Goal: Task Accomplishment & Management: Manage account settings

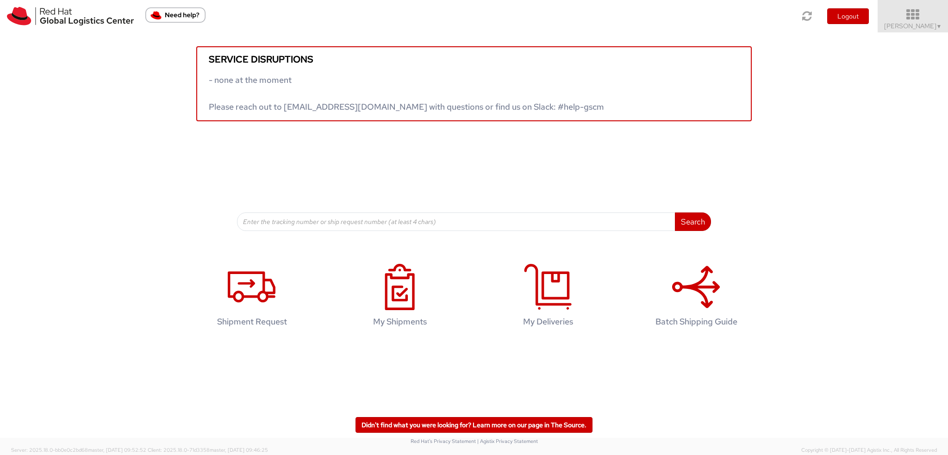
click at [913, 22] on span "[PERSON_NAME] ▼" at bounding box center [913, 26] width 58 height 8
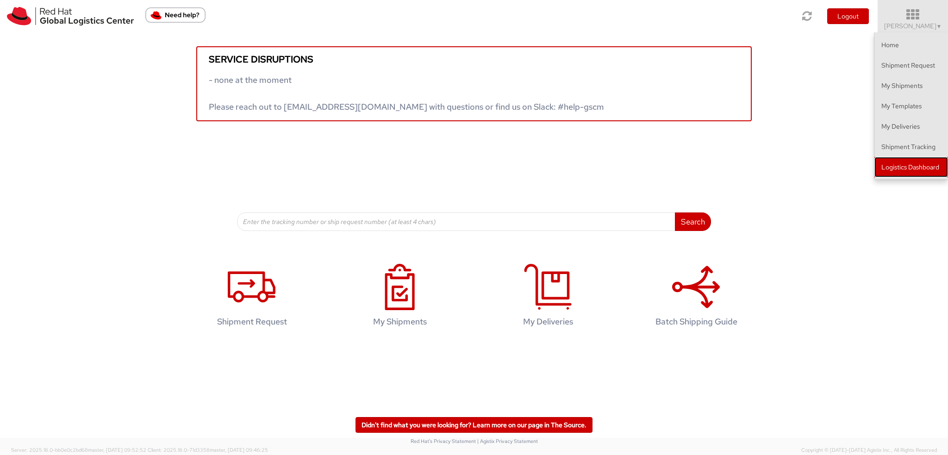
click at [900, 164] on link "Logistics Dashboard" at bounding box center [911, 167] width 74 height 20
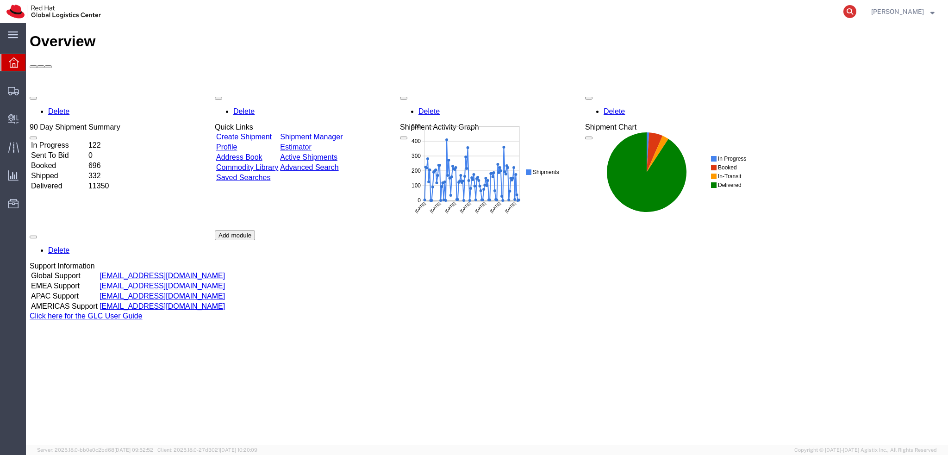
click at [856, 13] on icon at bounding box center [849, 11] width 13 height 13
click at [787, 16] on input "search" at bounding box center [702, 11] width 281 height 22
paste input "56730431"
type input "56730431"
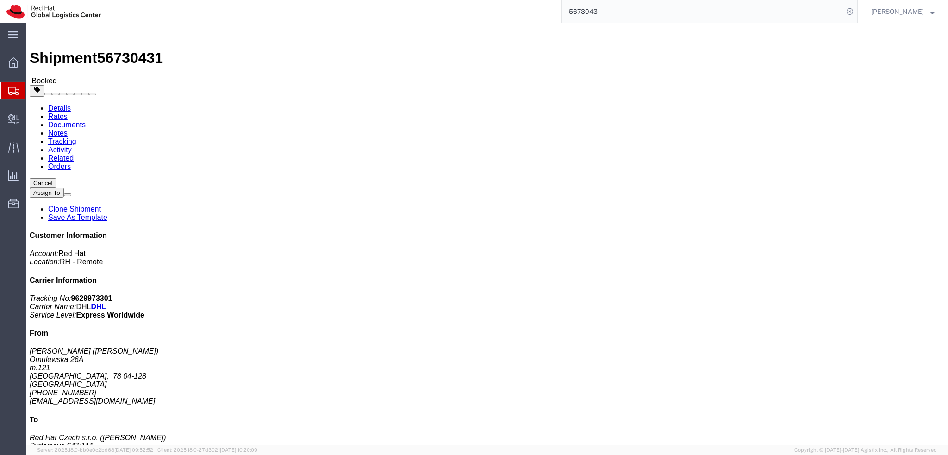
click span "button"
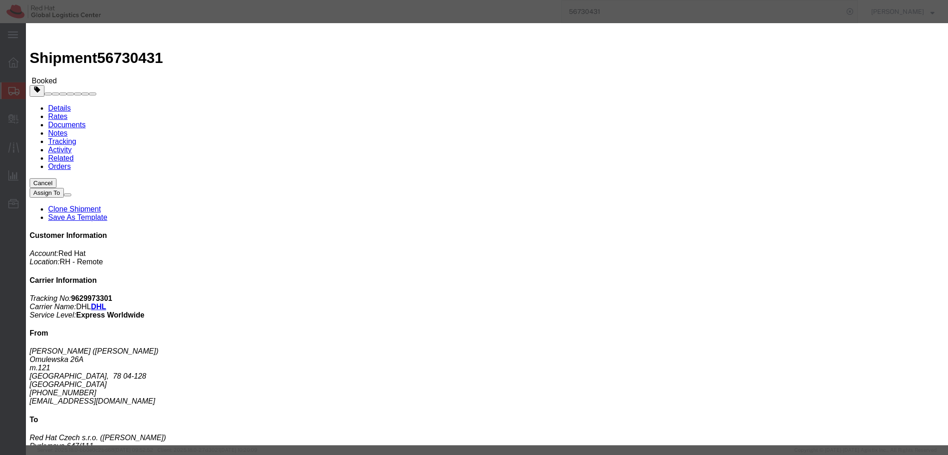
click div "Sep 08 2025 12:00 PM"
click button "Apply"
click div "Sep 10 2025 1:00 PM"
type input "4:00 PM"
click button "Apply"
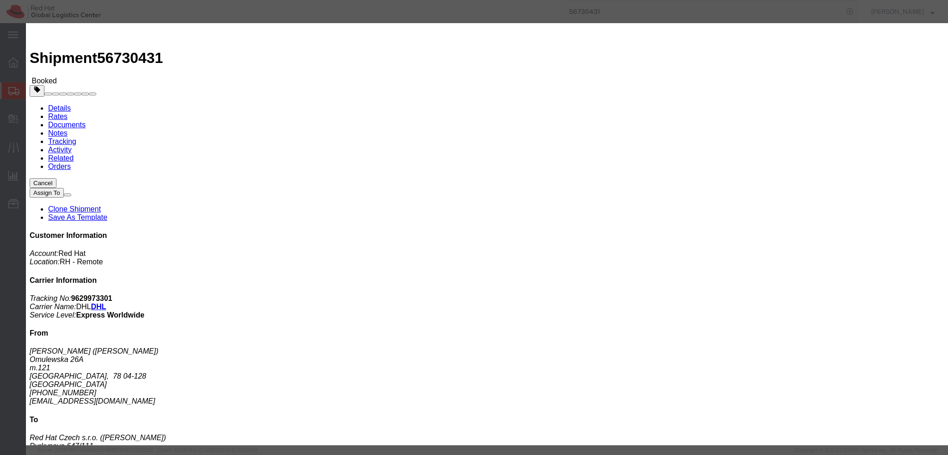
click button "Save"
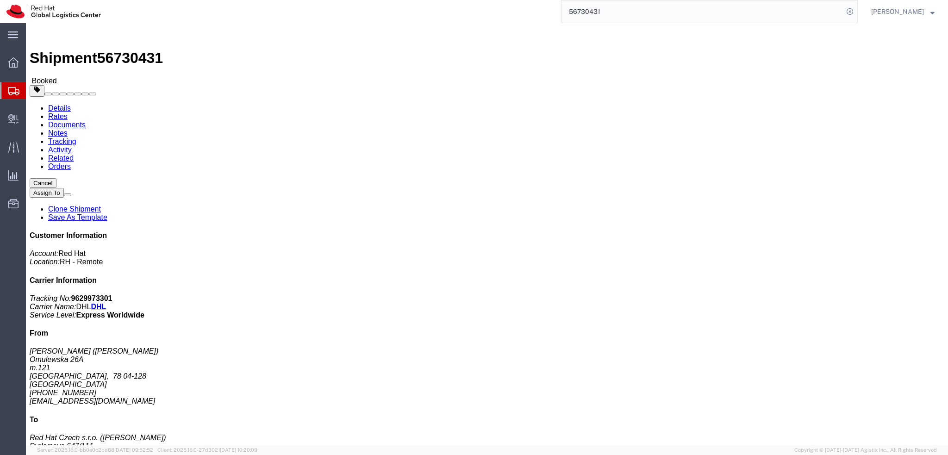
click button "Close"
click img
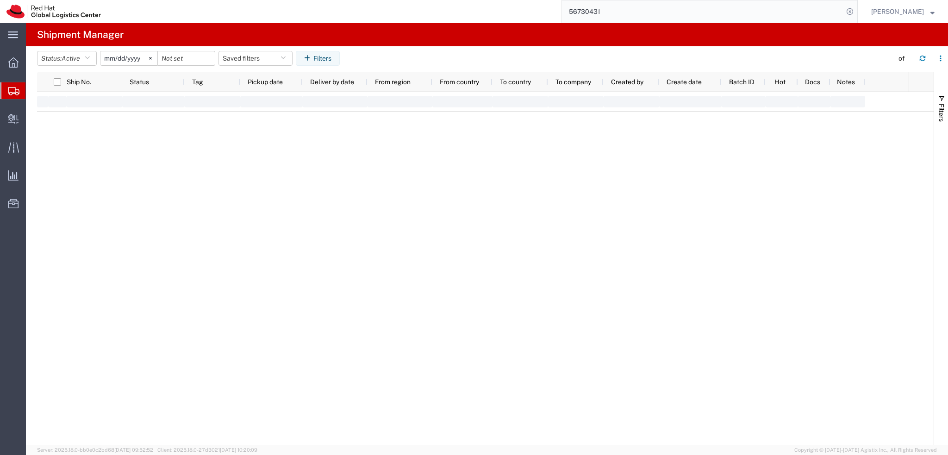
type input "2025-01-05"
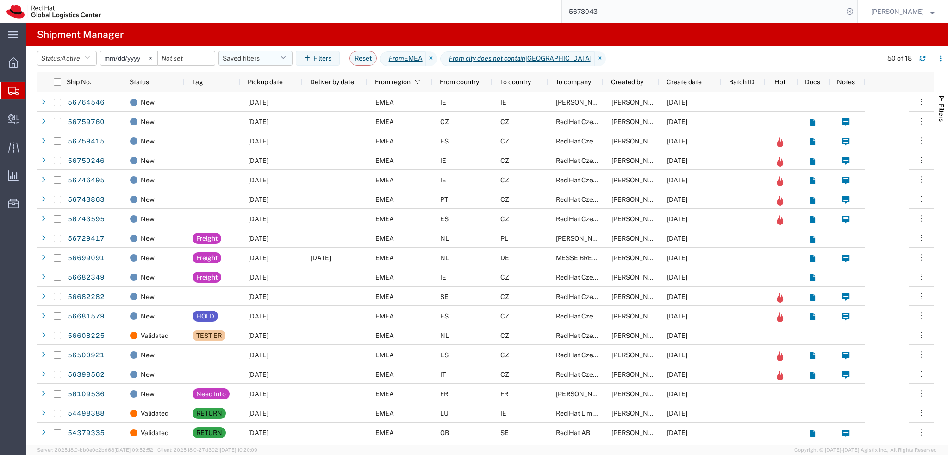
click at [261, 57] on button "Saved filters" at bounding box center [255, 58] width 74 height 15
click at [285, 98] on span "EMEA without Brno" at bounding box center [286, 98] width 110 height 17
click at [294, 81] on div "Pickup date" at bounding box center [273, 81] width 51 height 15
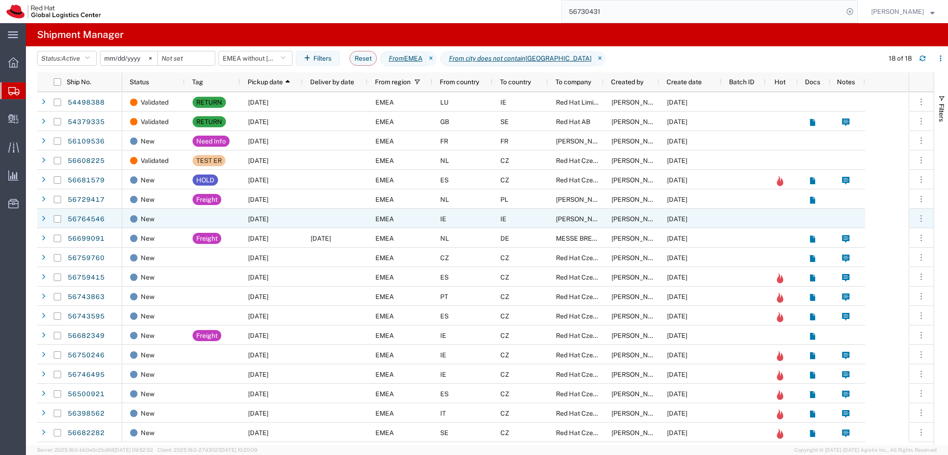
click at [222, 225] on div at bounding box center [213, 218] width 56 height 19
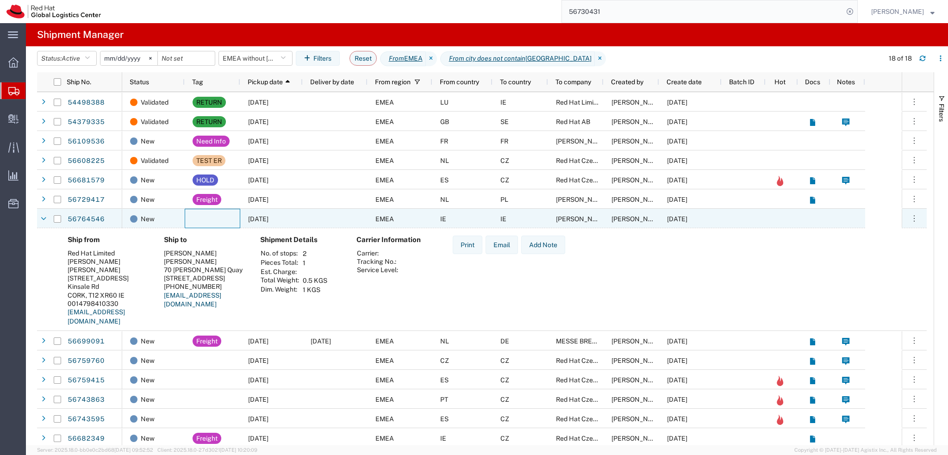
click at [220, 220] on div at bounding box center [213, 218] width 56 height 19
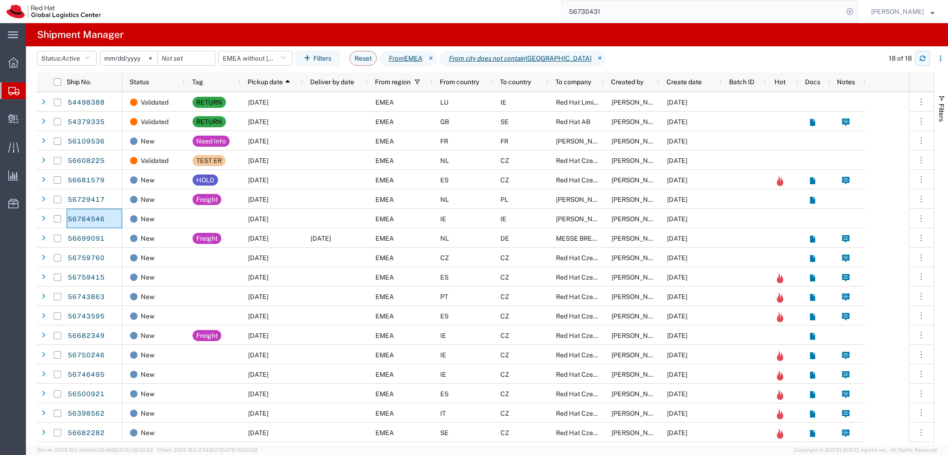
click at [922, 60] on icon "button" at bounding box center [922, 58] width 6 height 6
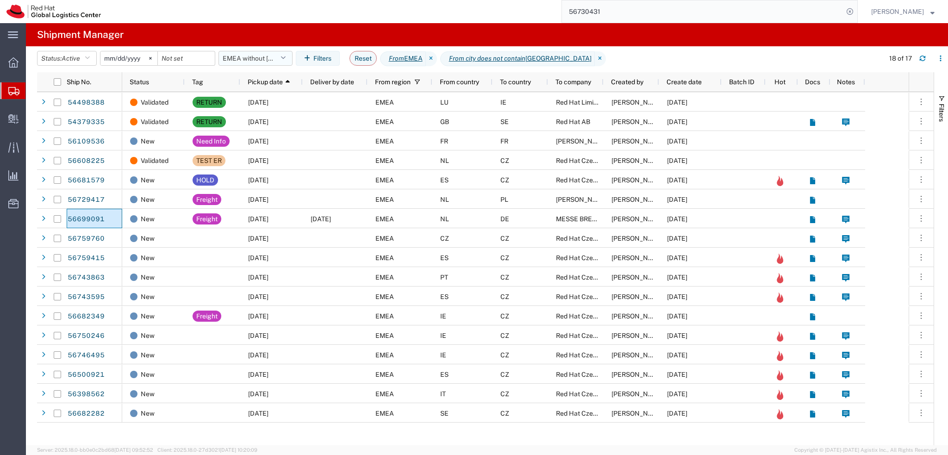
click at [288, 63] on button "EMEA without Brno" at bounding box center [255, 58] width 74 height 15
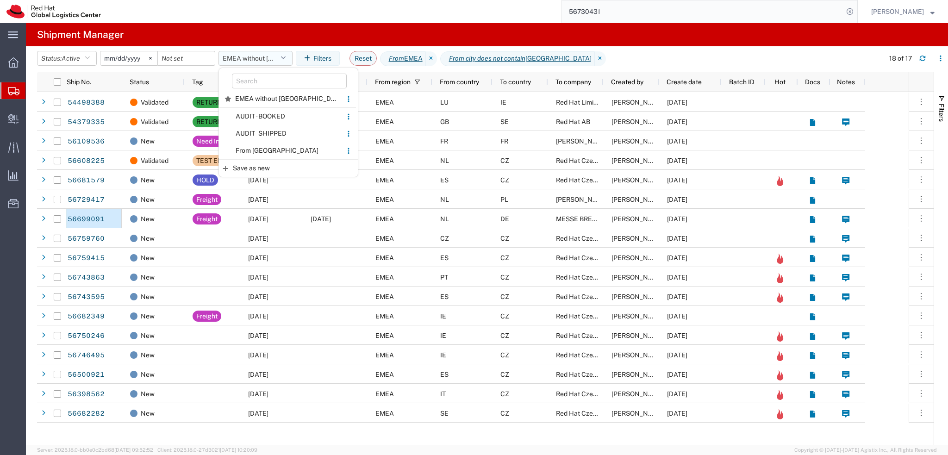
click at [274, 56] on button "EMEA without Brno" at bounding box center [255, 58] width 74 height 15
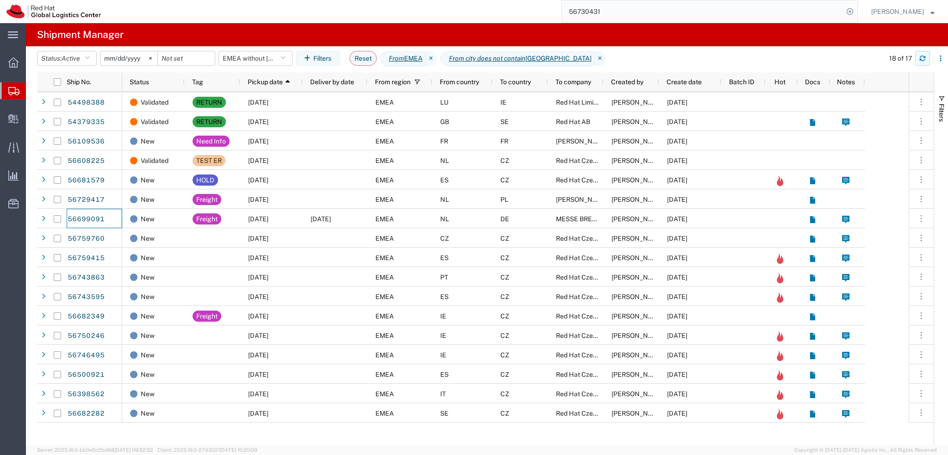
click at [923, 62] on button "button" at bounding box center [922, 58] width 15 height 15
click at [239, 81] on div at bounding box center [240, 81] width 4 height 19
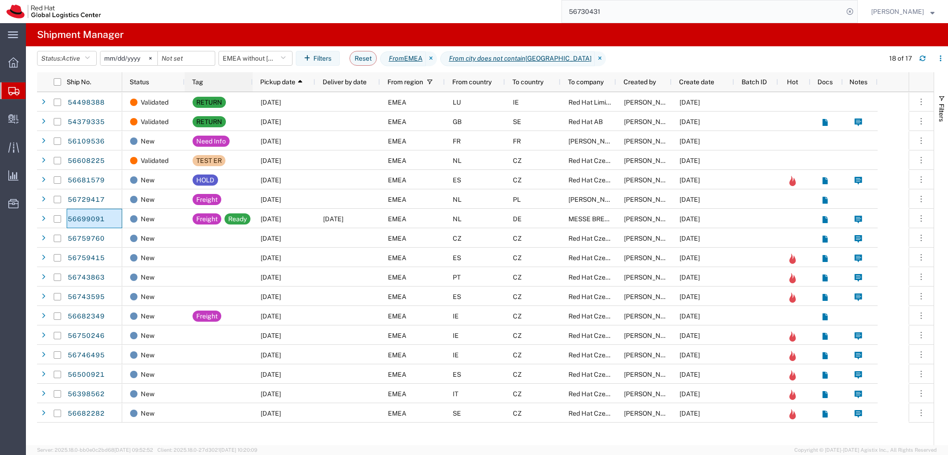
drag, startPoint x: 266, startPoint y: 83, endPoint x: 251, endPoint y: 87, distance: 15.4
click at [251, 87] on div at bounding box center [252, 81] width 4 height 19
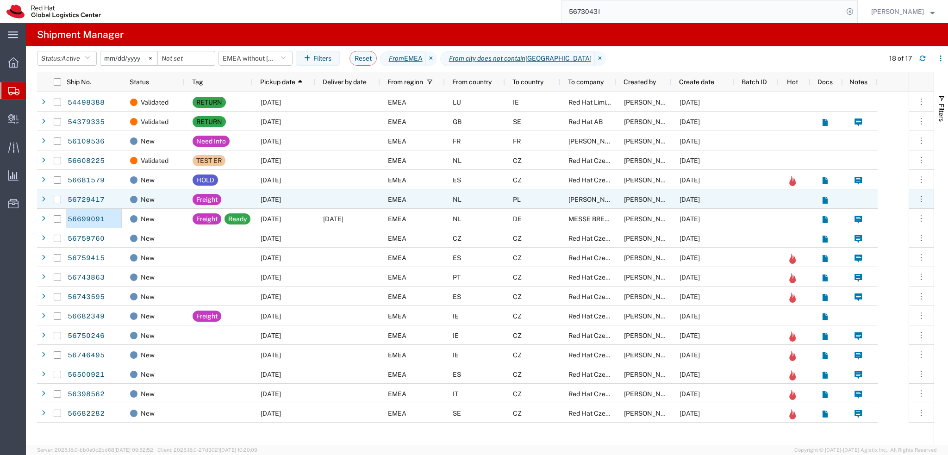
click at [327, 202] on div at bounding box center [347, 198] width 65 height 19
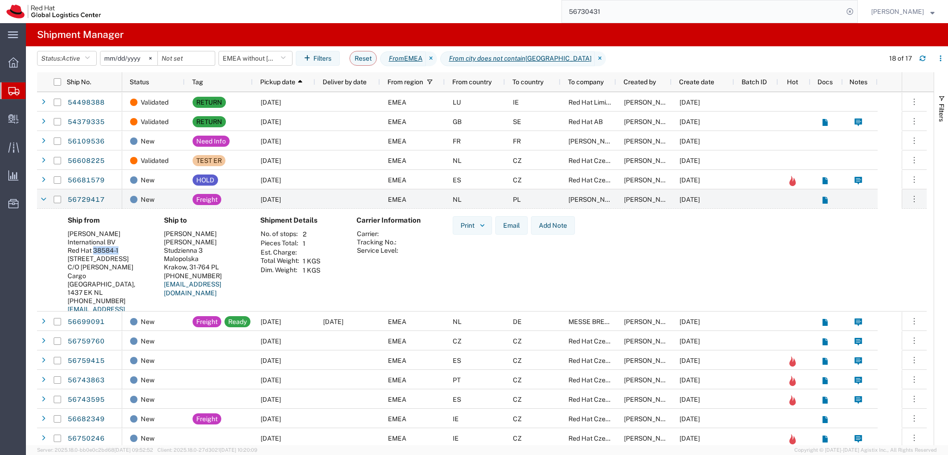
drag, startPoint x: 120, startPoint y: 248, endPoint x: 93, endPoint y: 252, distance: 27.7
click at [93, 252] on div "Red Hat 38584-1" at bounding box center [108, 250] width 81 height 8
copy div "38584-1"
drag, startPoint x: 929, startPoint y: 59, endPoint x: 923, endPoint y: 59, distance: 6.0
click at [929, 59] on button "button" at bounding box center [922, 58] width 15 height 15
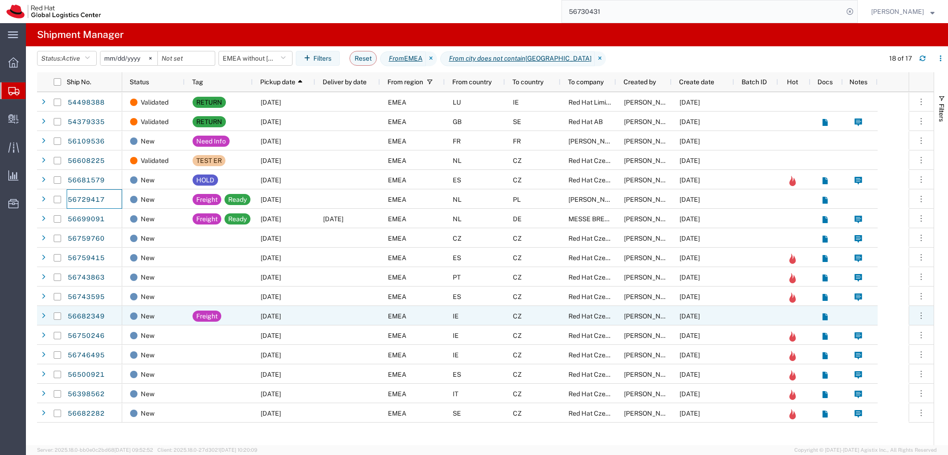
click at [359, 322] on div at bounding box center [347, 315] width 65 height 19
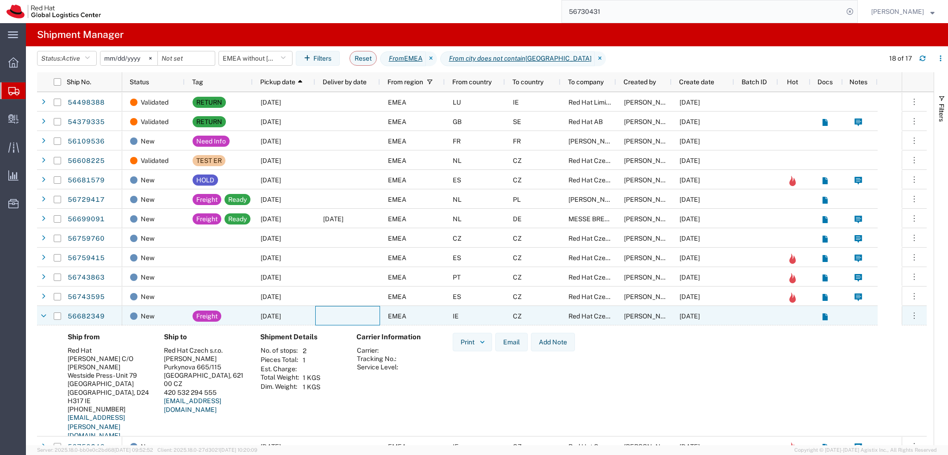
click at [352, 319] on div at bounding box center [347, 315] width 65 height 19
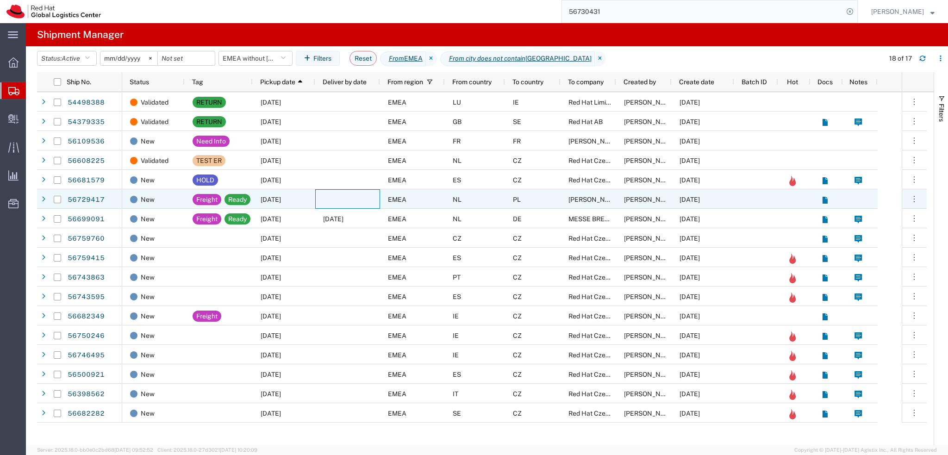
click at [324, 203] on div at bounding box center [347, 198] width 65 height 19
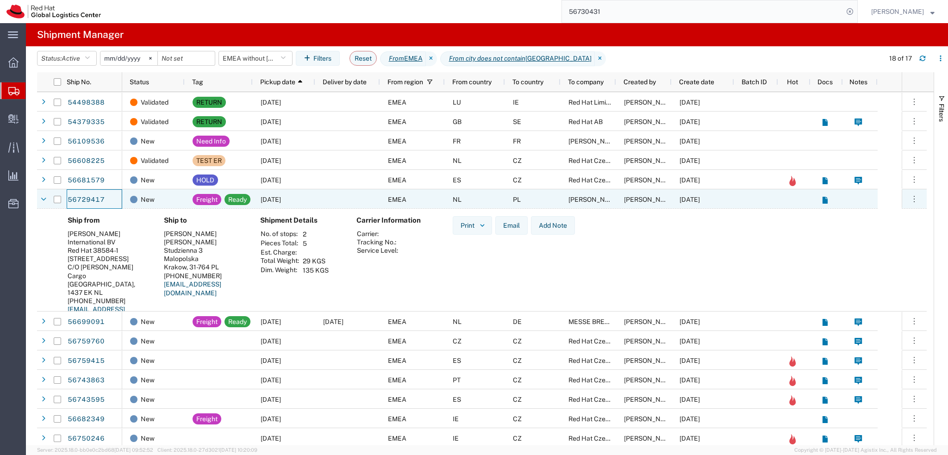
click at [325, 197] on div at bounding box center [347, 198] width 65 height 19
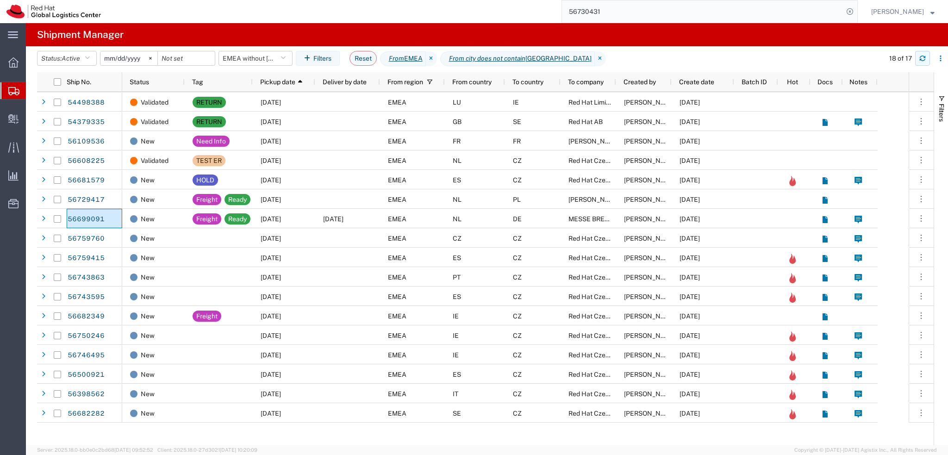
click at [925, 60] on icon "button" at bounding box center [922, 58] width 6 height 6
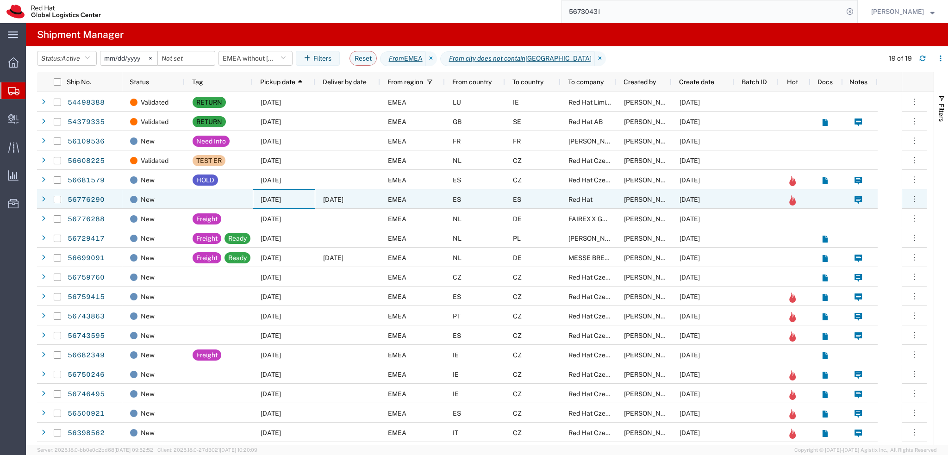
click at [281, 199] on span "[DATE]" at bounding box center [270, 199] width 20 height 7
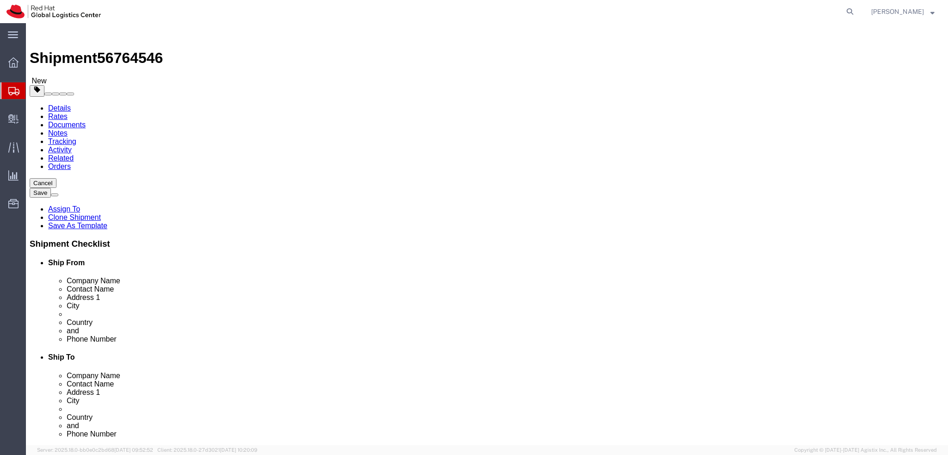
select select "37944"
select select
drag, startPoint x: 545, startPoint y: 192, endPoint x: 359, endPoint y: 192, distance: 186.5
click div "Ship From Location Location RH - Cork My Profile Location RH - Amsterdam - MSO …"
drag, startPoint x: 467, startPoint y: 171, endPoint x: 435, endPoint y: 171, distance: 32.4
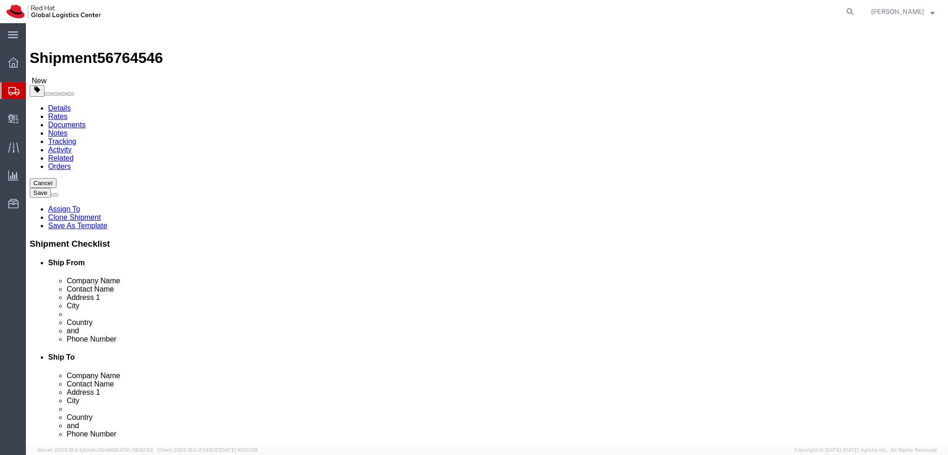
click div "Company Name Matheson"
paste input "Eleanor Cairnduff"
type input "Eleanor Cairnduff"
click label "Company Name"
click icon
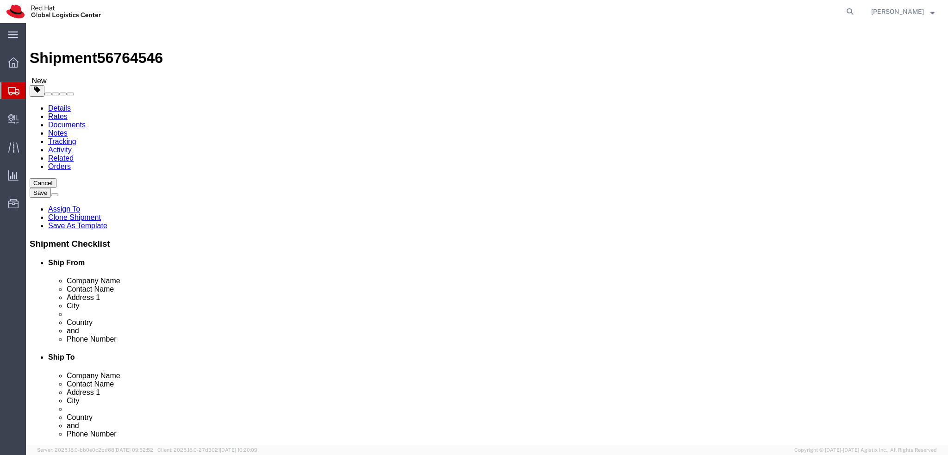
click div "Pieces: 1.00 Each Total value: 1.00 EUR"
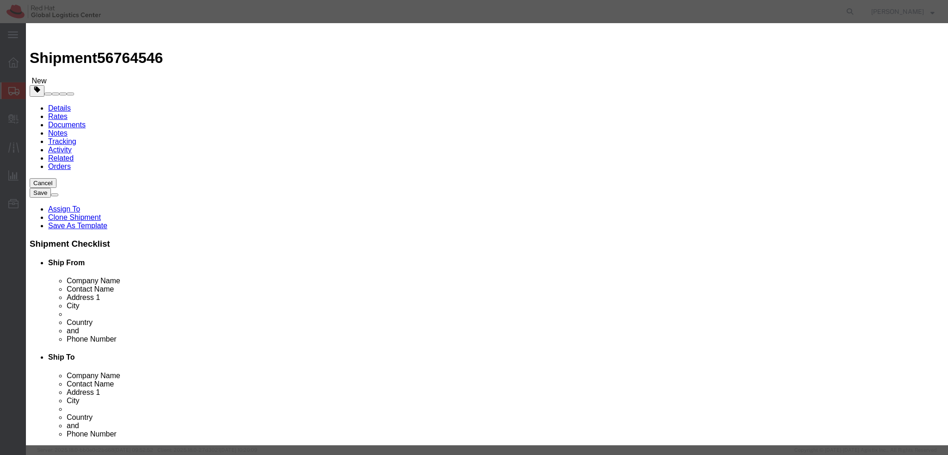
click textarea
type textarea "Documents"
click button "Save & Close"
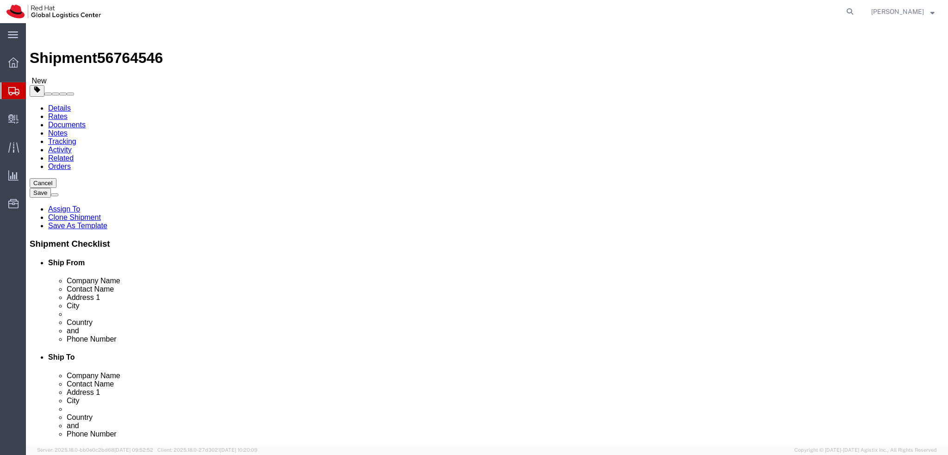
click icon
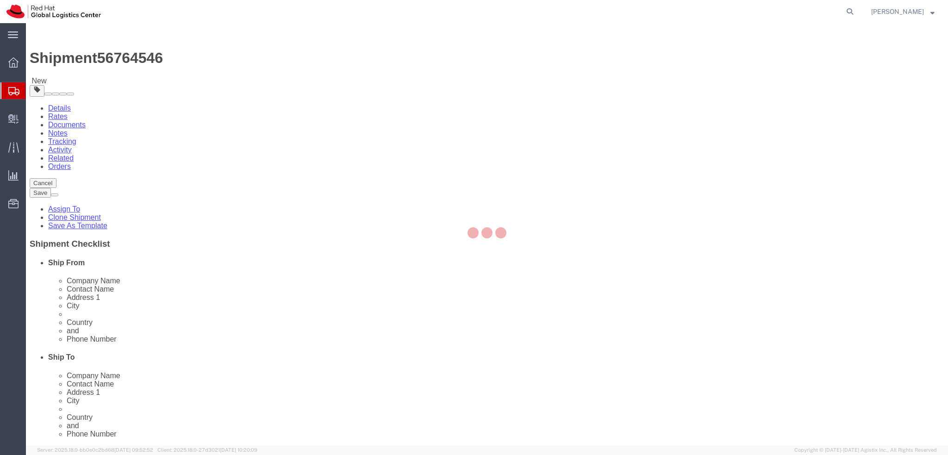
select select "COSTCENTER"
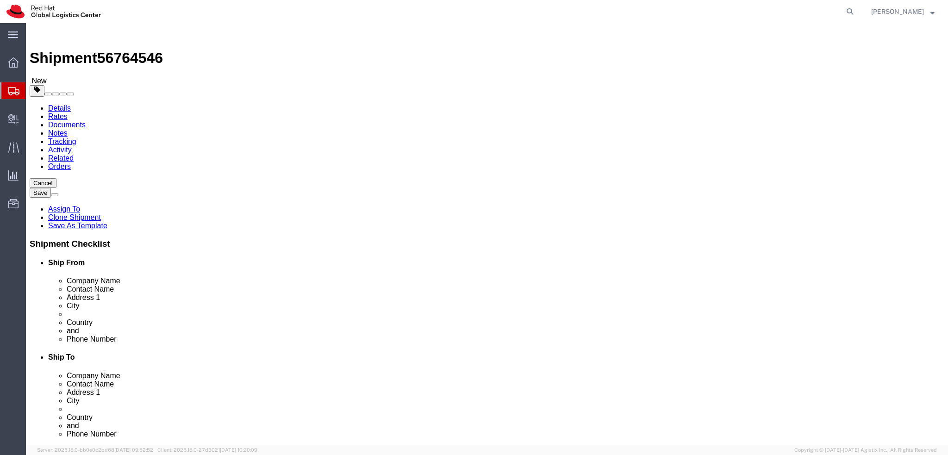
click icon
click button "Rate Shipment"
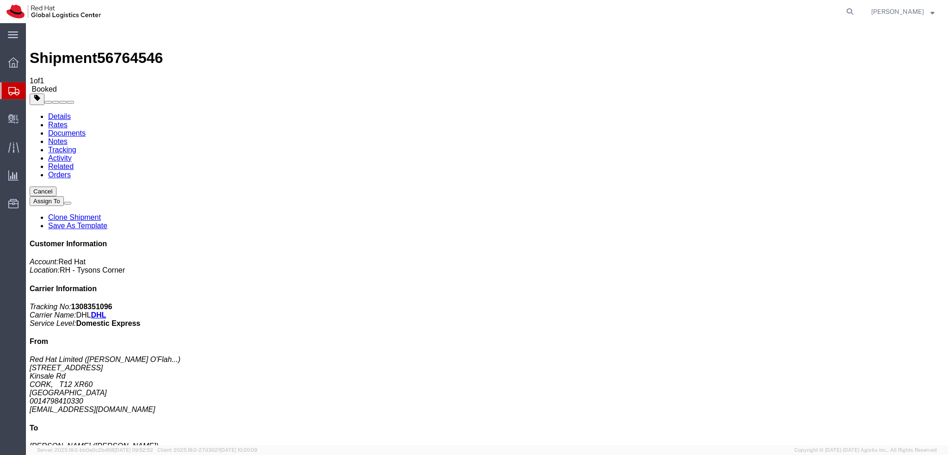
click at [798, 355] on address "Red Hat Limited ( Avril Crosse O'Flah... ) 6700 Cork Airport Business Park Kins…" at bounding box center [487, 384] width 914 height 58
copy div "mirwin@redhat.com"
click at [823, 355] on address "Red Hat Limited ( Avril Crosse O'Flah... ) 6700 Cork Airport Business Park Kins…" at bounding box center [487, 384] width 914 height 58
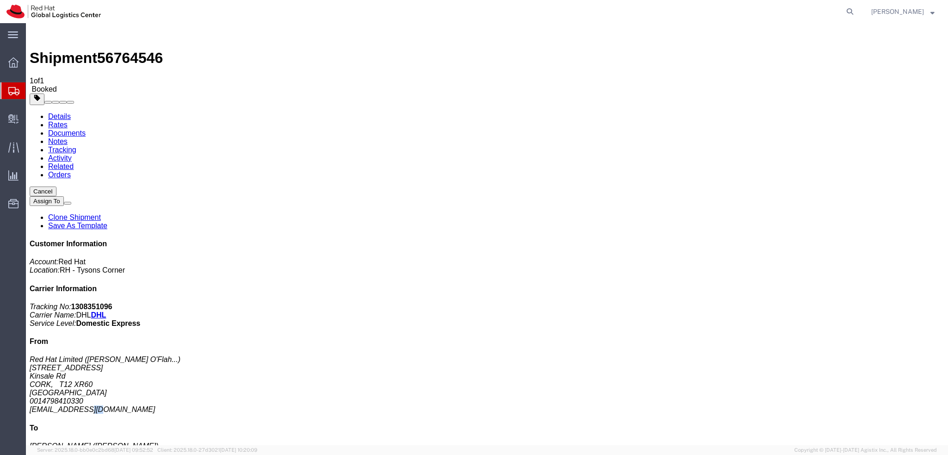
click at [824, 355] on address "Red Hat Limited ( Avril Crosse O'Flah... ) 6700 Cork Airport Business Park Kins…" at bounding box center [487, 384] width 914 height 58
click at [61, 112] on link "Details" at bounding box center [59, 116] width 23 height 8
click button "button"
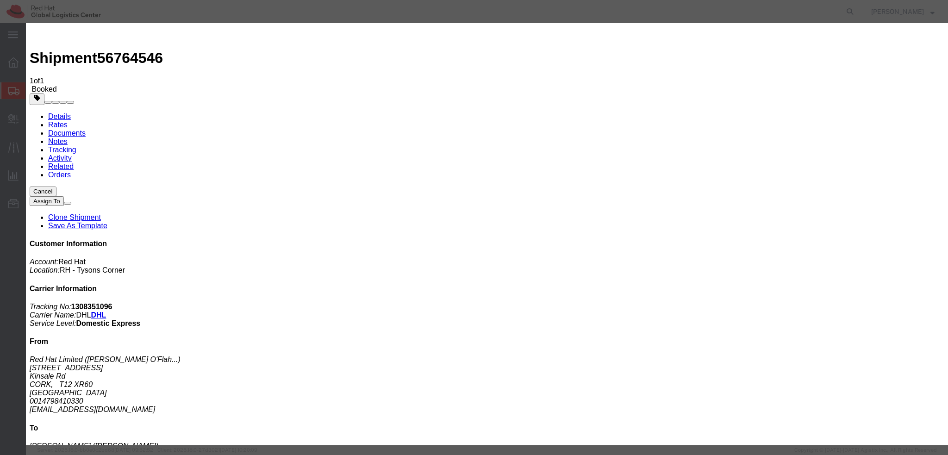
click div "Sep 10 2025 10:04 AM"
type input "12:00 PM"
click button "Apply"
click div "Sep 10 2025 1:00 PM"
type input "3:00 PM"
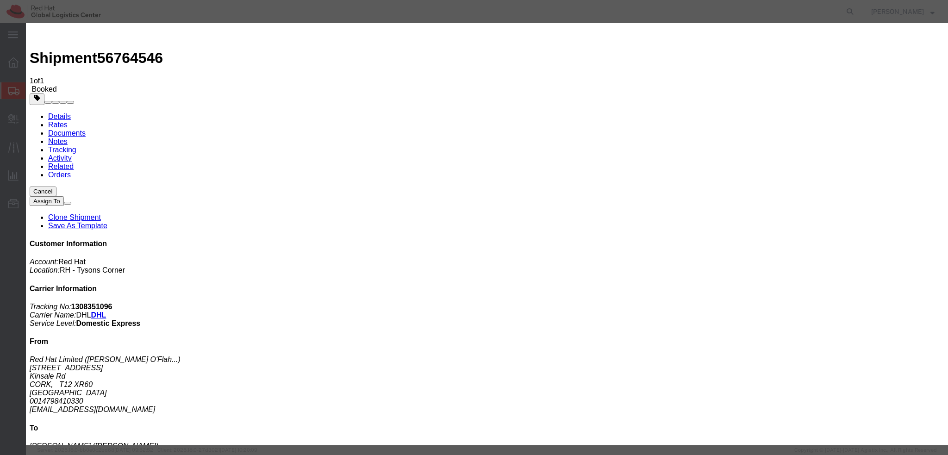
click button "Apply"
click button "Save"
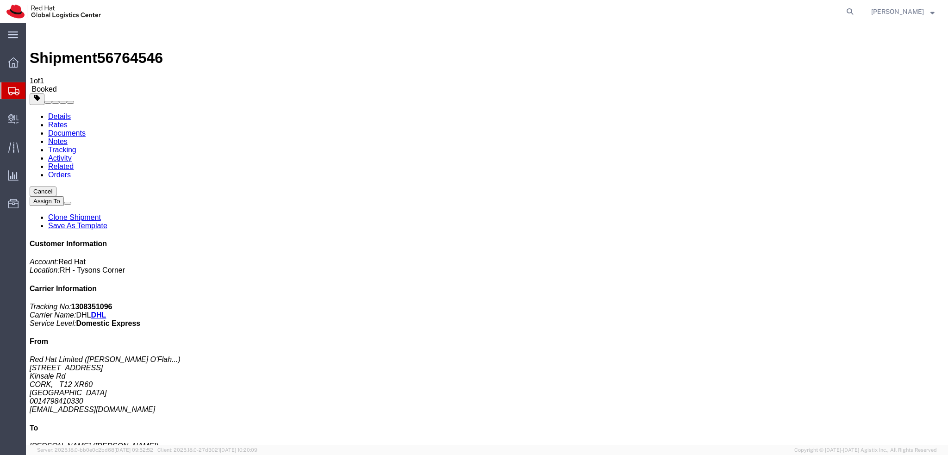
click button "Close"
click address "Red Hat Limited ( Avril Crosse O'Flah... ) 6700 Cork Airport Business Park Kins…"
copy div "mirwin@redhat.com"
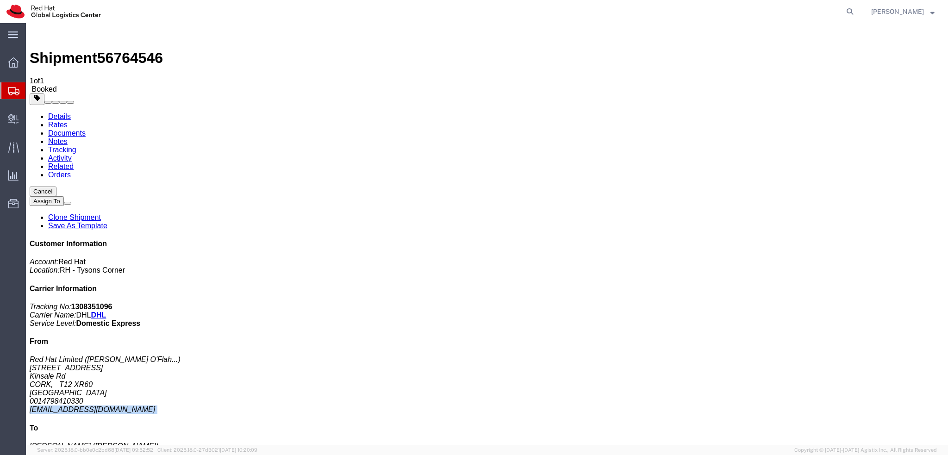
click link "Documents"
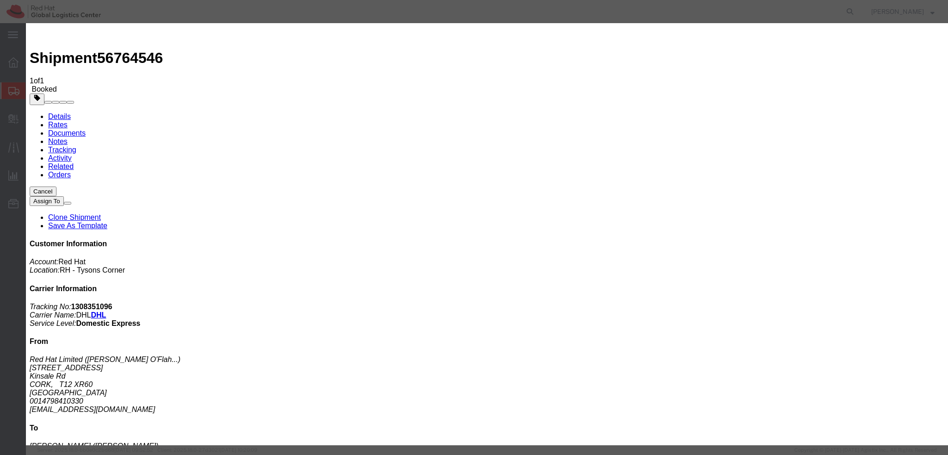
paste input "mirwin@redhat.com"
type input "mirwin@redhat.com"
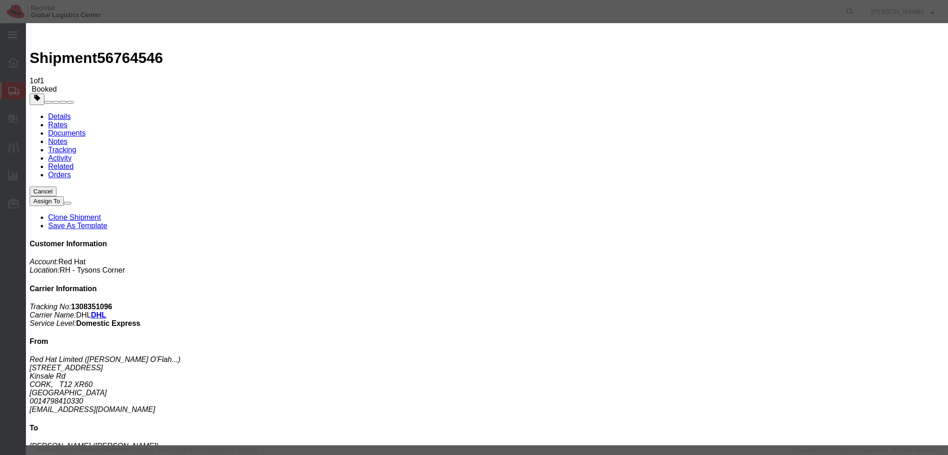
paste textarea "Hi A, please find the label for your shipment to B attached to this email. Plea…"
type textarea "Hi Avril, please find the label for your shipment to Dublin attached to this em…"
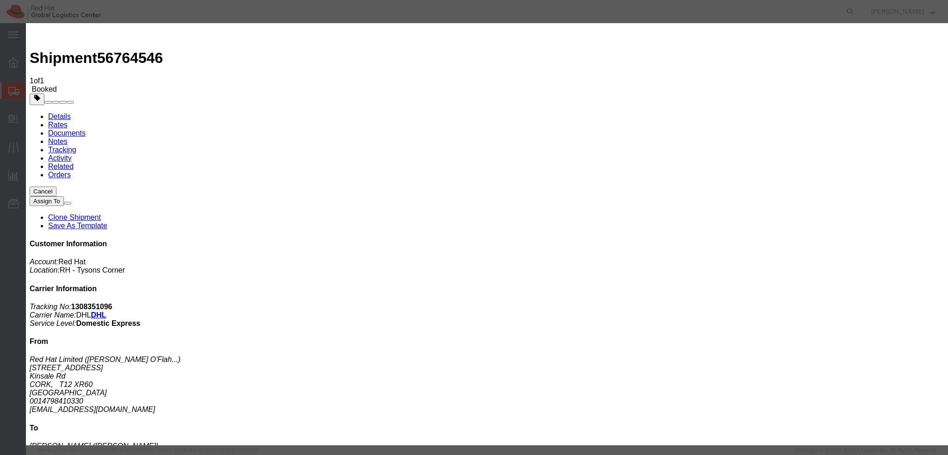
paste input "mconnoll@redhat.com"
type input "mconnoll@redhat.com"
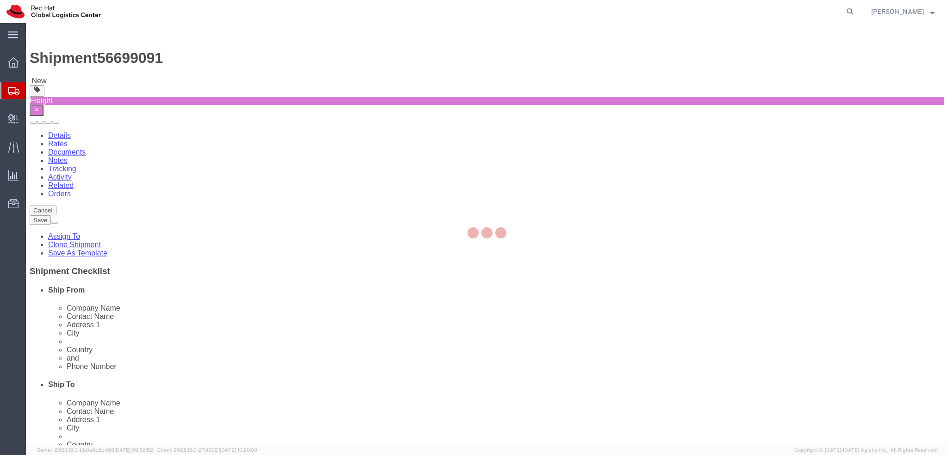
select select "70271"
select select
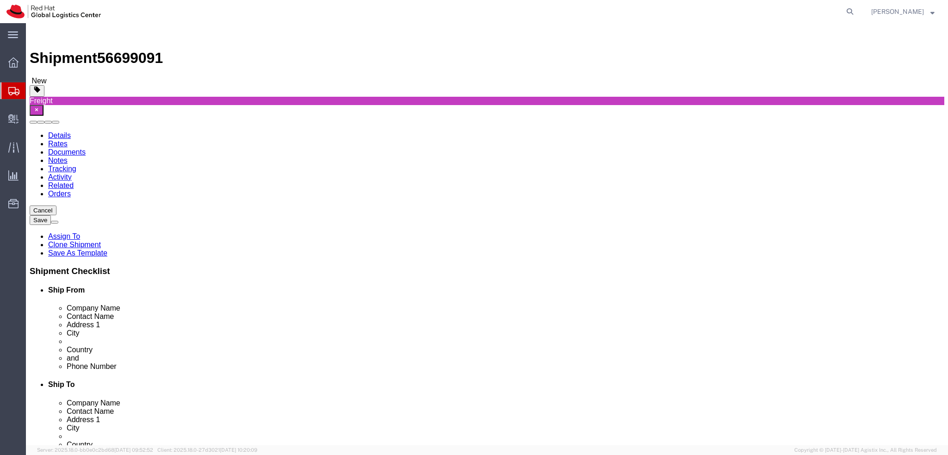
click icon
click link "Add Package"
click select "Select Case(s) Crate(s) Envelope Large Box Medium Box PAK Skid(s) Small Box Sma…"
select select "YRPK"
click select "Select Case(s) Crate(s) Envelope Large Box Medium Box PAK Skid(s) Small Box Sma…"
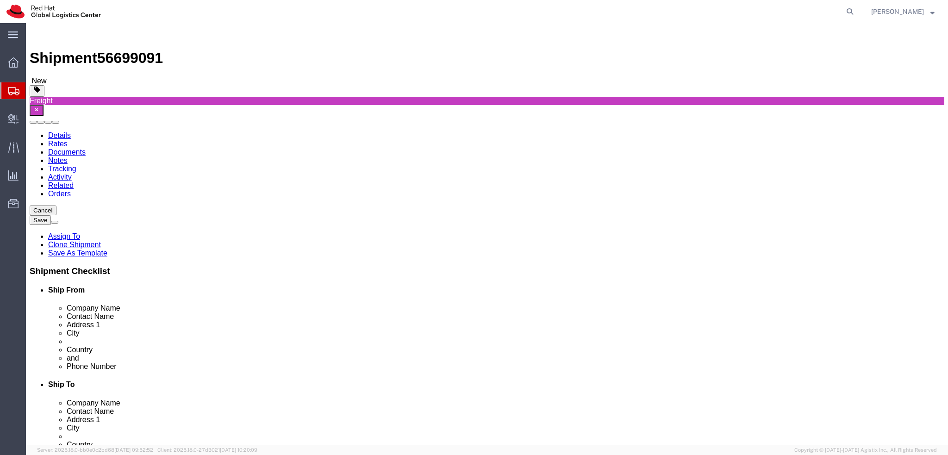
click input "text"
type input "48"
click input "text"
type input "48"
click input "text"
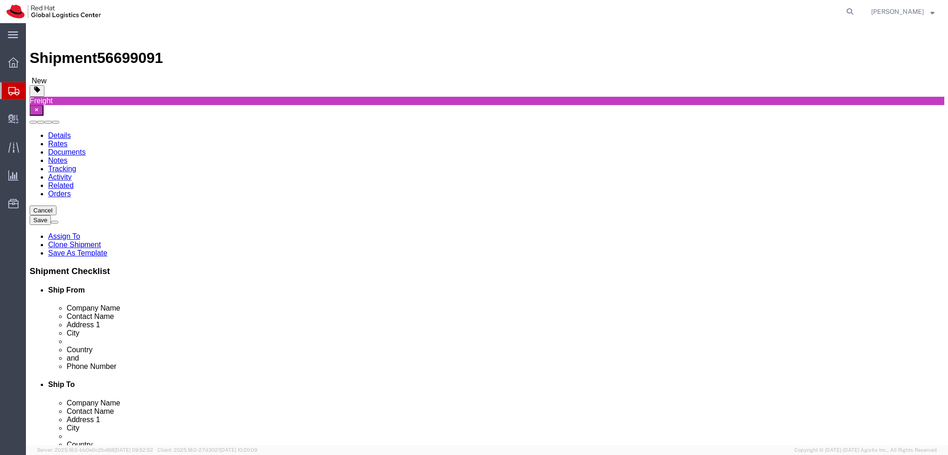
type input "18"
click input "0.00"
type input "2"
click link "Add Content"
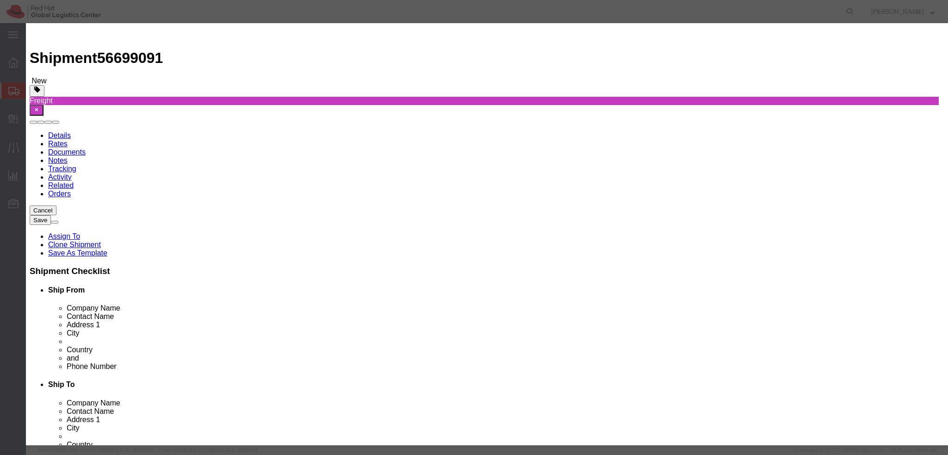
click button "Close"
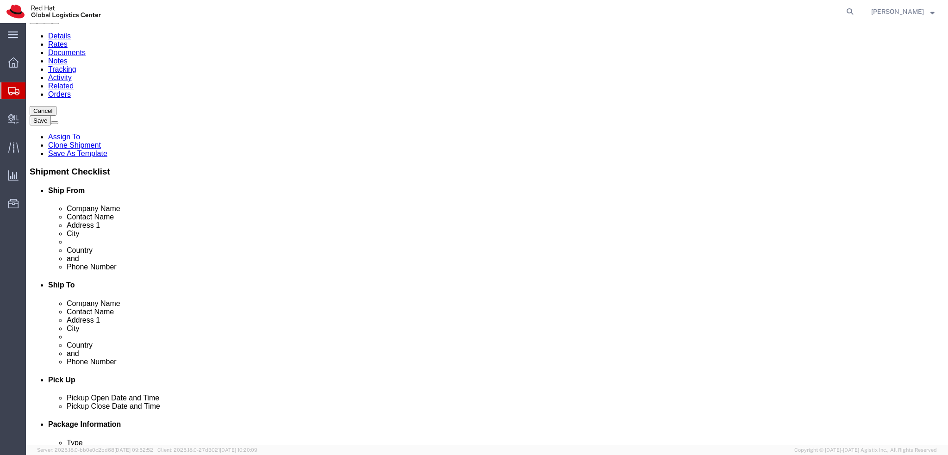
scroll to position [83, 0]
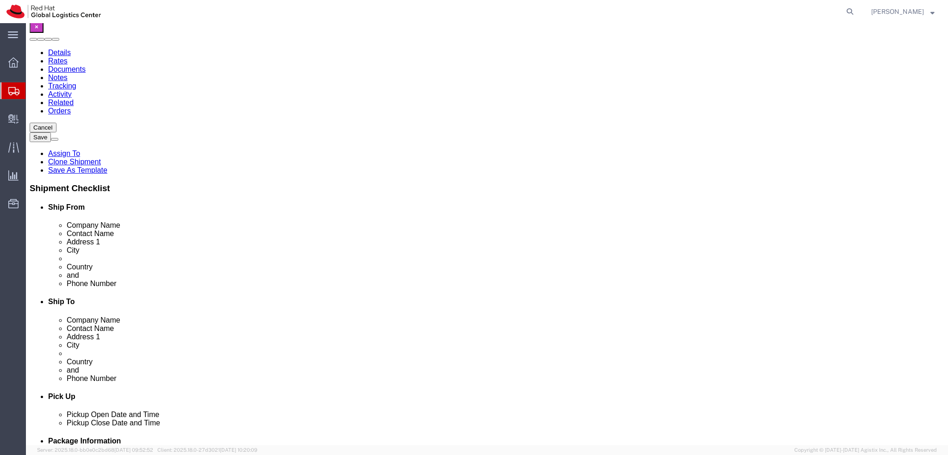
click dd "1.00 Each"
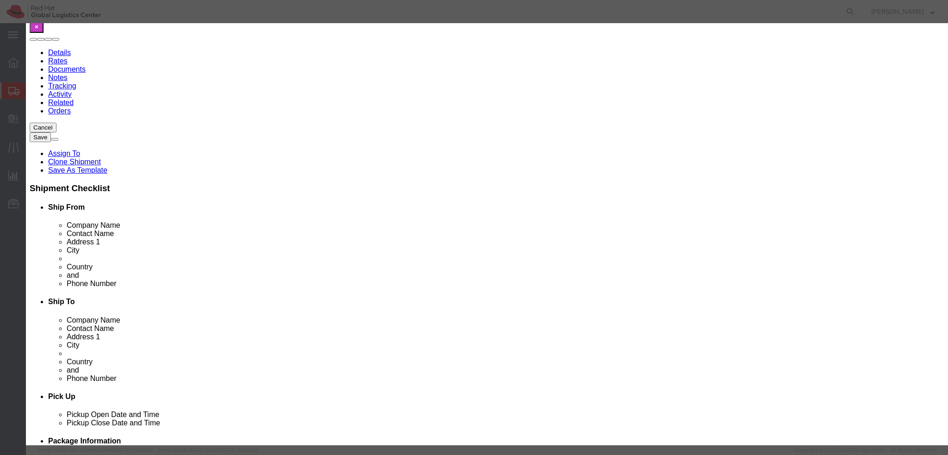
click input "1.00"
click input "79.50"
drag, startPoint x: 342, startPoint y: 106, endPoint x: 287, endPoint y: 107, distance: 54.6
click div "Total Value 79.50 Select ADP AED AFN ALL AMD AOA ARS ATS AUD AWG AZN BAM BBD BD…"
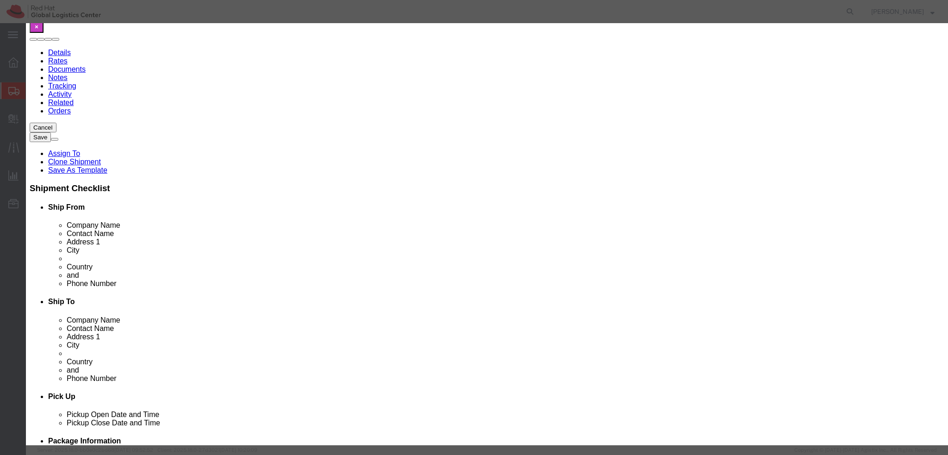
type input "1.59"
click label "Class"
click input "1.00"
type input "50"
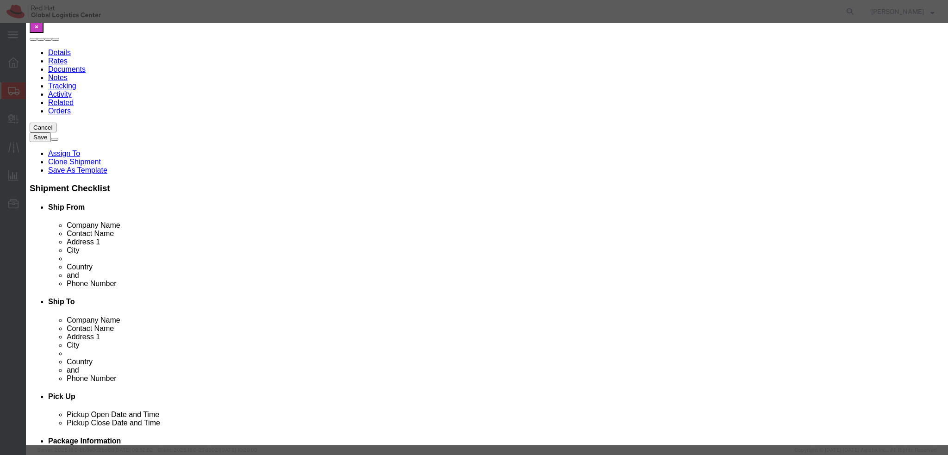
type input "79.5"
click div "Transport Notes"
click button "Save & Close"
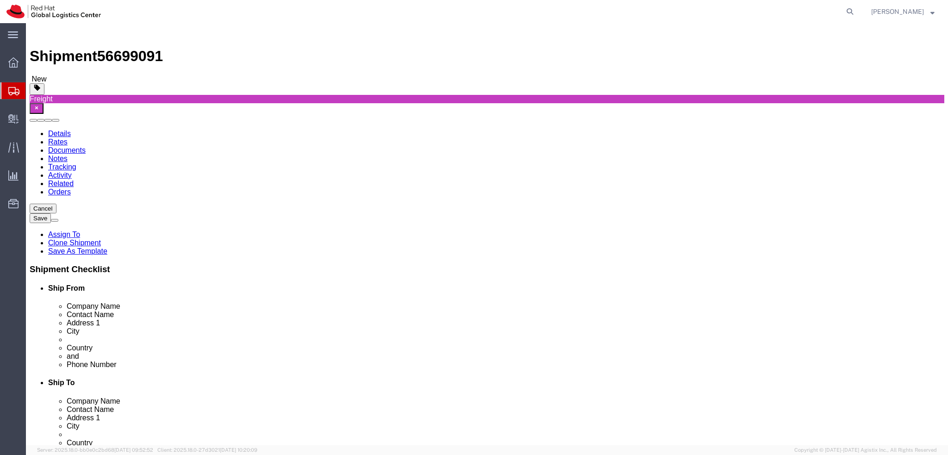
scroll to position [0, 0]
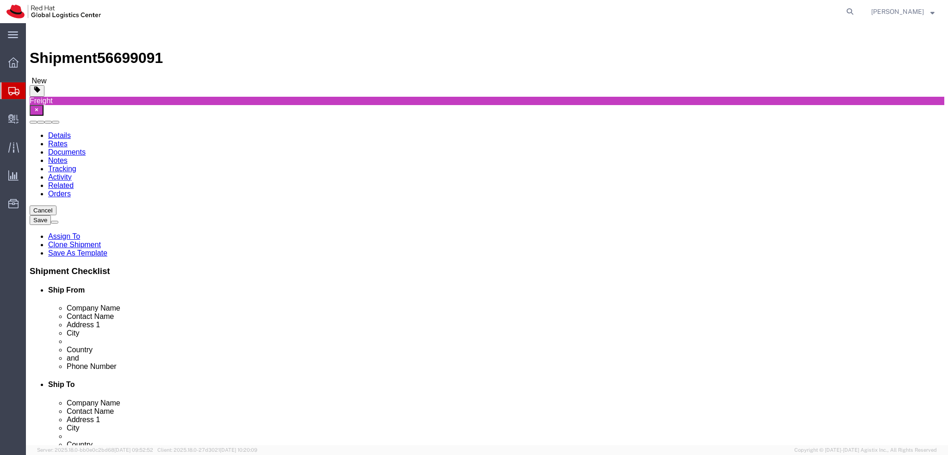
click dd "90.00 EUR"
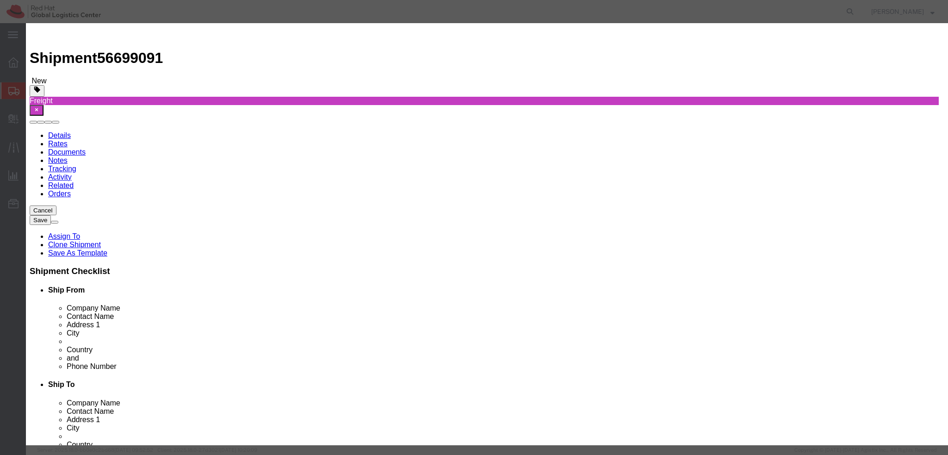
click input "90.00"
type input "1.8"
click input "1.00"
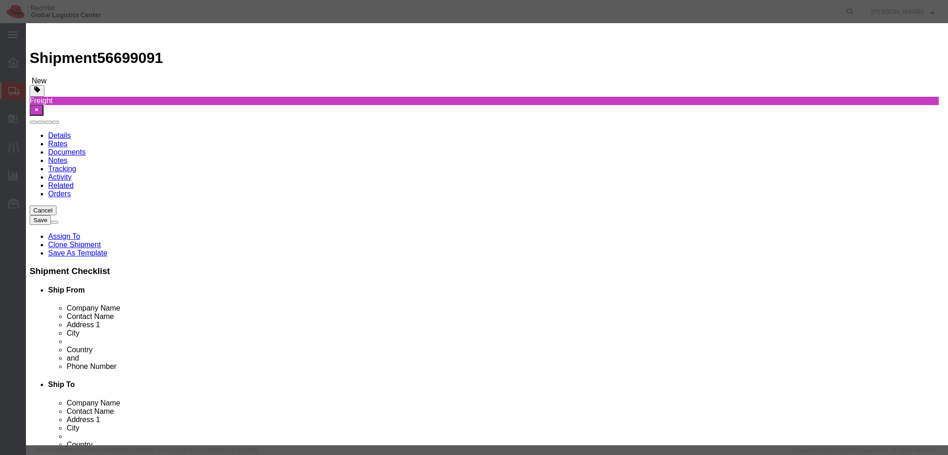
type input "50"
type input "90"
click label "Class"
click button "Save & Close"
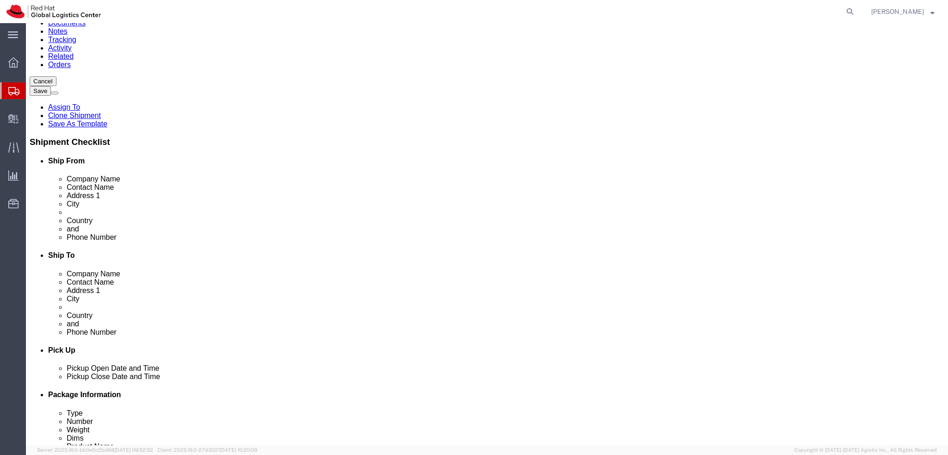
scroll to position [83, 0]
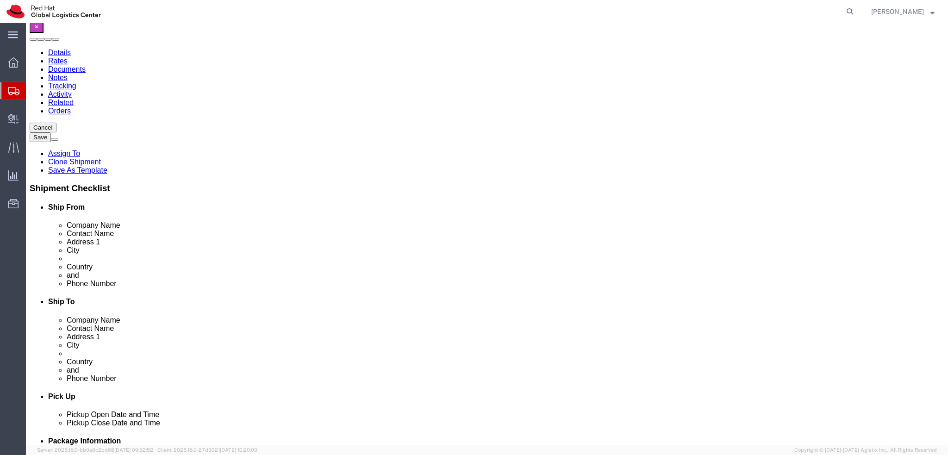
drag, startPoint x: 24, startPoint y: 162, endPoint x: 439, endPoint y: 155, distance: 415.1
click icon
drag, startPoint x: 26, startPoint y: 158, endPoint x: 413, endPoint y: 217, distance: 390.8
click icon
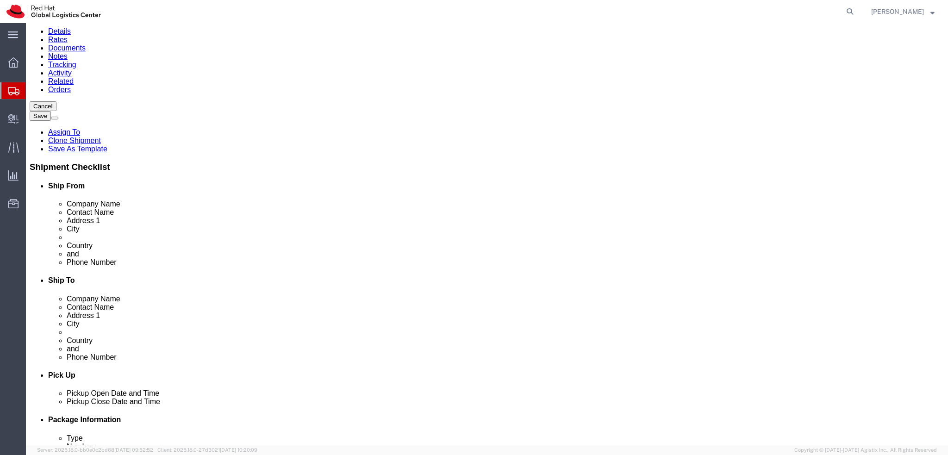
scroll to position [114, 0]
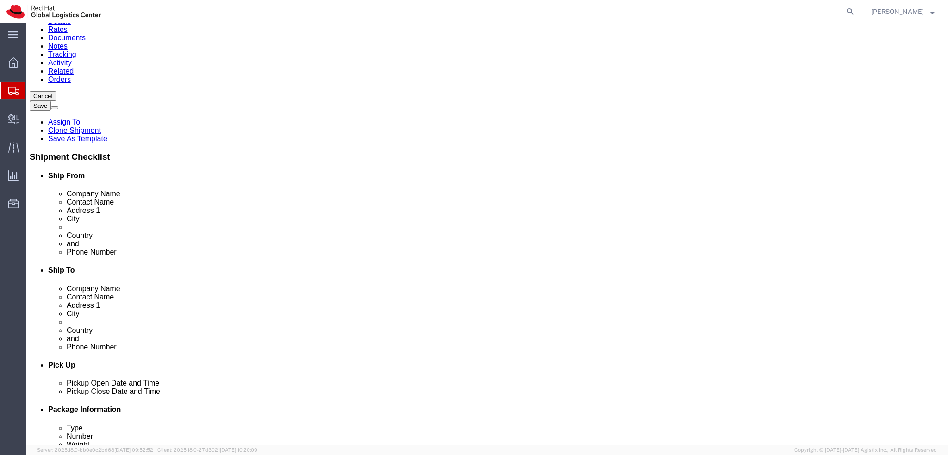
click link "Add Package"
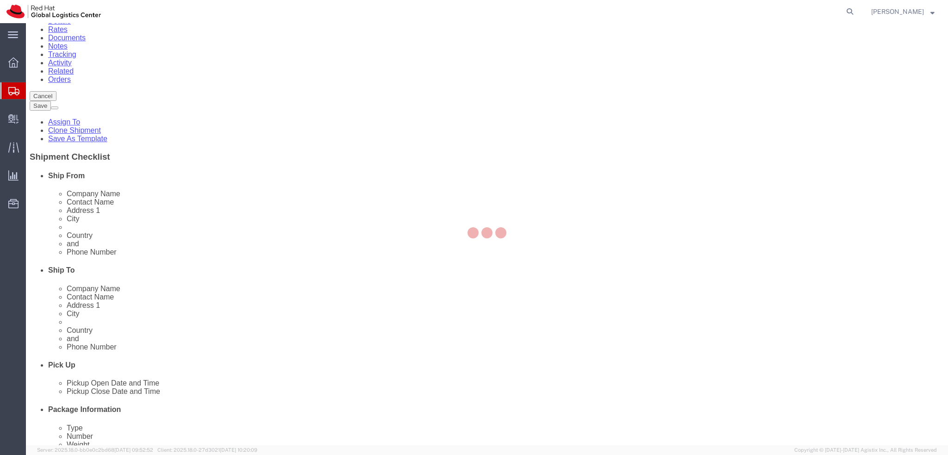
scroll to position [0, 0]
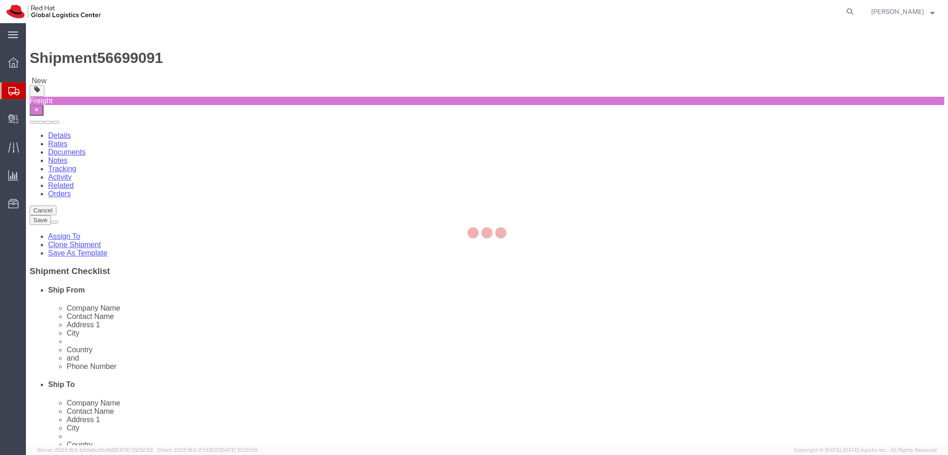
select select
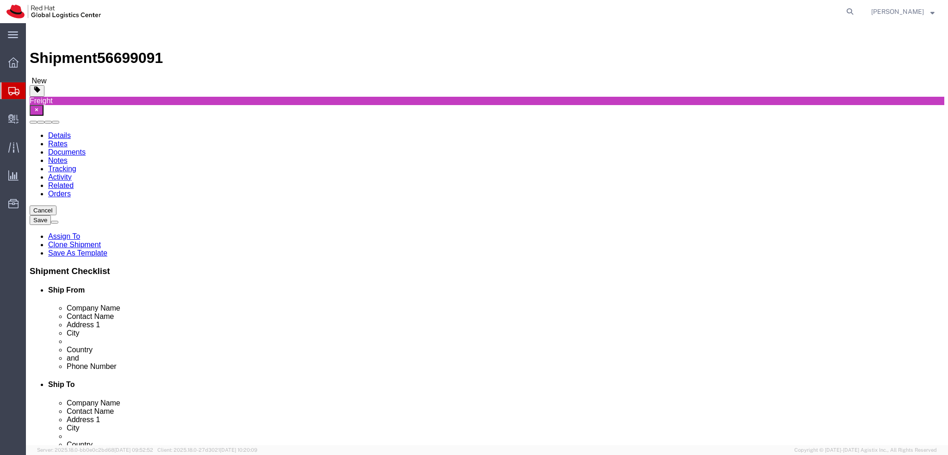
click div "Pieces: 1.00 Each Total value: 300.00 EUR"
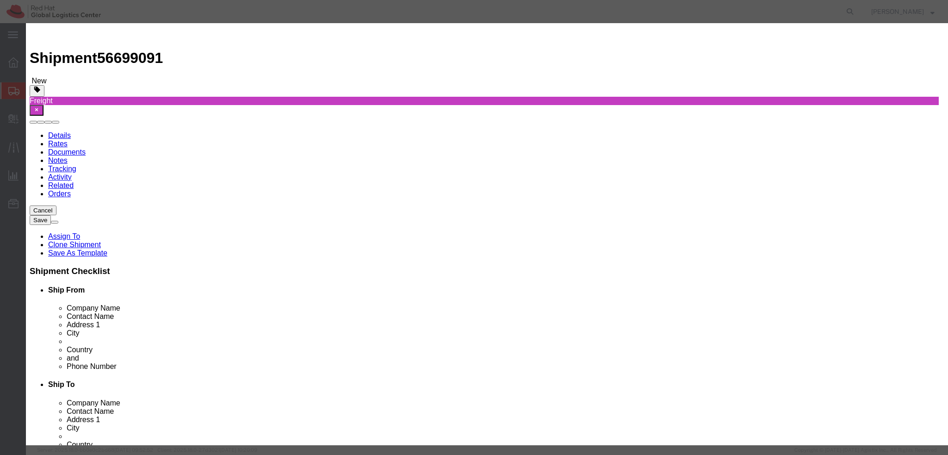
click input "1.00"
type input "30"
click label "Class"
click input "9000"
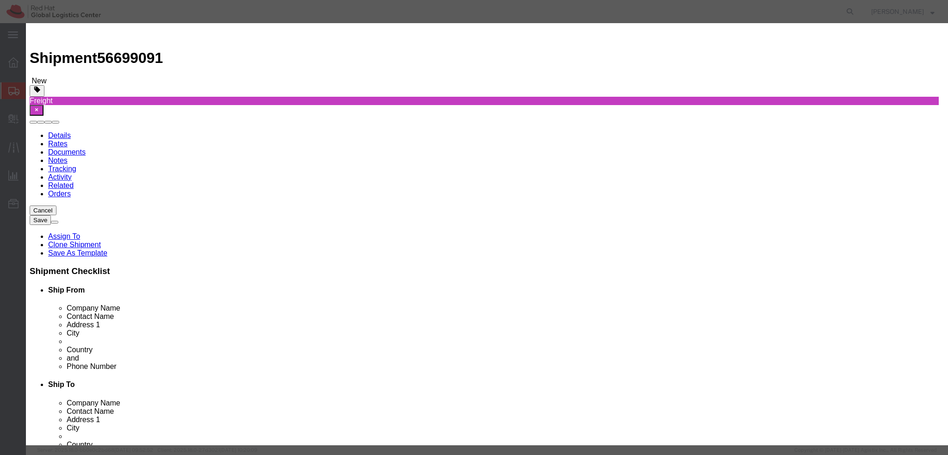
click input "9000"
type input "300"
click div "Edit content Commodity library Product Name 2025 Red Hat Socks Design - RHEU-62…"
click button "Save & Close"
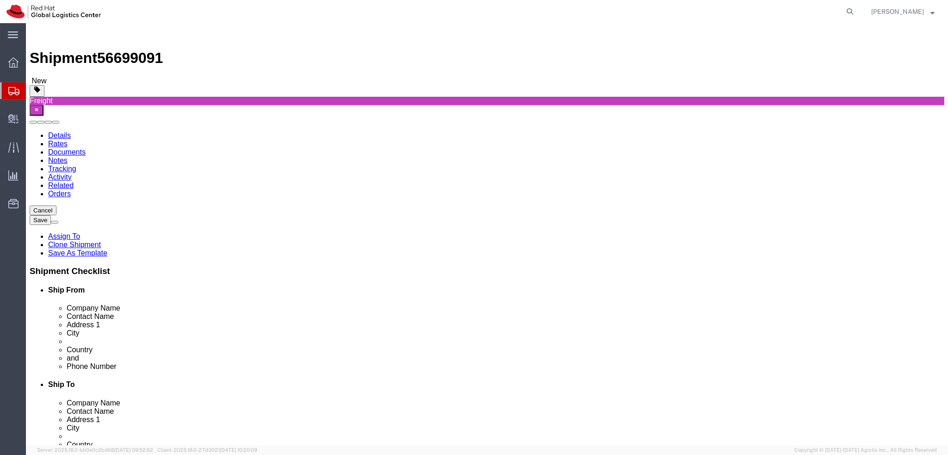
click dd "840.00 EUR"
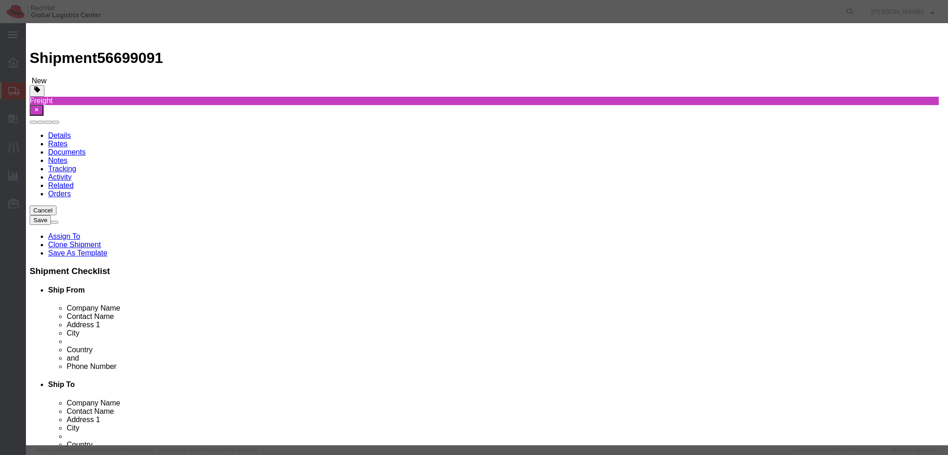
click input "2.00"
type input "70"
click div "Class Select 50 55 60 65 70 85 92.5 100 125 175 250 300 400"
click input "29400"
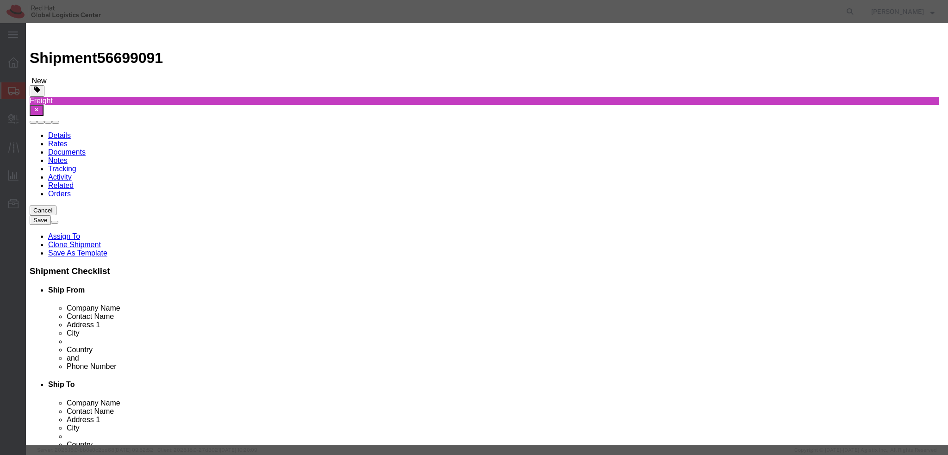
click input "29400"
type input "420"
click label "Class"
drag, startPoint x: 588, startPoint y: 73, endPoint x: 539, endPoint y: 74, distance: 49.1
click div "140 pcs"
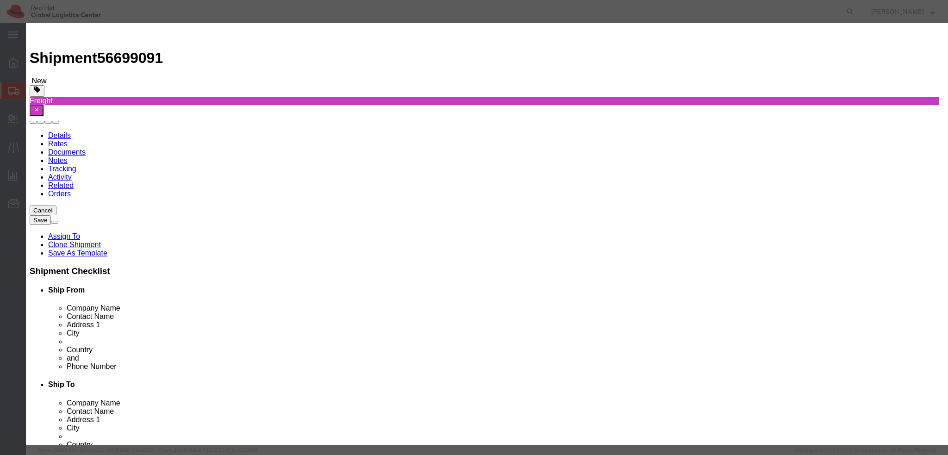
type textarea "70"
click button "Save & Close"
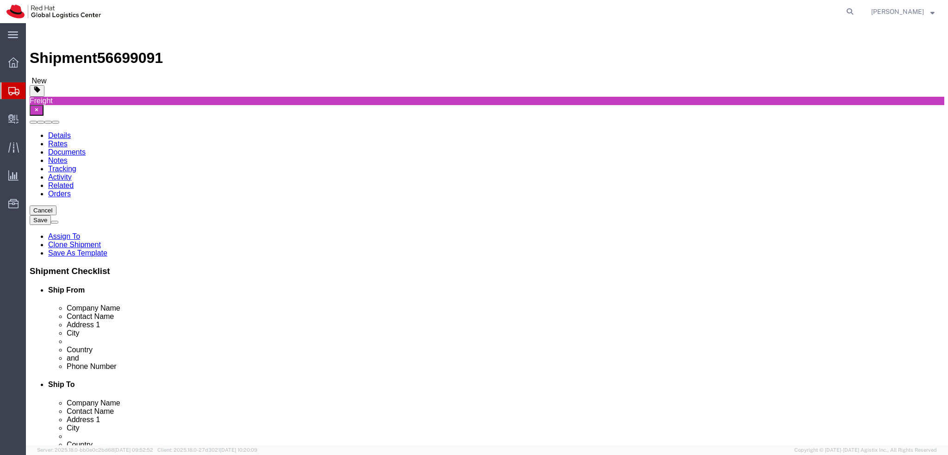
click link "Clone this content"
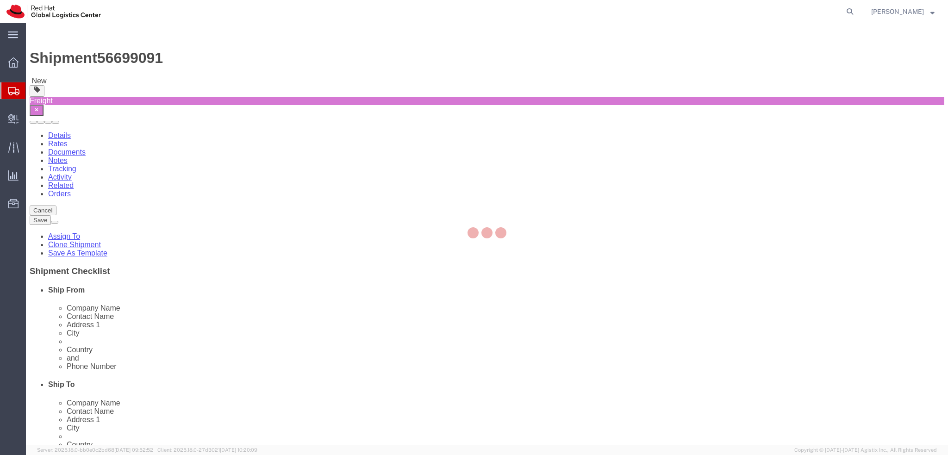
select select
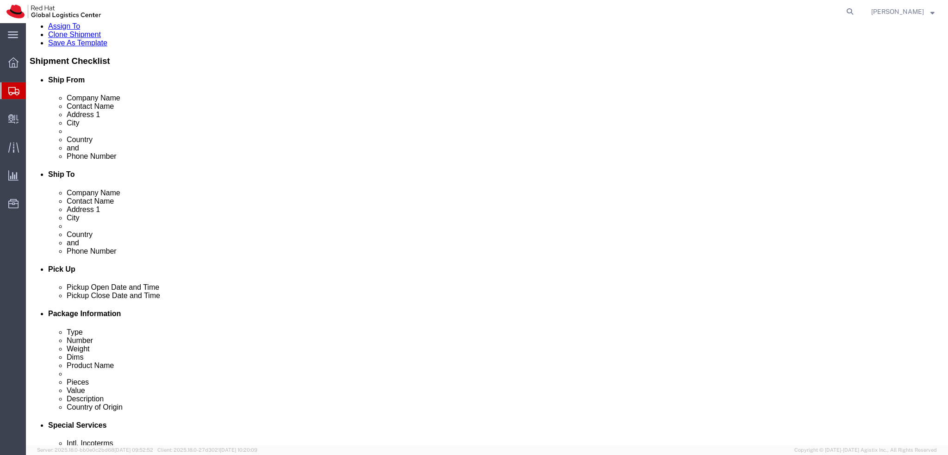
scroll to position [238, 0]
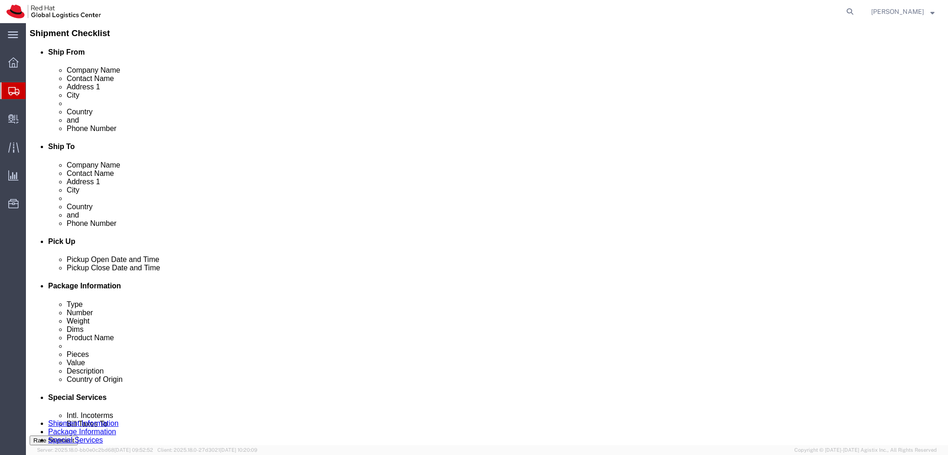
drag, startPoint x: 22, startPoint y: 249, endPoint x: 41, endPoint y: 302, distance: 56.3
click icon
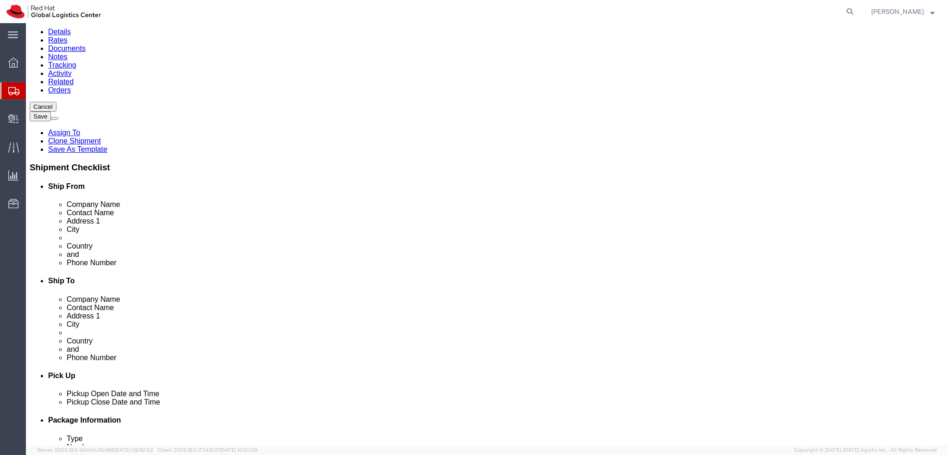
scroll to position [36, 0]
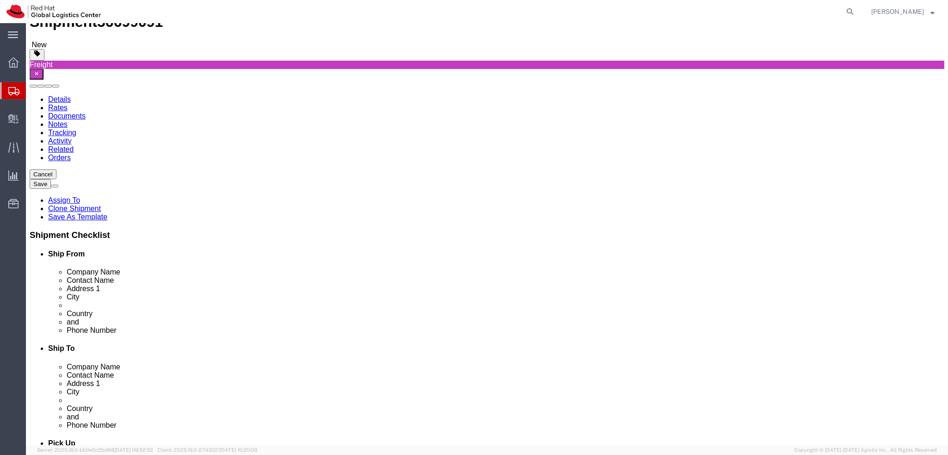
click dd "30.00 Each"
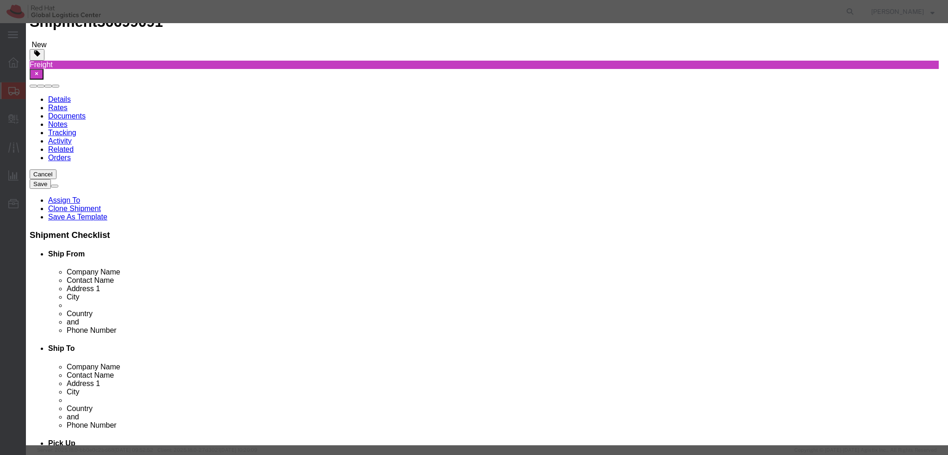
click input "30.00"
type input "15"
type input "150"
click input "150"
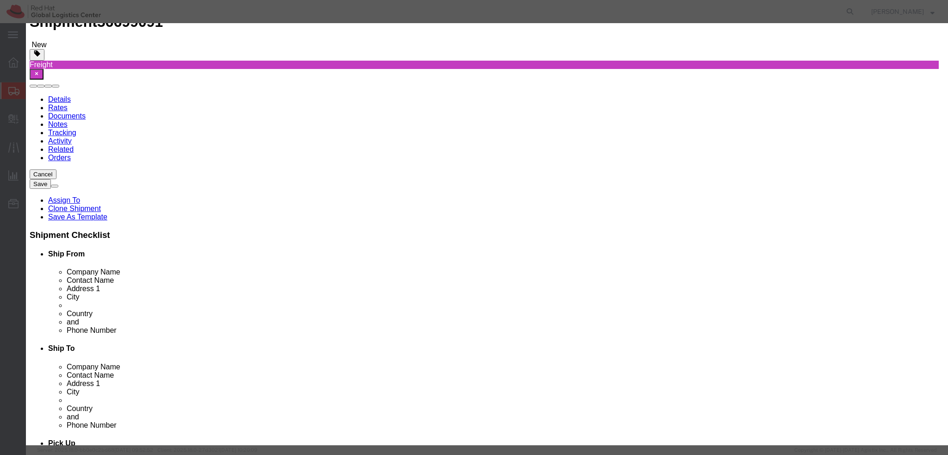
click input "150"
click label "Class"
click textarea "30 pcs"
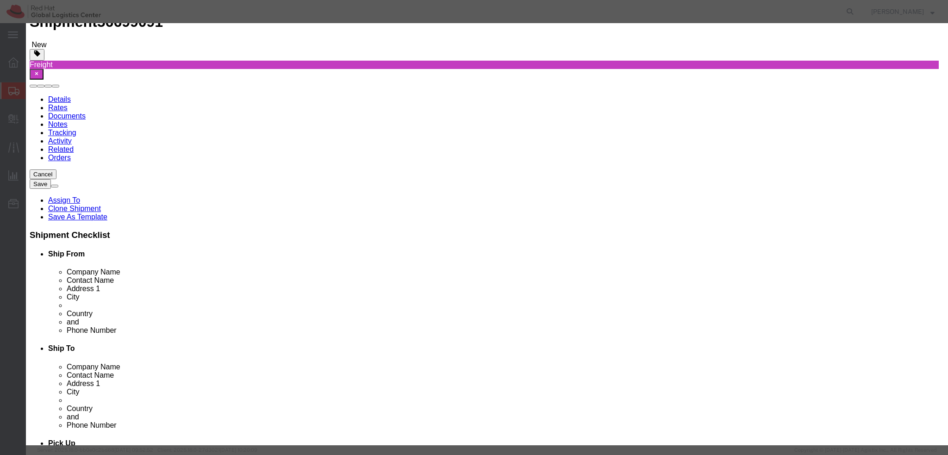
drag, startPoint x: 583, startPoint y: 72, endPoint x: 523, endPoint y: 73, distance: 59.7
click div "Description 30 pcs"
type textarea "15 pieces"
click div "Product Name 2025 Red Hat Socks Design - RHEU-621207 Pieces 15 Select Bag Barre…"
click button "Save & Close"
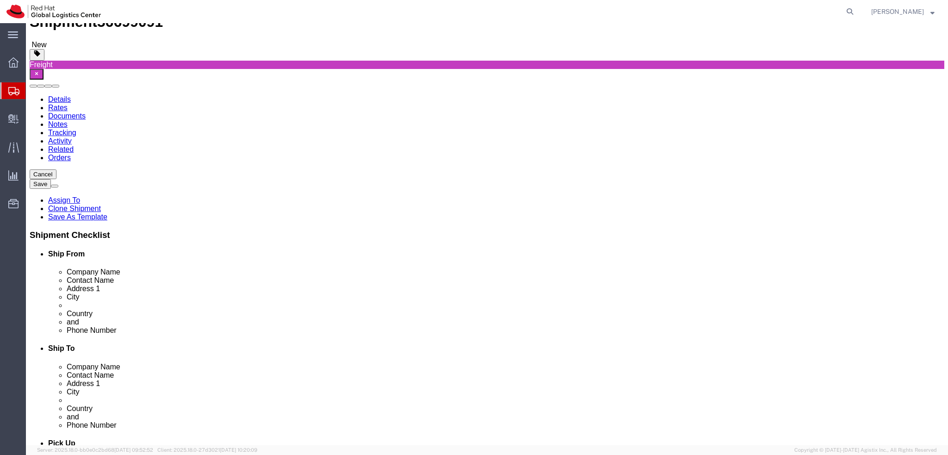
click link "Clone this content"
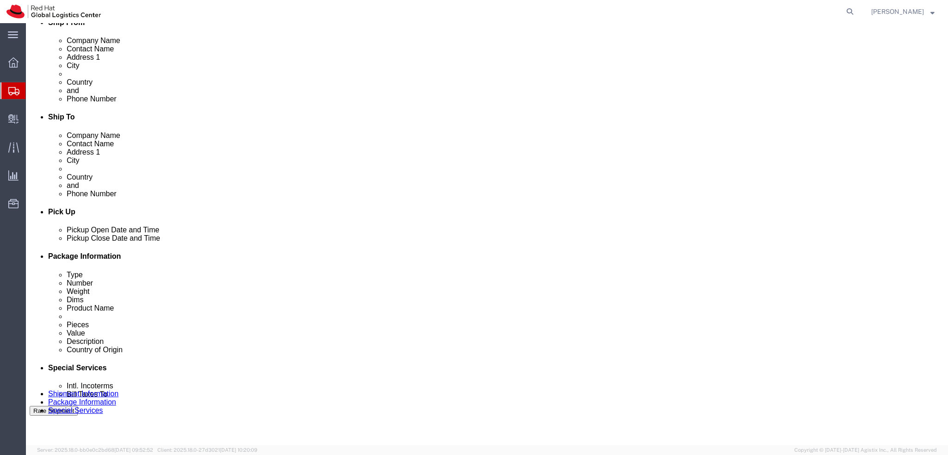
scroll to position [221, 0]
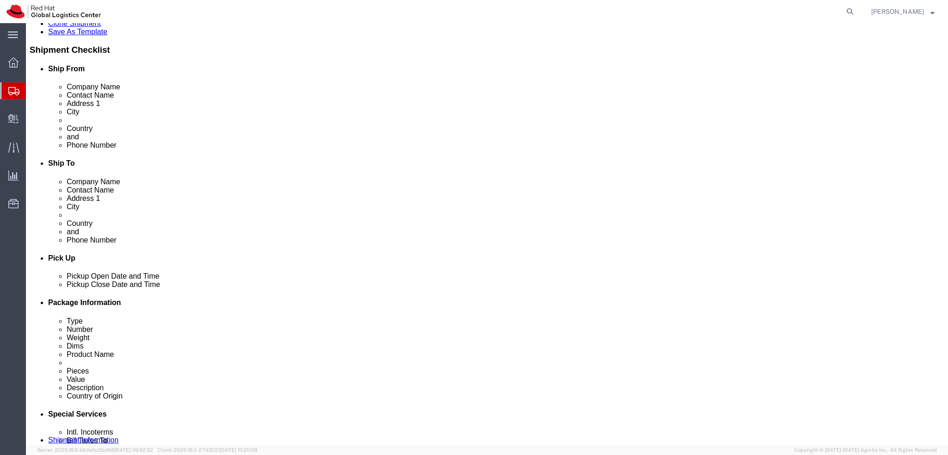
drag, startPoint x: 25, startPoint y: 160, endPoint x: 25, endPoint y: 320, distance: 160.1
click icon
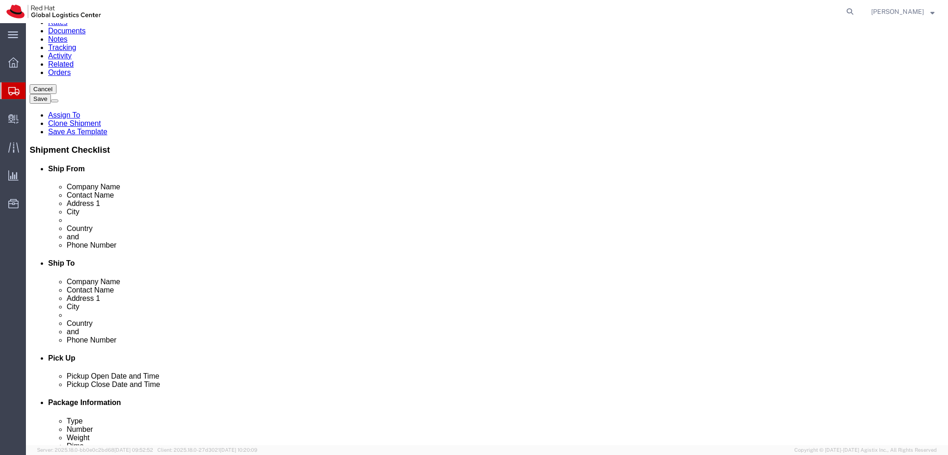
scroll to position [0, 0]
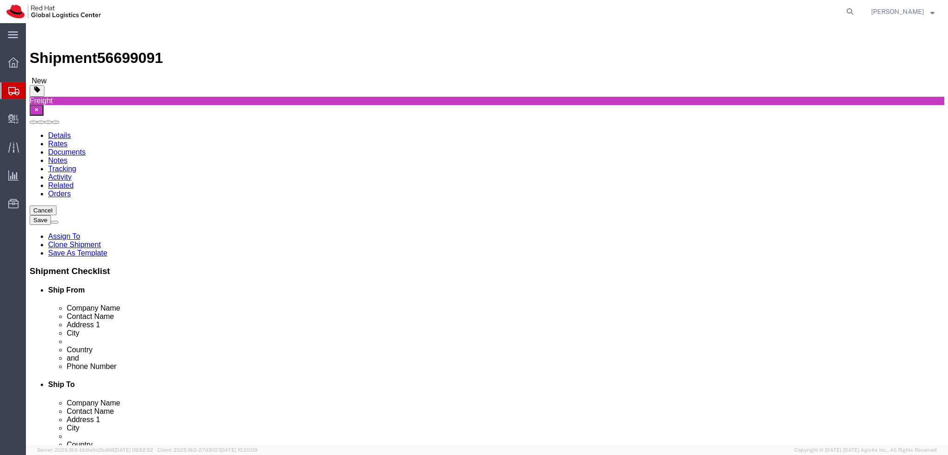
drag, startPoint x: 561, startPoint y: 130, endPoint x: 164, endPoint y: 124, distance: 397.5
click div "1 x Your Packaging Package Type Select Case(s) Crate(s) Envelope Large Box Medi…"
drag, startPoint x: 229, startPoint y: 202, endPoint x: 230, endPoint y: 126, distance: 76.4
click div "1 x Your Packaging Package Type Select Case(s) Crate(s) Envelope Large Box Medi…"
drag, startPoint x: 532, startPoint y: 127, endPoint x: 118, endPoint y: 119, distance: 413.7
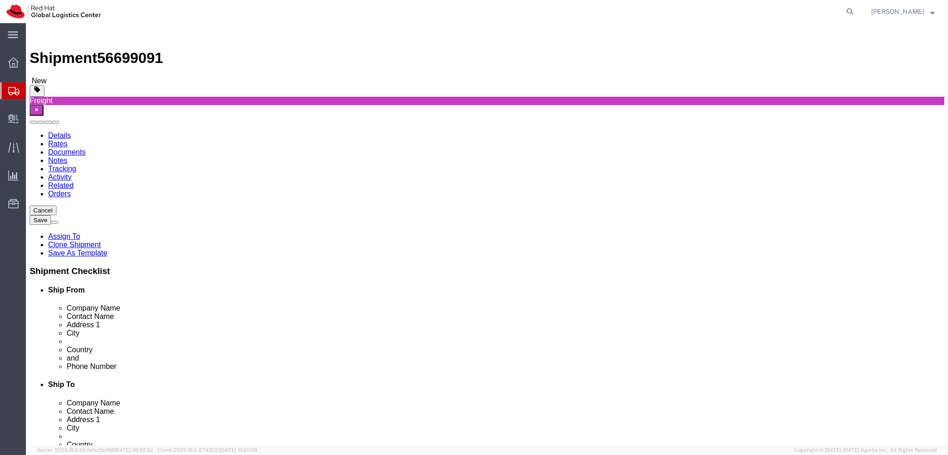
click div "1 x Your Packaging Package Type Select Case(s) Crate(s) Envelope Large Box Medi…"
click select "Select Case(s) Crate(s) Envelope Large Box Medium Box PAK Skid(s) Small Box Sma…"
select select "YRPK"
click select "Select Case(s) Crate(s) Envelope Large Box Medium Box PAK Skid(s) Small Box Sma…"
click input "text"
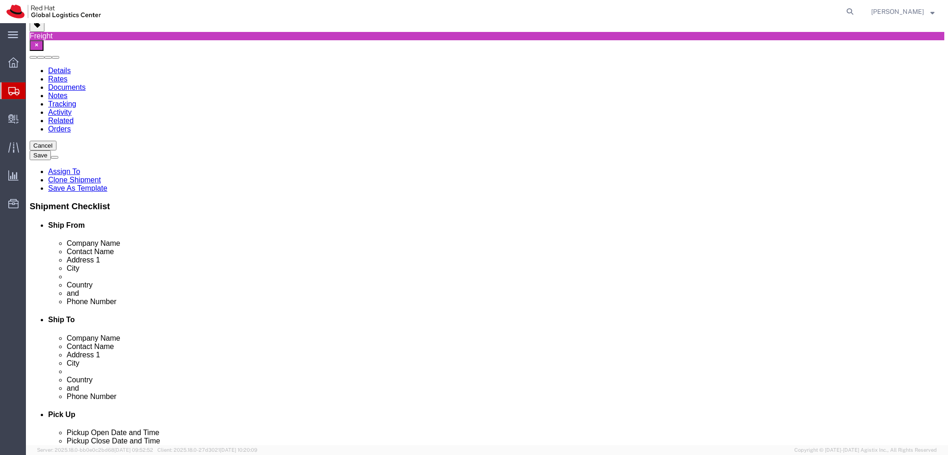
scroll to position [83, 0]
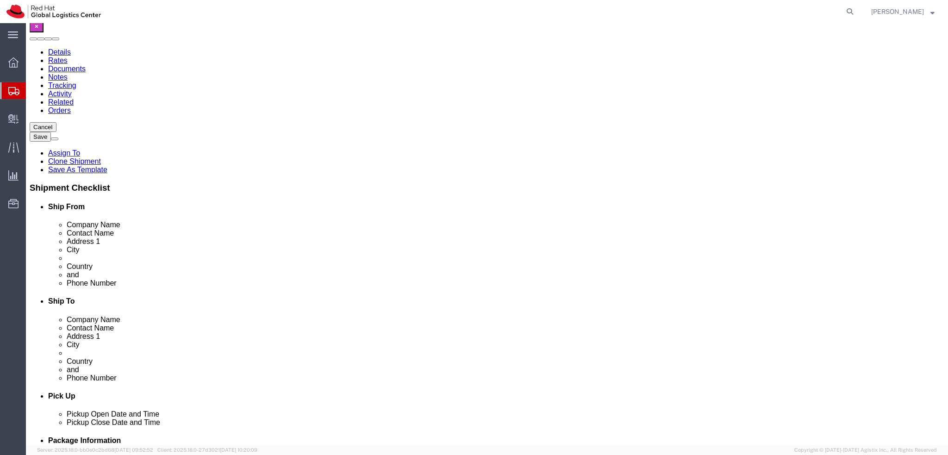
drag, startPoint x: 498, startPoint y: 134, endPoint x: 502, endPoint y: 70, distance: 64.0
click div "Shipment Information Package Information Special Services Please fix the follow…"
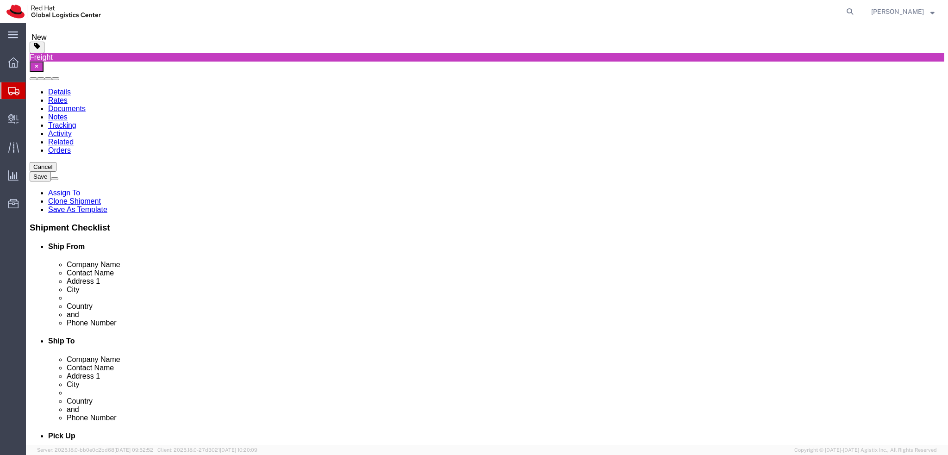
scroll to position [0, 0]
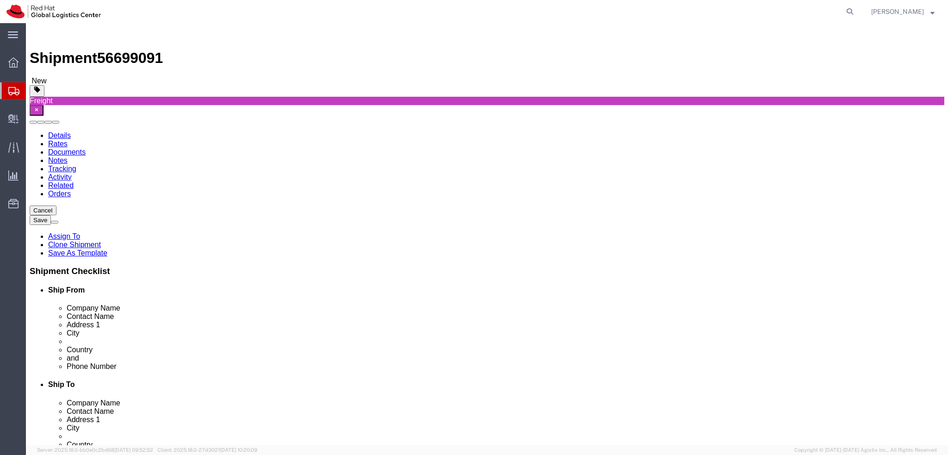
click input "text"
type input "60"
click input "text"
type input "40"
click input "text"
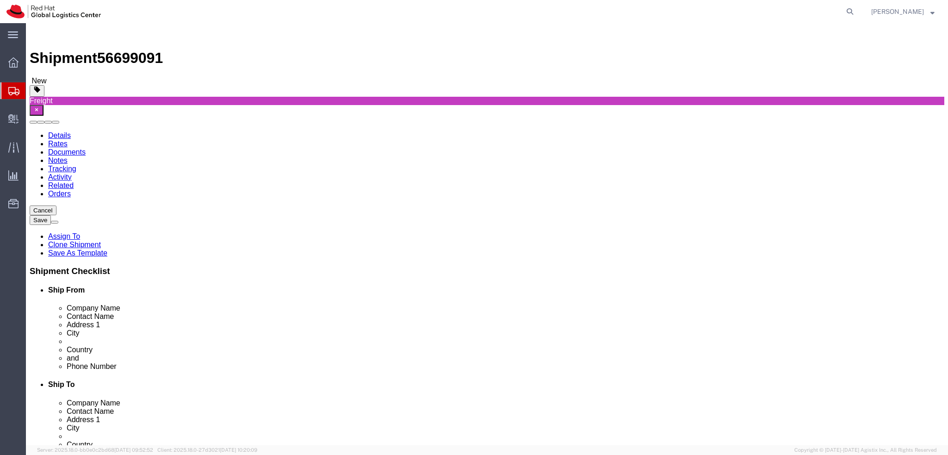
type input "55"
click input "10.00"
type input "60"
click input "10.00"
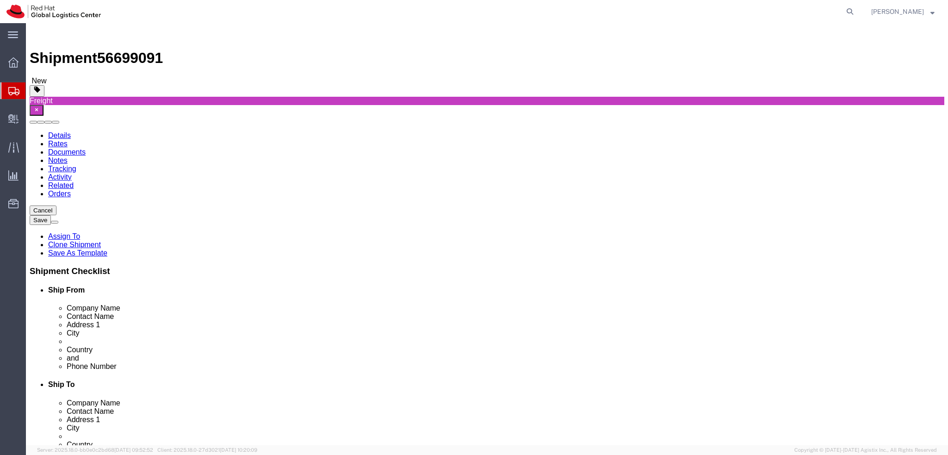
click input "10.00"
type input "40"
click input "10.00"
type input "55"
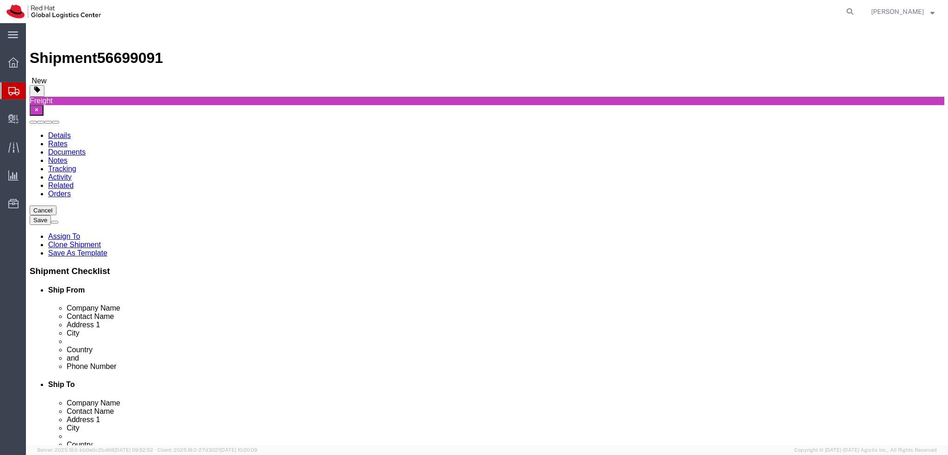
click label "Dimensions"
click input "0.00"
type input "10"
click input "1.00"
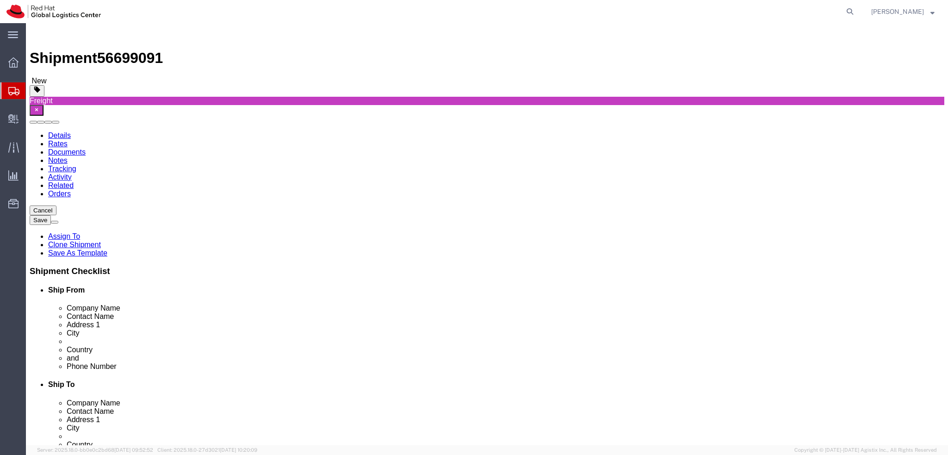
click input "1.00"
type input "10"
click label "Number"
click icon
click button "Save"
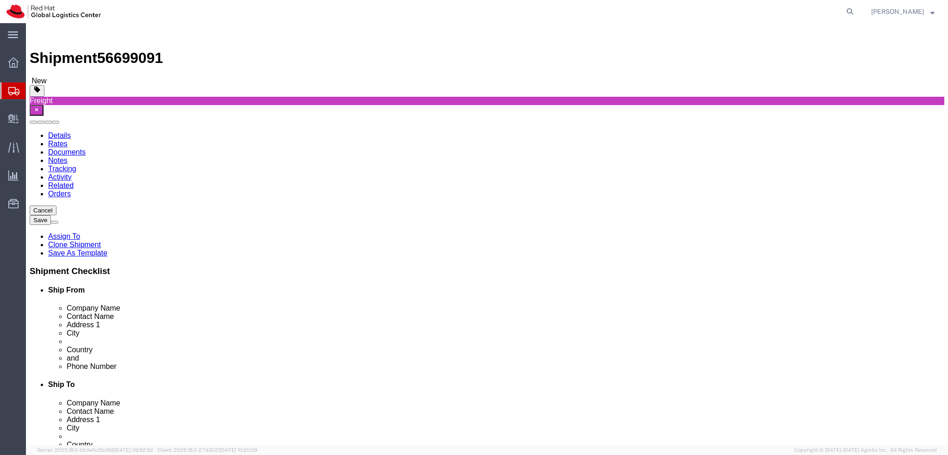
click icon "button"
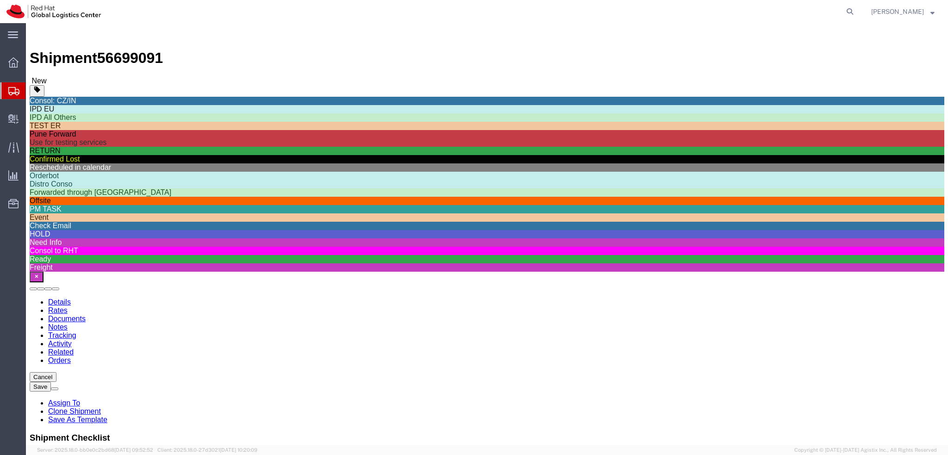
scroll to position [289, 0]
click div "Ready"
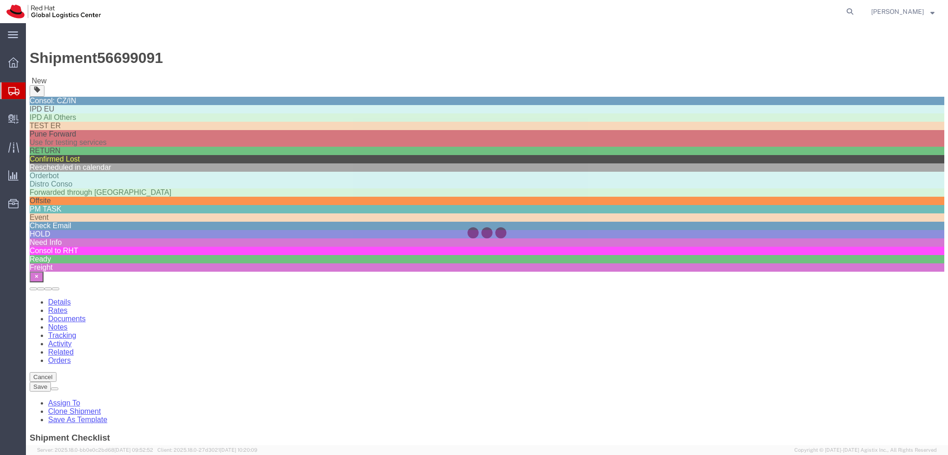
scroll to position [264, 0]
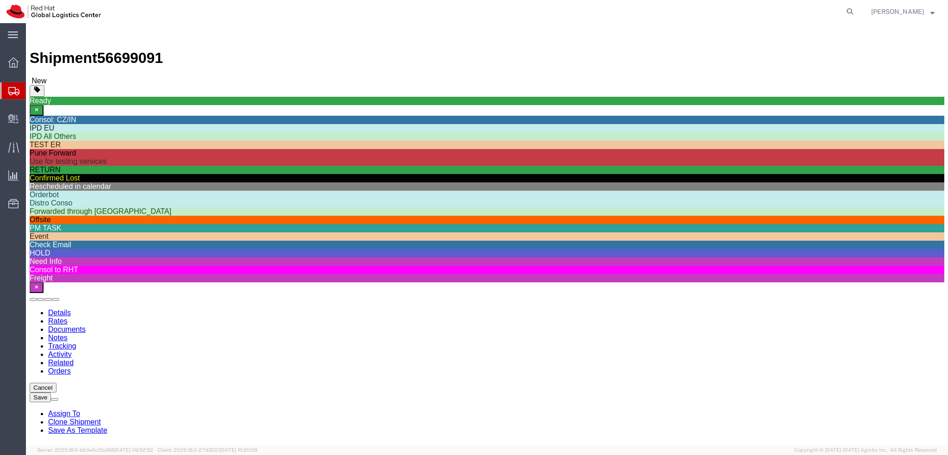
click div "Shipment Information Package Information Special Services"
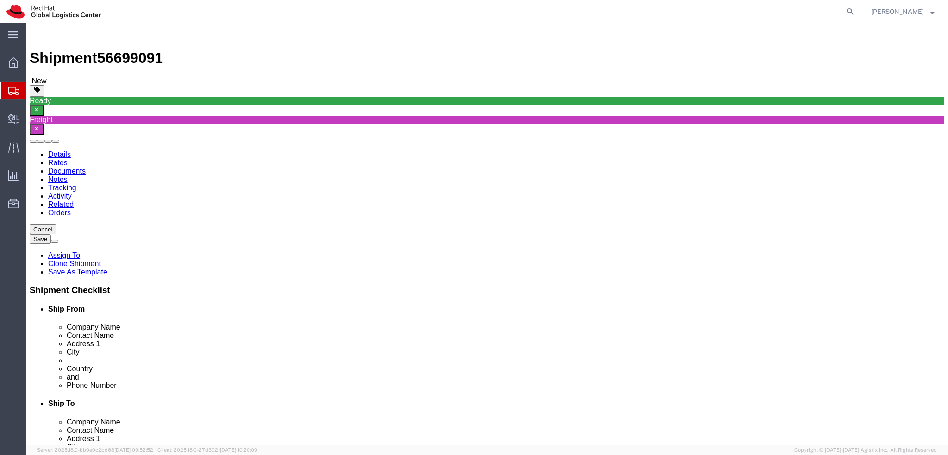
click button "Save"
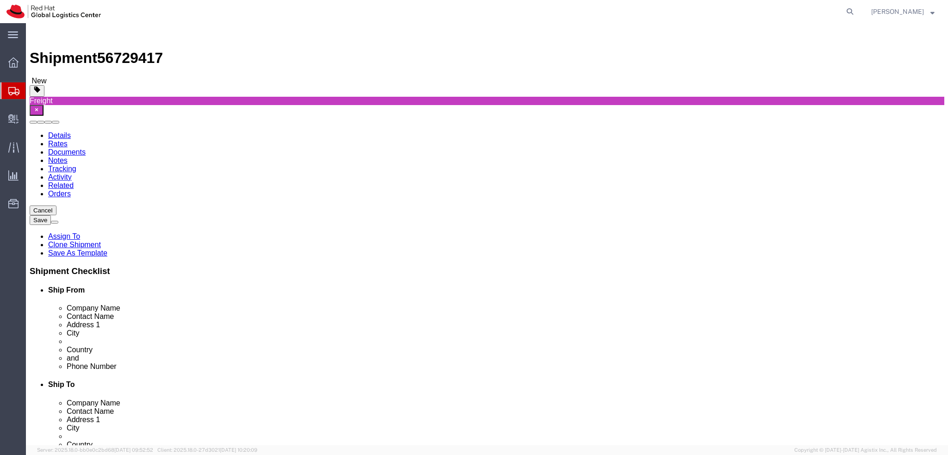
select select "70271"
select select
click icon
click link "Add Package"
click select "Select Case(s) Crate(s) Envelope Large Box Medium Box PAK Skid(s) Small Box Sma…"
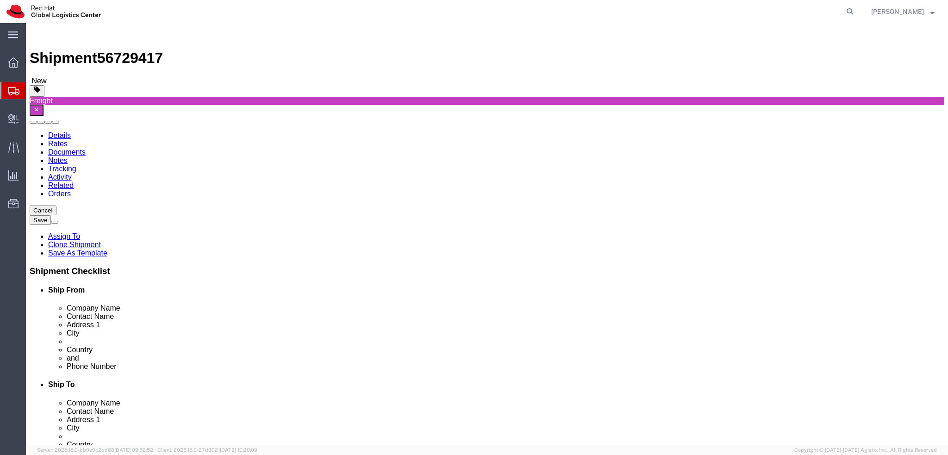
select select "YRPK"
click select "Select Case(s) Crate(s) Envelope Large Box Medium Box PAK Skid(s) Small Box Sma…"
click input "text"
type input "50"
click input "text"
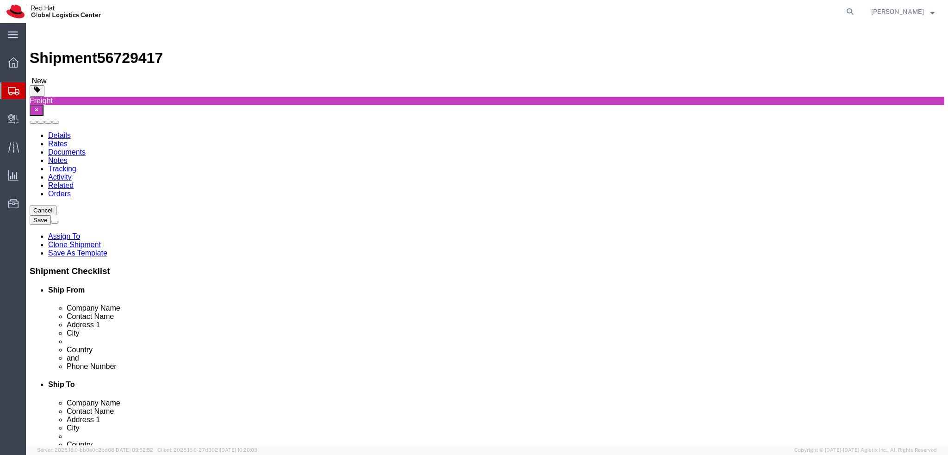
type input "40"
click input "text"
type input "30"
click input "0.00"
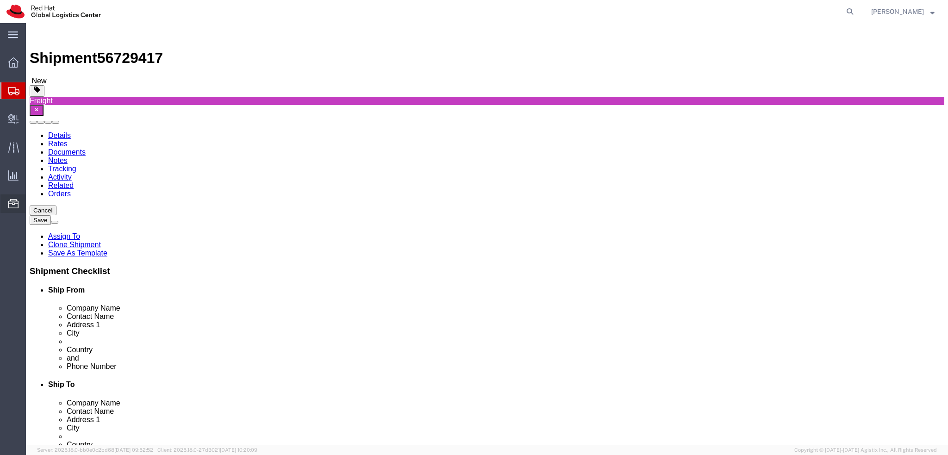
type input "5"
drag, startPoint x: 23, startPoint y: 240, endPoint x: 398, endPoint y: 240, distance: 374.8
click icon
drag, startPoint x: 24, startPoint y: 242, endPoint x: 414, endPoint y: 297, distance: 394.0
click icon
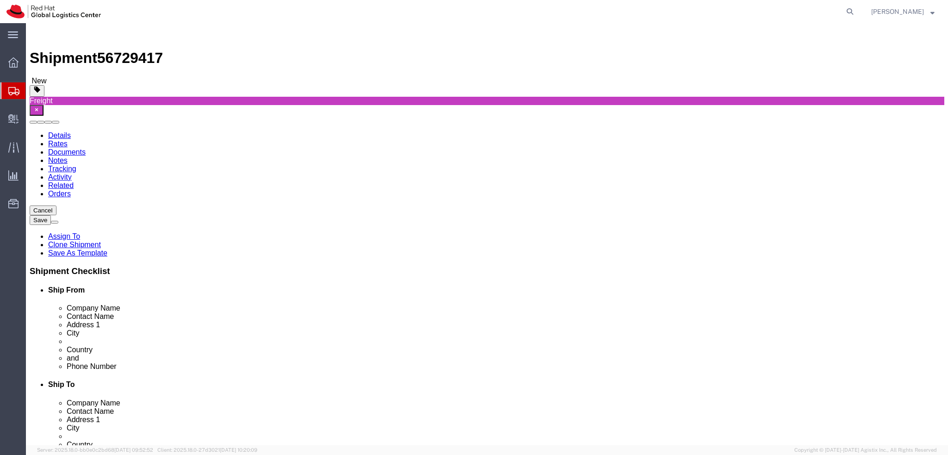
click div "Pieces: 1.00 Each Total value: 1228.50 EUR"
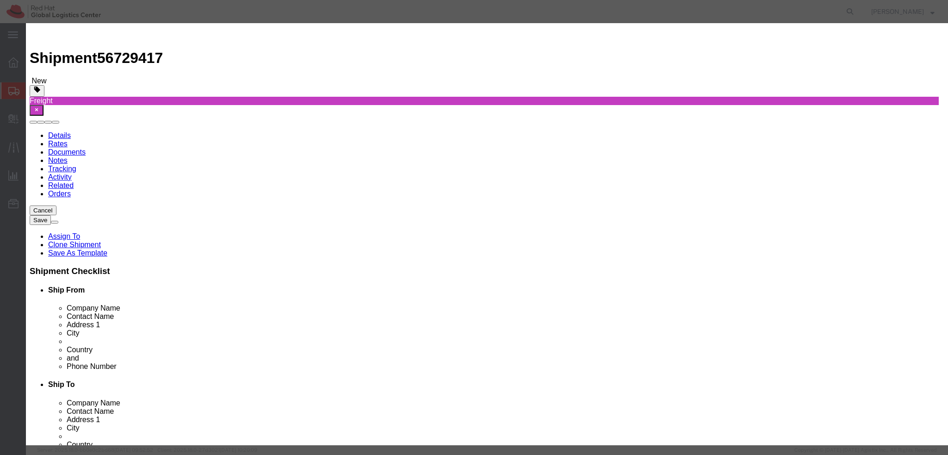
click input "1.00"
type input "4"
click input "4914"
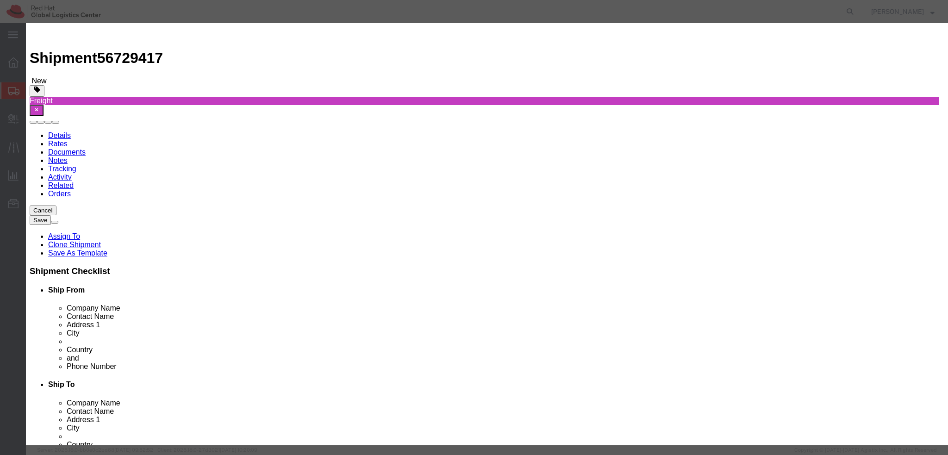
click input "4914"
type input "378"
click textarea "13 pcs"
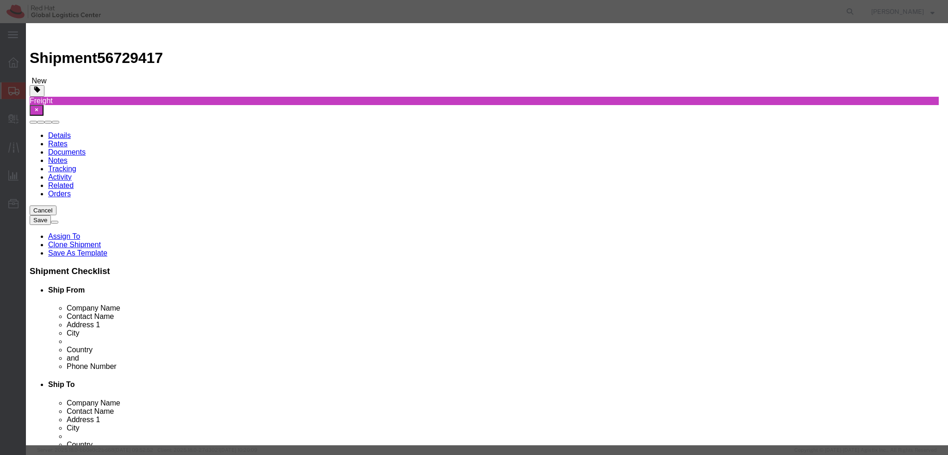
type textarea "4 pcs"
click div "Commodity library"
drag, startPoint x: 577, startPoint y: 73, endPoint x: 536, endPoint y: 74, distance: 41.7
click div "Description 13 pcs 4"
type textarea "Backpack"
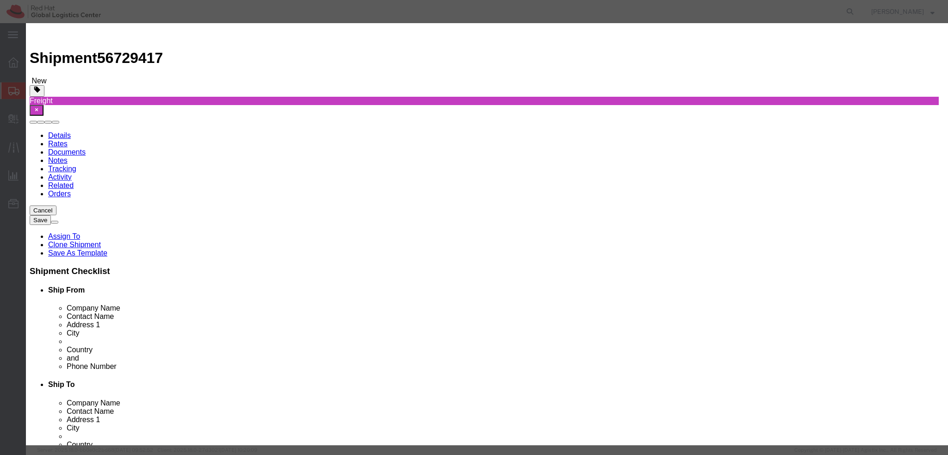
click div "Description 13 pcs Backpack Name: Backpack /Bag Sku: Model: Description: - Red …"
click button "Save & Close"
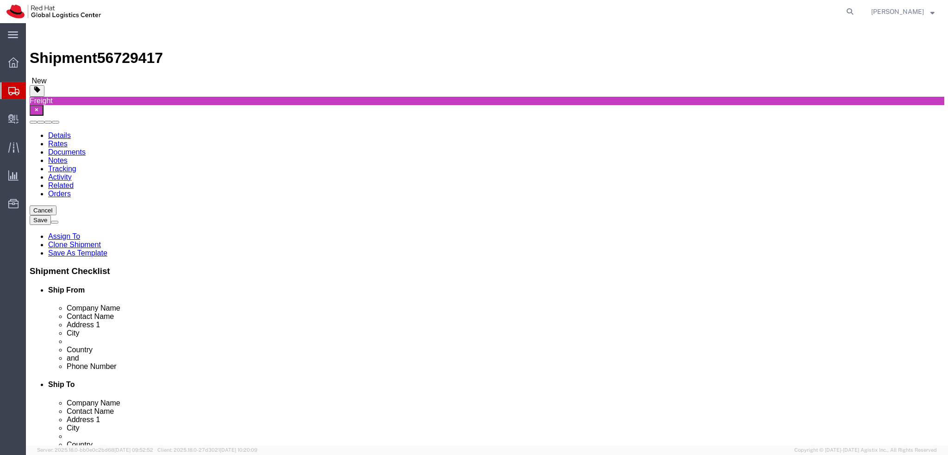
click dd "1.00 Each"
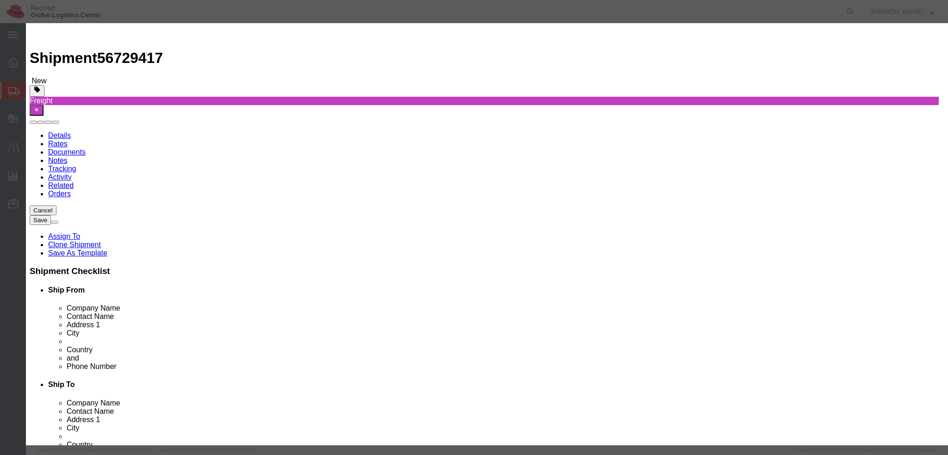
click input "875.00"
click input "1.00"
type input "20"
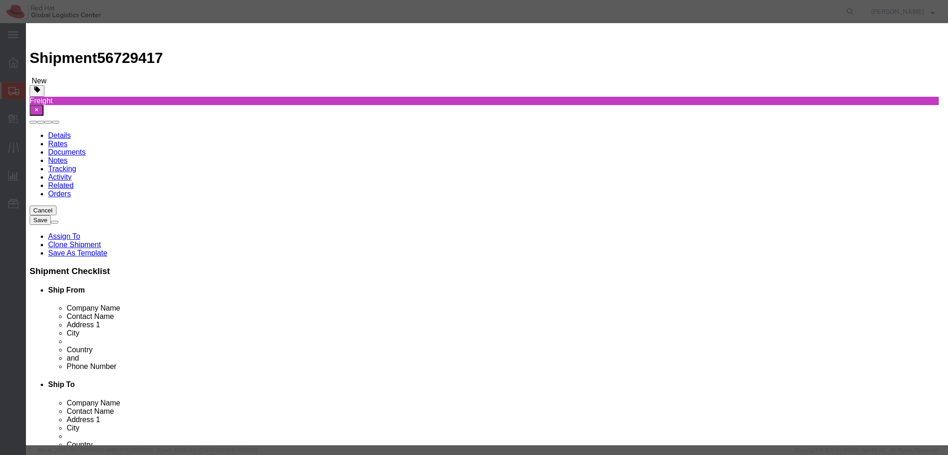
click input "17500"
drag, startPoint x: 310, startPoint y: 105, endPoint x: 318, endPoint y: 108, distance: 7.9
click input "17500"
type input "350"
click textarea "50 pcs"
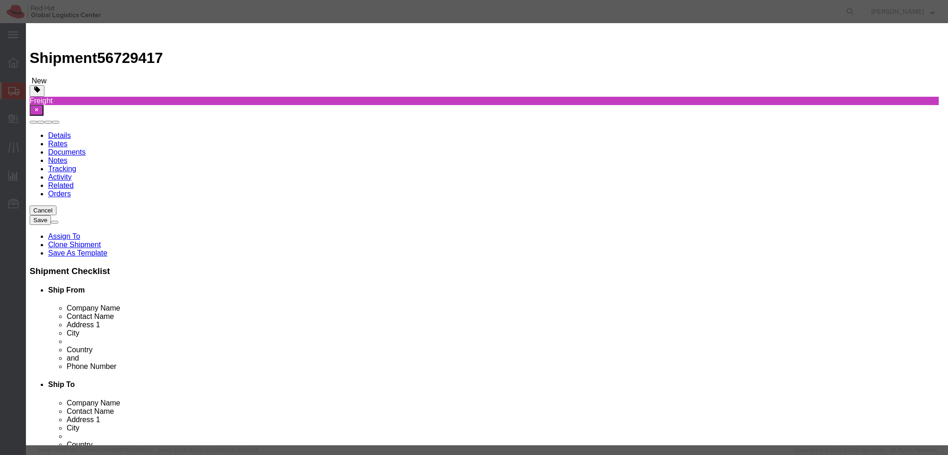
click textarea "50 pcs"
drag, startPoint x: 596, startPoint y: 73, endPoint x: 534, endPoint y: 73, distance: 62.0
click div "Description 50 pcs"
drag, startPoint x: 298, startPoint y: 73, endPoint x: 367, endPoint y: 74, distance: 69.4
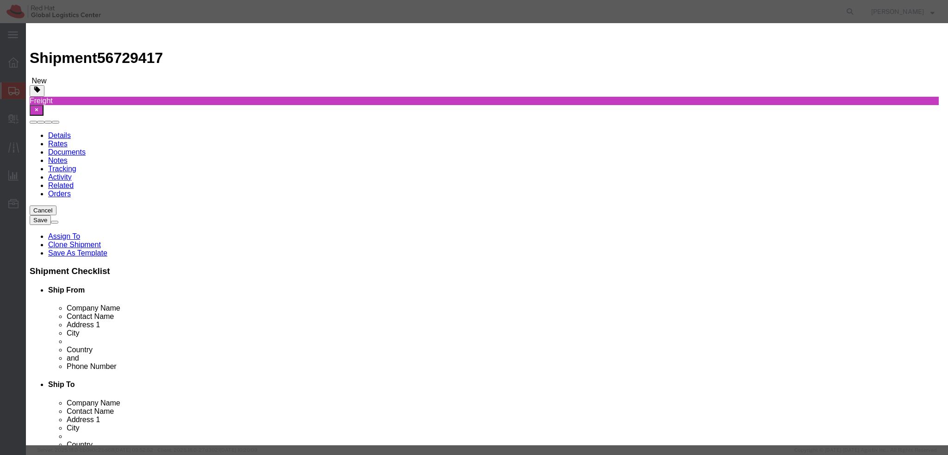
click input "Recycled Steel Tumbler - RHEU-621209"
drag, startPoint x: 598, startPoint y: 68, endPoint x: 500, endPoint y: 76, distance: 98.4
click div "Description 50 pcs"
paste textarea "Recycled Steel Tumbler"
type textarea "Recycled Steel Tumbler"
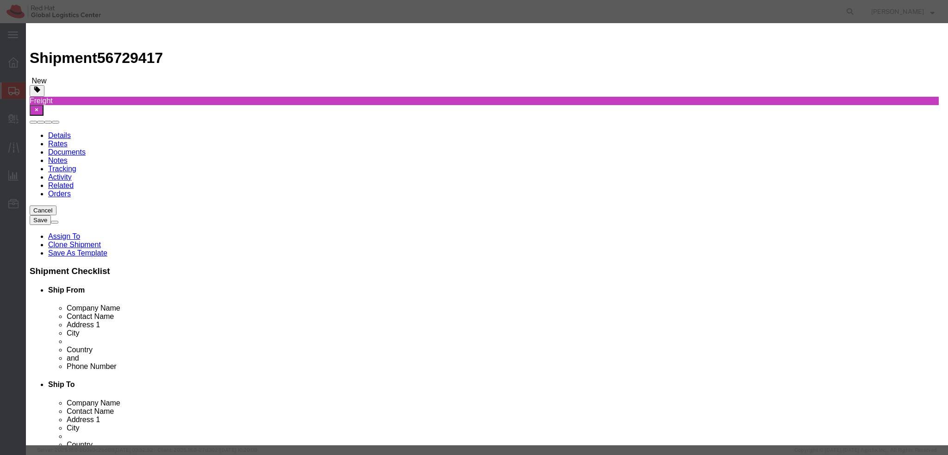
click button "Save & Close"
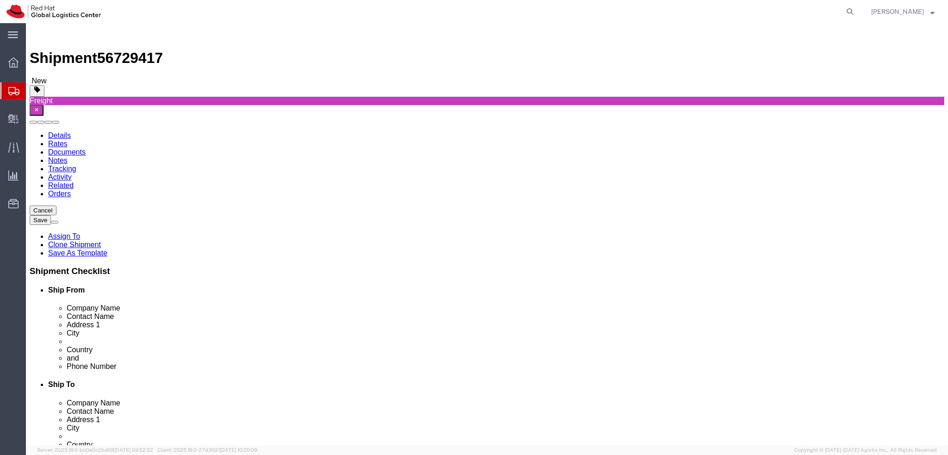
click span "button"
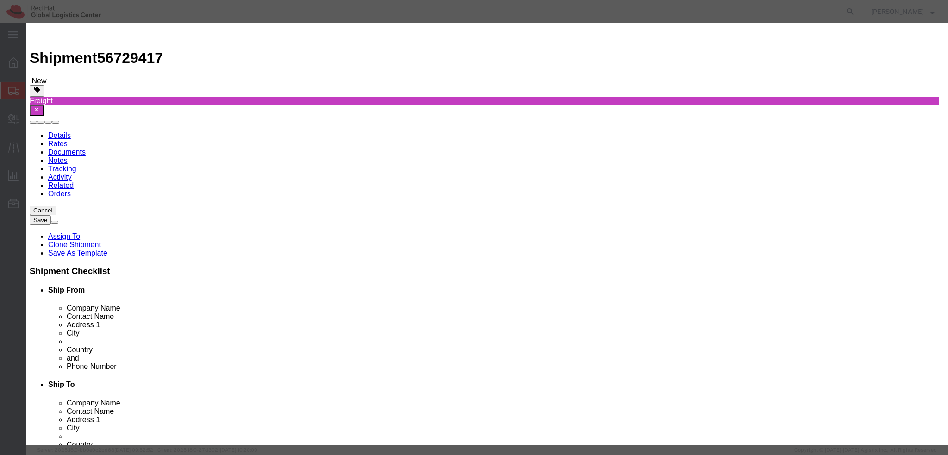
click button "Yes"
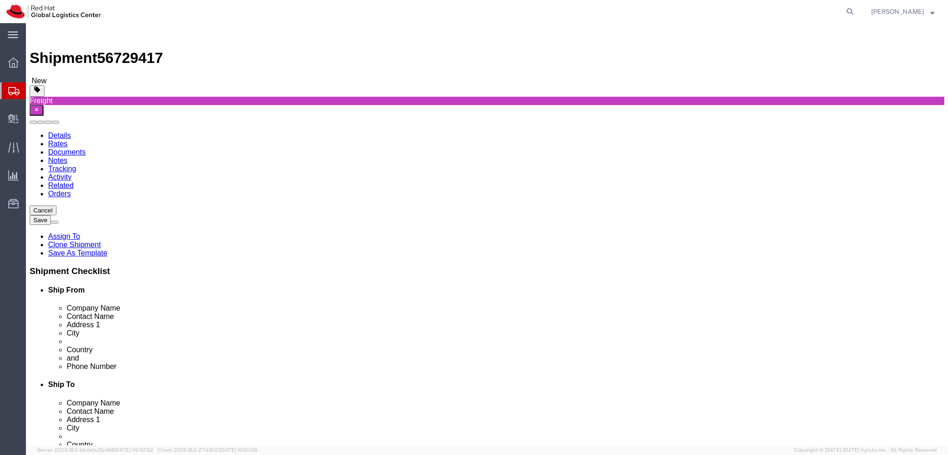
click input "5.00"
type input "8"
click label "Number"
click span "button"
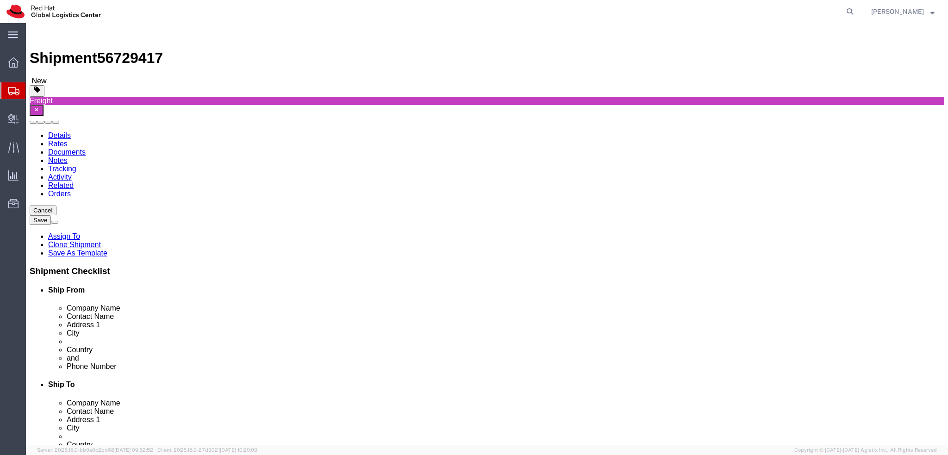
click input "8.00"
type input "6"
click dd "20.00 Each"
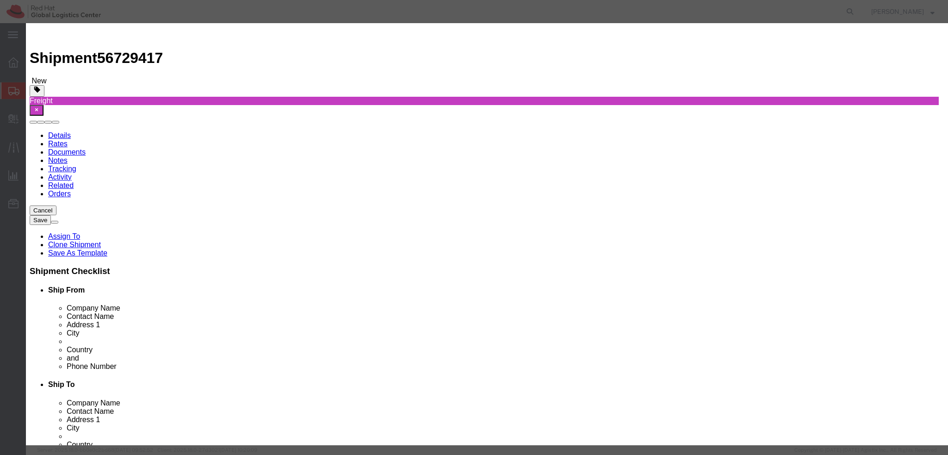
click button "Close"
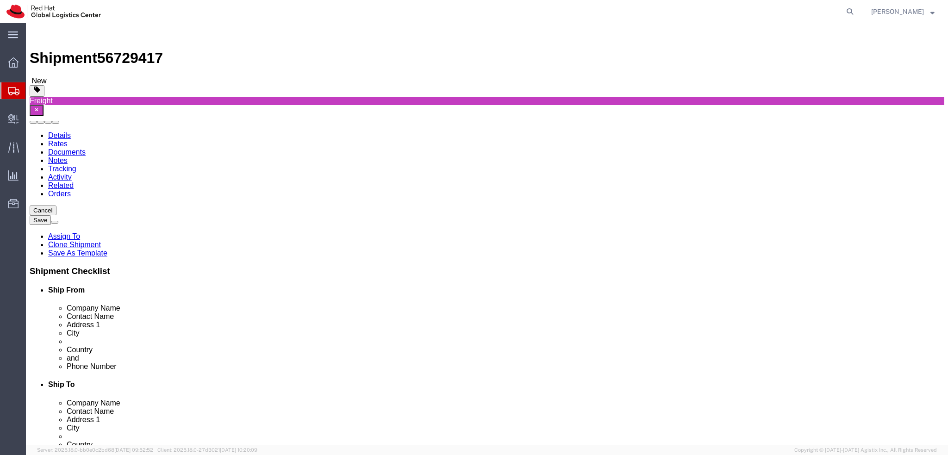
click dd "378.00 EUR"
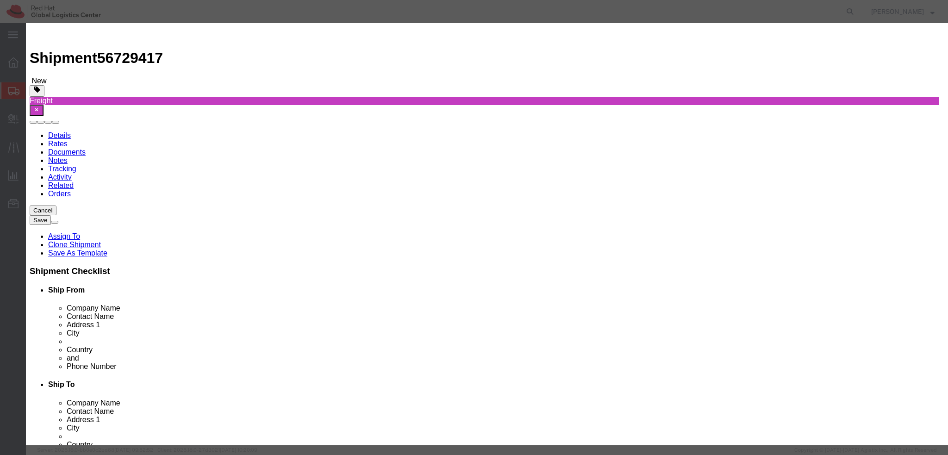
click input "4.00"
type input "3"
type input "283.5"
click div "Product Name Notion 17.3" Laptop Backpack 29L - RHNL-044 Pieces 3 Select Bag Ba…"
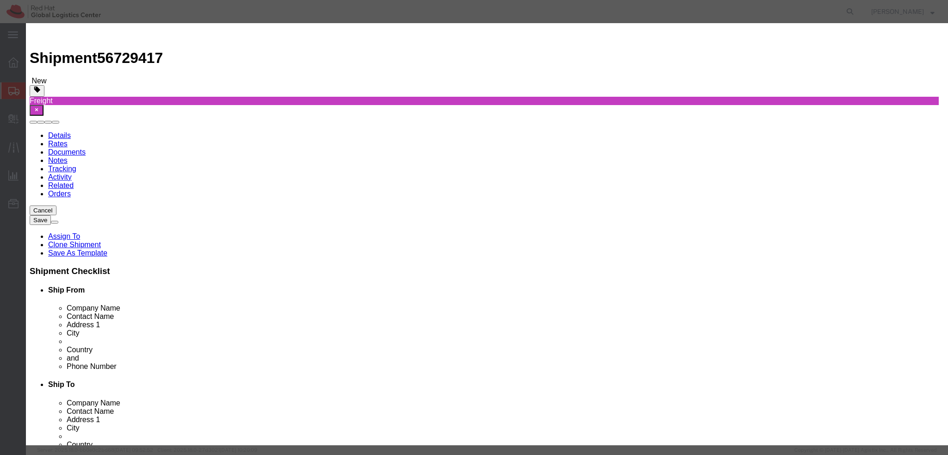
click button
click input "20.00"
type input "10"
type input "175"
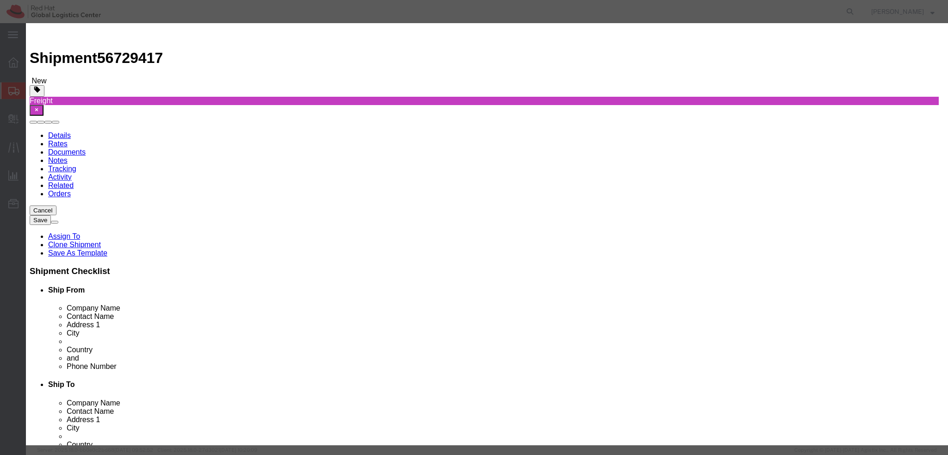
click label "SKU"
click button "Save & Close"
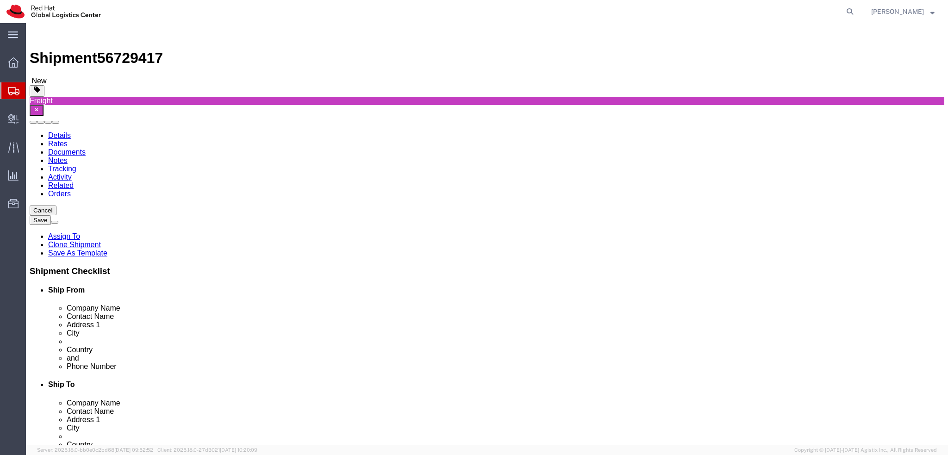
drag, startPoint x: 390, startPoint y: 310, endPoint x: 390, endPoint y: 239, distance: 70.3
click icon
click span "button"
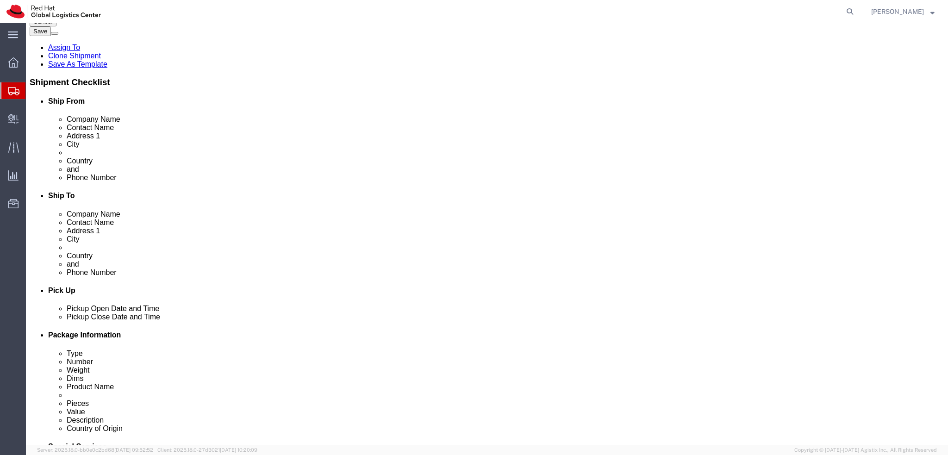
scroll to position [278, 0]
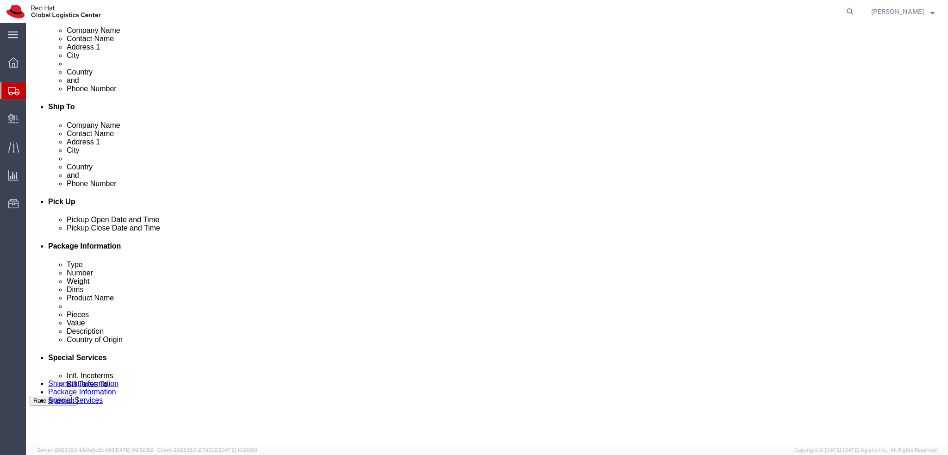
click input "6.00"
type input "5"
click dd "3.00 Each"
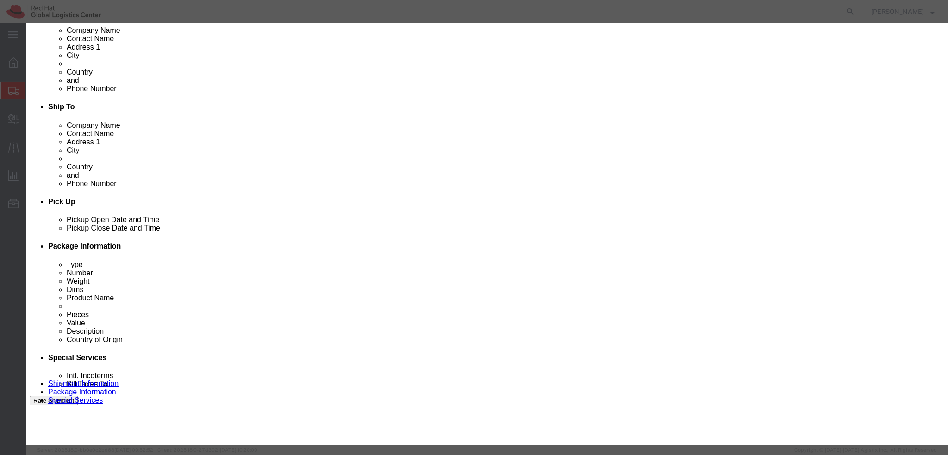
click input "3.00"
type input "2"
type input "189"
click label "Model"
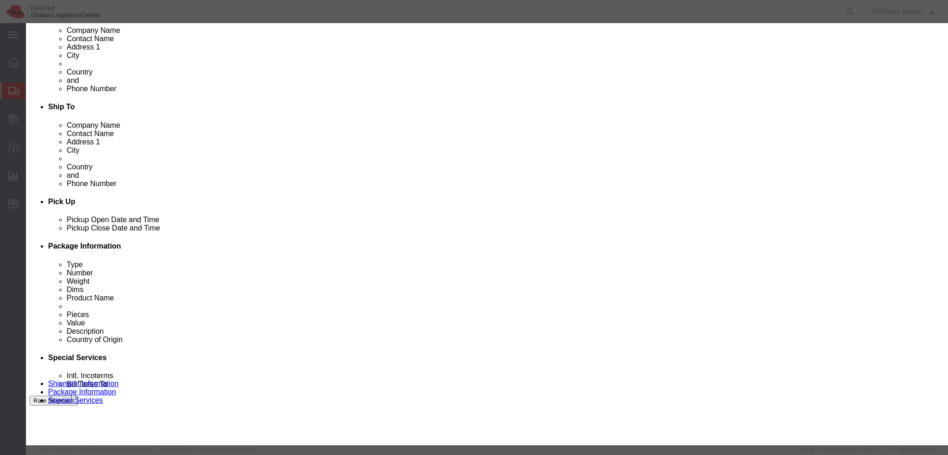
click icon
click input "10.00"
type input "6"
type input "105"
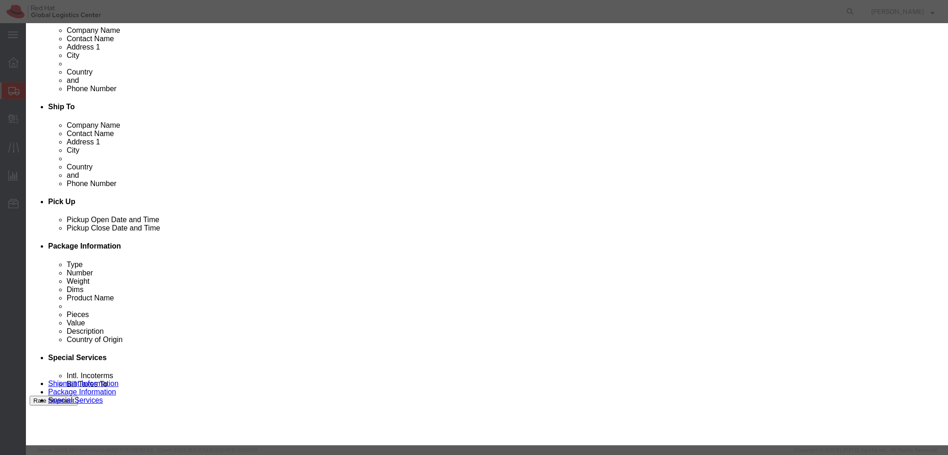
click label "Model"
click button "Save & Close"
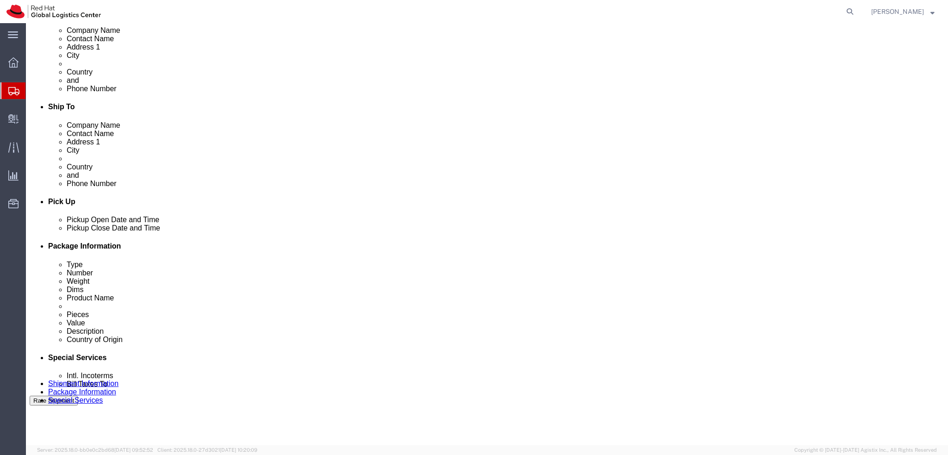
click span "button"
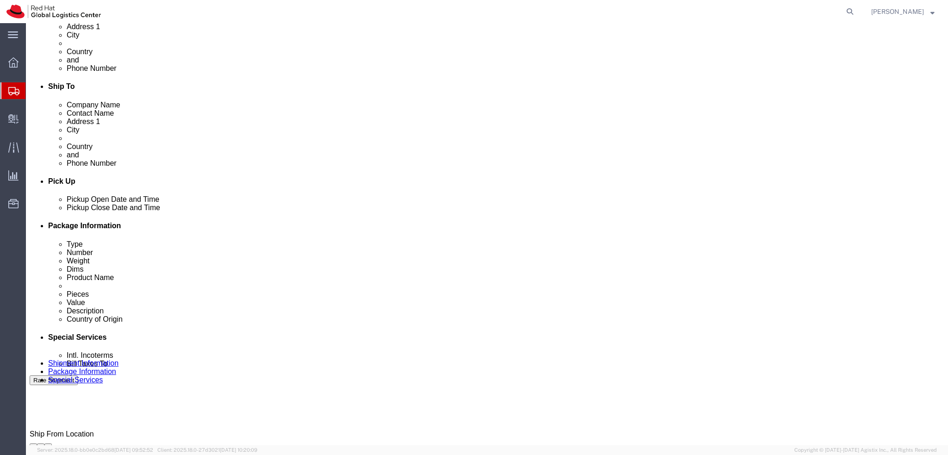
scroll to position [314, 0]
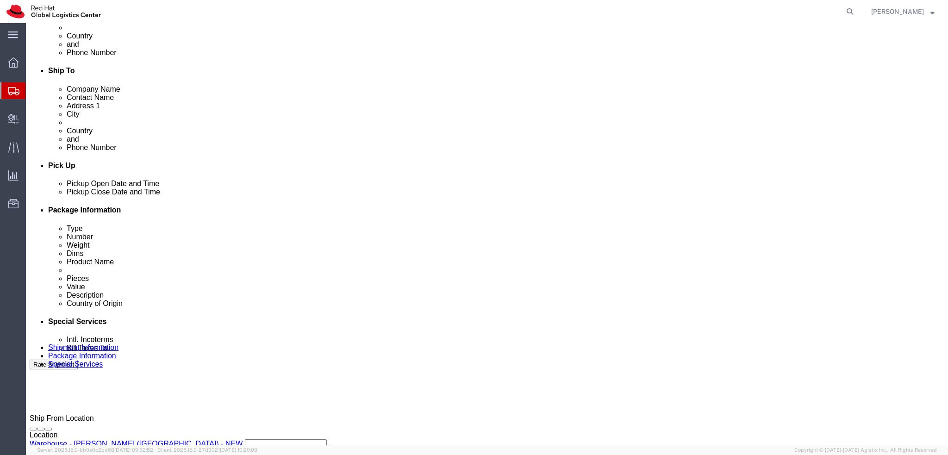
drag, startPoint x: 389, startPoint y: 287, endPoint x: 390, endPoint y: 219, distance: 68.5
click icon
click dd "6.00 Each"
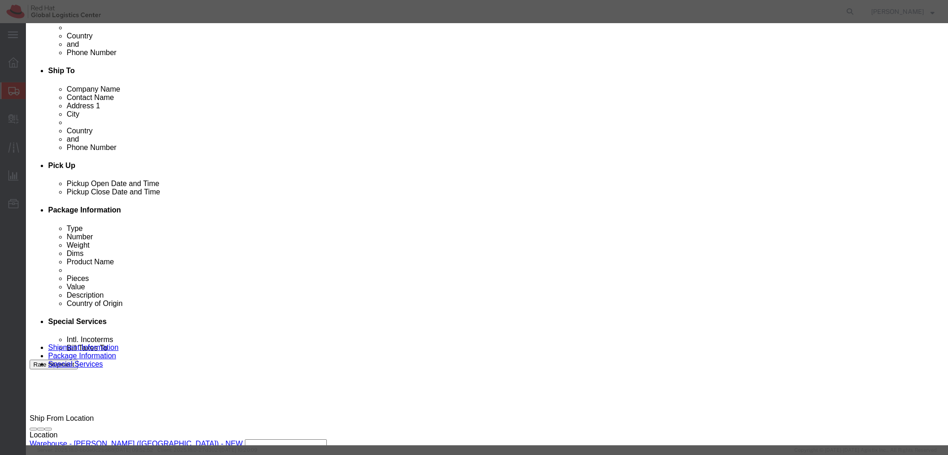
click input "6.00"
type input "7"
type input "122.5"
click button "Save & Close"
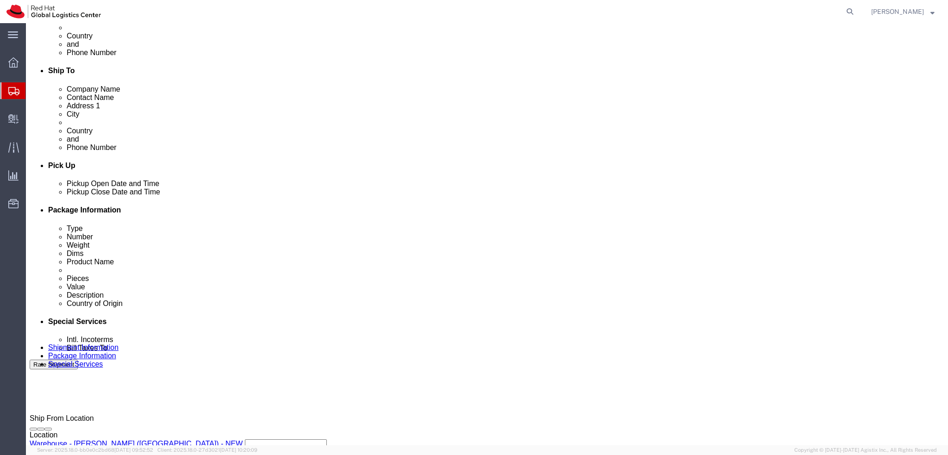
click span "button"
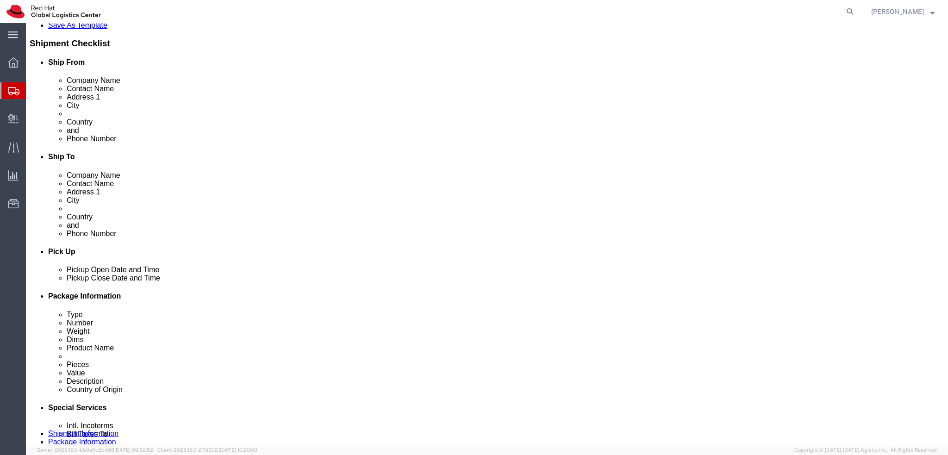
scroll to position [0, 0]
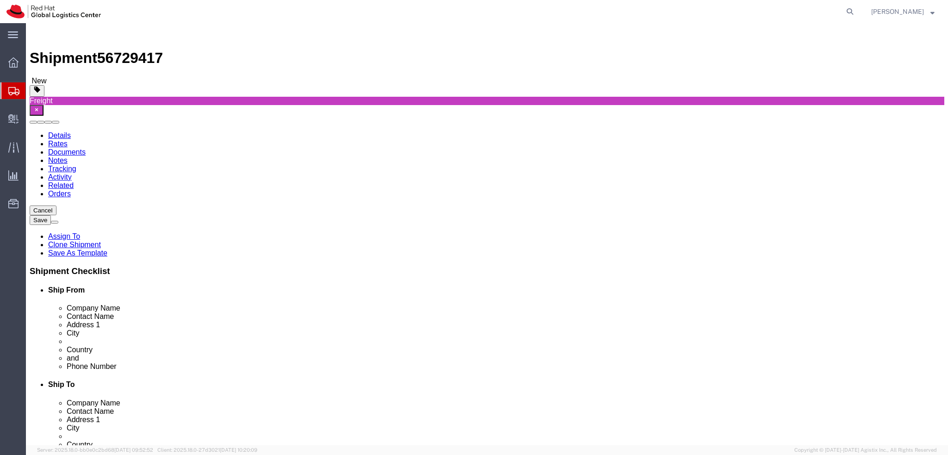
click icon
click button "Save"
click div
click icon "button"
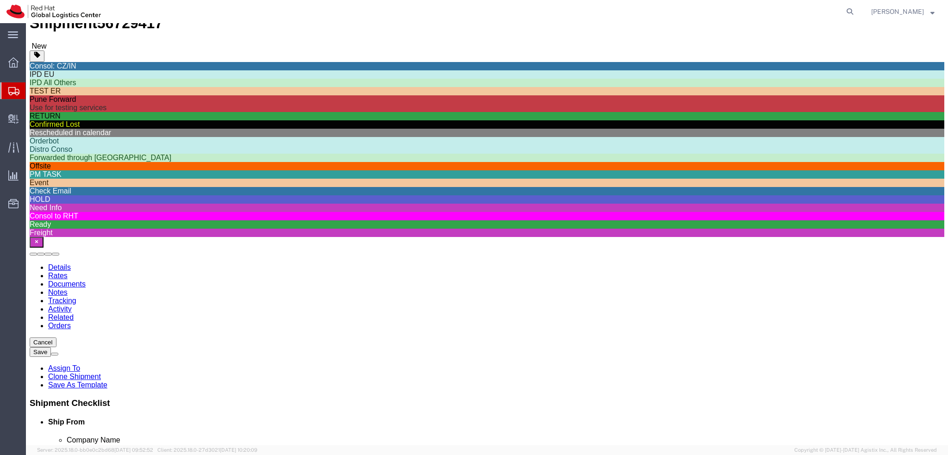
scroll to position [93, 0]
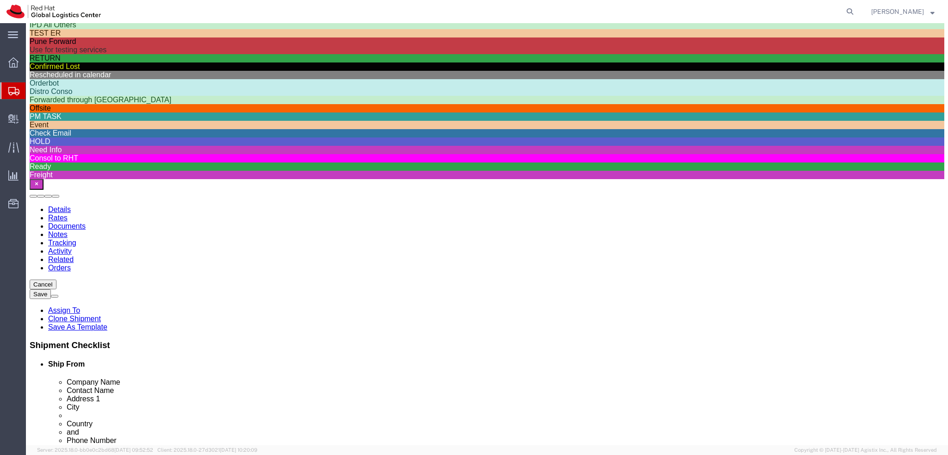
click div "Ready"
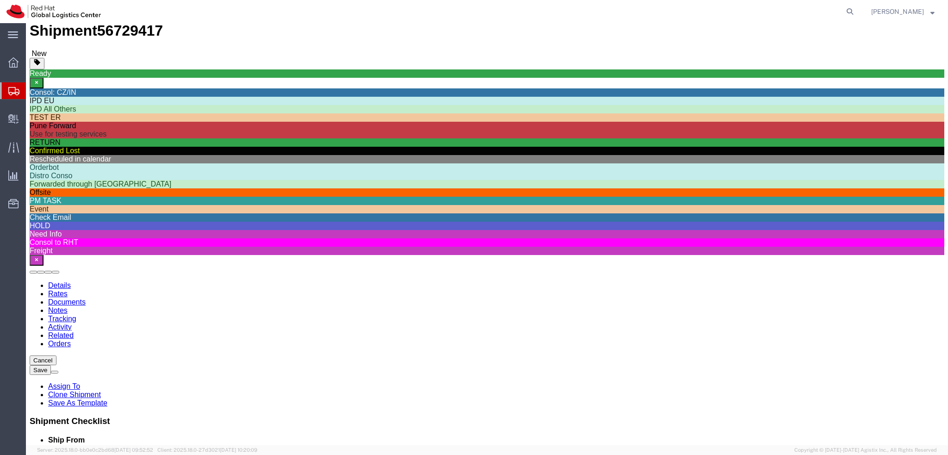
scroll to position [0, 0]
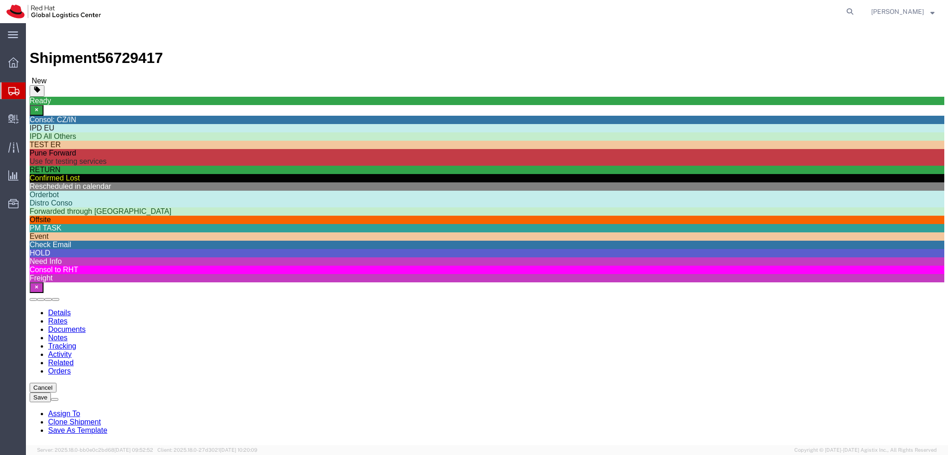
click ul "Details Rates Documents Notes Tracking Activity Related Orders"
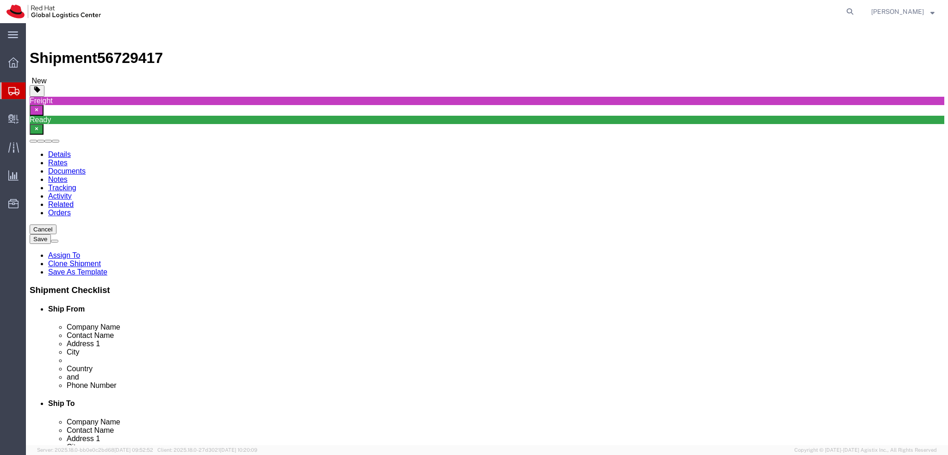
select select "70271"
select select
click icon
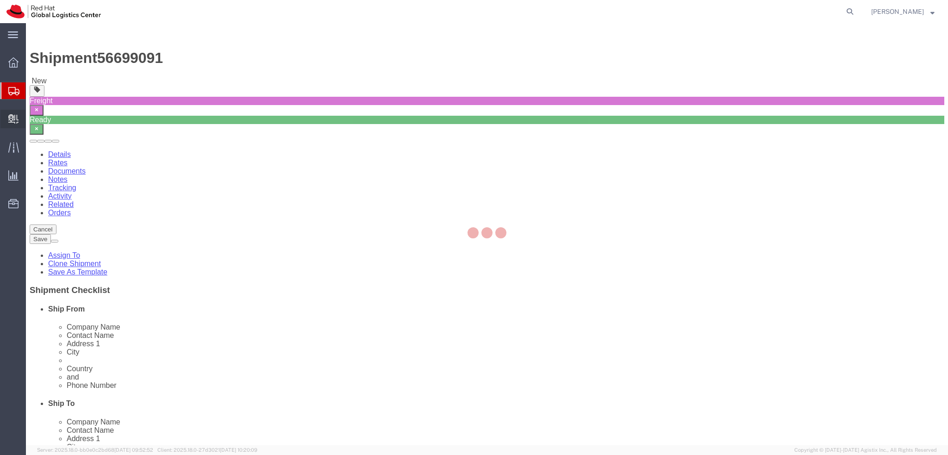
select select "70271"
select select
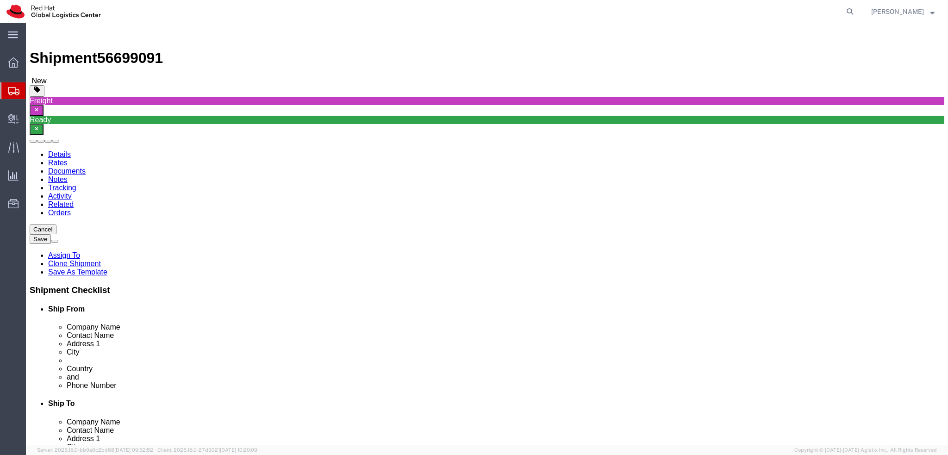
click icon
click link "Clone Shipment"
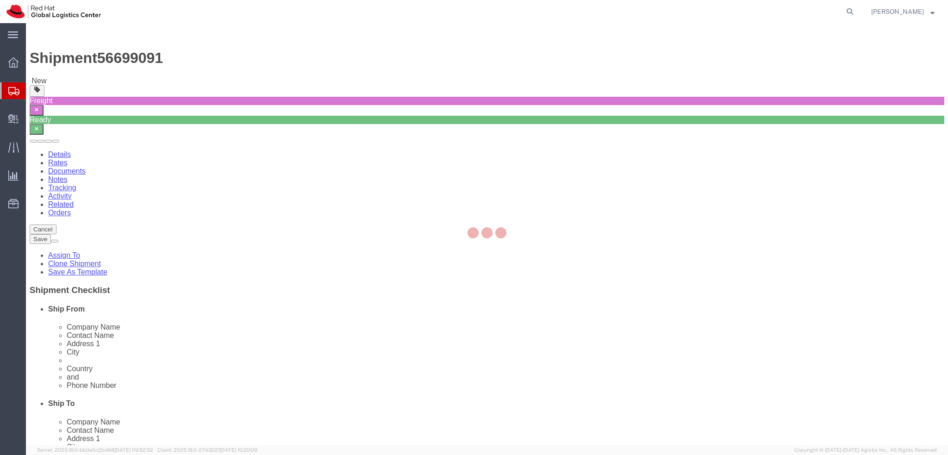
select select "70271"
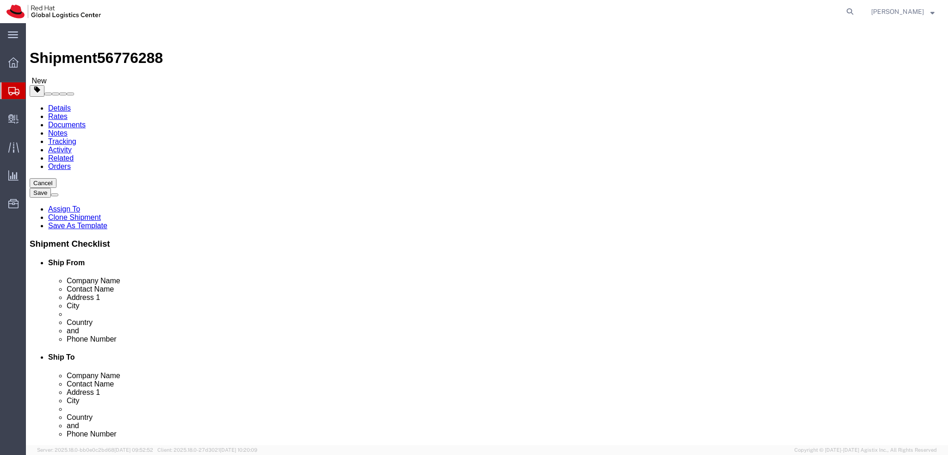
click button "button"
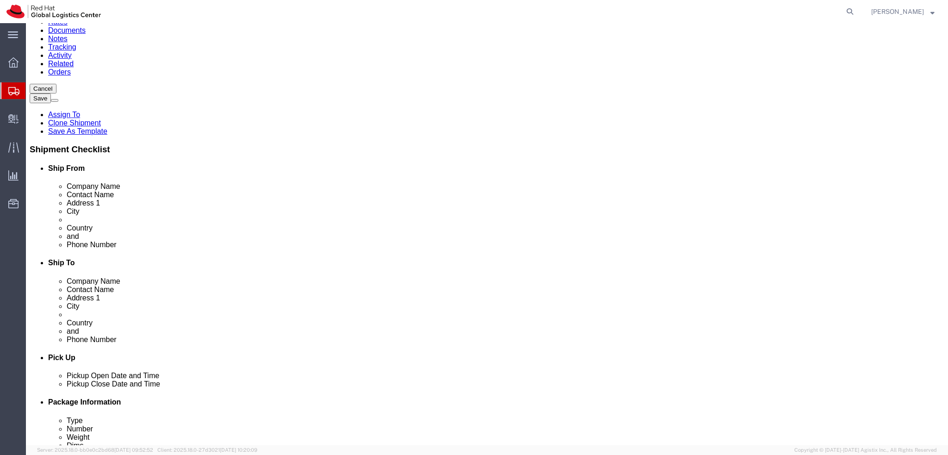
scroll to position [129, 0]
click div "Freight"
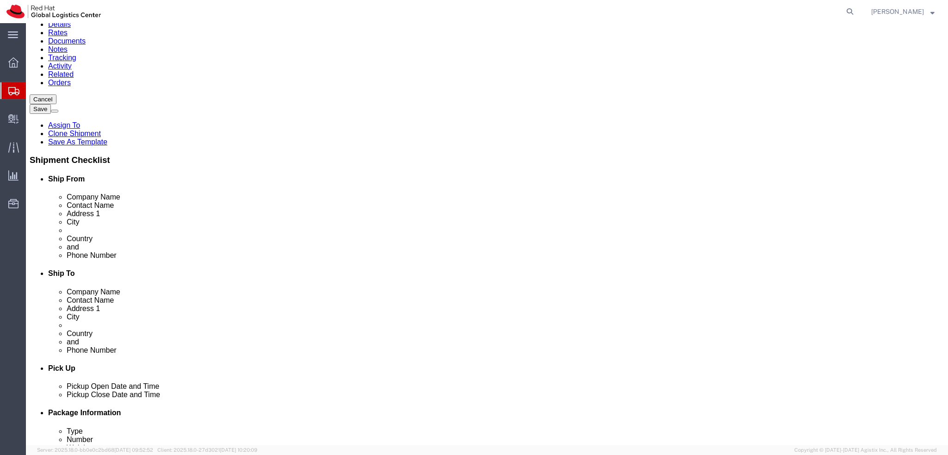
click div "Pickup Date and Time"
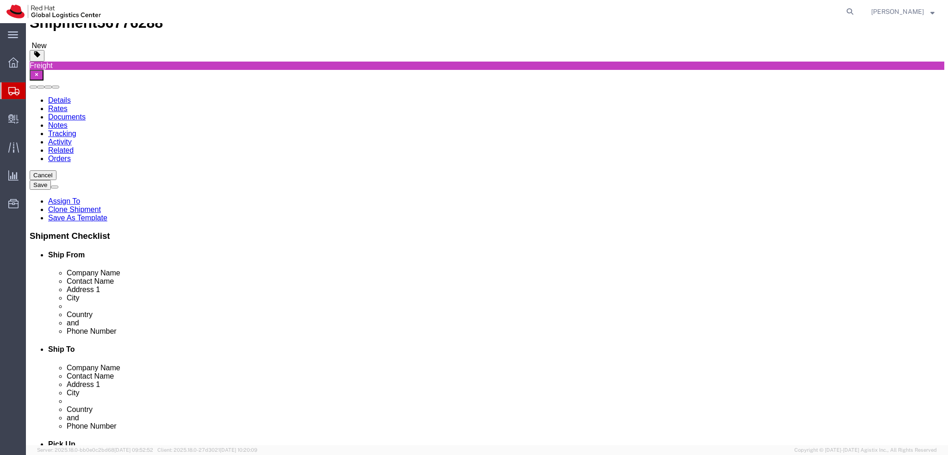
scroll to position [0, 0]
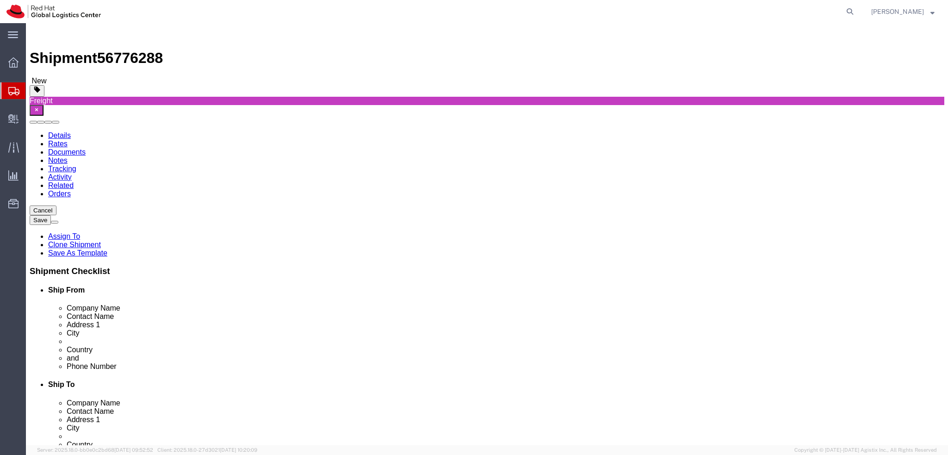
drag, startPoint x: 176, startPoint y: 192, endPoint x: 162, endPoint y: 198, distance: 14.5
click div "Location Warehouse - Nadel (NL) - NEW Select My Profile Location RH - Amsterdam…"
paste input "640"
type input "Red Hat/38640-1"
drag, startPoint x: 621, startPoint y: 178, endPoint x: 472, endPoint y: 178, distance: 149.4
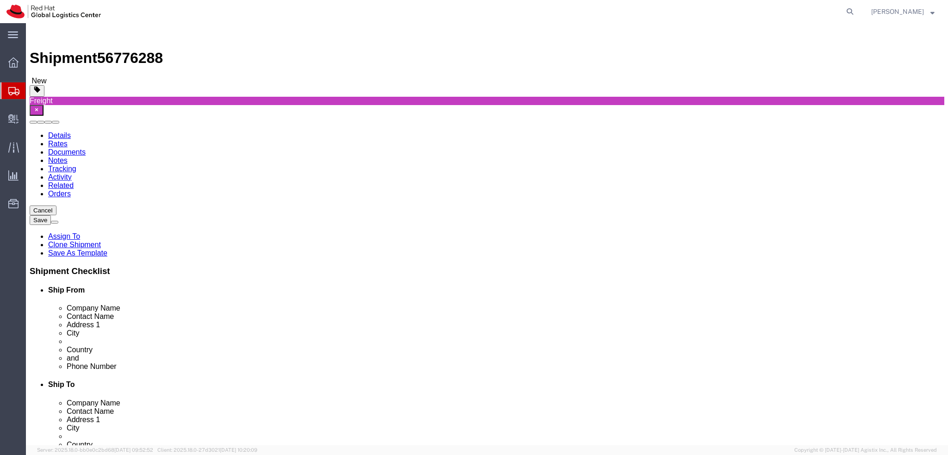
click div "Company Name MESSE BREMEN M3B GmbH"
paste input "FAIREXX"
type input "FAIREXX GmbH"
drag, startPoint x: 639, startPoint y: 191, endPoint x: 452, endPoint y: 195, distance: 187.4
click div "Contact Name Katharina Stein/Scherer events concepts"
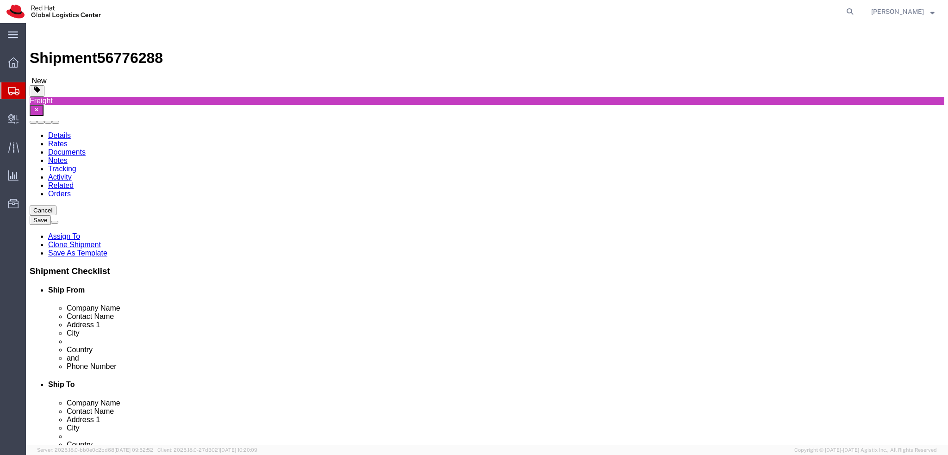
paste input "Dorota Volavkova"
paste input "FAIREXX GmbH"
type input "Dorota Volavkova/FAIREXX GmbH"
click div "Location Select Select My Profile Location RH - Amsterdam - MSO RH - Amsterdam …"
drag, startPoint x: 506, startPoint y: 207, endPoint x: 451, endPoint y: 207, distance: 54.6
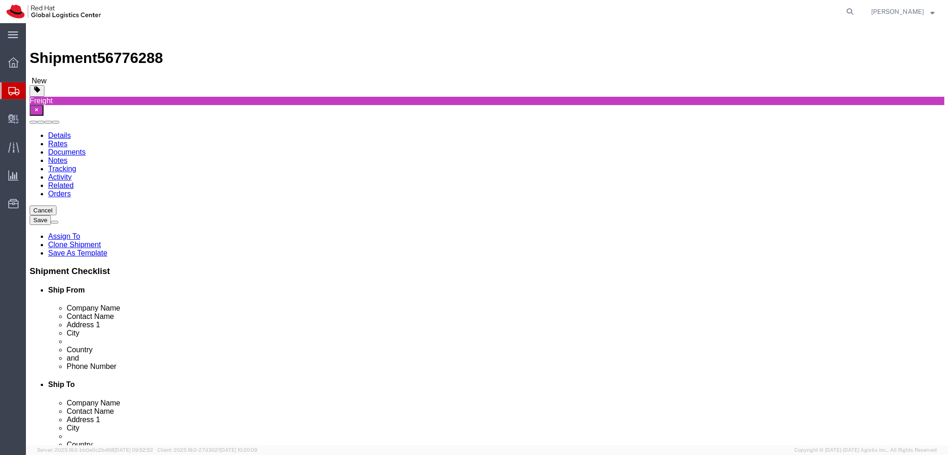
click div "Address 1 Hollerallee, Tor E, Messehalle 5"
paste input "Gottlieb-Daimler-Str. 3"
type input "Gottlieb-Daimler-Str. 3"
drag, startPoint x: 534, startPoint y: 237, endPoint x: 467, endPoint y: 241, distance: 67.2
click div "City BREMEN"
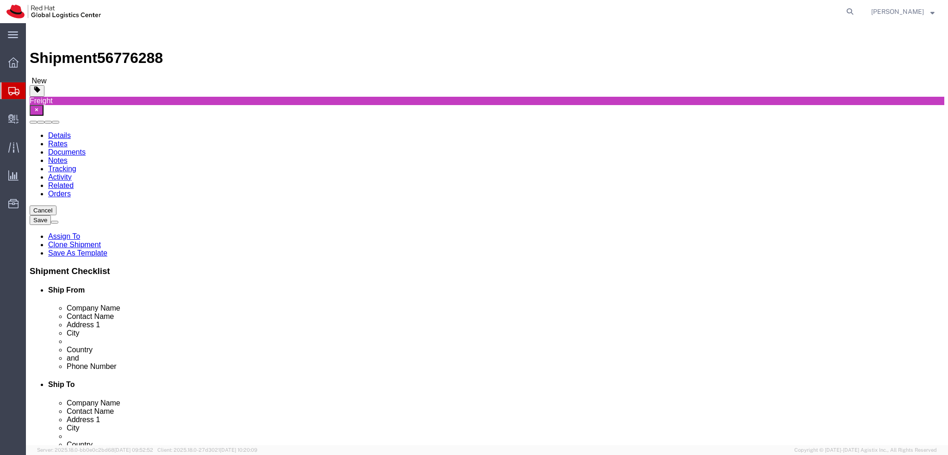
paste input "edburg"
type input "Bedburg"
drag, startPoint x: 534, startPoint y: 297, endPoint x: 473, endPoint y: 296, distance: 61.1
click div "Postal Code 28215"
type input "50181"
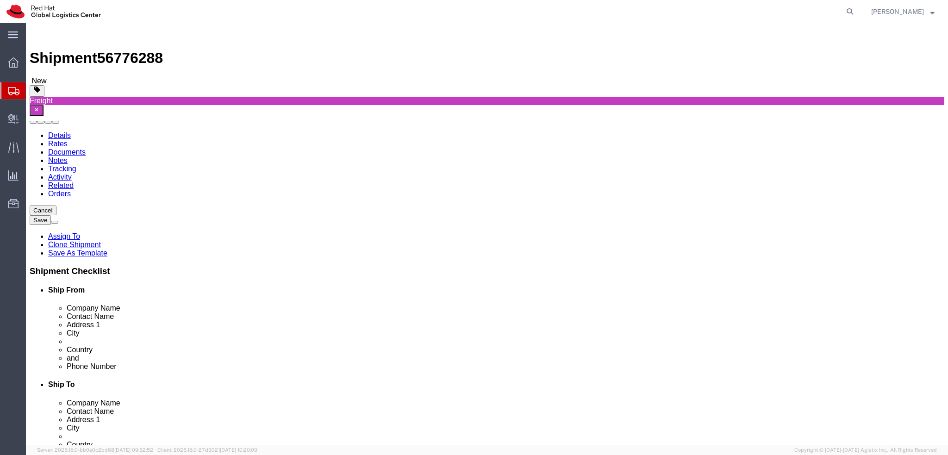
drag, startPoint x: 614, startPoint y: 310, endPoint x: 416, endPoint y: 315, distance: 198.1
click div "Phone Number 0049 1722328450"
paste input "+49-173-2477818"
type input "+49-173-2477818"
drag, startPoint x: 596, startPoint y: 334, endPoint x: 469, endPoint y: 331, distance: 127.3
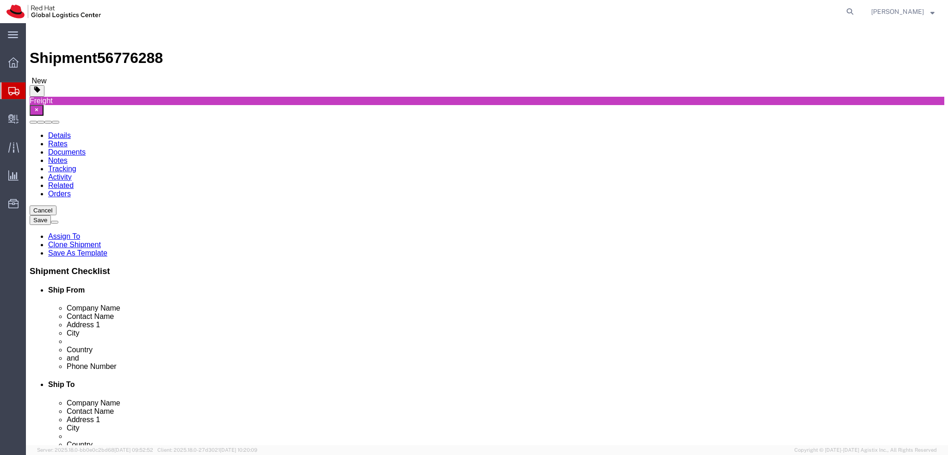
click div "Email cmorosan@redhat.com"
paste input "dvolavko"
type input "dvolavko@redhat.com"
click label "Address 2"
drag, startPoint x: 639, startPoint y: 226, endPoint x: 440, endPoint y: 231, distance: 199.0
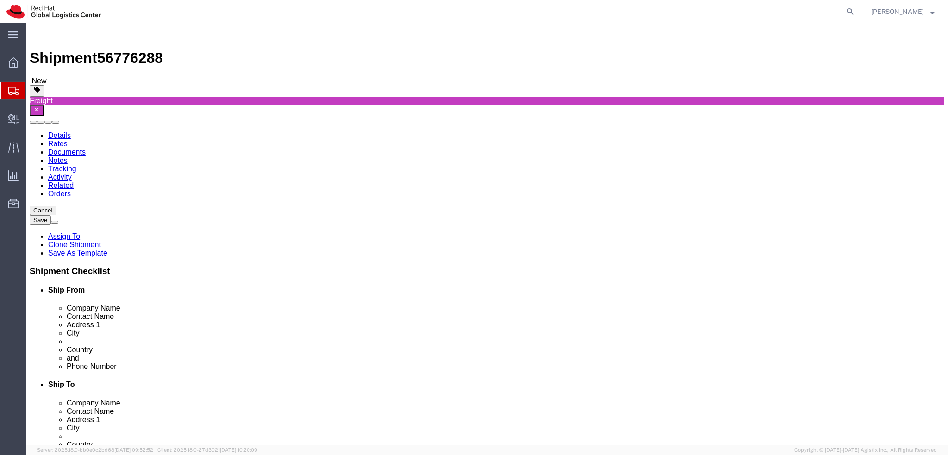
click div "Address 2 DSAG-Ausstellerlager, Red Hat Stand K2"
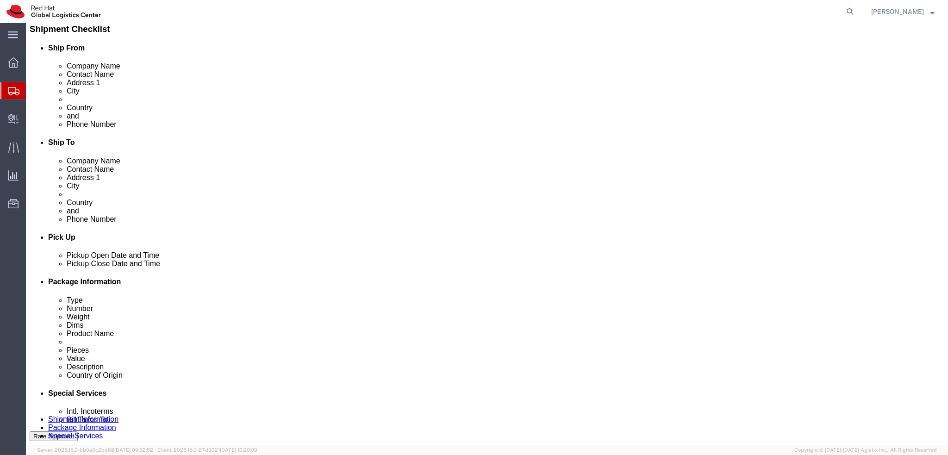
scroll to position [278, 0]
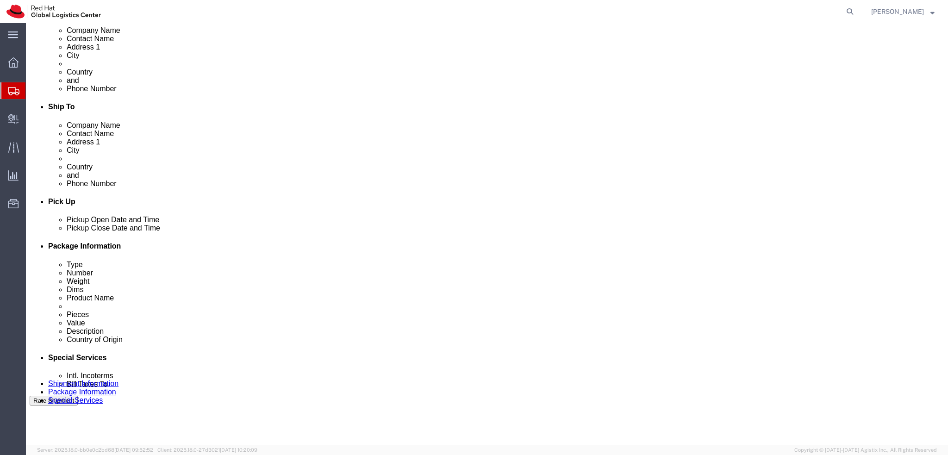
click icon
drag, startPoint x: 414, startPoint y: 295, endPoint x: 382, endPoint y: 294, distance: 31.9
click input "JNI-38543-1"
paste input "640"
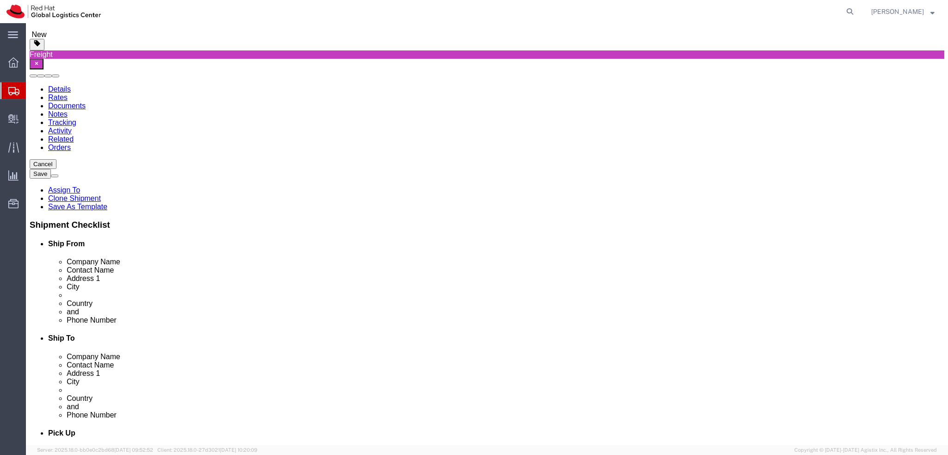
scroll to position [0, 0]
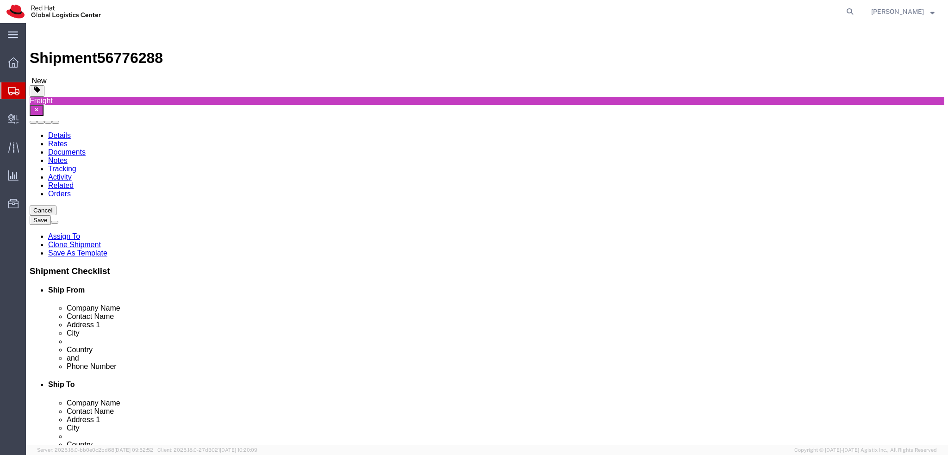
type input "JNI-38640-1"
click icon
click span "button"
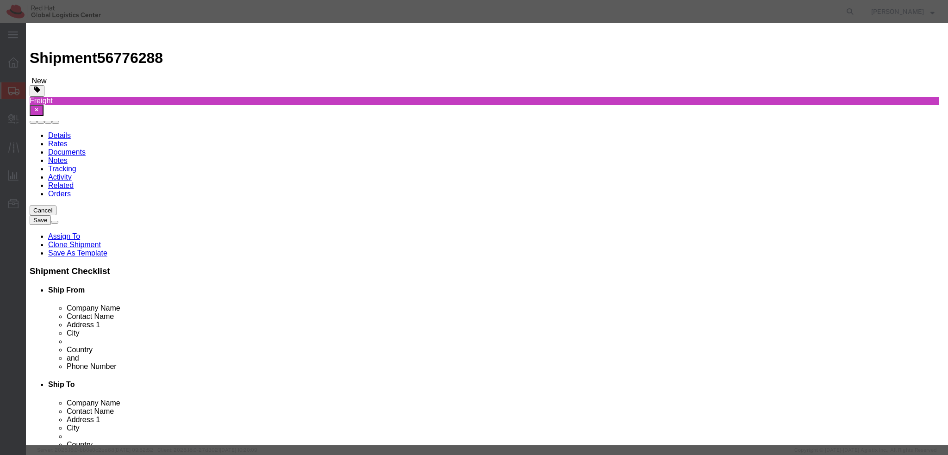
click button "Yes"
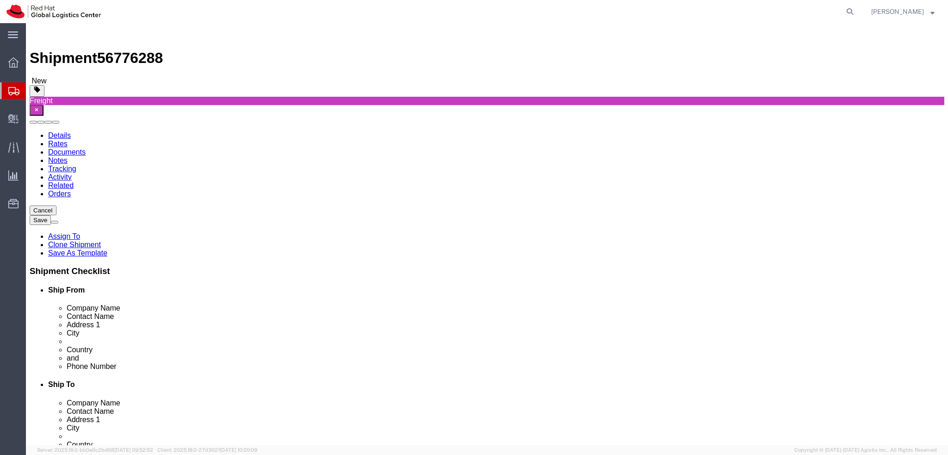
click span "button"
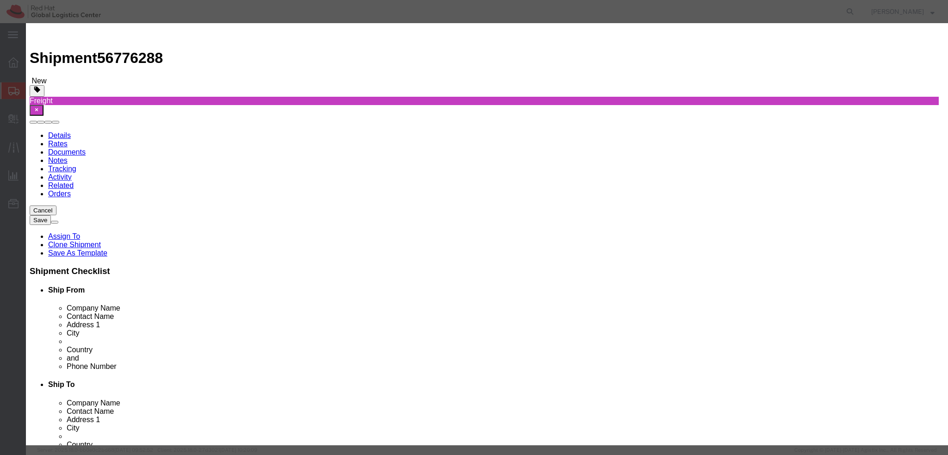
click button "Yes"
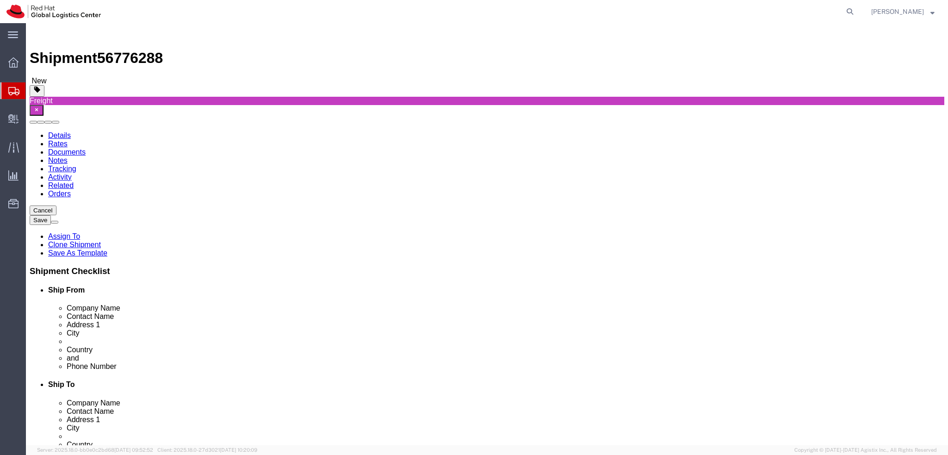
click link "Delete this content"
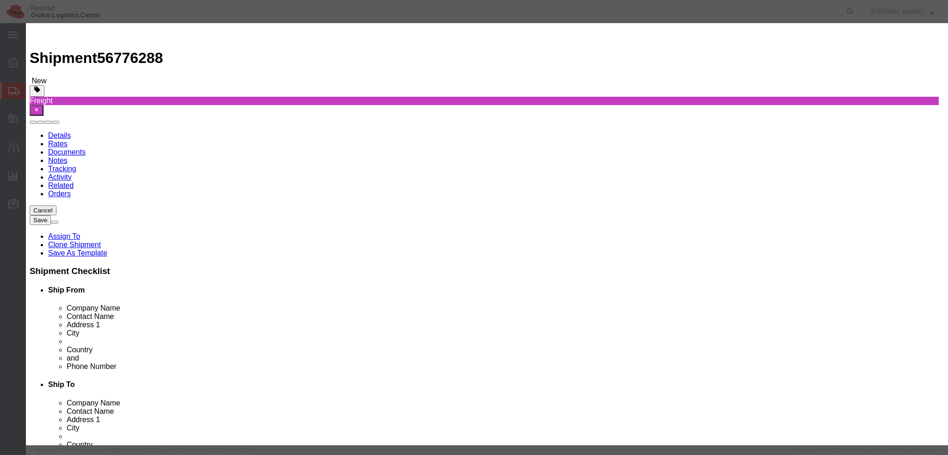
click button "Yes"
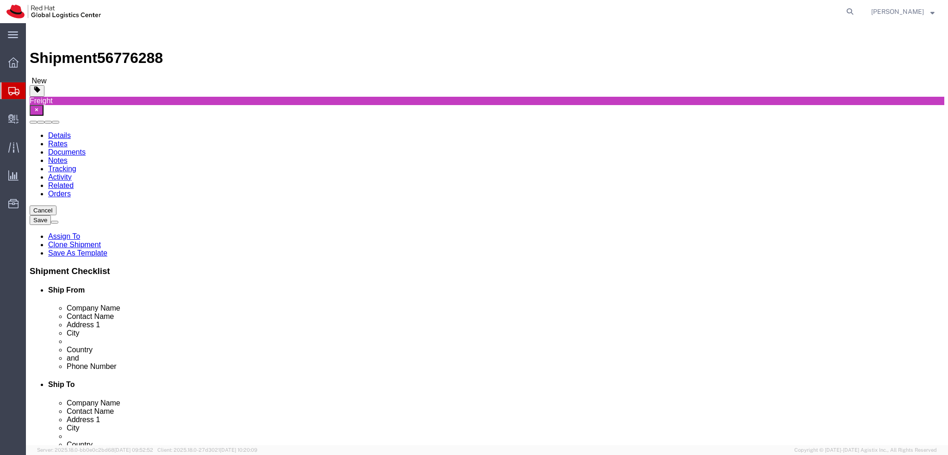
click icon
click button "Save"
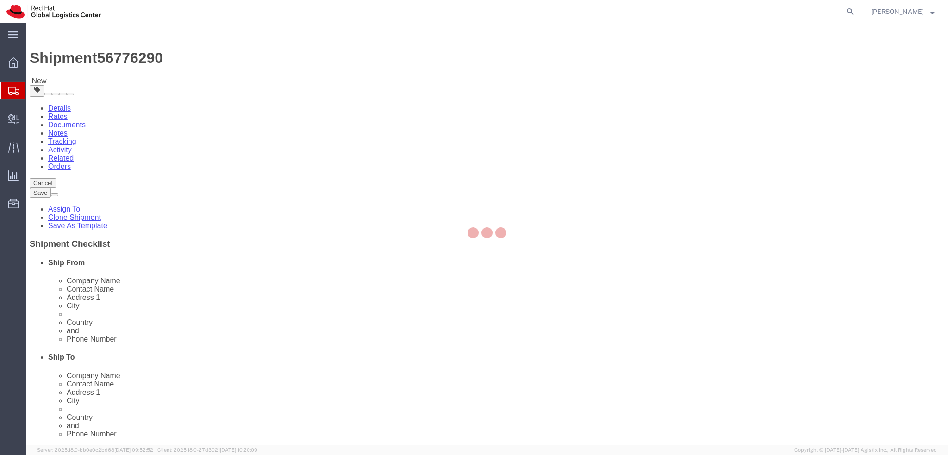
select select "37924"
select select
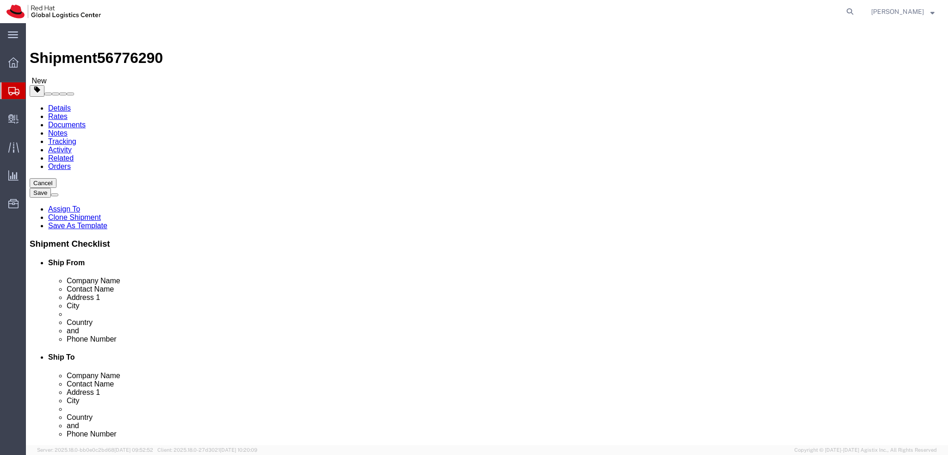
drag, startPoint x: 590, startPoint y: 192, endPoint x: 450, endPoint y: 197, distance: 140.3
click div "Contact Name Marcello Franciosa"
drag, startPoint x: 523, startPoint y: 172, endPoint x: 454, endPoint y: 179, distance: 68.8
click div "Company Name Red Hat"
paste input "Marcello Franciosa"
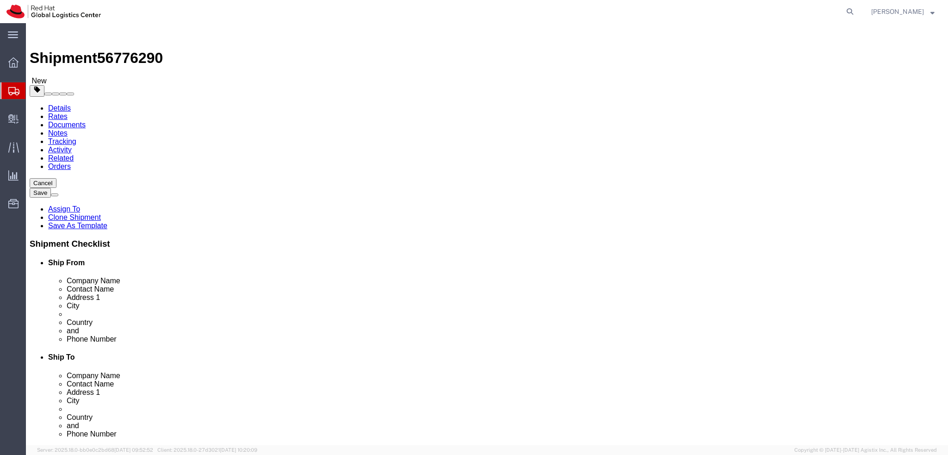
type input "Marcello Franciosa"
click div "Company Name Marcello Franciosa"
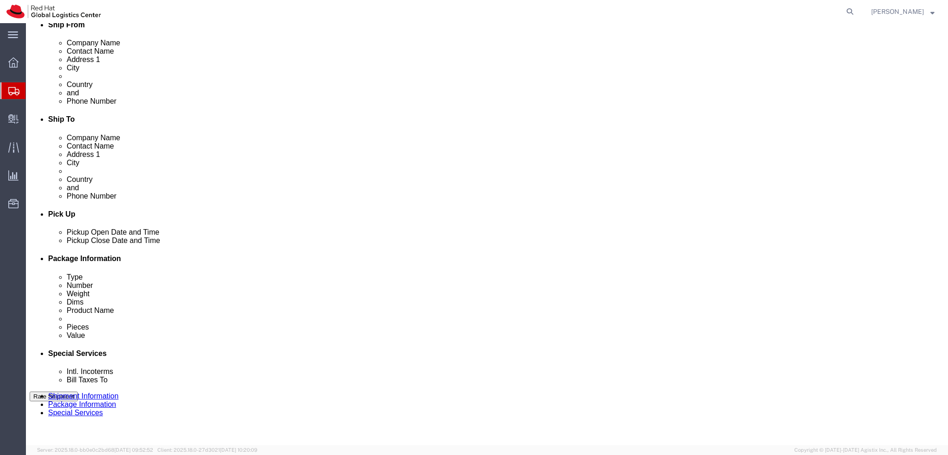
scroll to position [278, 0]
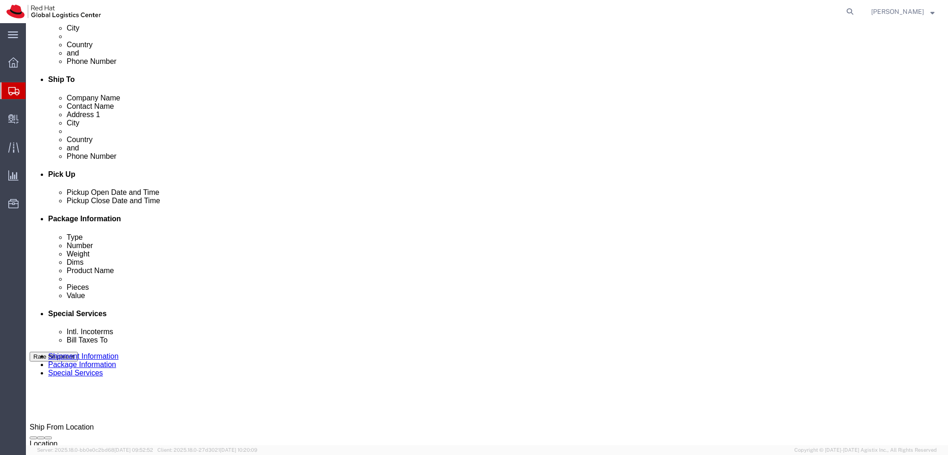
click icon
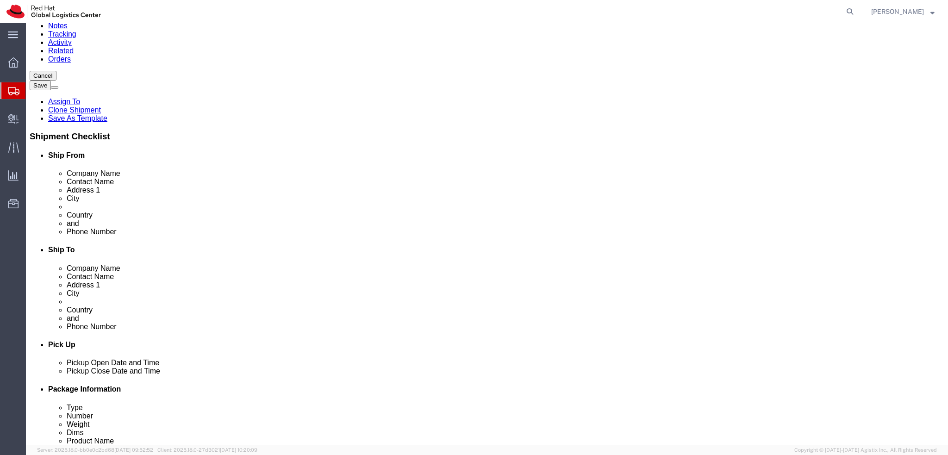
scroll to position [0, 0]
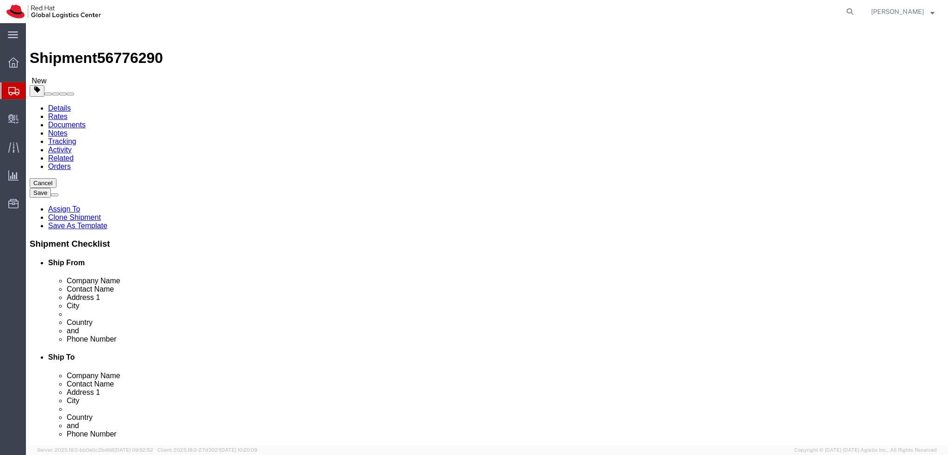
click icon
click dd "1.00 Each"
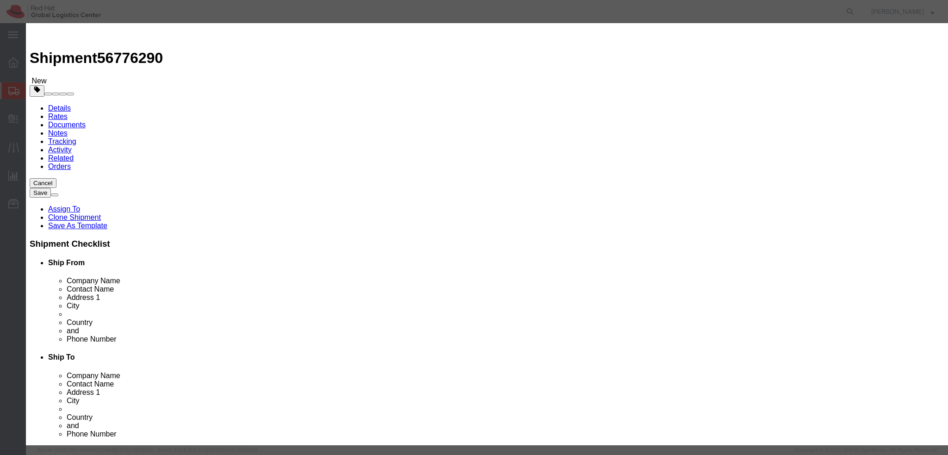
click textarea
type textarea "Documents"
click button "Save & Close"
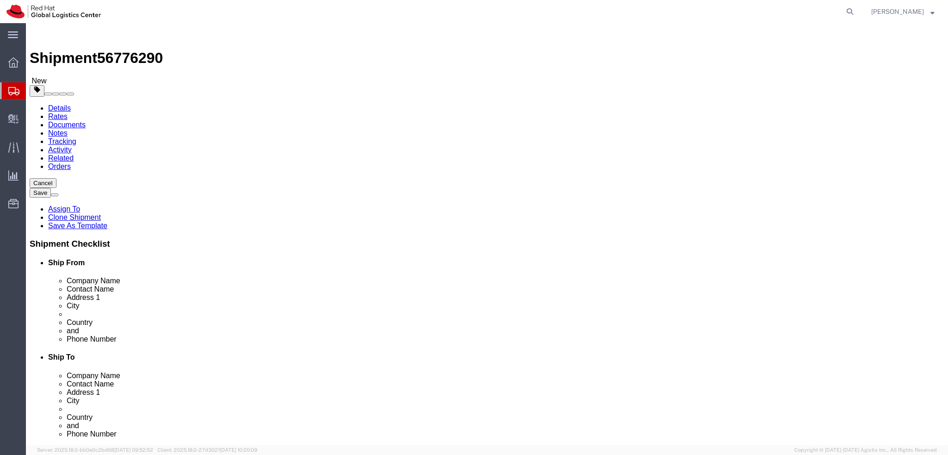
click icon
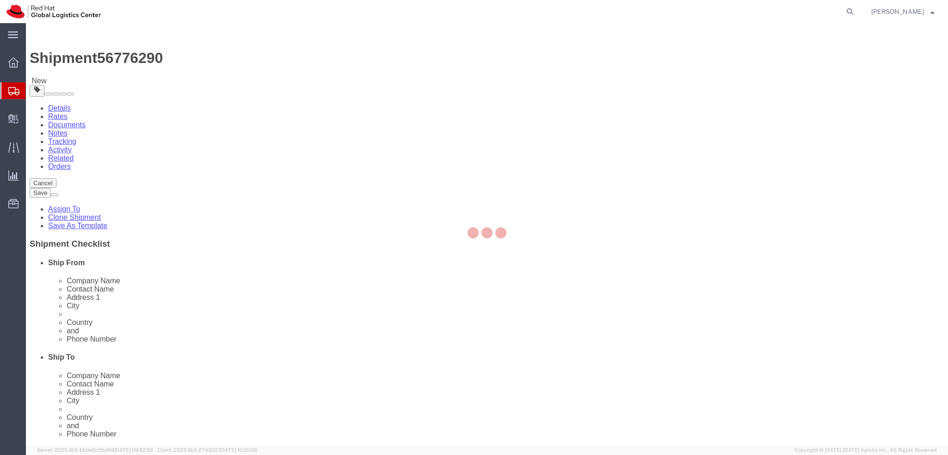
select select "COSTCENTER"
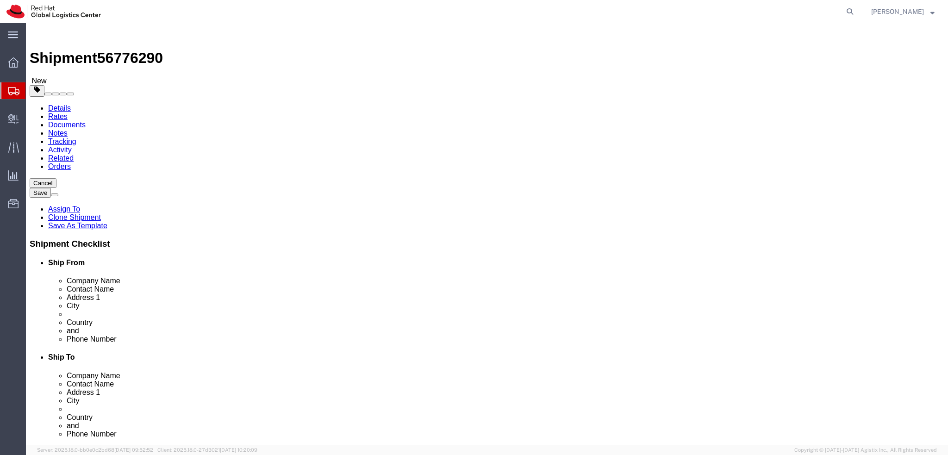
click icon
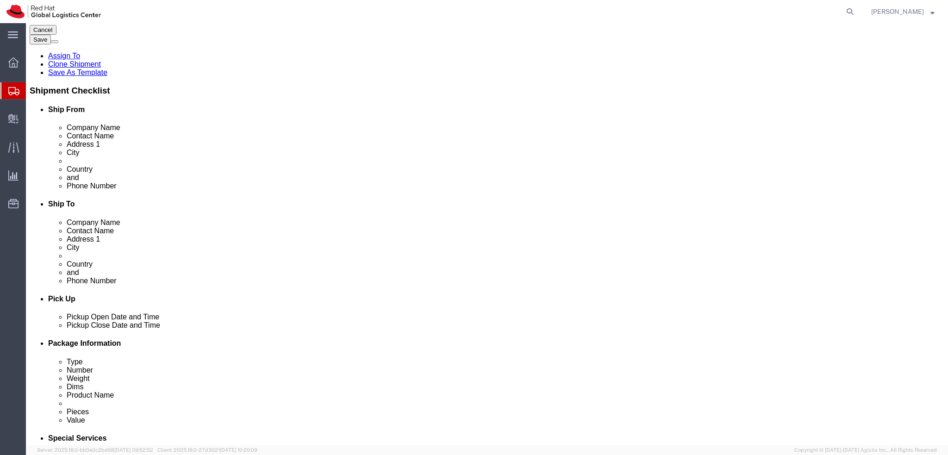
scroll to position [185, 0]
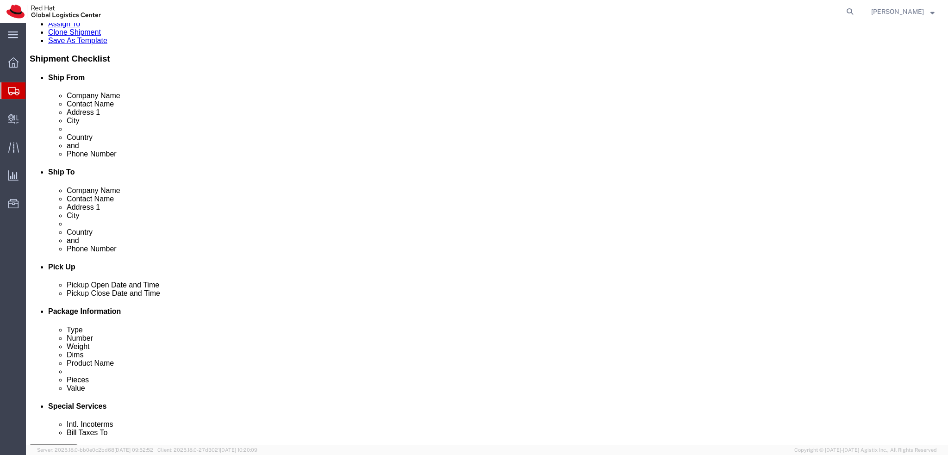
click button "Rate Shipment"
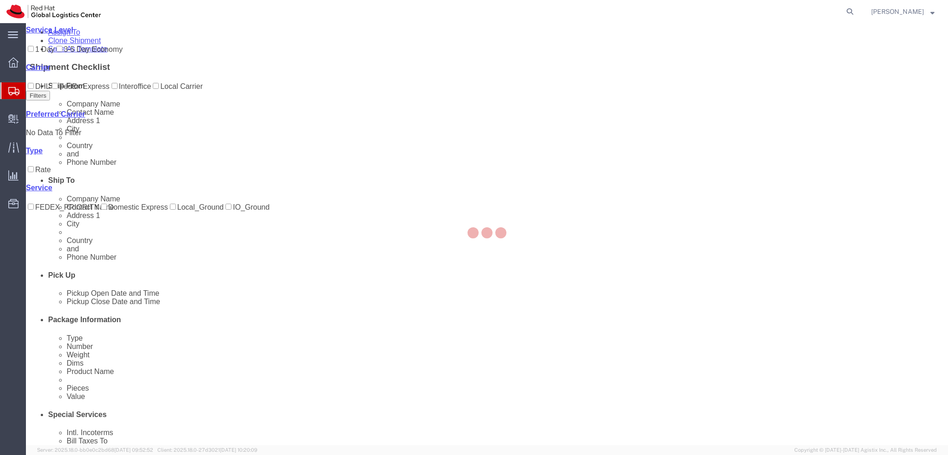
scroll to position [0, 0]
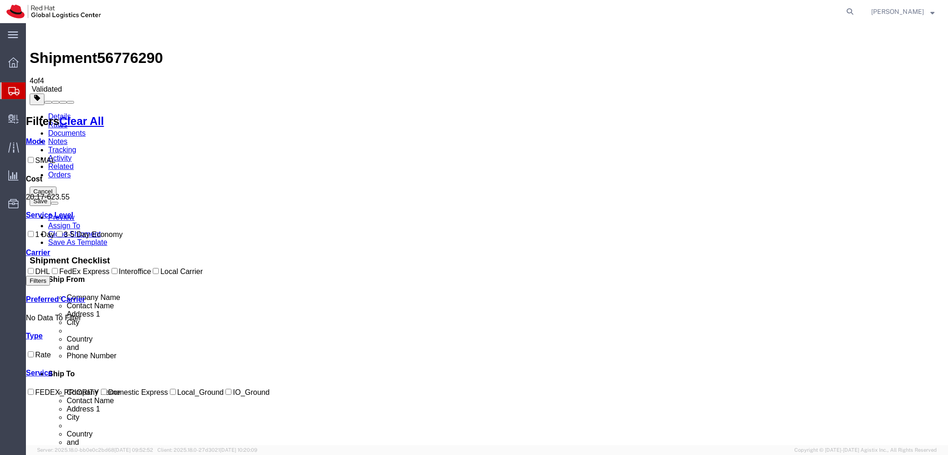
click at [48, 112] on link "Details" at bounding box center [59, 116] width 23 height 8
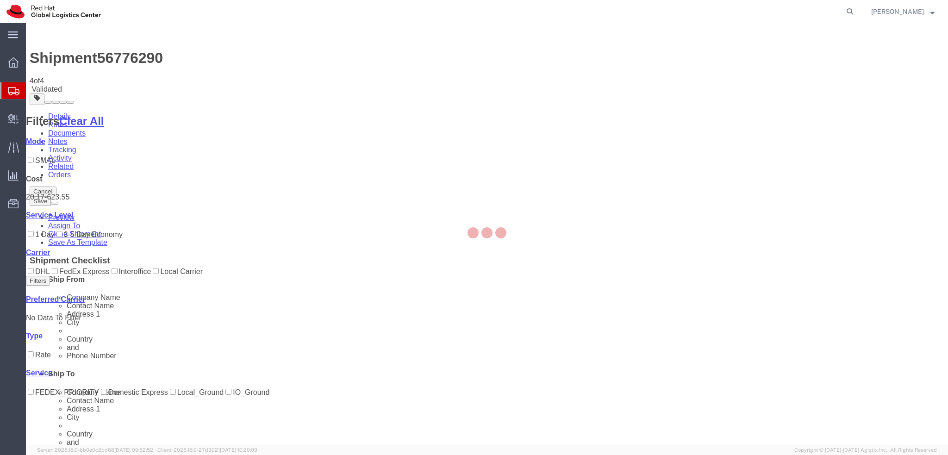
select select "37924"
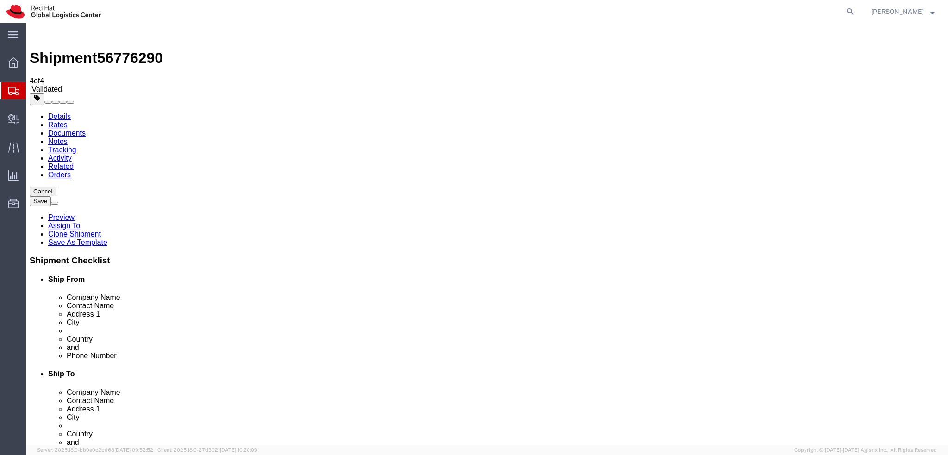
click icon
click button "Rate Shipment"
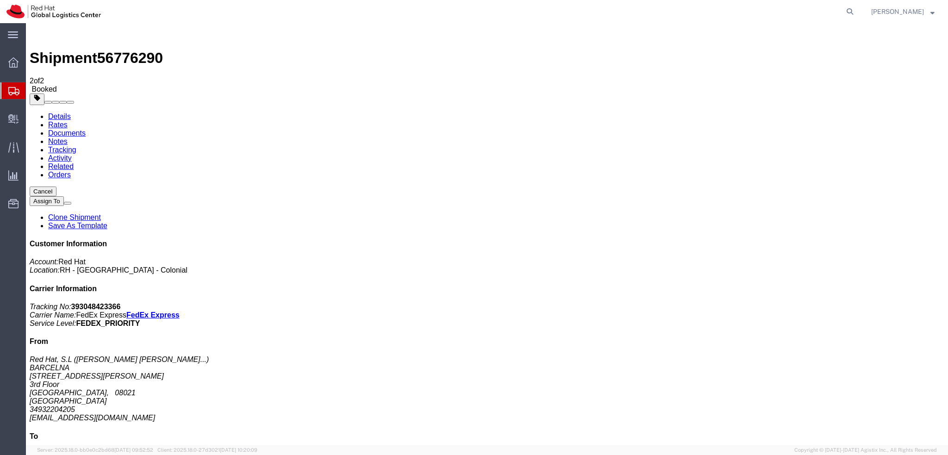
click at [810, 355] on address "Red Hat, S.L ( Paz Gonzalez Fernan... ) BARCELNA Travesera de Gracia No. 11 3rd…" at bounding box center [487, 388] width 914 height 67
copy div "pgonzale@redhat.com"
click at [56, 112] on link "Details" at bounding box center [59, 116] width 23 height 8
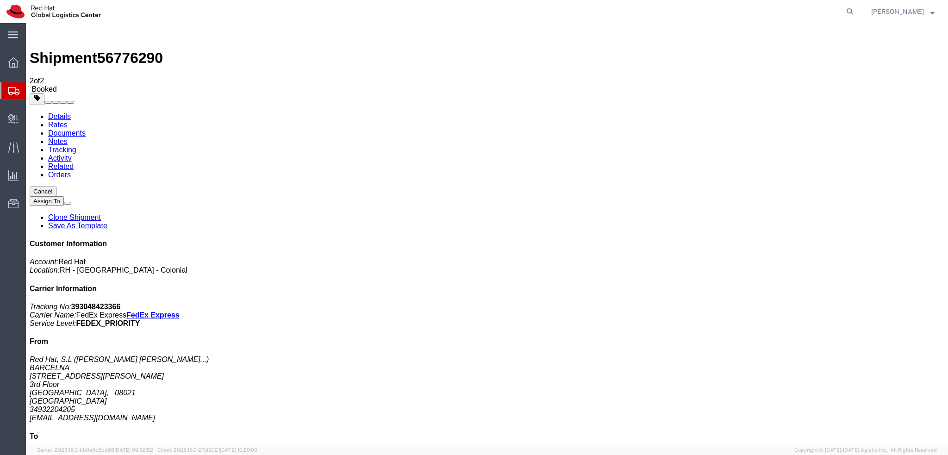
click button "button"
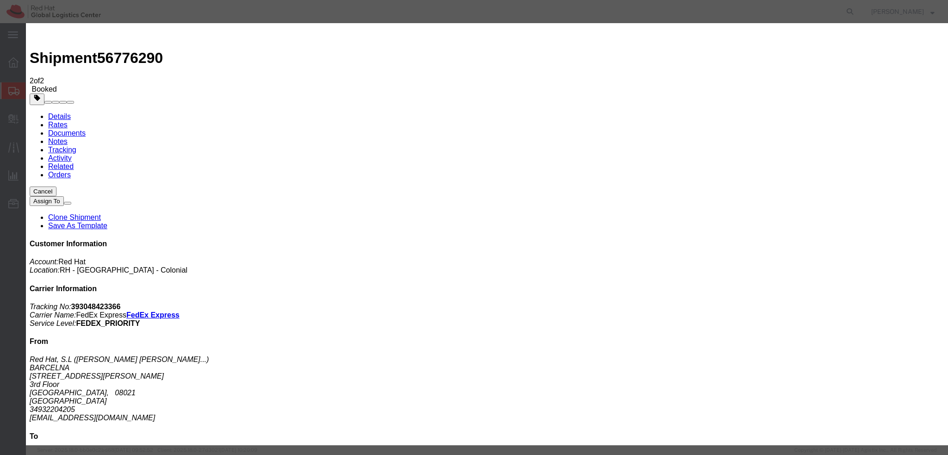
click div "Sep 10 2025 4:00 PM"
type input "3:00 PM"
click button "Apply"
click button "Save"
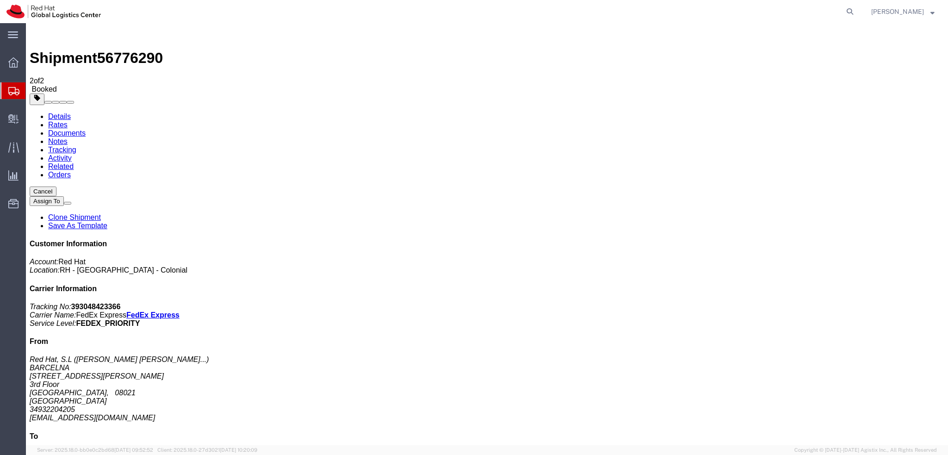
click button "Close"
click link "Schedule pickup request"
click link "Documents"
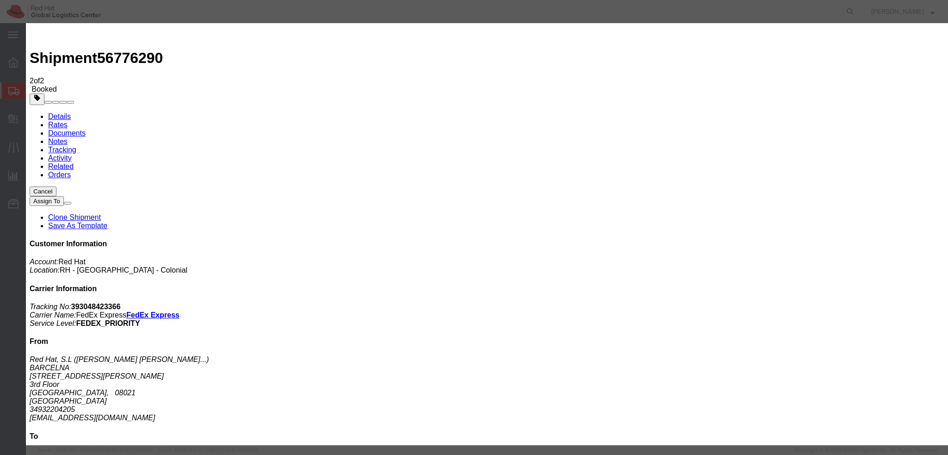
paste input "pgonzale@redhat.com"
type input "pgonzale@redhat.com"
paste textarea "Hi A, please find the label for your shipment to B attached to this email. FedE…"
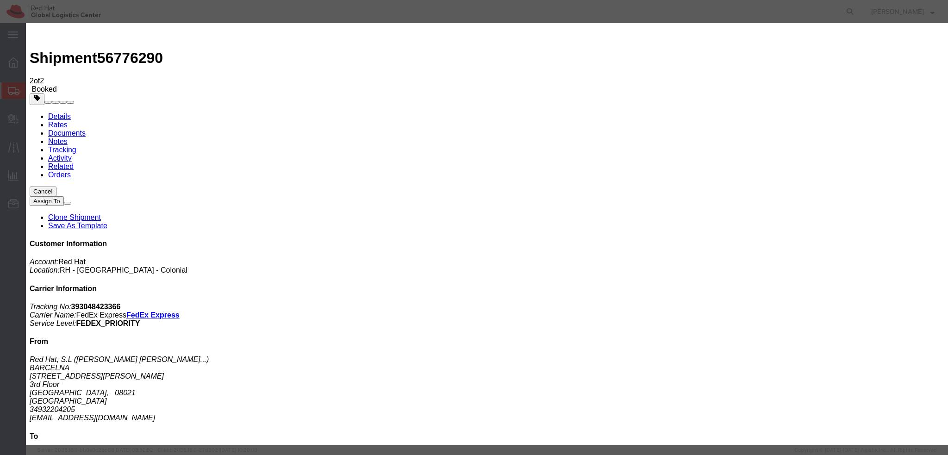
drag, startPoint x: 542, startPoint y: 210, endPoint x: 495, endPoint y: 211, distance: 47.2
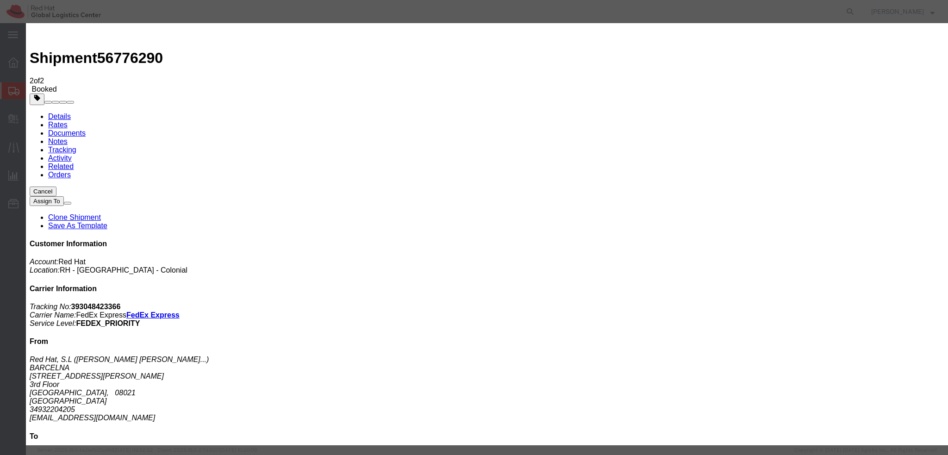
type textarea "Hi Paz, please find the label for your shipment to Altea attached to this email…"
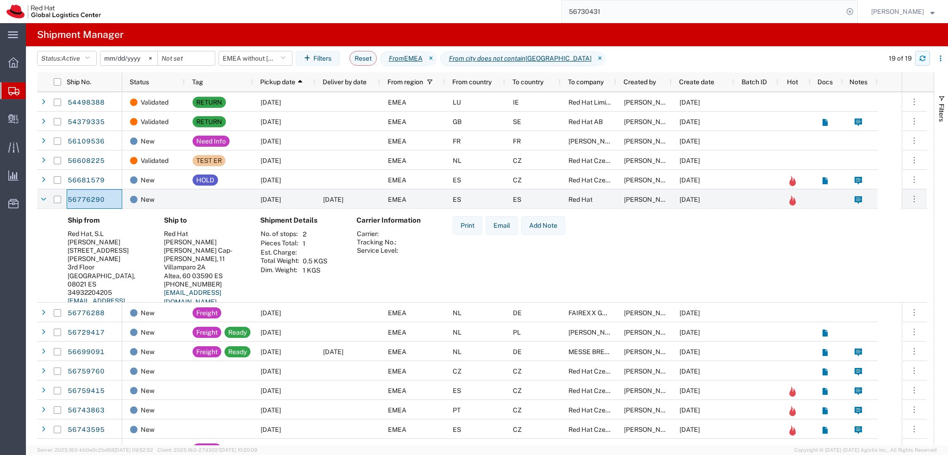
click at [923, 60] on icon "button" at bounding box center [922, 58] width 6 height 6
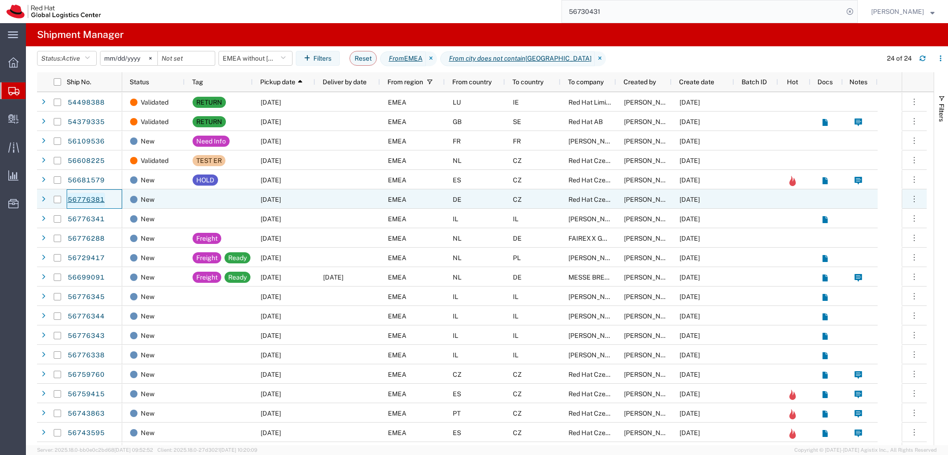
drag, startPoint x: 82, startPoint y: 198, endPoint x: 87, endPoint y: 195, distance: 5.8
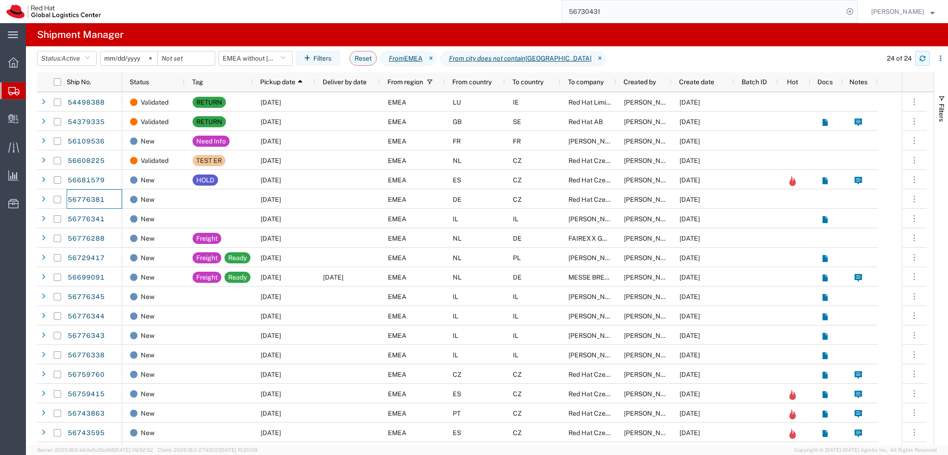
click at [919, 61] on icon "button" at bounding box center [922, 58] width 6 height 6
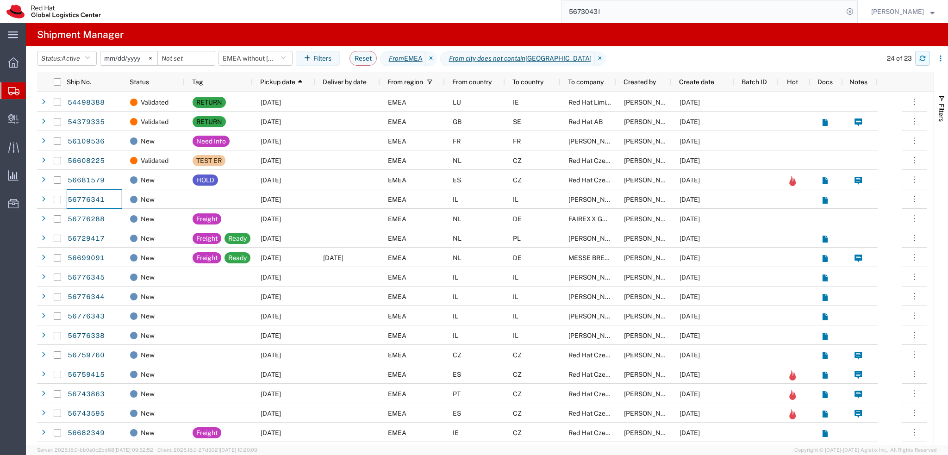
click at [922, 59] on icon "button" at bounding box center [922, 58] width 6 height 6
click at [266, 60] on button "EMEA without Brno" at bounding box center [255, 58] width 74 height 15
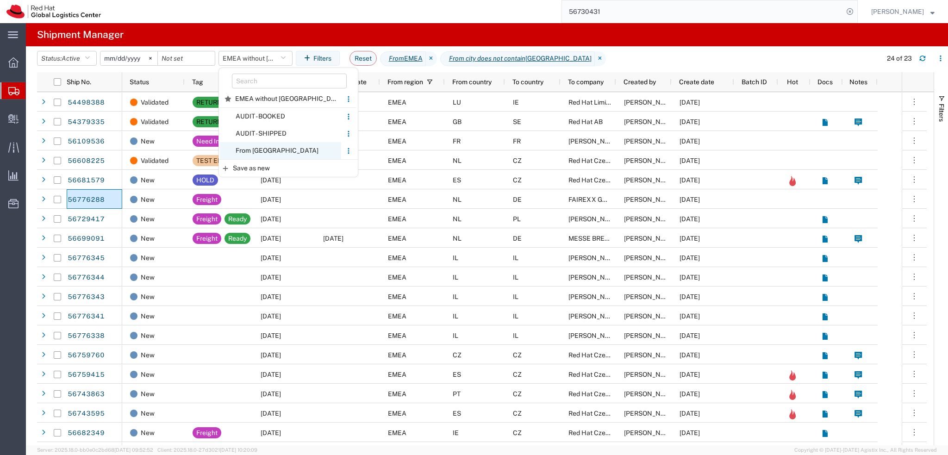
click at [269, 149] on span "From CZ" at bounding box center [280, 150] width 121 height 17
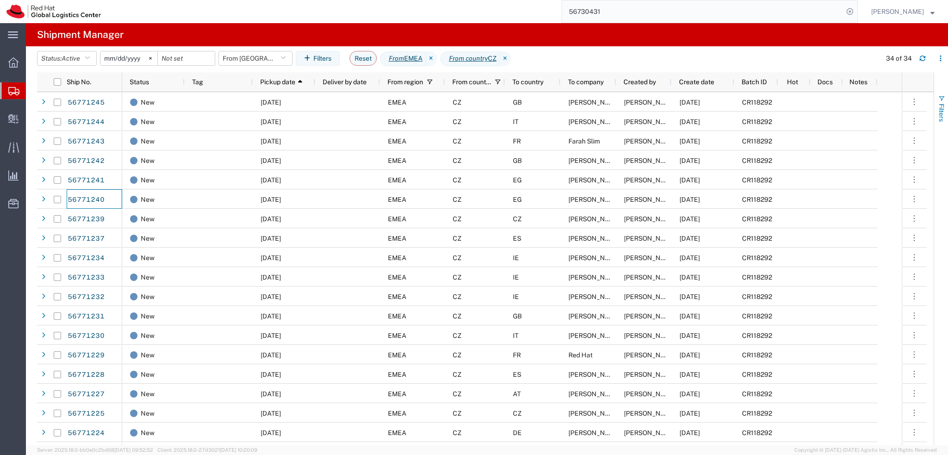
click at [937, 119] on span "Filters" at bounding box center [940, 113] width 7 height 18
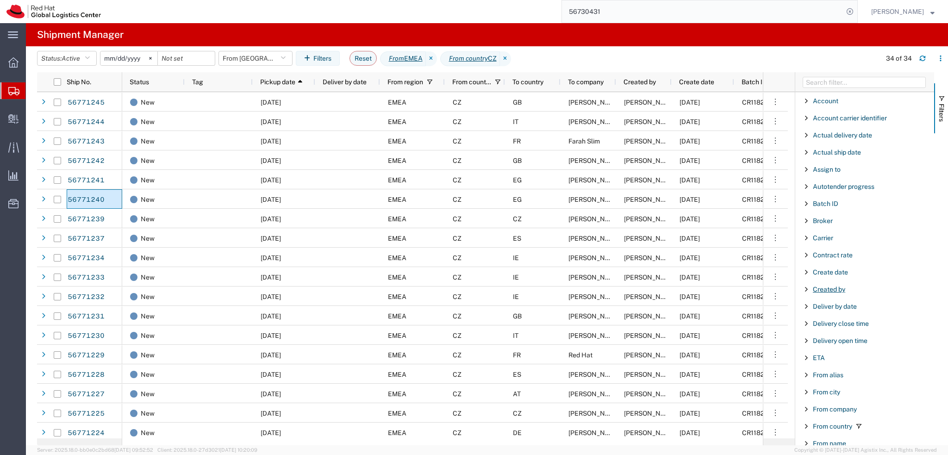
click at [818, 285] on span "Created by" at bounding box center [828, 288] width 32 height 7
click at [863, 325] on input "Filter Value" at bounding box center [867, 327] width 121 height 11
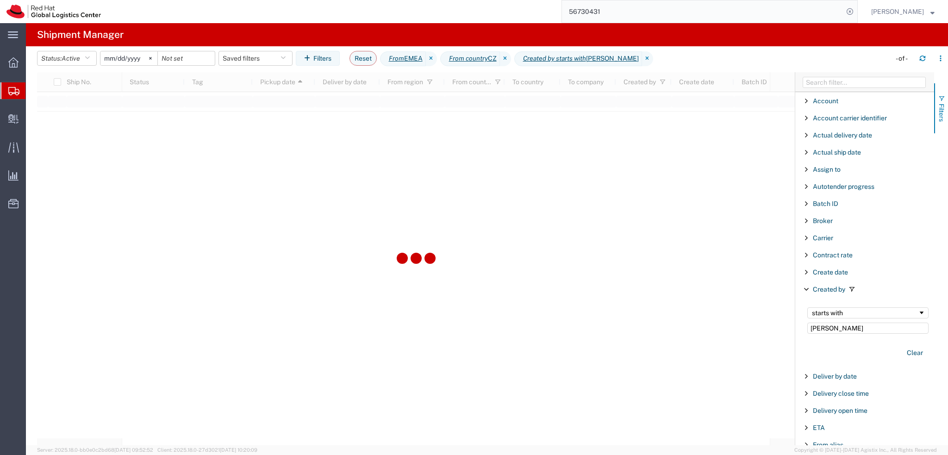
type input "Ann"
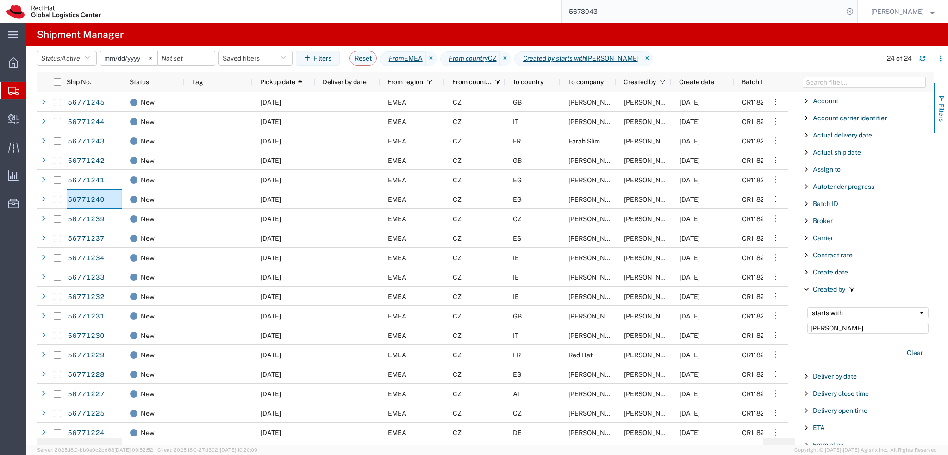
click at [943, 114] on span "Filters" at bounding box center [940, 113] width 7 height 18
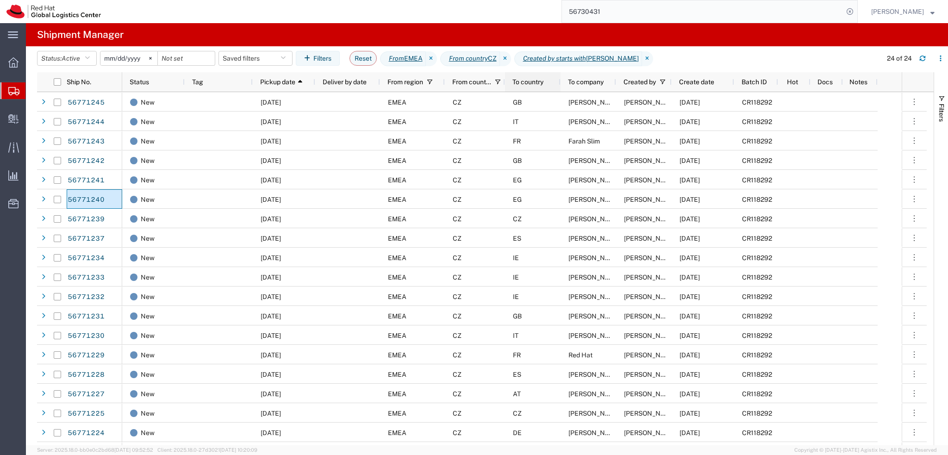
click at [520, 83] on span "To country" at bounding box center [527, 81] width 31 height 7
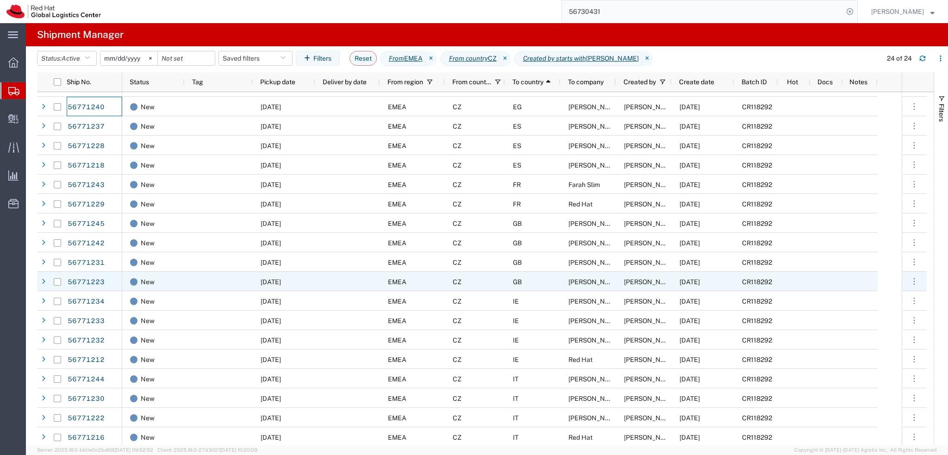
click at [542, 281] on div "GB" at bounding box center [533, 281] width 56 height 19
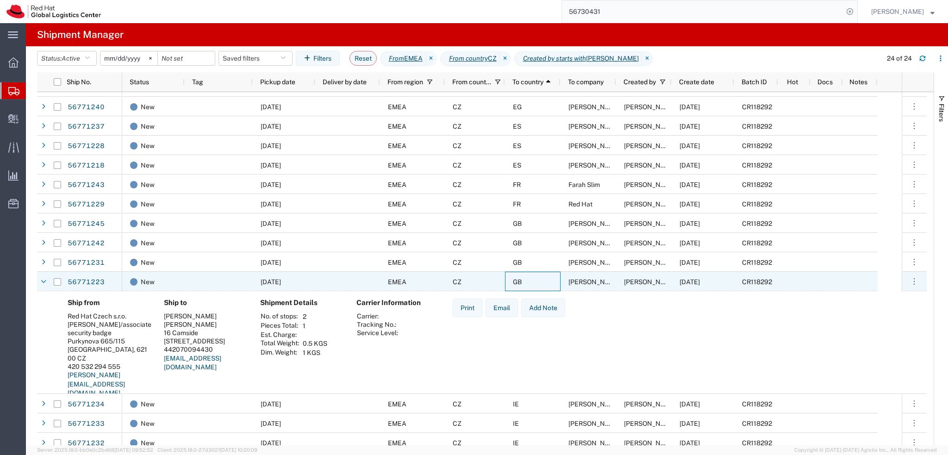
click at [542, 281] on div "GB" at bounding box center [533, 281] width 56 height 19
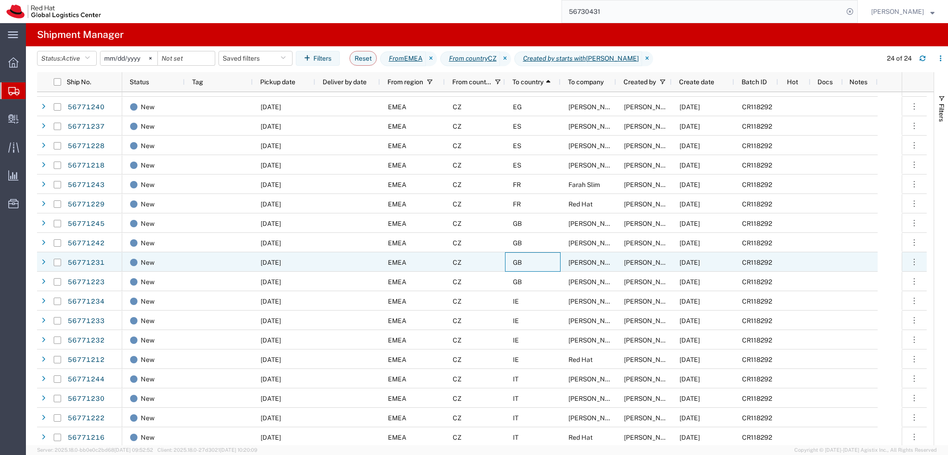
click at [541, 264] on div "GB" at bounding box center [533, 261] width 56 height 19
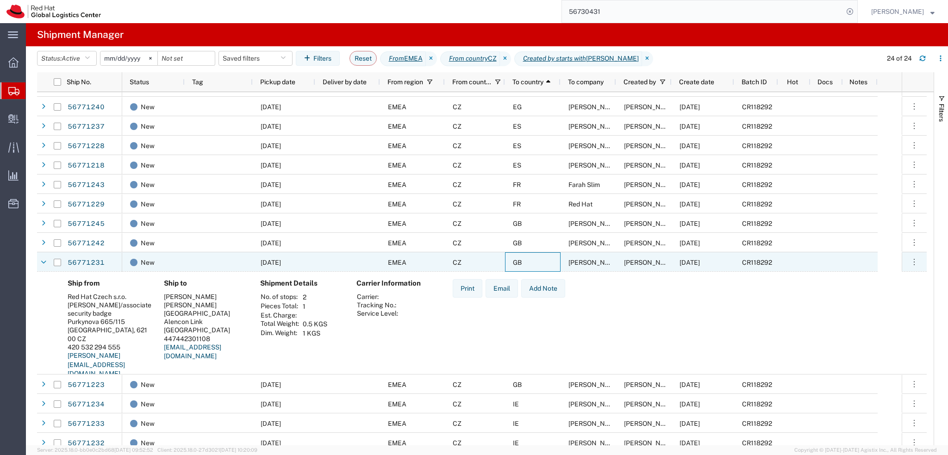
click at [541, 263] on div "GB" at bounding box center [533, 261] width 56 height 19
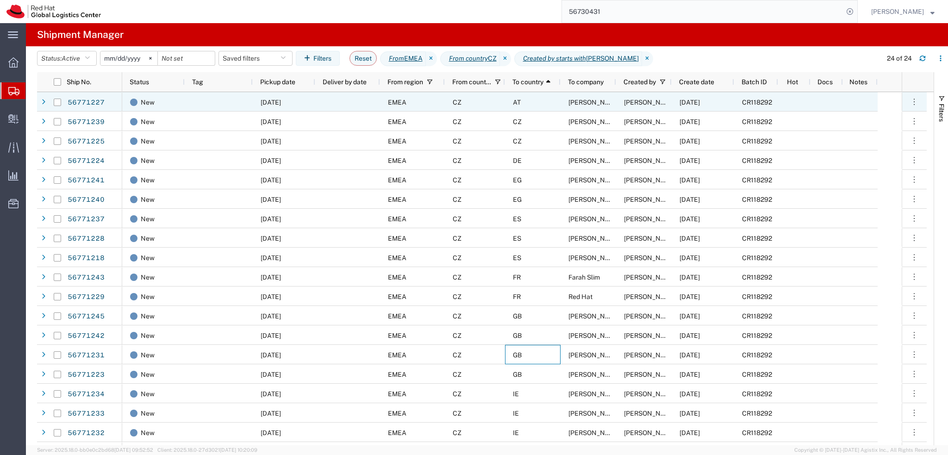
click at [530, 96] on div "AT" at bounding box center [533, 101] width 56 height 19
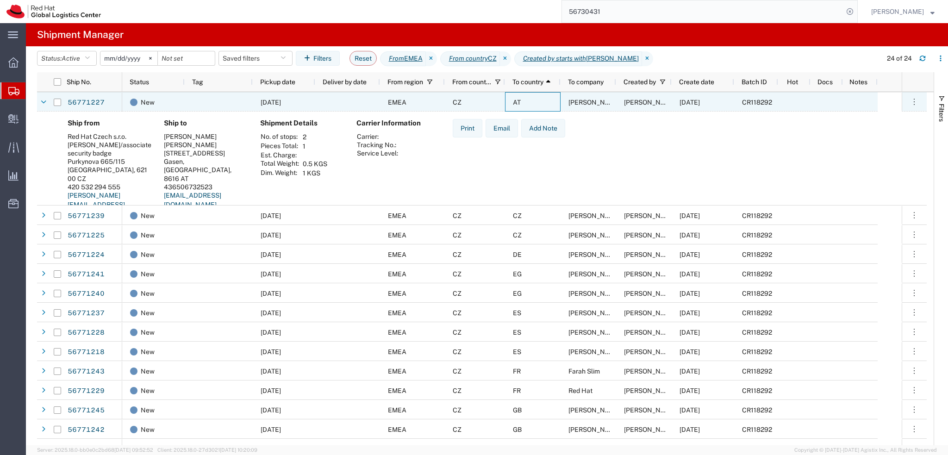
click at [537, 100] on div "AT" at bounding box center [533, 101] width 56 height 19
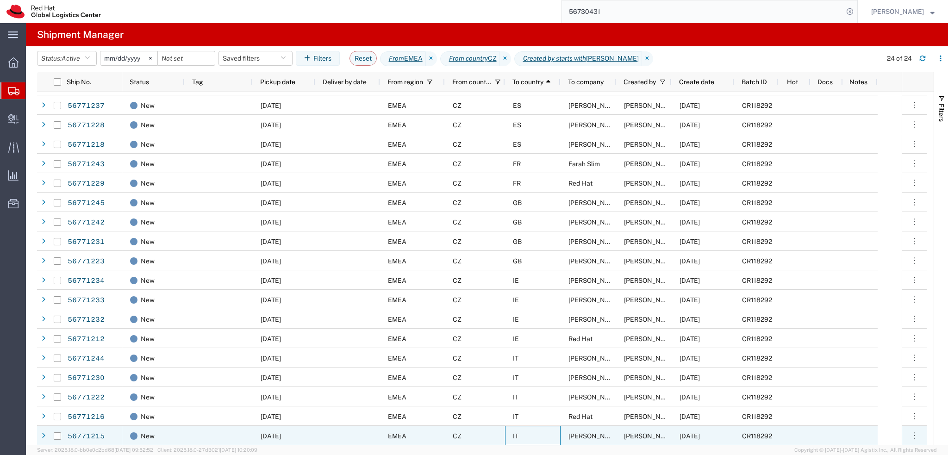
click at [529, 441] on div "IT" at bounding box center [533, 435] width 56 height 19
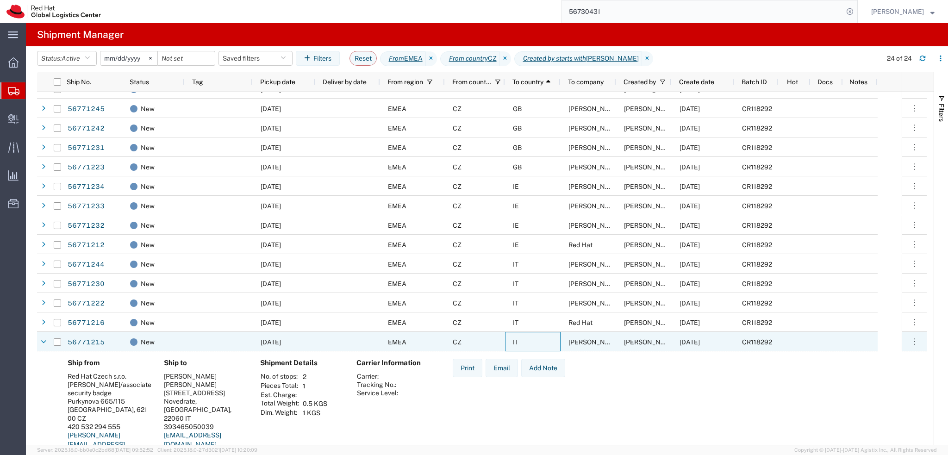
click at [535, 342] on div "IT" at bounding box center [533, 341] width 56 height 19
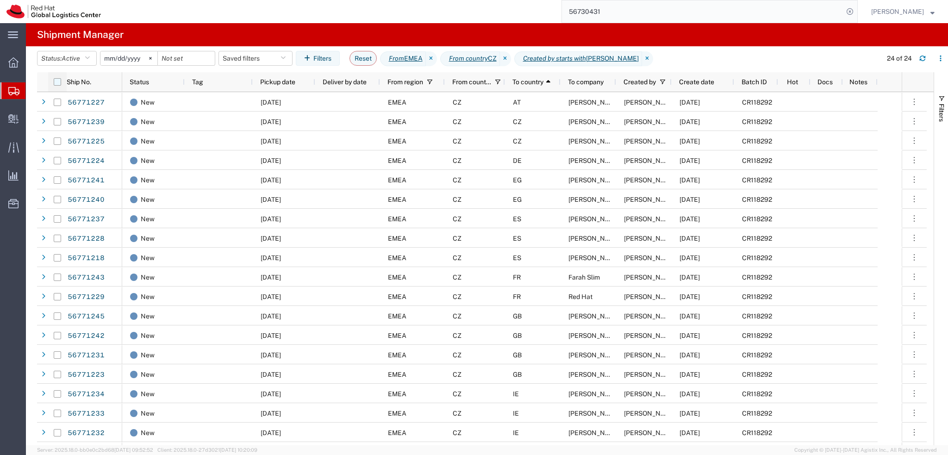
click at [56, 84] on input "checkbox" at bounding box center [57, 81] width 7 height 7
checkbox input "true"
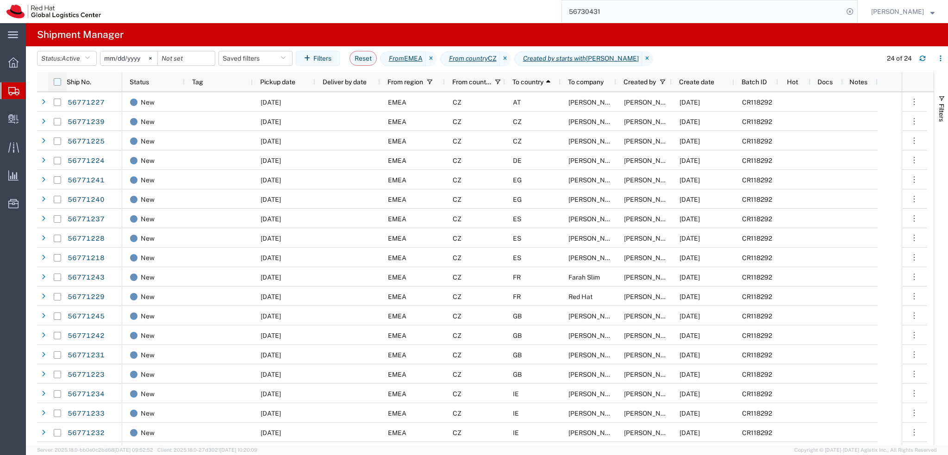
checkbox input "true"
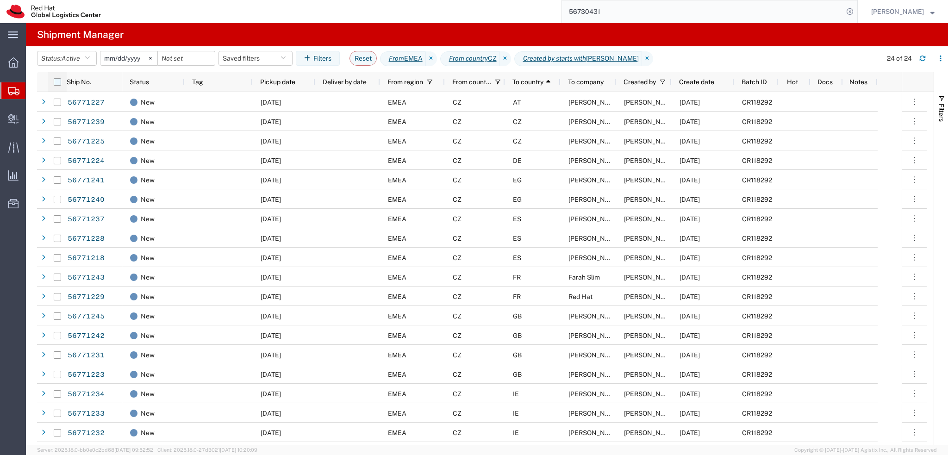
checkbox input "true"
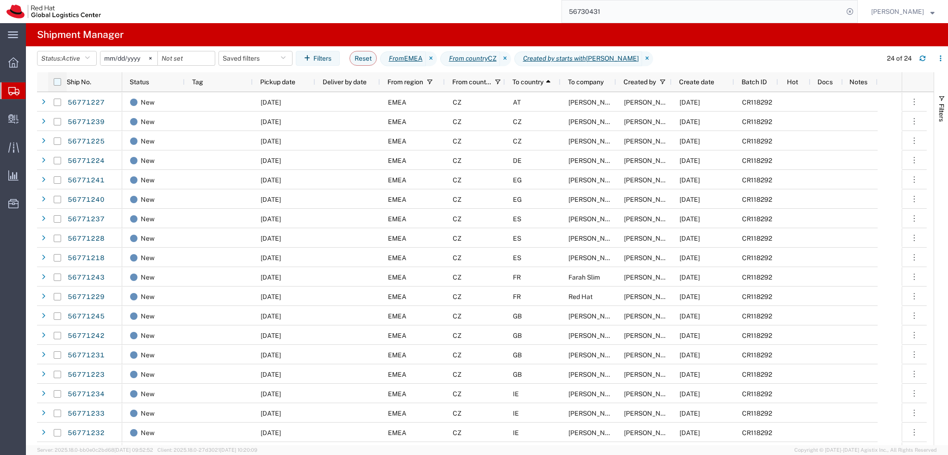
checkbox input "true"
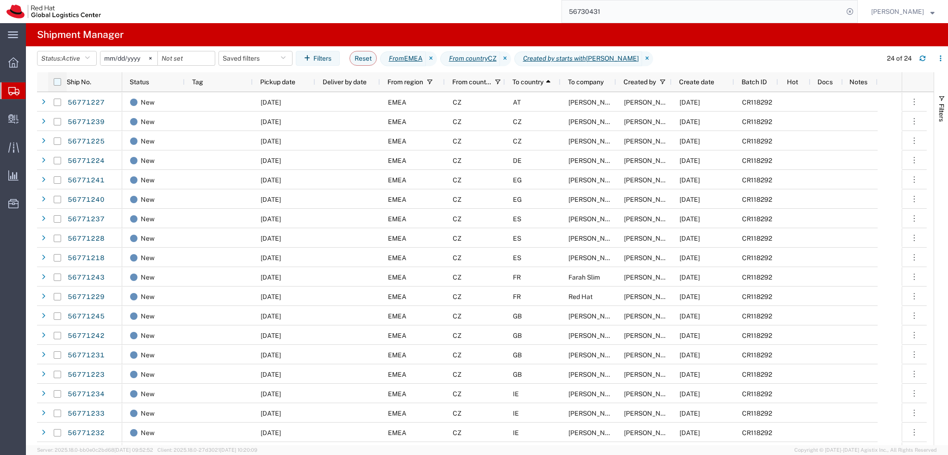
checkbox input "true"
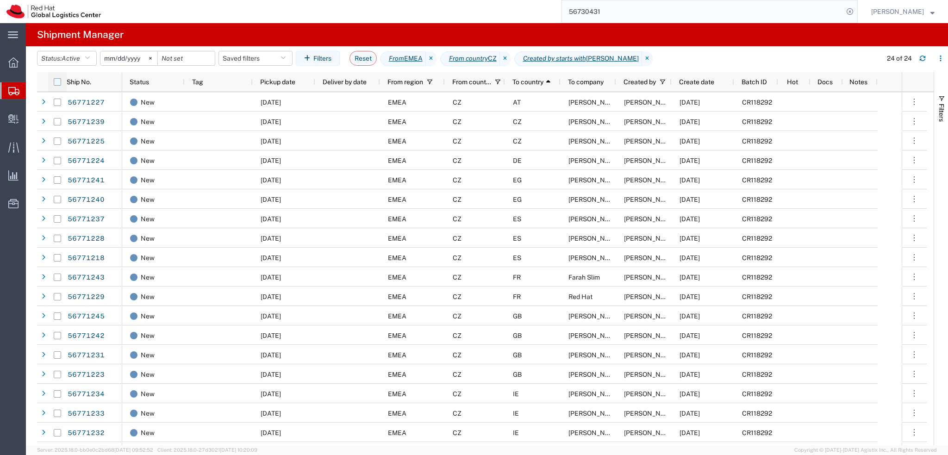
checkbox input "true"
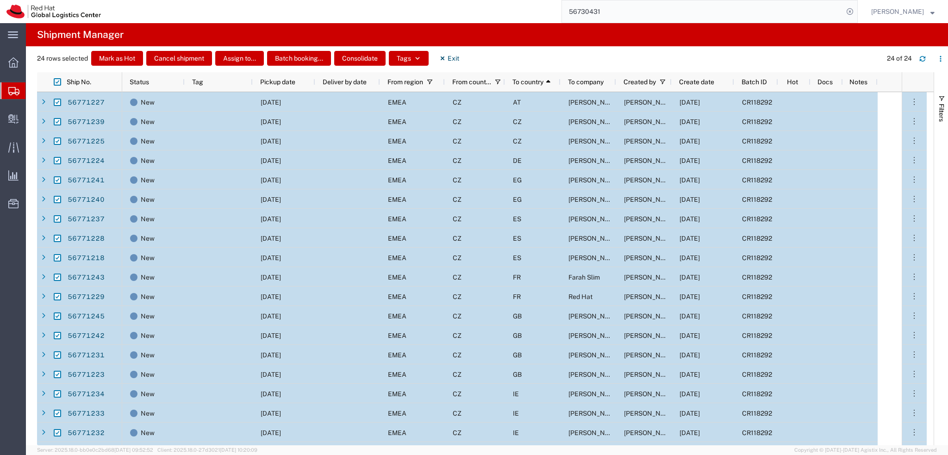
click at [59, 316] on input "Press Space to toggle row selection (checked)" at bounding box center [57, 315] width 7 height 7
checkbox input "false"
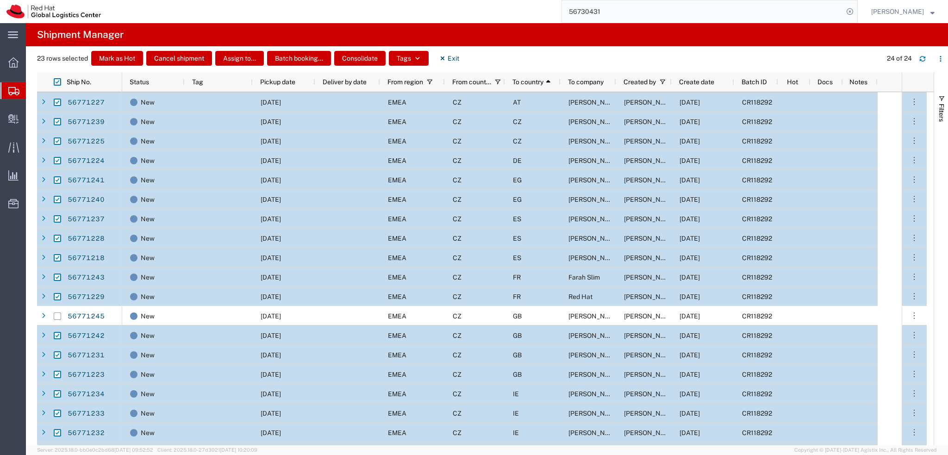
click at [56, 335] on input "Press Space to toggle row selection (checked)" at bounding box center [57, 335] width 7 height 7
checkbox input "false"
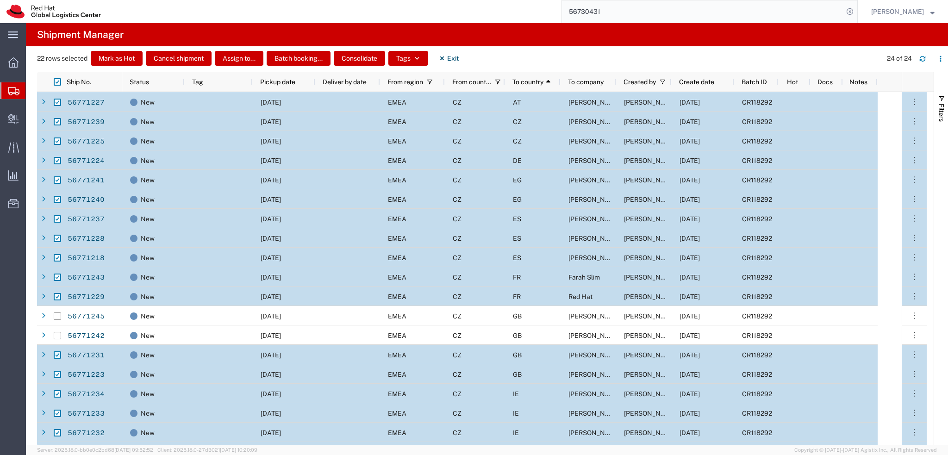
click at [58, 354] on input "Press Space to toggle row selection (checked)" at bounding box center [57, 354] width 7 height 7
checkbox input "false"
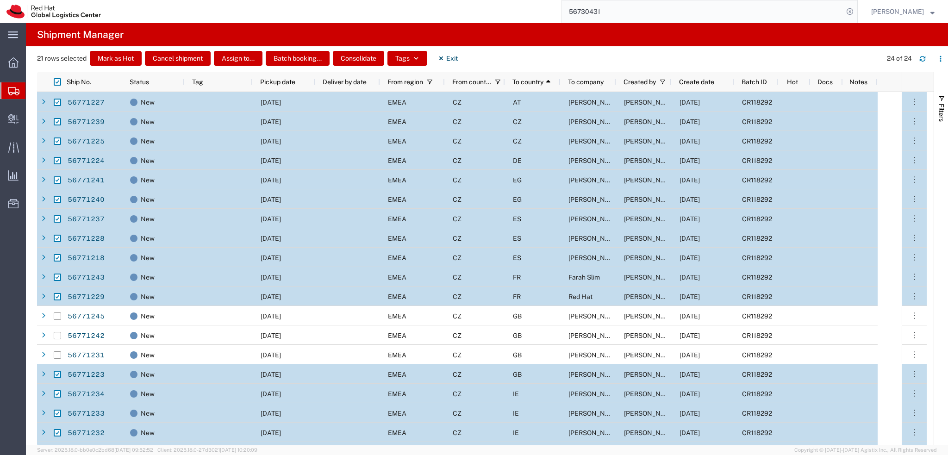
click at [56, 375] on input "Press Space to toggle row selection (checked)" at bounding box center [57, 374] width 7 height 7
checkbox input "false"
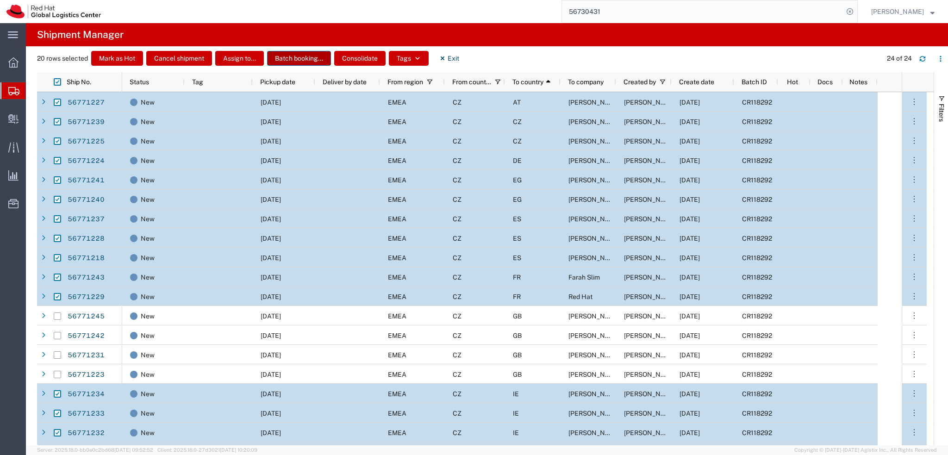
click at [290, 58] on button "Batch booking..." at bounding box center [299, 58] width 64 height 15
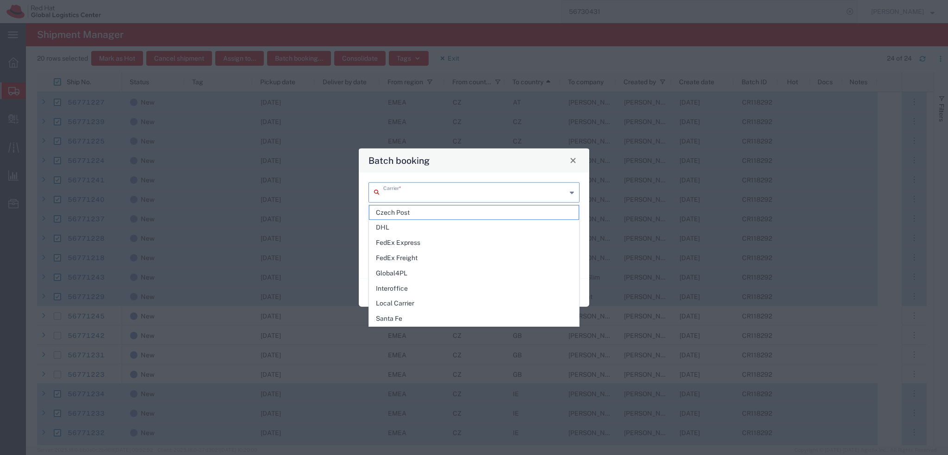
click at [416, 193] on input "text" at bounding box center [474, 191] width 183 height 16
click at [423, 243] on span "FedEx Express" at bounding box center [473, 242] width 209 height 14
type input "FedEx Express"
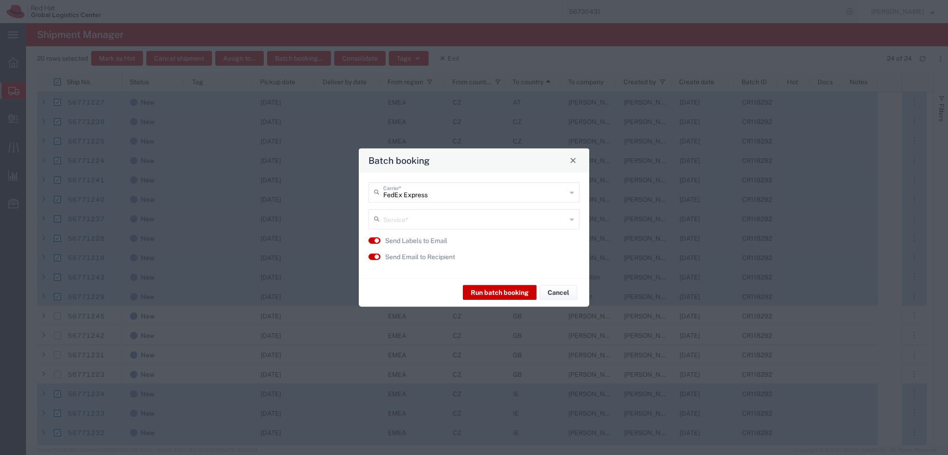
click at [419, 224] on input "text" at bounding box center [474, 218] width 183 height 16
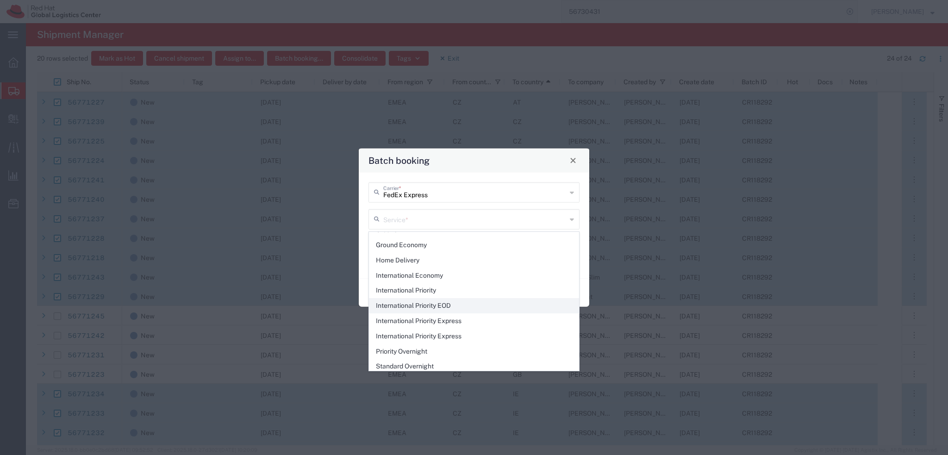
click at [468, 303] on span "International Priority EOD" at bounding box center [473, 305] width 209 height 14
type input "International Priority EOD"
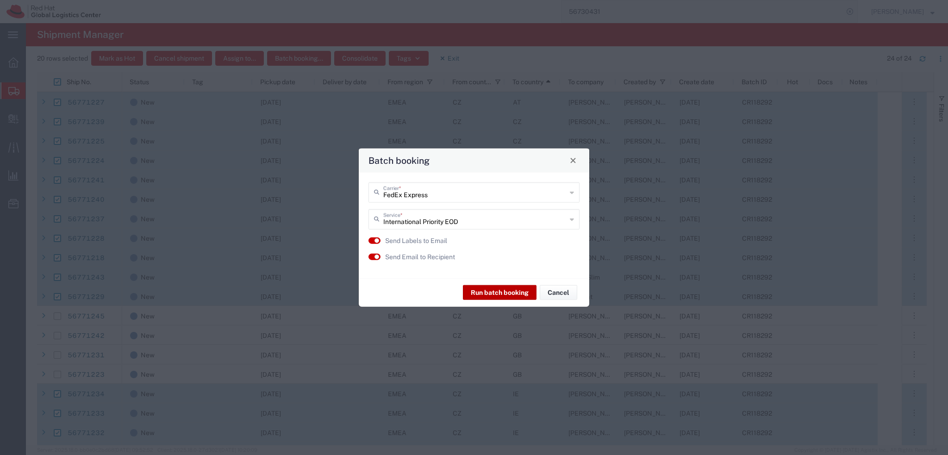
click at [514, 294] on button "Run batch booking" at bounding box center [500, 292] width 74 height 15
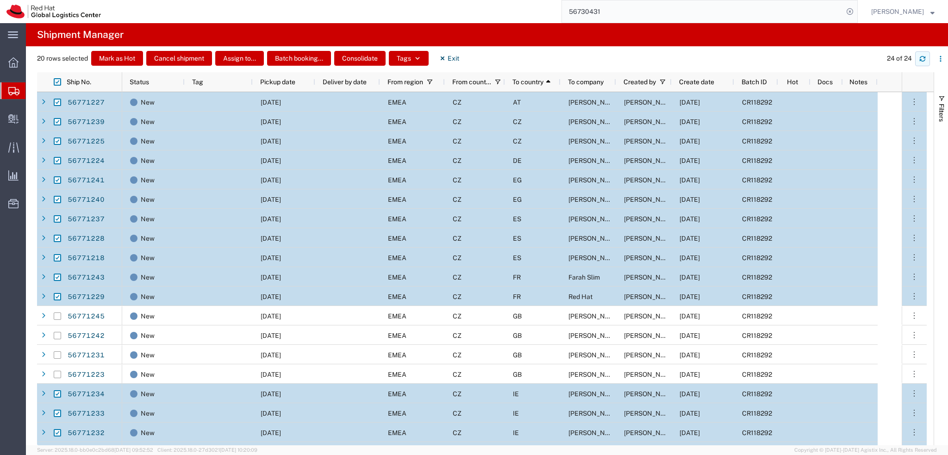
click at [923, 57] on icon "button" at bounding box center [922, 59] width 6 height 6
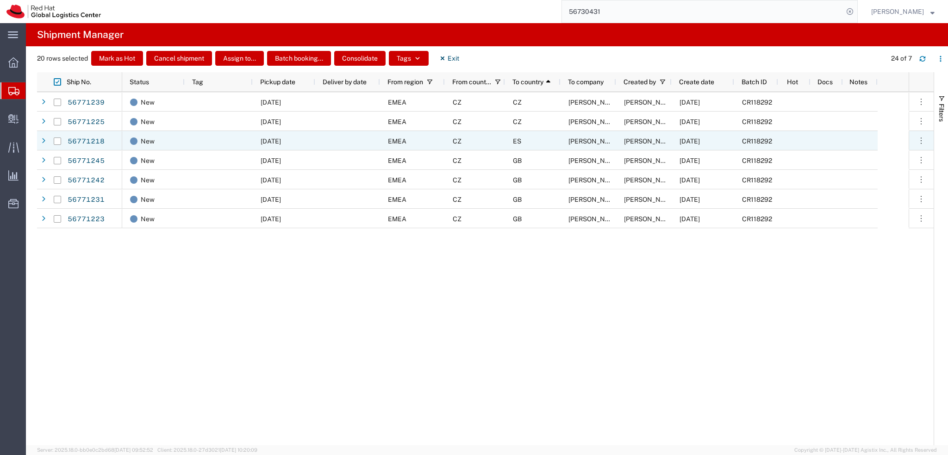
click at [540, 136] on div "ES" at bounding box center [533, 140] width 56 height 19
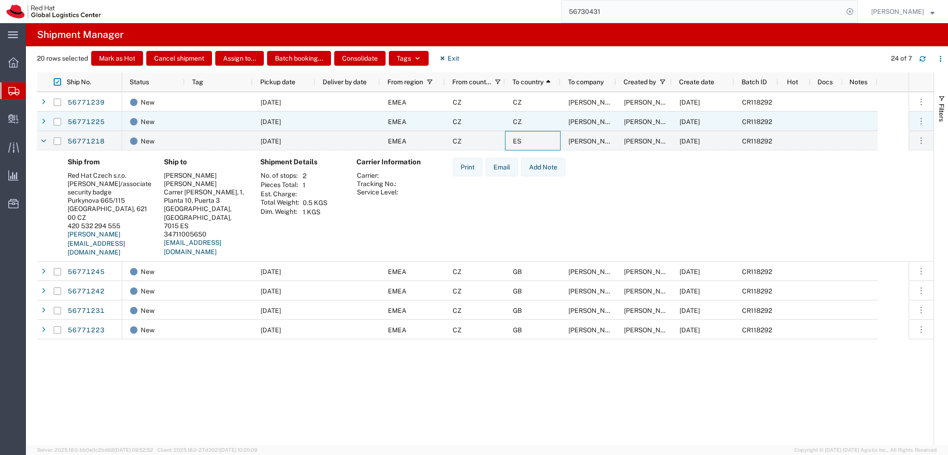
click at [531, 125] on div "CZ" at bounding box center [533, 121] width 56 height 19
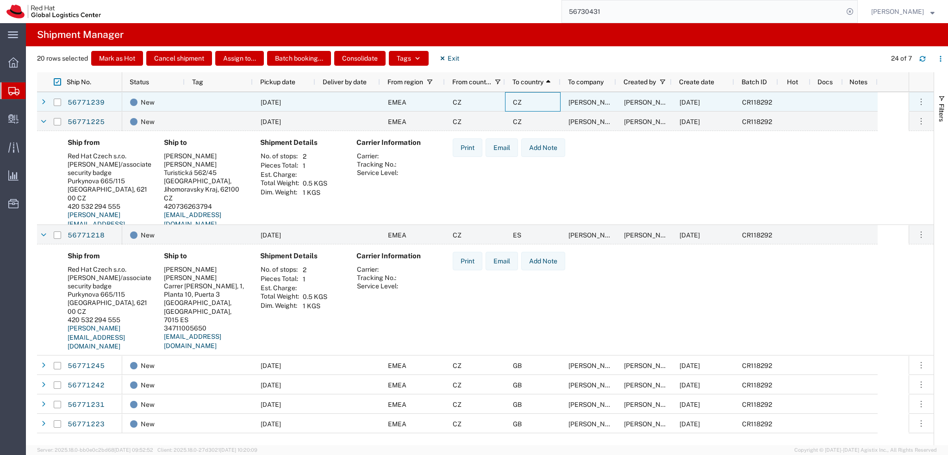
click at [534, 104] on div "CZ" at bounding box center [533, 101] width 56 height 19
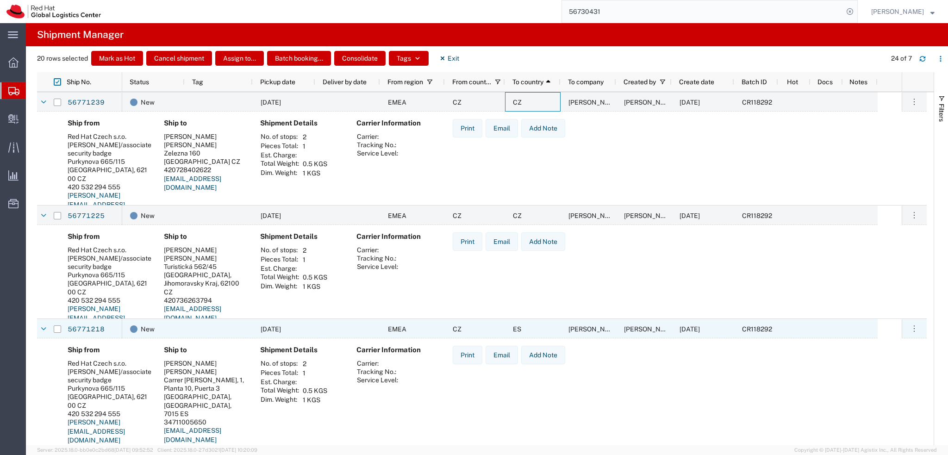
click at [555, 329] on div "ES" at bounding box center [533, 328] width 56 height 19
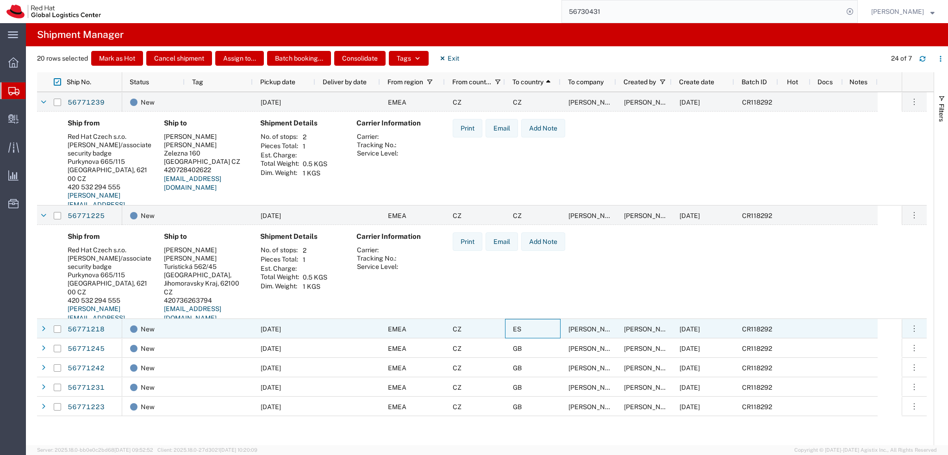
click at [553, 328] on div "ES" at bounding box center [533, 328] width 56 height 19
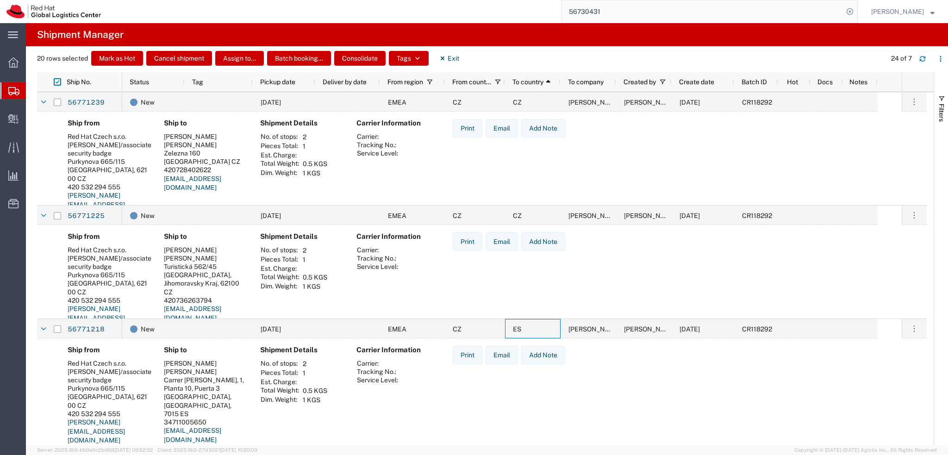
scroll to position [81, 0]
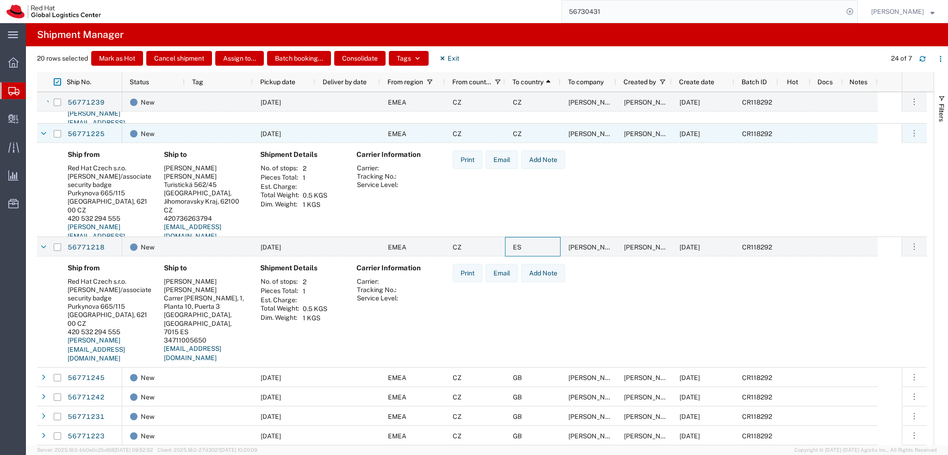
click at [560, 133] on div "Martin Filip" at bounding box center [588, 133] width 56 height 19
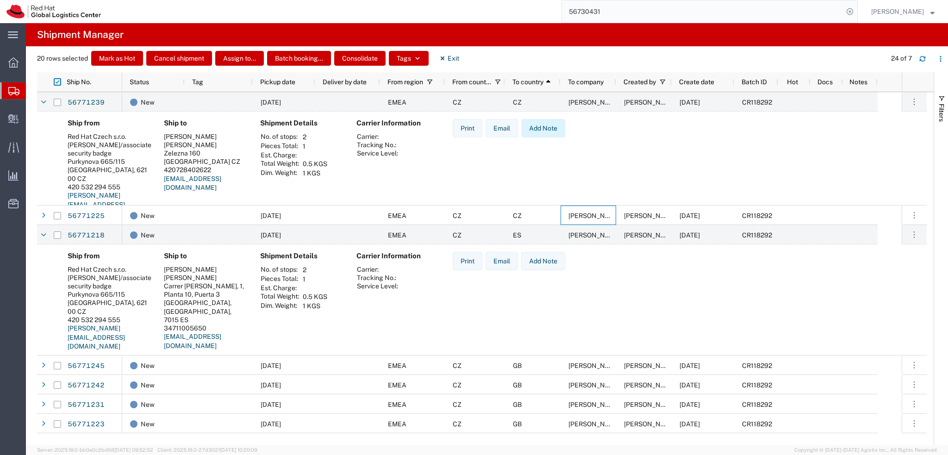
scroll to position [0, 0]
click at [549, 105] on div "CZ" at bounding box center [533, 101] width 56 height 19
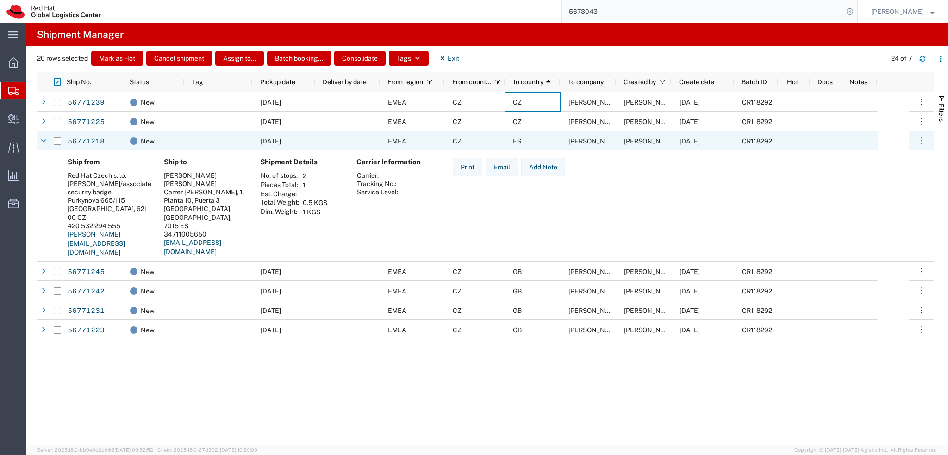
click at [546, 138] on div "ES" at bounding box center [533, 140] width 56 height 19
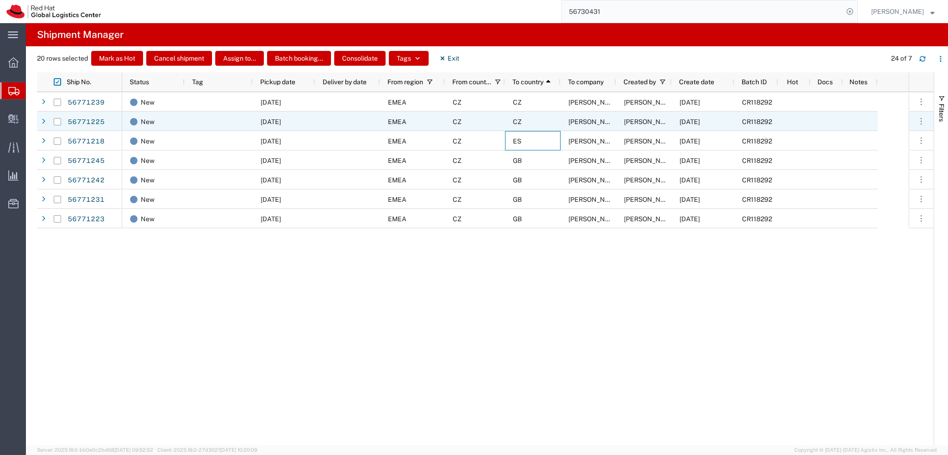
click at [327, 125] on div at bounding box center [347, 121] width 65 height 19
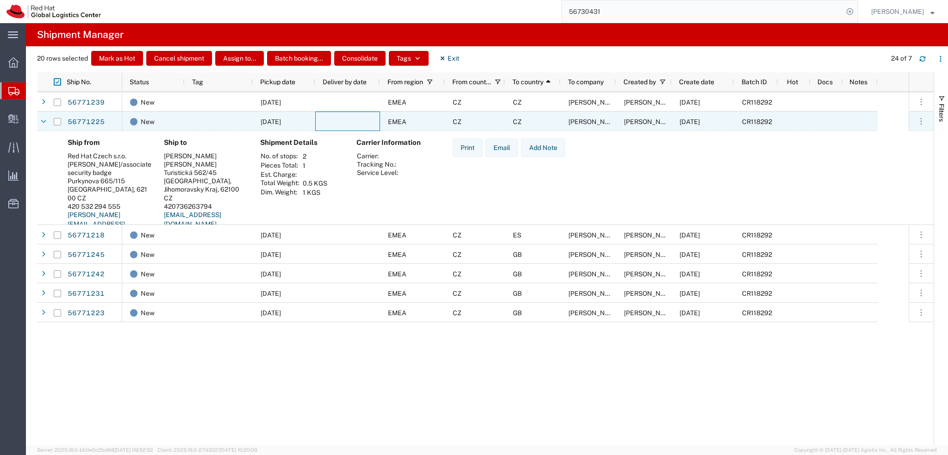
click at [340, 124] on div at bounding box center [347, 121] width 65 height 19
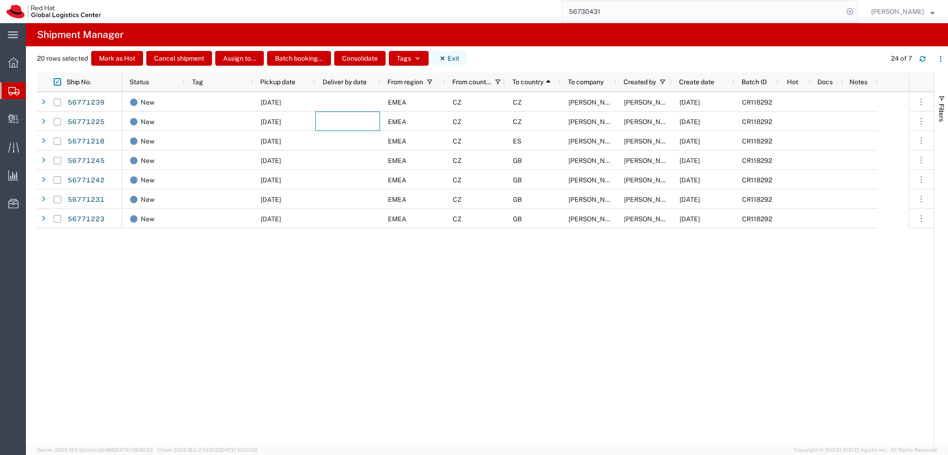
click at [459, 60] on button "Exit" at bounding box center [449, 58] width 35 height 15
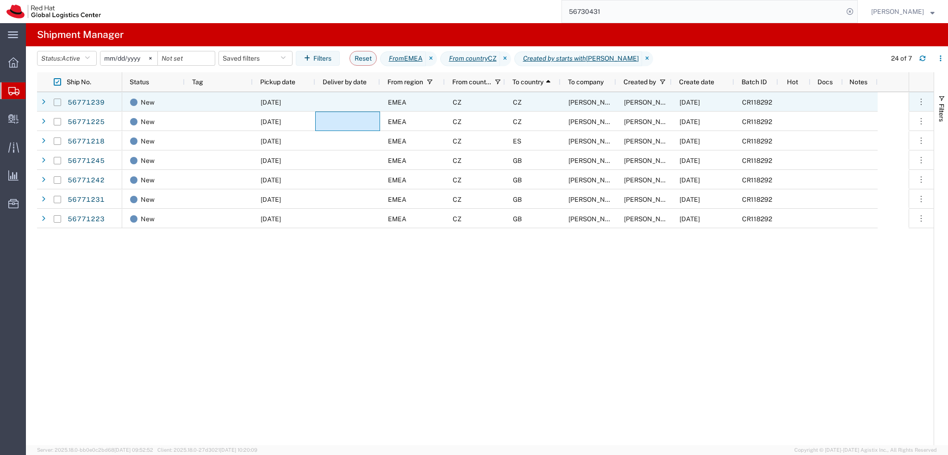
click at [56, 103] on input "Press Space to toggle row selection (unchecked)" at bounding box center [57, 102] width 7 height 7
checkbox input "true"
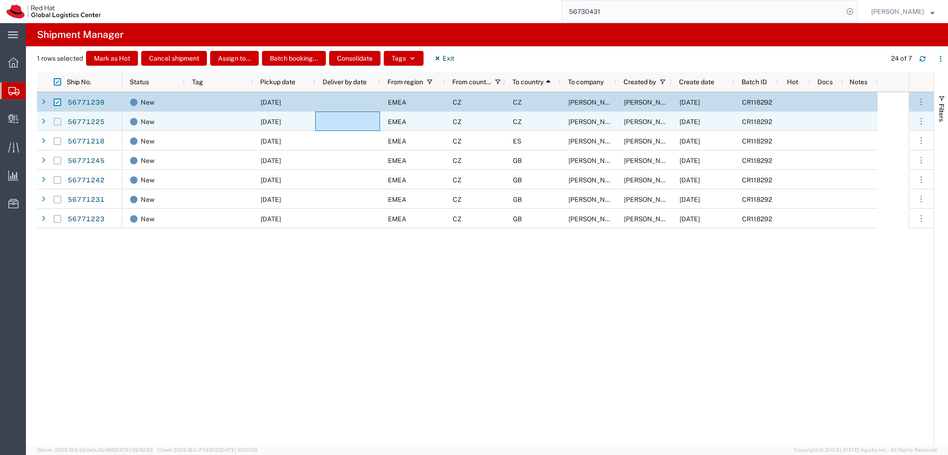
click at [57, 124] on input "Press Space to toggle row selection (unchecked)" at bounding box center [57, 121] width 7 height 7
checkbox input "true"
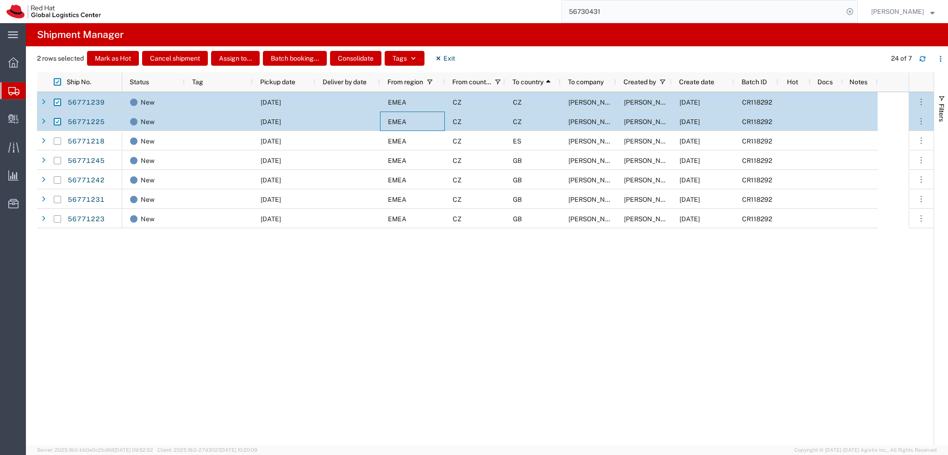
click at [433, 120] on div "EMEA" at bounding box center [412, 121] width 65 height 19
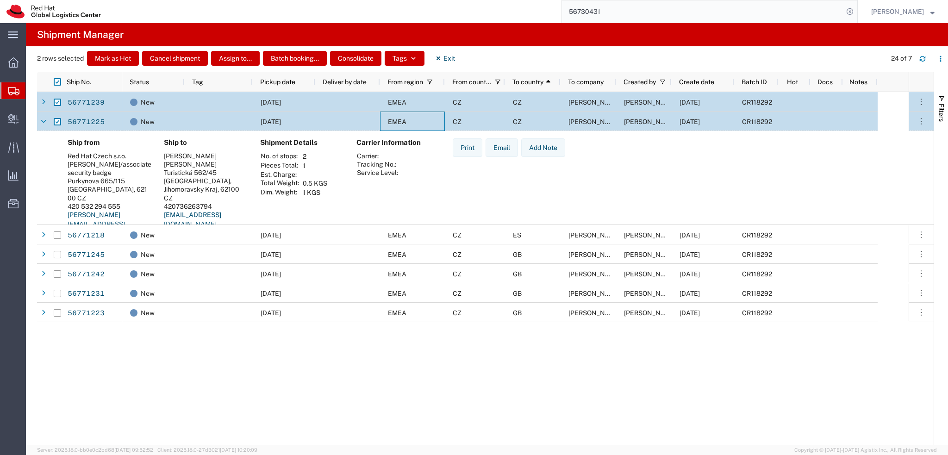
click at [433, 120] on div "EMEA" at bounding box center [412, 121] width 65 height 19
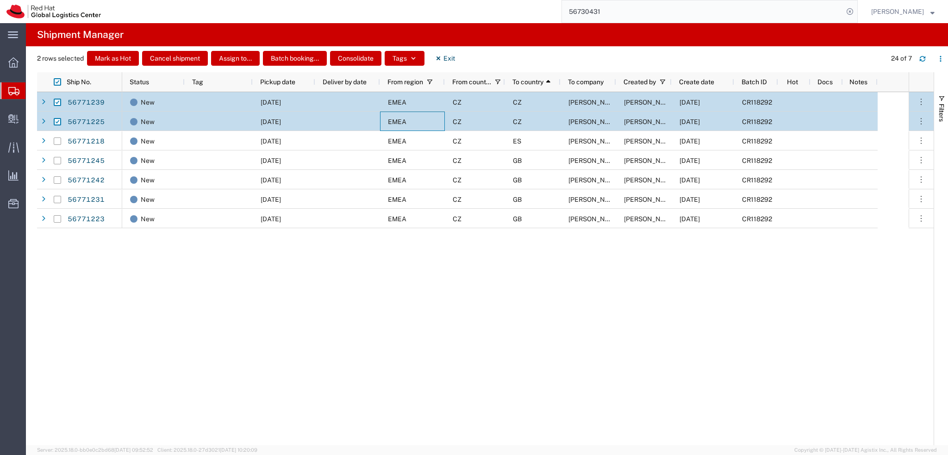
click at [429, 96] on div "EMEA" at bounding box center [412, 101] width 65 height 19
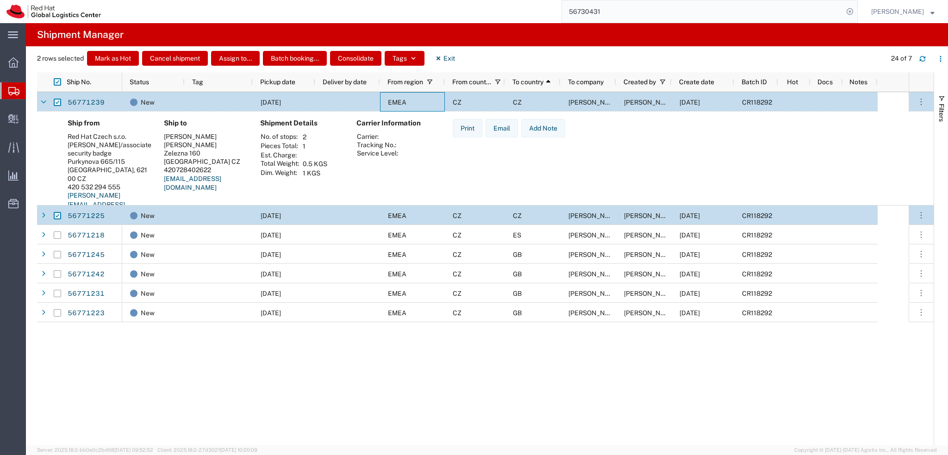
click at [433, 99] on div "EMEA" at bounding box center [412, 101] width 65 height 19
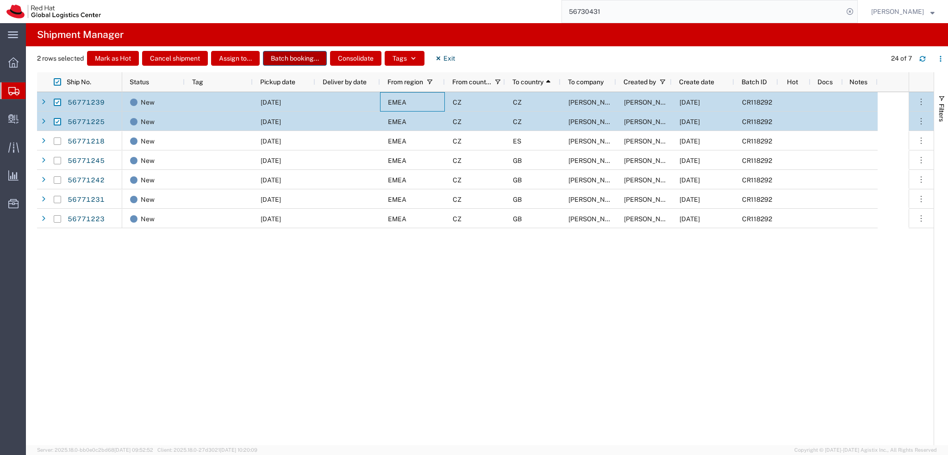
click at [311, 58] on button "Batch booking..." at bounding box center [295, 58] width 64 height 15
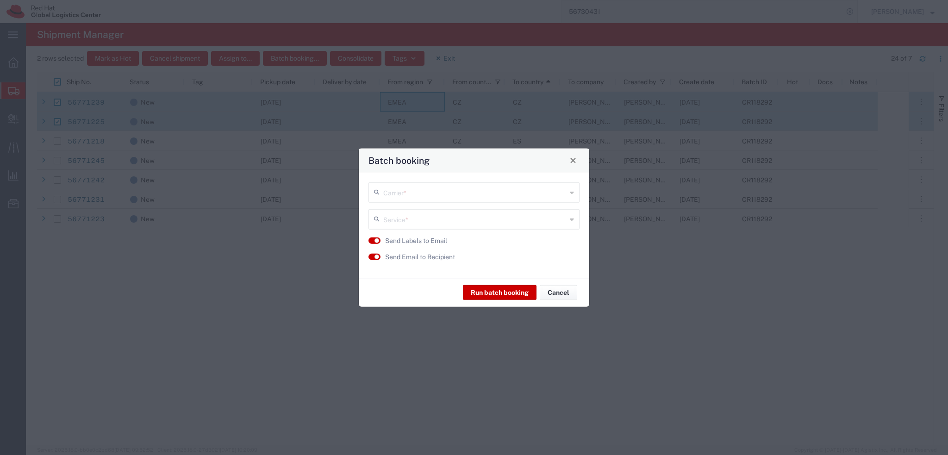
click at [424, 183] on input "text" at bounding box center [474, 191] width 183 height 16
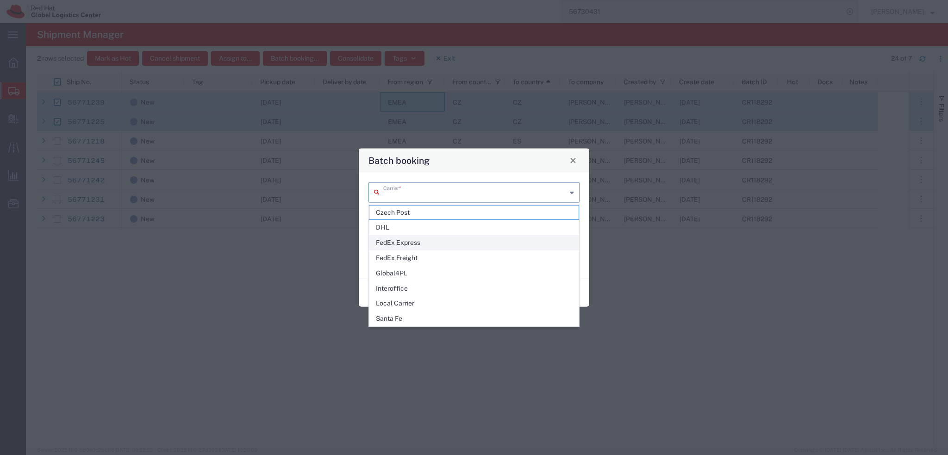
click at [420, 243] on span "FedEx Express" at bounding box center [473, 242] width 209 height 14
type input "FedEx Express"
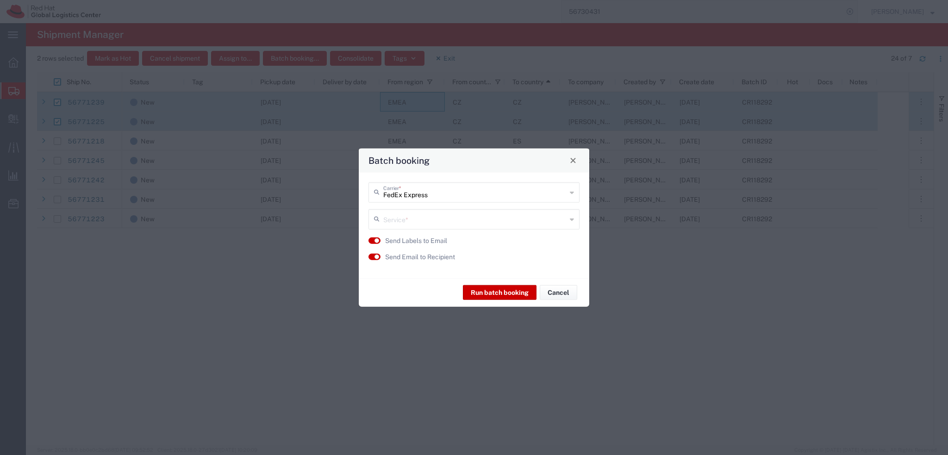
click at [428, 218] on input "text" at bounding box center [474, 218] width 183 height 16
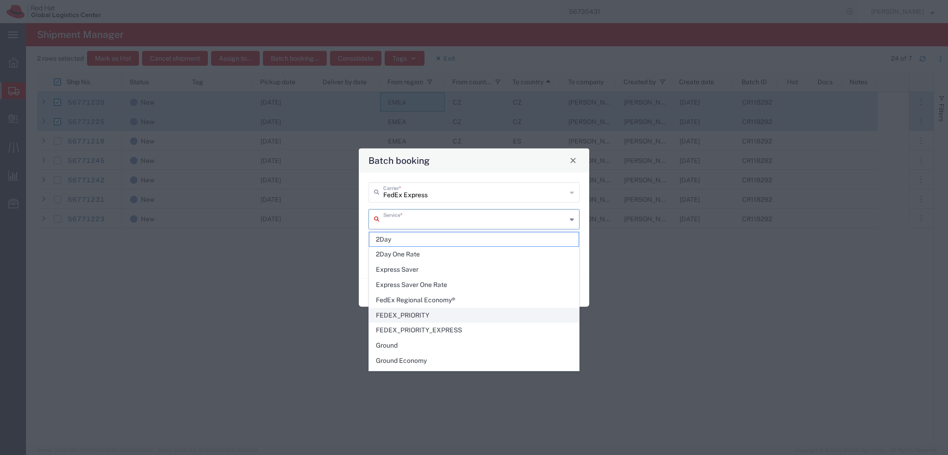
scroll to position [46, 0]
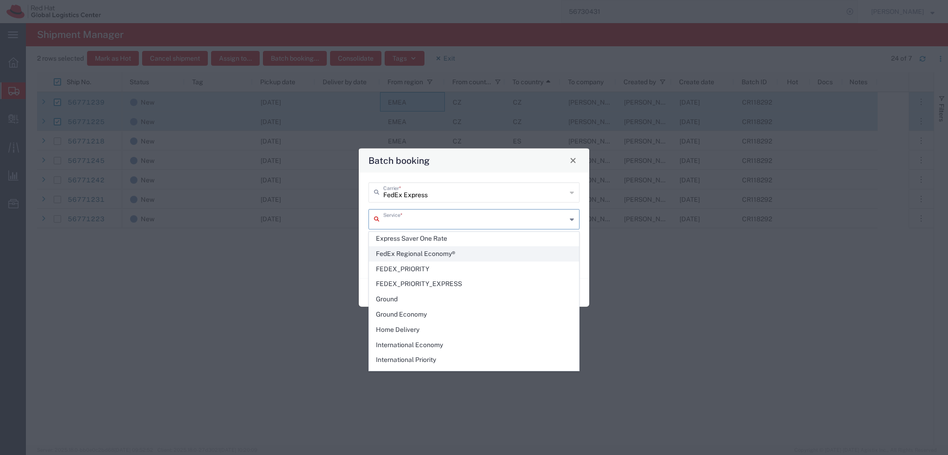
click at [463, 252] on span "FedEx Regional Economy®" at bounding box center [473, 254] width 209 height 14
type input "FedEx Regional Economy®"
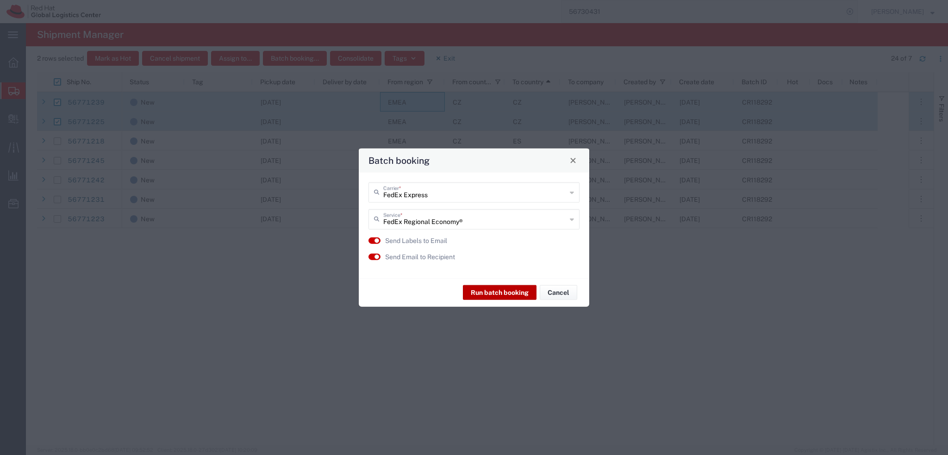
click at [511, 296] on button "Run batch booking" at bounding box center [500, 292] width 74 height 15
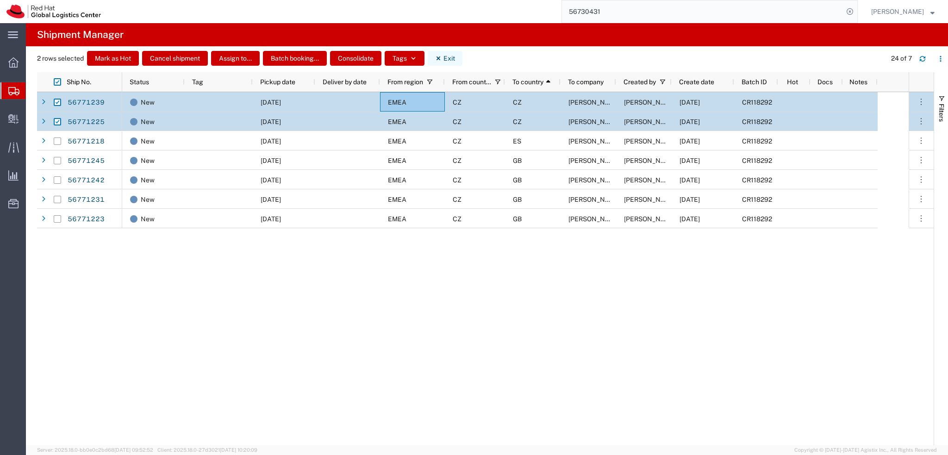
click at [452, 52] on button "Exit" at bounding box center [445, 58] width 35 height 15
checkbox input "false"
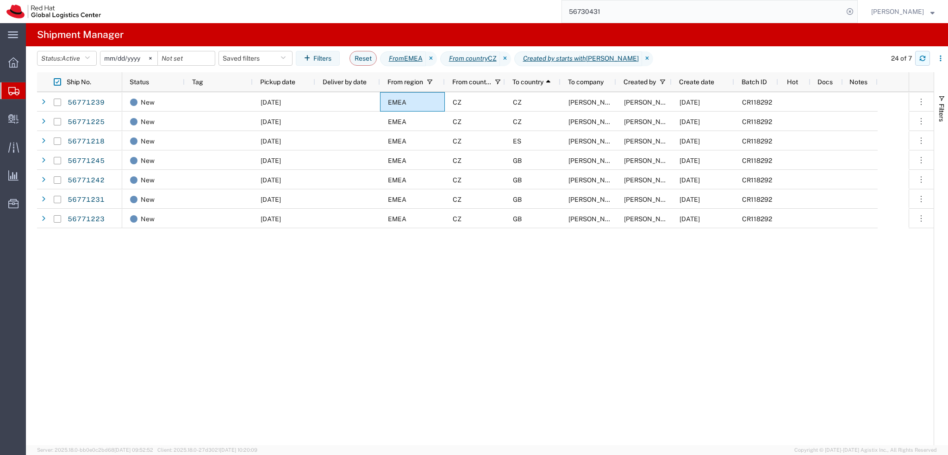
click at [924, 54] on button "button" at bounding box center [922, 58] width 15 height 15
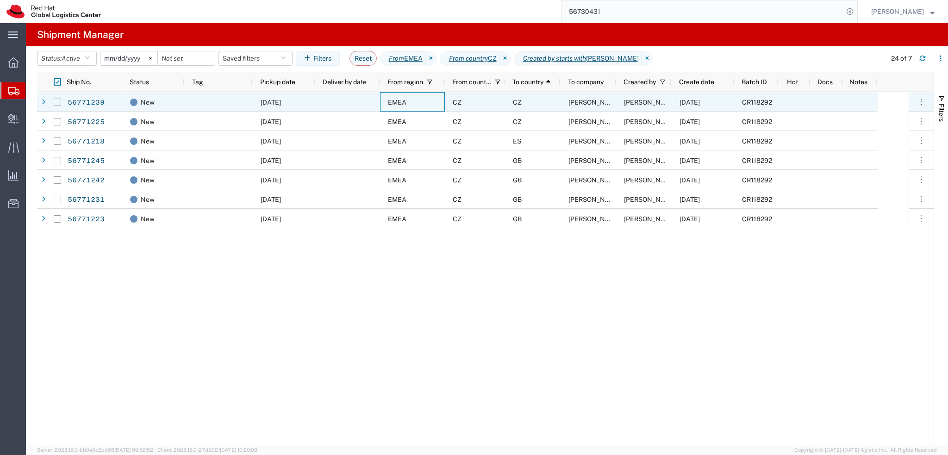
click at [56, 103] on input "Press Space to toggle row selection (unchecked)" at bounding box center [57, 102] width 7 height 7
checkbox input "true"
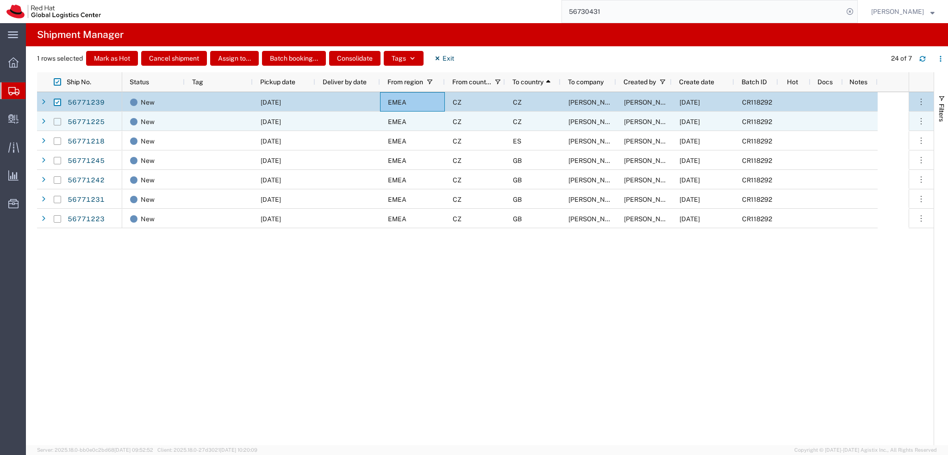
click at [56, 120] on input "Press Space to toggle row selection (unchecked)" at bounding box center [57, 121] width 7 height 7
checkbox input "true"
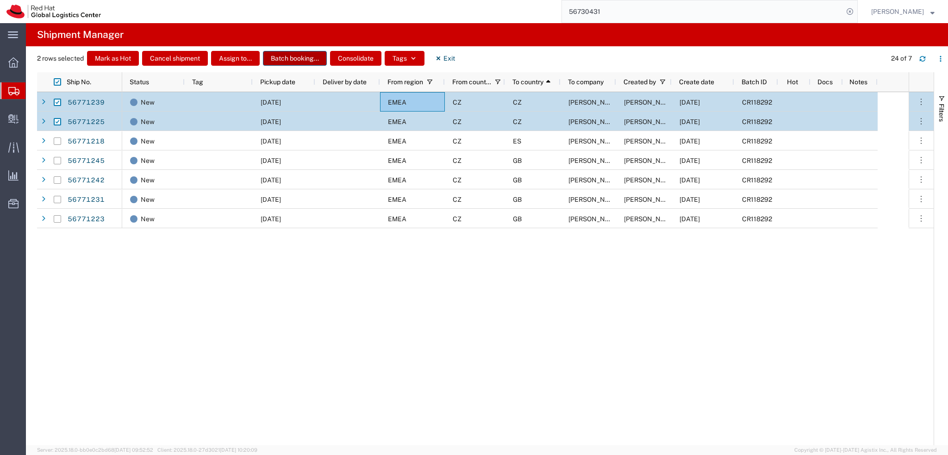
click at [313, 59] on button "Batch booking..." at bounding box center [295, 58] width 64 height 15
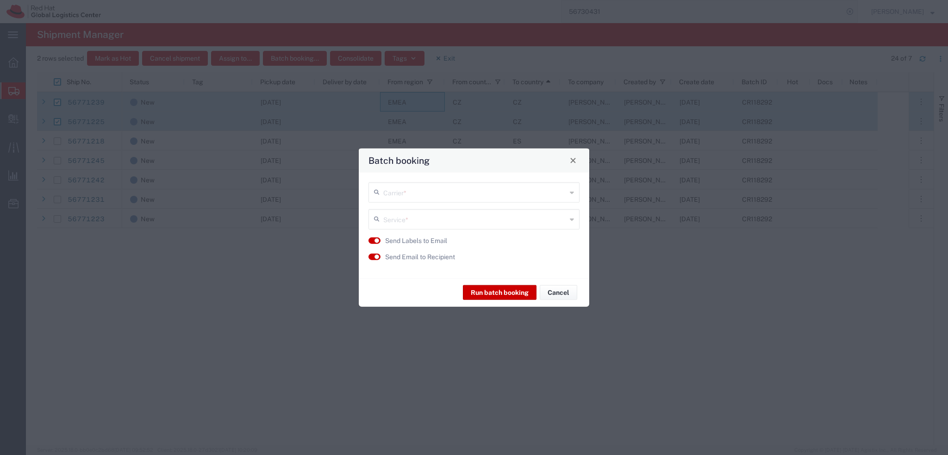
click at [414, 193] on input "text" at bounding box center [474, 191] width 183 height 16
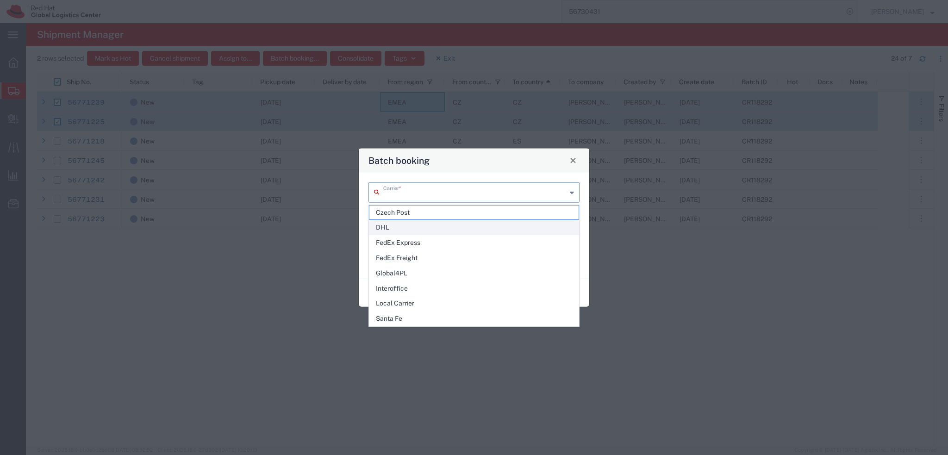
click at [403, 223] on span "DHL" at bounding box center [473, 227] width 209 height 14
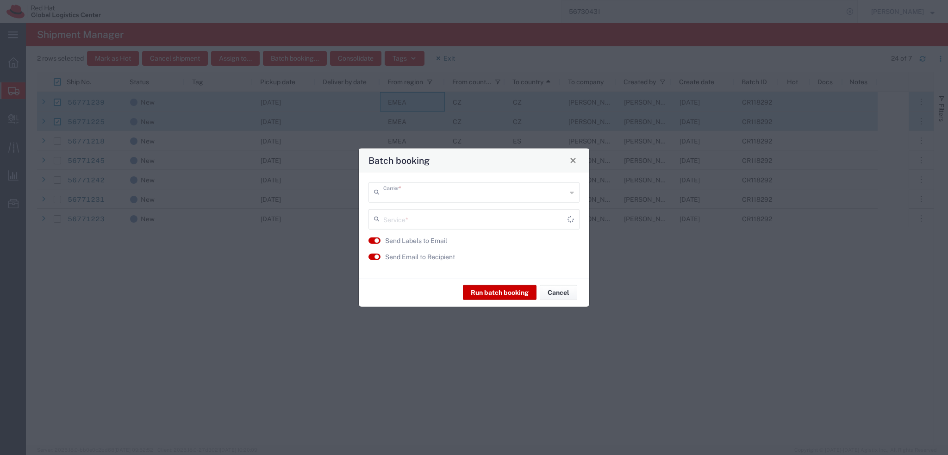
type input "DHL"
click at [427, 223] on input "text" at bounding box center [474, 218] width 183 height 16
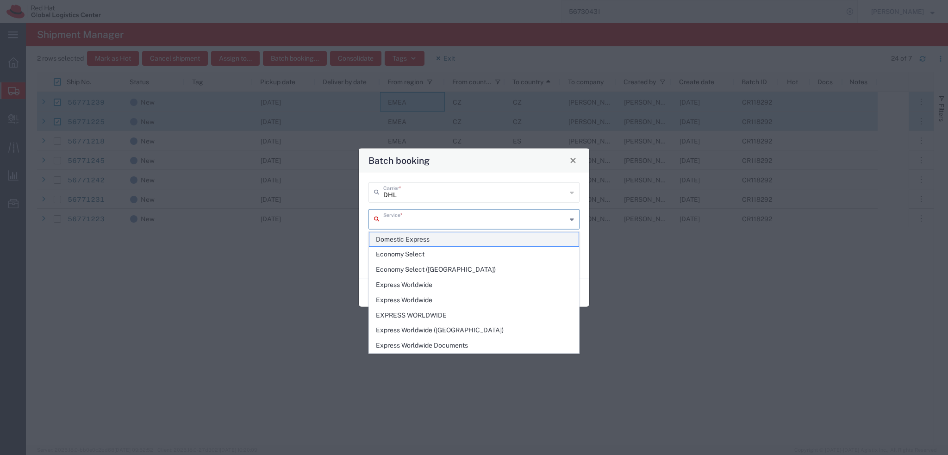
click at [422, 235] on span "Domestic Express" at bounding box center [473, 239] width 209 height 14
type input "Domestic Express"
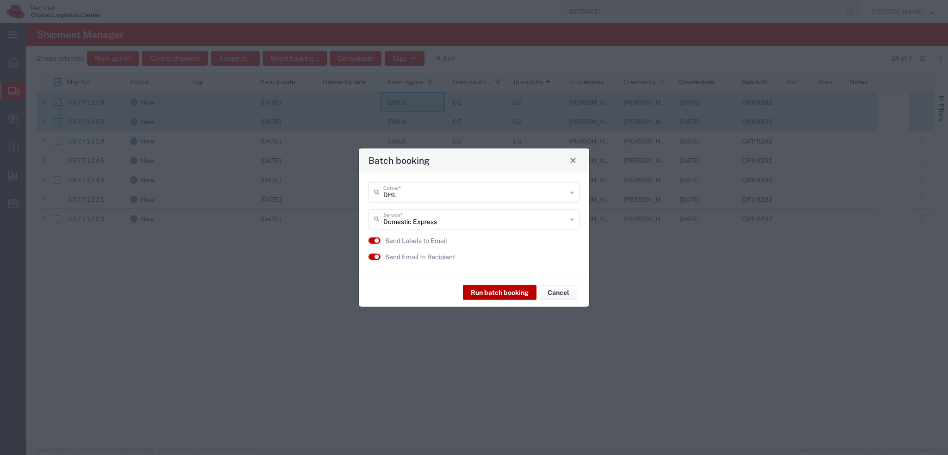
click at [486, 289] on button "Run batch booking" at bounding box center [500, 292] width 74 height 15
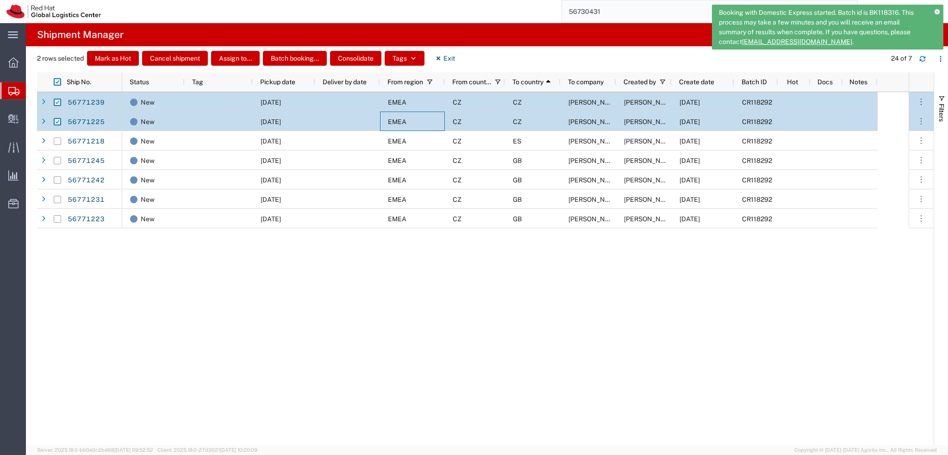
click at [438, 115] on div "EMEA" at bounding box center [412, 121] width 65 height 19
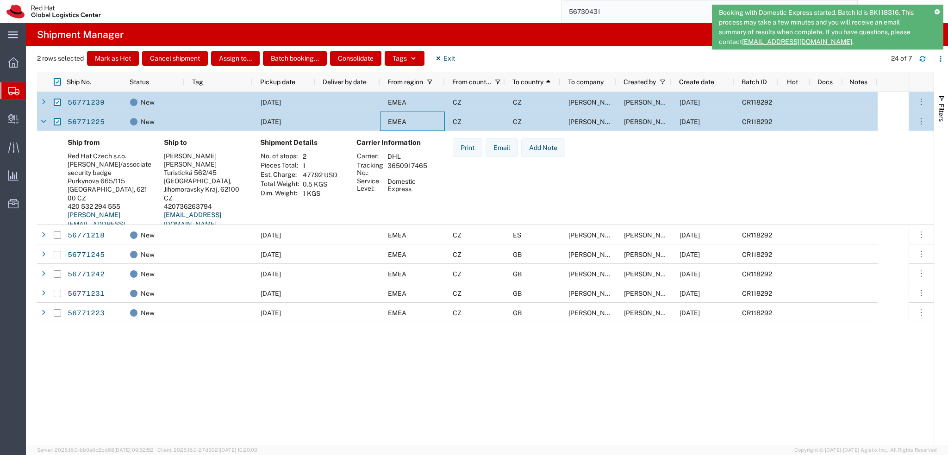
click at [438, 115] on div "EMEA" at bounding box center [412, 121] width 65 height 19
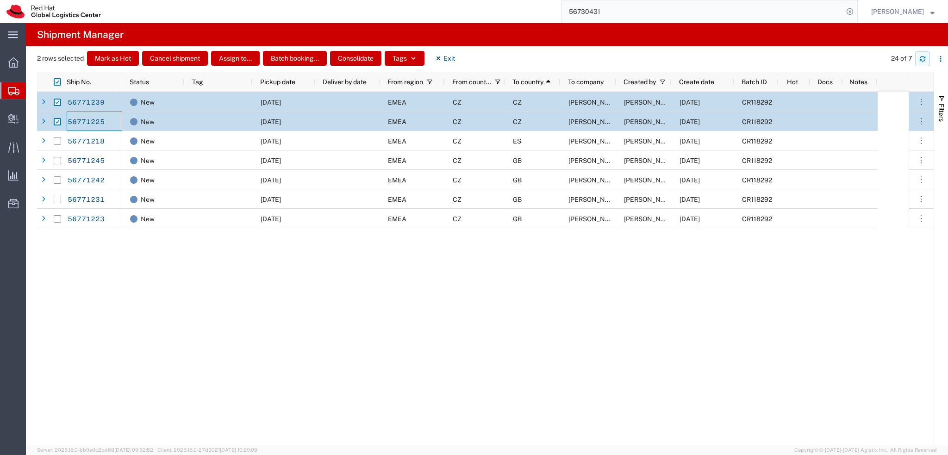
click at [929, 61] on button "button" at bounding box center [922, 58] width 15 height 15
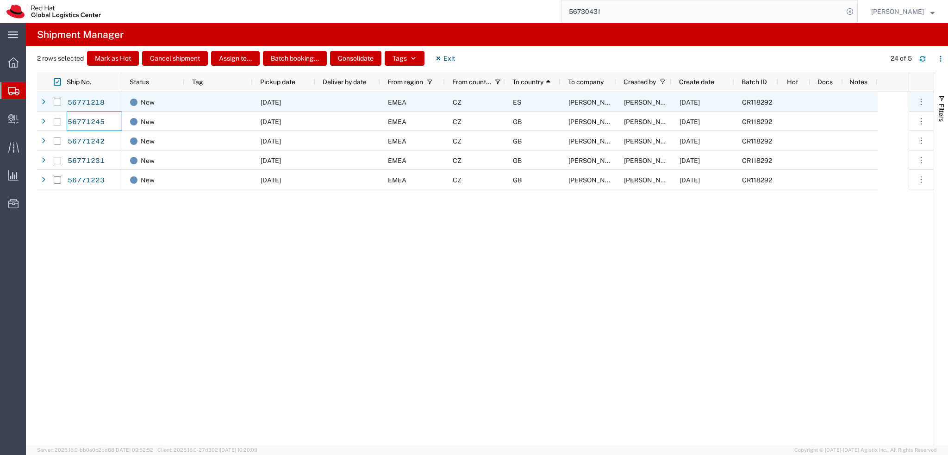
click at [471, 104] on div "CZ" at bounding box center [475, 101] width 60 height 19
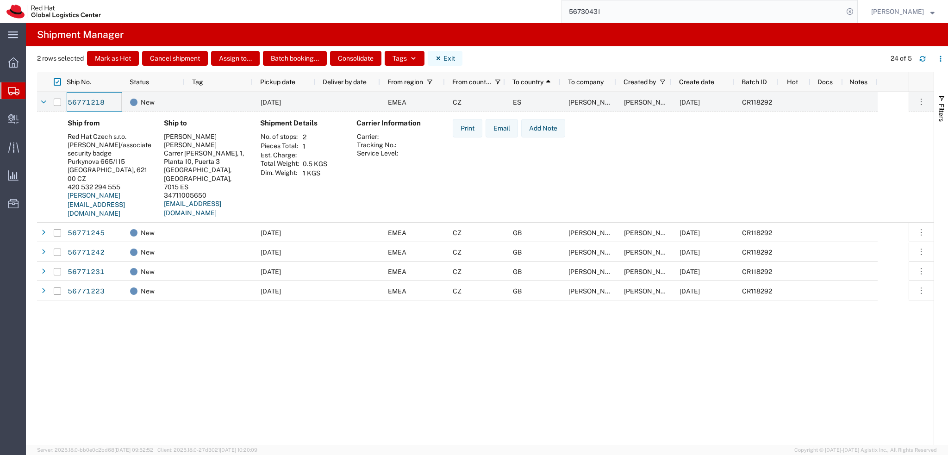
click at [444, 54] on button "Exit" at bounding box center [445, 58] width 35 height 15
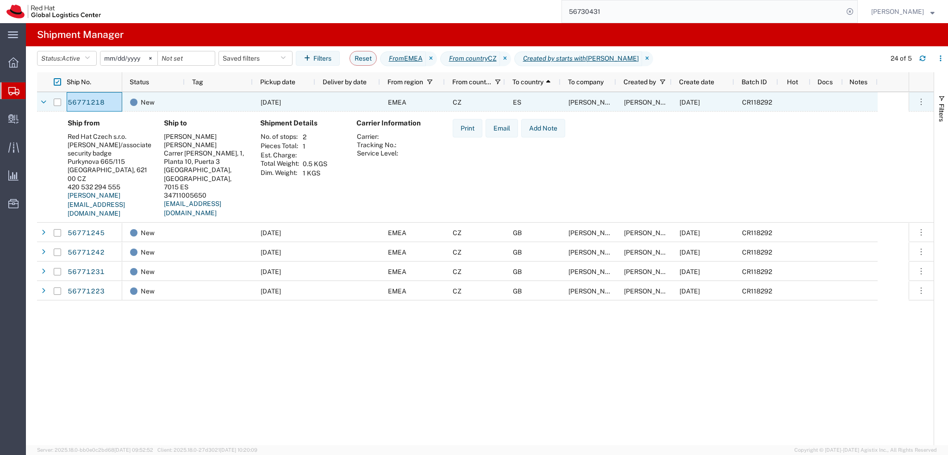
click at [431, 102] on div "EMEA" at bounding box center [412, 101] width 65 height 19
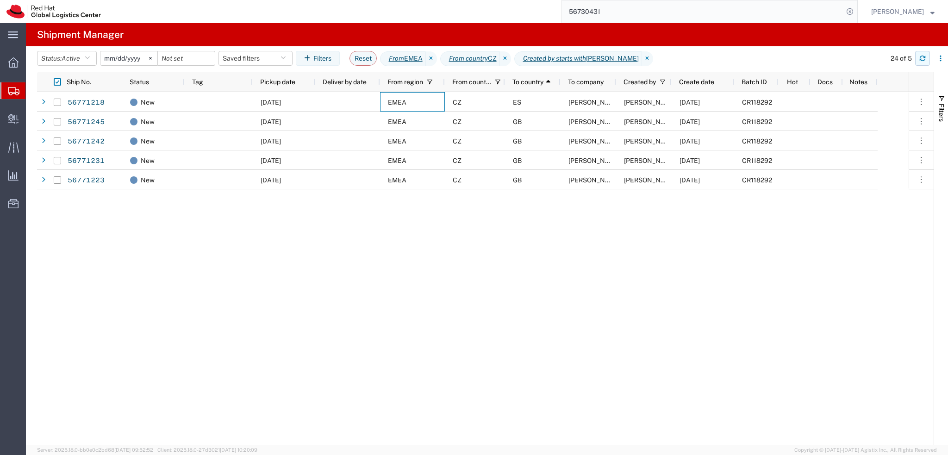
click at [921, 59] on icon "button" at bounding box center [922, 58] width 6 height 6
click at [924, 62] on button "button" at bounding box center [922, 58] width 15 height 15
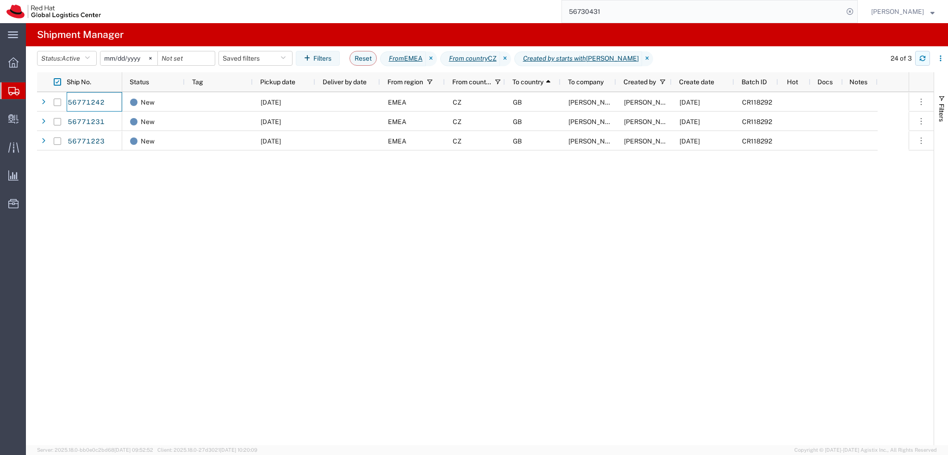
click at [923, 61] on icon "button" at bounding box center [922, 58] width 6 height 6
click at [923, 59] on icon "button" at bounding box center [922, 58] width 6 height 6
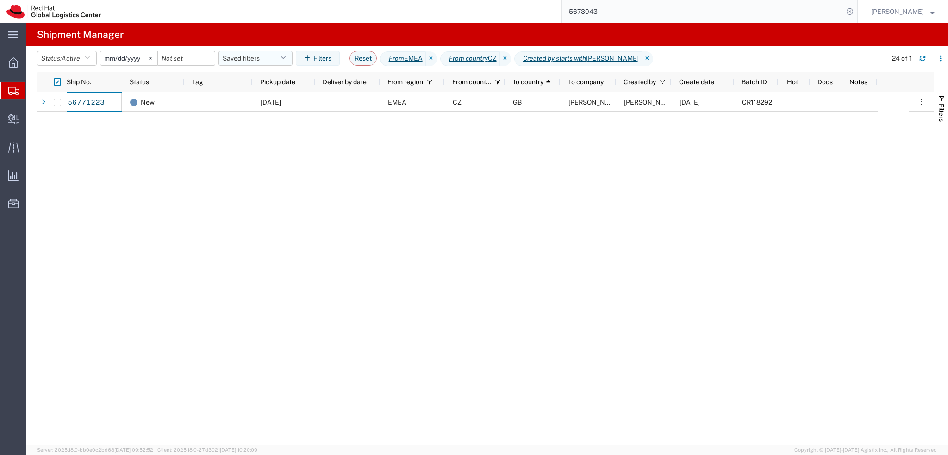
click at [261, 51] on button "Saved filters" at bounding box center [255, 58] width 74 height 15
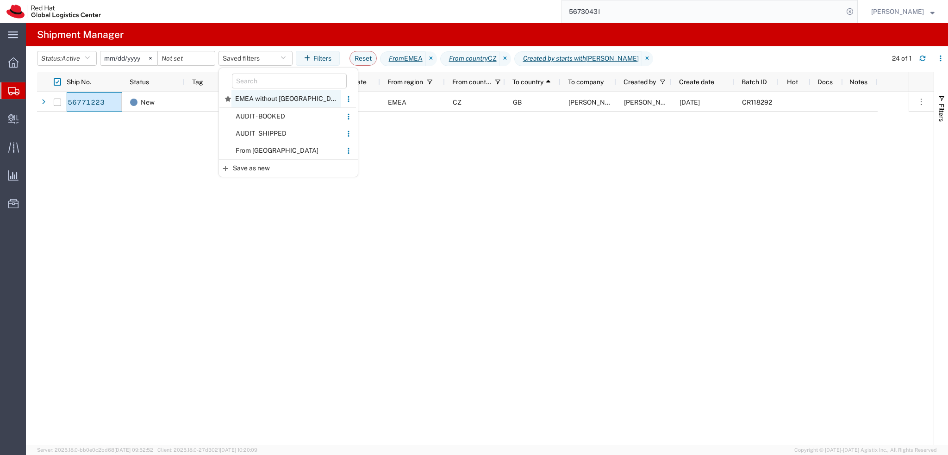
click at [265, 102] on span "EMEA without Brno" at bounding box center [286, 98] width 110 height 17
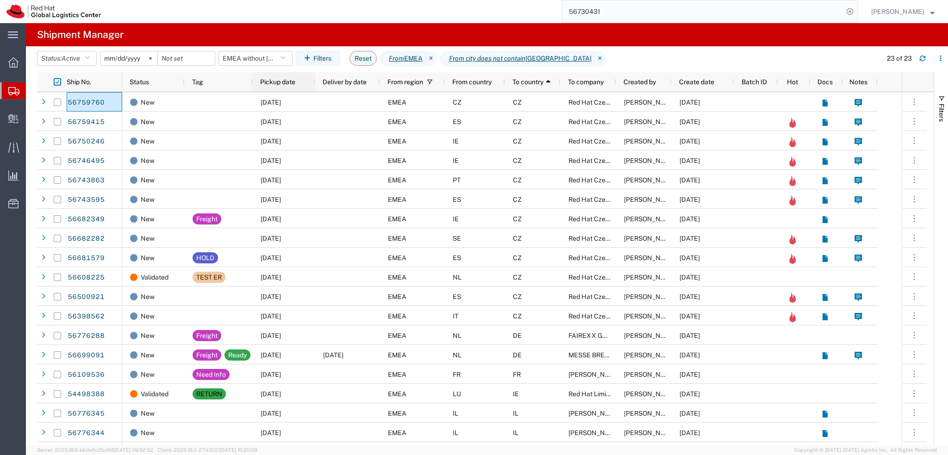
click at [281, 90] on div "Pickup date" at bounding box center [285, 81] width 51 height 19
click at [283, 83] on span "Pickup date" at bounding box center [277, 81] width 35 height 7
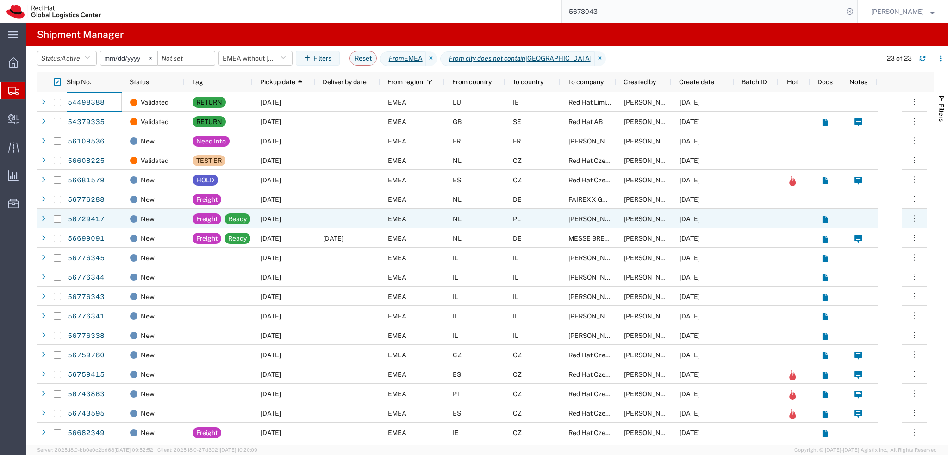
click at [366, 214] on div at bounding box center [347, 218] width 65 height 19
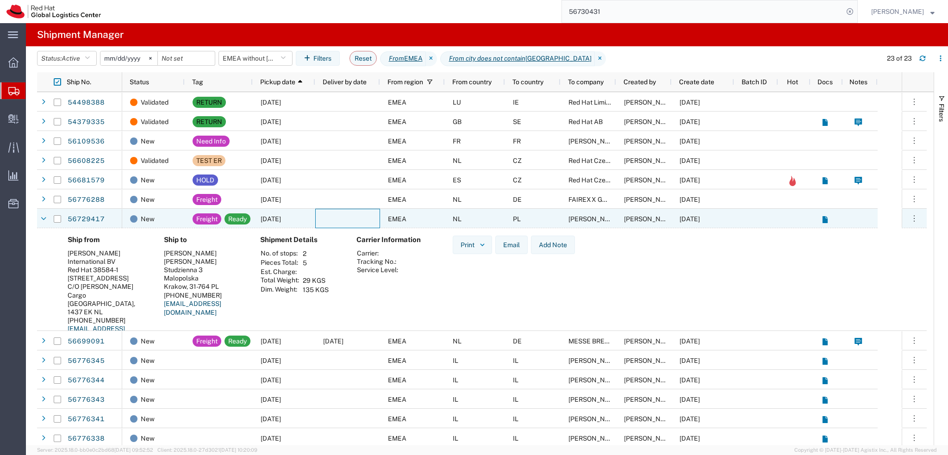
click at [357, 221] on div at bounding box center [347, 218] width 65 height 19
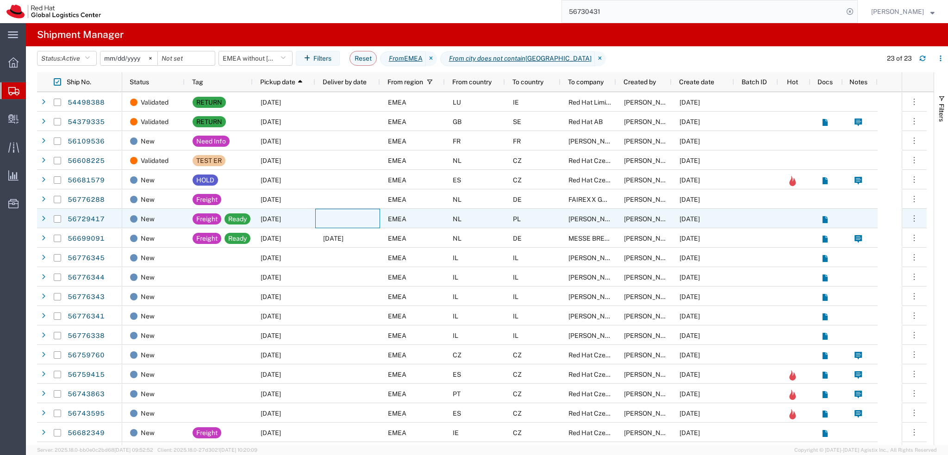
click at [353, 222] on div at bounding box center [347, 218] width 65 height 19
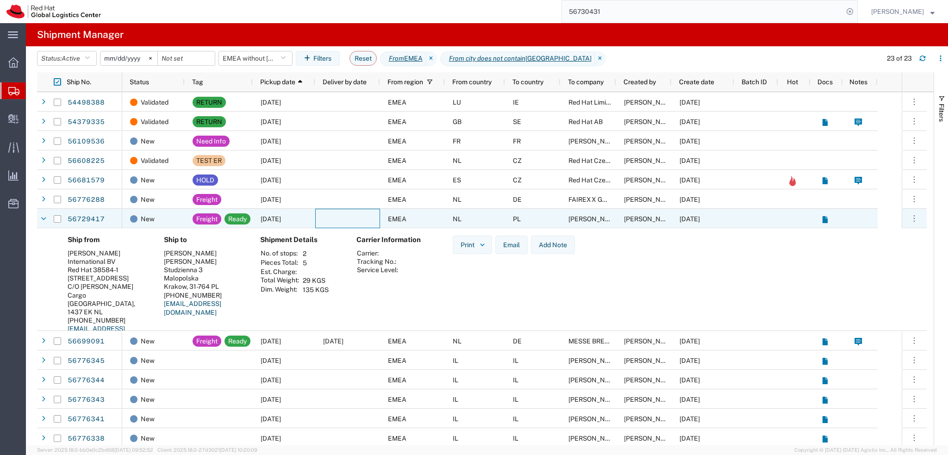
click at [353, 222] on div at bounding box center [347, 218] width 65 height 19
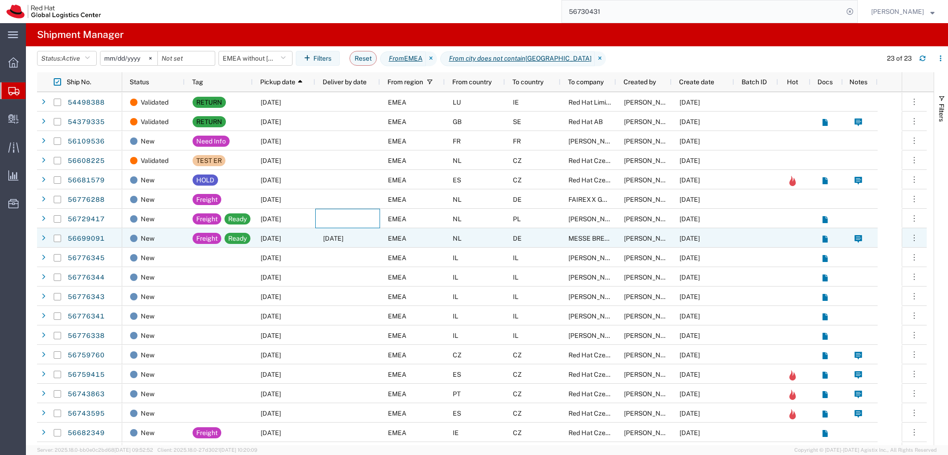
click at [343, 235] on span "09/13/2025" at bounding box center [333, 238] width 20 height 7
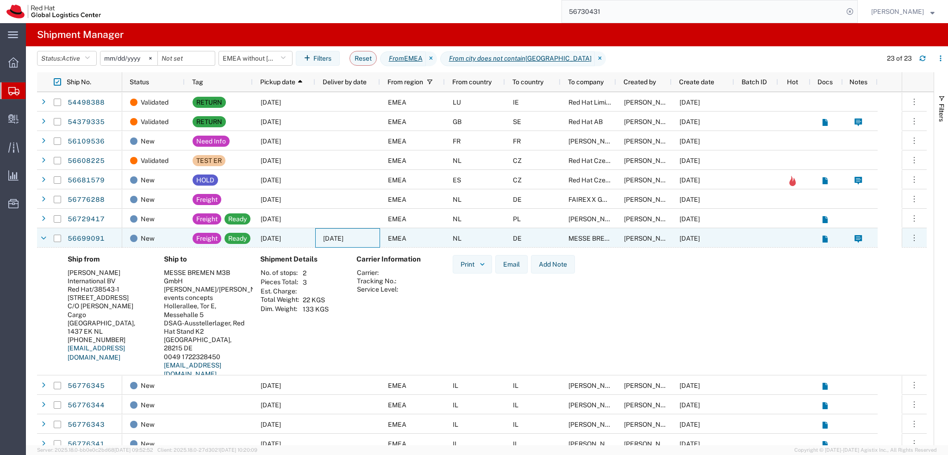
click at [343, 235] on span "09/13/2025" at bounding box center [333, 238] width 20 height 7
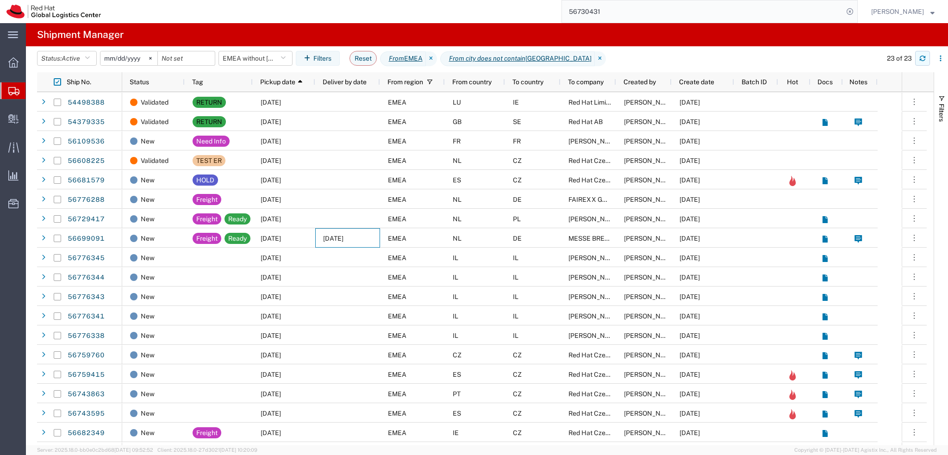
click at [920, 62] on button "button" at bounding box center [922, 58] width 15 height 15
click at [258, 63] on button "EMEA without Brno" at bounding box center [255, 58] width 74 height 15
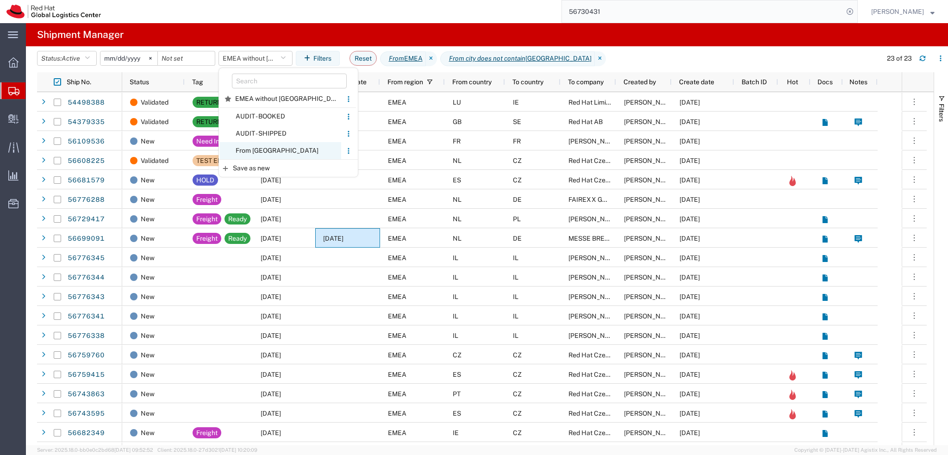
click at [276, 148] on span "From CZ" at bounding box center [280, 150] width 121 height 17
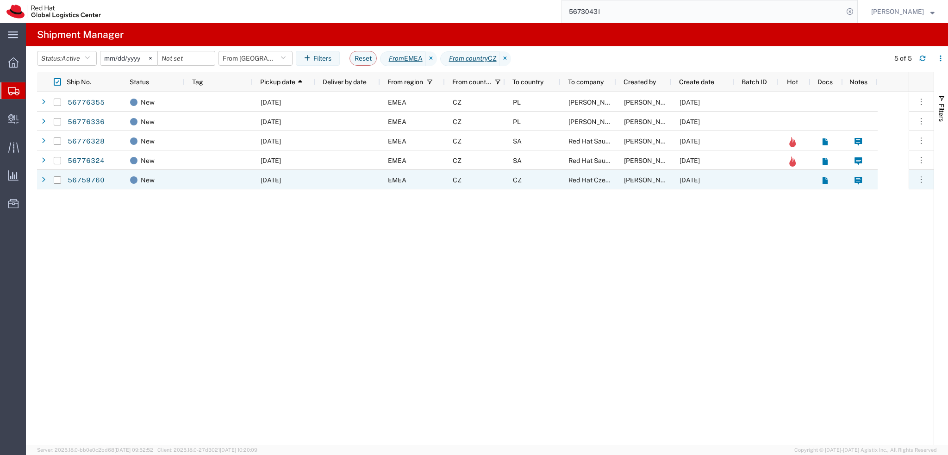
click at [545, 180] on div "CZ" at bounding box center [533, 179] width 56 height 19
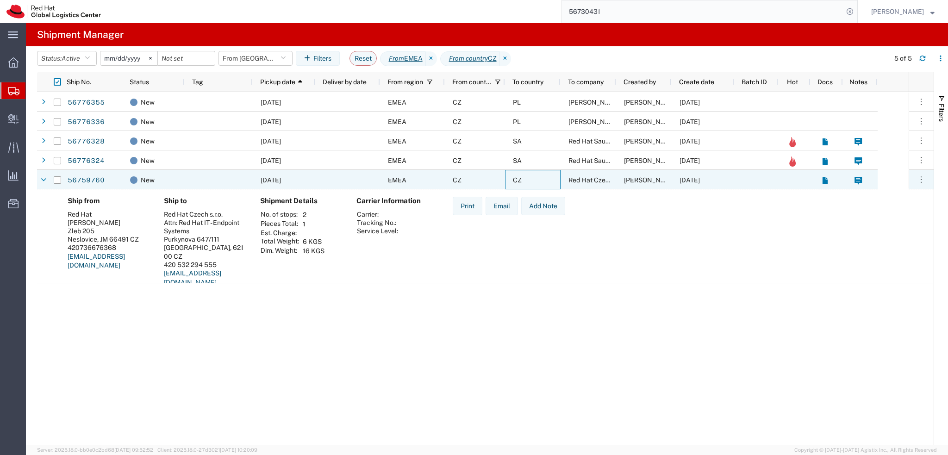
click at [545, 180] on div "CZ" at bounding box center [533, 179] width 56 height 19
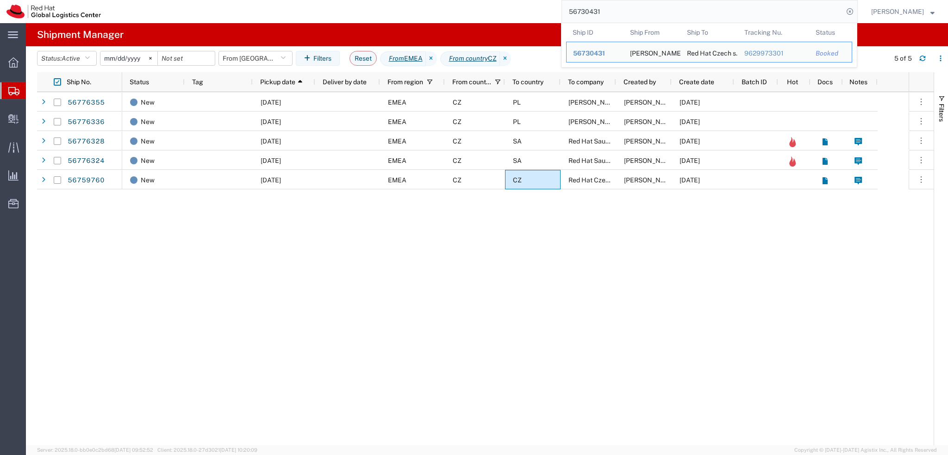
click at [638, 9] on input "56730431" at bounding box center [702, 11] width 281 height 22
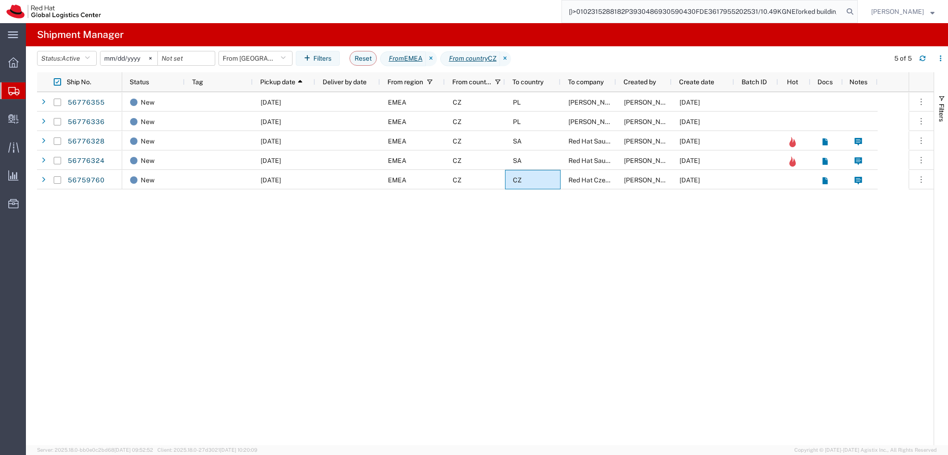
scroll to position [0, 712]
type input "[)>0102315288182P3930486930590430FDE3617955202531/10.49KGNEl'orked building, Om…"
click at [817, 12] on input "[)>0102315288182P3930486930590430FDE3617955202531/10.49KGNEl'orked building, Om…" at bounding box center [702, 11] width 281 height 22
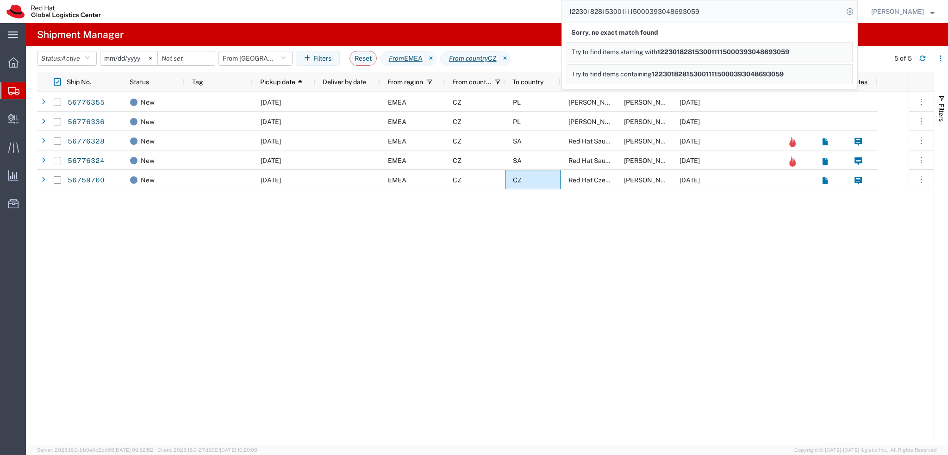
drag, startPoint x: 659, startPoint y: 12, endPoint x: 558, endPoint y: 15, distance: 100.9
click at [558, 15] on div "1223018281530011115000393048693059 Sorry, no exact match found Try to find item…" at bounding box center [482, 11] width 750 height 23
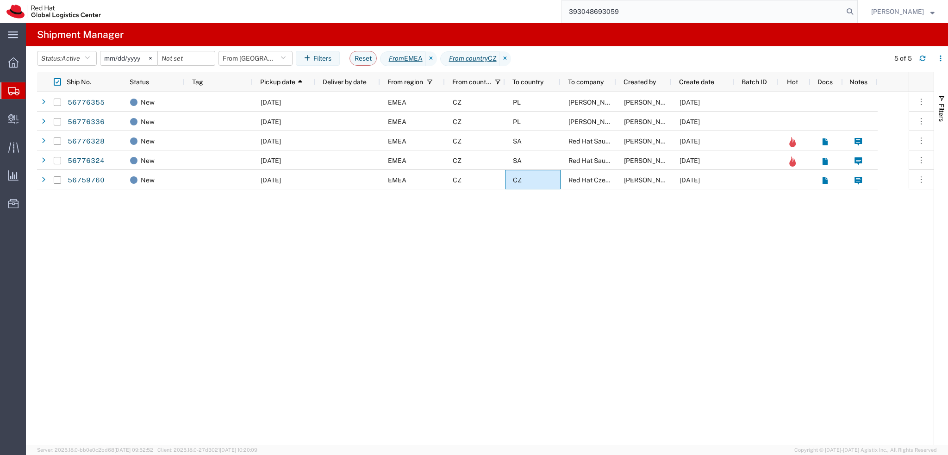
type input "393048693059"
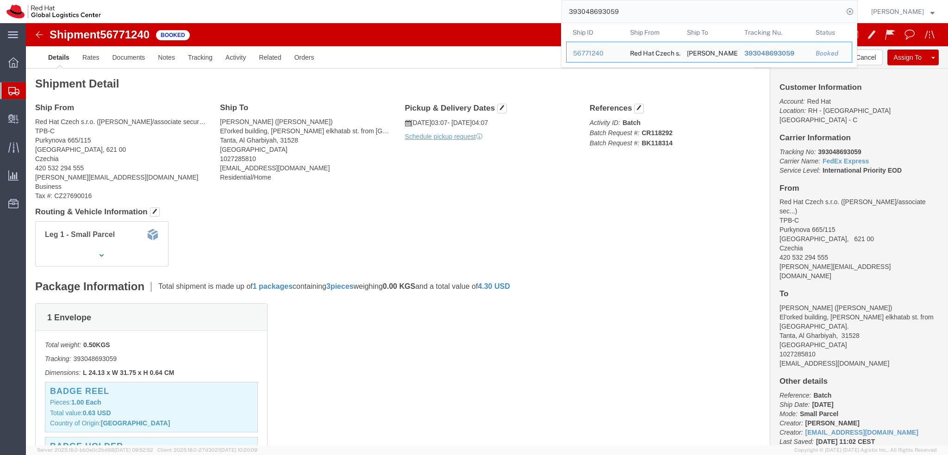
click h4 "Routing & Vehicle Information"
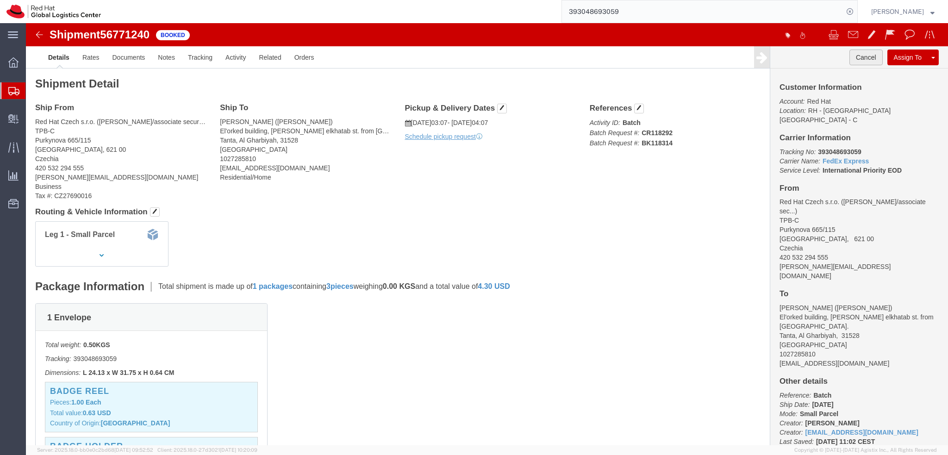
click button "Cancel"
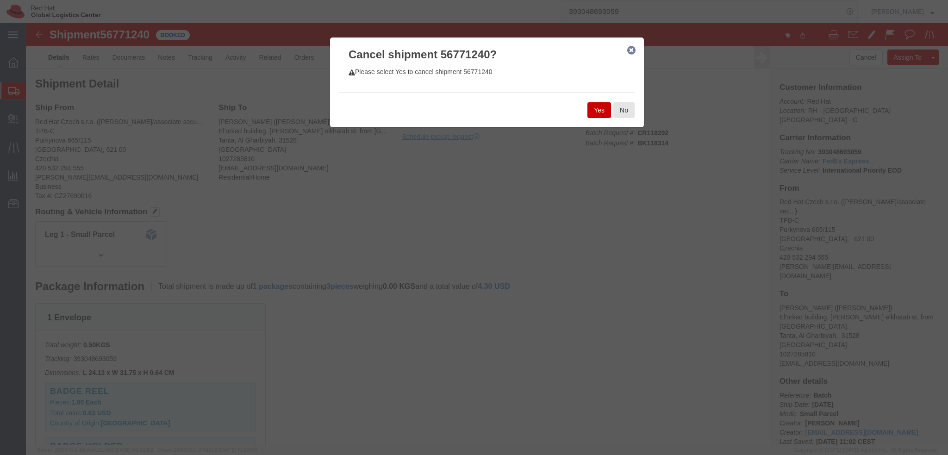
click button "Yes"
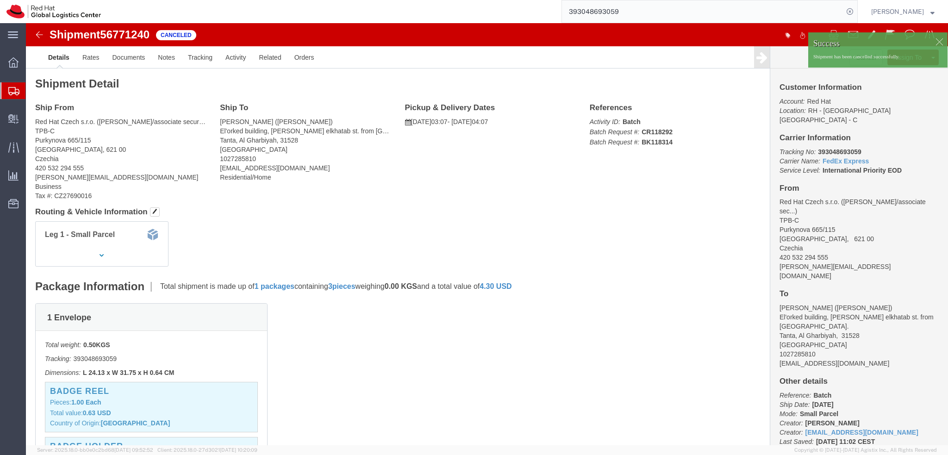
click div
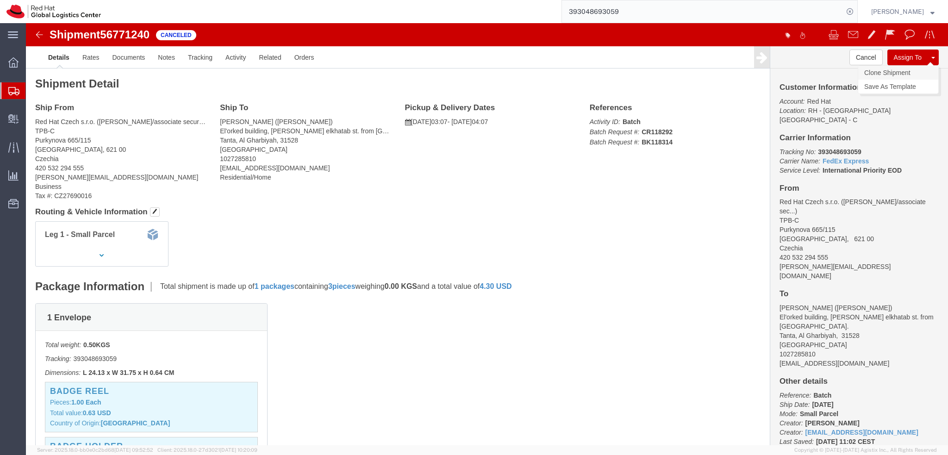
click link "Clone Shipment"
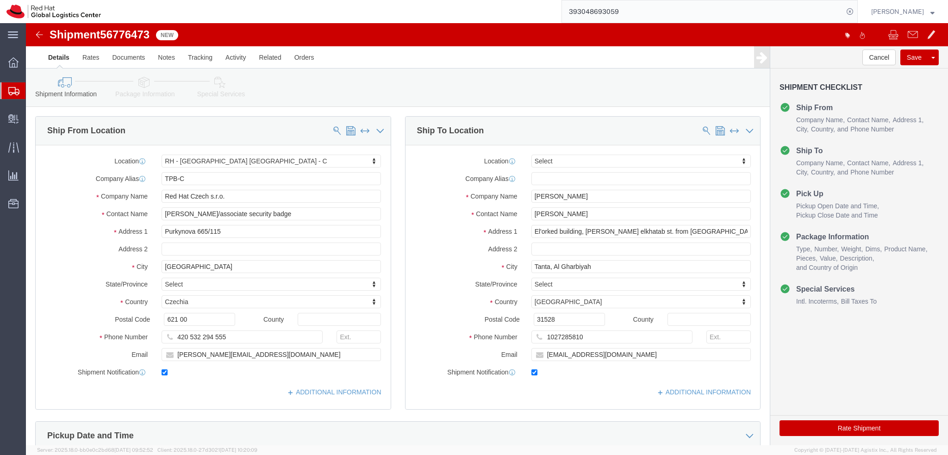
select select "38037"
select select
click input "moelgend@redhat.com"
paste input "emealogistics@redhat.com"
type input "moelgend@redhat.com, emealogistics@redhat.com"
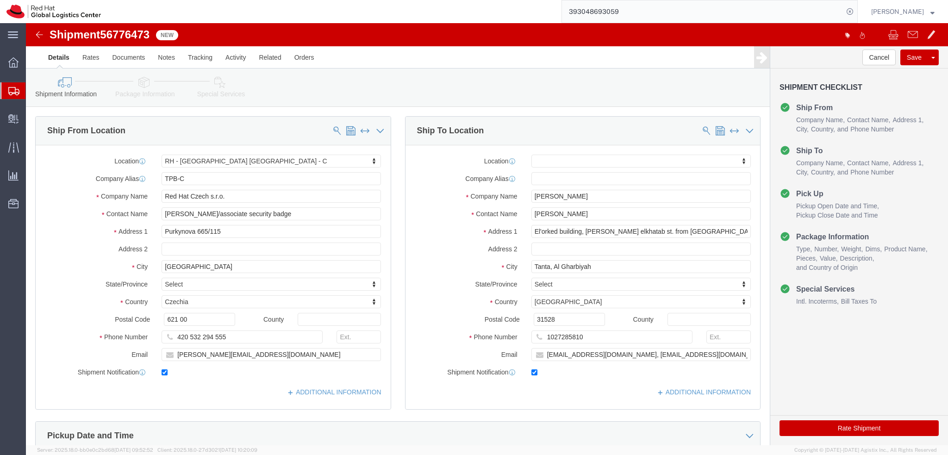
click icon
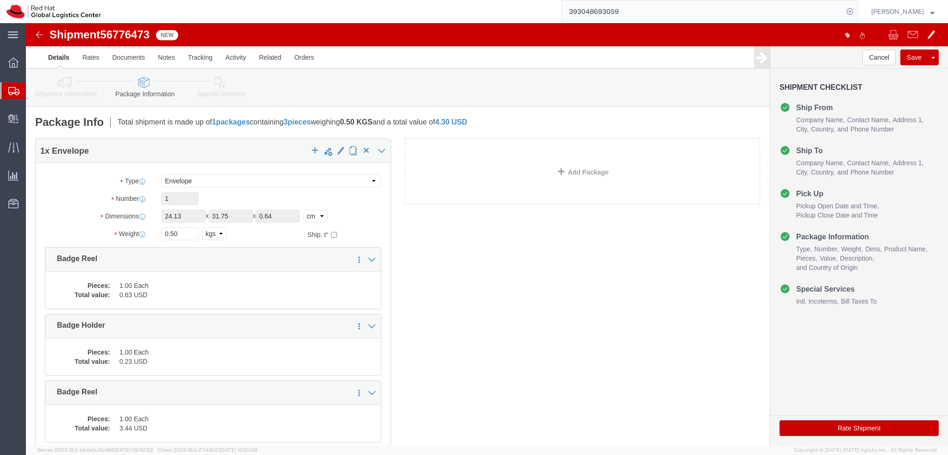
click icon
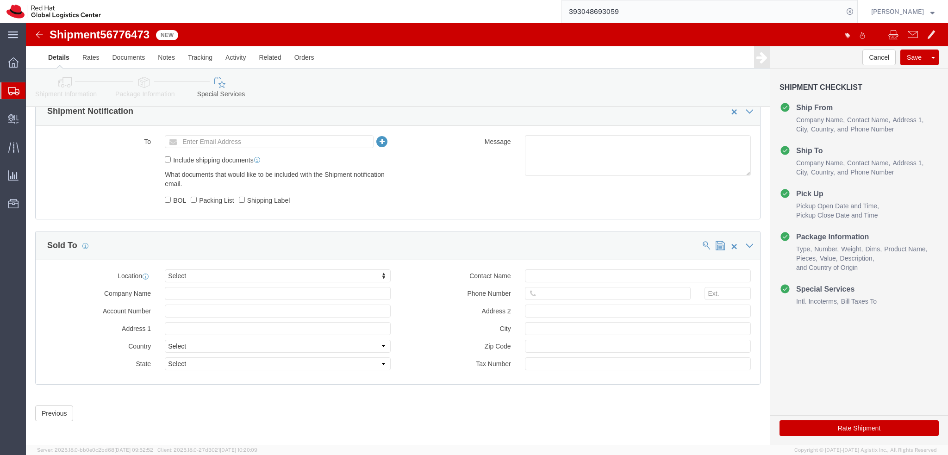
scroll to position [428, 0]
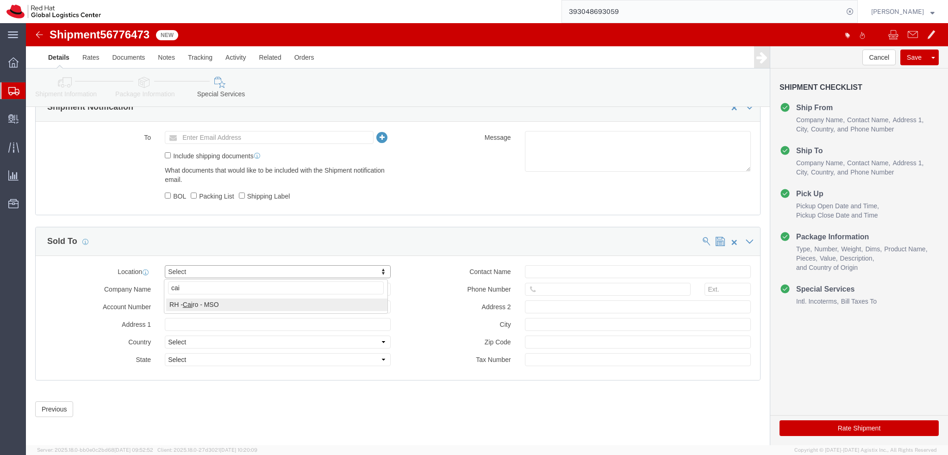
type input "cair"
select select "51471"
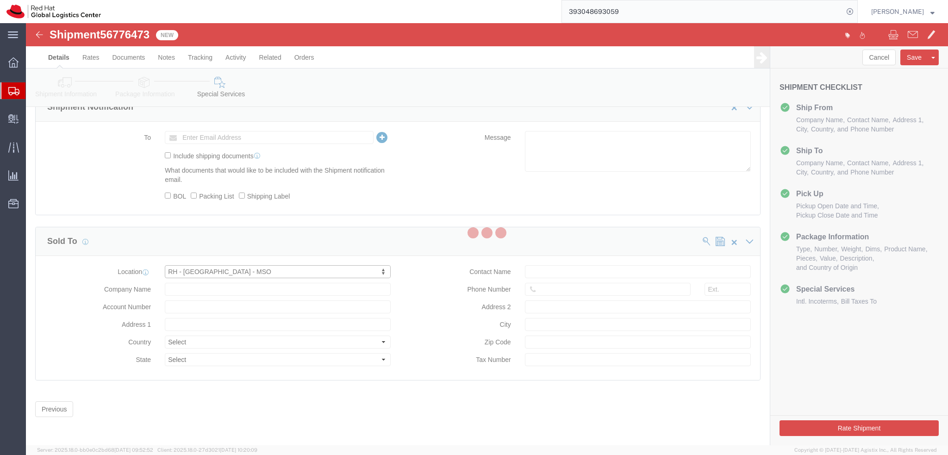
type input "Red Hat Egypt"
type input "The 47 Office Building, Street 90"
select select "EG"
type input "CAIRO"
type input "11835"
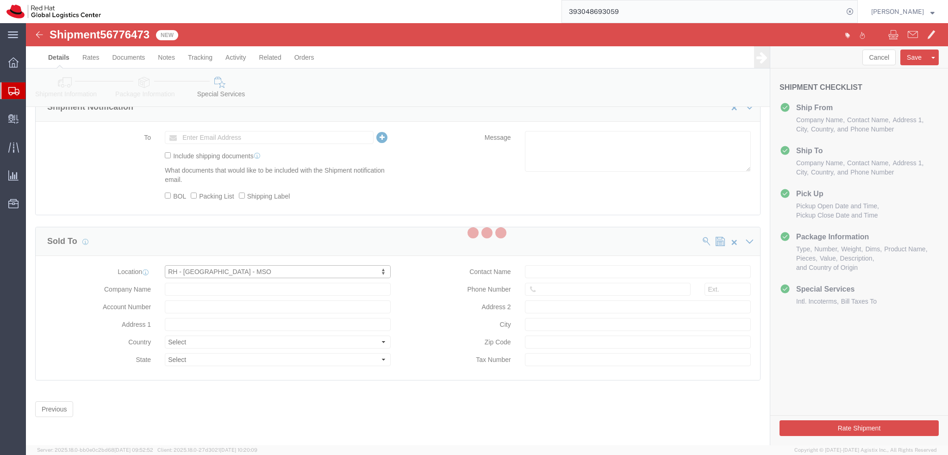
type input "EG671930524"
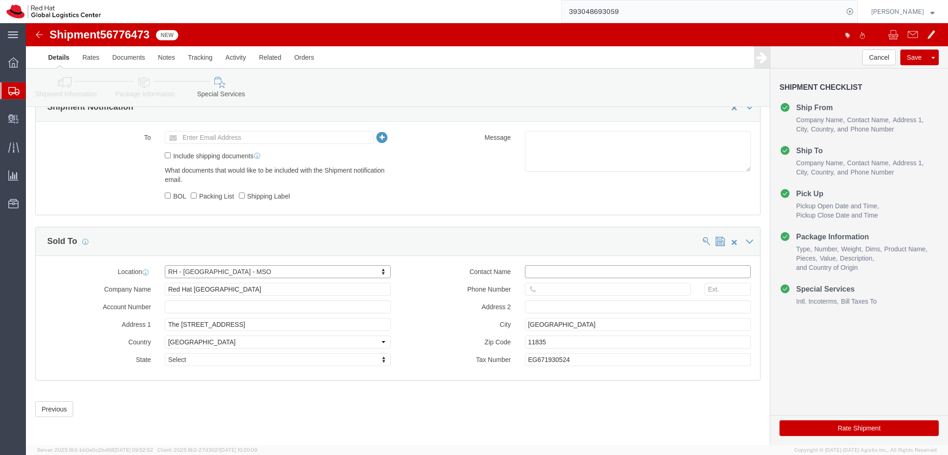
click input "text"
type input "emealogistics@redhat.com"
click icon
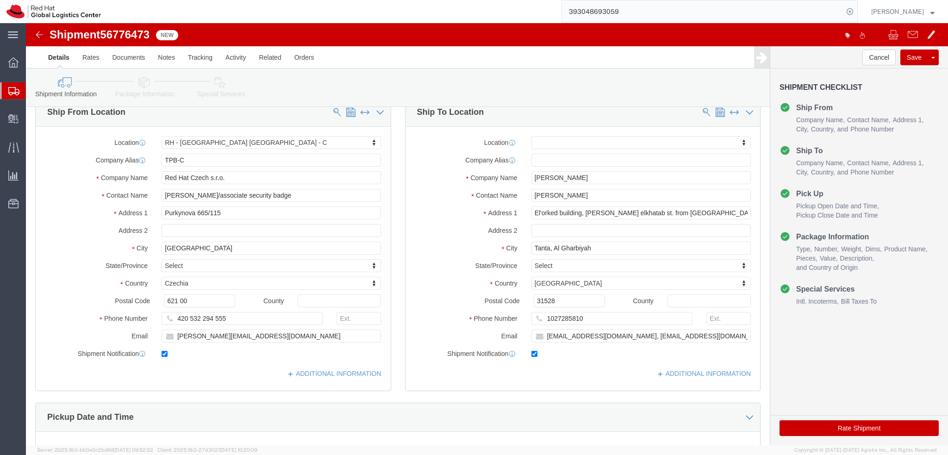
scroll to position [2, 0]
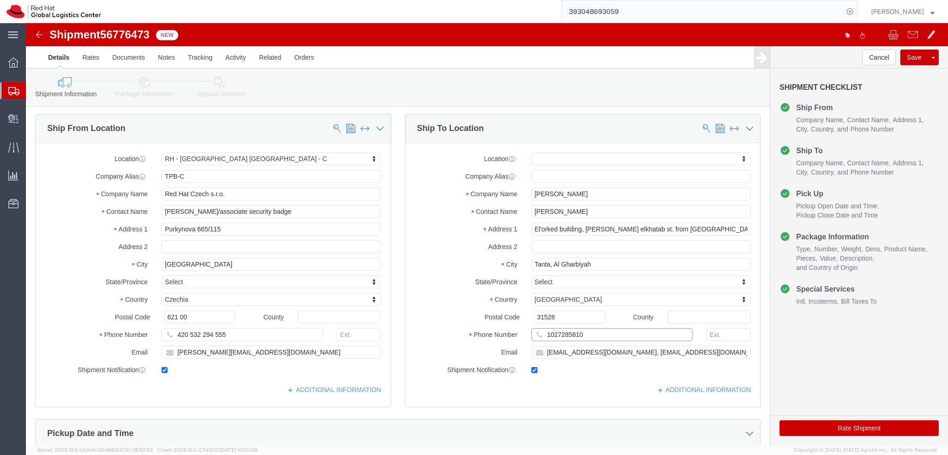
drag, startPoint x: 566, startPoint y: 311, endPoint x: 480, endPoint y: 310, distance: 86.1
click div "Phone Number 1027285810"
click icon
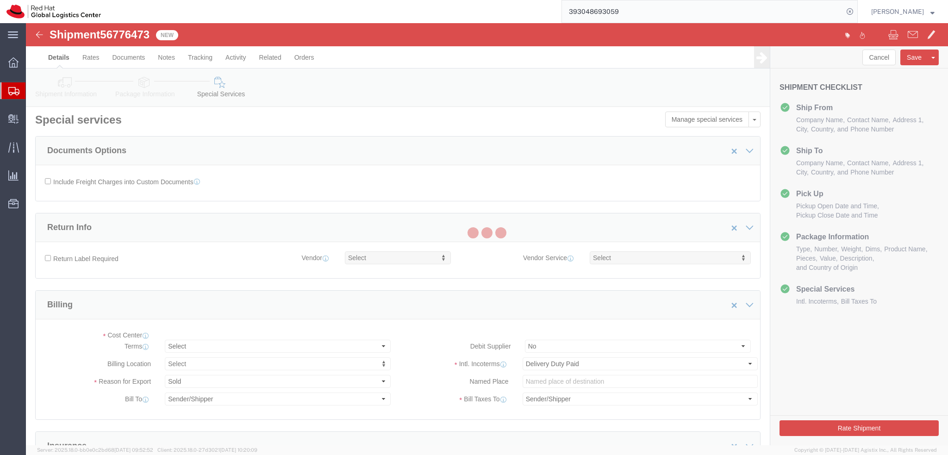
select select "COSTCENTER"
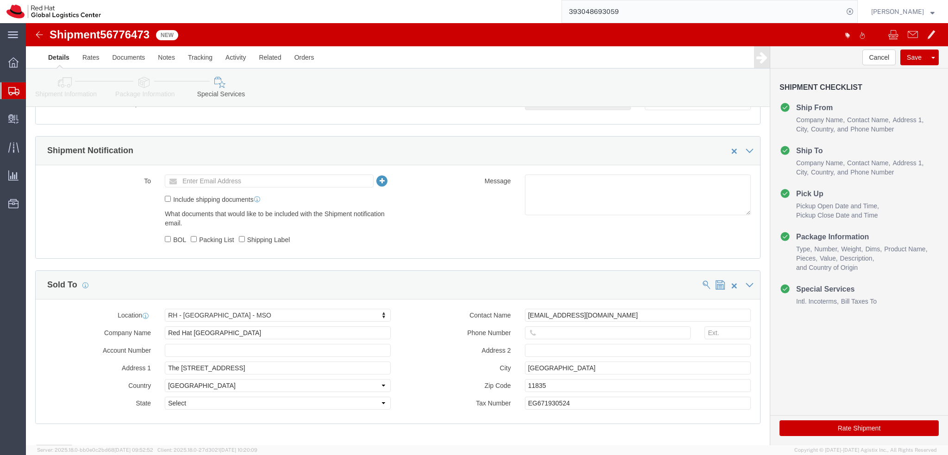
scroll to position [428, 0]
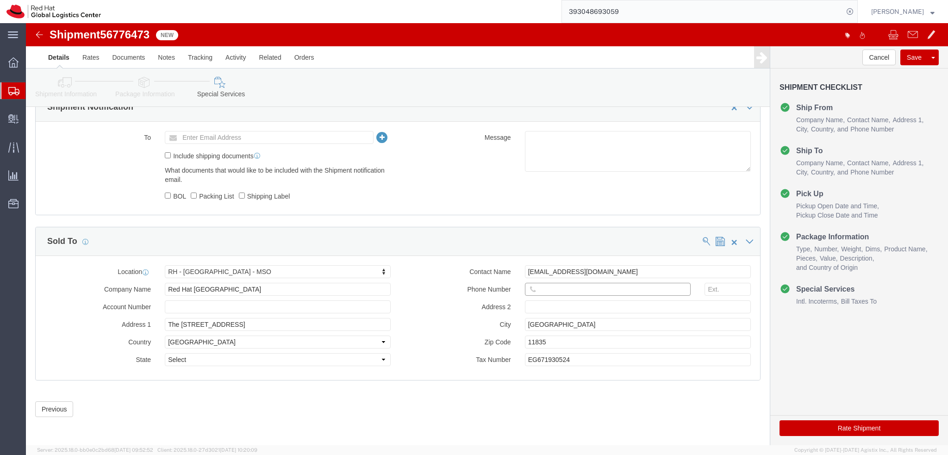
click input "text"
paste input "1027285810"
type input "1027285810"
click label "Phone Number"
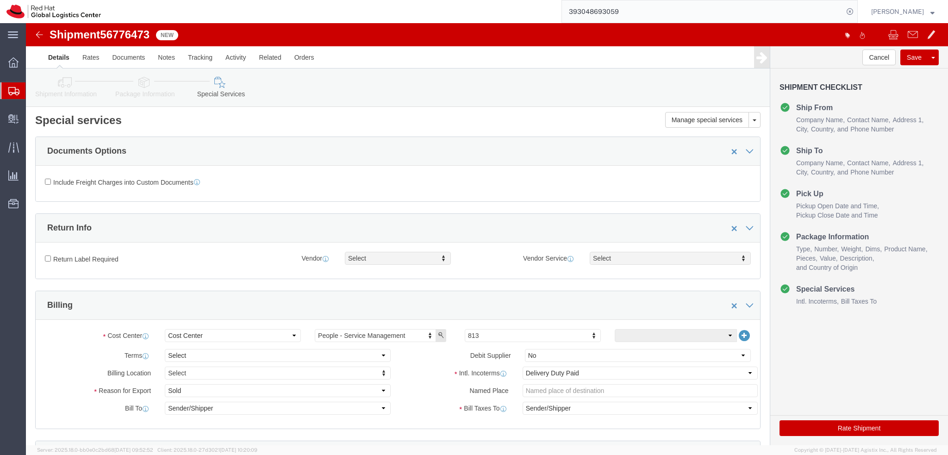
scroll to position [0, 0]
click button "Rate Shipment"
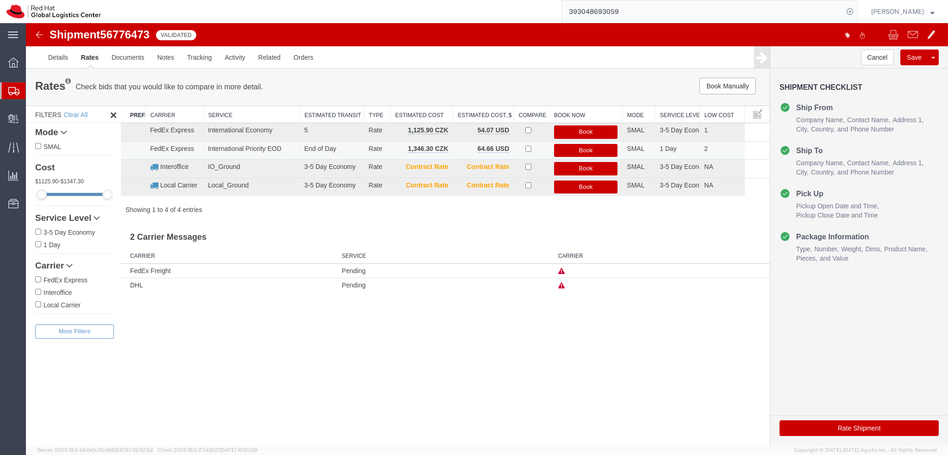
click at [603, 149] on button "Book" at bounding box center [586, 150] width 64 height 13
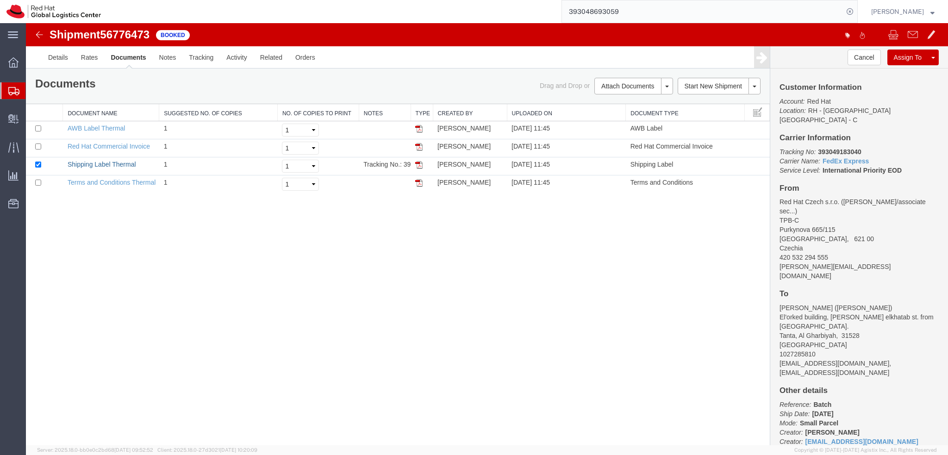
drag, startPoint x: 104, startPoint y: 164, endPoint x: 298, endPoint y: 242, distance: 209.9
click at [104, 164] on link "Shipping Label Thermal" at bounding box center [102, 164] width 68 height 7
click at [91, 133] on td "AWB Label Thermal" at bounding box center [111, 130] width 96 height 18
click at [86, 127] on link "AWB Label Thermal" at bounding box center [97, 127] width 58 height 7
click at [106, 145] on link "Red Hat Commercial Invoice" at bounding box center [109, 146] width 82 height 7
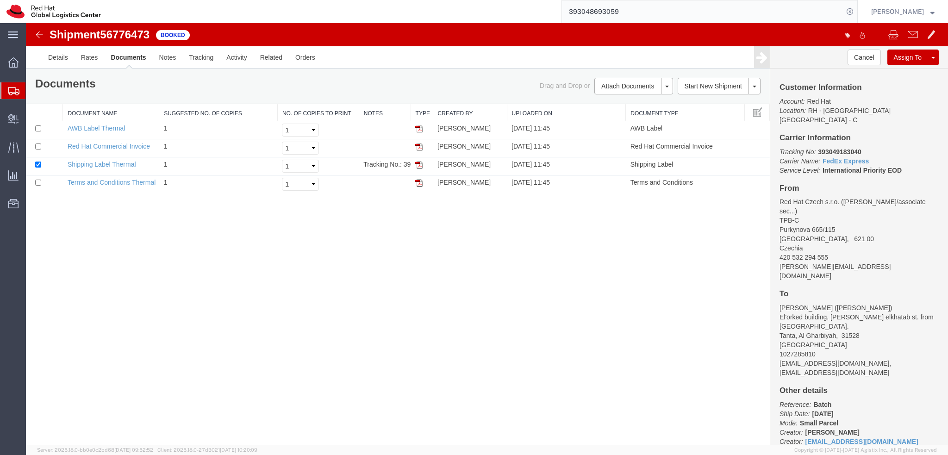
click at [880, 58] on div "Cancel Assign To Clone Shipment Save As Template" at bounding box center [892, 58] width 91 height 16
click at [872, 59] on button "Cancel" at bounding box center [863, 58] width 33 height 16
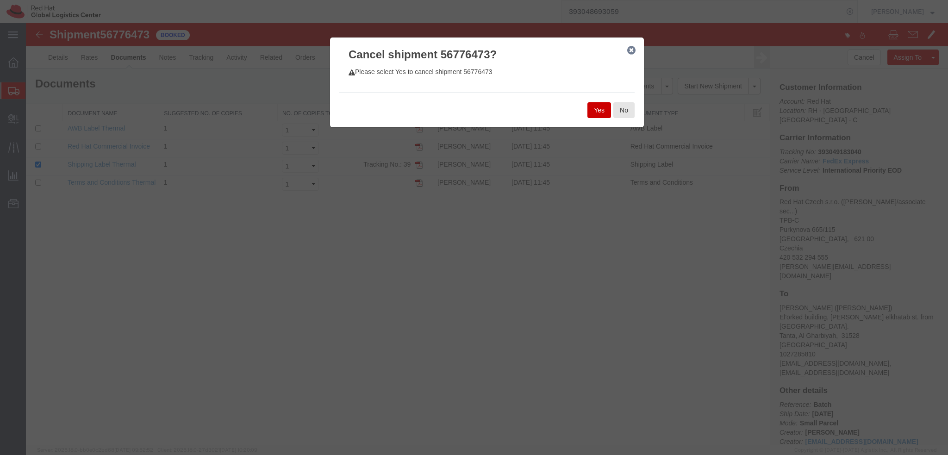
click at [599, 112] on button "Yes" at bounding box center [599, 110] width 24 height 16
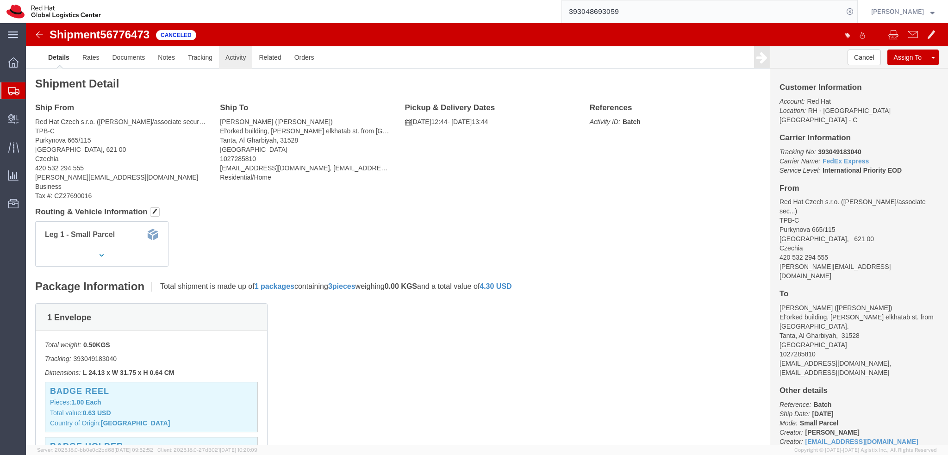
click link "Activity"
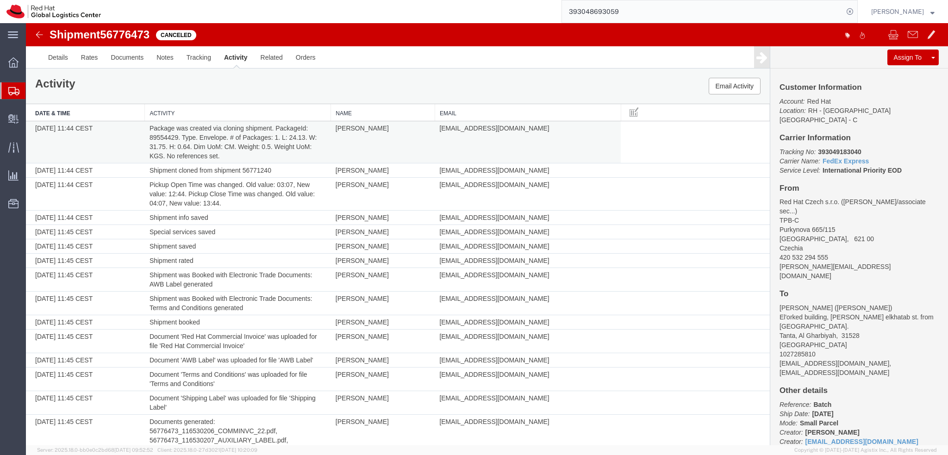
click at [165, 138] on td "Package was created via cloning shipment. PackageId: 89554429. Type. Envelope. …" at bounding box center [238, 142] width 186 height 42
copy td "89554429"
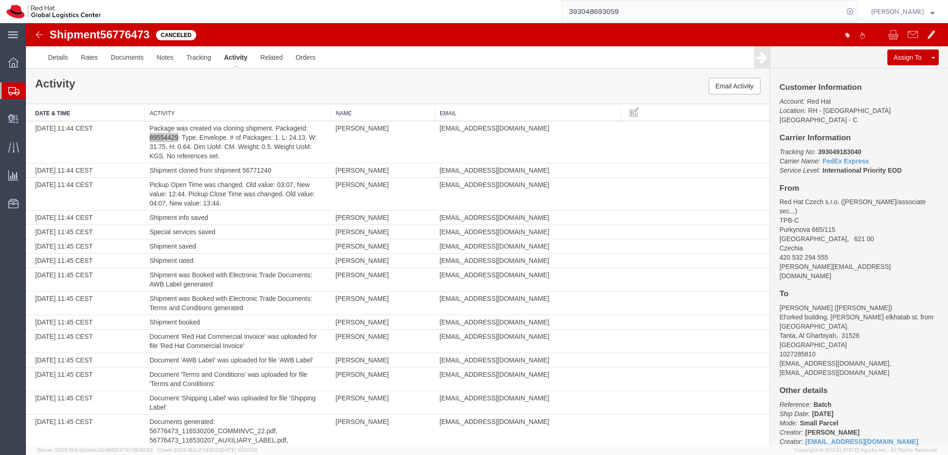
click at [760, 12] on input "393048693059" at bounding box center [702, 11] width 281 height 22
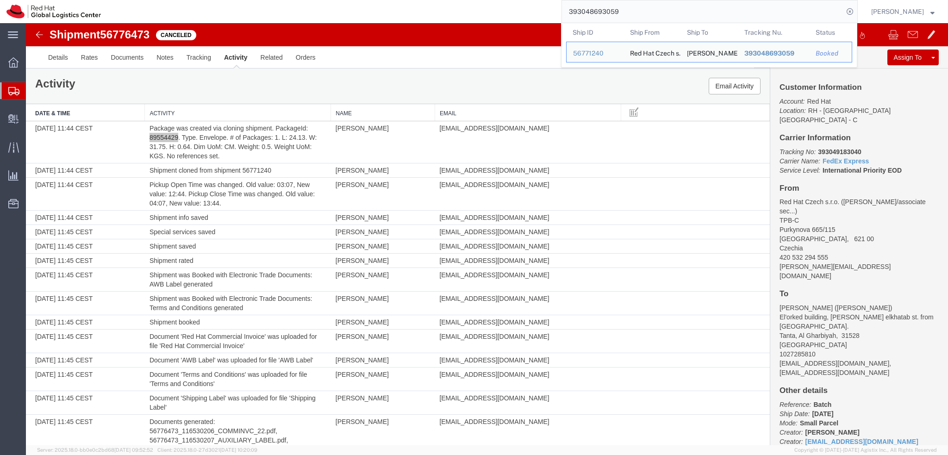
click at [760, 12] on input "393048693059" at bounding box center [702, 11] width 281 height 22
paste input "8955442"
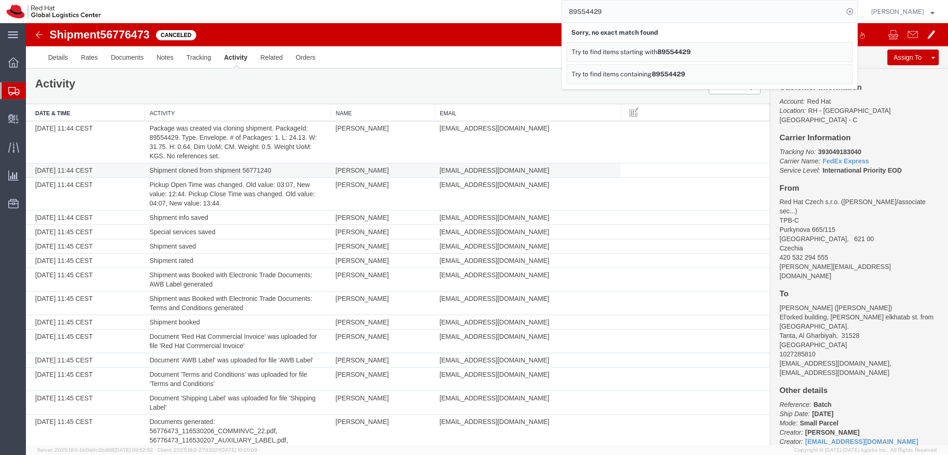
click at [254, 166] on td "Shipment cloned from shipment 56771240" at bounding box center [238, 170] width 186 height 14
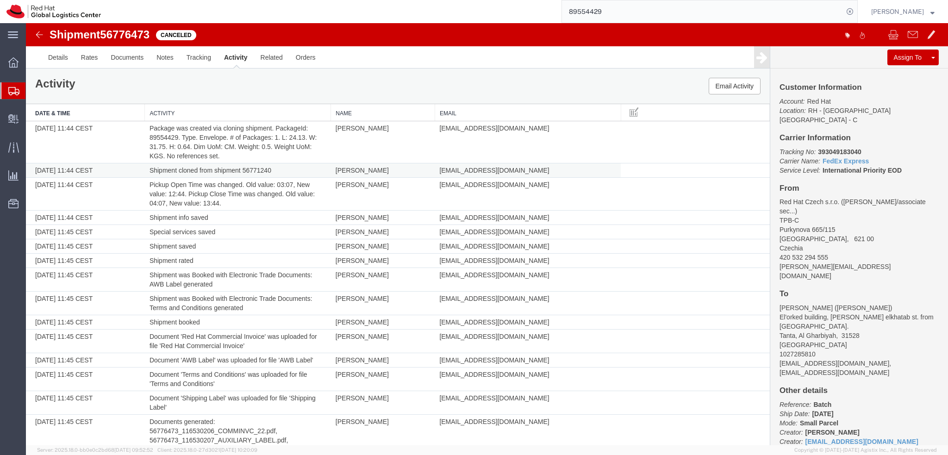
click at [254, 166] on td "Shipment cloned from shipment 56771240" at bounding box center [238, 170] width 186 height 14
copy td "56771240"
click at [669, 8] on input "89554429" at bounding box center [702, 11] width 281 height 22
paste input "56771240"
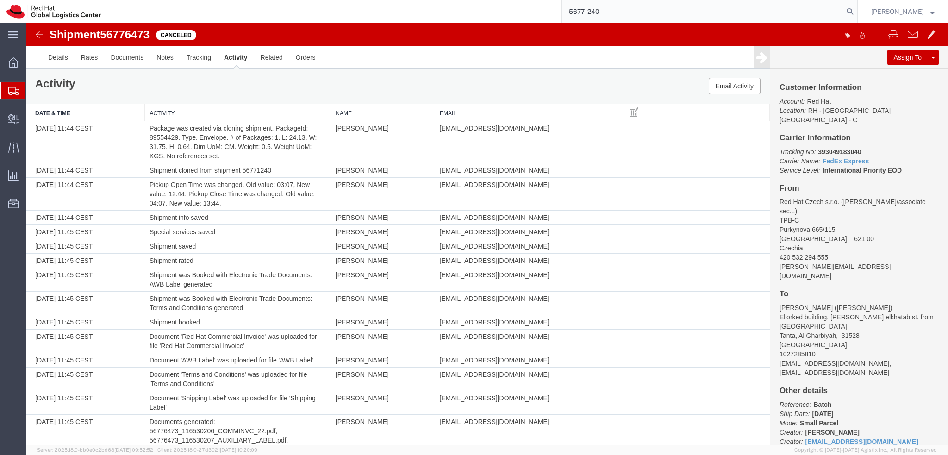
type input "56771240"
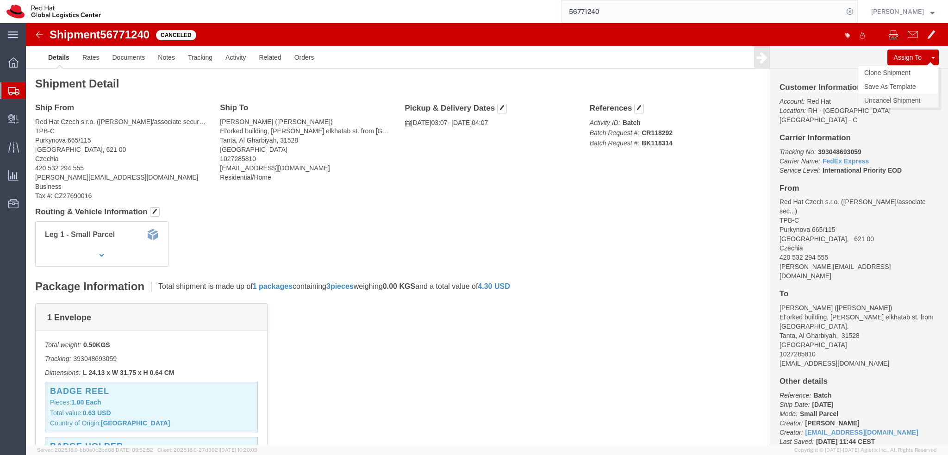
click link "Uncancel Shipment"
click link "Documents"
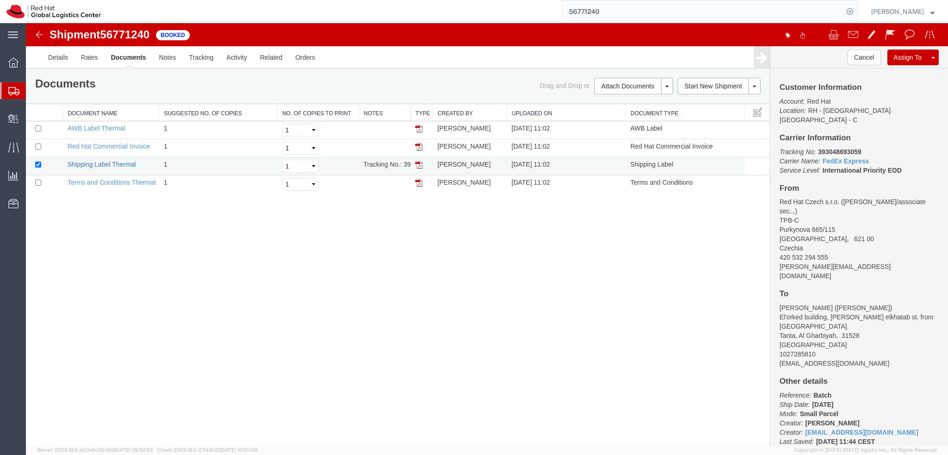
click at [118, 162] on link "Shipping Label Thermal" at bounding box center [102, 164] width 68 height 7
drag, startPoint x: 70, startPoint y: 124, endPoint x: 332, endPoint y: 239, distance: 285.7
click at [70, 124] on link "AWB Label Thermal" at bounding box center [97, 127] width 58 height 7
click at [114, 148] on link "Red Hat Commercial Invoice" at bounding box center [109, 146] width 82 height 7
click at [55, 62] on link "Details" at bounding box center [58, 57] width 33 height 22
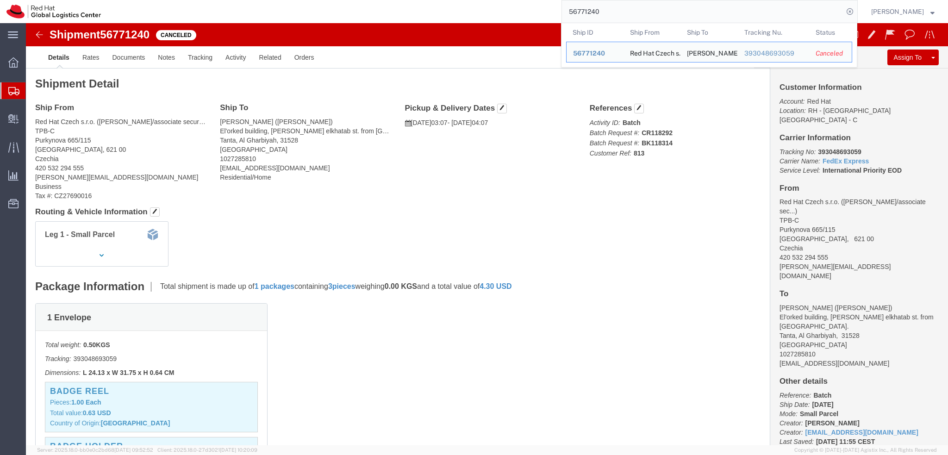
drag, startPoint x: 660, startPoint y: 11, endPoint x: 513, endPoint y: 7, distance: 147.6
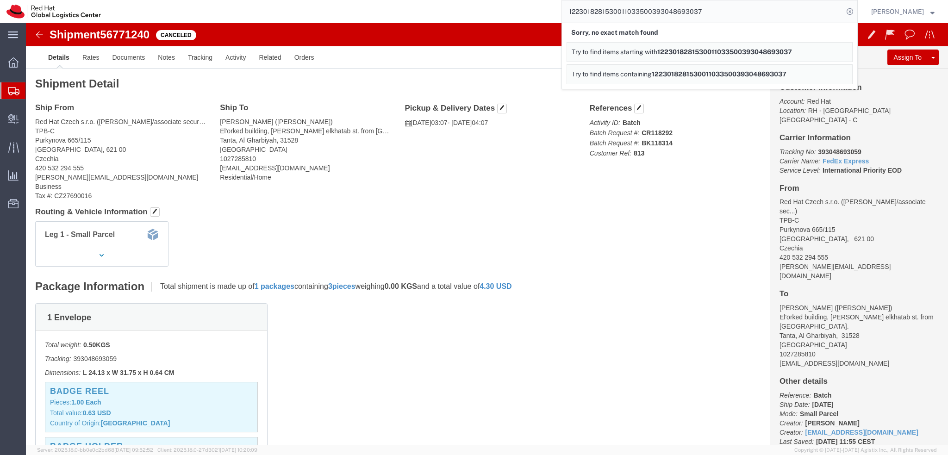
drag, startPoint x: 663, startPoint y: 11, endPoint x: 537, endPoint y: 13, distance: 126.8
click at [537, 13] on div "1223018281530011033500393048693037 Sorry, no exact match found Try to find item…" at bounding box center [482, 11] width 750 height 23
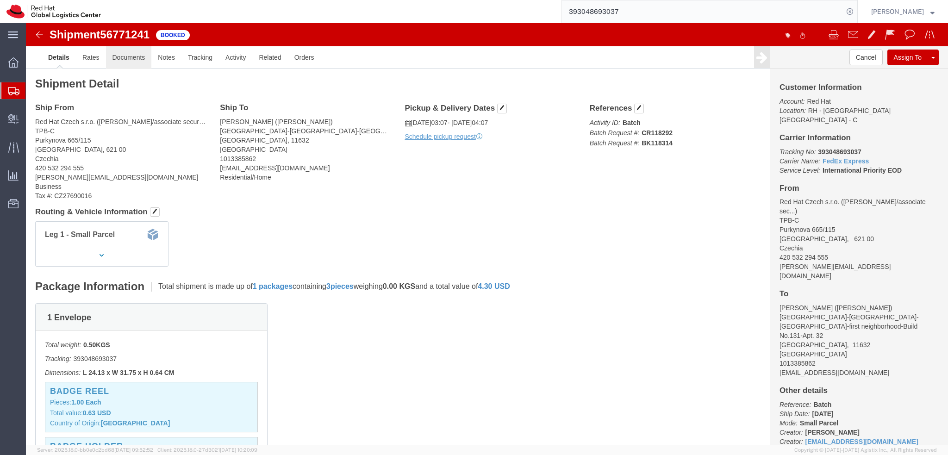
click link "Documents"
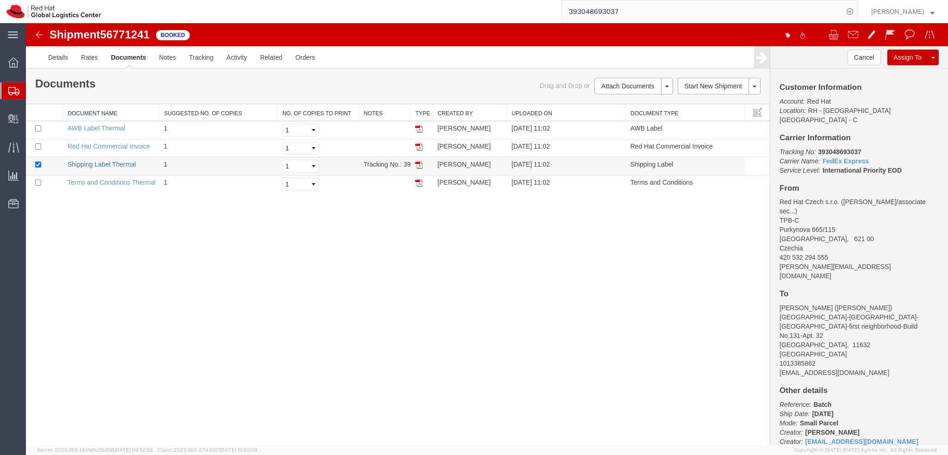
click at [109, 164] on link "Shipping Label Thermal" at bounding box center [102, 164] width 68 height 7
click at [107, 149] on link "Red Hat Commercial Invoice" at bounding box center [109, 146] width 82 height 7
click at [38, 37] on img at bounding box center [39, 34] width 11 height 11
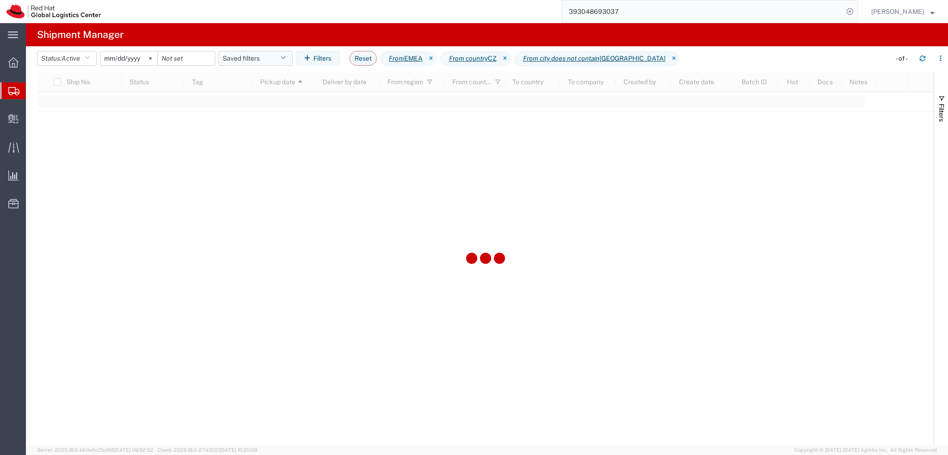
click at [257, 58] on button "Saved filters" at bounding box center [255, 58] width 74 height 15
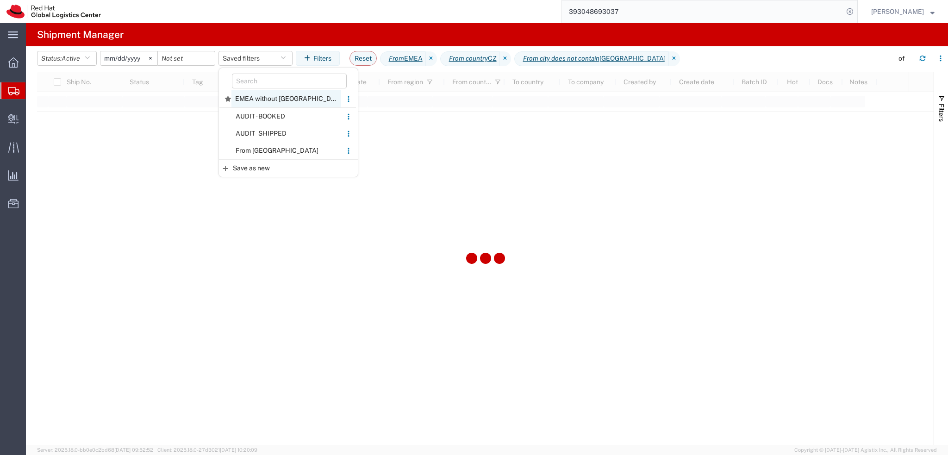
click at [311, 103] on span "EMEA without Brno" at bounding box center [286, 98] width 110 height 17
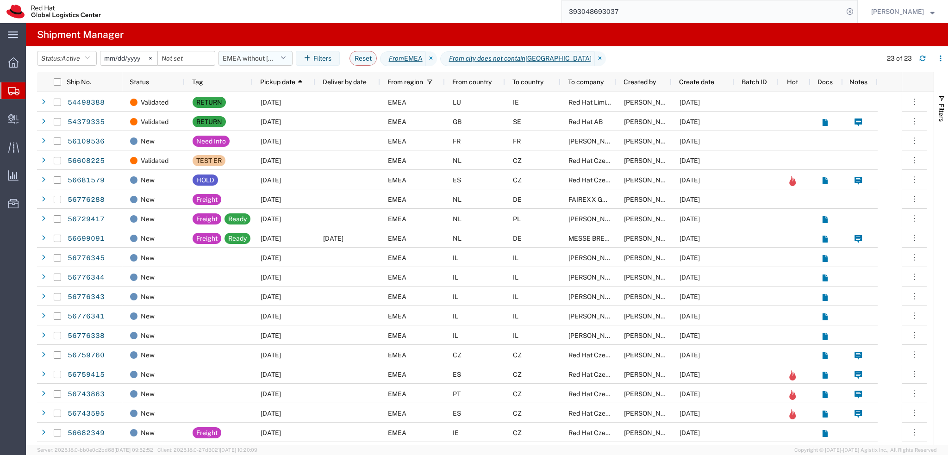
click at [277, 55] on button "EMEA without Brno" at bounding box center [255, 58] width 74 height 15
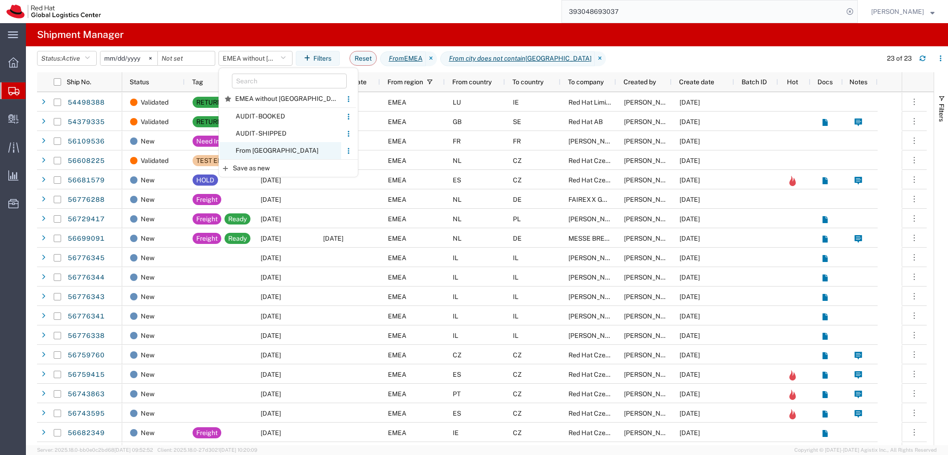
click at [285, 151] on span "From CZ" at bounding box center [280, 150] width 121 height 17
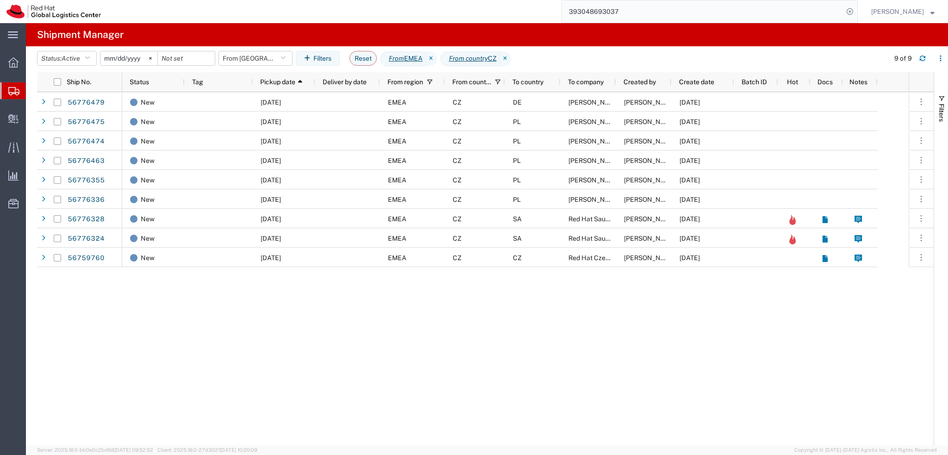
click at [645, 10] on input "393048693037" at bounding box center [702, 11] width 281 height 22
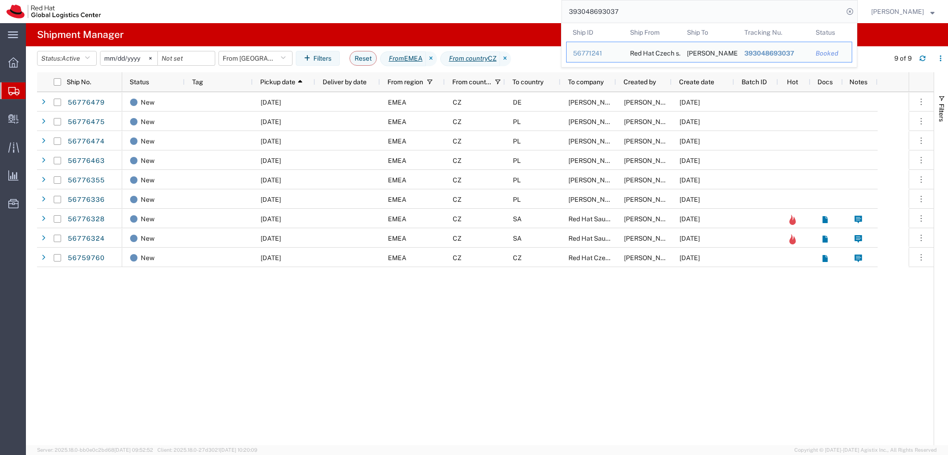
click at [645, 10] on input "393048693037" at bounding box center [702, 11] width 281 height 22
paste input "59"
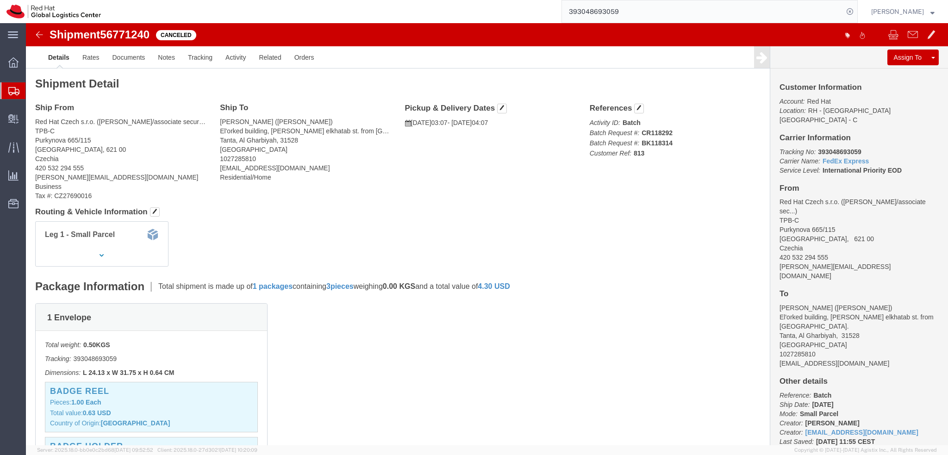
click at [673, 12] on input "393048693059" at bounding box center [702, 11] width 281 height 22
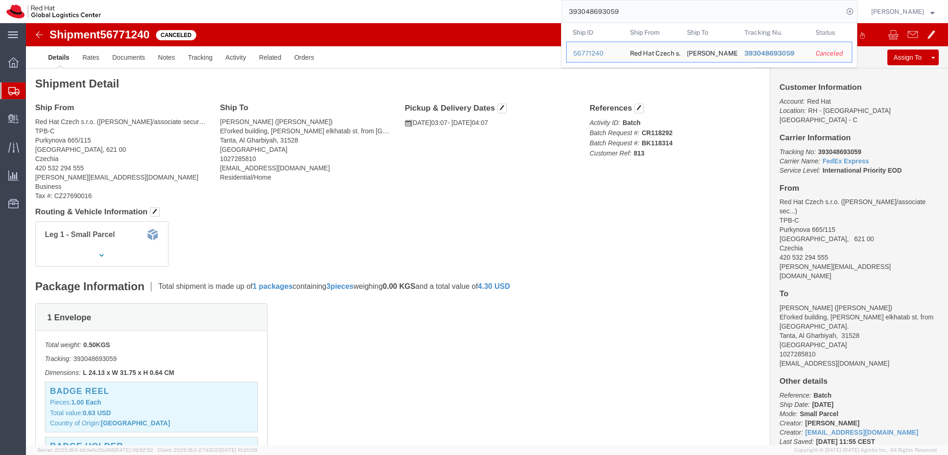
click at [673, 12] on input "393048693059" at bounding box center [702, 11] width 281 height 22
paste input "9183040"
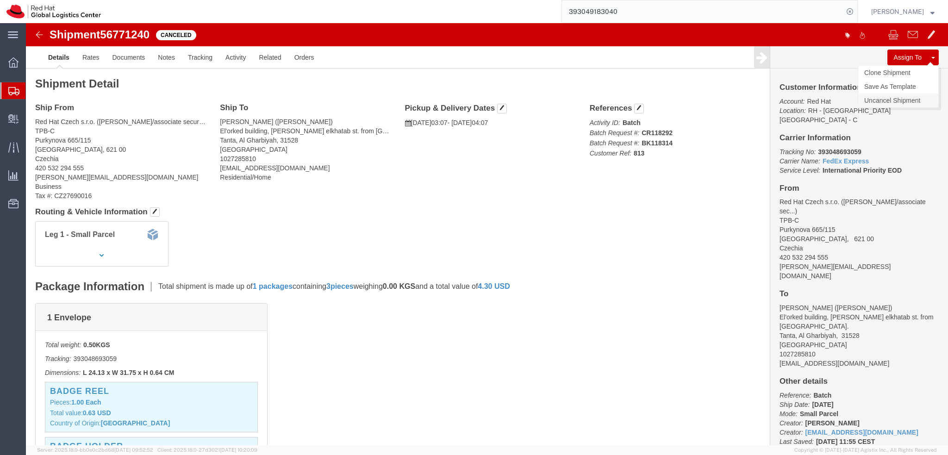
click link "Uncancel Shipment"
click h4 "References"
click link "Rates"
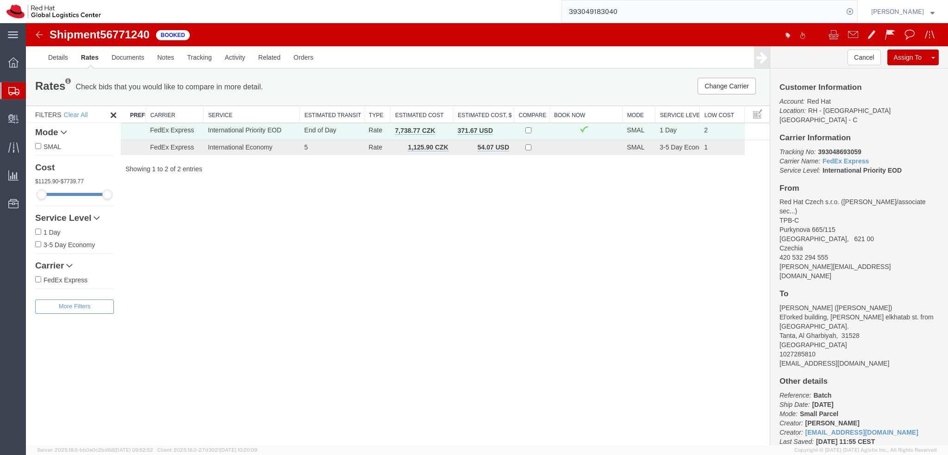
click at [126, 33] on span "56771240" at bounding box center [125, 34] width 50 height 12
copy span "56771240"
click at [357, 246] on div "Shipment 56771240 2 of 2 Booked Details Rates Documents Notes Tracking Activity…" at bounding box center [487, 234] width 922 height 422
click at [43, 36] on img at bounding box center [39, 34] width 11 height 11
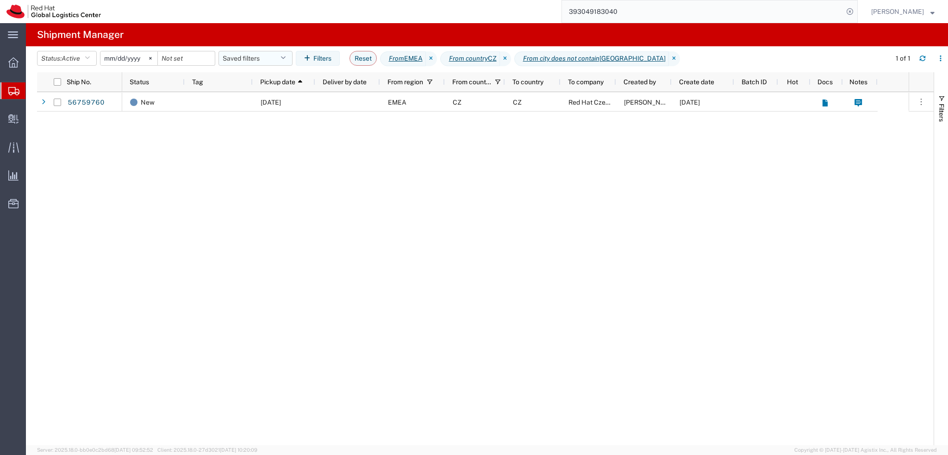
click at [278, 55] on button "Saved filters" at bounding box center [255, 58] width 74 height 15
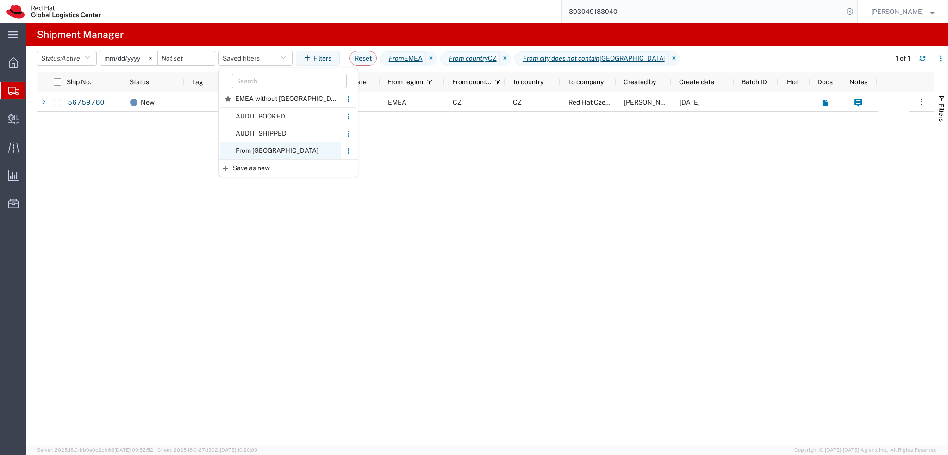
click at [269, 154] on span "From CZ" at bounding box center [280, 150] width 121 height 17
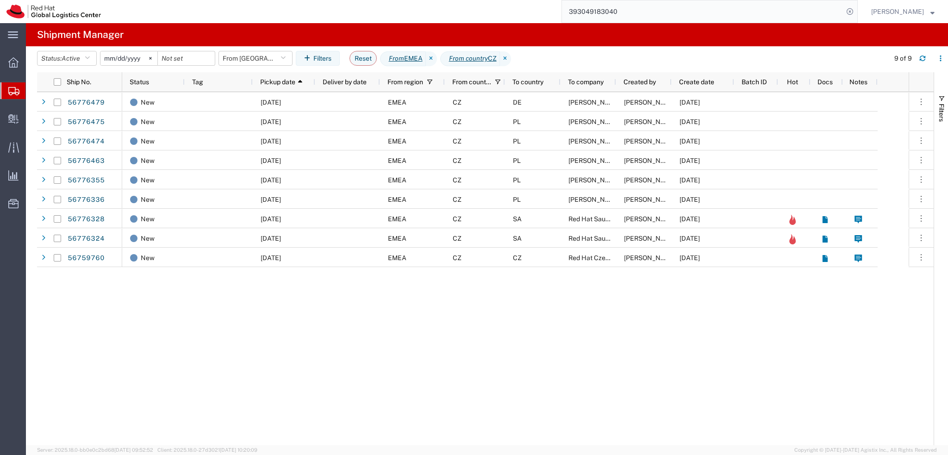
click at [653, 8] on input "393049183040" at bounding box center [702, 11] width 281 height 22
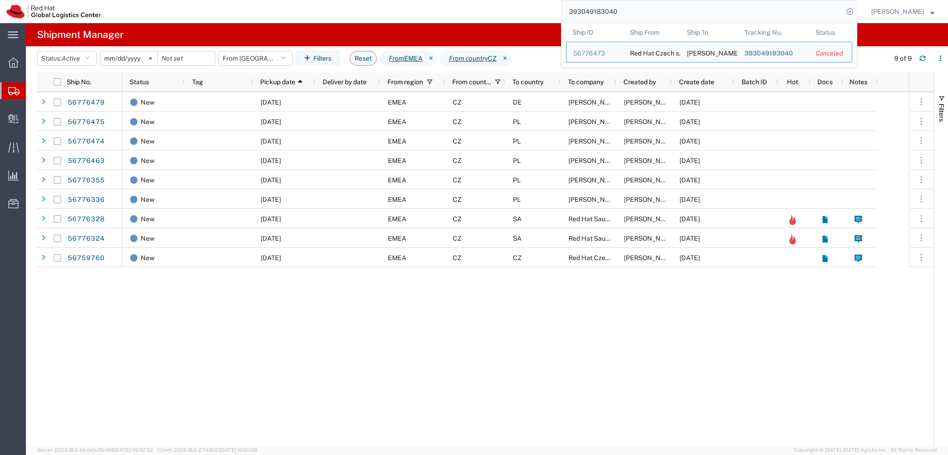
click at [653, 8] on input "393049183040" at bounding box center [702, 11] width 281 height 22
paste input "567712"
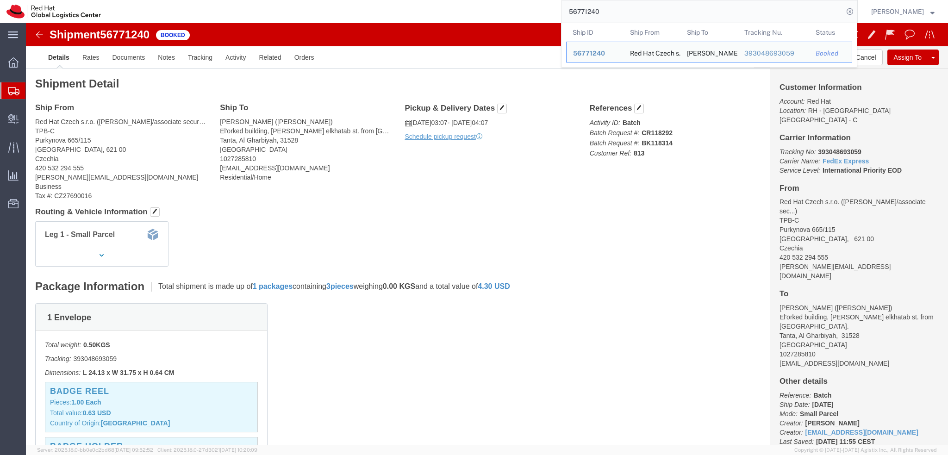
click at [635, 12] on input "56771240" at bounding box center [702, 11] width 281 height 22
paste input "6504"
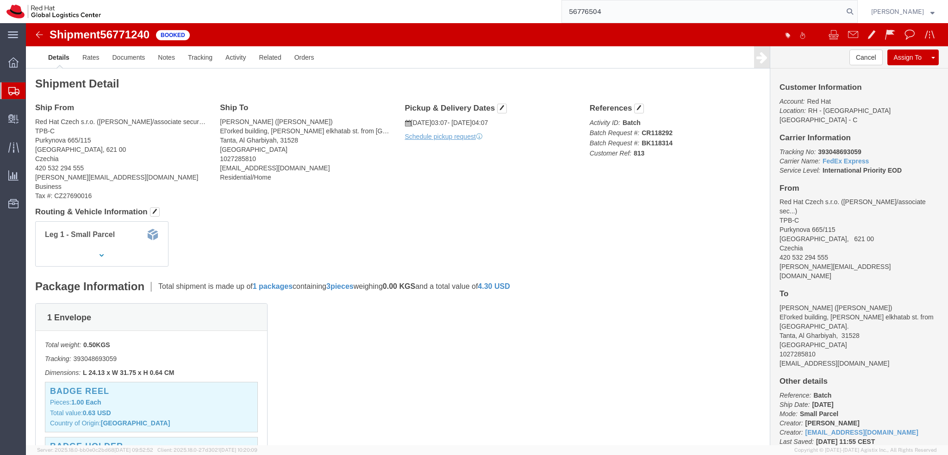
type input "56776504"
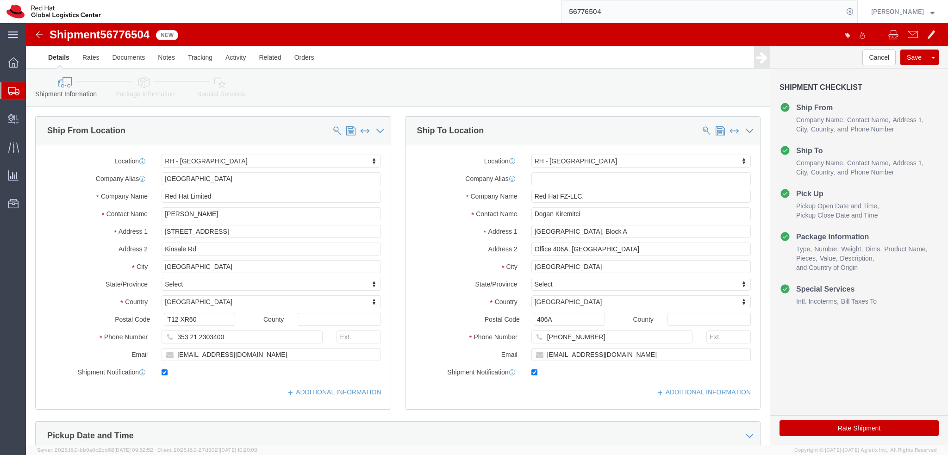
select select "37944"
select select "37952"
click link "Activity"
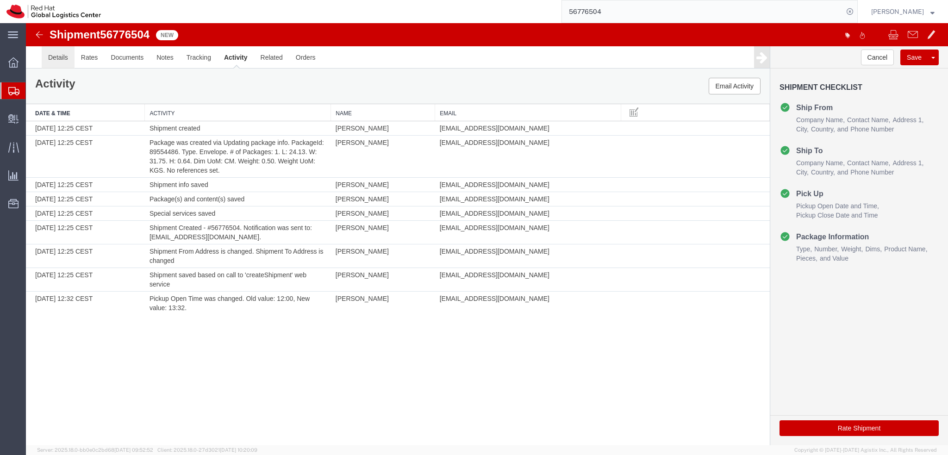
click at [48, 56] on link "Details" at bounding box center [58, 57] width 33 height 22
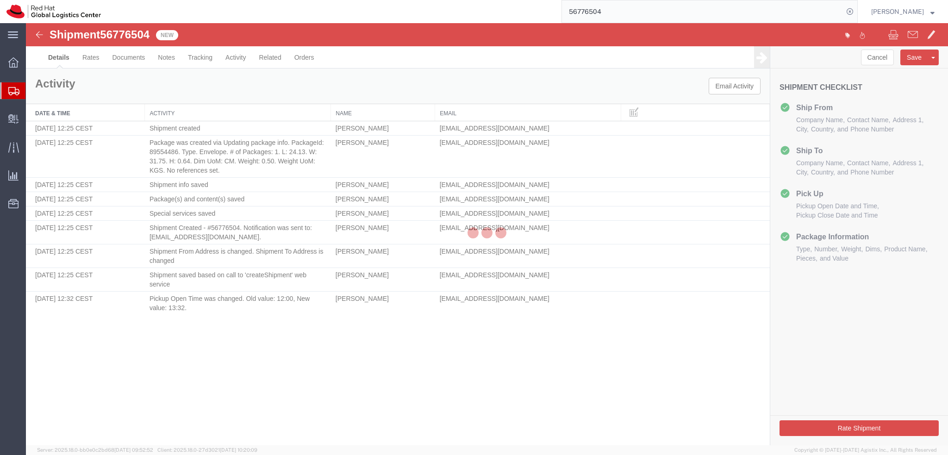
select select "37944"
select select "37952"
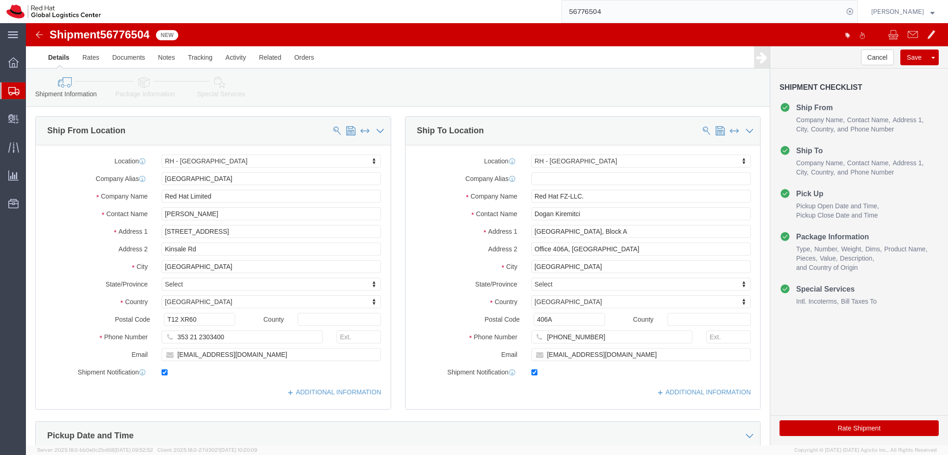
click link "Package Information"
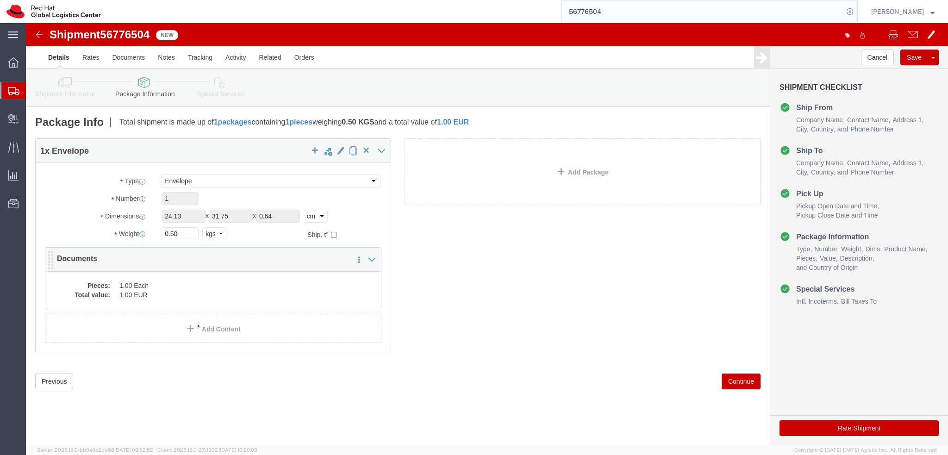
click dd "1.00 Each"
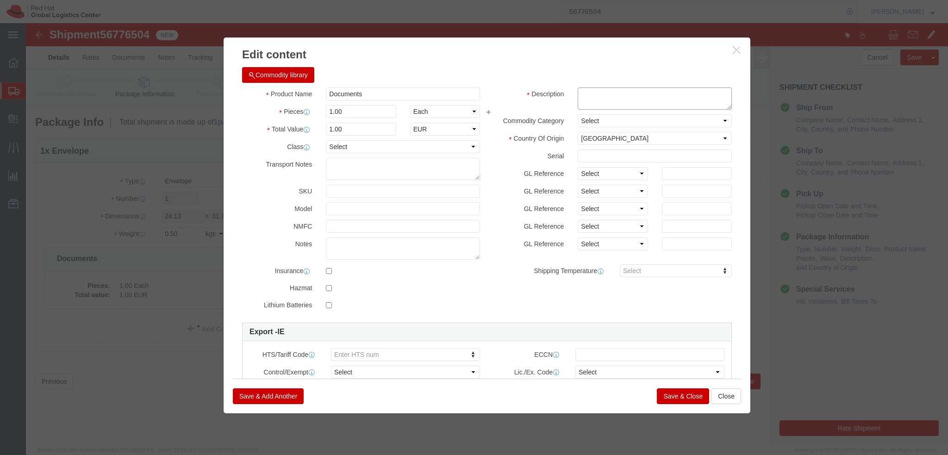
click textarea
type textarea "Documents"
click button "Save & Close"
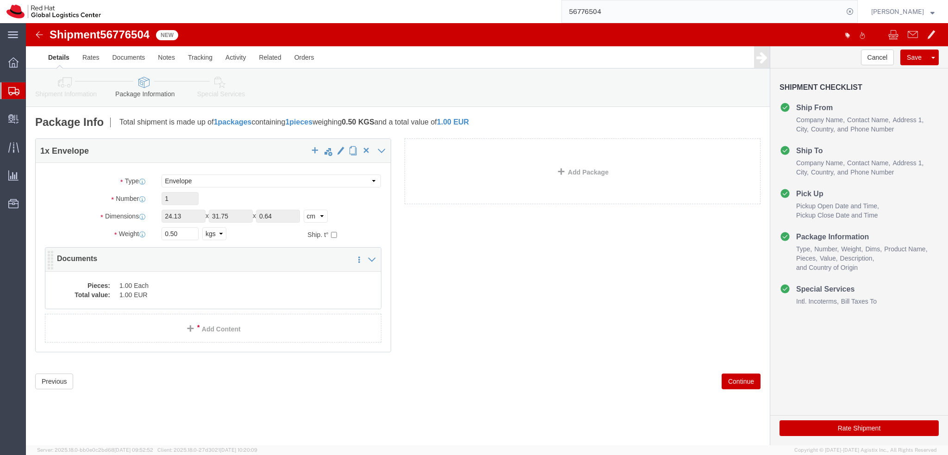
click dd "1.00 Each"
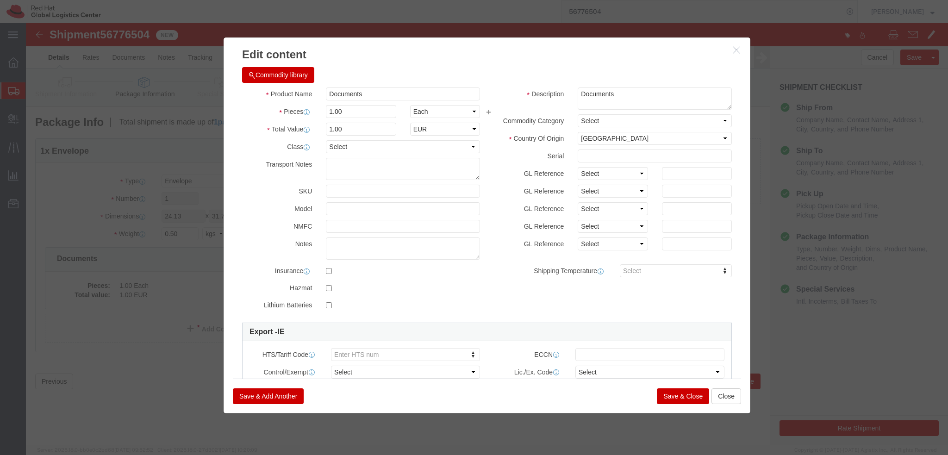
click button "Save & Close"
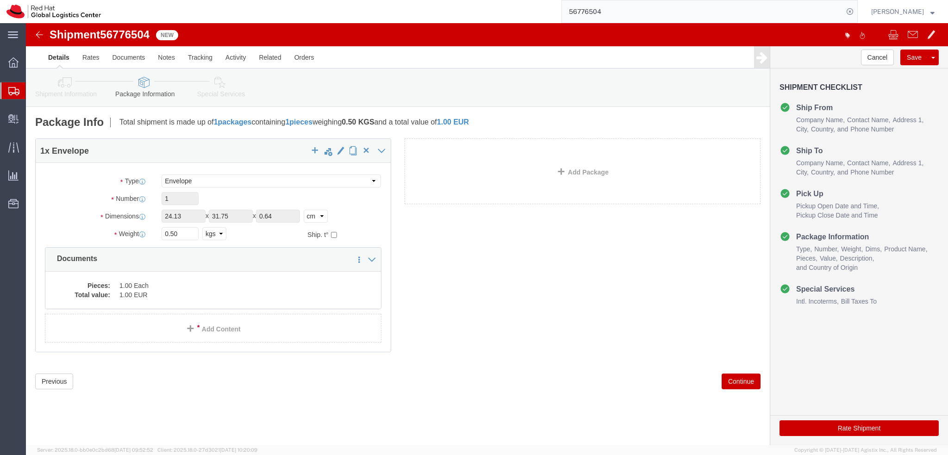
click icon
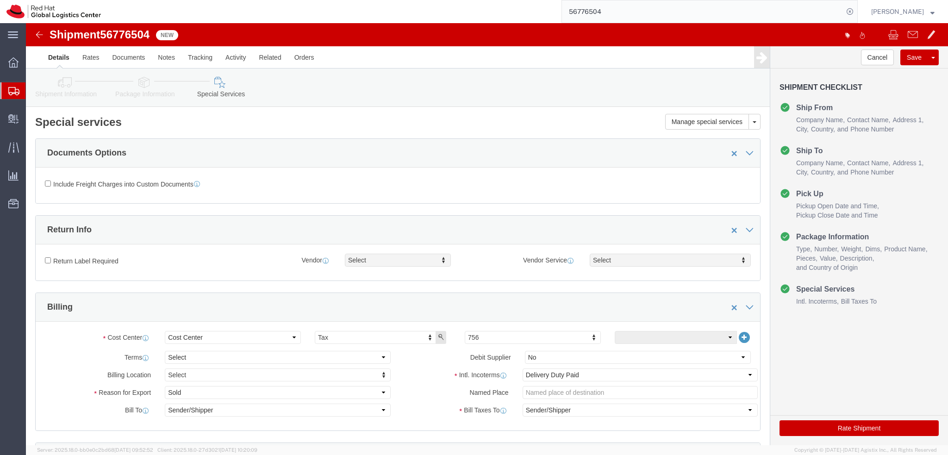
click icon
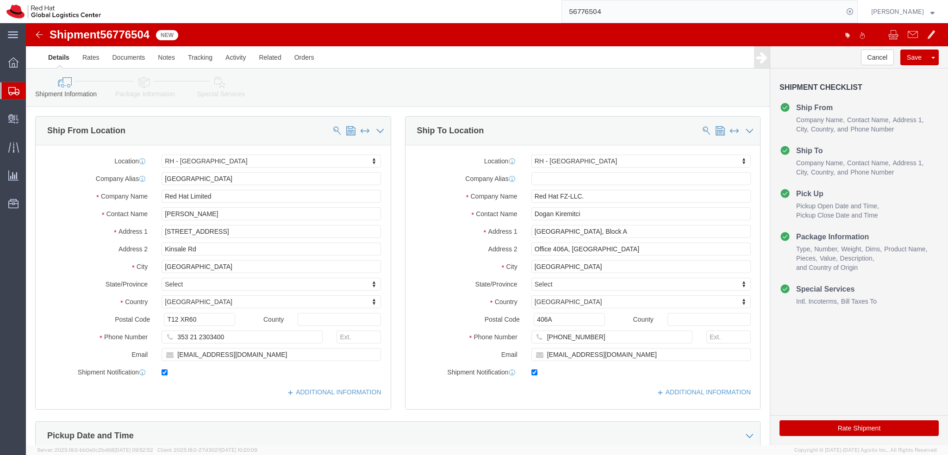
click link "Special Services"
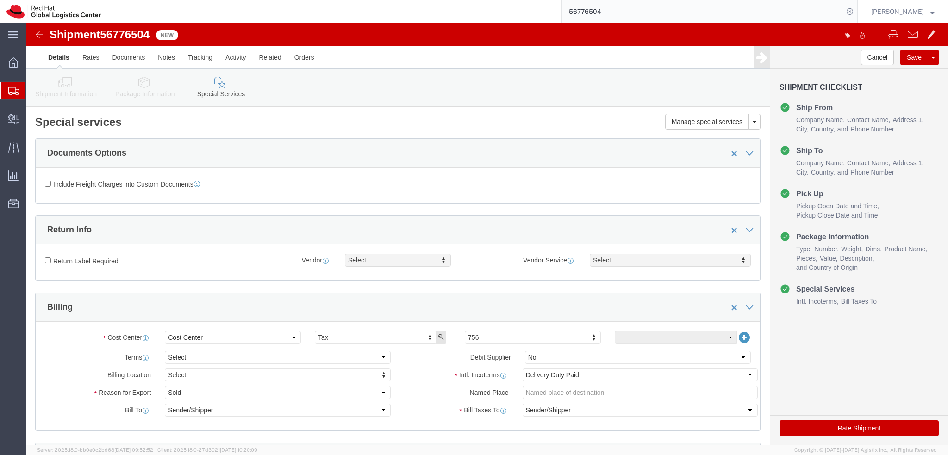
click button "Rate Shipment"
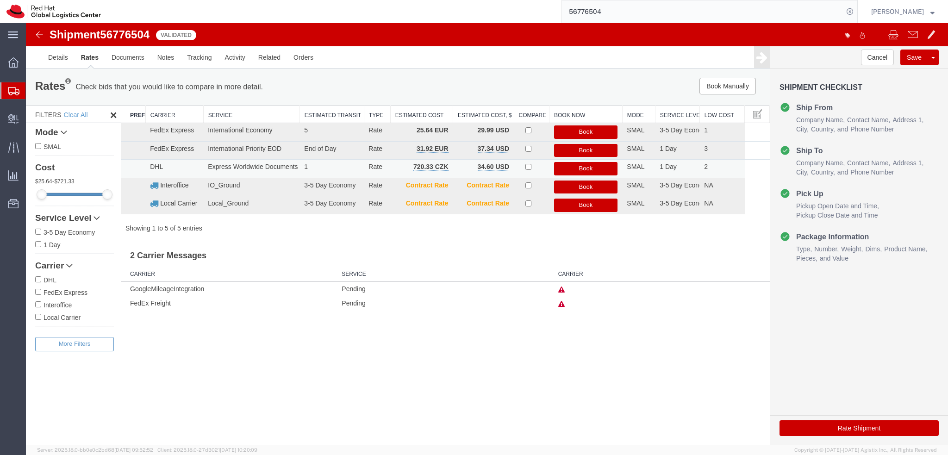
click at [601, 167] on button "Book" at bounding box center [586, 168] width 64 height 13
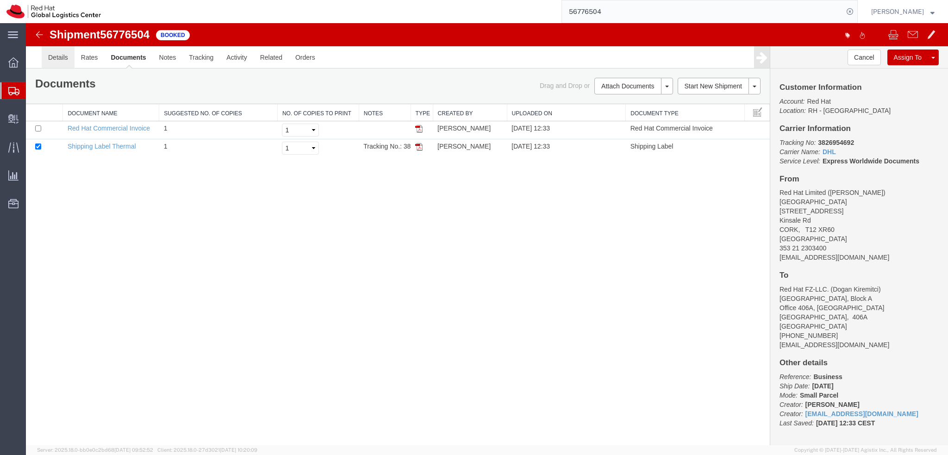
click at [56, 59] on link "Details" at bounding box center [58, 57] width 33 height 22
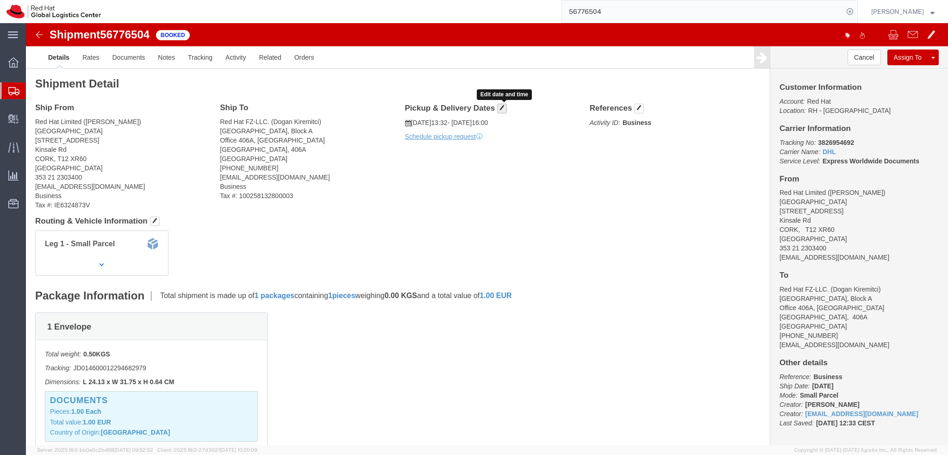
click button "button"
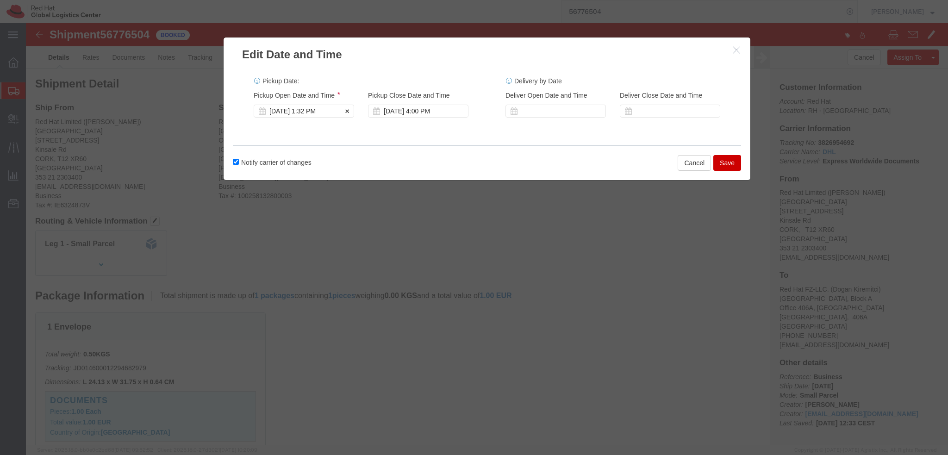
click div "Sep 10 2025 1:32 PM"
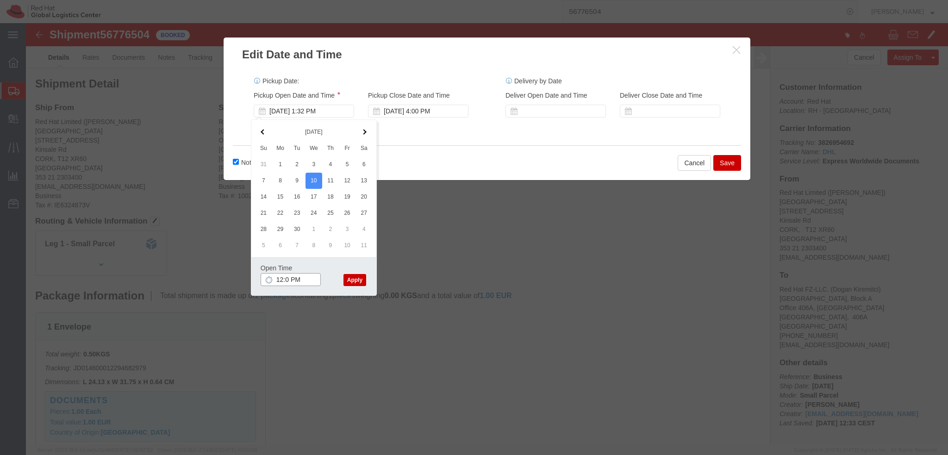
type input "12:00 PM"
click button "Apply"
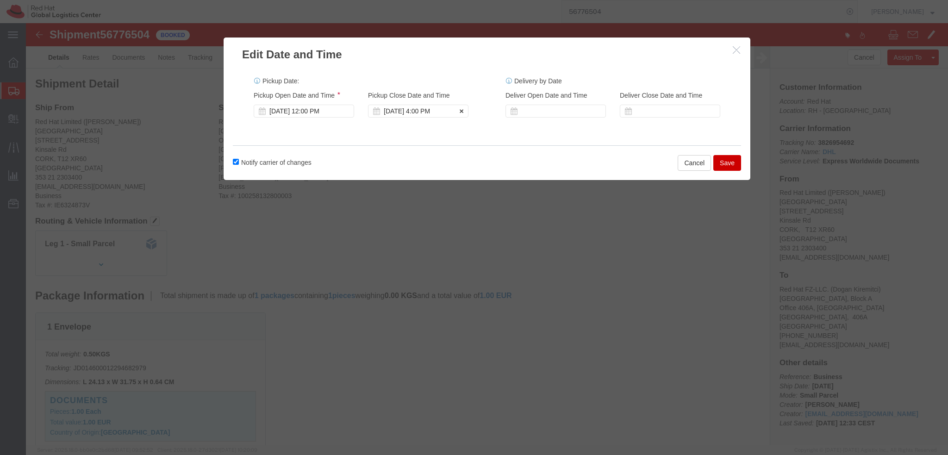
click div "Sep 10 2025 4:00 PM"
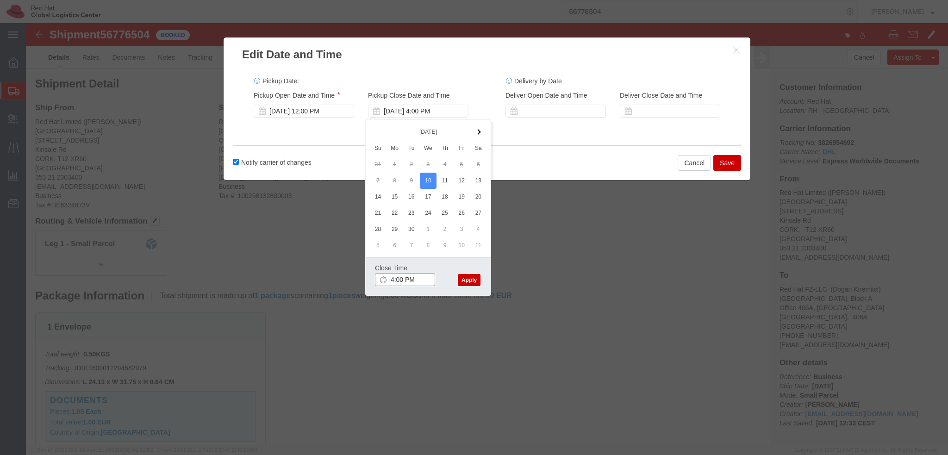
type input "3:00 PM"
click button "Apply"
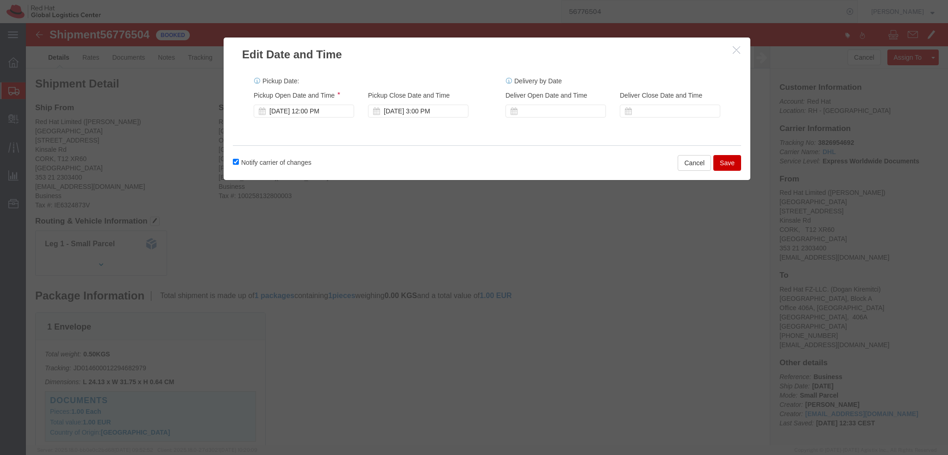
click button "Save"
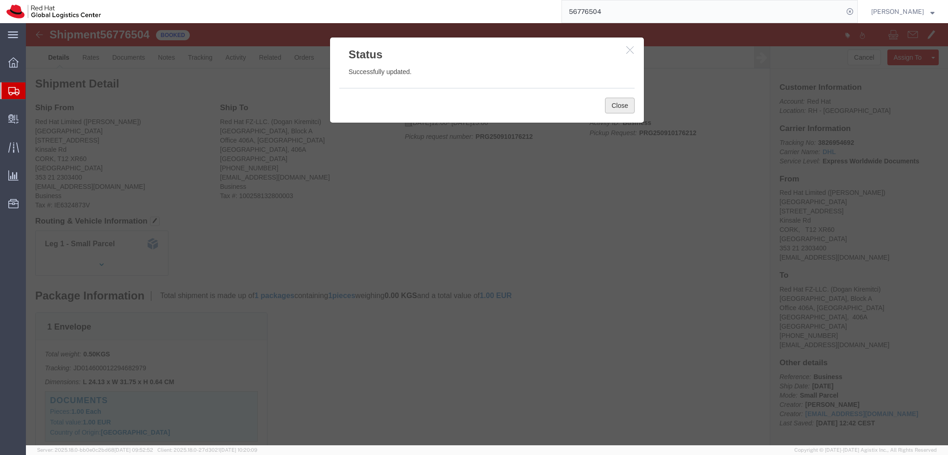
click button "Close"
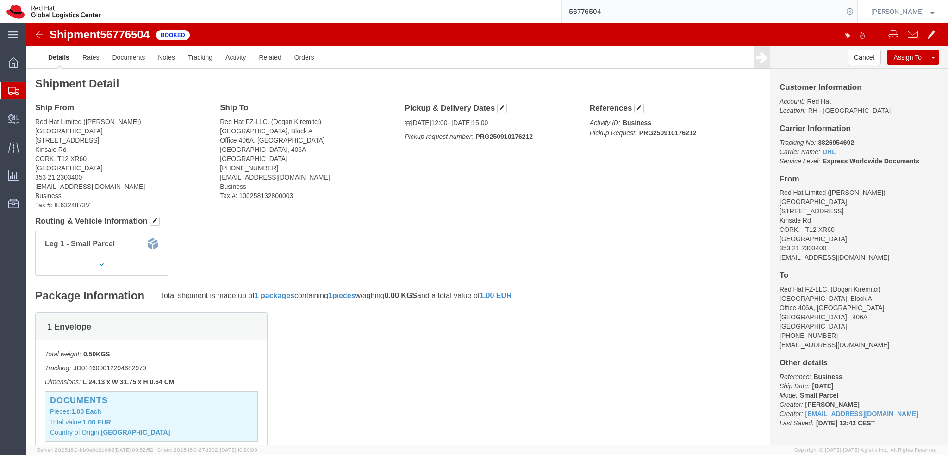
click address "Red Hat Limited (Eolan O Leary) CORK 6700 Cork Airport Business Park Kinsale Rd…"
copy div "eoleary@redhat.com"
click link "Documents"
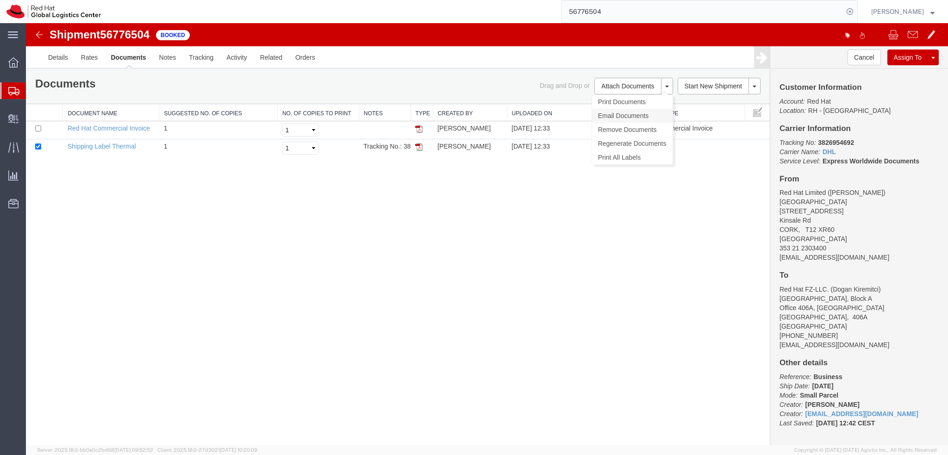
click at [629, 110] on link "Email Documents" at bounding box center [632, 116] width 81 height 14
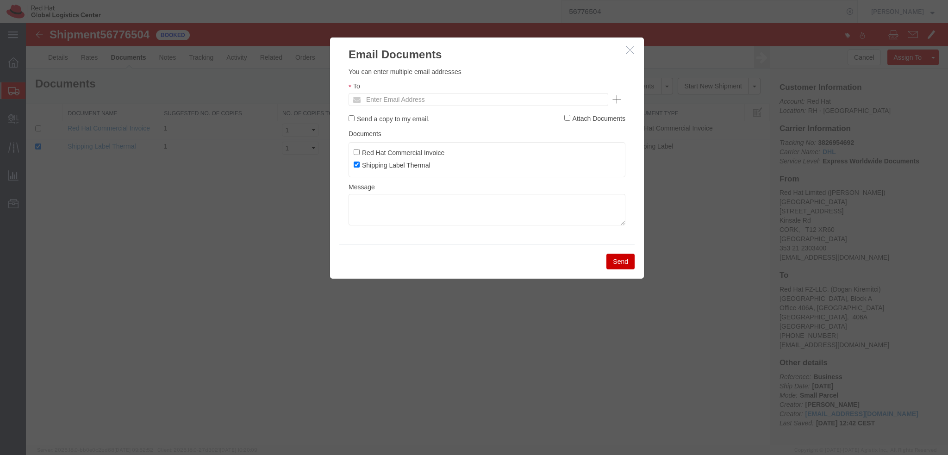
click at [502, 100] on ul "Enter Email Address" at bounding box center [478, 99] width 260 height 13
paste input "eoleary@redhat.com"
type input "eoleary@redhat.com"
click at [390, 212] on textarea at bounding box center [486, 209] width 277 height 31
paste textarea "Hi A, please find the label for your shipment to B attached to this email. Plea…"
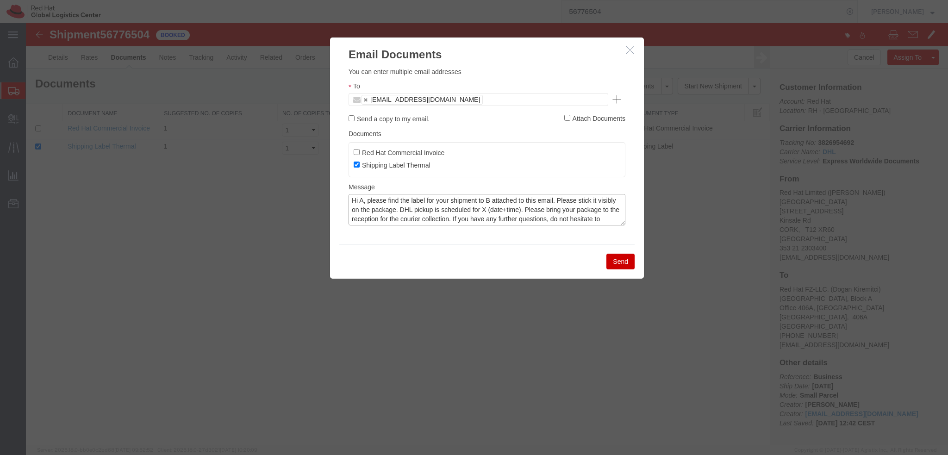
click at [361, 199] on textarea "Hi A, please find the label for your shipment to B attached to this email. Plea…" at bounding box center [486, 209] width 277 height 31
click at [501, 200] on textarea "Hi Eolan, please find the label for your shipment to B attached to this email. …" at bounding box center [486, 209] width 277 height 31
type textarea "Hi Eolan, please find the label for your shipment to attached to this email. Pl…"
click at [628, 50] on icon "button" at bounding box center [629, 50] width 7 height 8
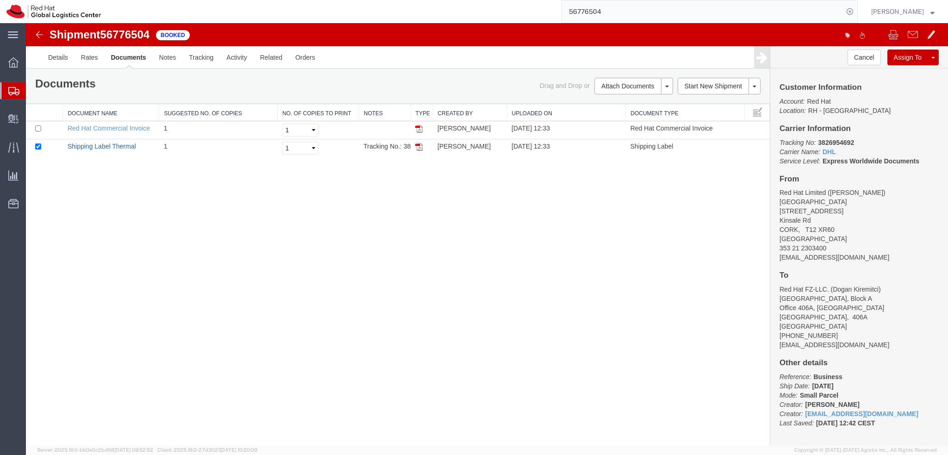
drag, startPoint x: 104, startPoint y: 147, endPoint x: 283, endPoint y: 227, distance: 196.6
click at [104, 147] on link "Shipping Label Thermal" at bounding box center [102, 146] width 68 height 7
click at [813, 256] on address "Red Hat Limited (Eolan O Leary) CORK 6700 Cork Airport Business Park Kinsale Rd…" at bounding box center [858, 225] width 159 height 74
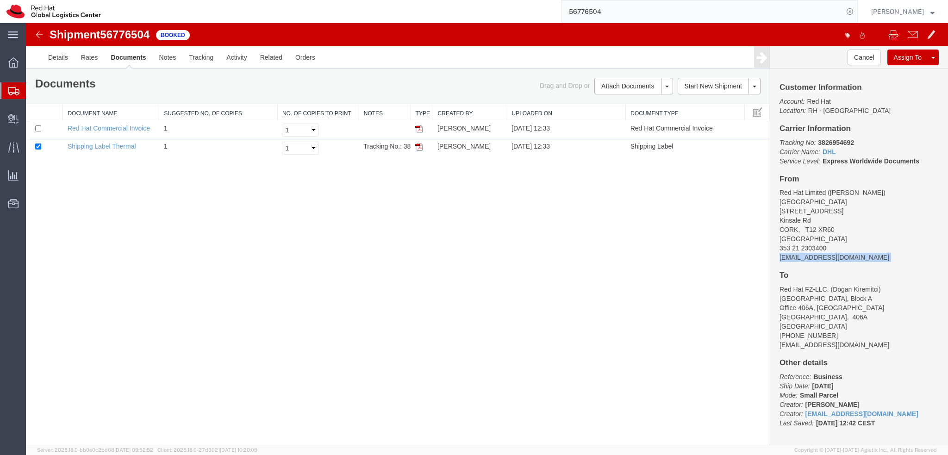
copy div "eoleary@redhat.com"
click at [622, 114] on link "Email Documents" at bounding box center [632, 116] width 81 height 14
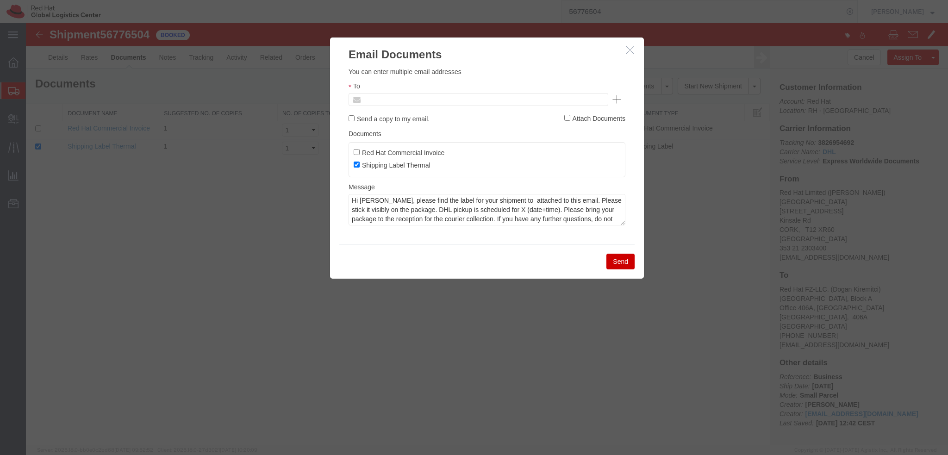
click at [409, 99] on input "text" at bounding box center [415, 99] width 108 height 12
paste input "eoleary@redhat.com"
type input "eoleary@redhat.com"
click at [497, 201] on textarea "Hi Eolan, please find the label for your shipment to attached to this email. Pl…" at bounding box center [486, 209] width 277 height 31
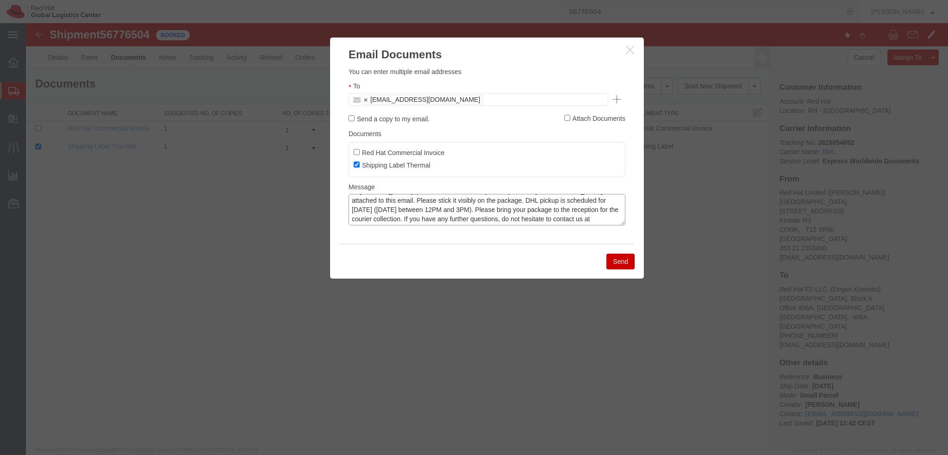
type textarea "Hi Eolan, please find the label for your shipment to Dubai attached to this ema…"
click at [481, 97] on ul "eoleary@redhat.com" at bounding box center [478, 99] width 260 height 13
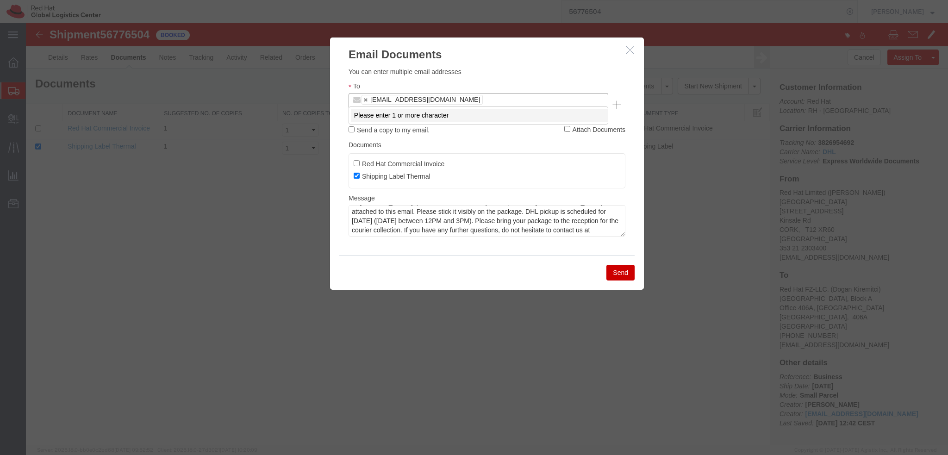
paste input "mconnoll@redhat.com"
type input "mconnoll@redhat.com"
click at [615, 265] on button "Send" at bounding box center [620, 273] width 28 height 16
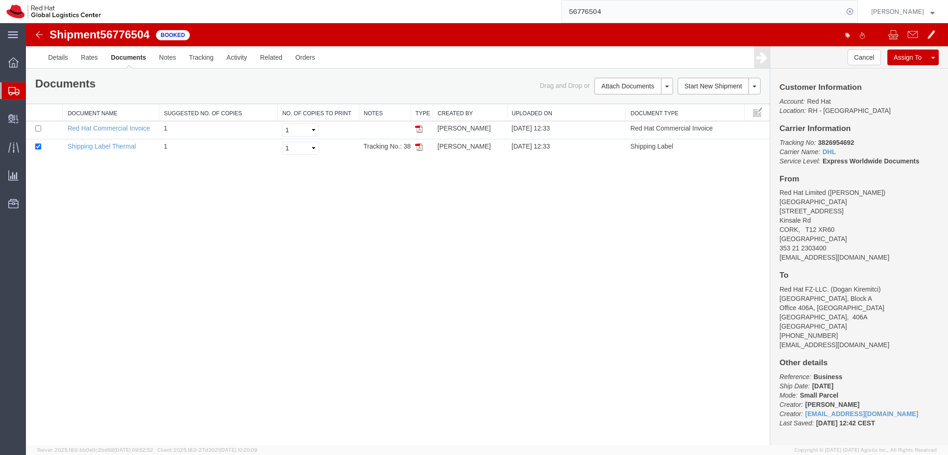
click at [39, 38] on img at bounding box center [39, 34] width 11 height 11
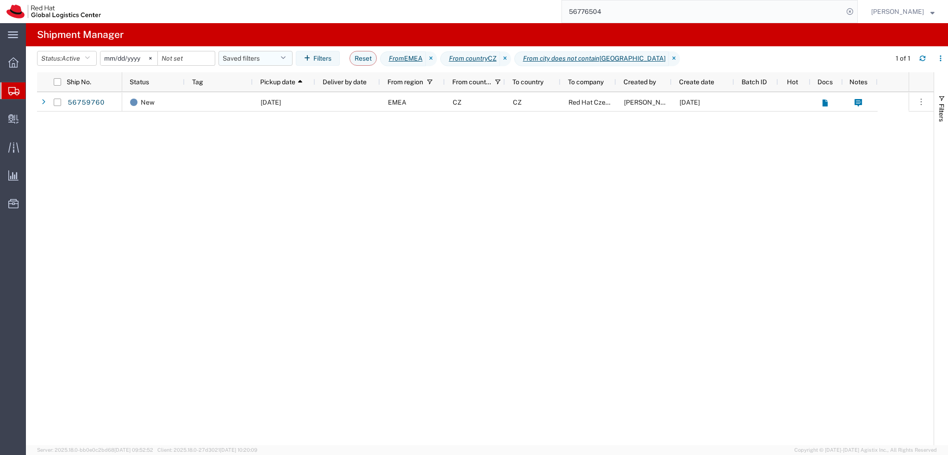
click at [266, 63] on button "Saved filters" at bounding box center [255, 58] width 74 height 15
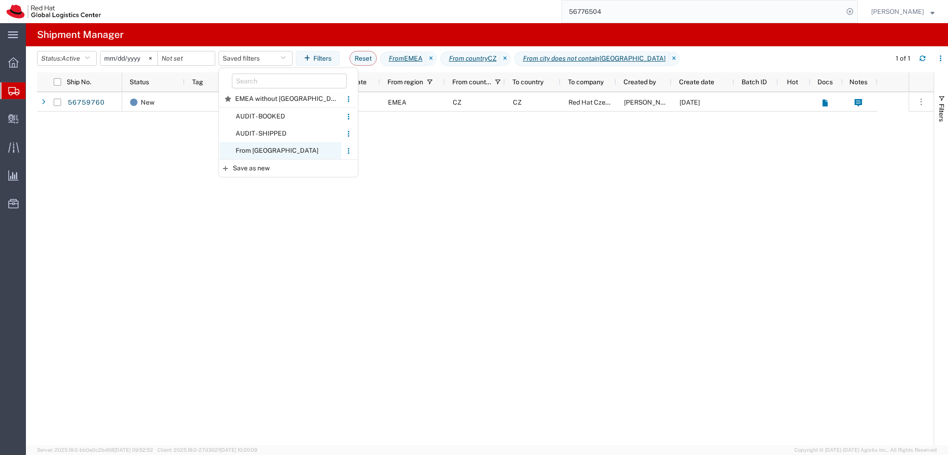
click at [276, 151] on span "From [GEOGRAPHIC_DATA]" at bounding box center [280, 150] width 121 height 17
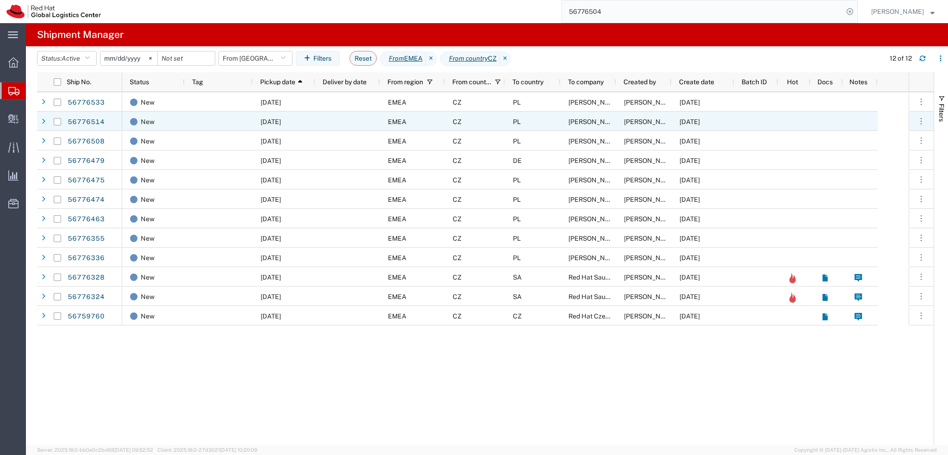
click at [558, 120] on div "PL" at bounding box center [533, 121] width 56 height 19
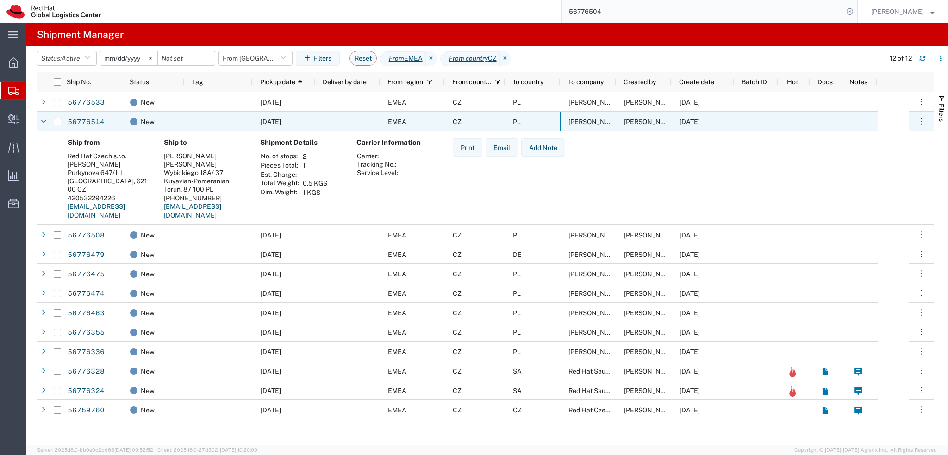
click at [558, 120] on div "PL" at bounding box center [533, 121] width 56 height 19
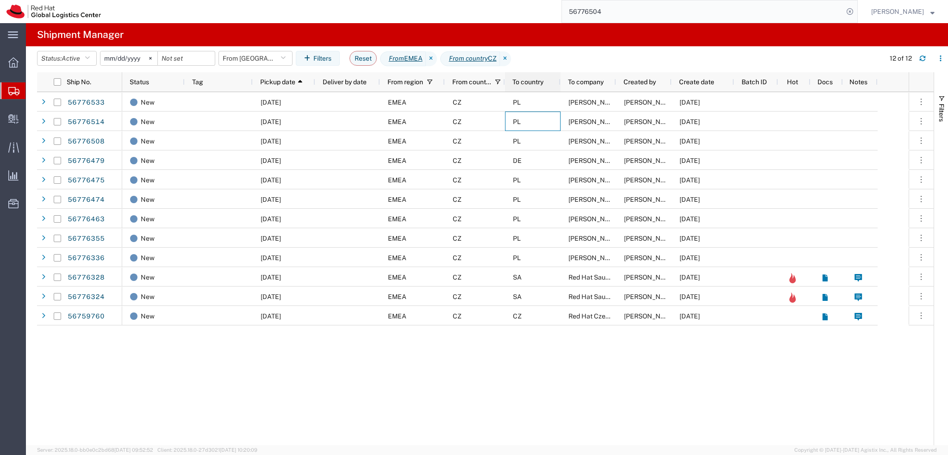
click at [533, 85] on span "To country" at bounding box center [527, 81] width 31 height 7
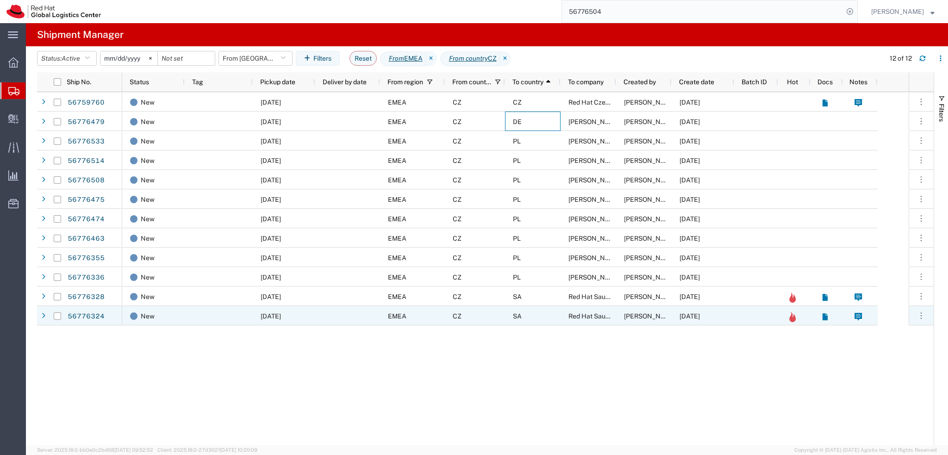
click at [535, 317] on div "SA" at bounding box center [533, 315] width 56 height 19
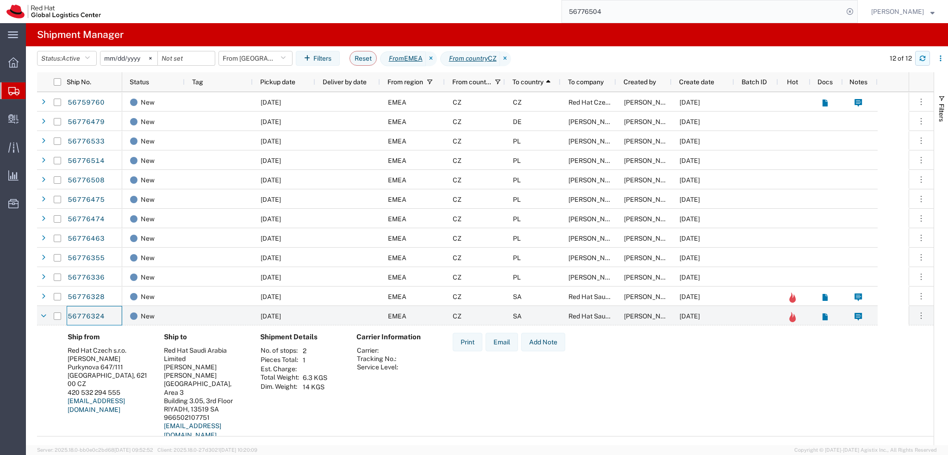
click at [922, 59] on icon "button" at bounding box center [922, 58] width 6 height 6
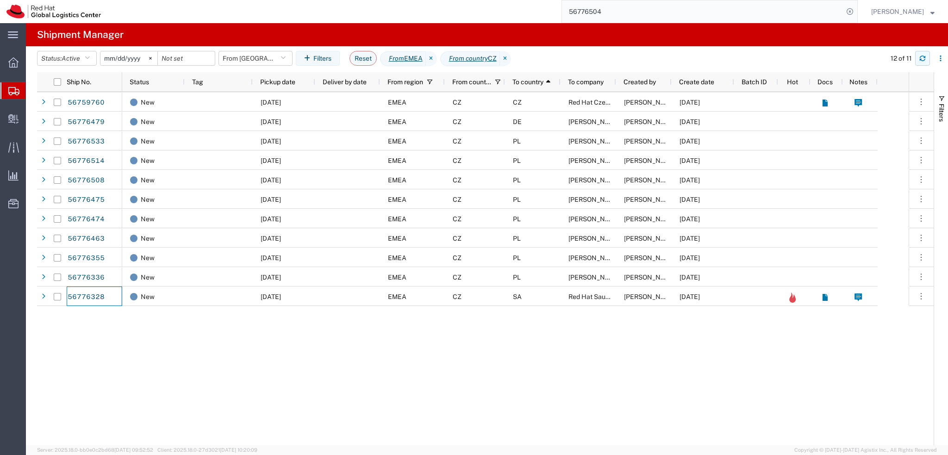
click at [922, 58] on icon "button" at bounding box center [922, 58] width 6 height 6
drag, startPoint x: 235, startPoint y: 55, endPoint x: 246, endPoint y: 77, distance: 24.6
click at [235, 55] on button "From [GEOGRAPHIC_DATA]" at bounding box center [255, 58] width 74 height 15
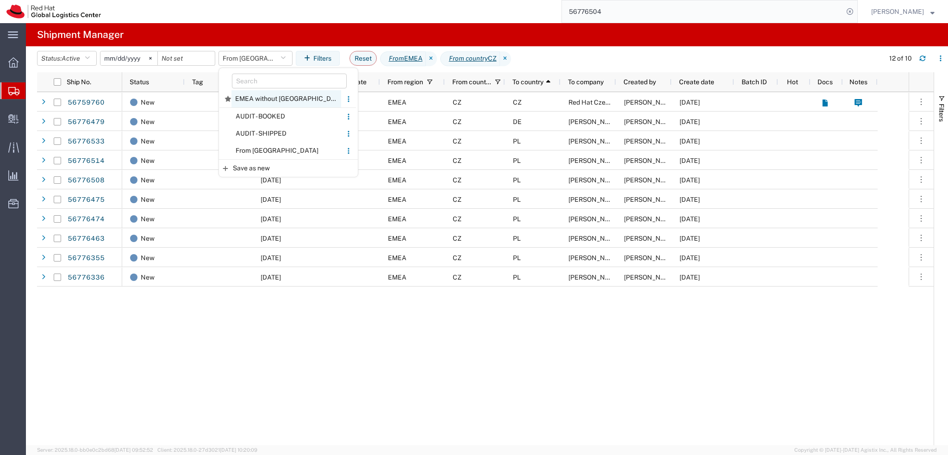
click at [254, 99] on span "EMEA without [GEOGRAPHIC_DATA]" at bounding box center [286, 98] width 110 height 17
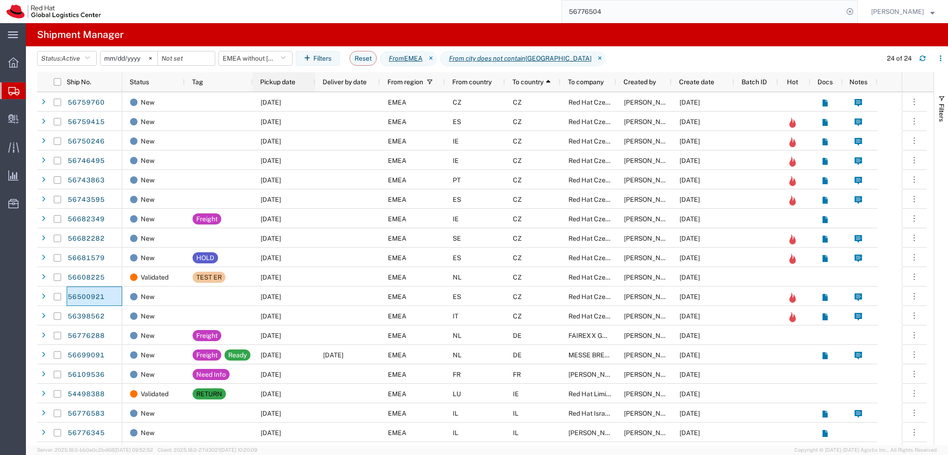
click at [282, 87] on div "Pickup date" at bounding box center [285, 81] width 51 height 15
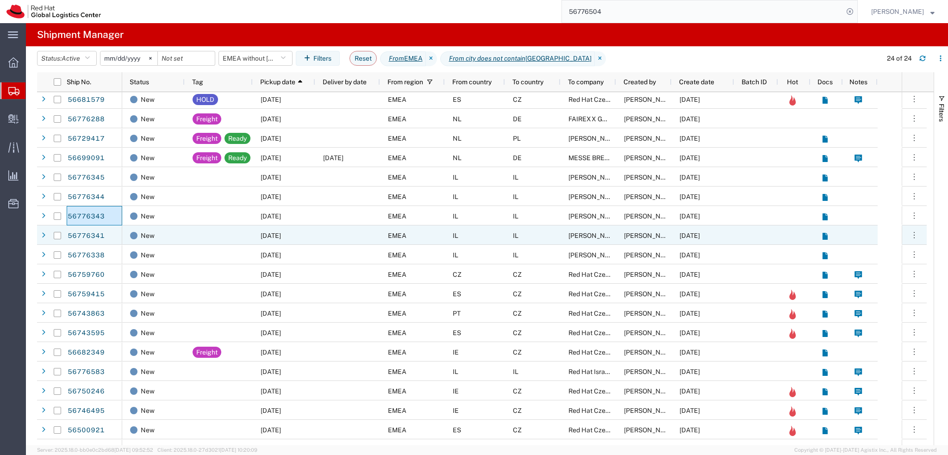
scroll to position [67, 0]
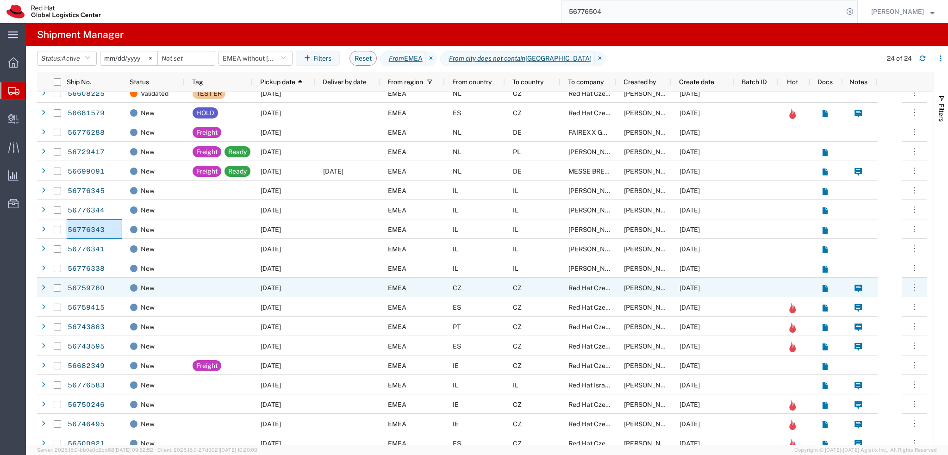
click at [339, 289] on div at bounding box center [347, 287] width 65 height 19
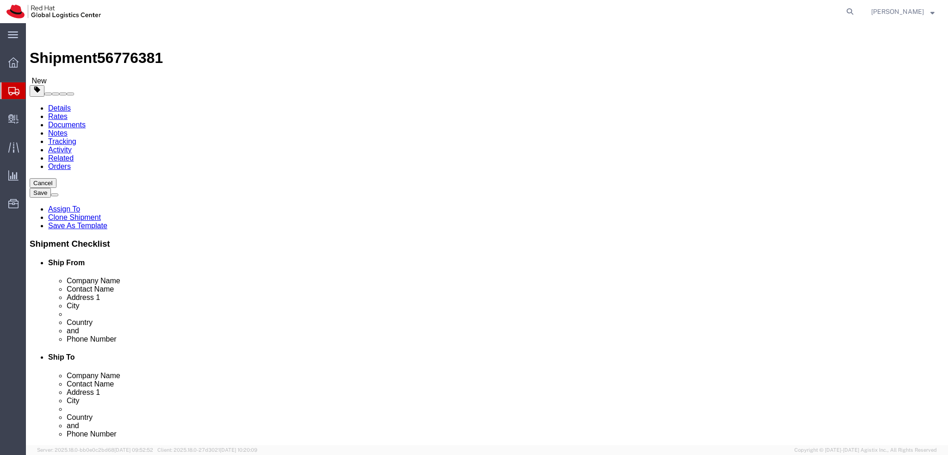
select select "37988"
select select
click icon
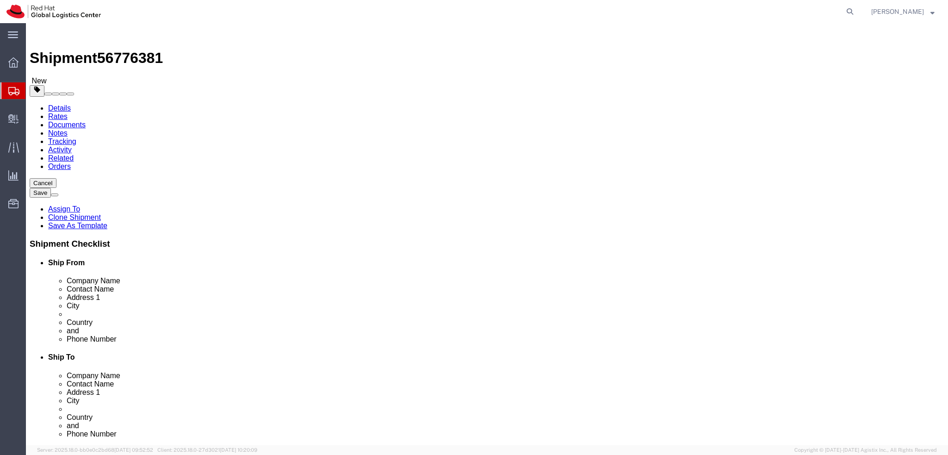
click dd "50.00 EUR"
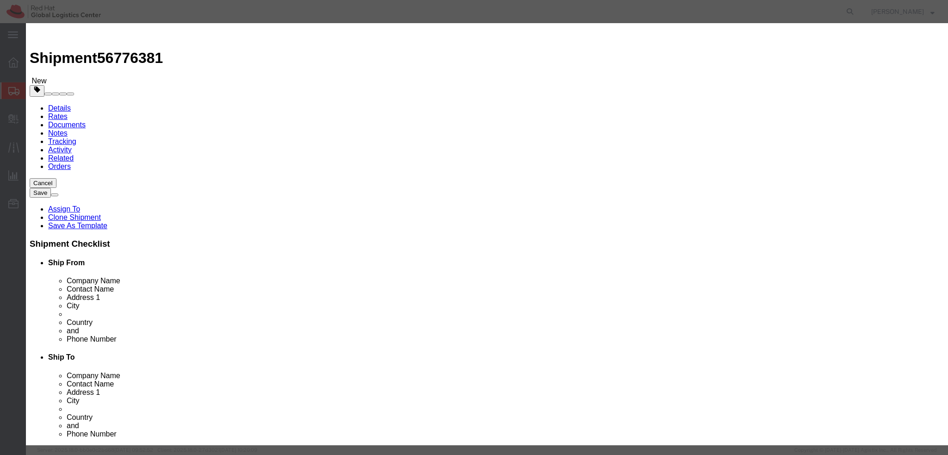
click input "50.00"
type input "1"
click textarea
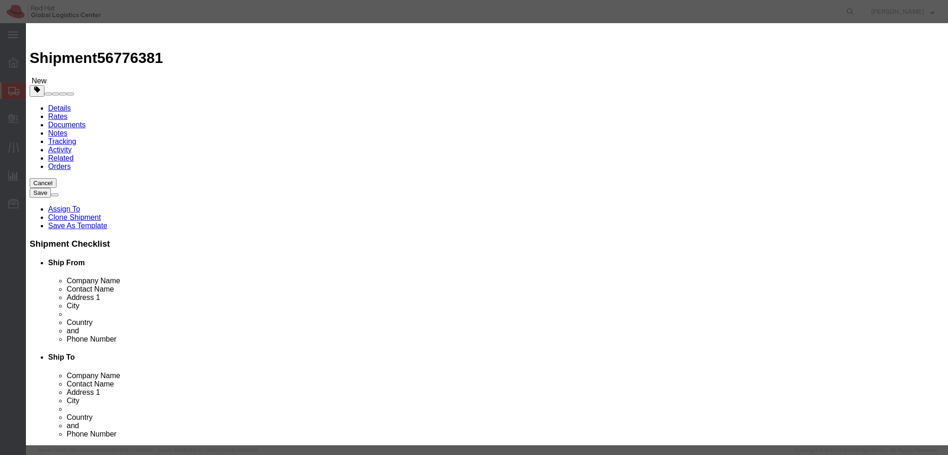
type textarea "Documents"
click button "Save & Close"
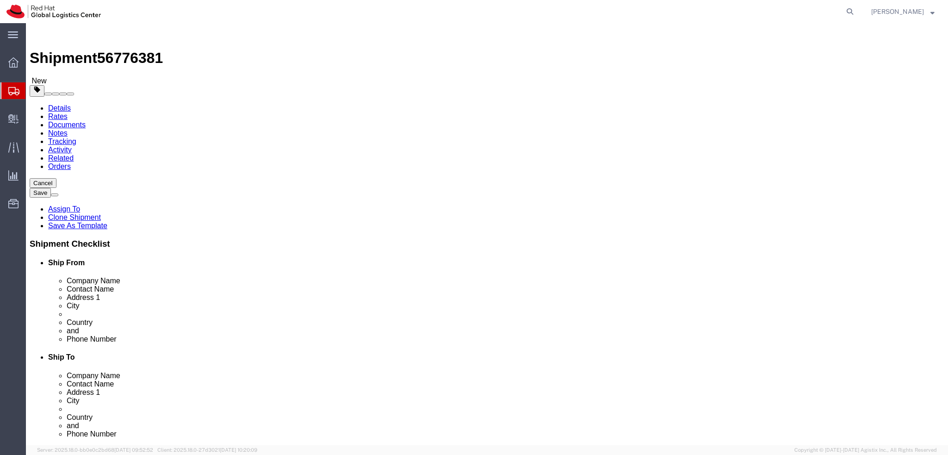
click icon
click link "Special Services"
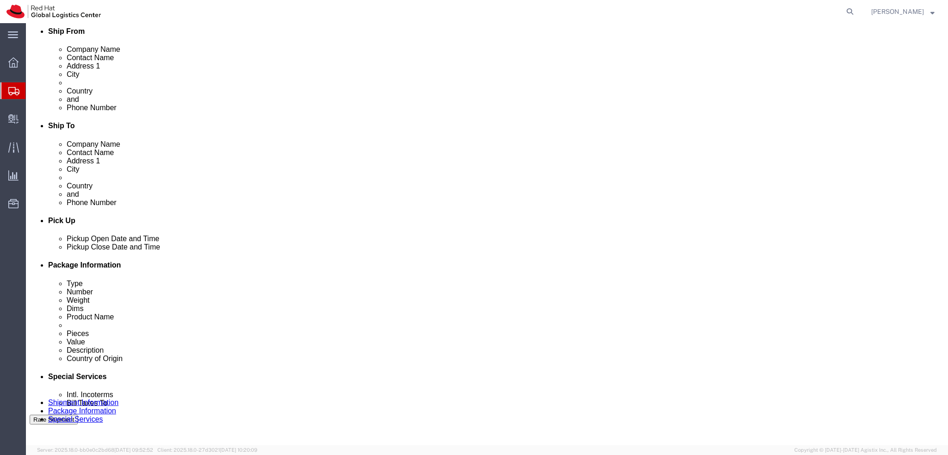
click button "Rate Shipment"
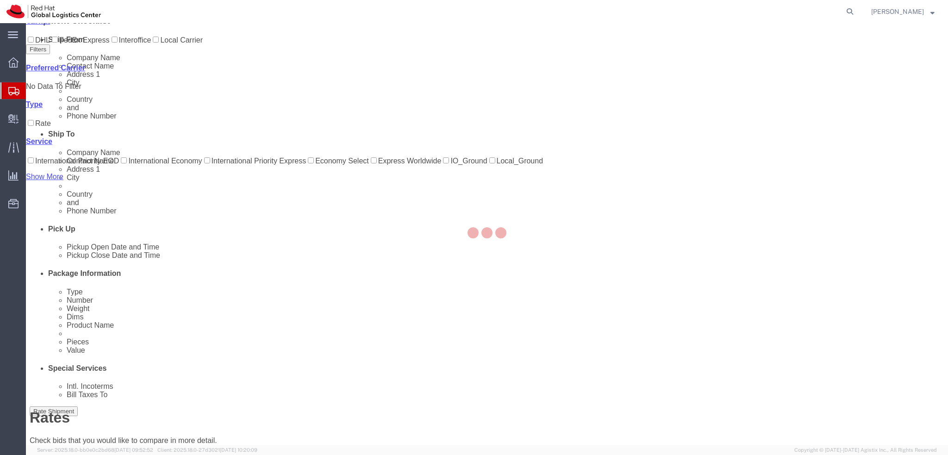
scroll to position [0, 0]
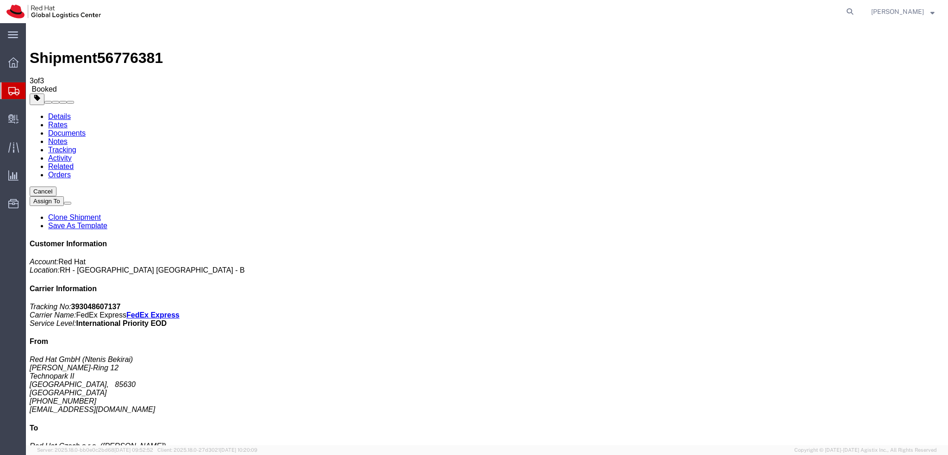
click at [63, 112] on link "Details" at bounding box center [59, 116] width 23 height 8
click button "button"
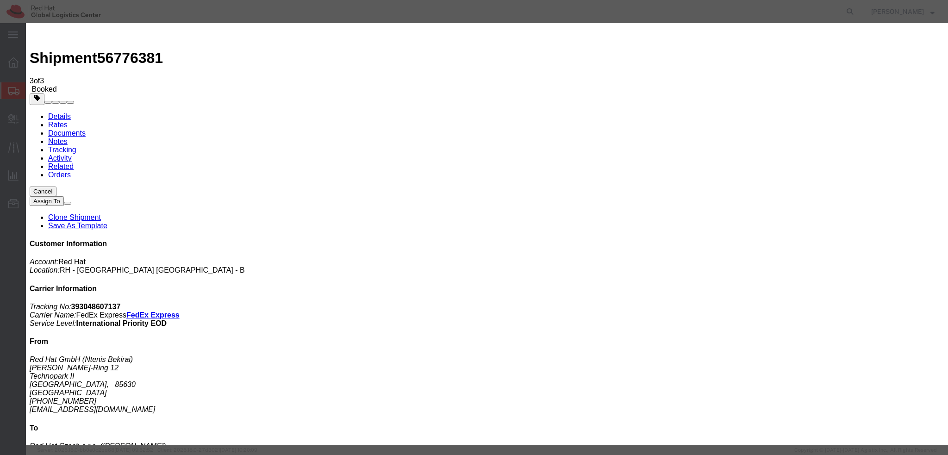
click div "[DATE] 4:00 PM"
type input "3:00 PM"
click button "Apply"
click button "Save"
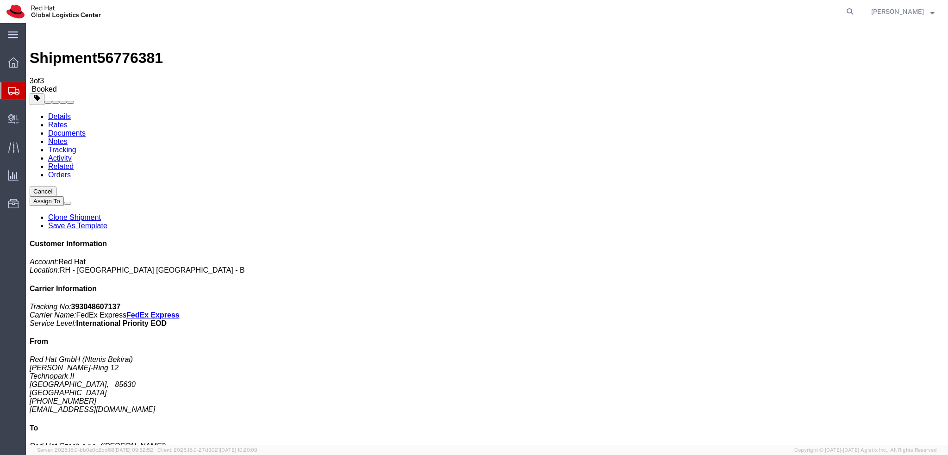
click button "Close"
click link "Schedule pickup request"
click address "Red Hat GmbH (Ntenis Bekirai) [PERSON_NAME][STREET_ADDRESS] [PHONE_NUMBER] [EMA…"
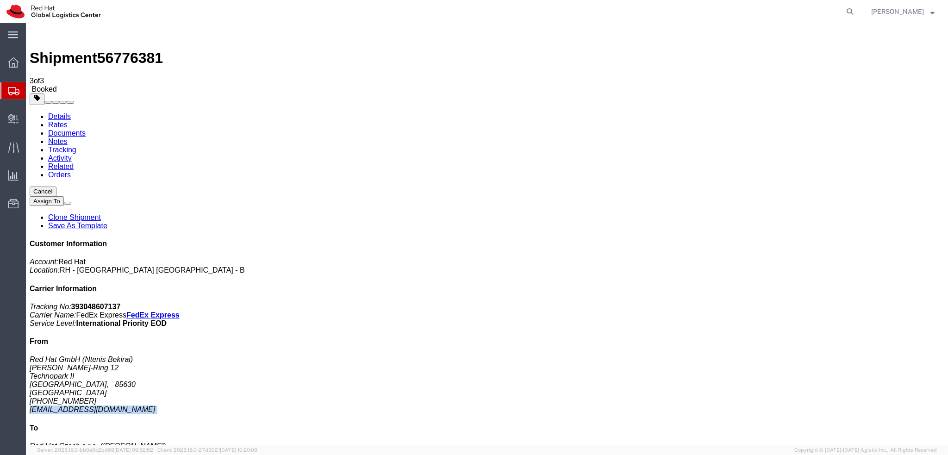
copy div "[EMAIL_ADDRESS][DOMAIN_NAME]"
click address "Red Hat GmbH (Ntenis Bekirai) [PERSON_NAME][STREET_ADDRESS] [PHONE_NUMBER] [EMA…"
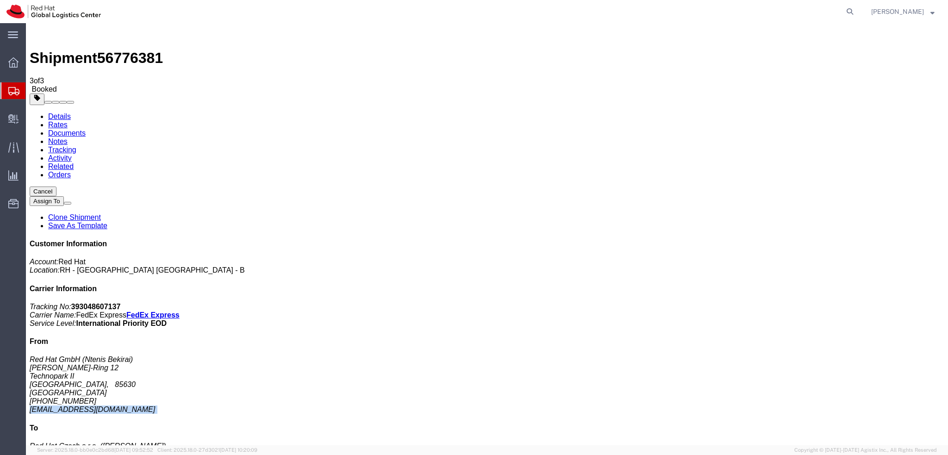
click link "Documents"
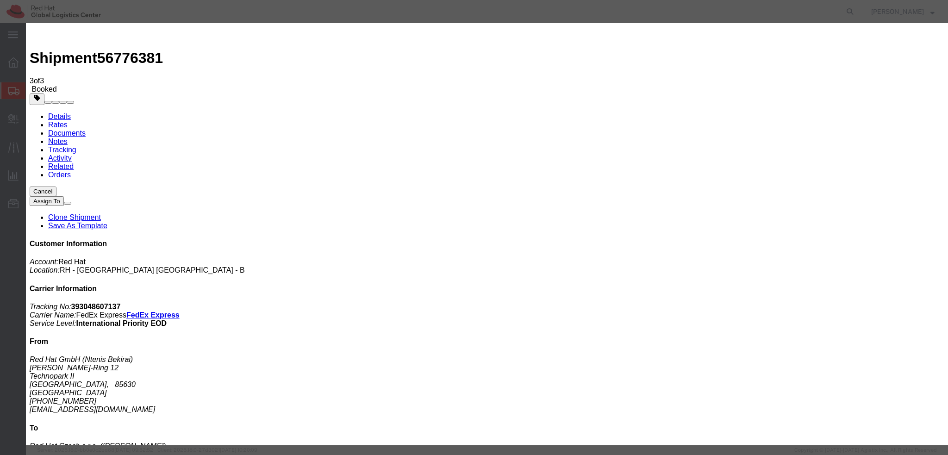
paste input "[EMAIL_ADDRESS][DOMAIN_NAME]"
type input "[EMAIL_ADDRESS][DOMAIN_NAME]"
paste input "[EMAIL_ADDRESS][DOMAIN_NAME]"
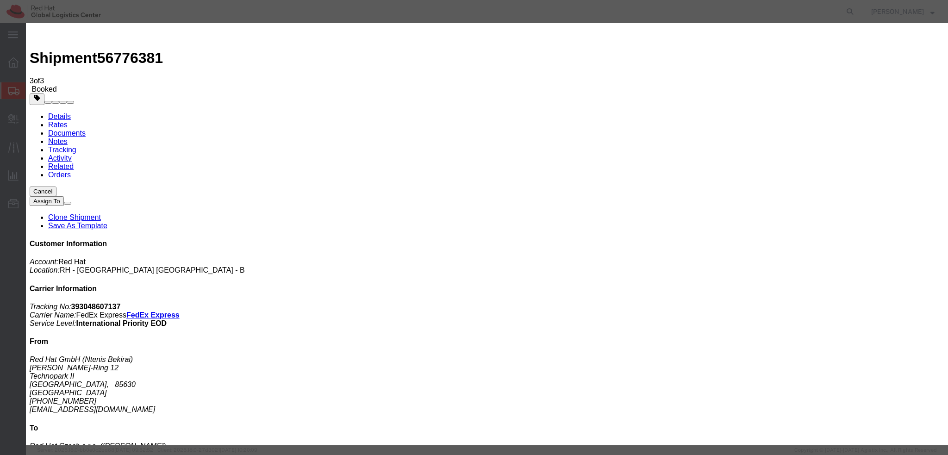
type input "[EMAIL_ADDRESS][DOMAIN_NAME]"
paste textarea "Hi A, please find the label for your shipment to B attached to this email. FedE…"
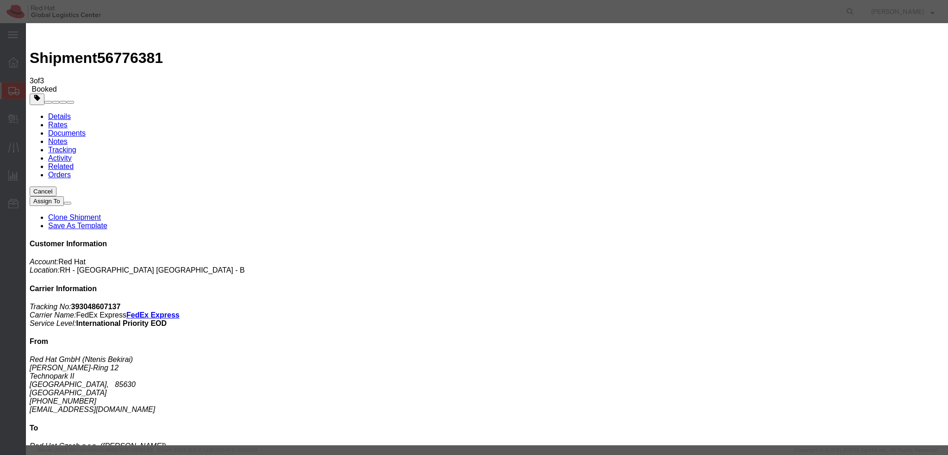
type textarea "Hi [PERSON_NAME], please find the label for your shipment to [GEOGRAPHIC_DATA] …"
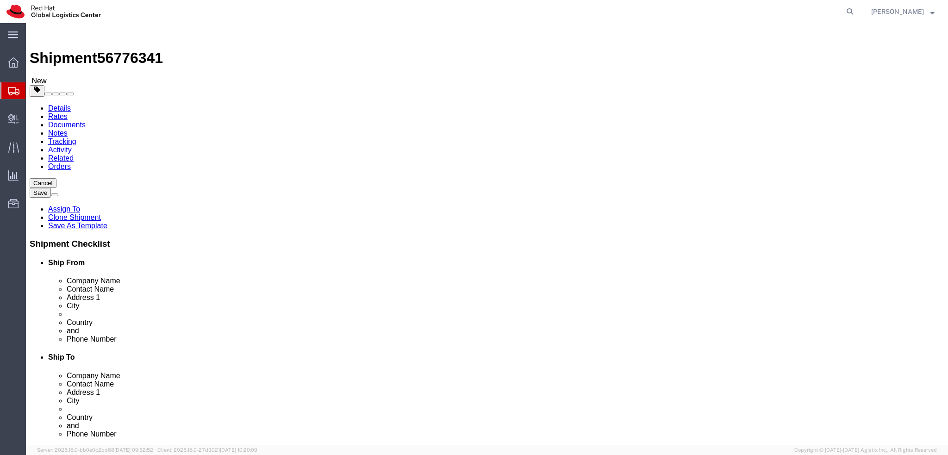
select select "61972"
select select
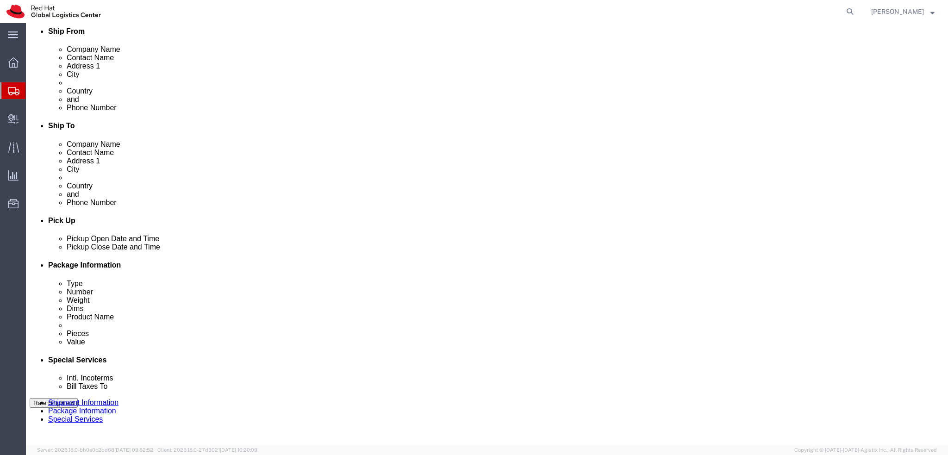
click div "[DATE] 12:00 PM"
click button "Apply"
click button "Save"
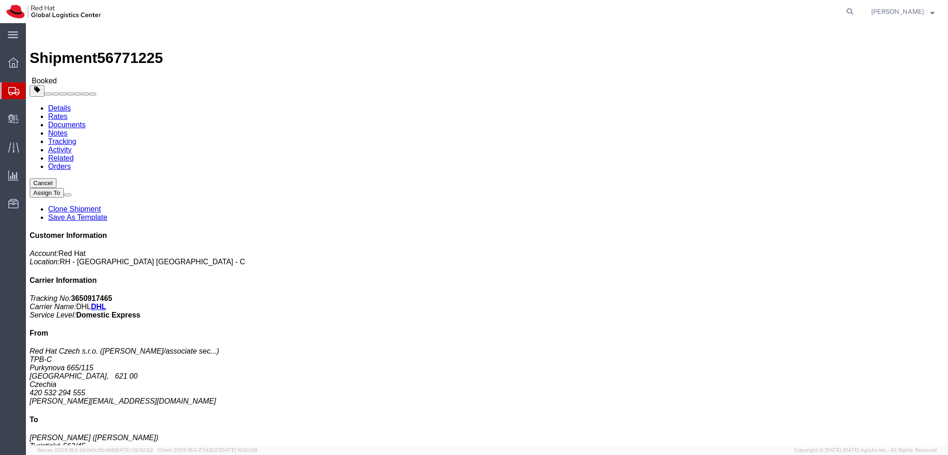
click button "button"
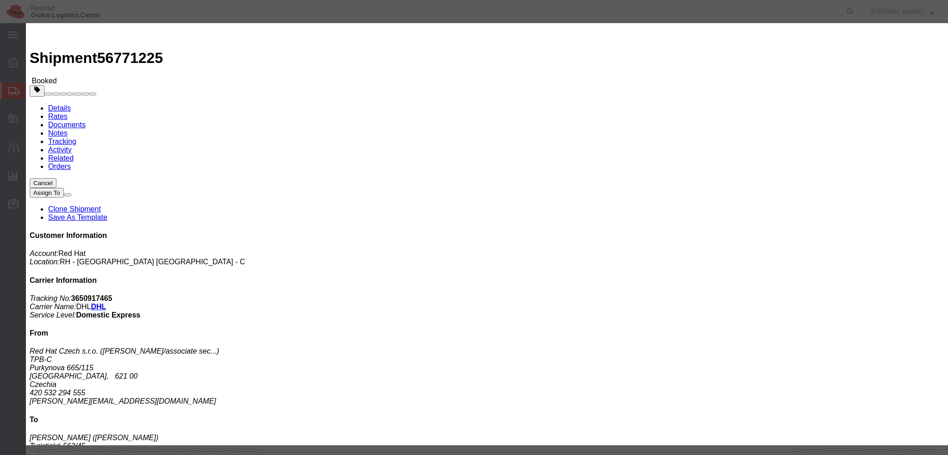
click div "Sep 10 2025 3:14 AM"
type input "3:00 PM"
click button "Apply"
click div "Sep 10 2025 4:00 PM"
type input "5:00 PM"
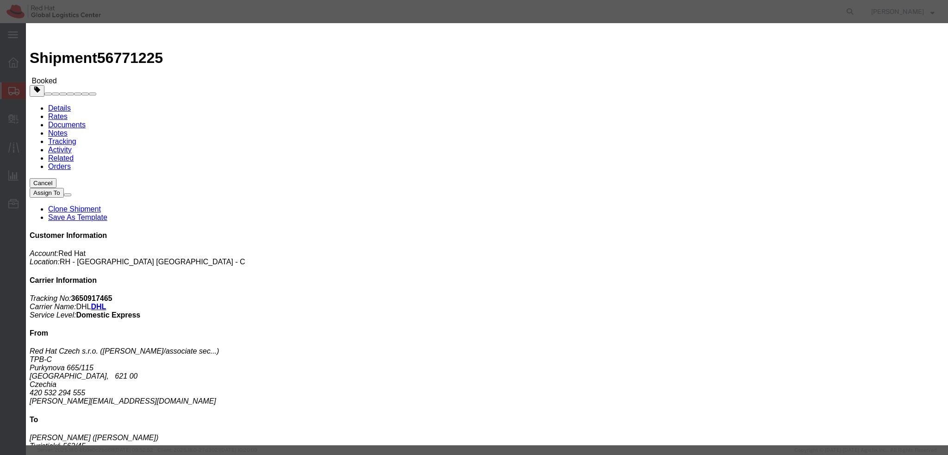
click button "Apply"
click button "Save"
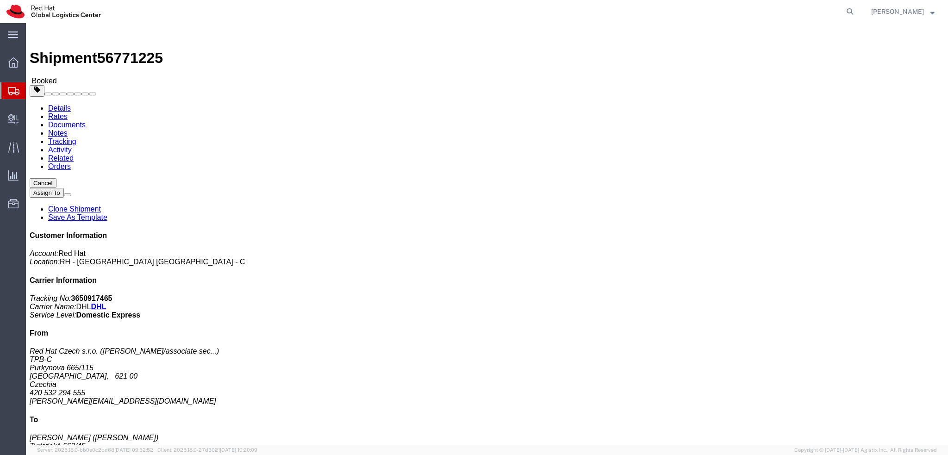
click button "Close"
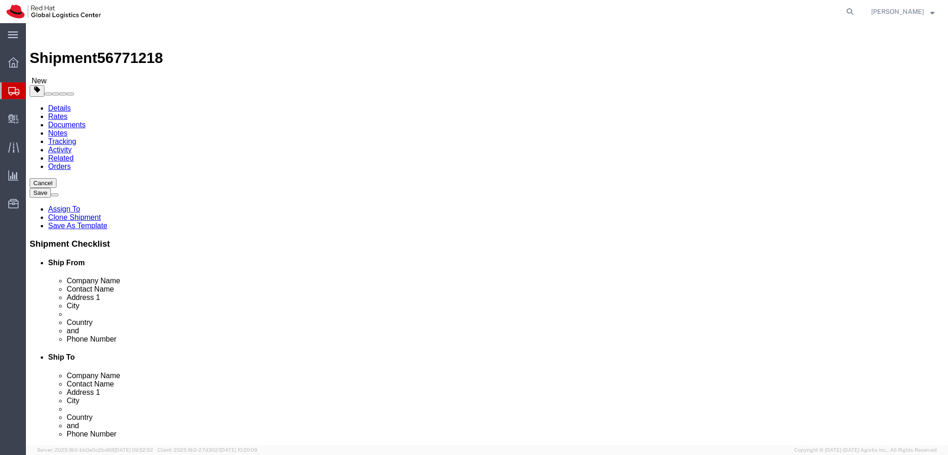
select select "38037"
select select
click icon
click link "Shipment Information"
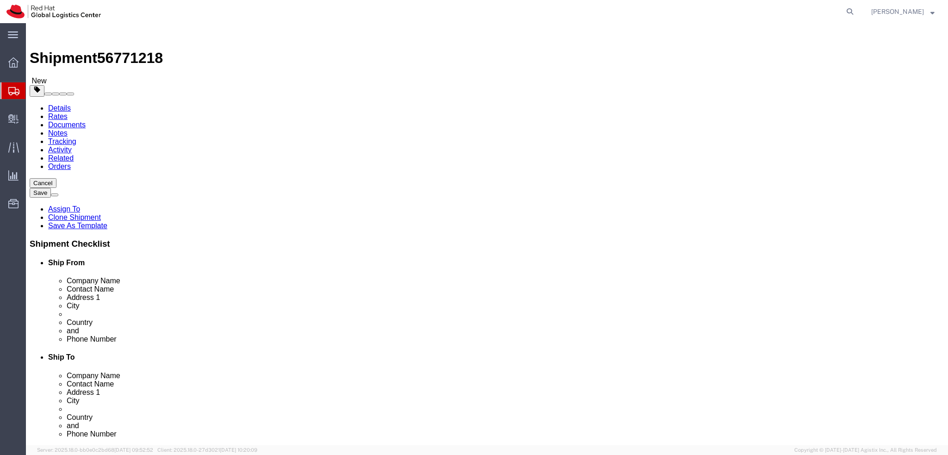
click button "Rate Shipment"
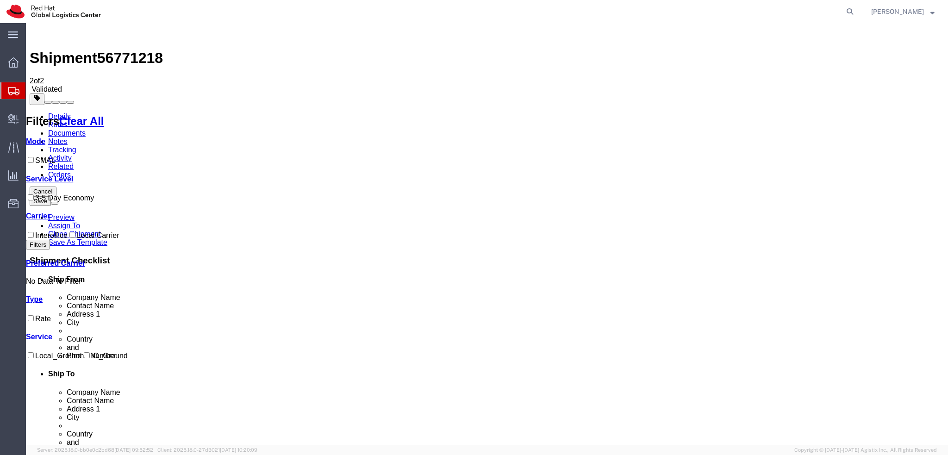
click at [68, 112] on link "Details" at bounding box center [59, 116] width 23 height 8
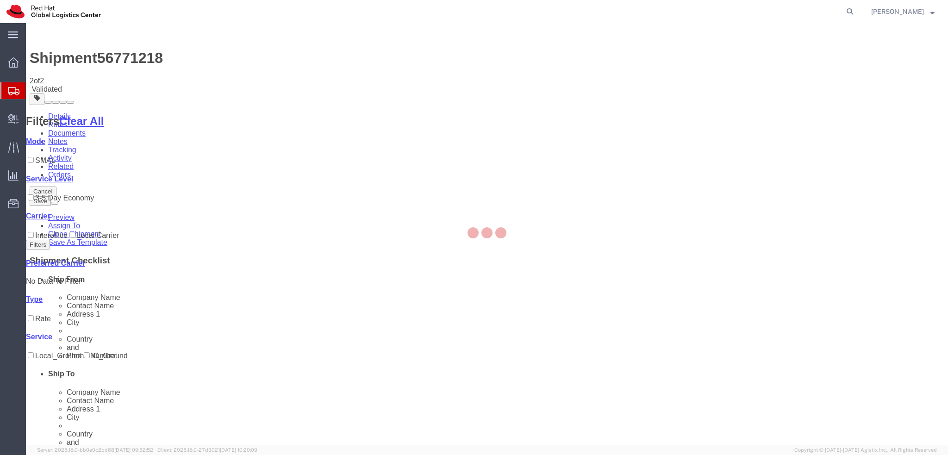
select select "38037"
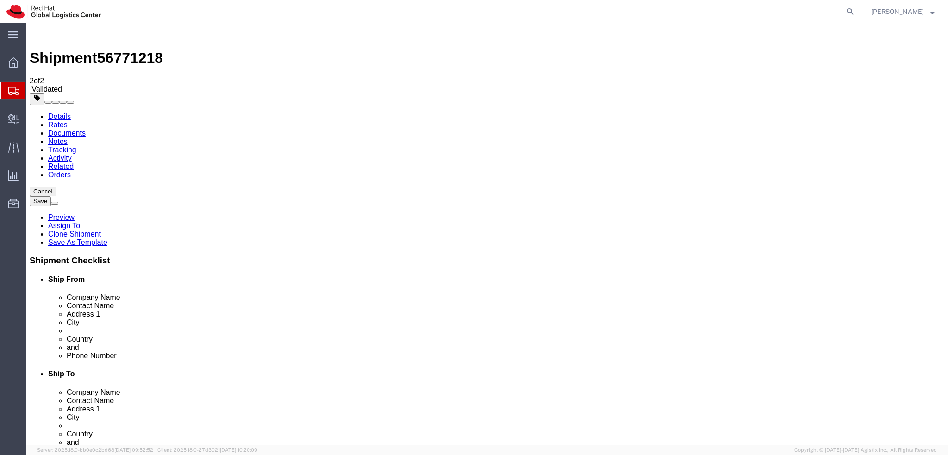
click input "Carrer [PERSON_NAME], 1,"
type input "Carrer [PERSON_NAME], 1"
click input "Planta 10, Puerta 3"
drag, startPoint x: 558, startPoint y: 225, endPoint x: 476, endPoint y: 229, distance: 82.0
click div "Address 2 Planta 10, Puerta 3"
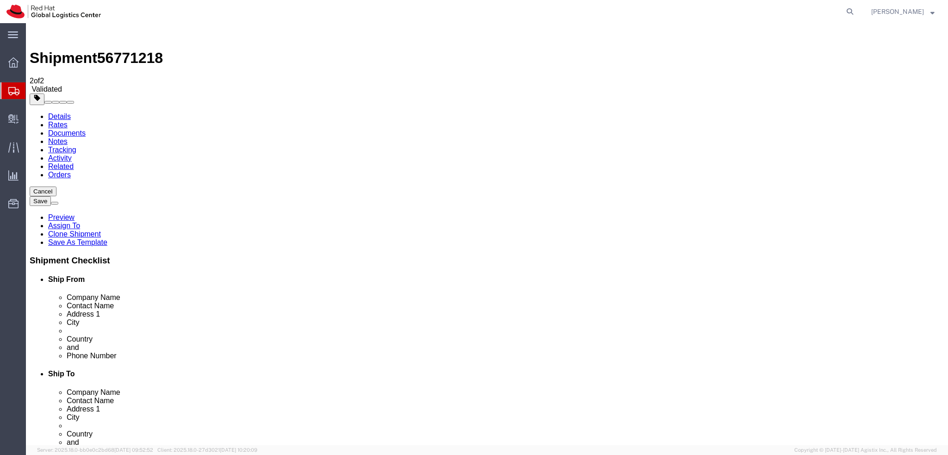
drag, startPoint x: 591, startPoint y: 245, endPoint x: 440, endPoint y: 249, distance: 151.8
click div "City [GEOGRAPHIC_DATA], [GEOGRAPHIC_DATA]"
click input "7015"
type input "07015"
click label "Address 1"
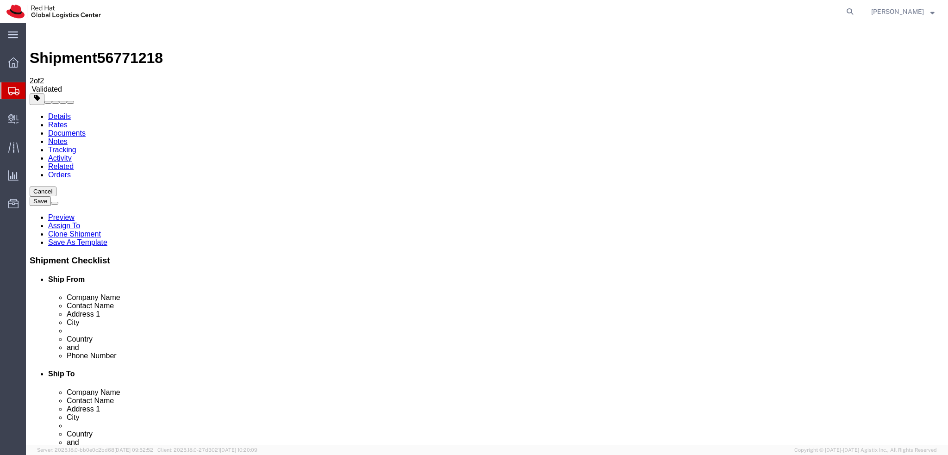
click link "Package Information"
click icon
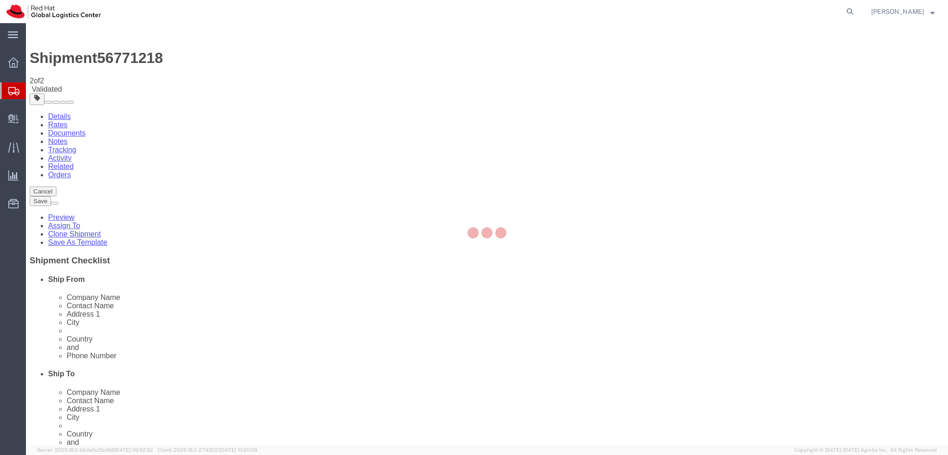
select select "COSTCENTER"
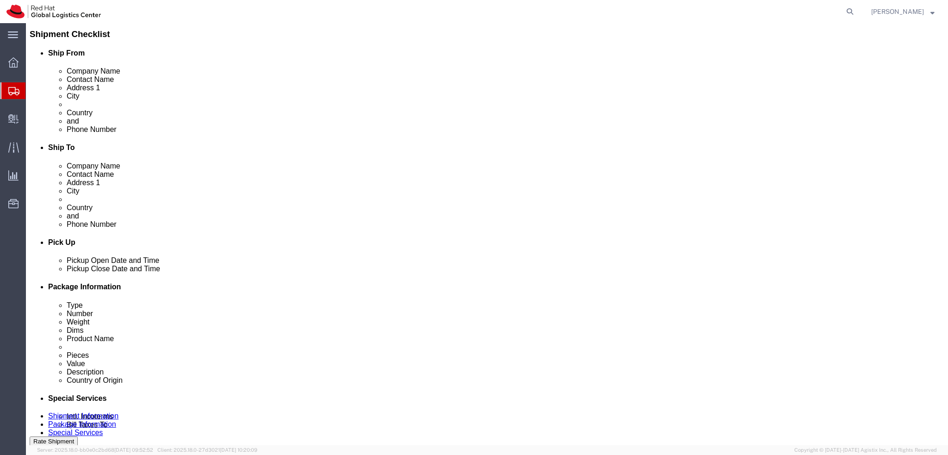
scroll to position [231, 0]
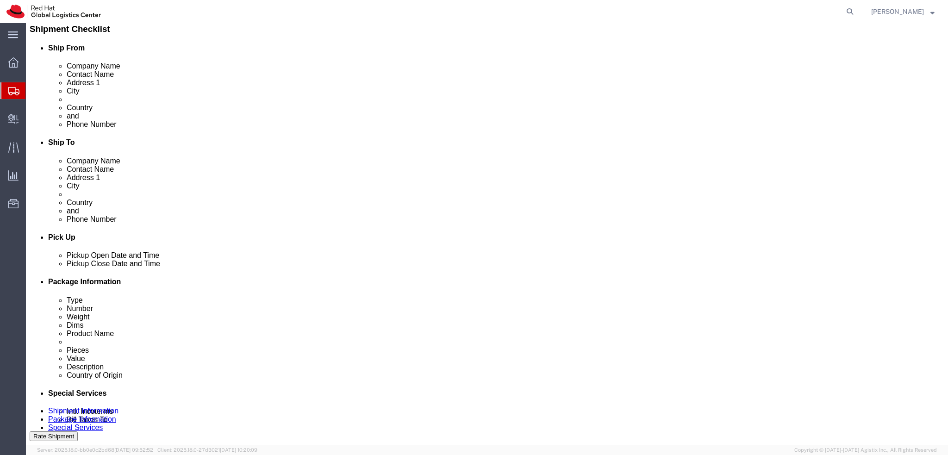
click button "Rate Shipment"
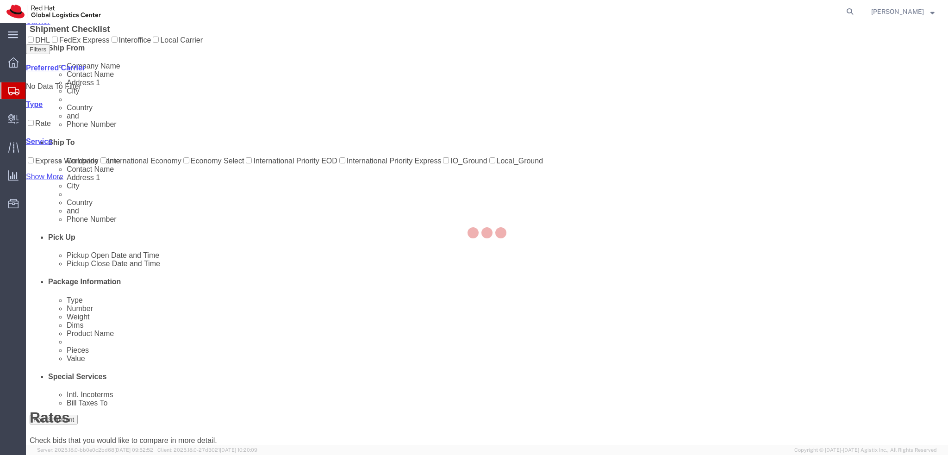
scroll to position [0, 0]
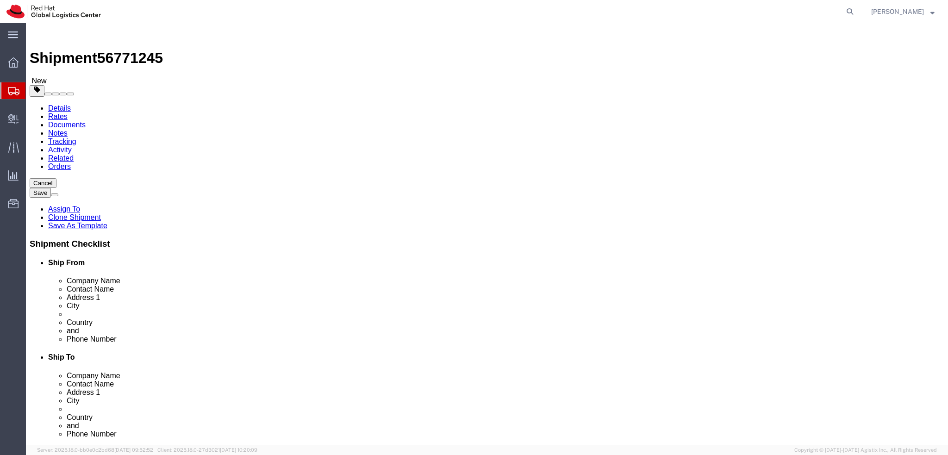
select select "38037"
select select
click icon
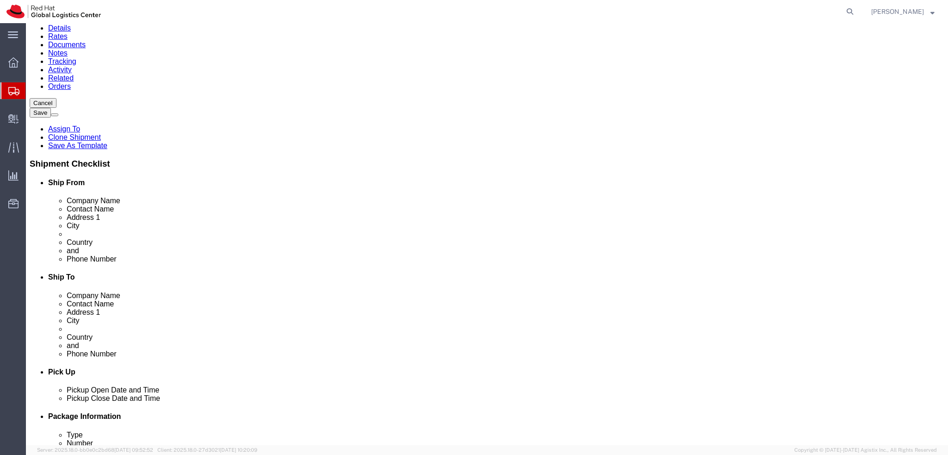
click dd "0.63 USD"
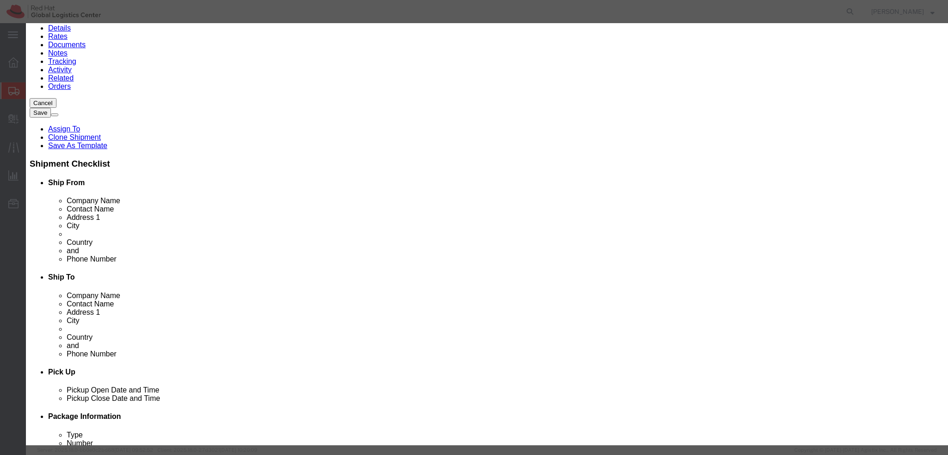
click button "Save & Close"
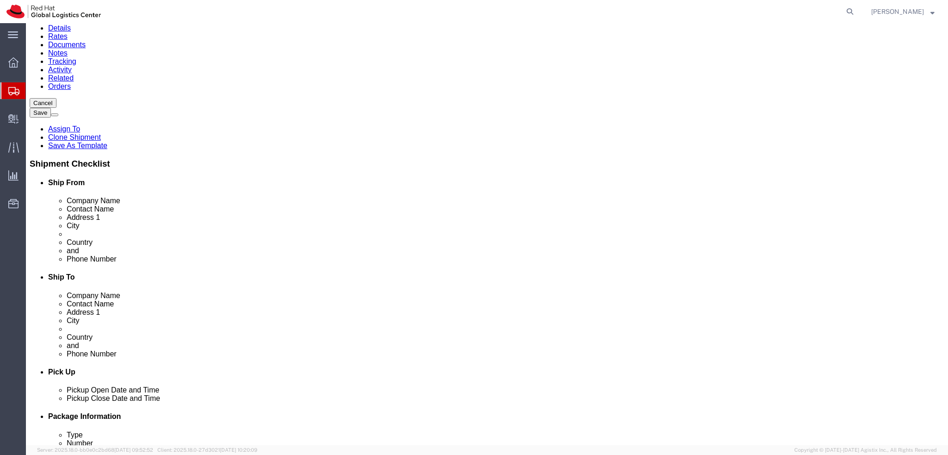
scroll to position [0, 0]
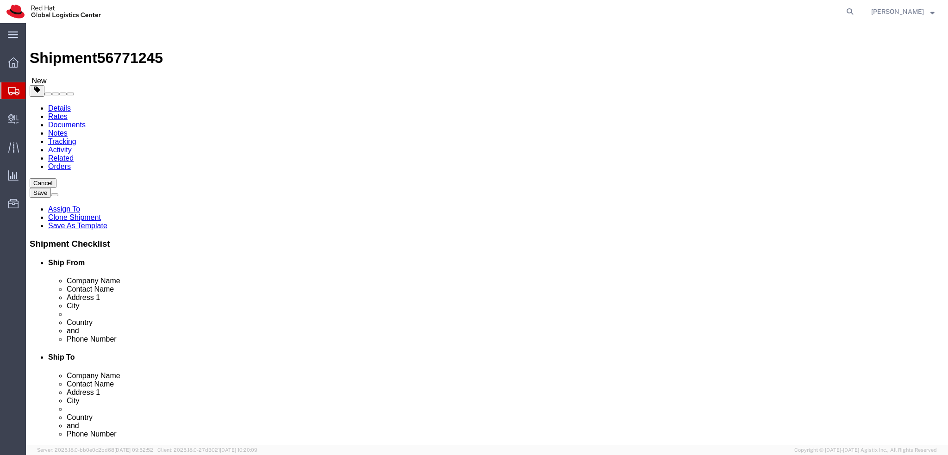
click icon
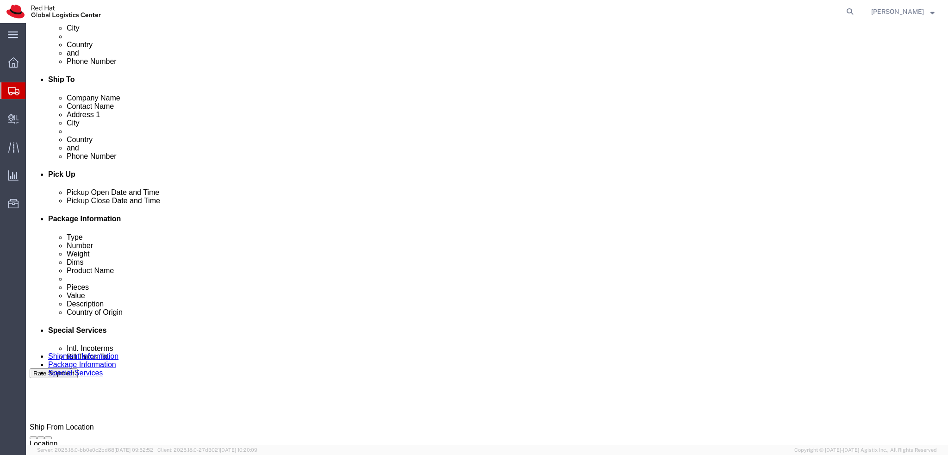
scroll to position [428, 0]
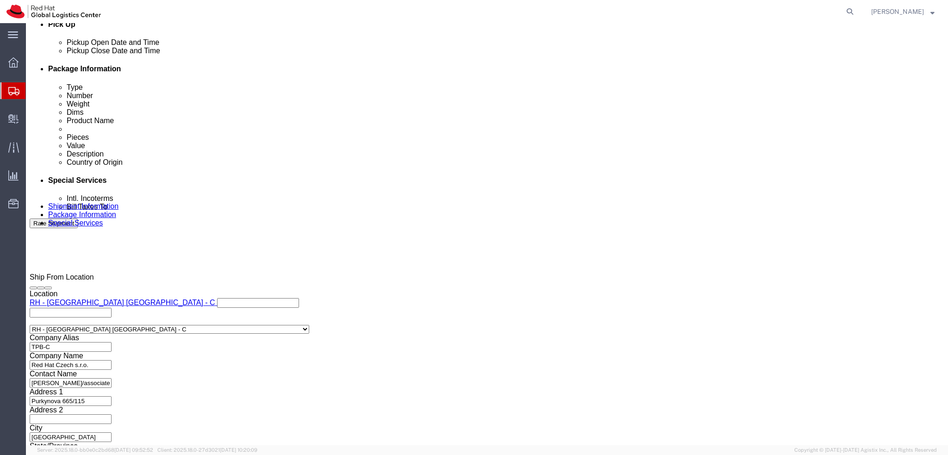
type input "Londo"
drag, startPoint x: 509, startPoint y: 248, endPoint x: 538, endPoint y: 265, distance: 33.4
click input "text"
type input "emealogistics@redhat.com"
click input "text"
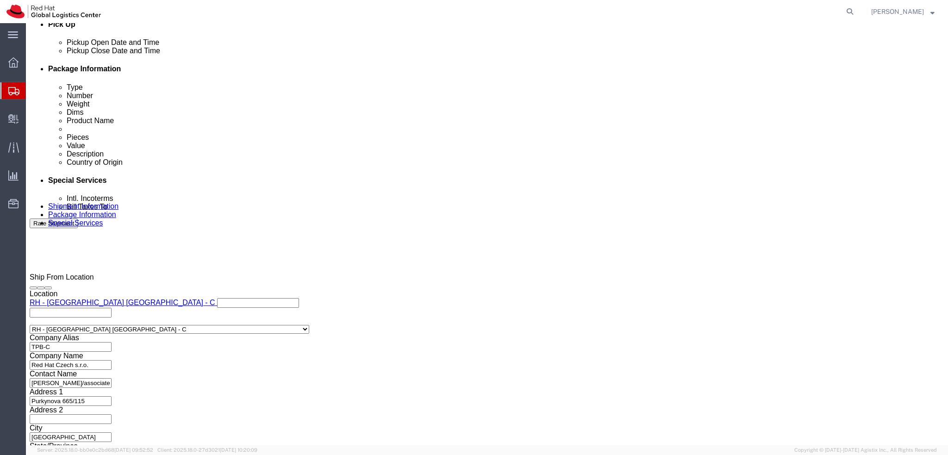
paste input "GB733392434"
type input "GB733392434"
click label "Address 2"
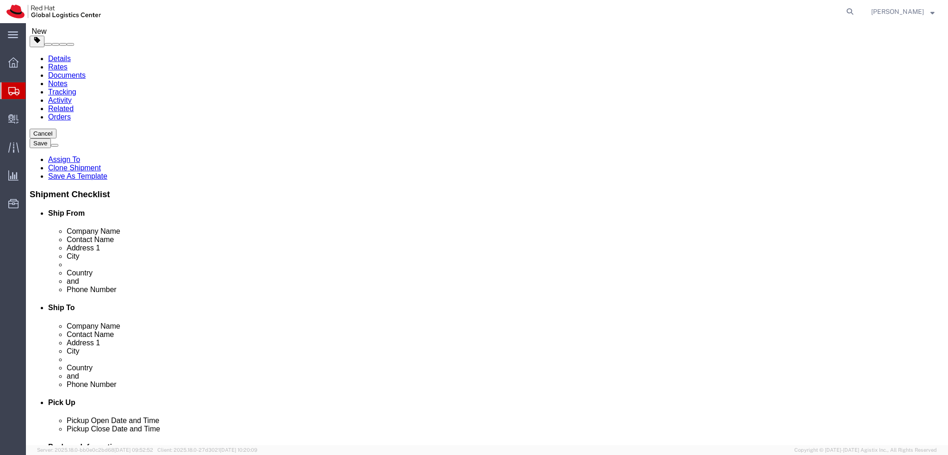
scroll to position [0, 0]
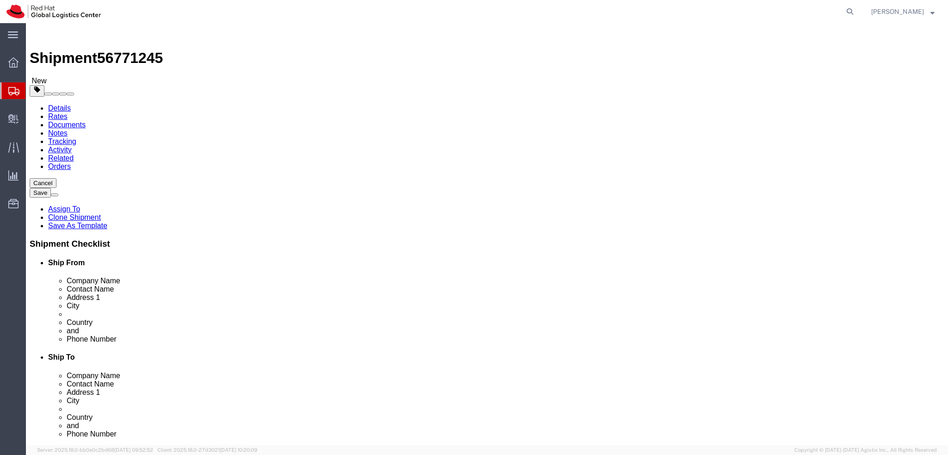
click icon
click input "msteiner@redhat.com"
drag, startPoint x: 669, startPoint y: 333, endPoint x: 585, endPoint y: 340, distance: 84.5
click div "Location My Profile Location RH - Amsterdam - MSO RH - Amsterdam Data Center RH…"
click input "msteiner@redhat.com, emealogistics@redhat.com"
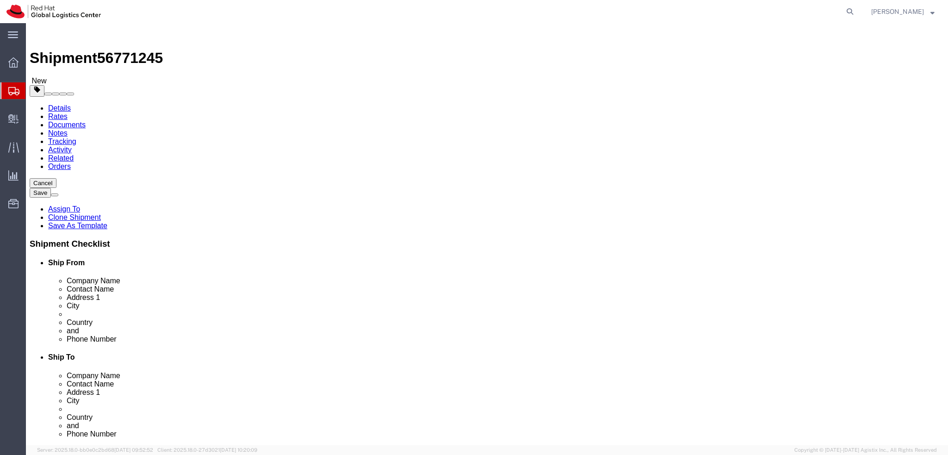
type input "msteiner@redhat.com, emealogistics@redhat.com"
click button "Rate Shipment"
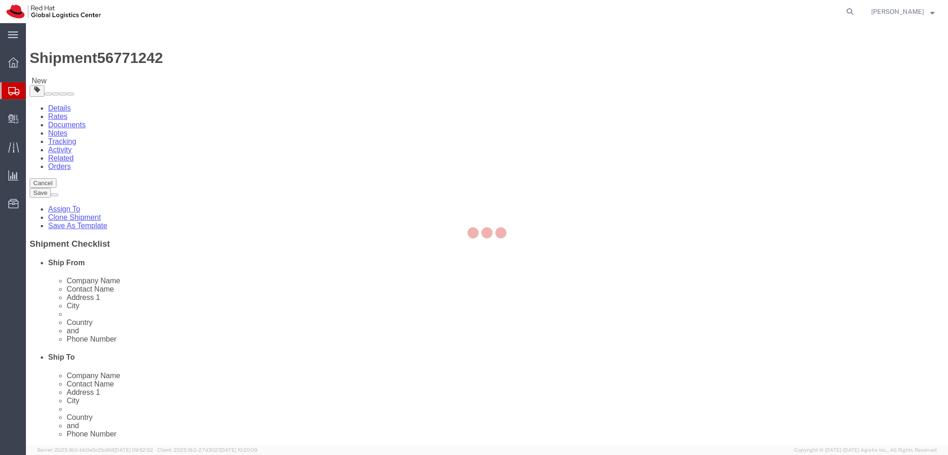
select select "38037"
select select
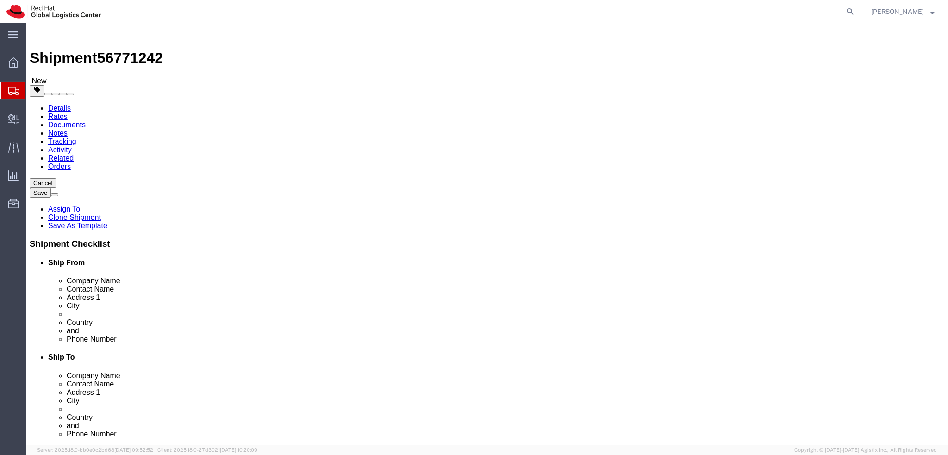
click icon
click input "tscully@redhat.com"
paste input "[EMAIL_ADDRESS][DOMAIN_NAME]"
type input "tscully@redhat.com, emealogistics@redhat.com"
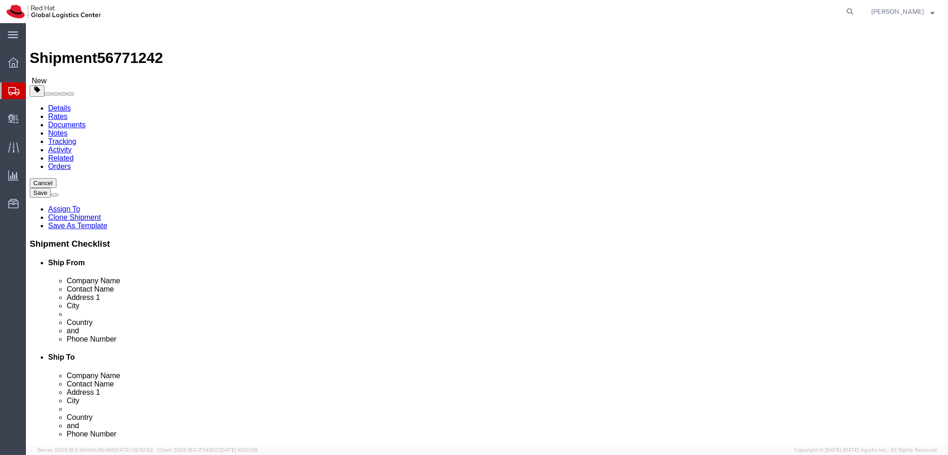
click icon
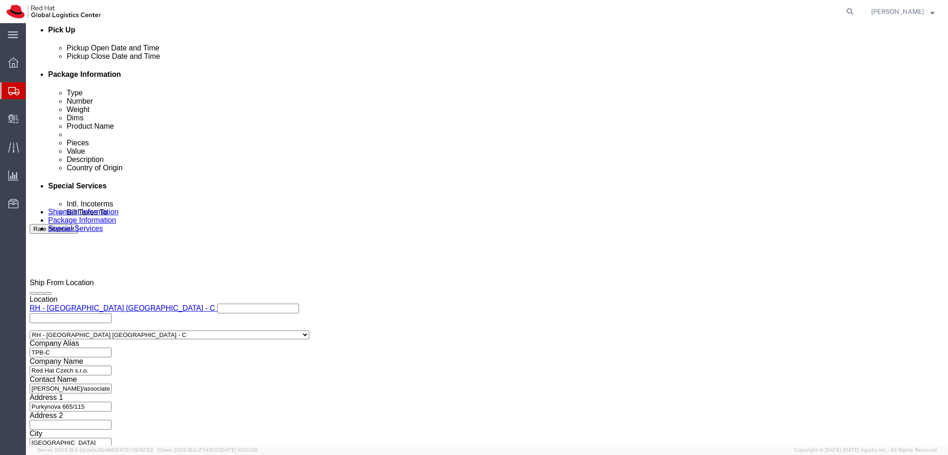
scroll to position [428, 0]
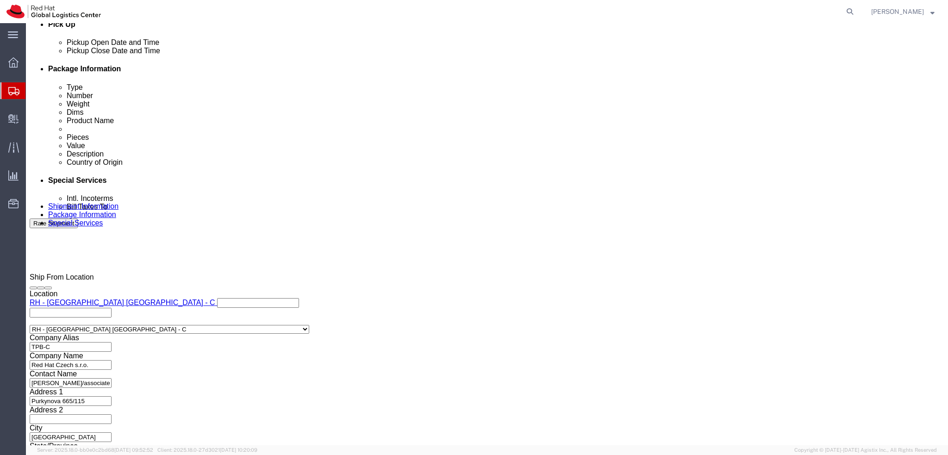
type input "lond"
click input "text"
type input "[EMAIL_ADDRESS][DOMAIN_NAME]"
click input "text"
paste input "GB733392434"
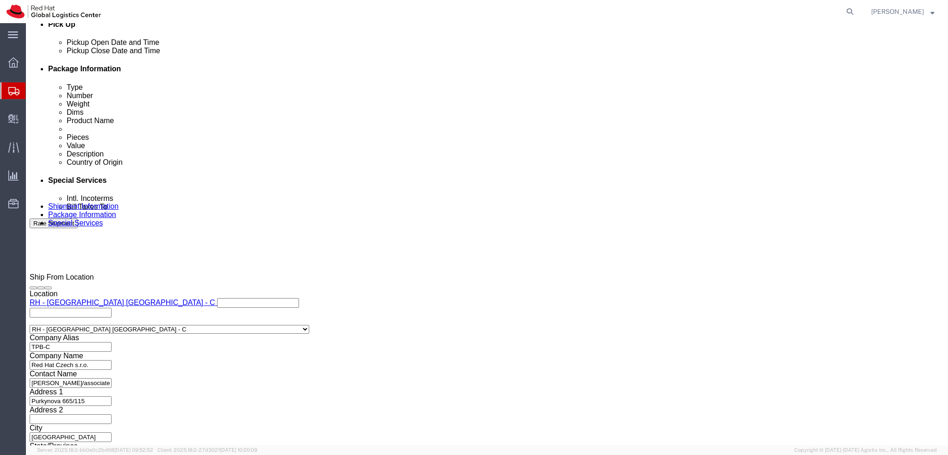
type input "GB733392434"
click button "Rate Shipment"
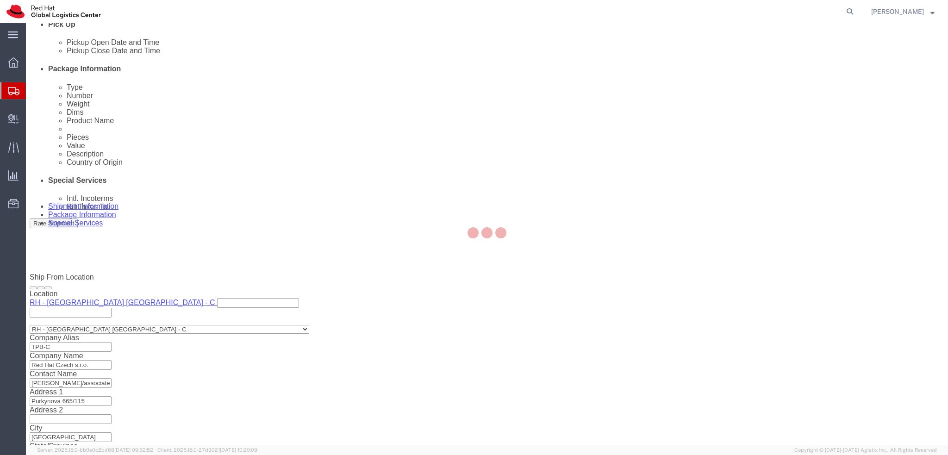
scroll to position [0, 0]
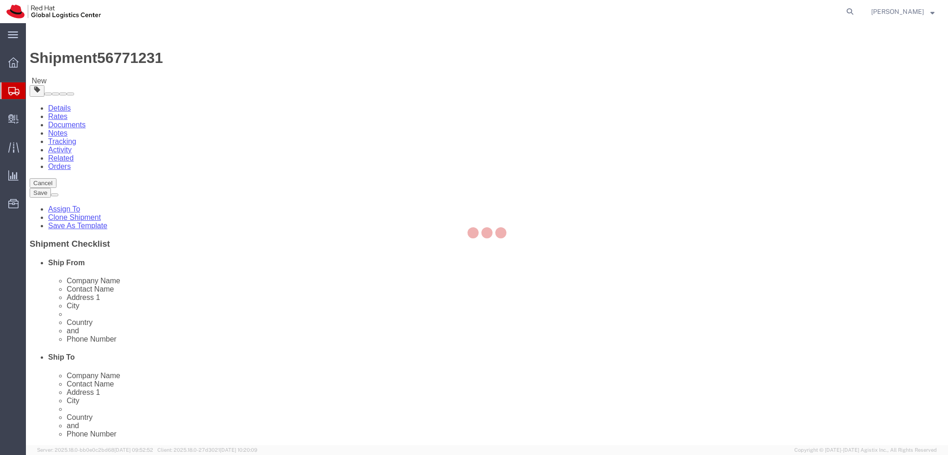
select select "38037"
select select
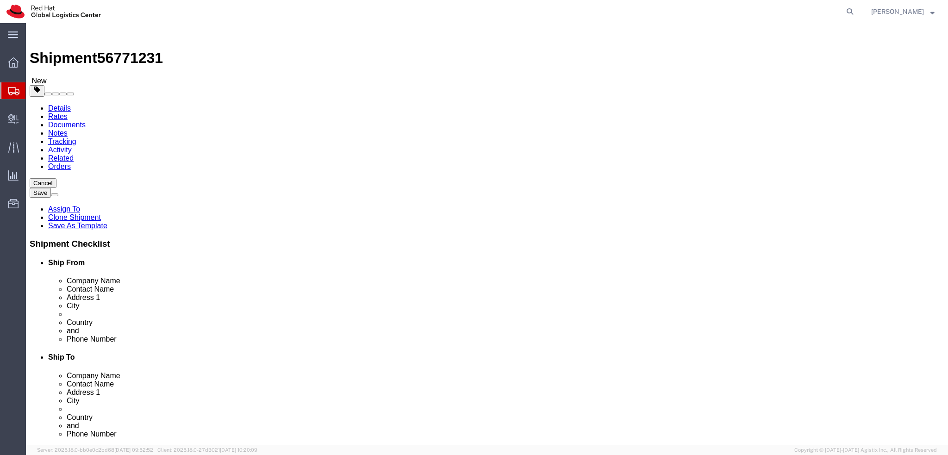
click input "[EMAIL_ADDRESS][DOMAIN_NAME]"
paste input "[EMAIL_ADDRESS][DOMAIN_NAME]"
type input "[EMAIL_ADDRESS][DOMAIN_NAME], [EMAIL_ADDRESS][DOMAIN_NAME]"
click icon
click link "Special Services"
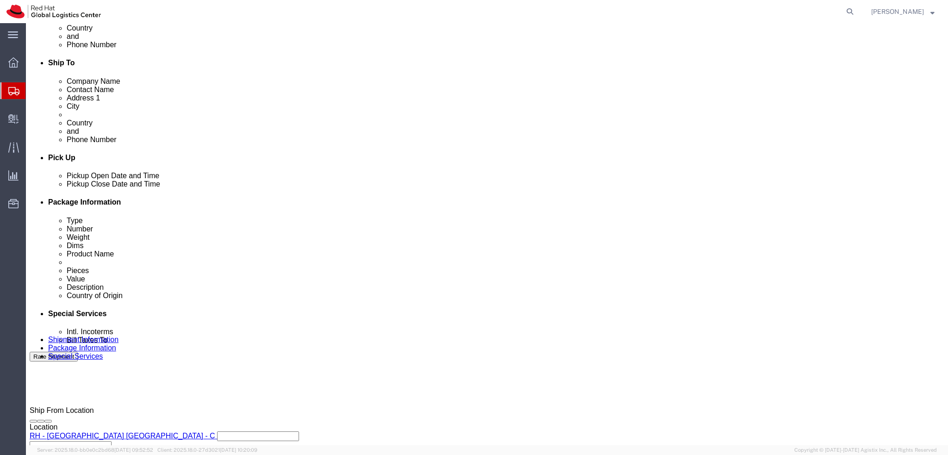
scroll to position [428, 0]
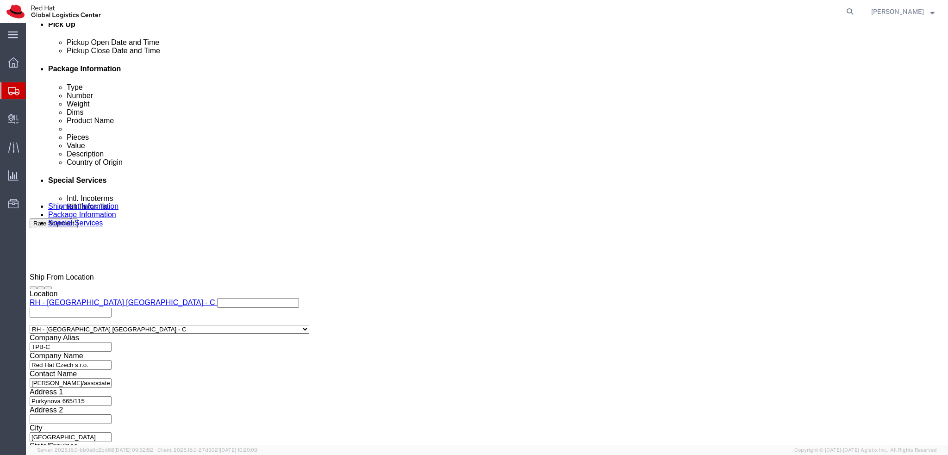
type input "londo"
click input "text"
type input "[EMAIL_ADDRESS][DOMAIN_NAME]"
click input "text"
paste input "GB733392434"
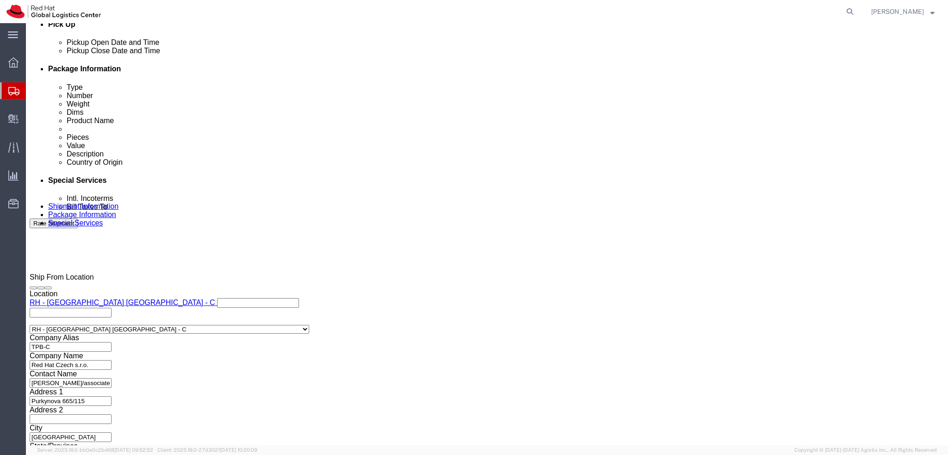
type input "GB733392434"
click button "Rate Shipment"
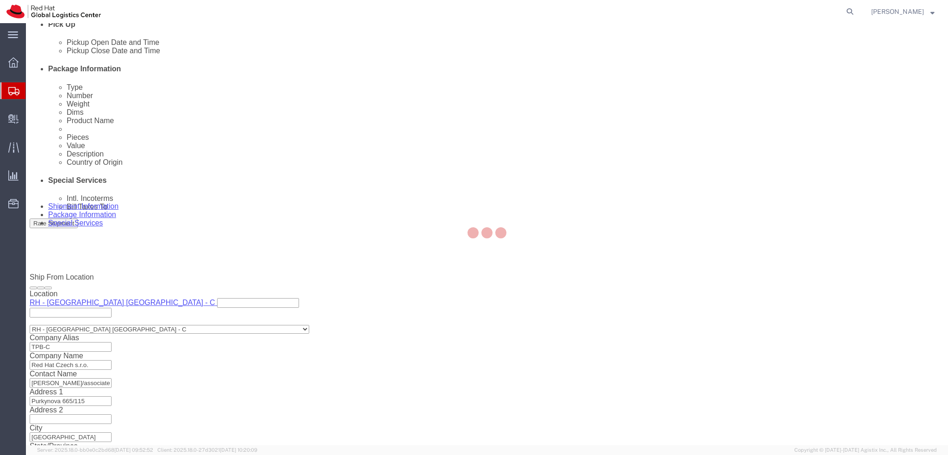
scroll to position [0, 0]
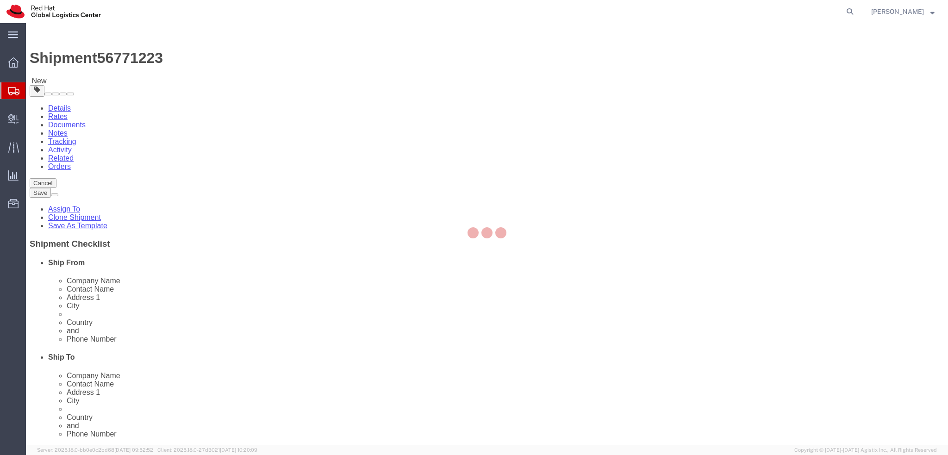
select select "38037"
select select
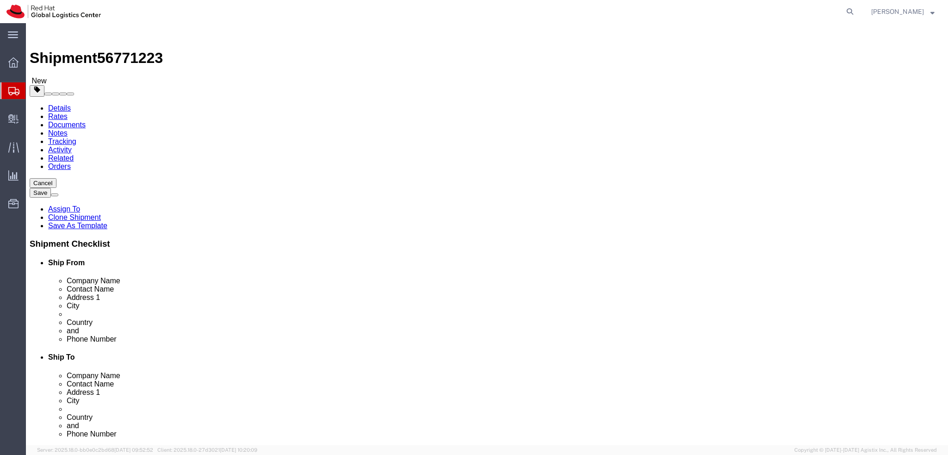
click input "[EMAIL_ADDRESS][DOMAIN_NAME]"
paste input "[EMAIL_ADDRESS][DOMAIN_NAME]"
type input "[EMAIL_ADDRESS][DOMAIN_NAME], [EMAIL_ADDRESS][DOMAIN_NAME]"
click icon
click div "Shipment Information Package Information Special Services"
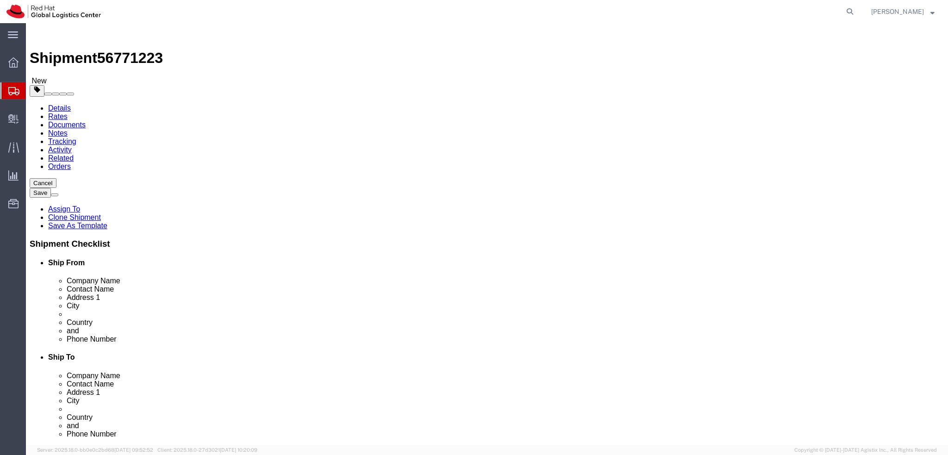
click icon
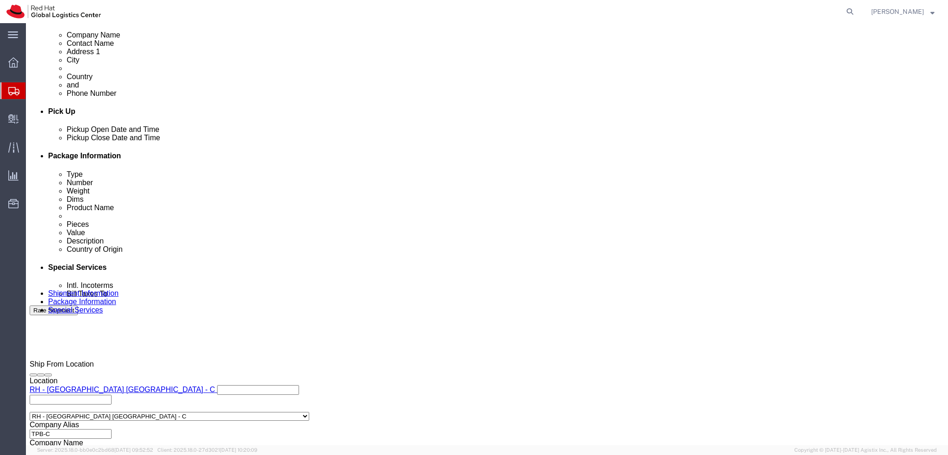
scroll to position [428, 0]
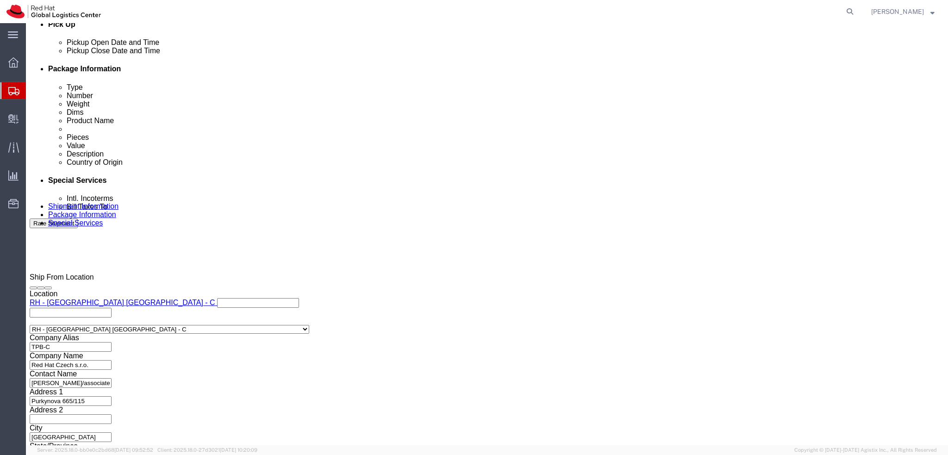
click div "Location Select Select My Profile Location [GEOGRAPHIC_DATA] - [GEOGRAPHIC_DATA…"
type input "londo"
click input "text"
type input "[EMAIL_ADDRESS][DOMAIN_NAME]"
click input "text"
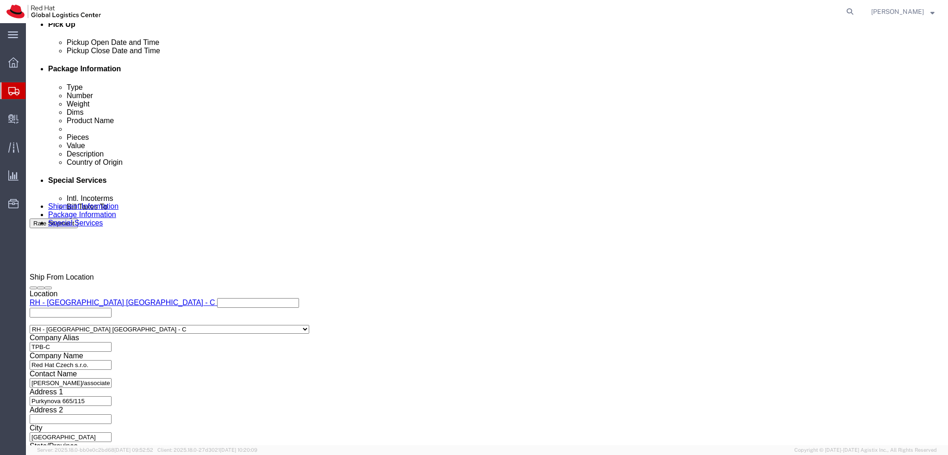
paste input "GB733392434"
type input "GB733392434"
click label "City"
click button "Rate Shipment"
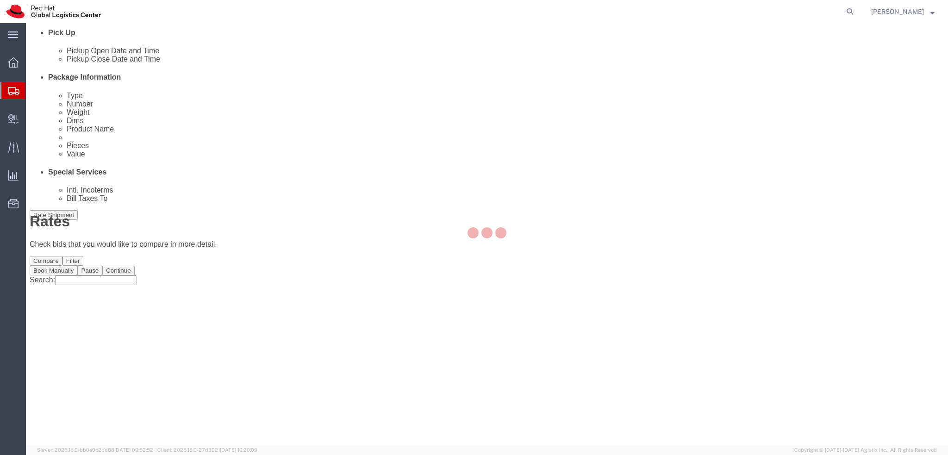
scroll to position [0, 0]
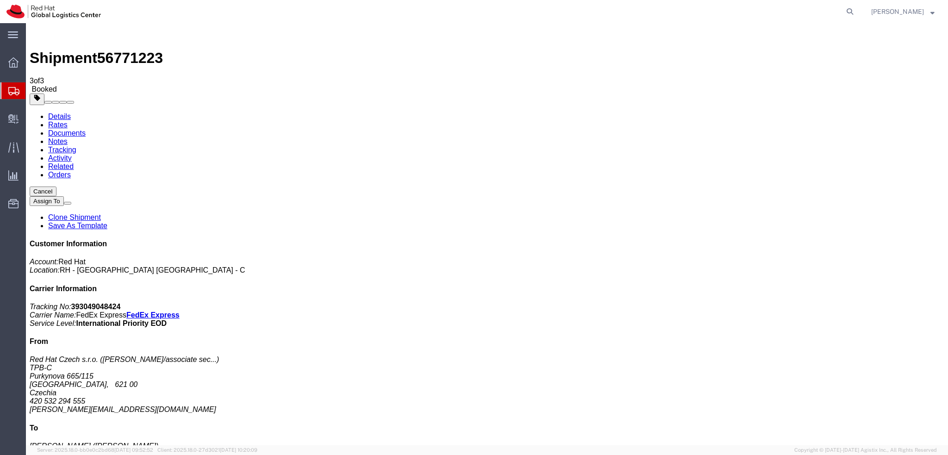
drag, startPoint x: 100, startPoint y: 145, endPoint x: 370, endPoint y: 251, distance: 289.8
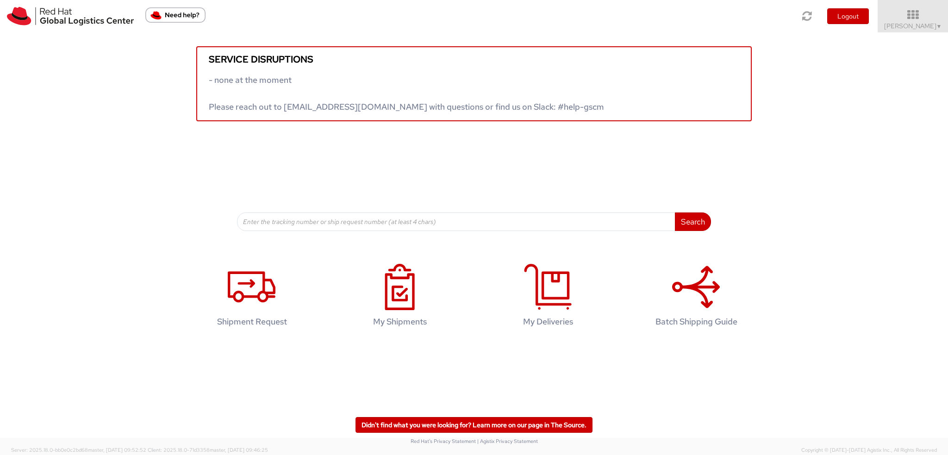
click at [251, 286] on use at bounding box center [252, 286] width 48 height 31
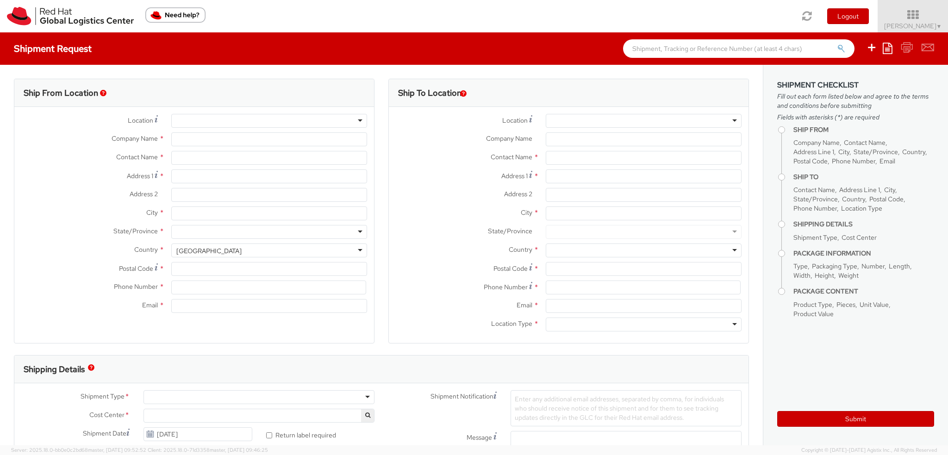
select select "901"
select select
click at [562, 122] on div at bounding box center [643, 121] width 196 height 14
click at [444, 154] on label "Contact Name *" at bounding box center [464, 157] width 150 height 12
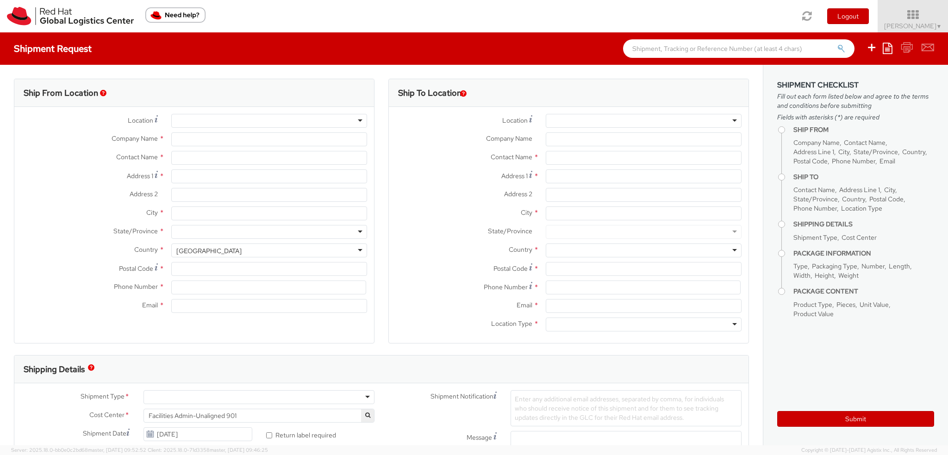
type input "Red Hat Czech s.r.o."
type input "Filip Moravec"
type input "Purkynova 665/115"
type input "BRNO"
type input "621 00"
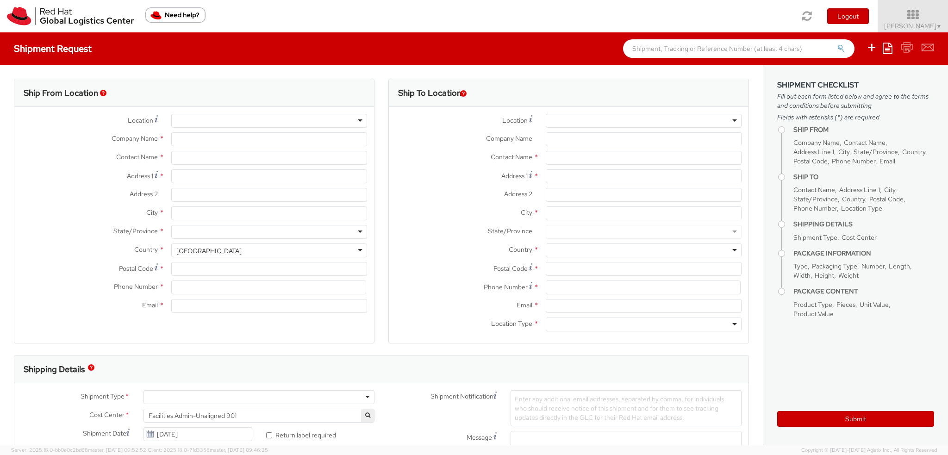
type input "420 532 294 555"
type input "fmoravec@redhat.com"
select select "CM"
select select "KGS"
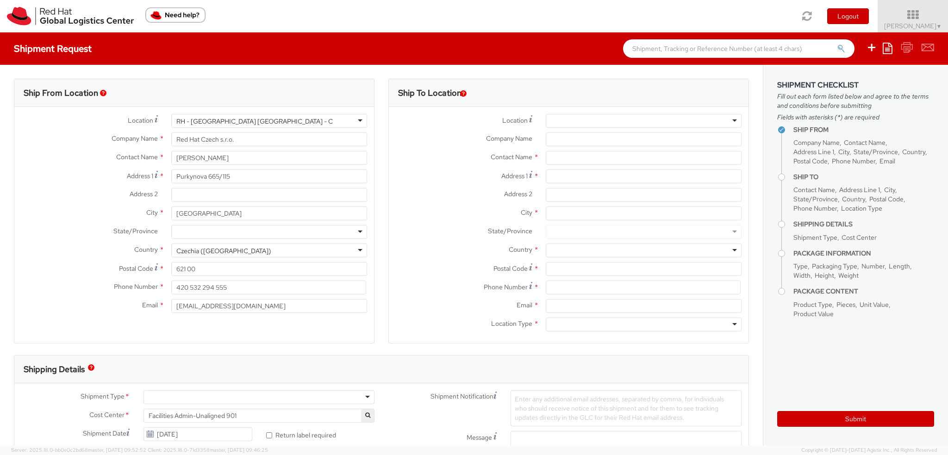
click at [565, 122] on div at bounding box center [643, 121] width 196 height 14
type input "e"
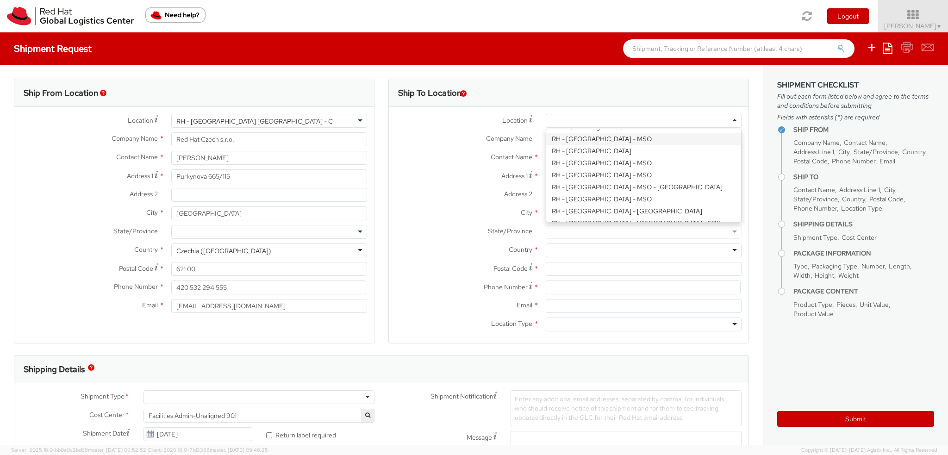
scroll to position [568, 0]
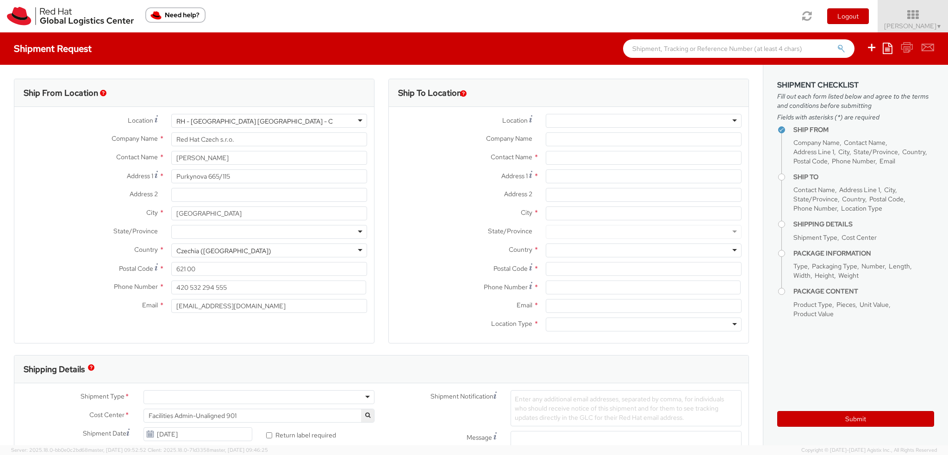
click at [587, 122] on div at bounding box center [643, 121] width 196 height 14
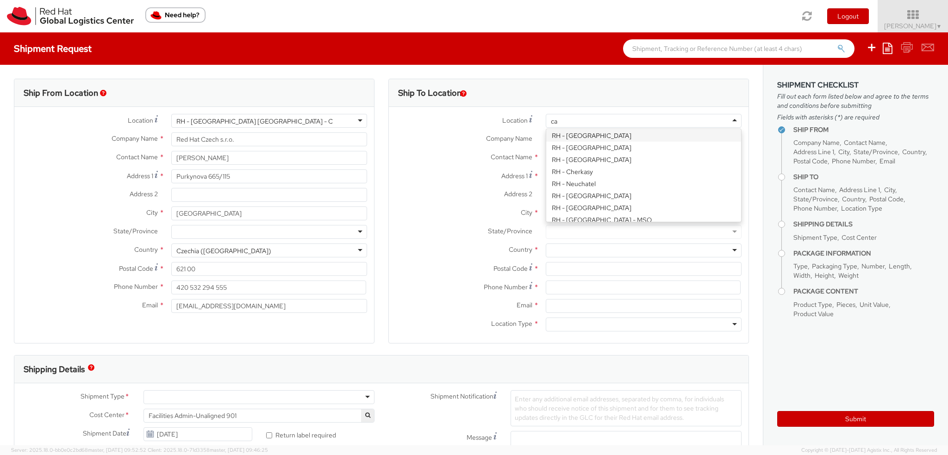
scroll to position [0, 0]
type input "cai"
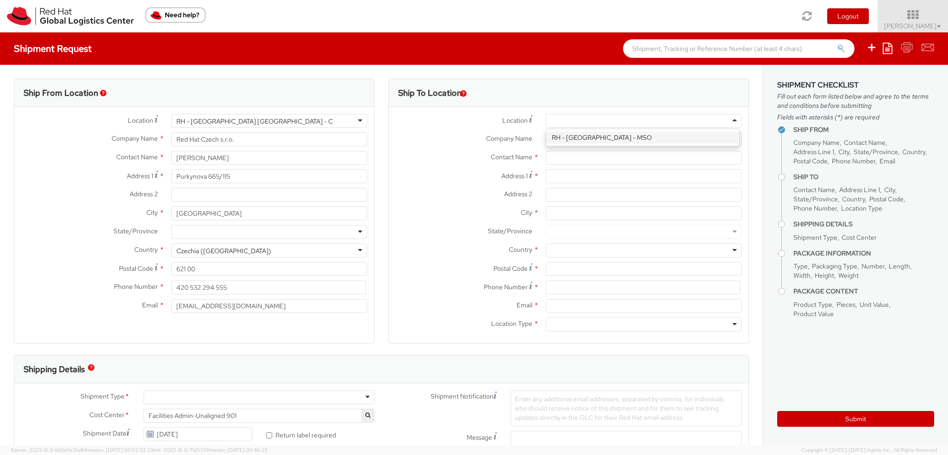
type input "Red Hat Egypt"
type input "The 47 Office Building, Street 90"
type input "CAIRO"
type input "11835"
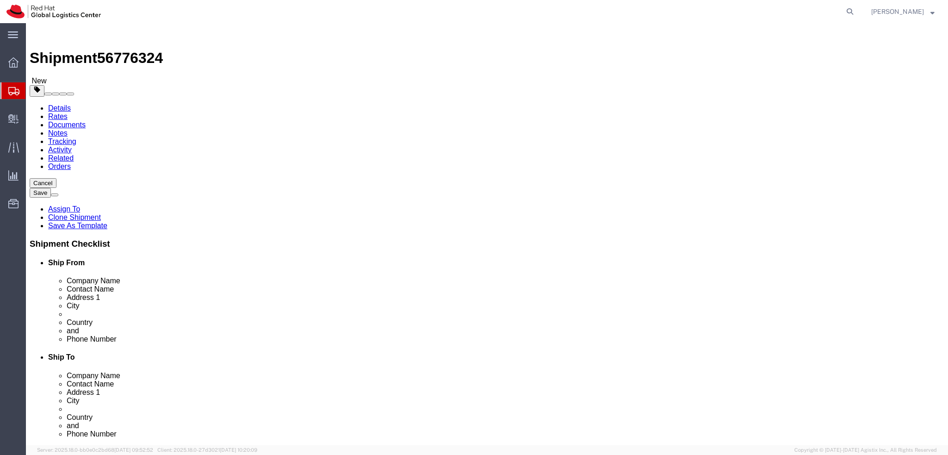
select select "38036"
select select "52191"
click input "[EMAIL_ADDRESS][DOMAIN_NAME]"
paste input "[EMAIL_ADDRESS][DOMAIN_NAME]"
type input "[EMAIL_ADDRESS][DOMAIN_NAME], [EMAIL_ADDRESS][DOMAIN_NAME]"
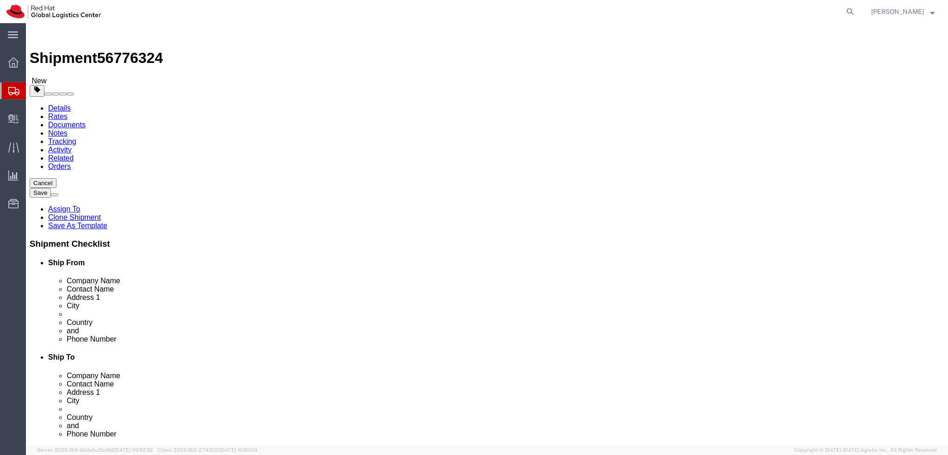
click label "City"
click icon
click dd "2830.94 EUR"
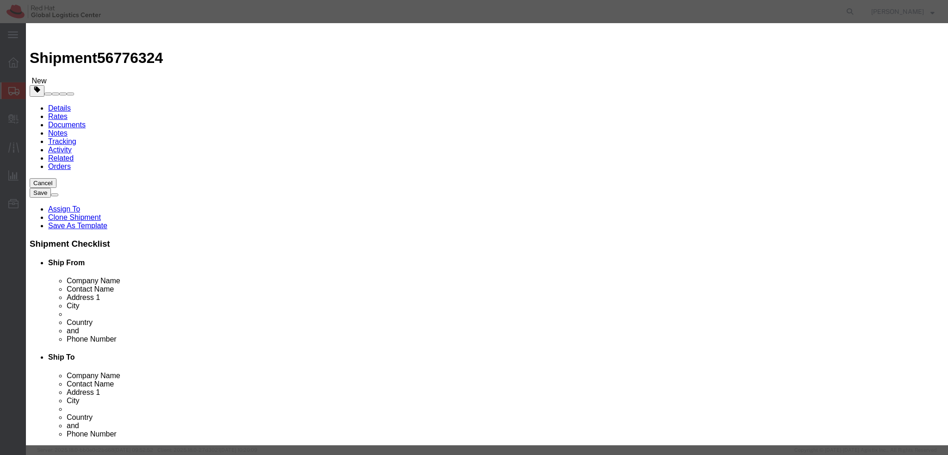
type input "8471.30"
click button "Save & Close"
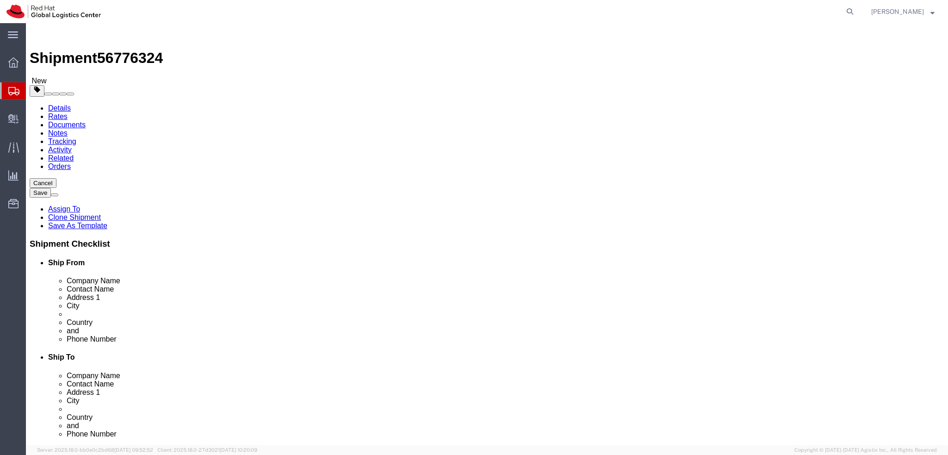
click dd "407.54 EUR"
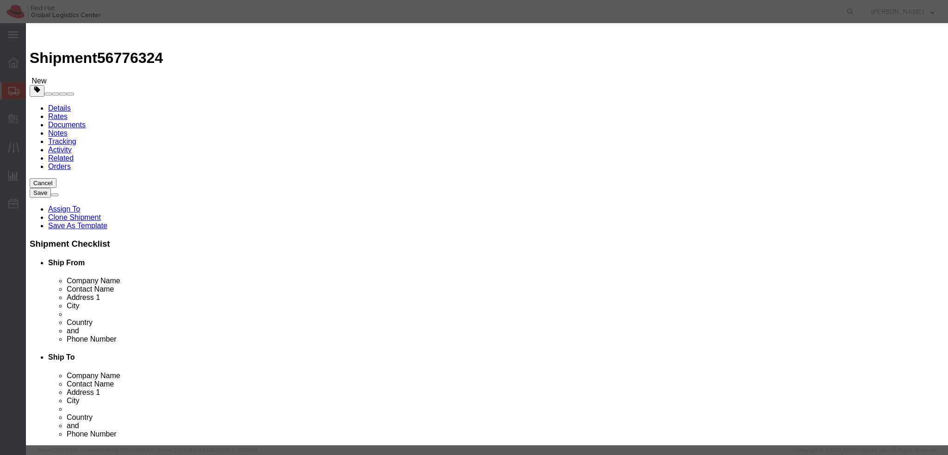
type input "8471.90"
click button "Save & Close"
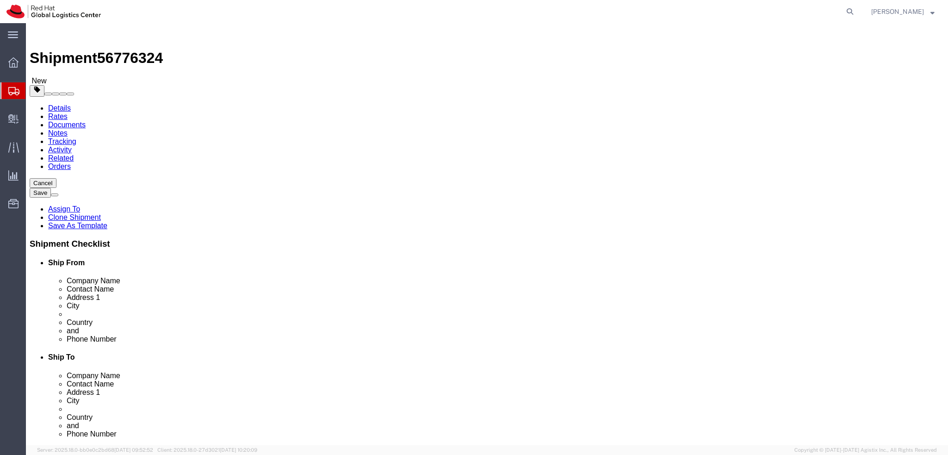
click icon
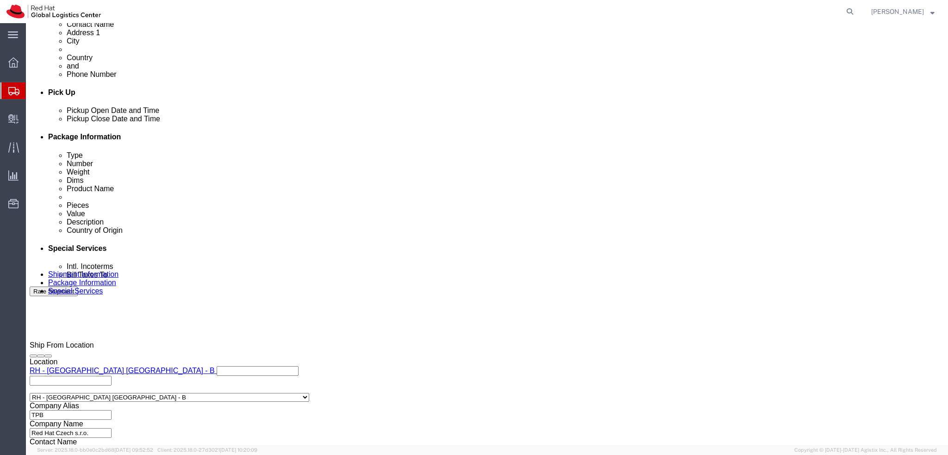
scroll to position [428, 0]
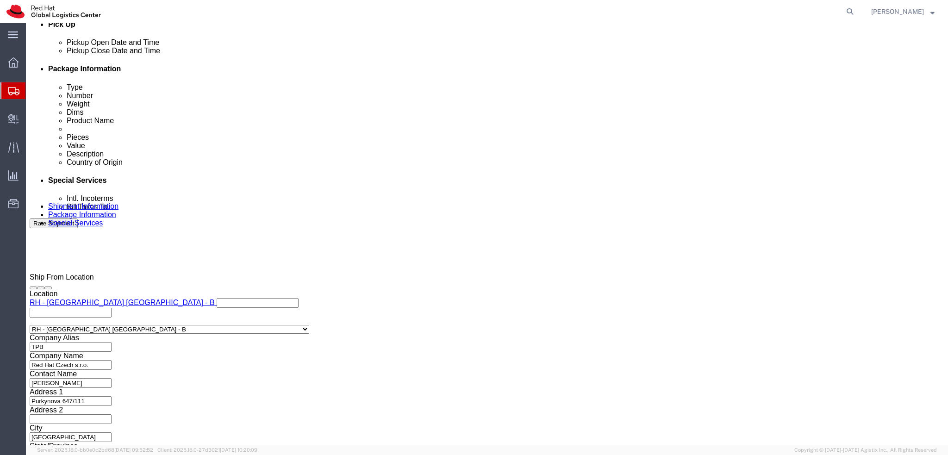
type input "riy"
click input "text"
type input "[EMAIL_ADDRESS][DOMAIN_NAME]"
click icon
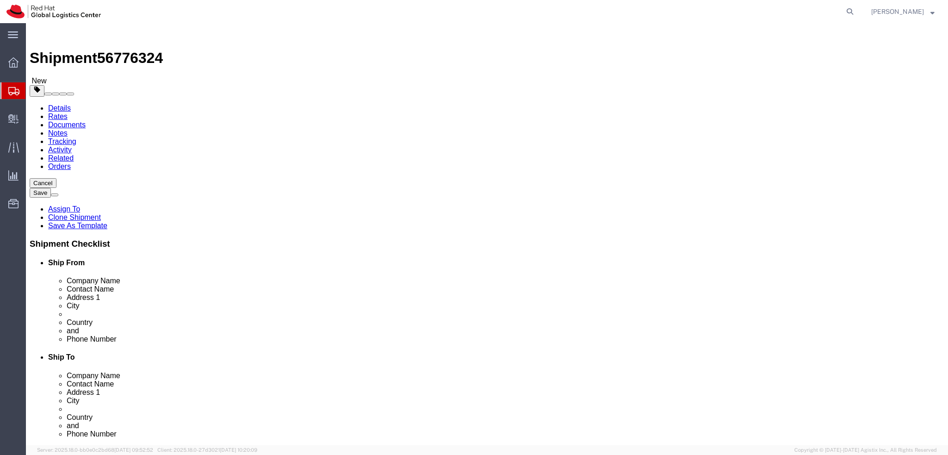
drag, startPoint x: 545, startPoint y: 309, endPoint x: 446, endPoint y: 309, distance: 99.0
click div "Phone Number [PHONE_NUMBER]"
click icon
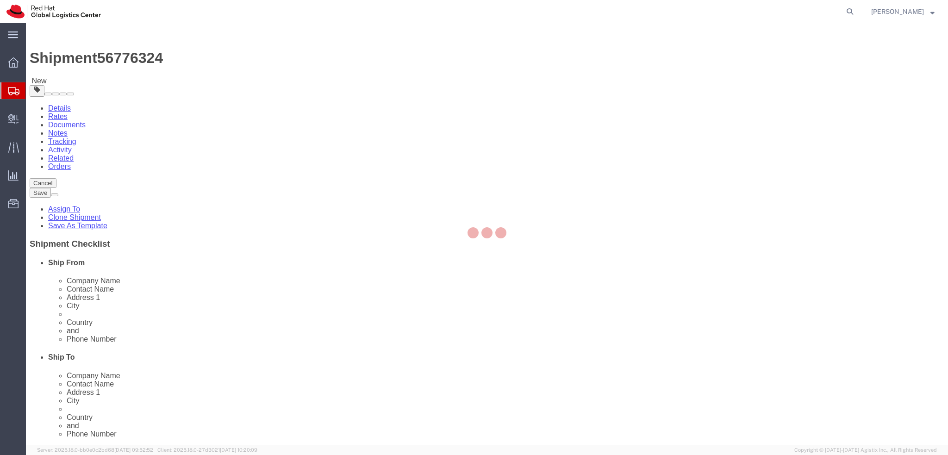
select select "COSTCENTER"
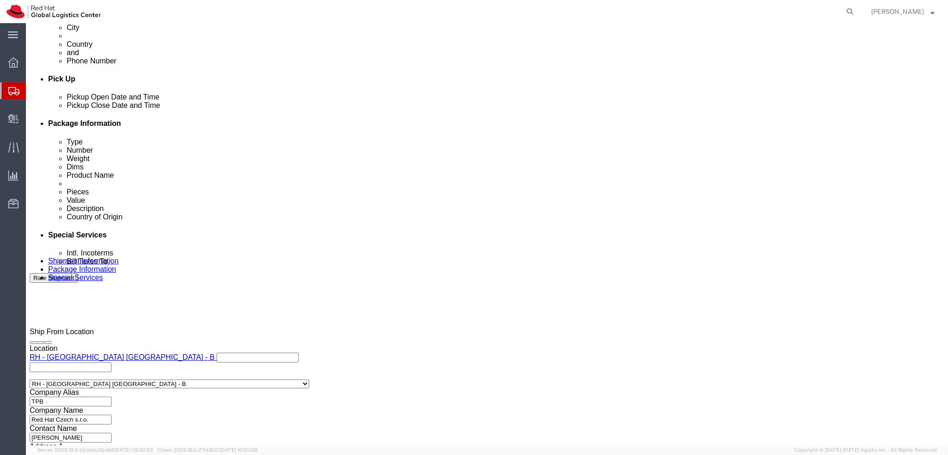
scroll to position [428, 0]
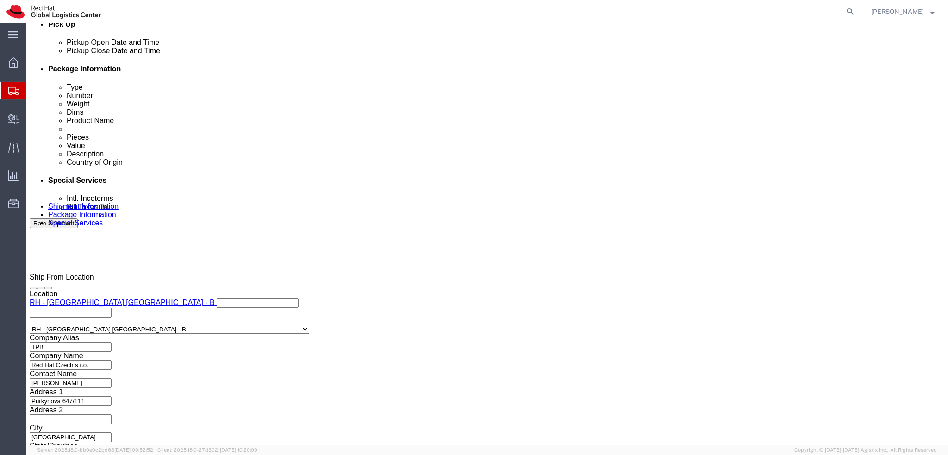
click input "text"
paste input "966502107751"
type input "966502107751"
click label "Address 2"
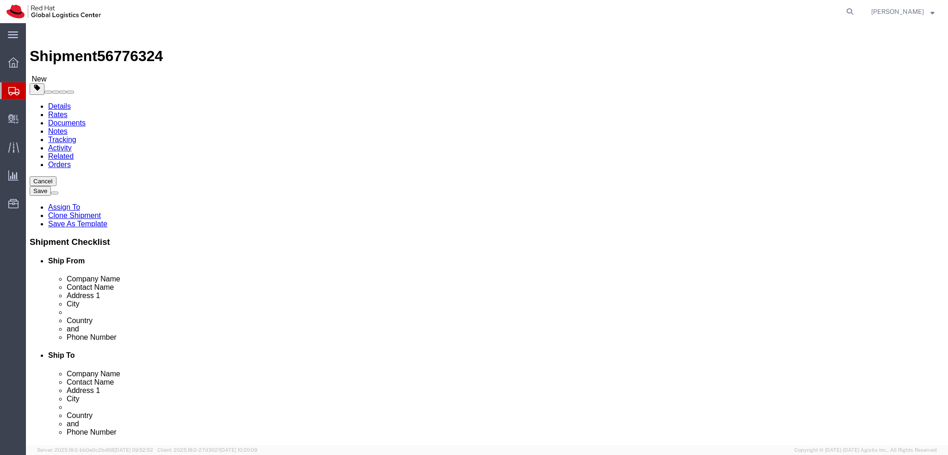
scroll to position [0, 0]
click icon
click button "Rate Shipment"
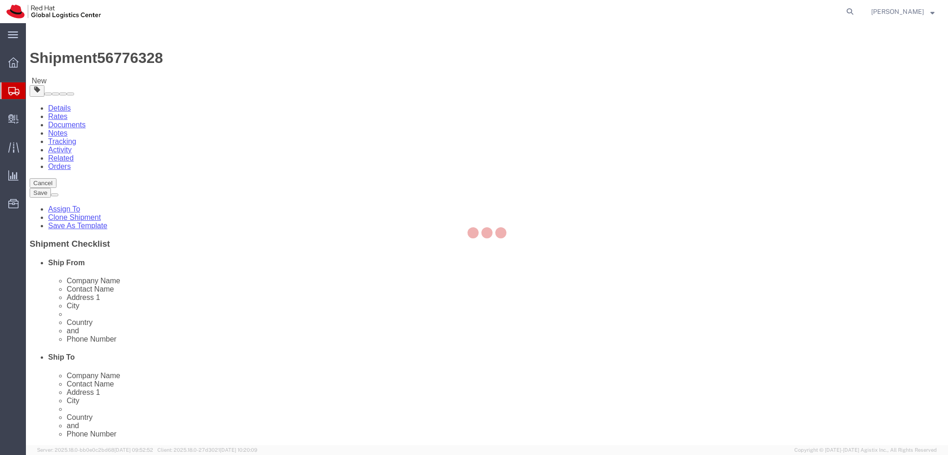
select select "38036"
select select "52191"
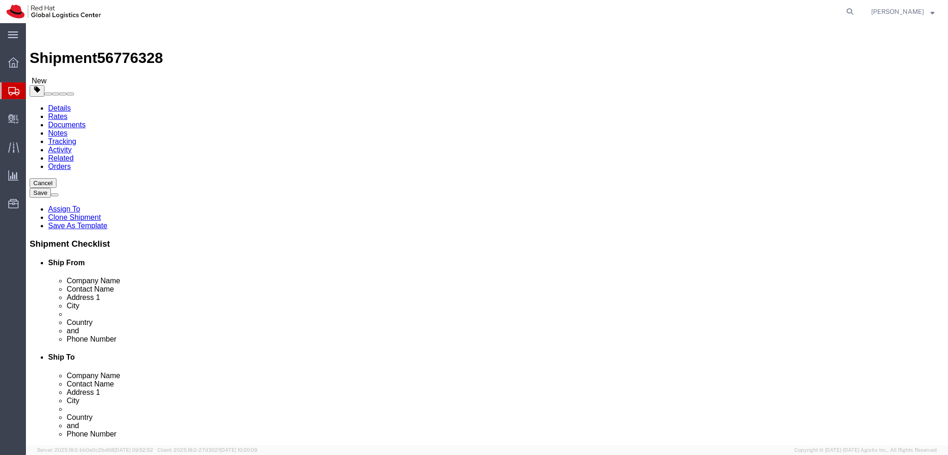
click input "mabushaw@redhat.com"
paste input "emealogistics@redhat.com"
type input "mabushaw@redhat.com, emealogistics@redhat.com"
click icon
click dd "203.77 EUR"
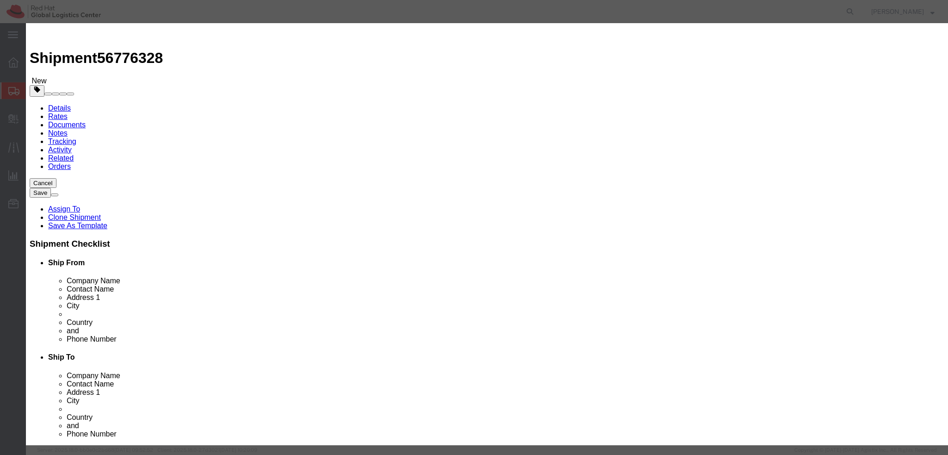
type input "8471.90"
click icon
type input "8471.30"
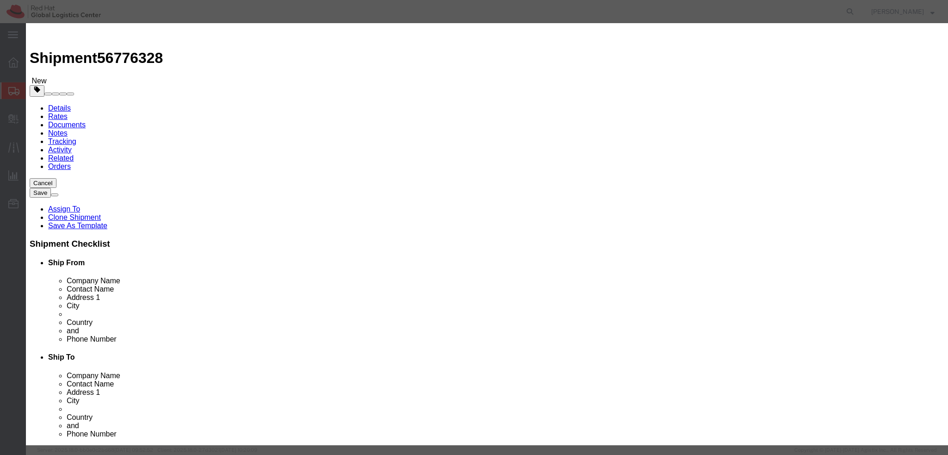
click button "Save & Close"
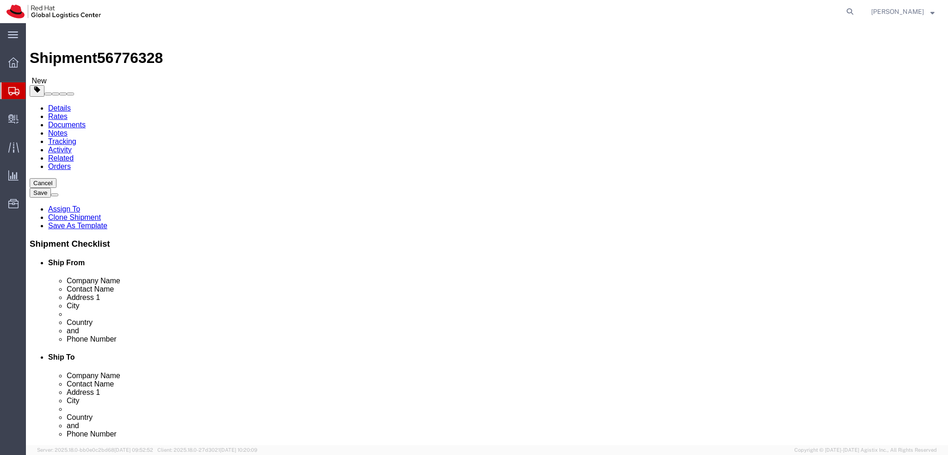
click icon
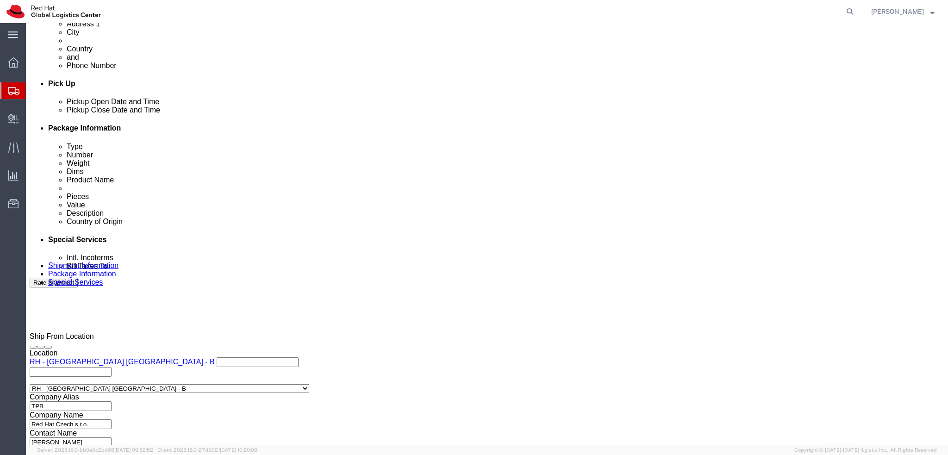
scroll to position [428, 0]
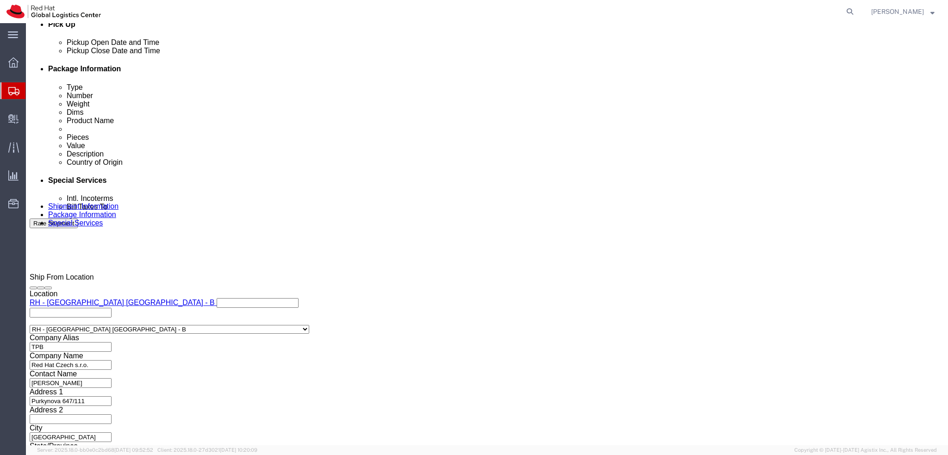
type input "riy"
click input "text"
type input "emealogistics@redhat.com"
click link "Shipment Information"
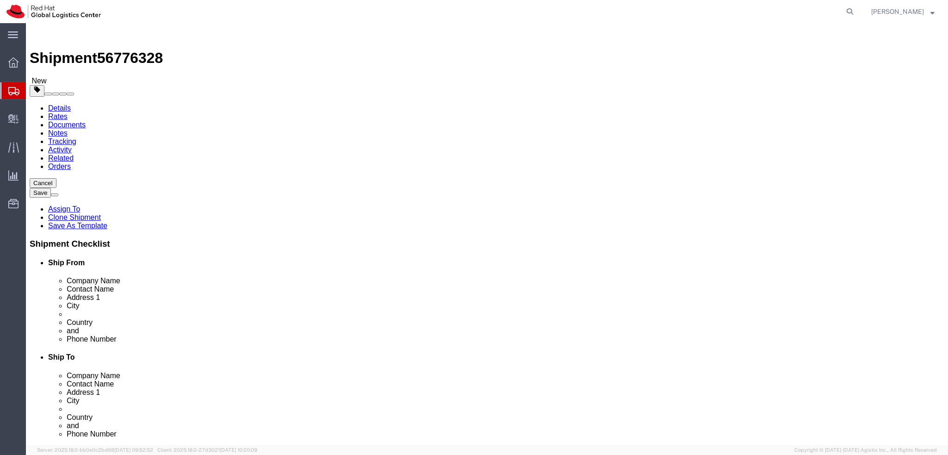
drag, startPoint x: 576, startPoint y: 316, endPoint x: 490, endPoint y: 326, distance: 86.7
click div "Location RH - Riyadh - MSO My Profile Location RH - Amsterdam - MSO RH - Amster…"
click icon
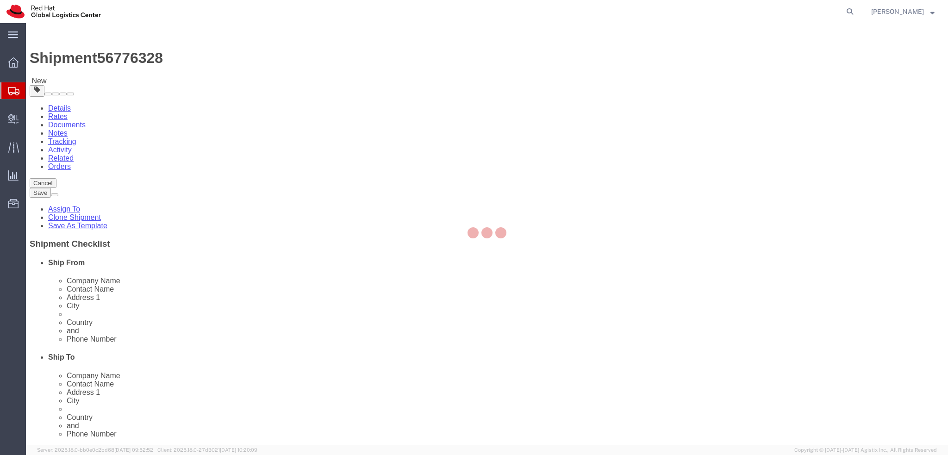
select select "COSTCENTER"
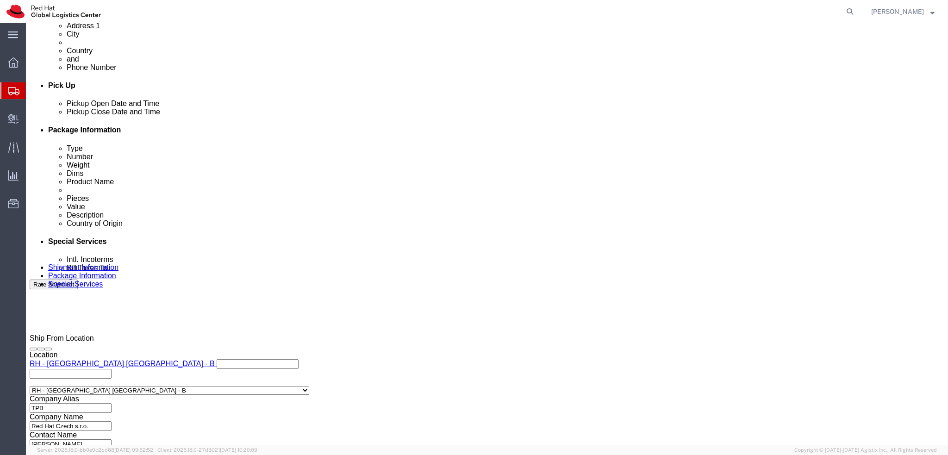
scroll to position [428, 0]
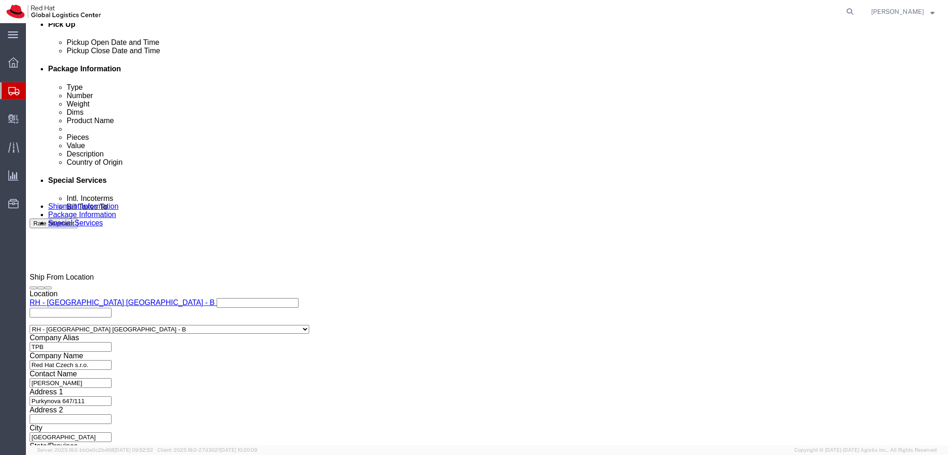
click input "text"
paste input "966502107751"
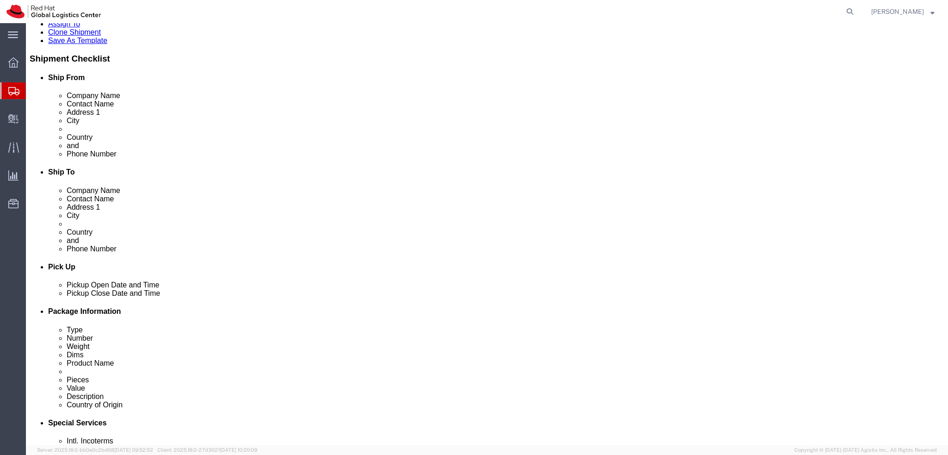
scroll to position [0, 0]
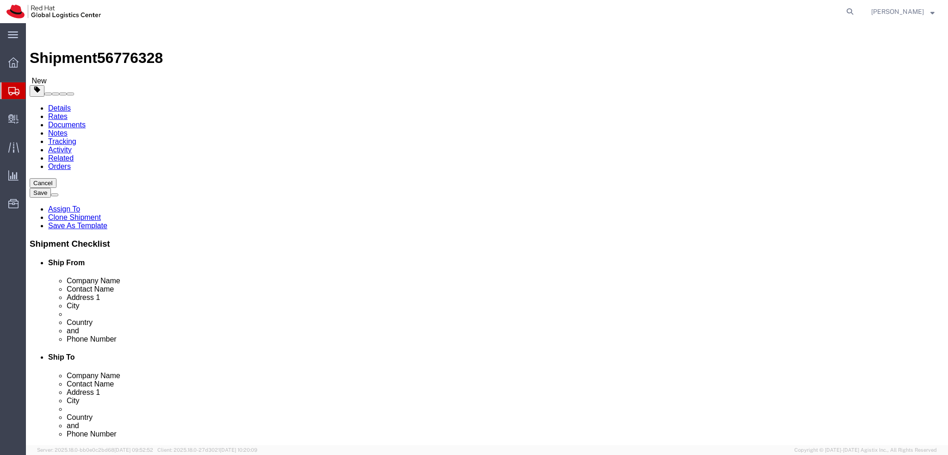
type input "966502107751"
click icon
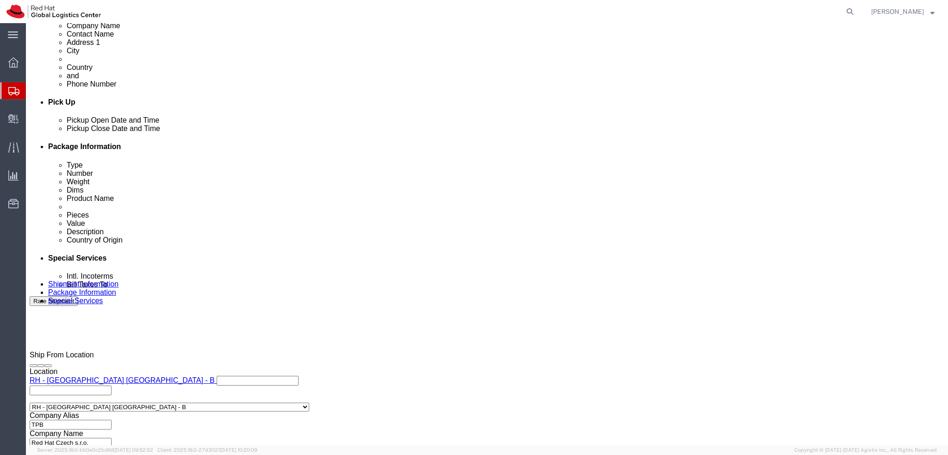
scroll to position [372, 0]
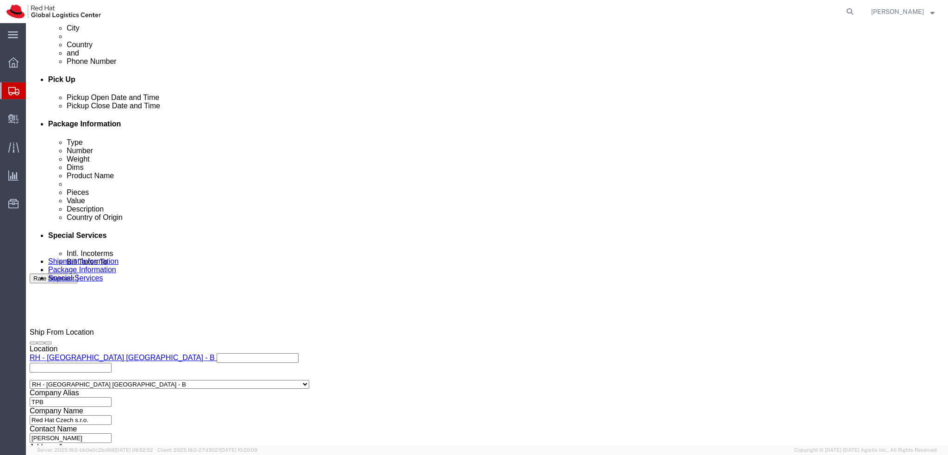
click button "Rate Shipment"
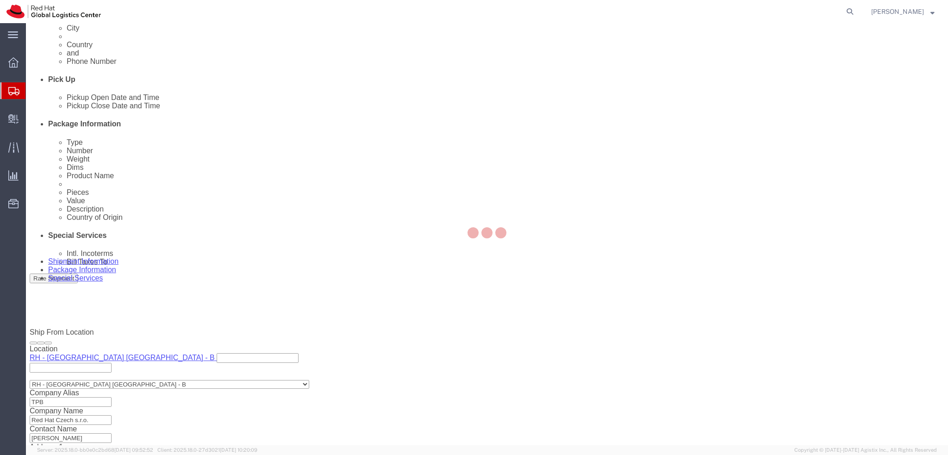
scroll to position [0, 0]
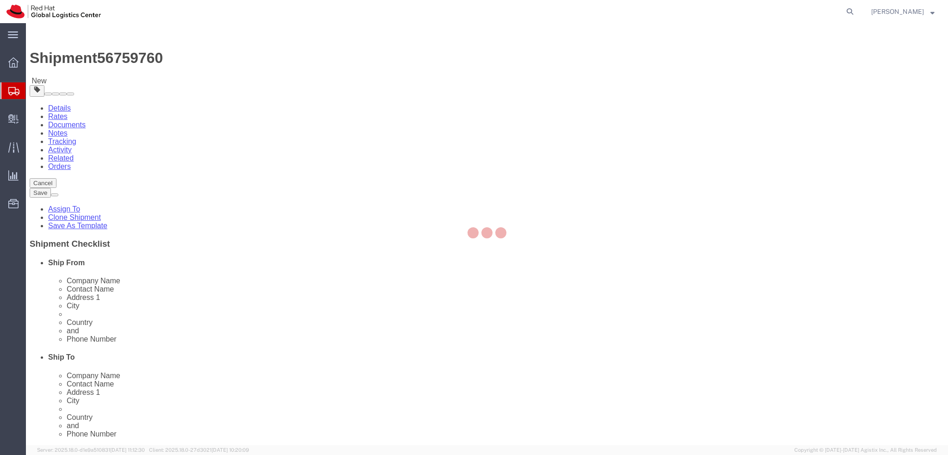
select select
select select "38036"
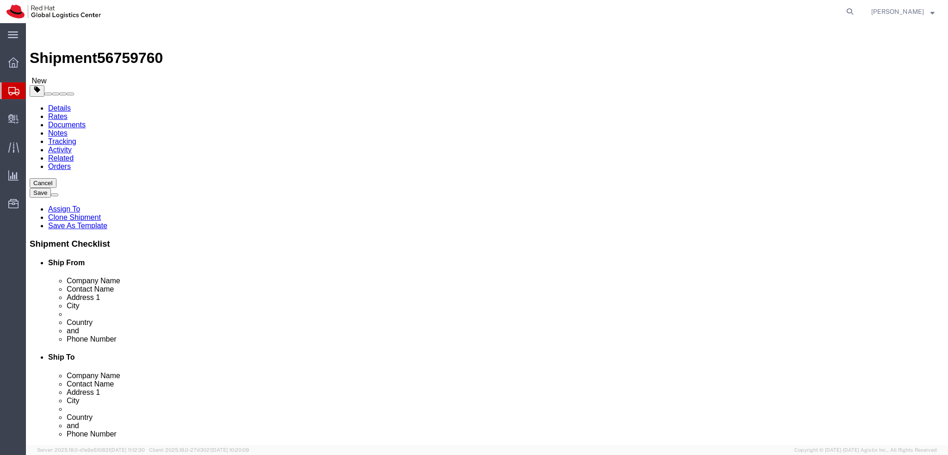
drag, startPoint x: 206, startPoint y: 190, endPoint x: 85, endPoint y: 189, distance: 120.8
click div "Contact Name [PERSON_NAME]"
drag, startPoint x: 174, startPoint y: 170, endPoint x: 108, endPoint y: 178, distance: 66.7
click div "Company Name Red Hat"
paste input "[PERSON_NAME]"
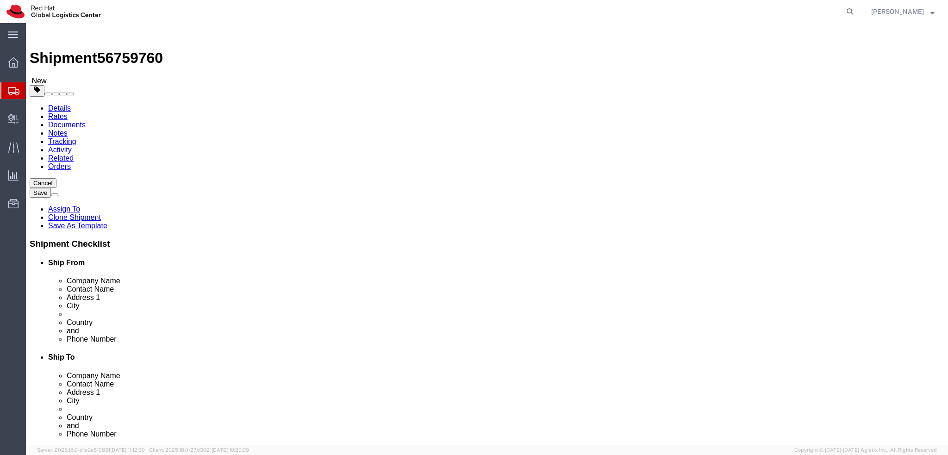
type input "[PERSON_NAME]"
click label "Address 2"
click icon
click dd "500.00 EUR"
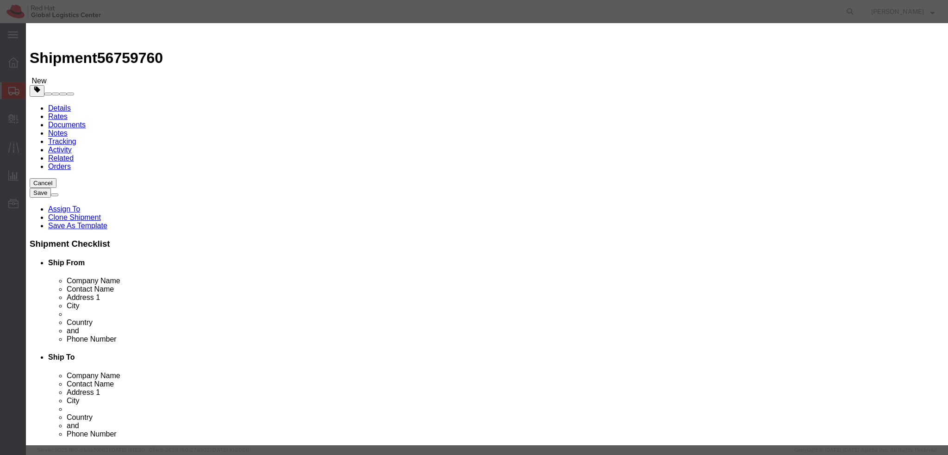
click textarea
type textarea "Laptop"
click div
click button
click div "Description Commodity Category Select Country Of Origin Select [GEOGRAPHIC_DATA…"
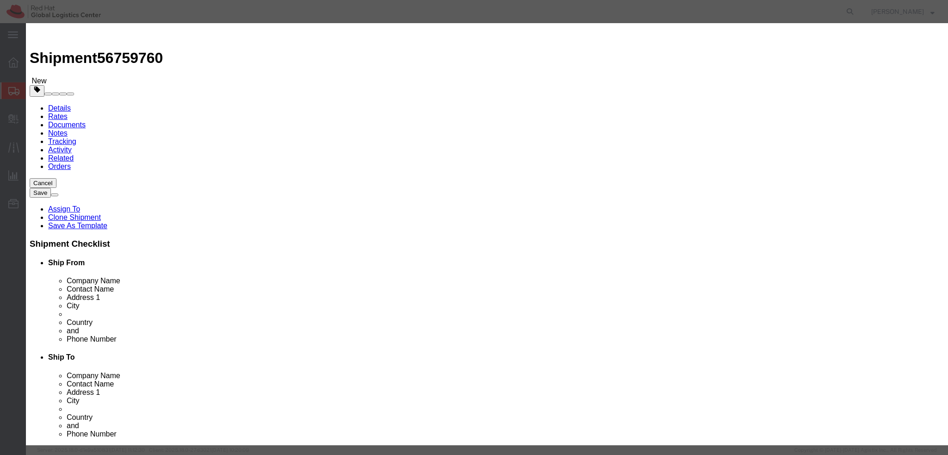
click textarea
type textarea "Docking station"
click button "Save & Close"
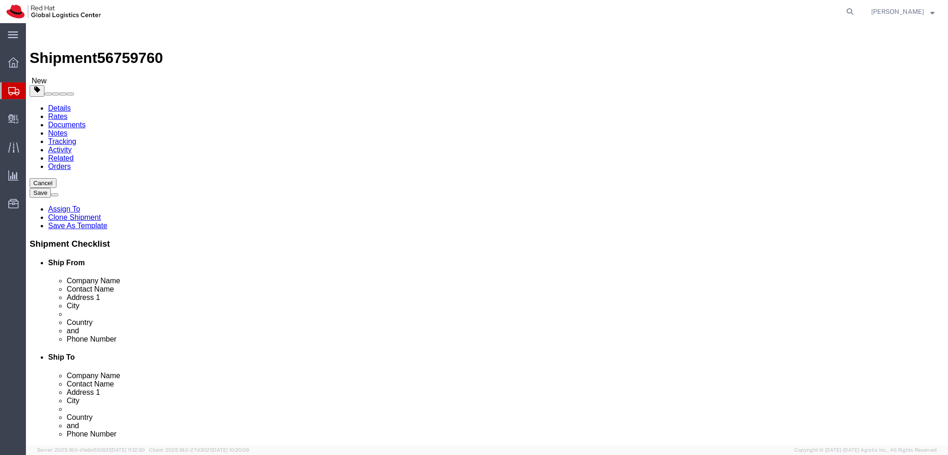
click link "Special Services"
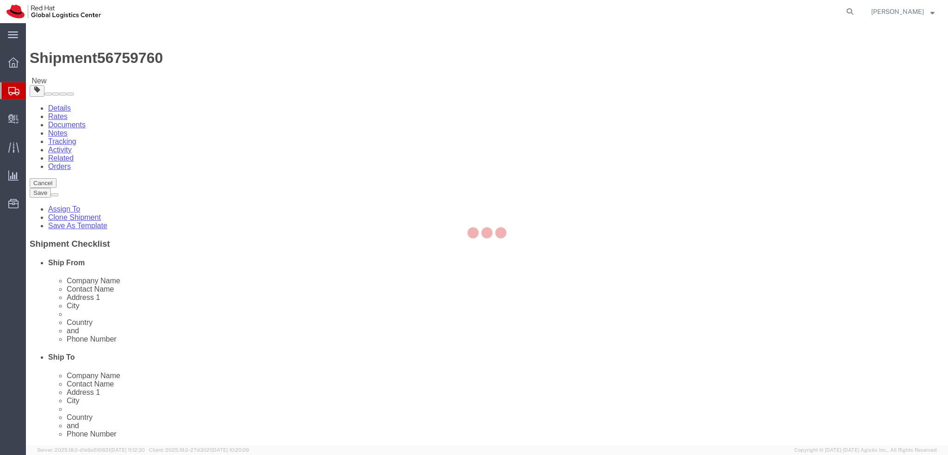
select select "COSTCENTER"
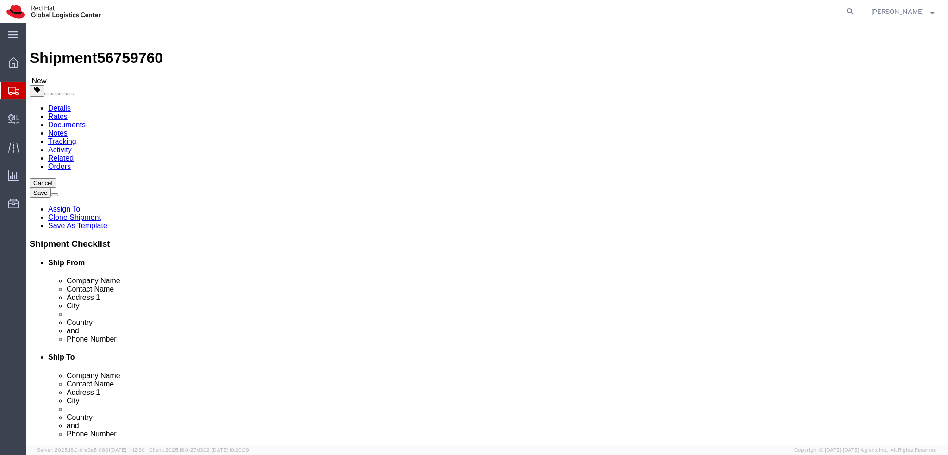
click button "Rate Shipment"
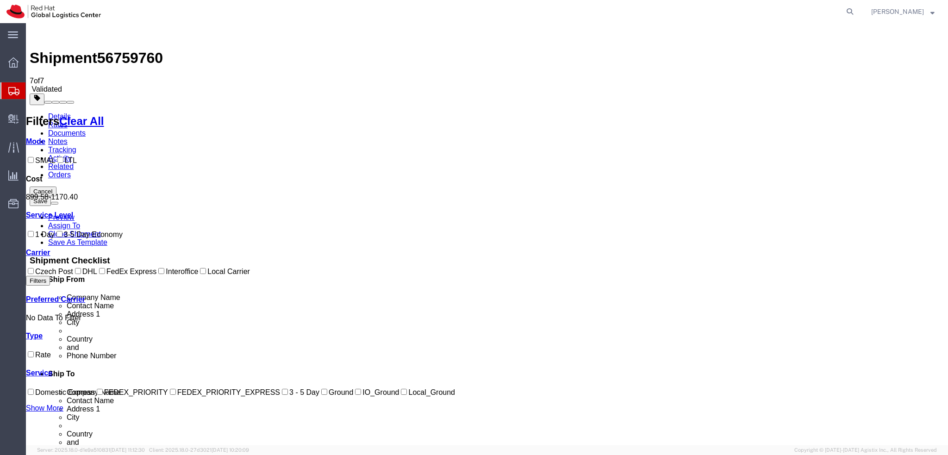
click at [55, 112] on link "Details" at bounding box center [59, 116] width 23 height 8
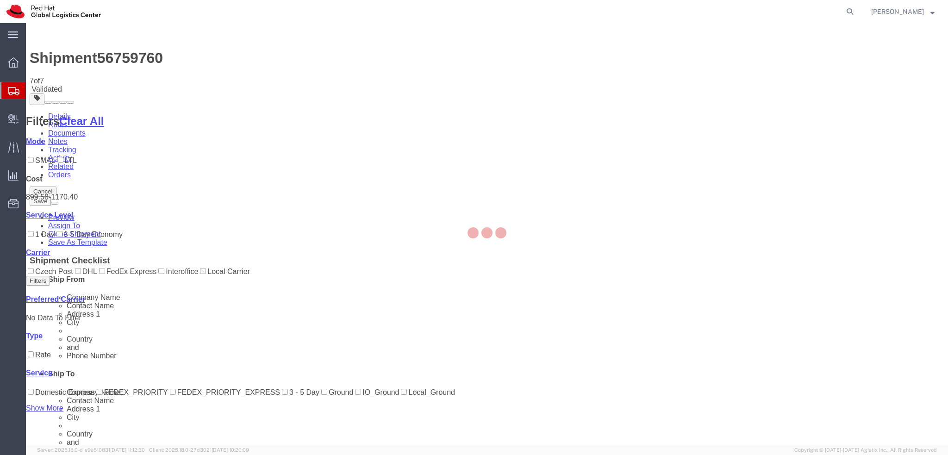
select select "38036"
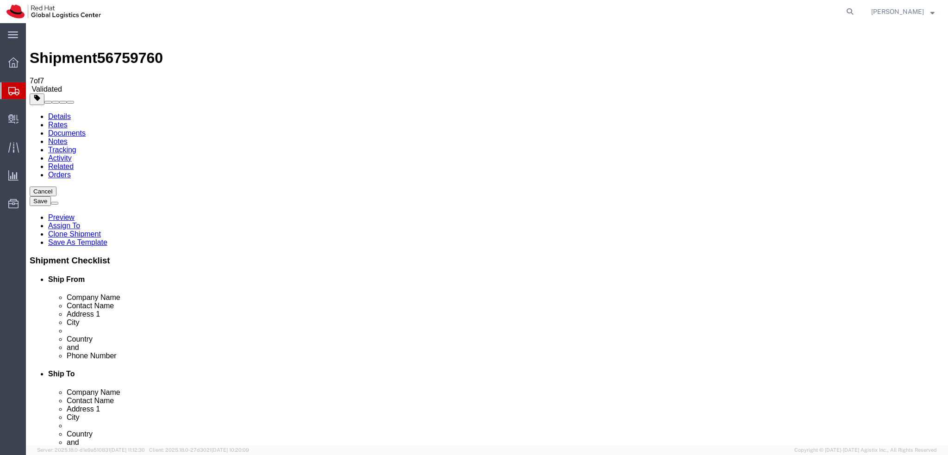
drag, startPoint x: 440, startPoint y: 217, endPoint x: 391, endPoint y: 229, distance: 51.1
click label "Address 2"
drag, startPoint x: 123, startPoint y: 60, endPoint x: 129, endPoint y: 65, distance: 8.5
click icon
click dd "500.00 EUR"
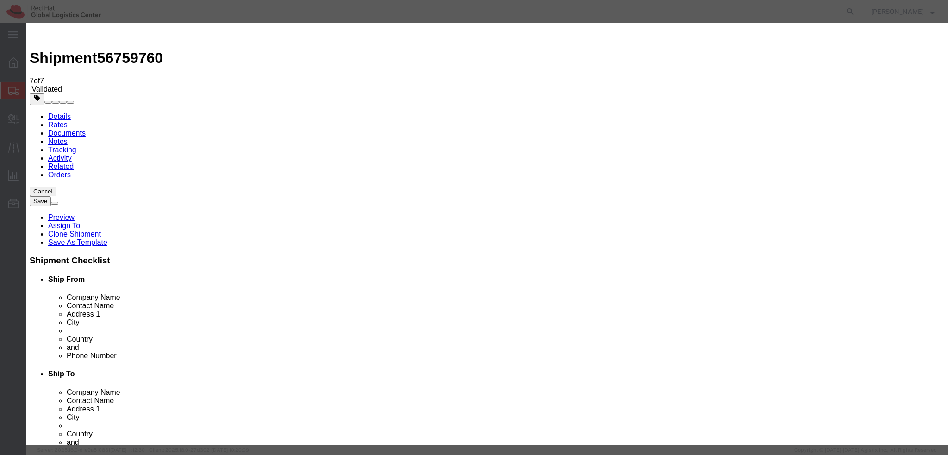
click button "Save & Close"
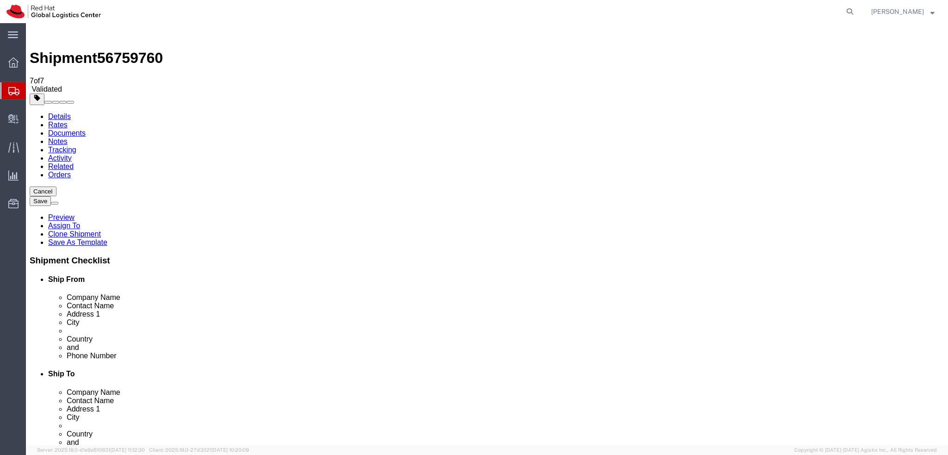
click icon
click button "Rate Shipment"
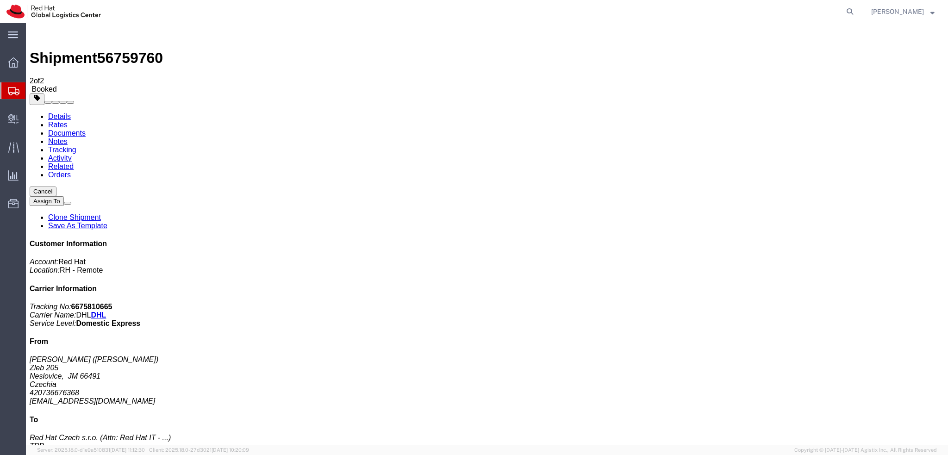
click at [58, 112] on link "Details" at bounding box center [59, 116] width 23 height 8
click button "button"
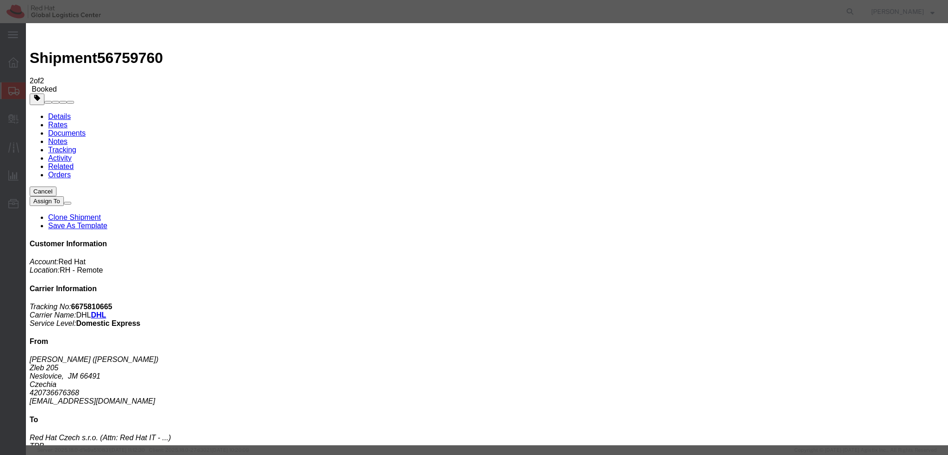
click div "[DATE] 12:00 PM"
type input "9:00 AM"
click button "Apply"
click div "[DATE] 4:00 PM"
type input "12:00 PM"
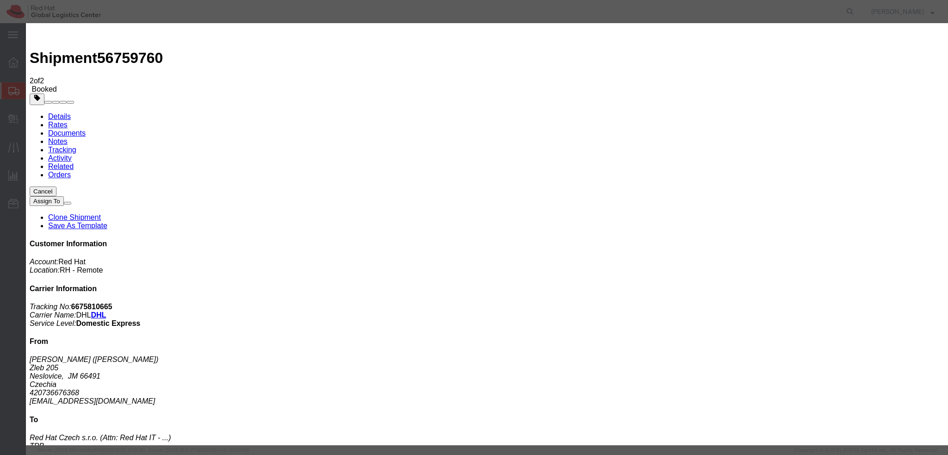
click button "Apply"
click button "Save"
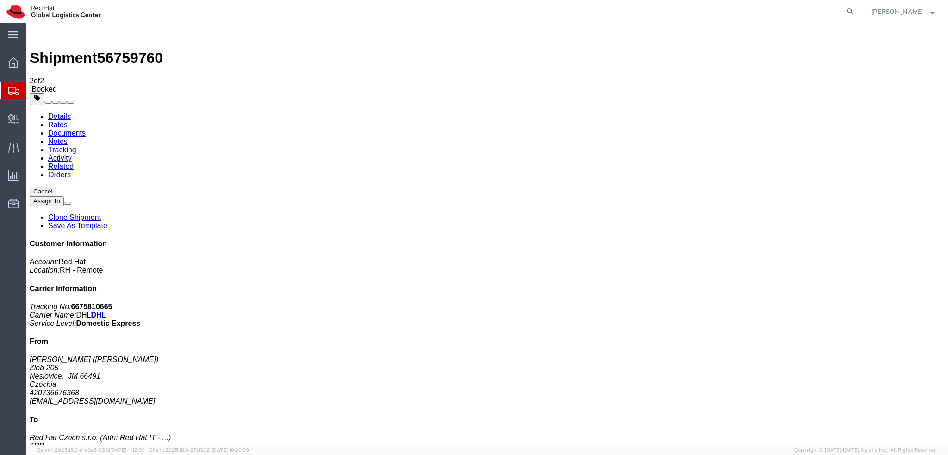
click button "Close"
click address "[PERSON_NAME] ([PERSON_NAME]) Zleb 205 [PERSON_NAME], JM 66491 Czechia 42073667…"
copy div "[EMAIL_ADDRESS][DOMAIN_NAME]"
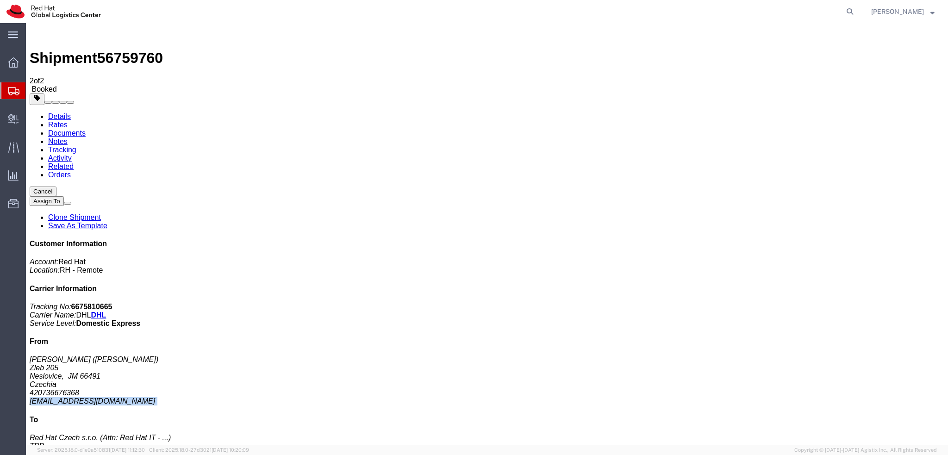
click address "[PERSON_NAME] ([PERSON_NAME]) Zleb 205 [PERSON_NAME], JM 66491 Czechia 42073667…"
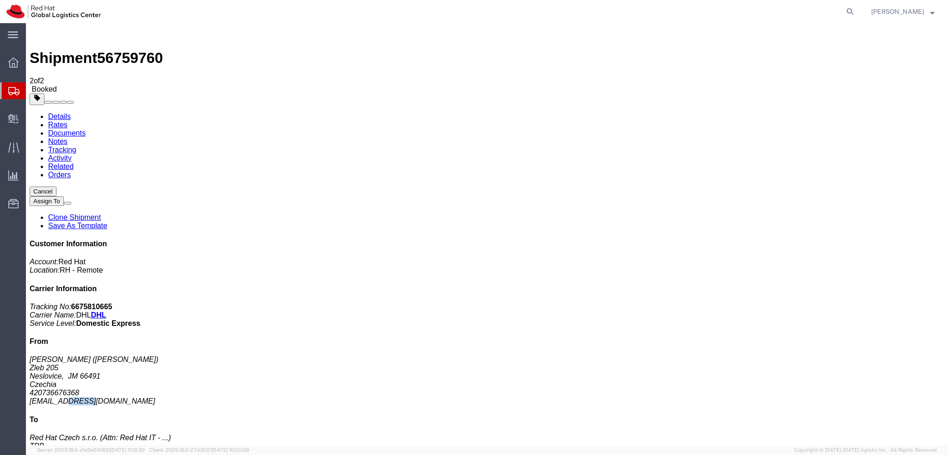
click address "[PERSON_NAME] ([PERSON_NAME]) Zleb 205 [PERSON_NAME], JM 66491 Czechia 42073667…"
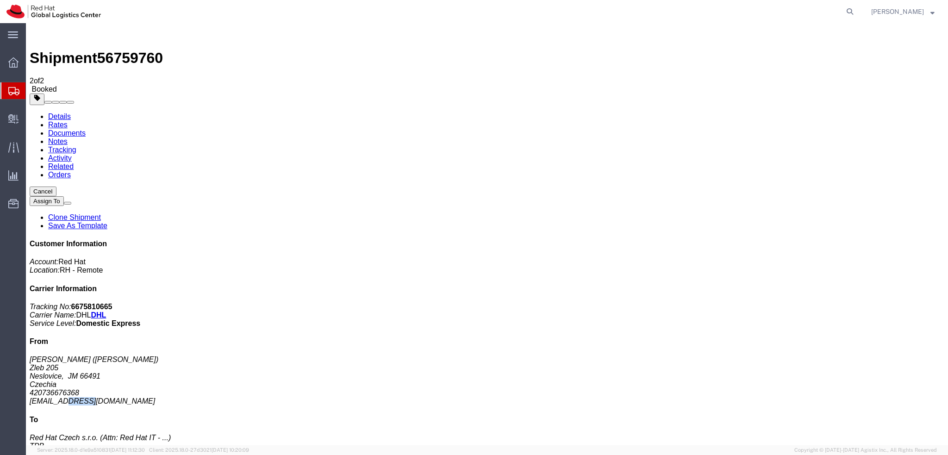
click address "[PERSON_NAME] ([PERSON_NAME]) Zleb 205 [PERSON_NAME], JM 66491 Czechia 42073667…"
copy div "[EMAIL_ADDRESS][DOMAIN_NAME]"
click link "Documents"
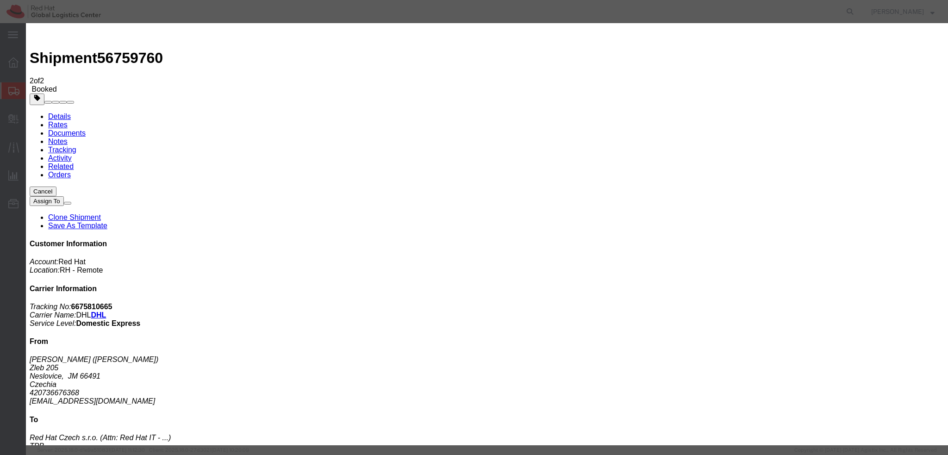
paste input "[EMAIL_ADDRESS][DOMAIN_NAME]"
type input "[EMAIL_ADDRESS][DOMAIN_NAME]"
paste textarea "Hi A, please find the label for your shipment to B attached to this email. Plea…"
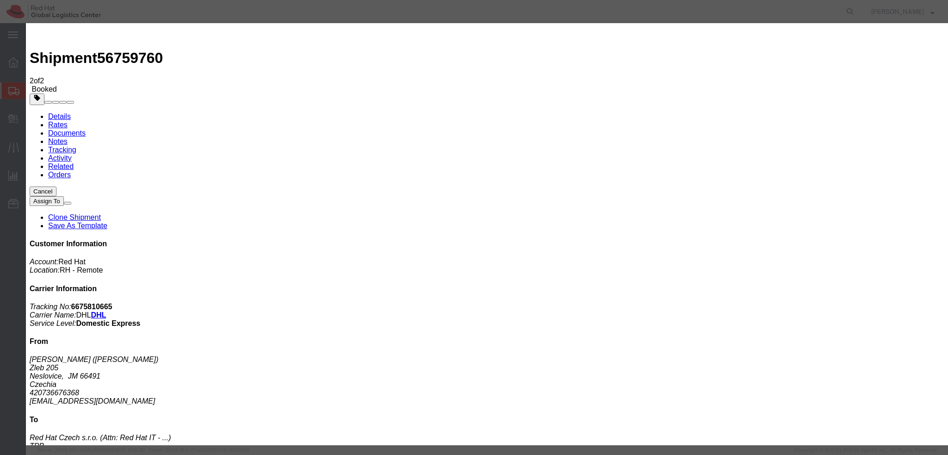
type textarea "Hi [PERSON_NAME], please find the label for your shipment to [GEOGRAPHIC_DATA] …"
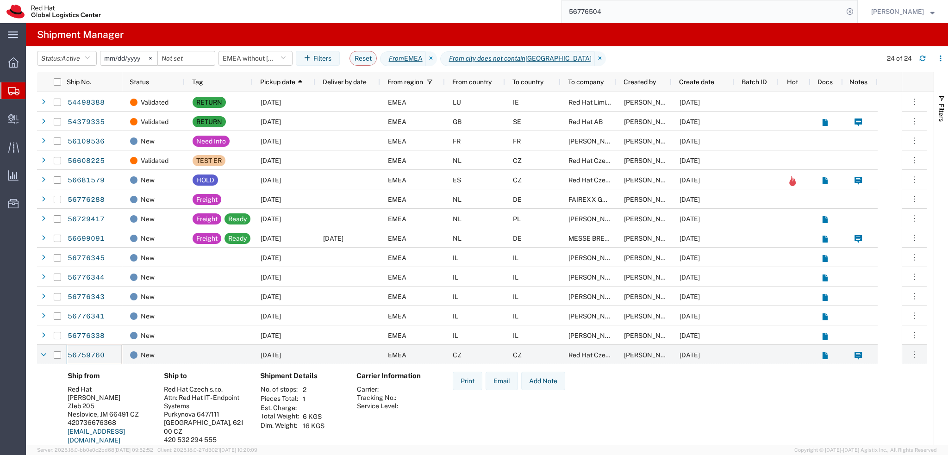
scroll to position [67, 0]
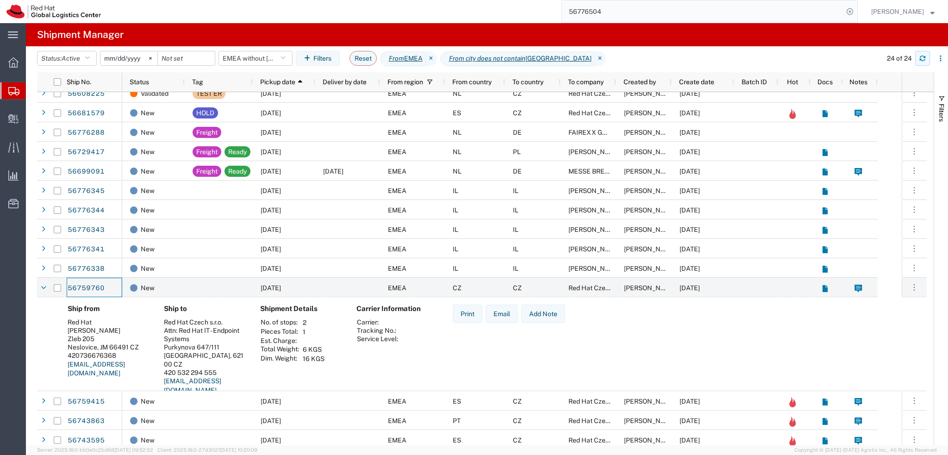
click at [922, 62] on button "button" at bounding box center [922, 58] width 15 height 15
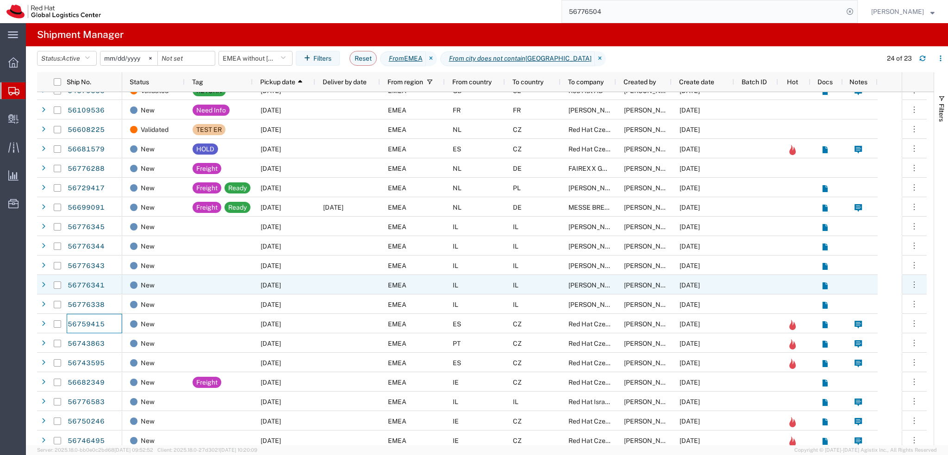
scroll to position [46, 0]
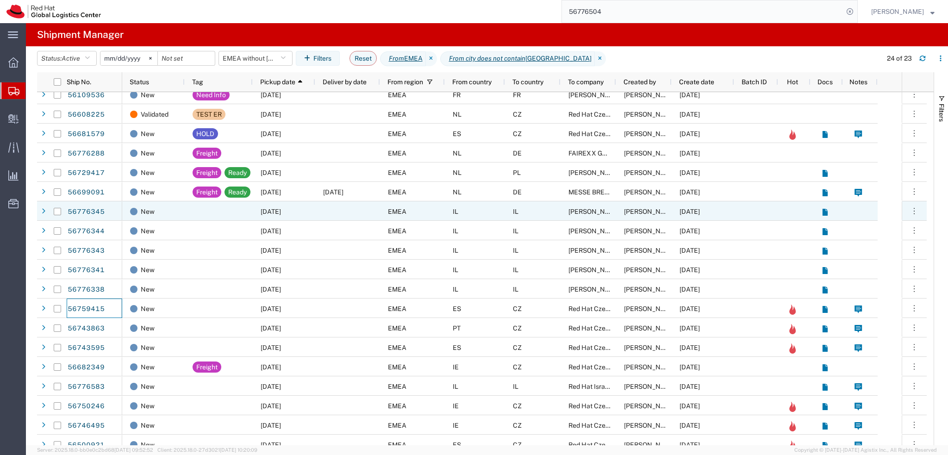
click at [242, 211] on div at bounding box center [219, 210] width 68 height 19
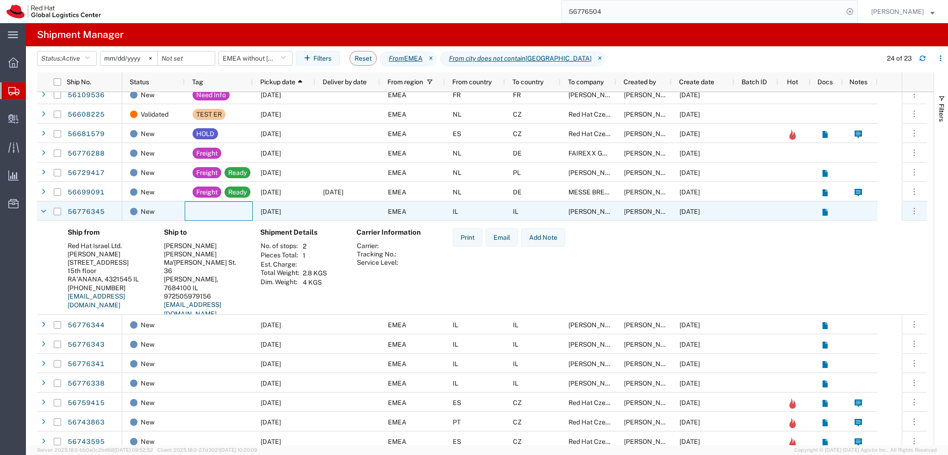
click at [231, 211] on div at bounding box center [219, 210] width 68 height 19
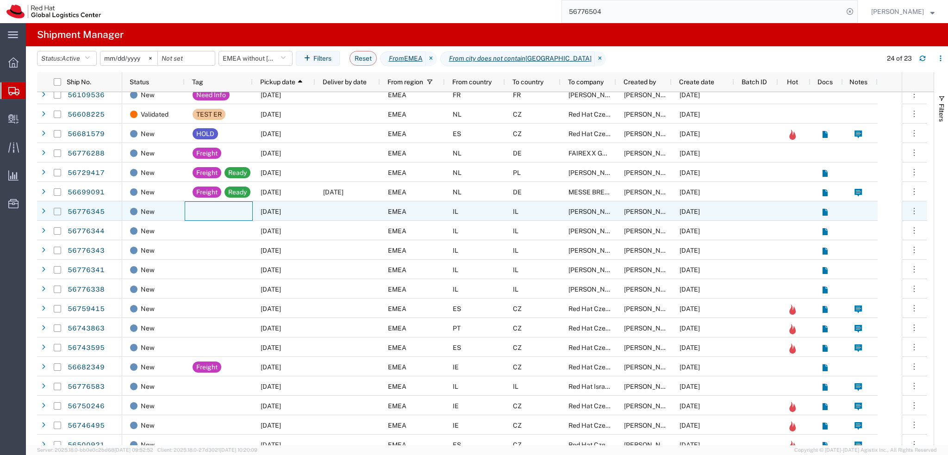
click at [57, 211] on input "Press Space to toggle row selection (unchecked)" at bounding box center [57, 211] width 7 height 7
checkbox input "true"
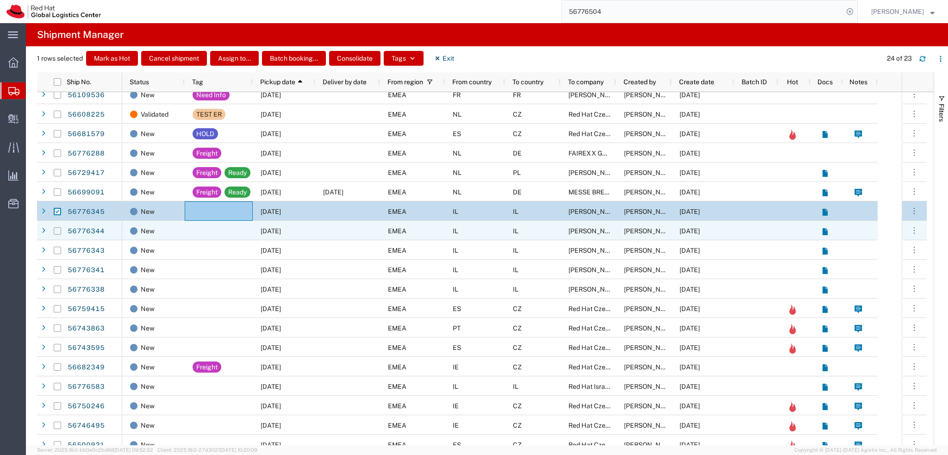
click at [58, 233] on input "Press Space to toggle row selection (unchecked)" at bounding box center [57, 230] width 7 height 7
checkbox input "true"
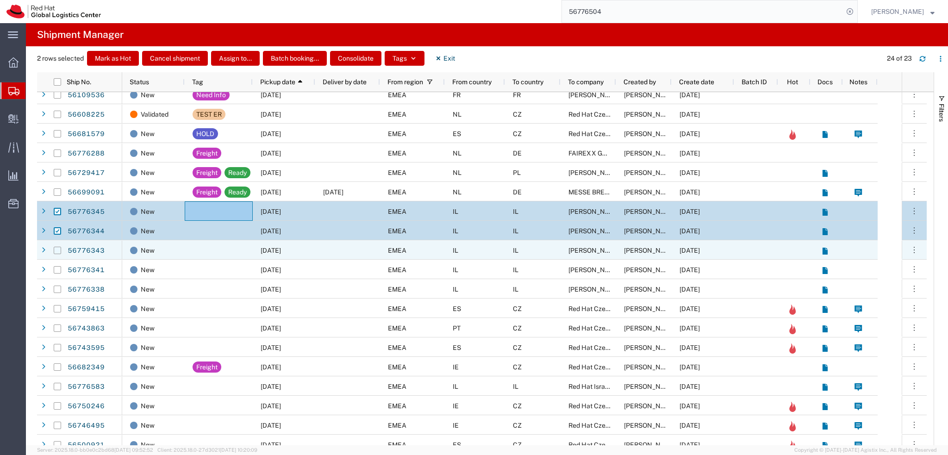
click at [58, 251] on input "Press Space to toggle row selection (unchecked)" at bounding box center [57, 250] width 7 height 7
checkbox input "true"
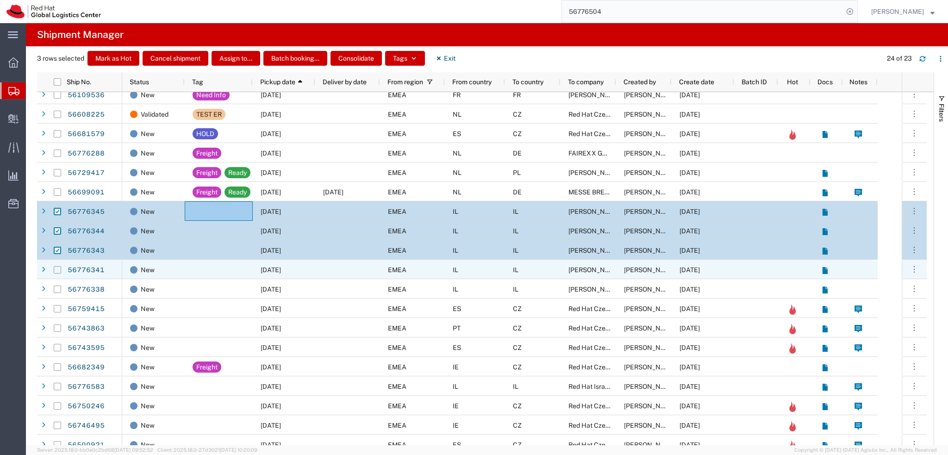
click at [58, 270] on input "Press Space to toggle row selection (unchecked)" at bounding box center [57, 269] width 7 height 7
checkbox input "true"
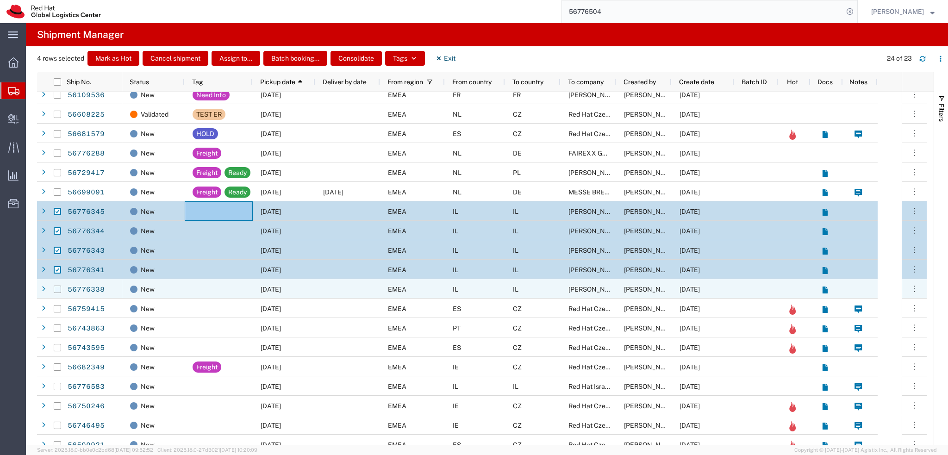
click at [58, 291] on input "Press Space to toggle row selection (unchecked)" at bounding box center [57, 288] width 7 height 7
checkbox input "true"
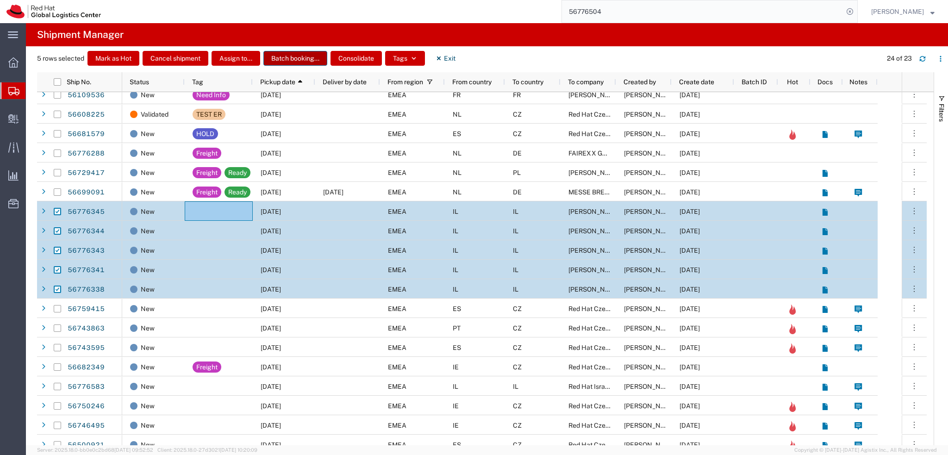
click at [298, 60] on button "Batch booking..." at bounding box center [295, 58] width 64 height 15
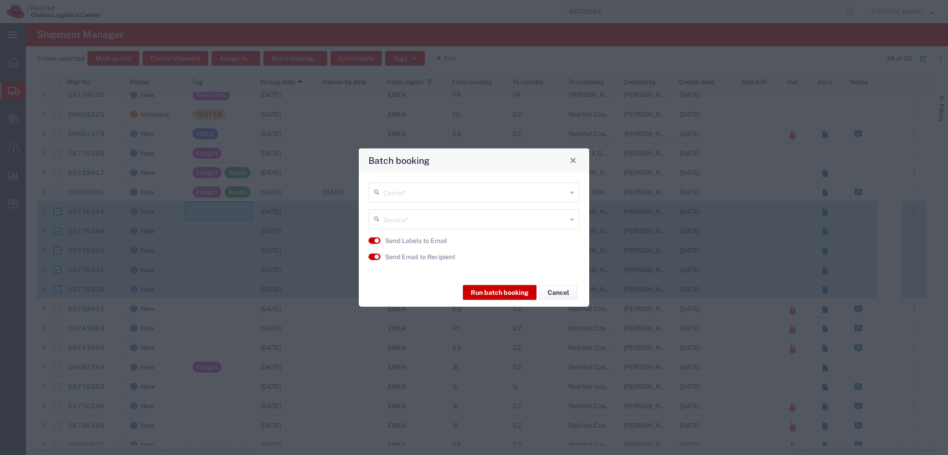
click at [409, 193] on input "text" at bounding box center [474, 191] width 183 height 16
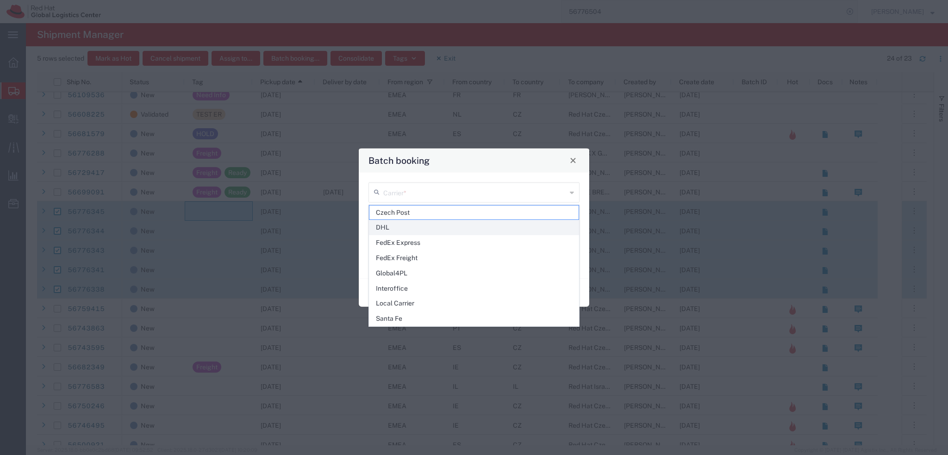
click at [427, 229] on span "DHL" at bounding box center [473, 227] width 209 height 14
type input "DHL"
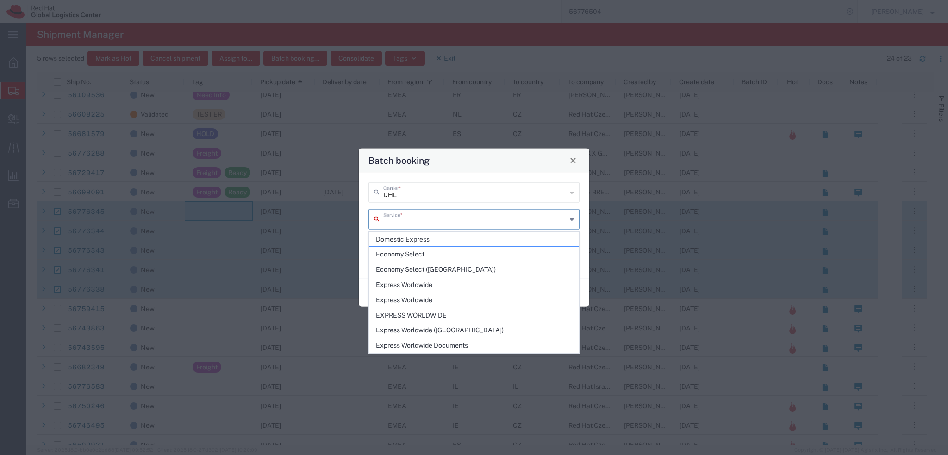
click at [416, 222] on input "text" at bounding box center [474, 218] width 183 height 16
click at [437, 240] on span "Domestic Express" at bounding box center [473, 239] width 209 height 14
type input "Domestic Express"
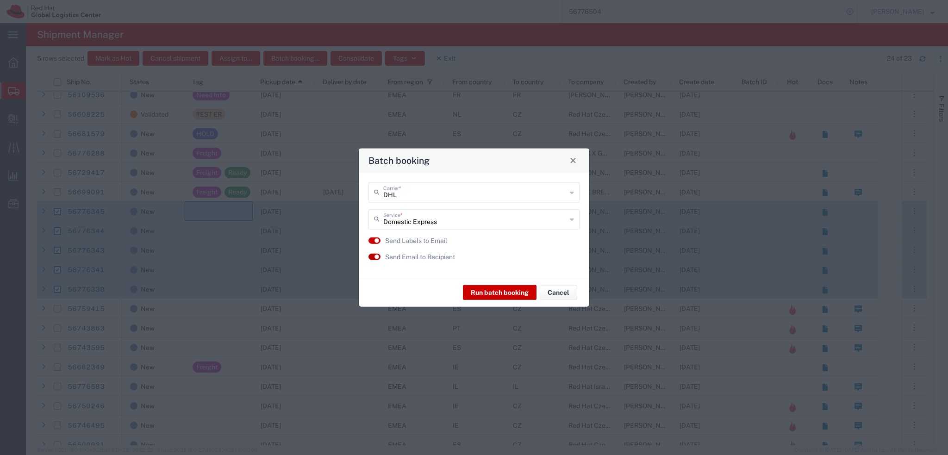
click at [376, 258] on small "button" at bounding box center [376, 256] width 5 height 5
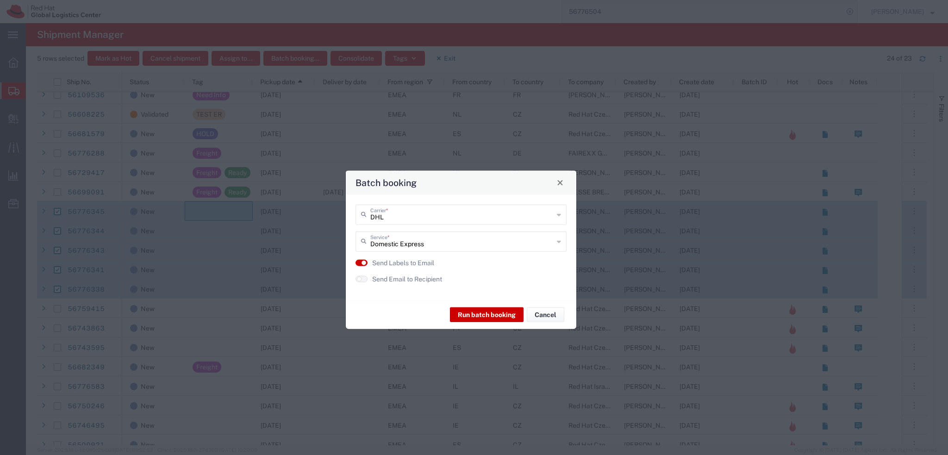
drag, startPoint x: 485, startPoint y: 163, endPoint x: 472, endPoint y: 185, distance: 25.7
click at [472, 185] on div "Batch booking" at bounding box center [461, 182] width 230 height 24
click at [482, 314] on button "Run batch booking" at bounding box center [487, 314] width 74 height 15
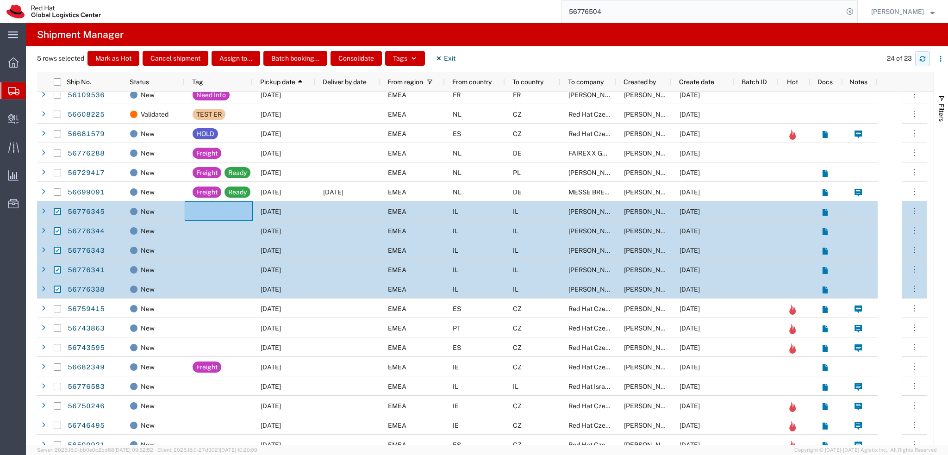
click at [923, 57] on icon "button" at bounding box center [922, 57] width 6 height 2
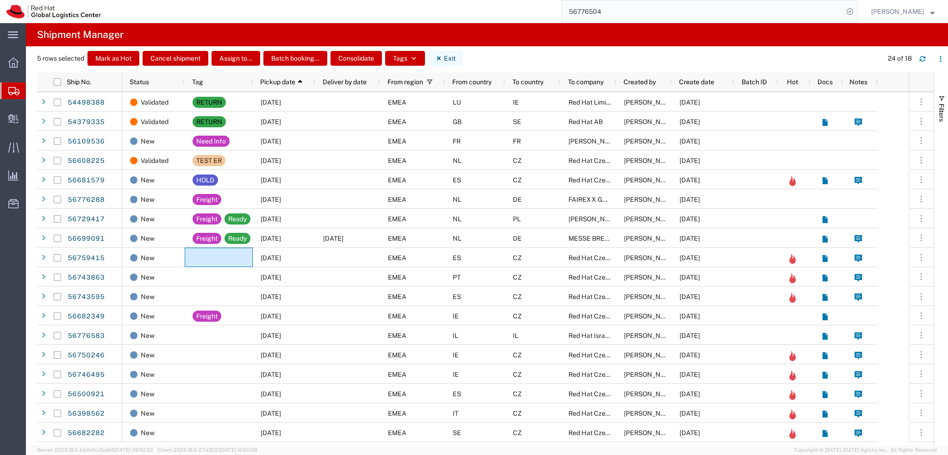
click at [457, 57] on button "Exit" at bounding box center [445, 58] width 35 height 15
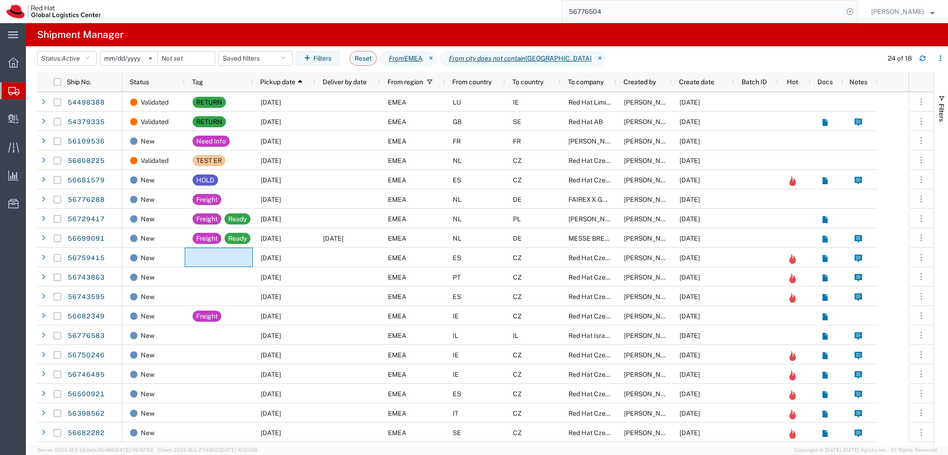
click at [699, 8] on input "56776504" at bounding box center [702, 11] width 281 height 22
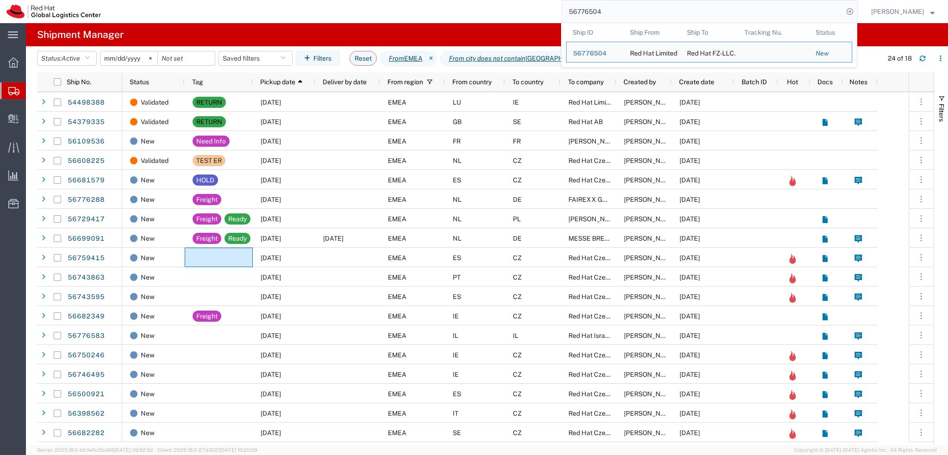
paste input "338"
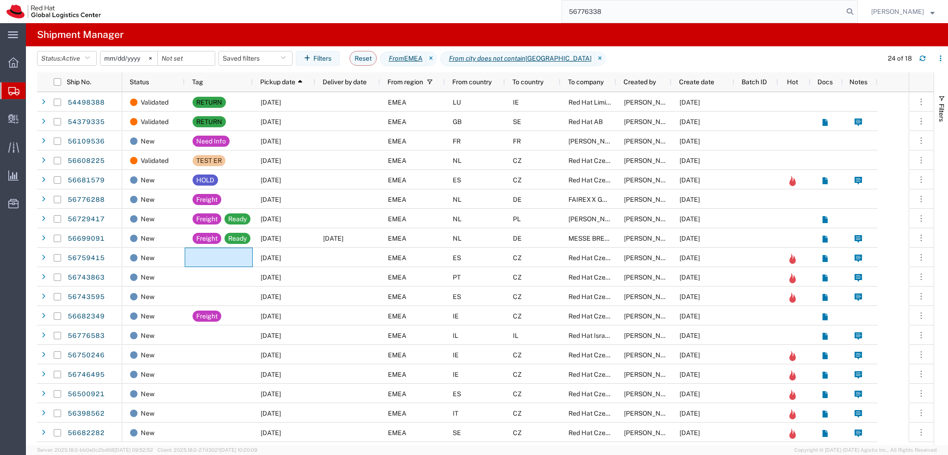
type input "56776338"
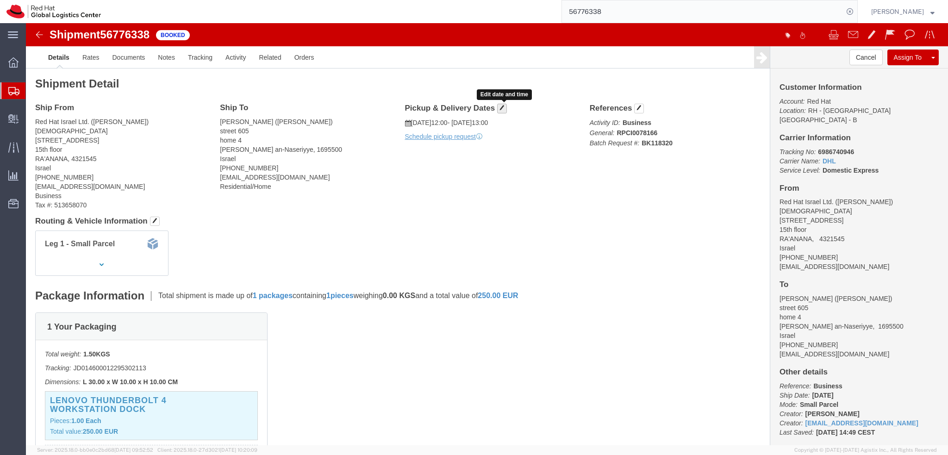
click span "button"
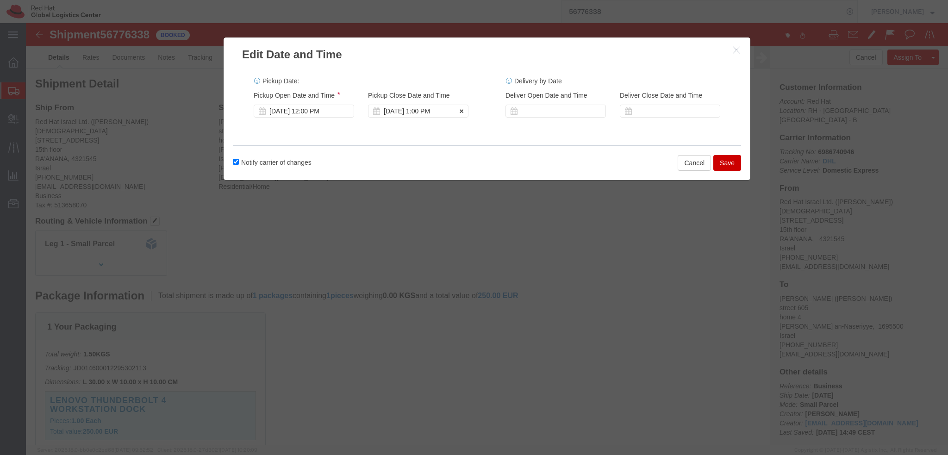
click div "Sep 11 2025 1:00 PM"
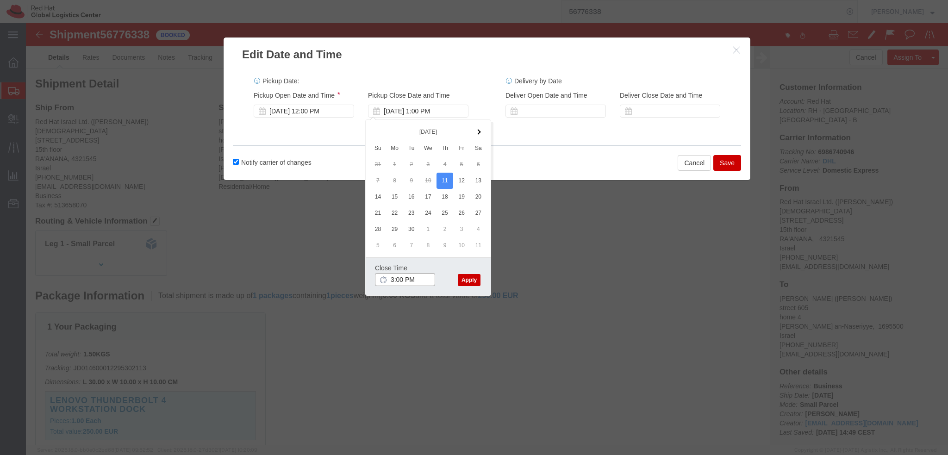
type input "3:00 PM"
click button "Apply"
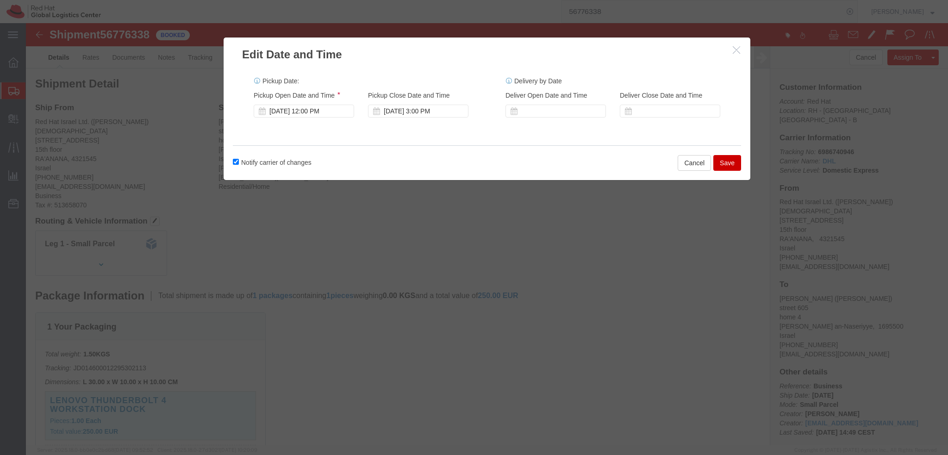
click button "Save"
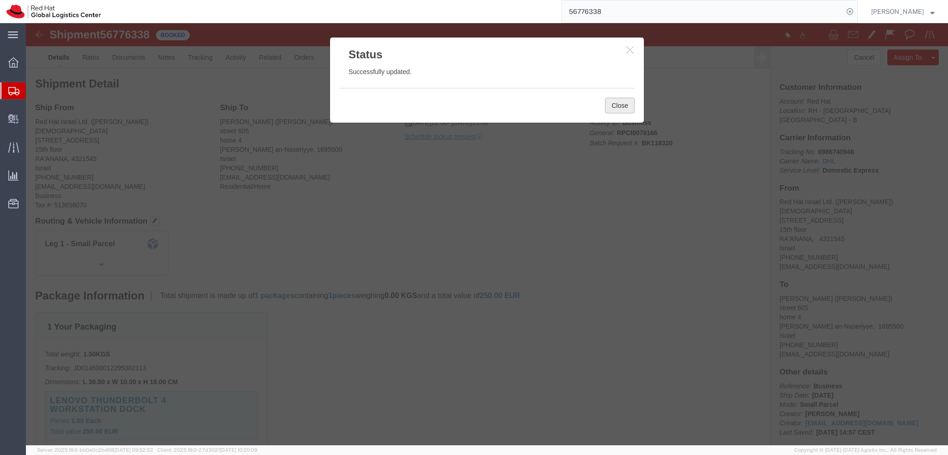
click button "Close"
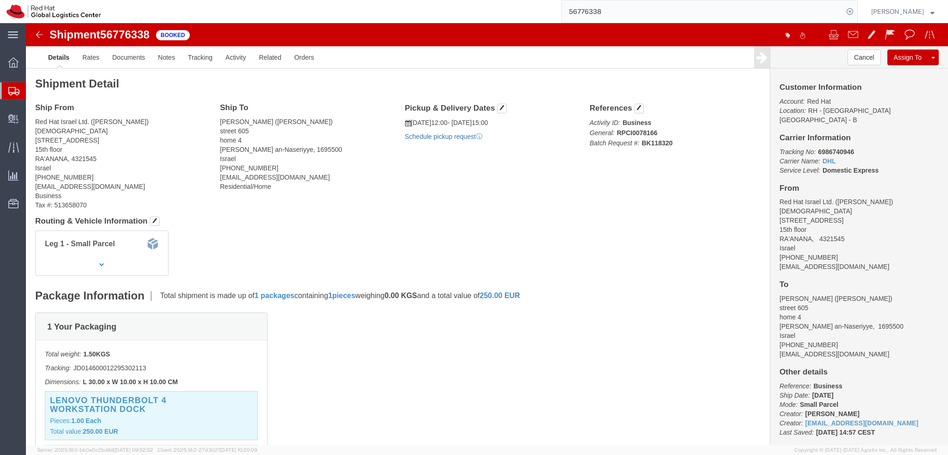
click link "Schedule pickup request"
click at [655, 16] on input "56776338" at bounding box center [702, 11] width 281 height 22
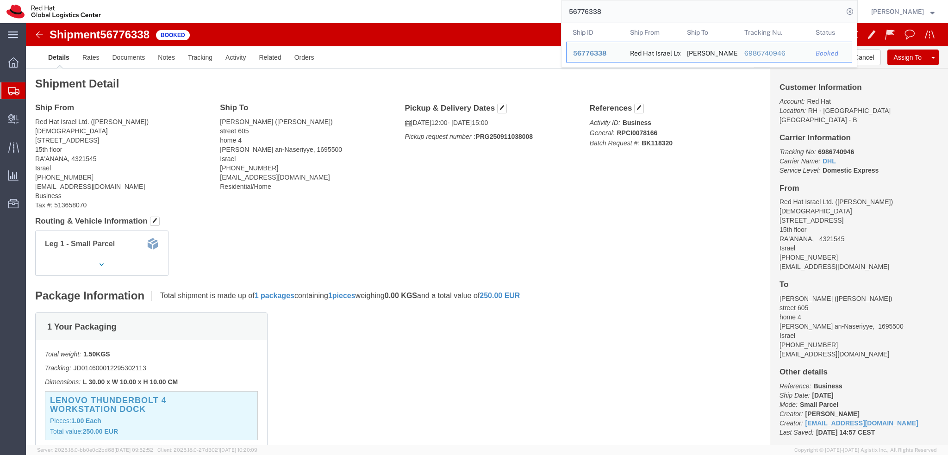
click at [655, 16] on input "56776338" at bounding box center [702, 11] width 281 height 22
paste input "45"
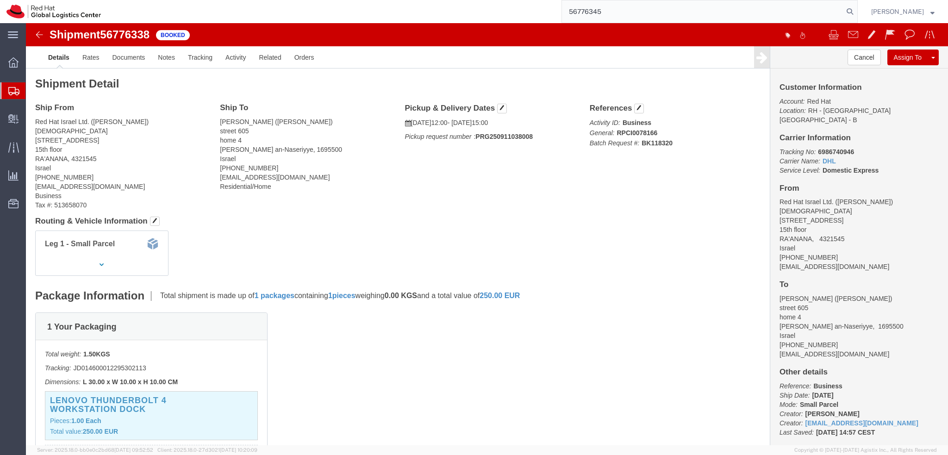
type input "56776345"
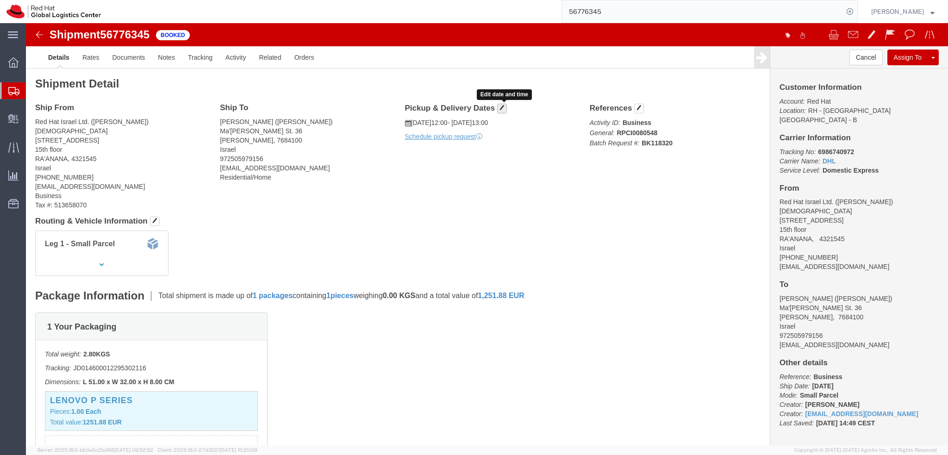
click span "button"
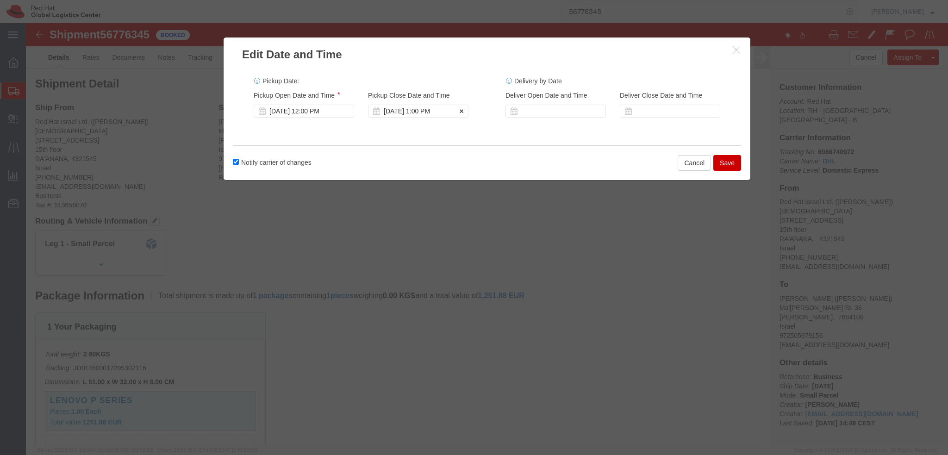
click div "Sep 11 2025 1:00 PM"
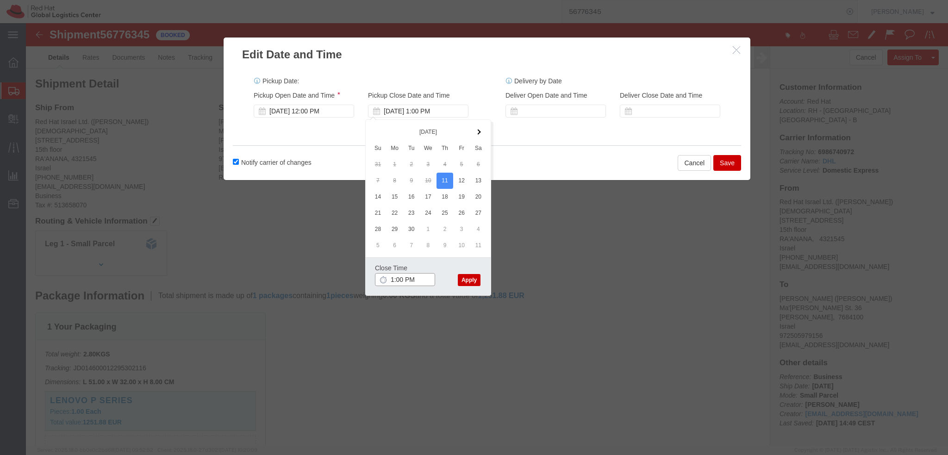
type input "3:00 PM"
click button "Apply"
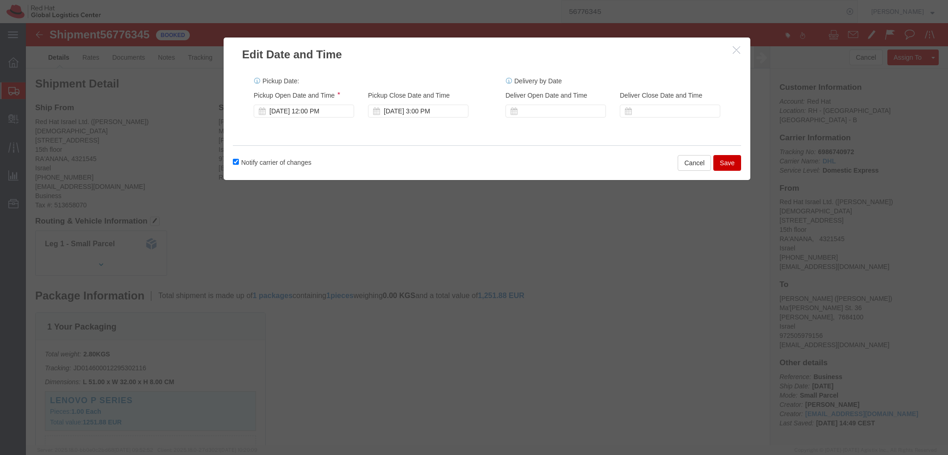
click button "Save"
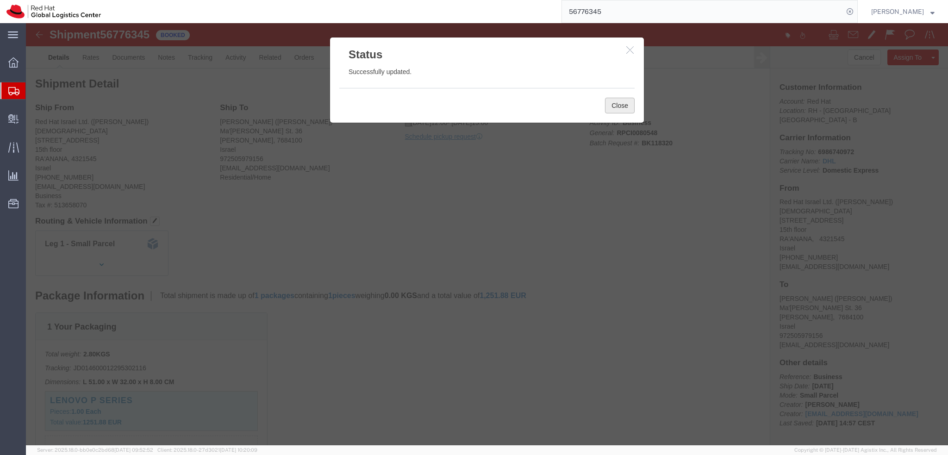
click button "Close"
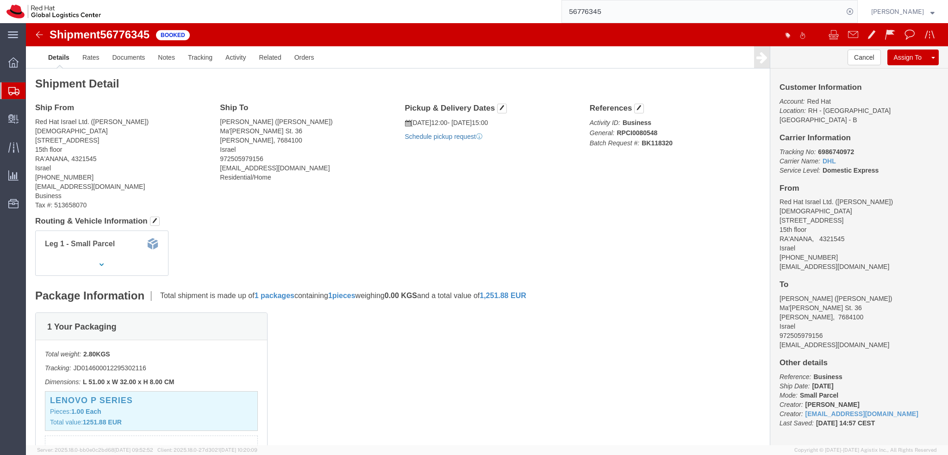
click link "Schedule pickup request"
click at [637, 12] on input "56776345" at bounding box center [702, 11] width 281 height 22
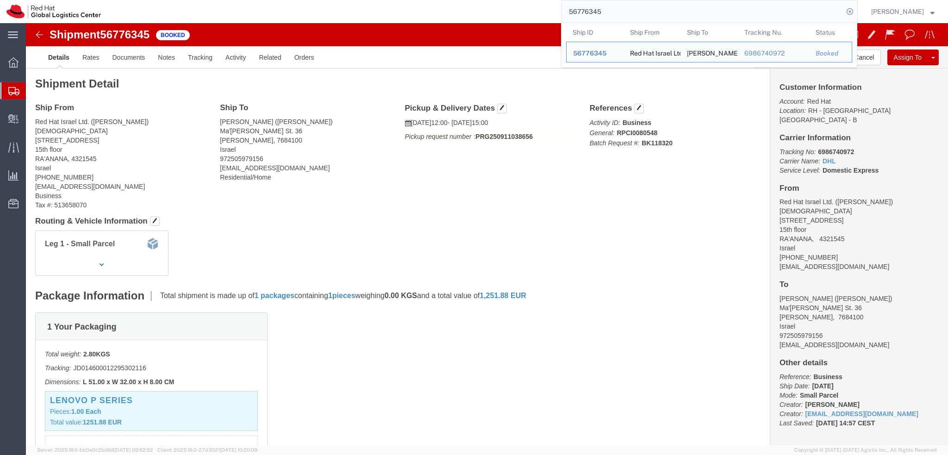
paste input "4"
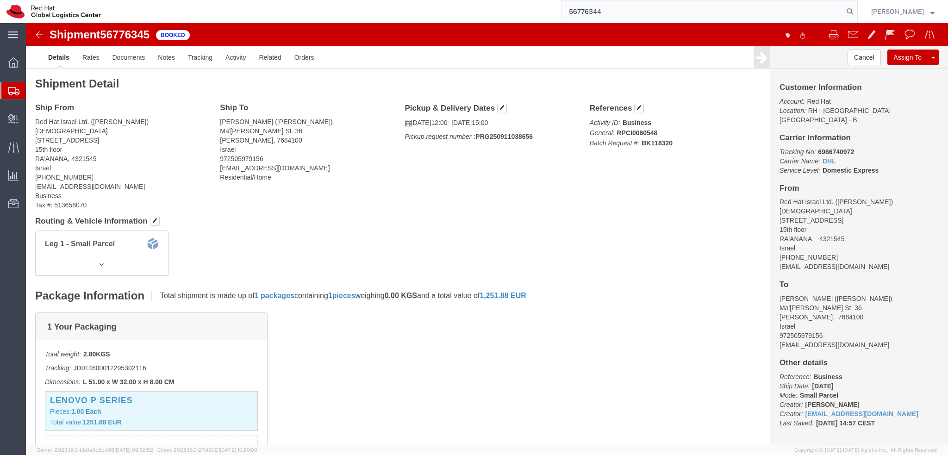
type input "56776344"
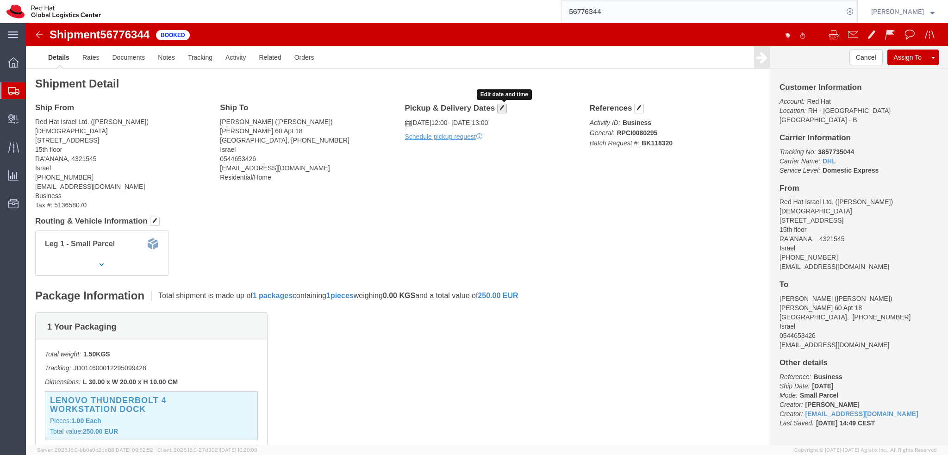
click span "button"
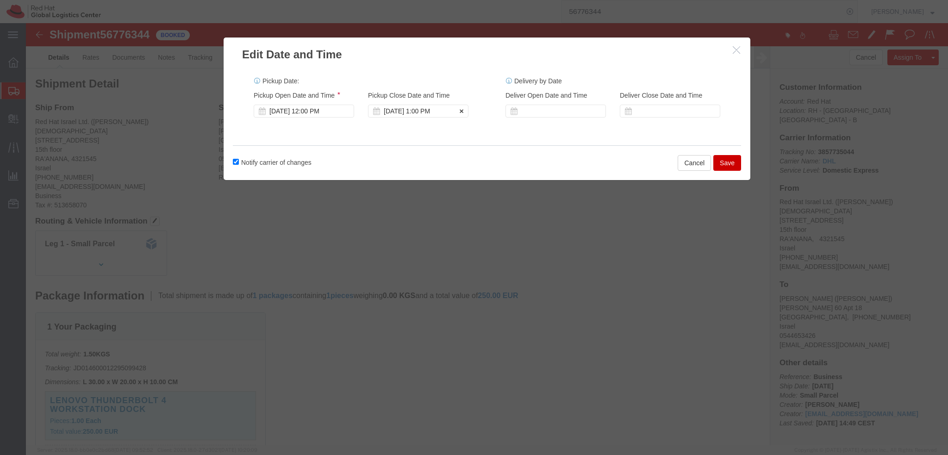
click div "Sep 11 2025 1:00 PM"
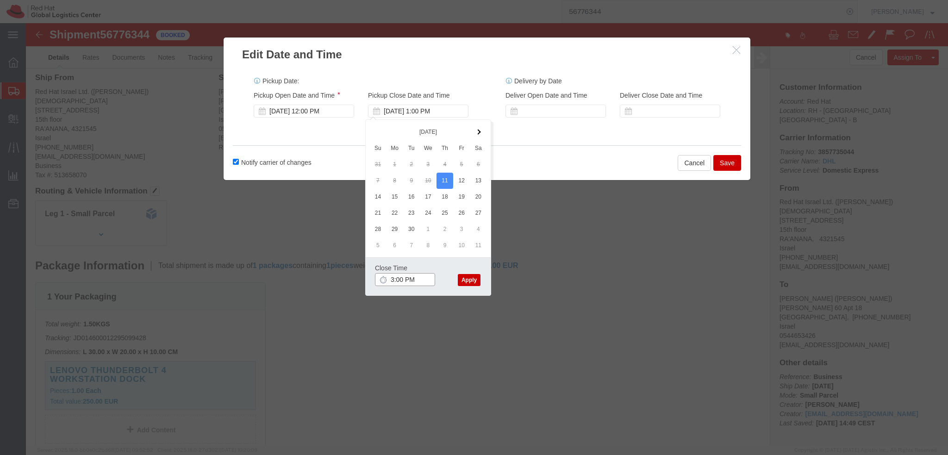
scroll to position [46, 0]
type input "3:00 PM"
click button "Apply"
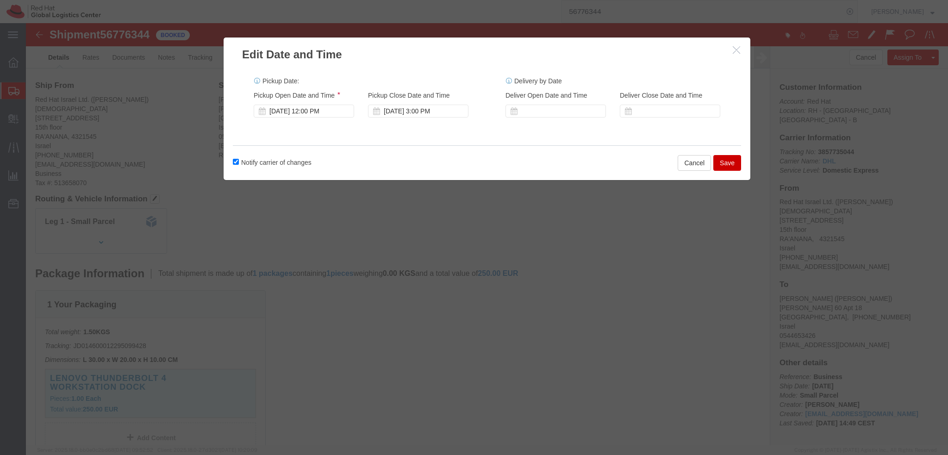
scroll to position [0, 0]
click button "Save"
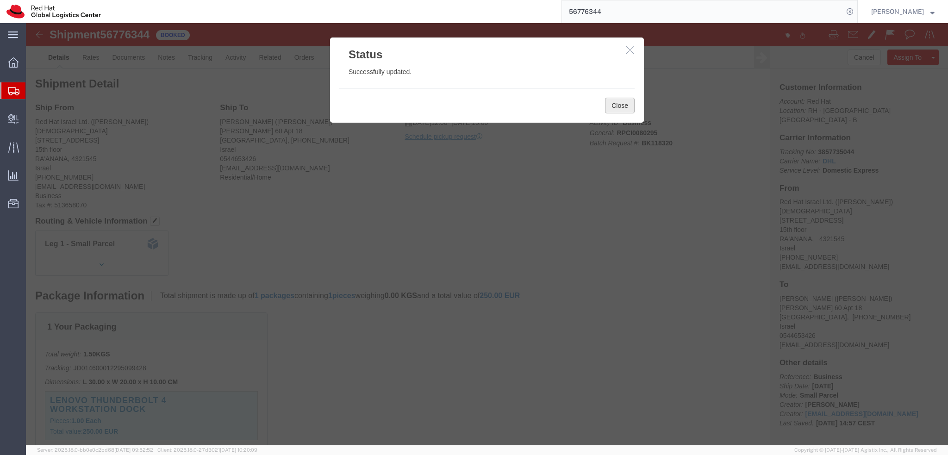
click button "Close"
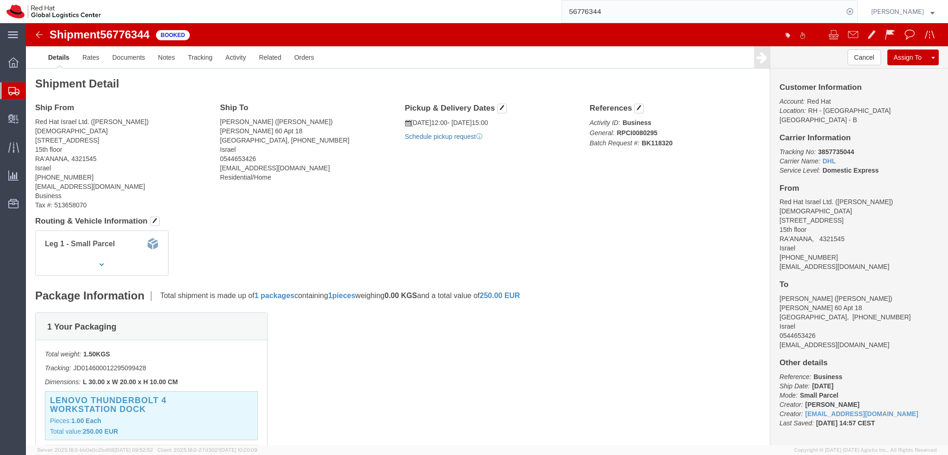
click link "Schedule pickup request"
click at [638, 16] on input "56776344" at bounding box center [702, 11] width 281 height 22
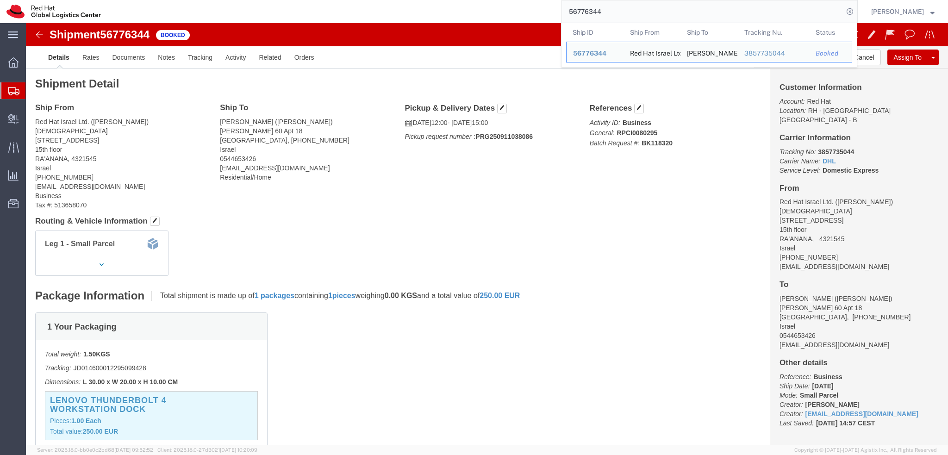
paste input "3"
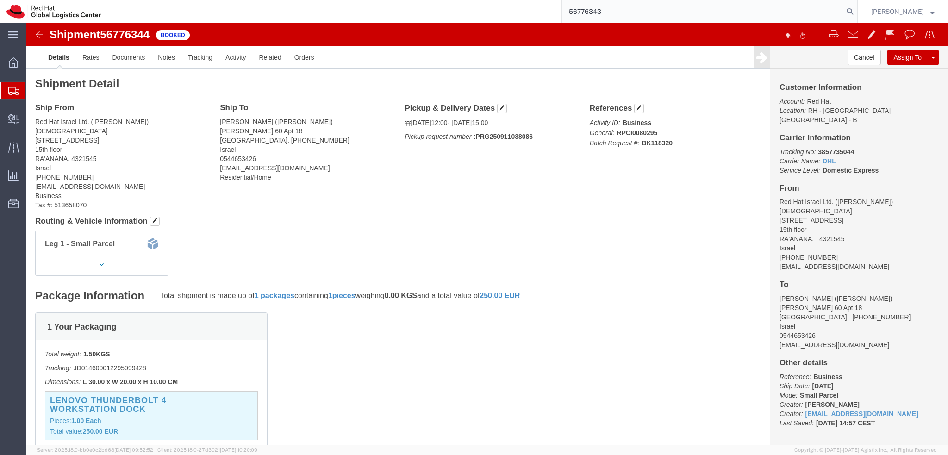
type input "56776343"
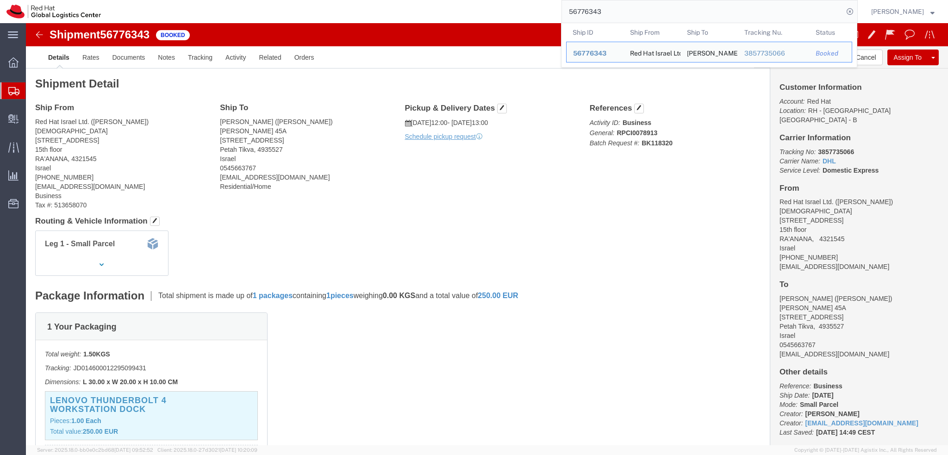
click div "Ship From Red Hat Israel Ltd. (Danny Kornblit) RAANAII 8 Ha'Pnina Street 15th f…"
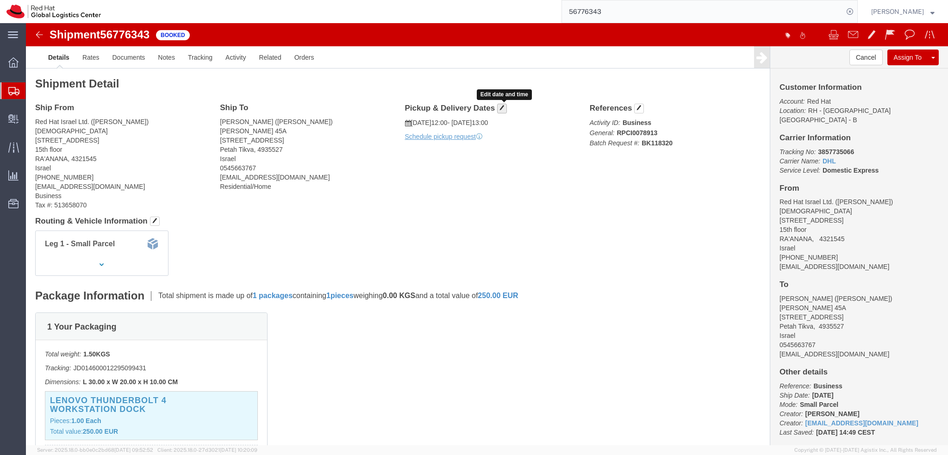
click span "button"
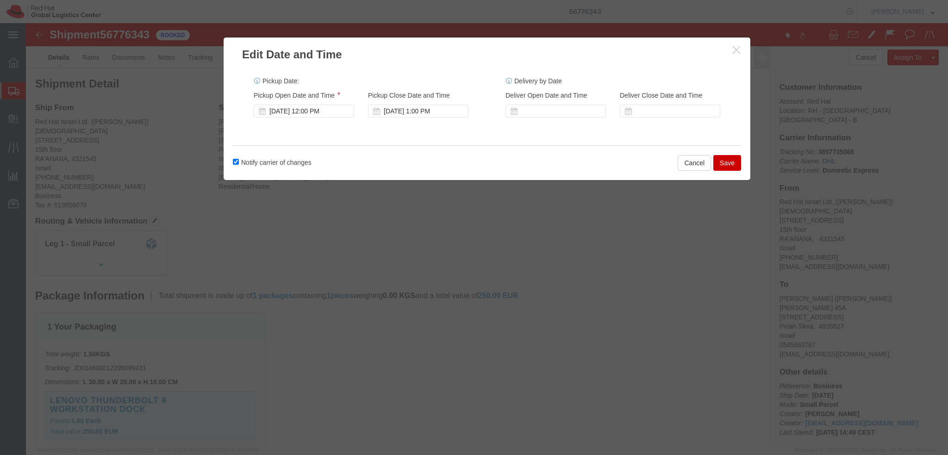
click div "Pickup Start Date Pickup Start Time Pickup Open Date and Time Sep 11 2025 12:00…"
click div "Sep 11 2025 1:00 PM"
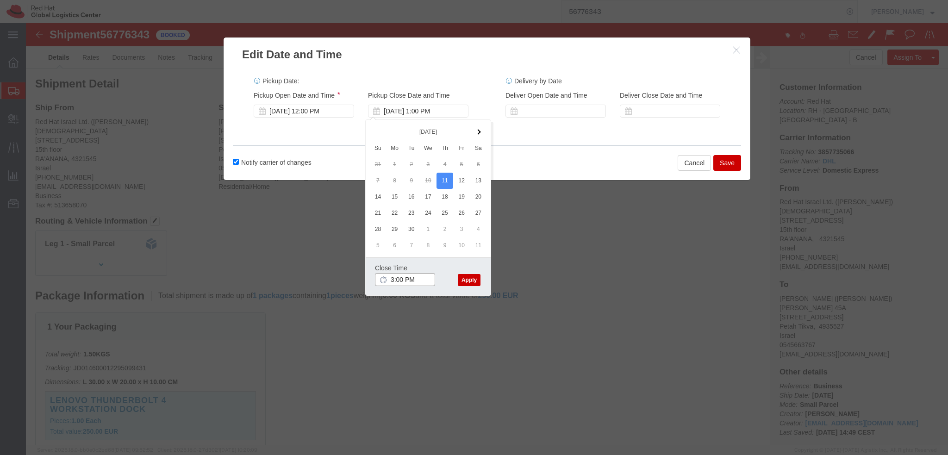
type input "3:00 PM"
click button "Apply"
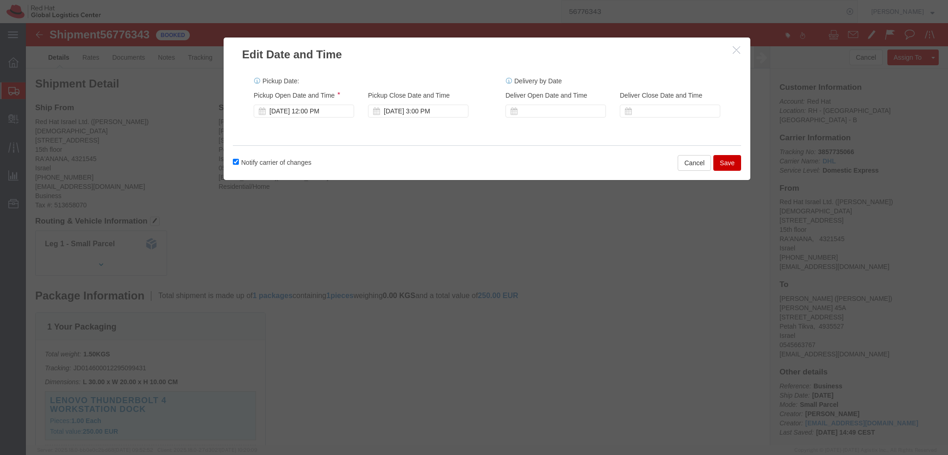
click button "Save"
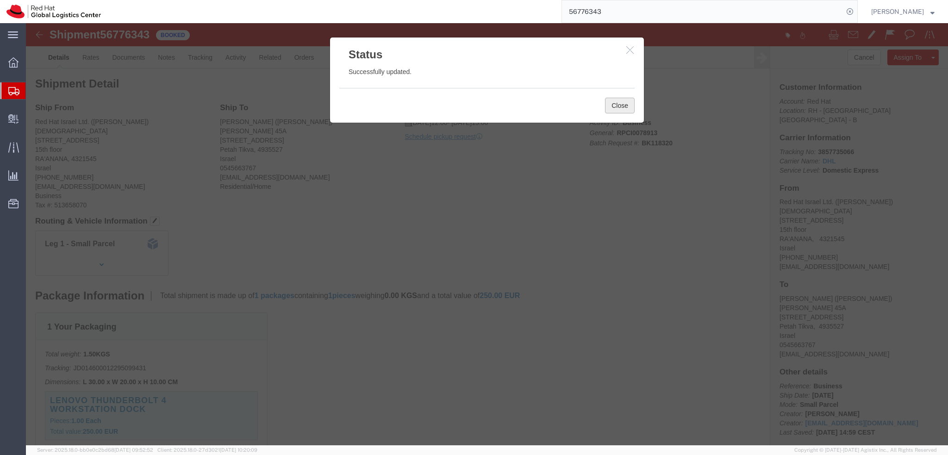
click button "Close"
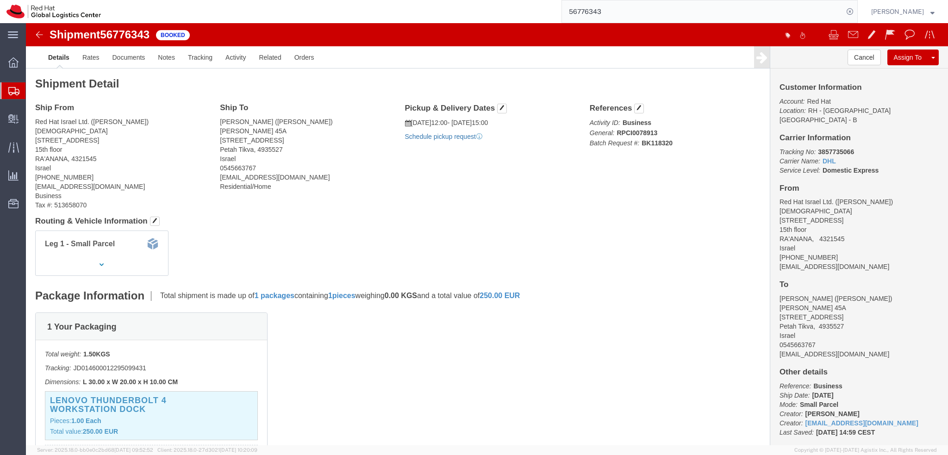
click link "Schedule pickup request"
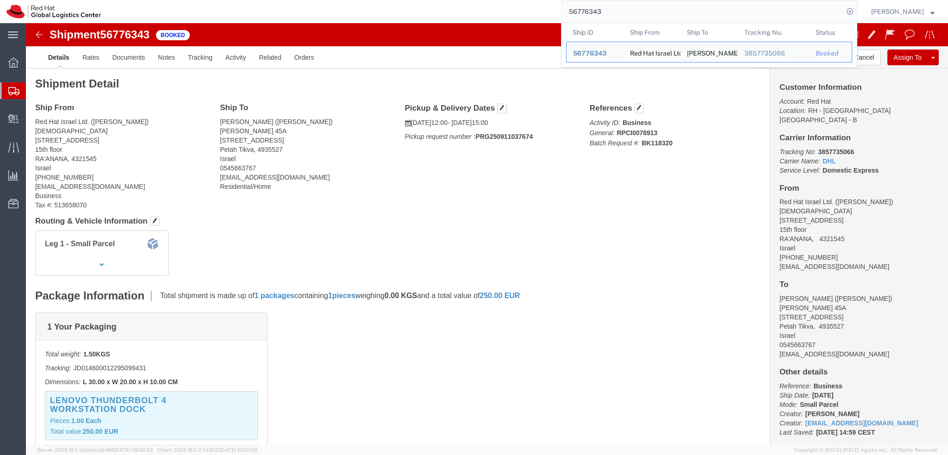
click at [688, 11] on input "56776343" at bounding box center [702, 11] width 281 height 22
paste input "1"
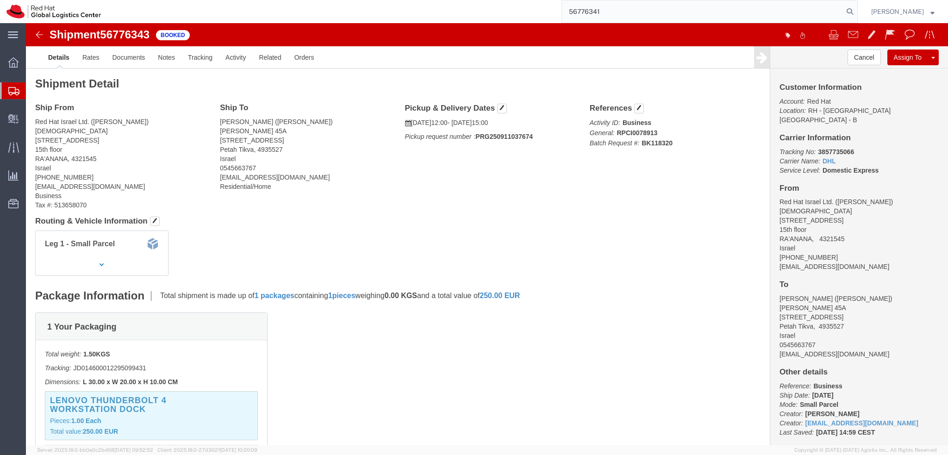
type input "56776341"
click h4 "Pickup & Delivery Dates"
click span "button"
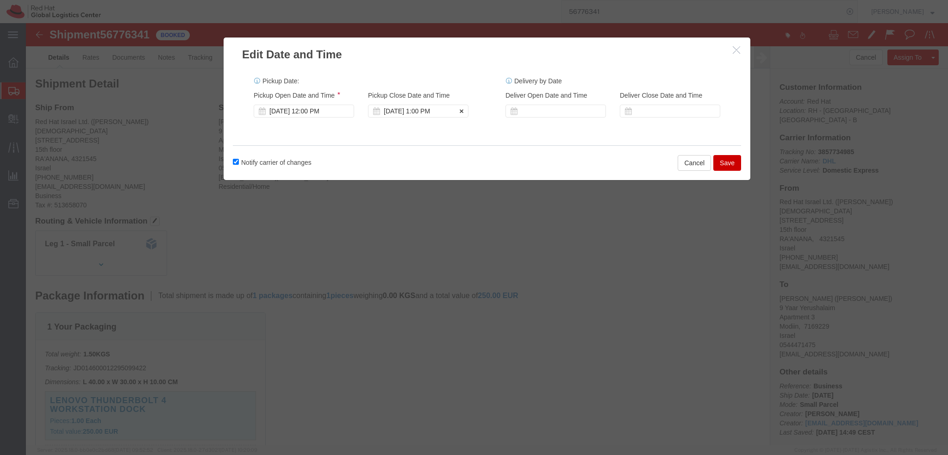
click div "Sep 11 2025 1:00 PM"
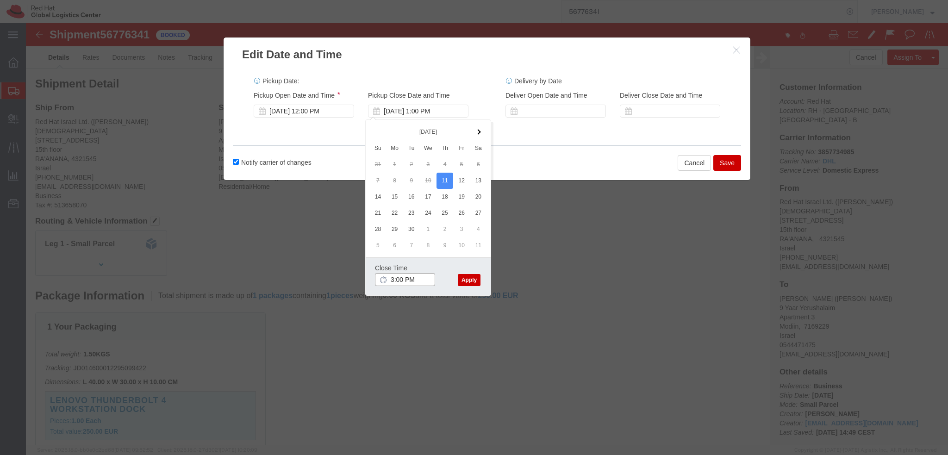
type input "3:00 PM"
click button "Apply"
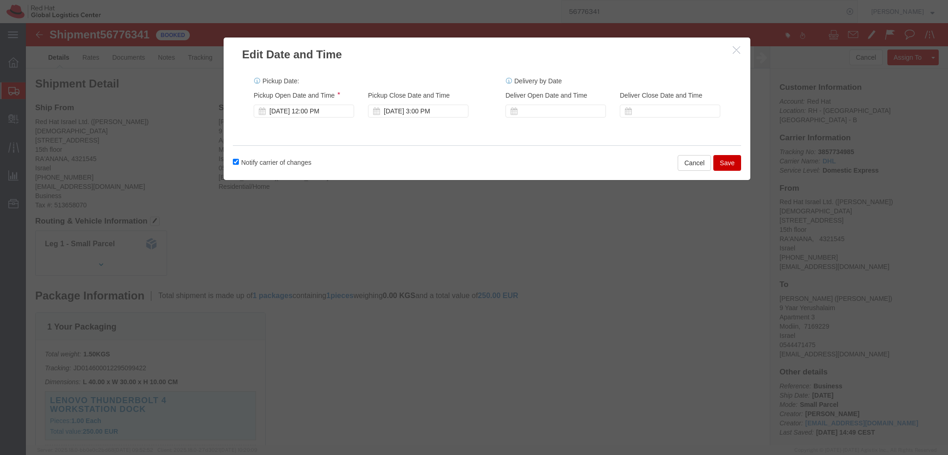
click button "Save"
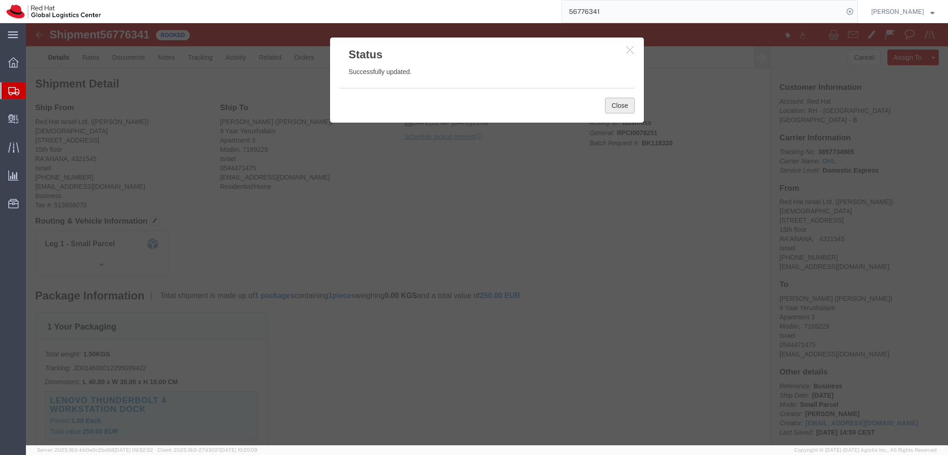
click button "Close"
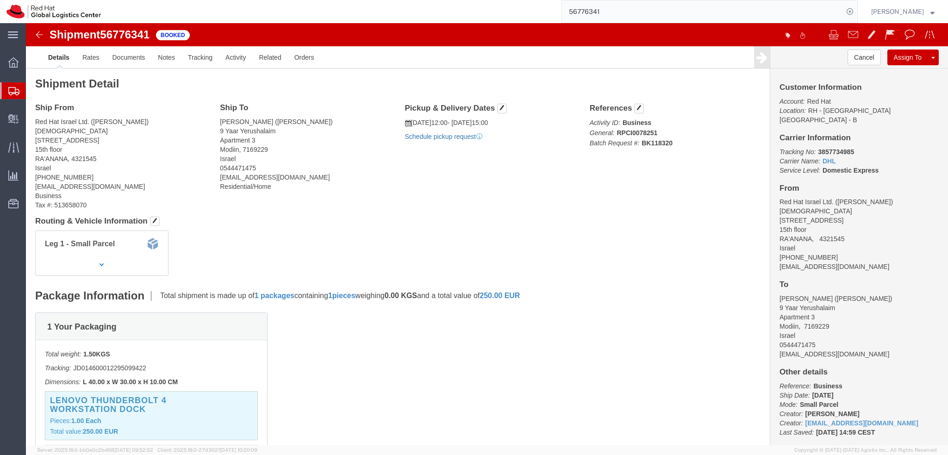
click link "Schedule pickup request"
click address "Red Hat Israel Ltd. (Danny Kornblit) RAANAII 8 Ha'Pnina Street 15th floor RA'AN…"
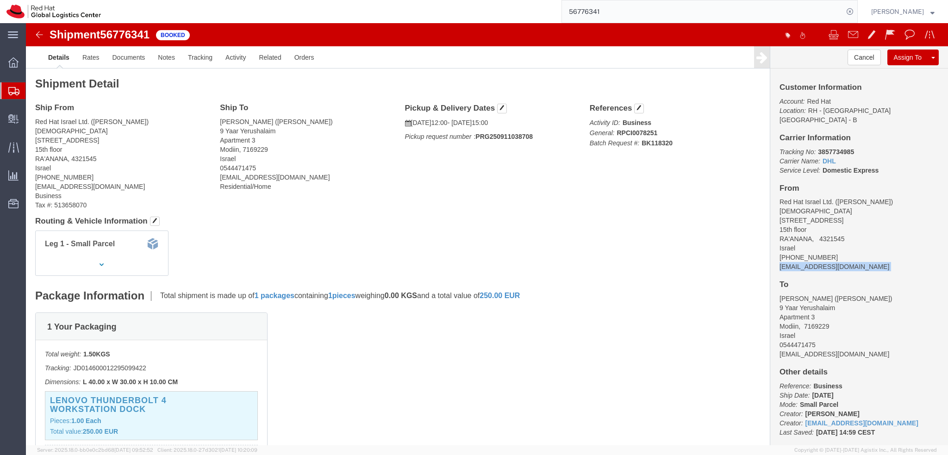
click address "Red Hat Israel Ltd. (Danny Kornblit) RAANAII 8 Ha'Pnina Street 15th floor RA'AN…"
click img
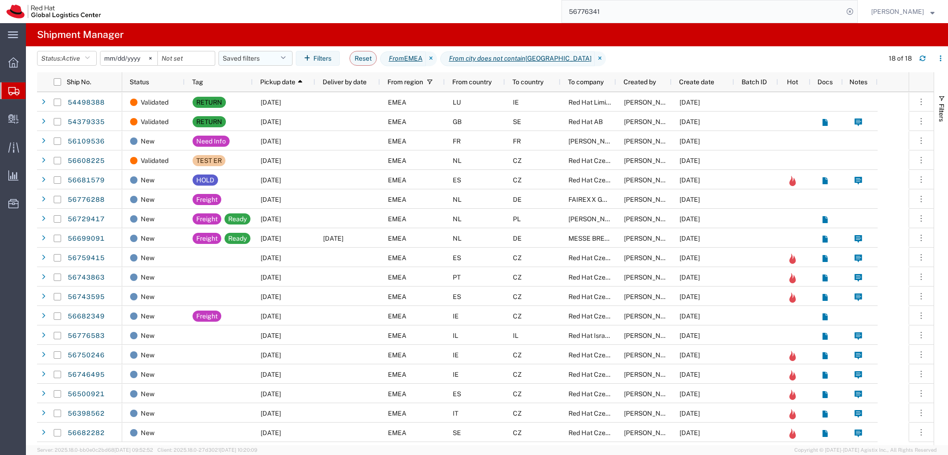
click at [242, 57] on button "Saved filters" at bounding box center [255, 58] width 74 height 15
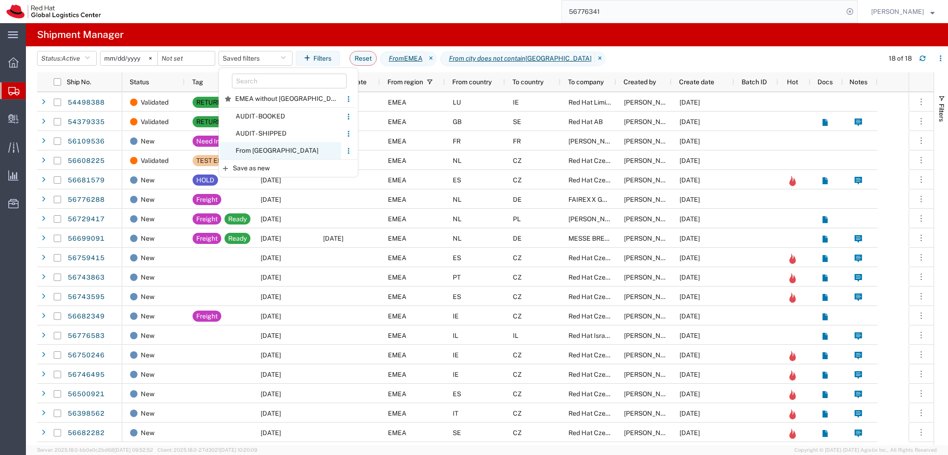
click at [274, 153] on span "From CZ" at bounding box center [280, 150] width 121 height 17
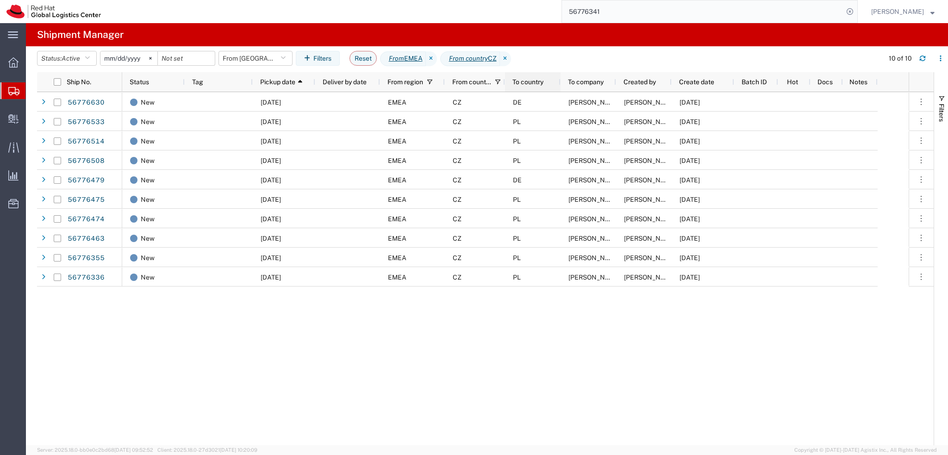
click at [537, 83] on span "To country" at bounding box center [527, 81] width 31 height 7
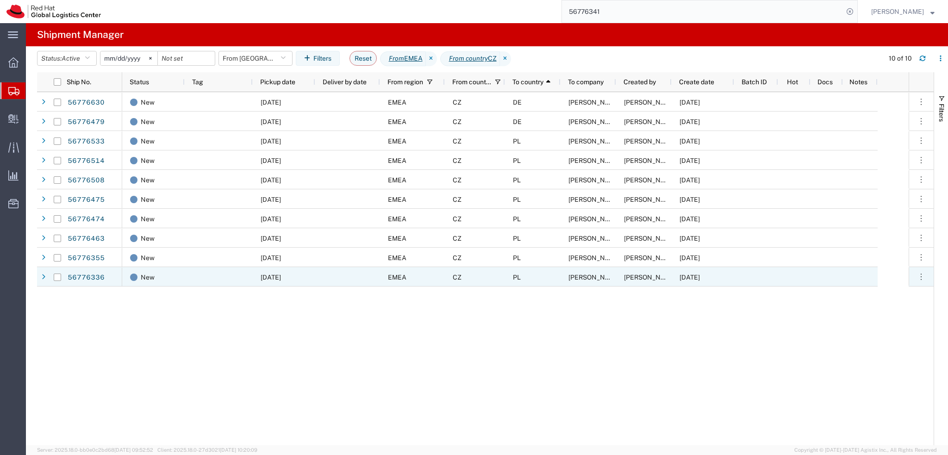
click at [530, 274] on div "PL" at bounding box center [533, 276] width 56 height 19
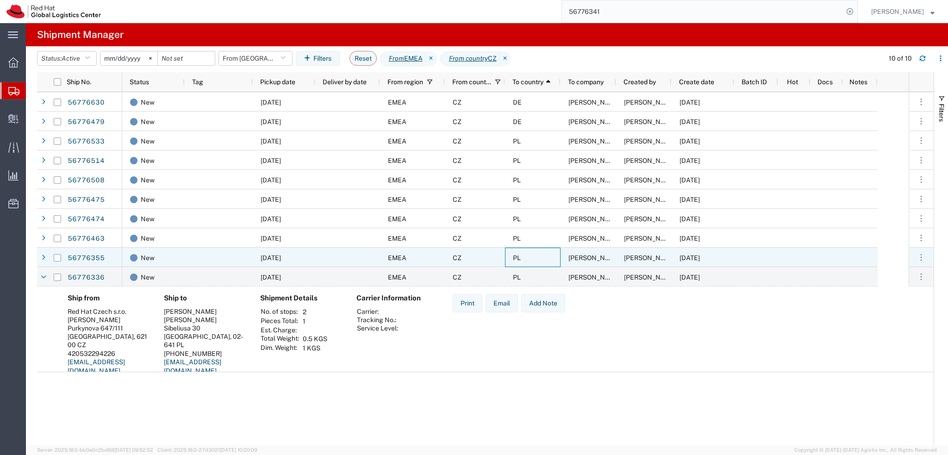
click at [529, 260] on div "PL" at bounding box center [533, 257] width 56 height 19
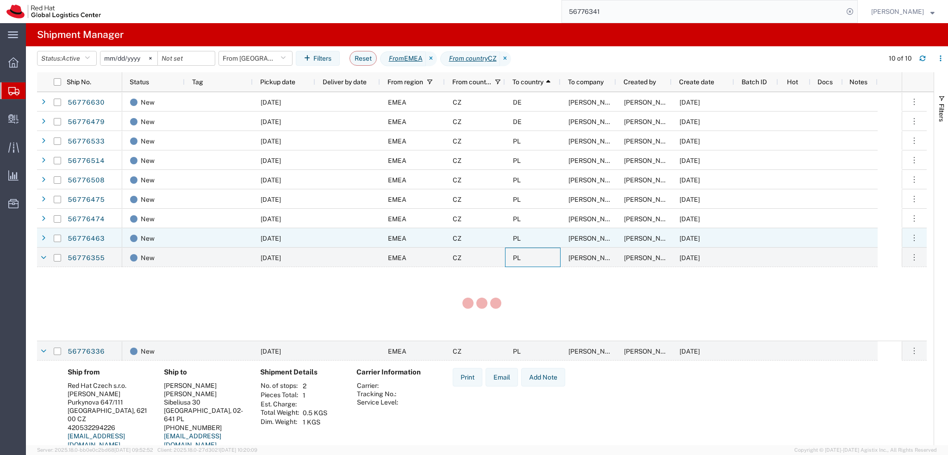
click at [534, 239] on div "PL" at bounding box center [533, 237] width 56 height 19
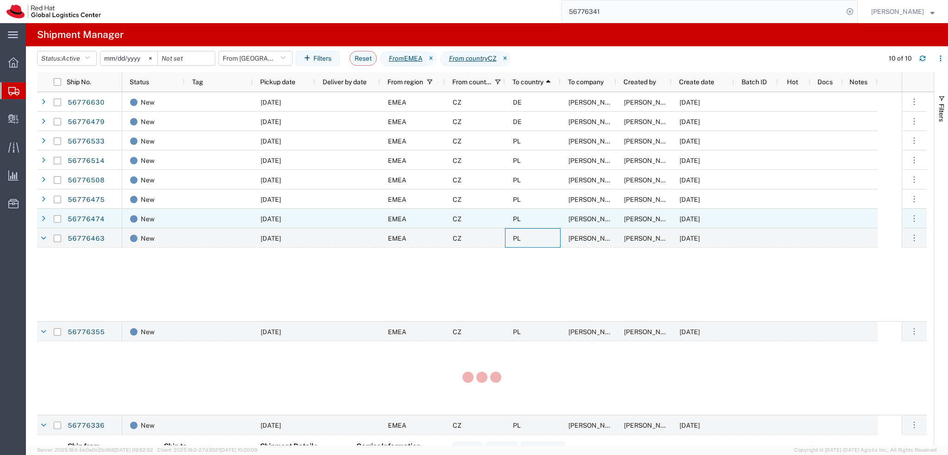
click at [533, 222] on div "PL" at bounding box center [533, 218] width 56 height 19
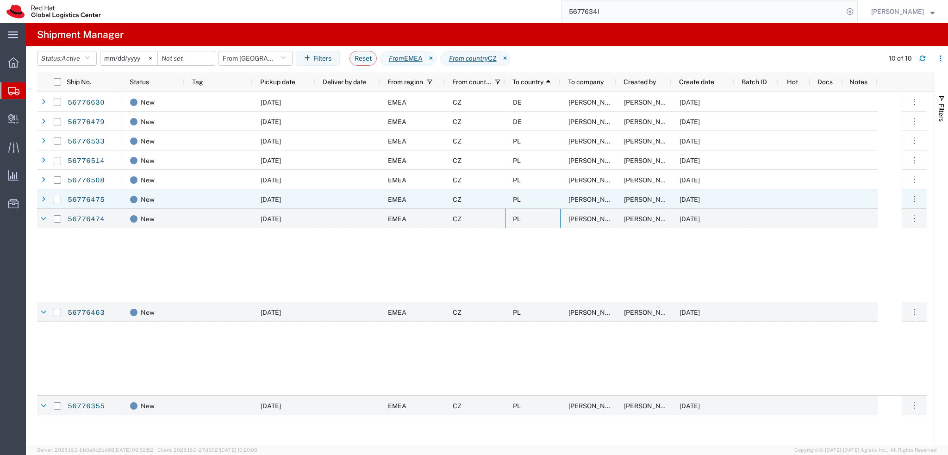
click at [531, 199] on div "PL" at bounding box center [533, 198] width 56 height 19
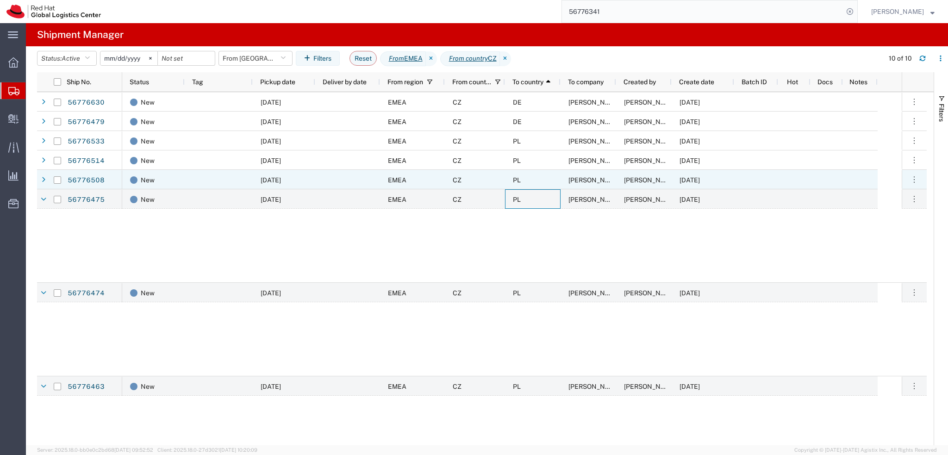
click at [531, 177] on div "PL" at bounding box center [533, 179] width 56 height 19
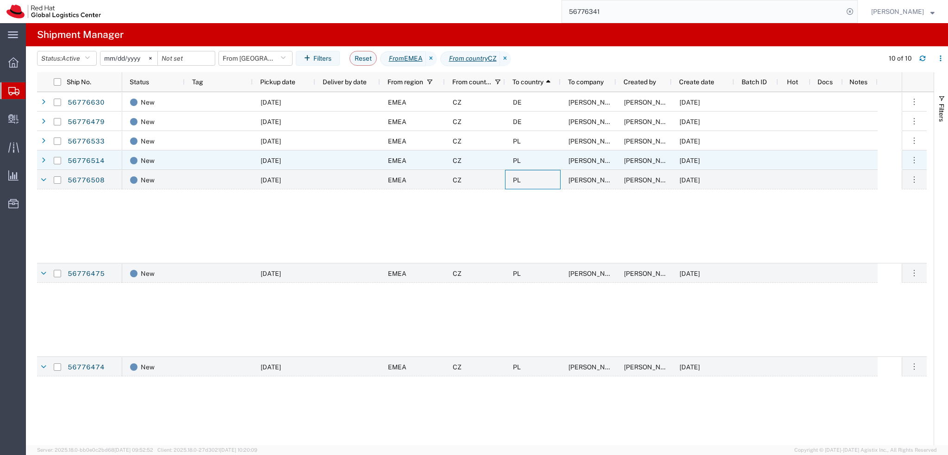
click at [534, 162] on div "PL" at bounding box center [533, 159] width 56 height 19
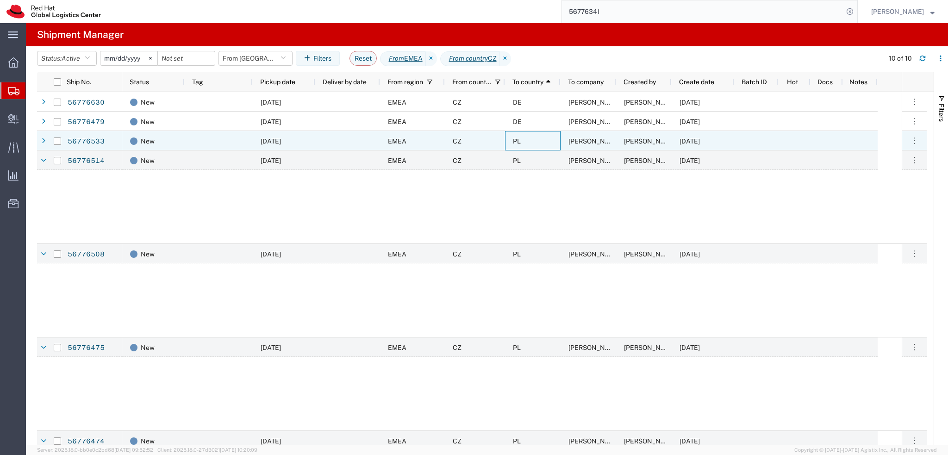
click at [532, 143] on div "PL" at bounding box center [533, 140] width 56 height 19
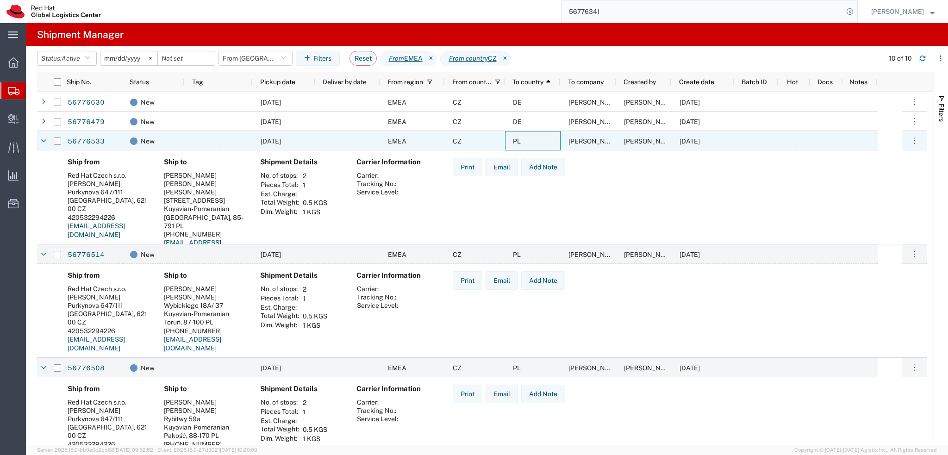
click at [209, 140] on div at bounding box center [219, 140] width 68 height 19
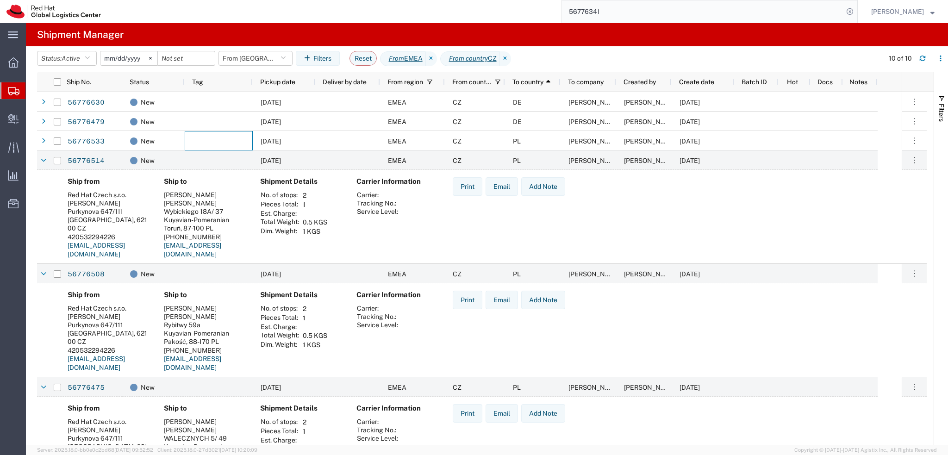
click at [221, 157] on div at bounding box center [219, 159] width 68 height 19
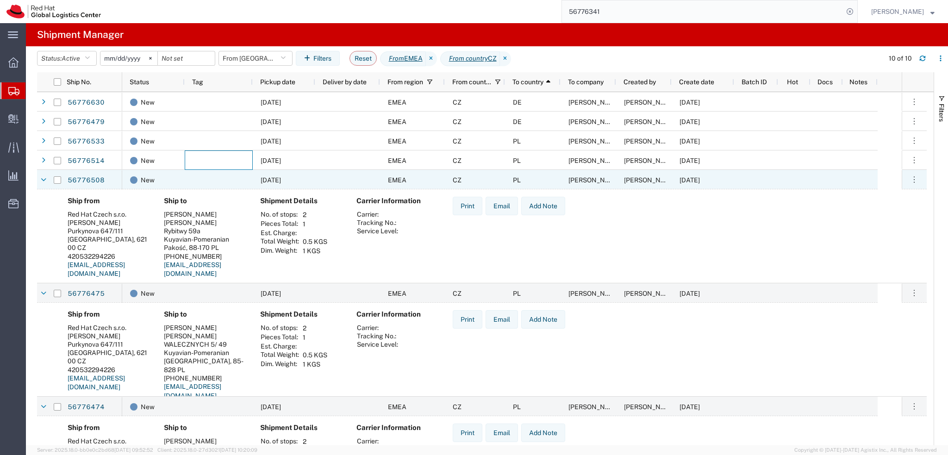
click at [223, 171] on div at bounding box center [219, 179] width 68 height 19
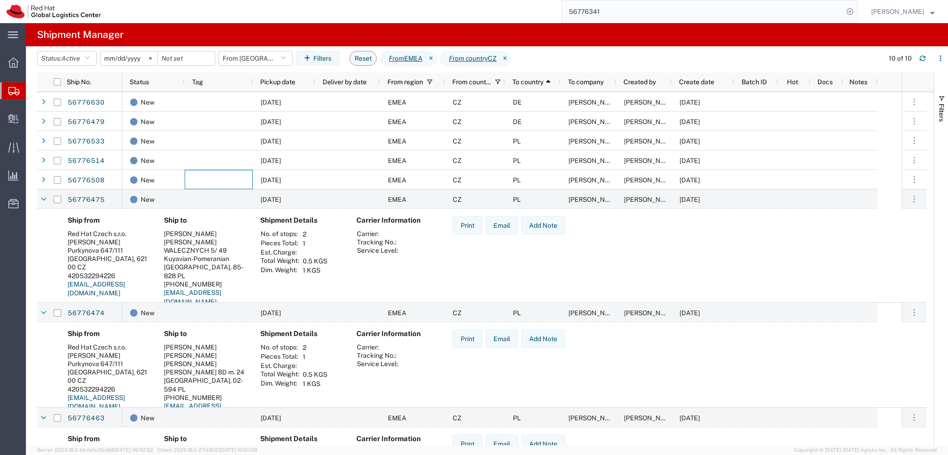
click at [229, 205] on div at bounding box center [219, 198] width 68 height 19
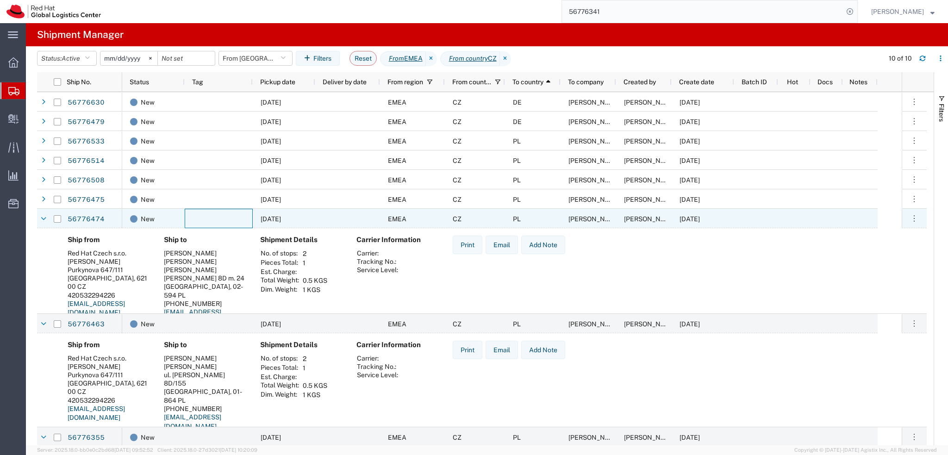
click at [229, 221] on div at bounding box center [219, 218] width 68 height 19
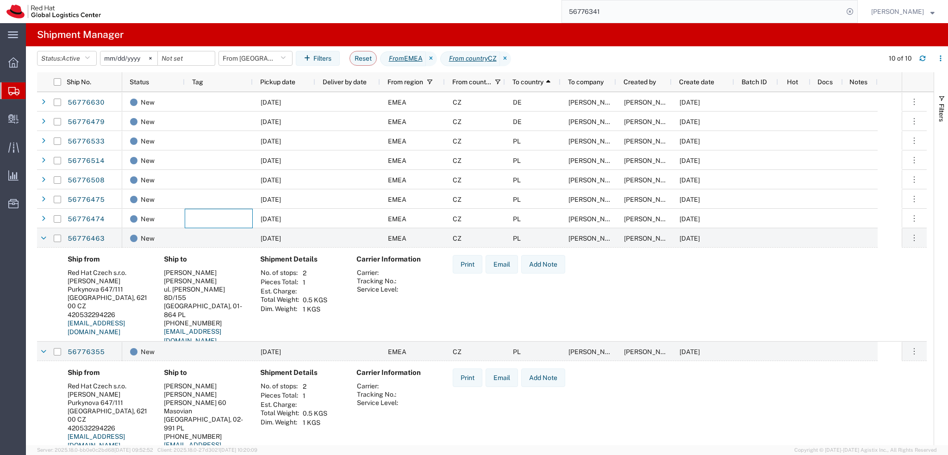
click at [232, 242] on div at bounding box center [219, 237] width 68 height 19
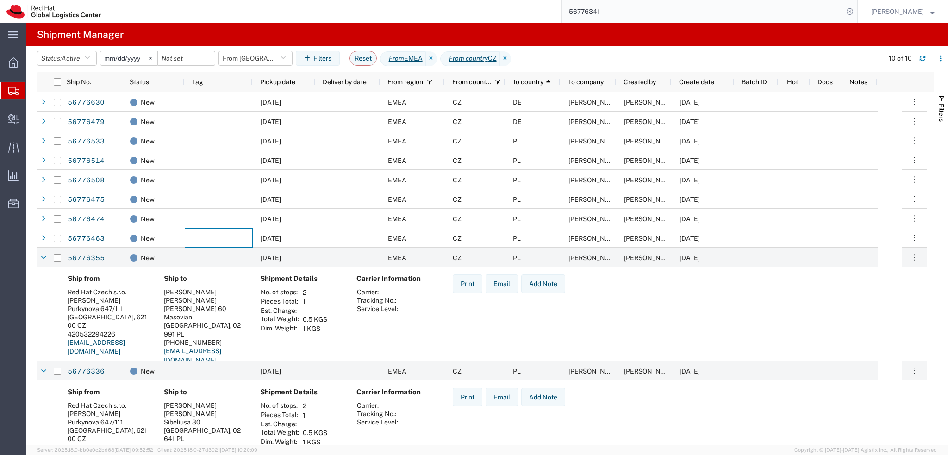
click at [233, 258] on div at bounding box center [219, 257] width 68 height 19
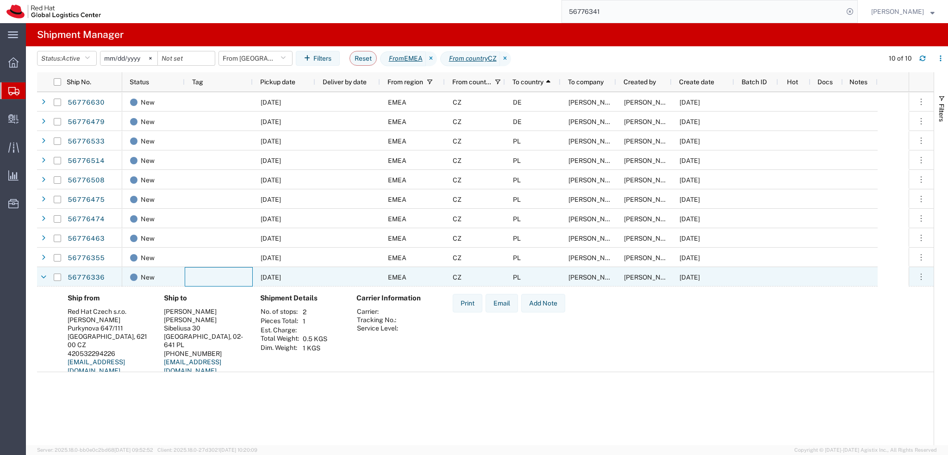
click at [237, 272] on div at bounding box center [219, 276] width 68 height 19
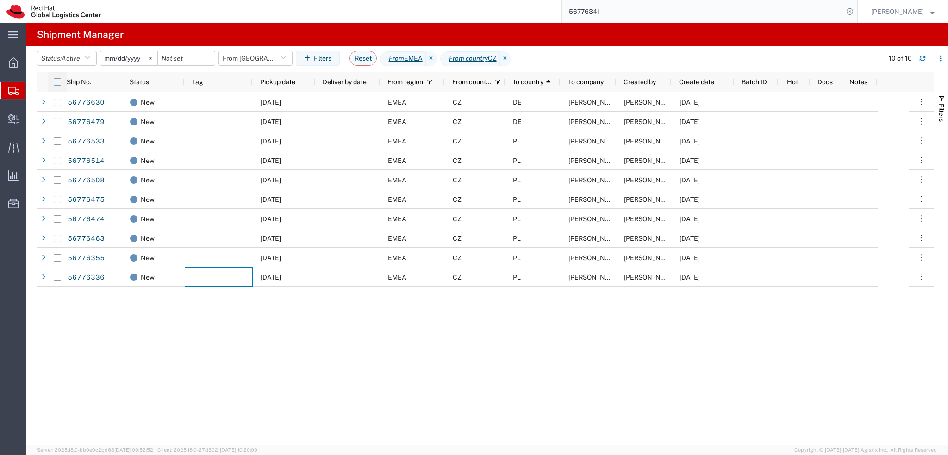
click at [58, 83] on input "checkbox" at bounding box center [57, 81] width 7 height 7
checkbox input "true"
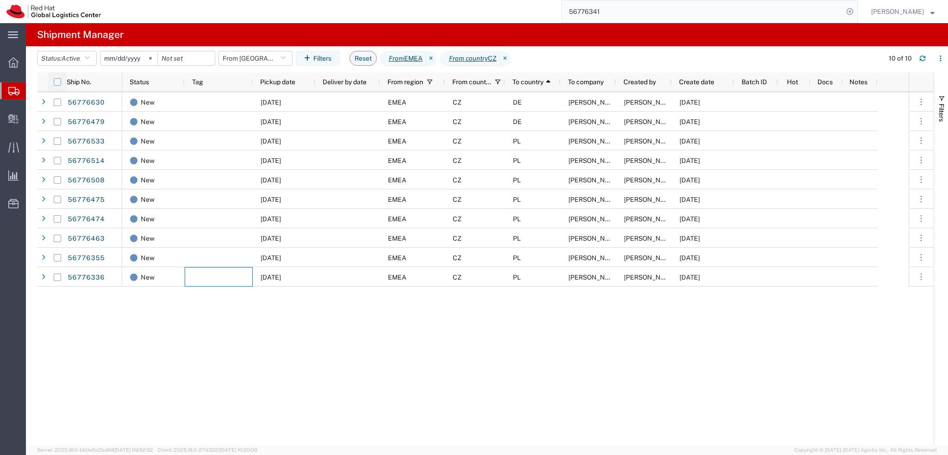
checkbox input "true"
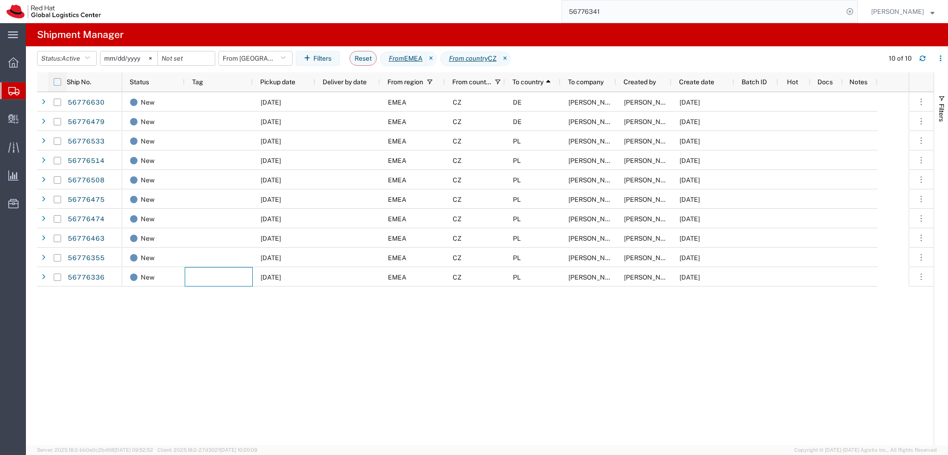
checkbox input "true"
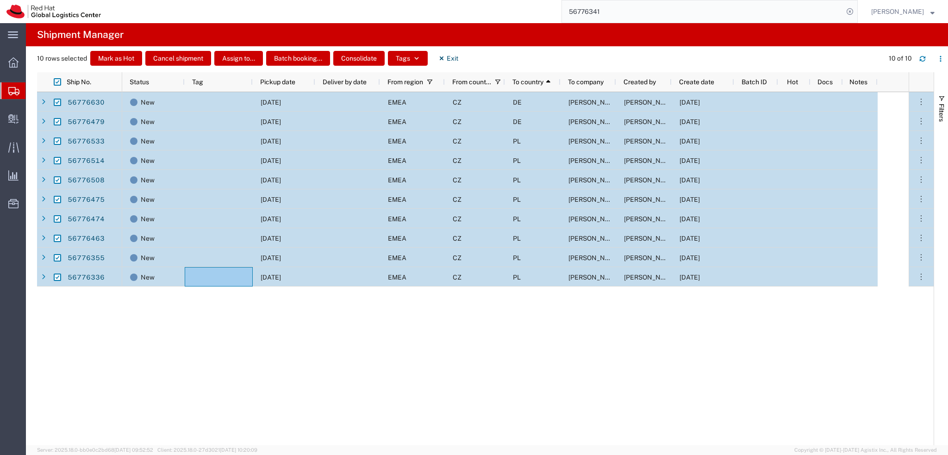
click at [57, 103] on input "Press Space to toggle row selection (checked)" at bounding box center [57, 102] width 7 height 7
checkbox input "false"
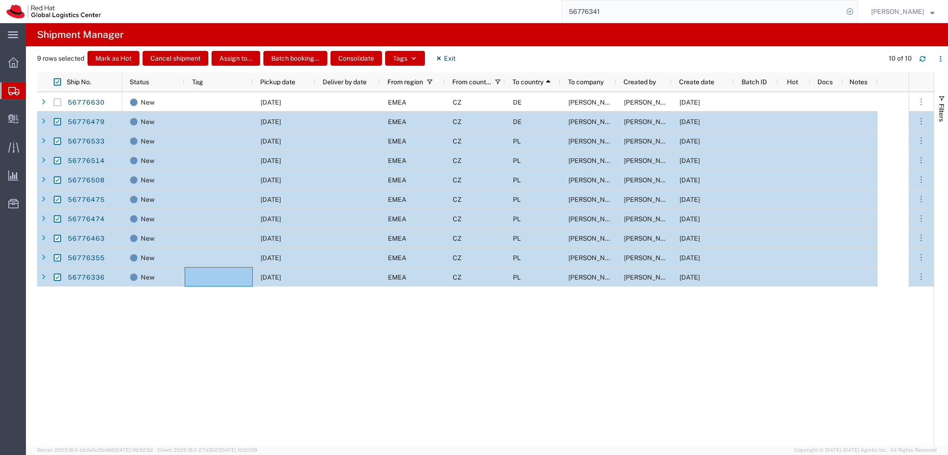
click at [58, 124] on input "Press Space to toggle row selection (checked)" at bounding box center [57, 121] width 7 height 7
checkbox input "false"
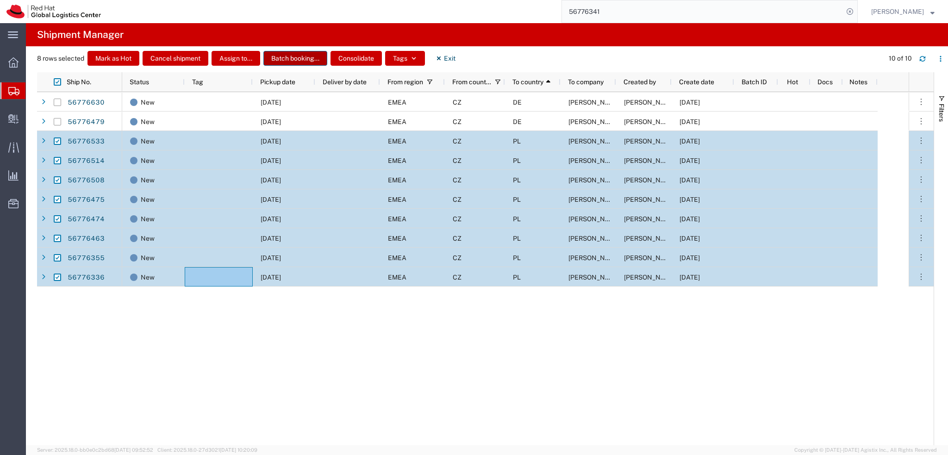
click at [291, 59] on button "Batch booking..." at bounding box center [295, 58] width 64 height 15
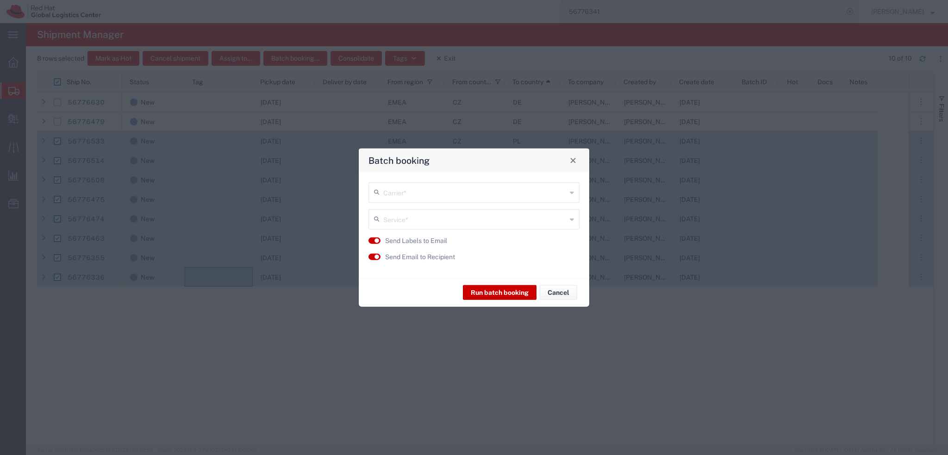
click at [429, 189] on input "text" at bounding box center [474, 191] width 183 height 16
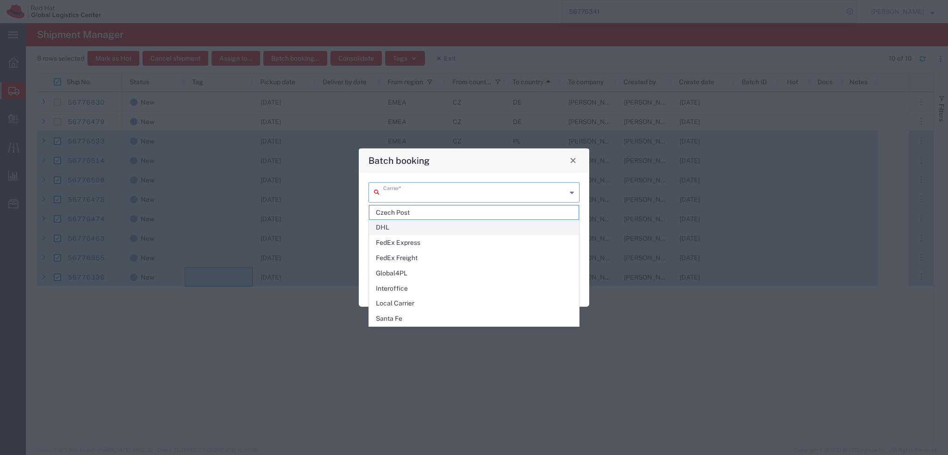
click at [383, 229] on span "DHL" at bounding box center [473, 227] width 209 height 14
type input "DHL"
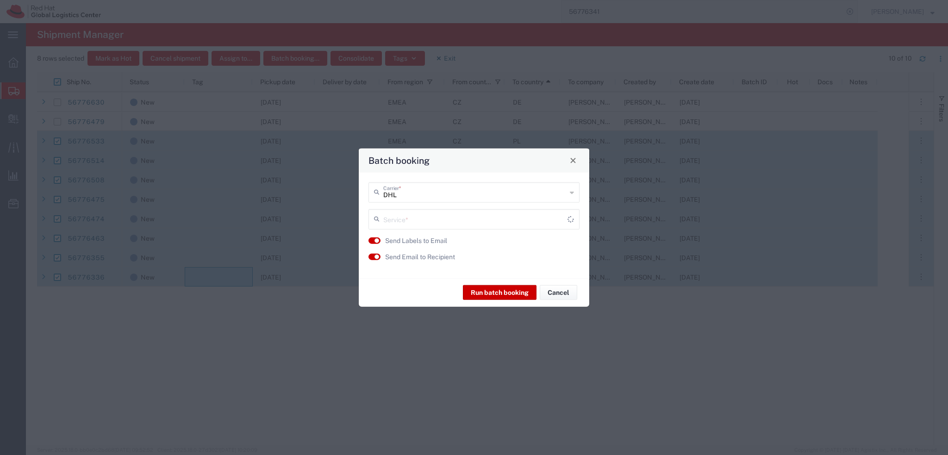
click at [432, 219] on input "text" at bounding box center [475, 218] width 184 height 16
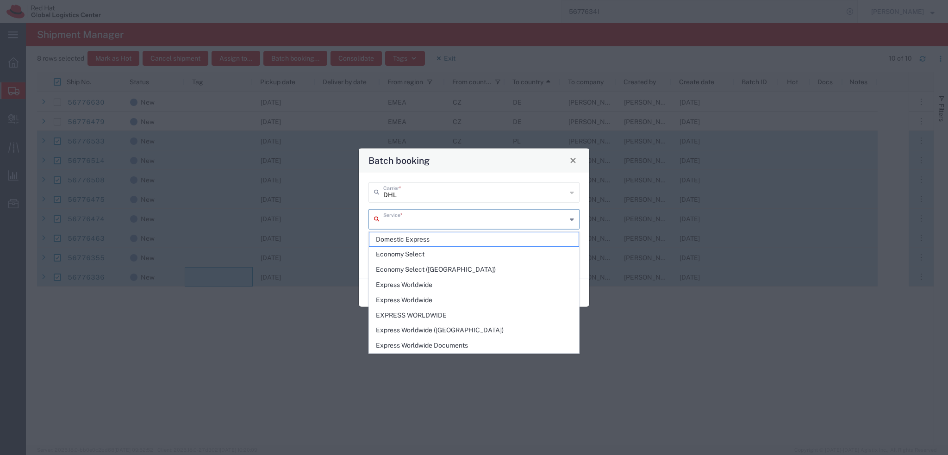
click at [568, 229] on div "DHL Carrier * Service *" at bounding box center [474, 209] width 221 height 54
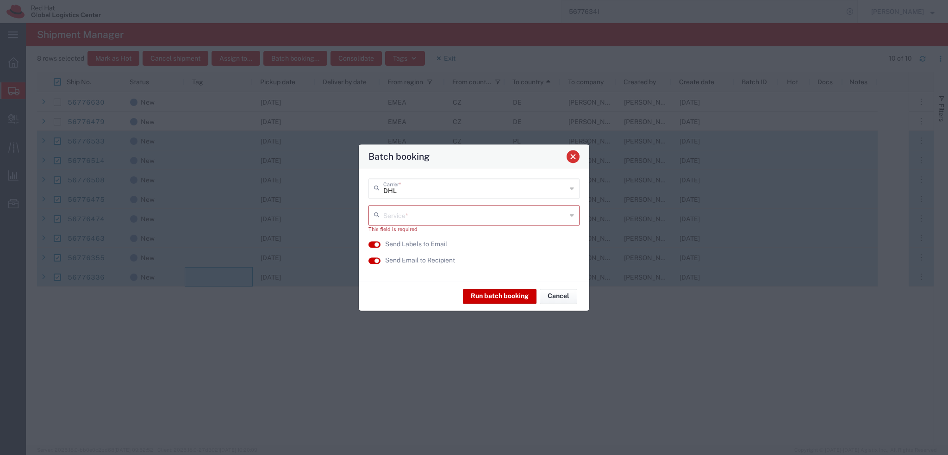
click at [575, 159] on span "Close" at bounding box center [573, 156] width 6 height 6
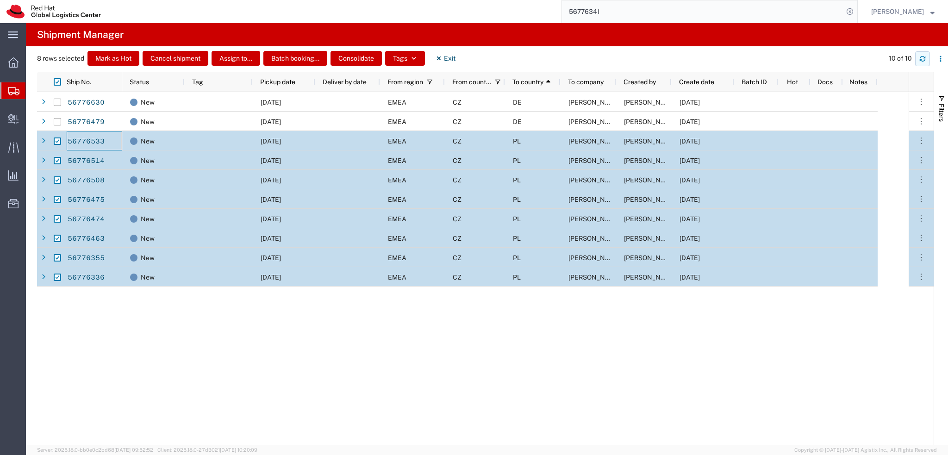
click at [924, 61] on icon "button" at bounding box center [922, 59] width 6 height 6
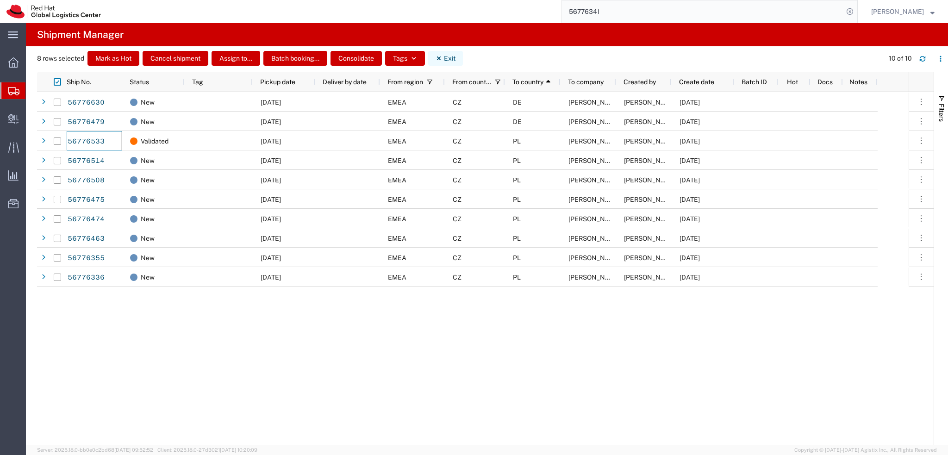
click at [440, 61] on icon "button" at bounding box center [438, 58] width 6 height 6
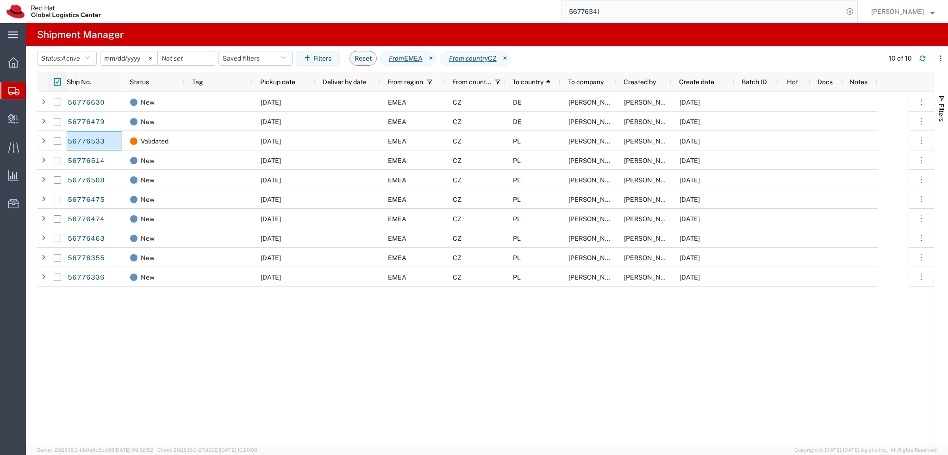
click at [57, 81] on input "checkbox" at bounding box center [57, 81] width 7 height 7
checkbox input "false"
checkbox input "true"
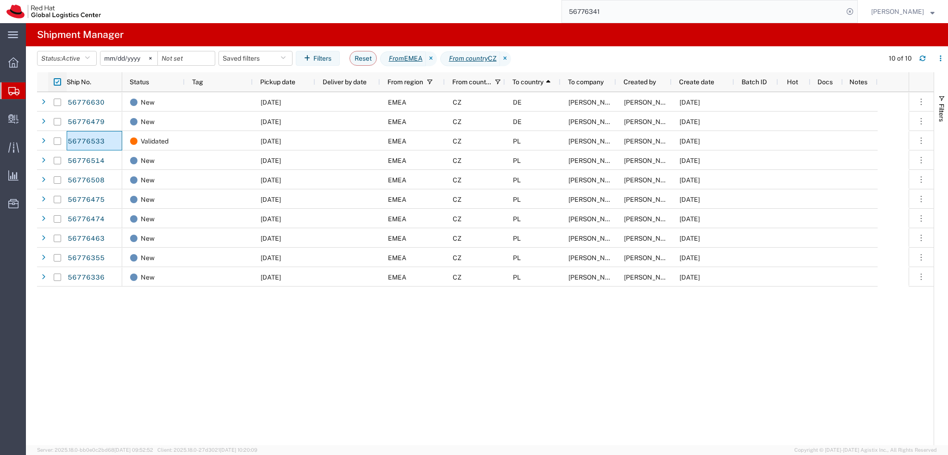
checkbox input "true"
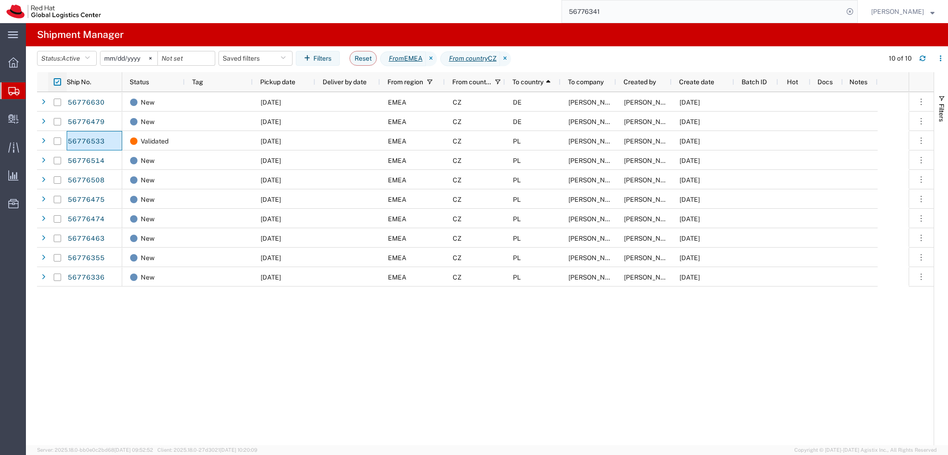
checkbox input "true"
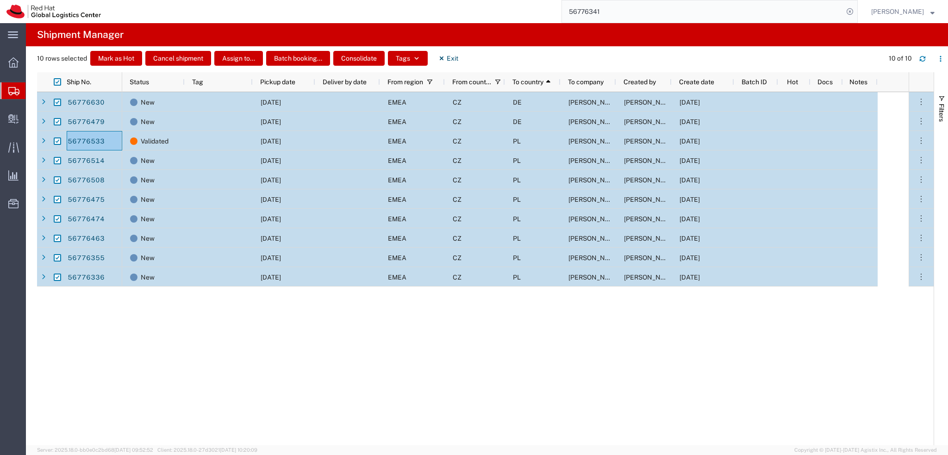
click at [56, 104] on input "Press Space to toggle row selection (checked)" at bounding box center [57, 102] width 7 height 7
checkbox input "false"
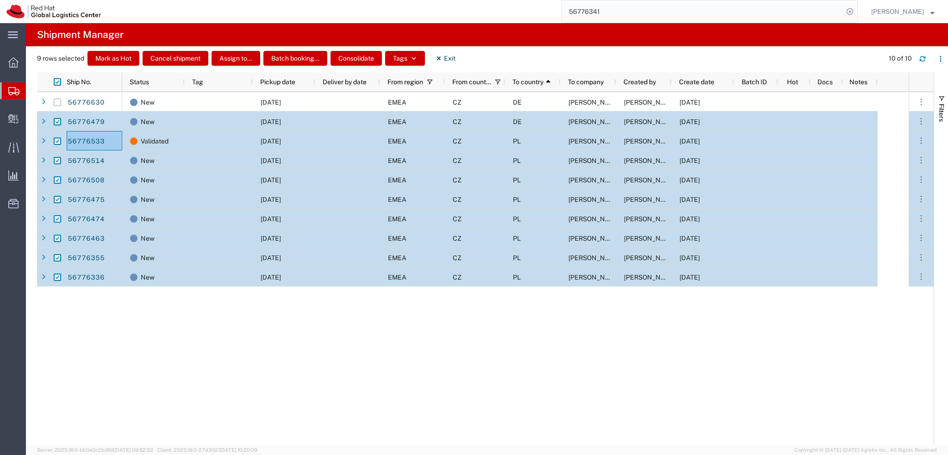
click at [59, 122] on input "Press Space to toggle row selection (checked)" at bounding box center [57, 121] width 7 height 7
checkbox input "false"
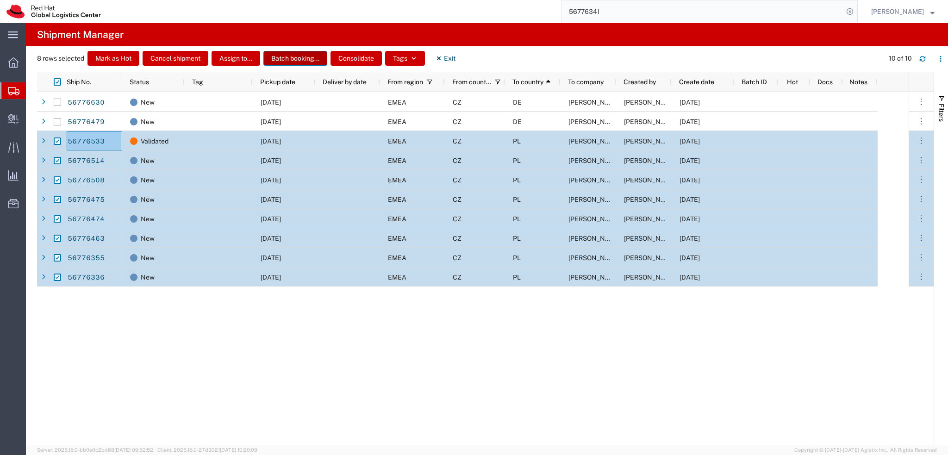
click at [302, 63] on button "Batch booking..." at bounding box center [295, 58] width 64 height 15
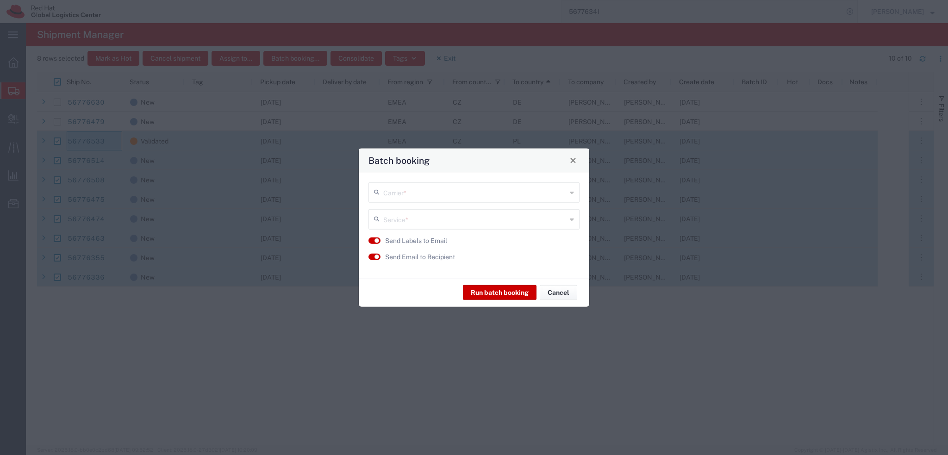
click at [441, 188] on input "text" at bounding box center [474, 191] width 183 height 16
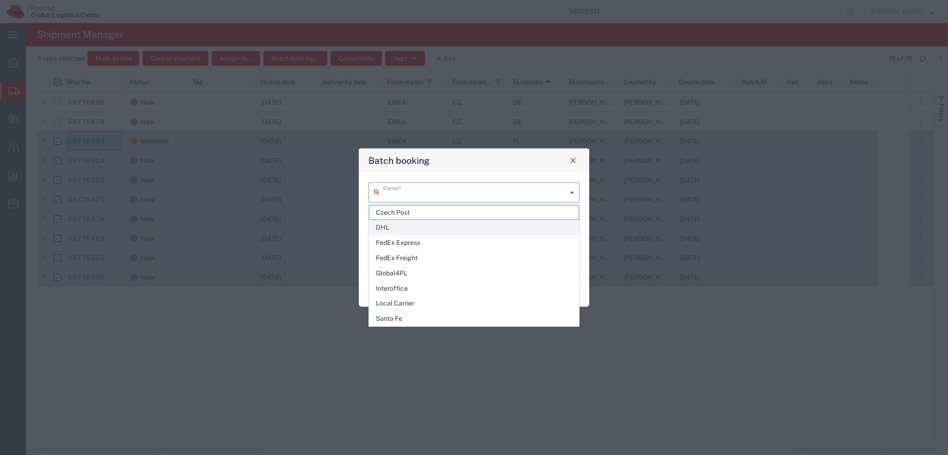
click at [408, 229] on span "DHL" at bounding box center [473, 227] width 209 height 14
type input "DHL"
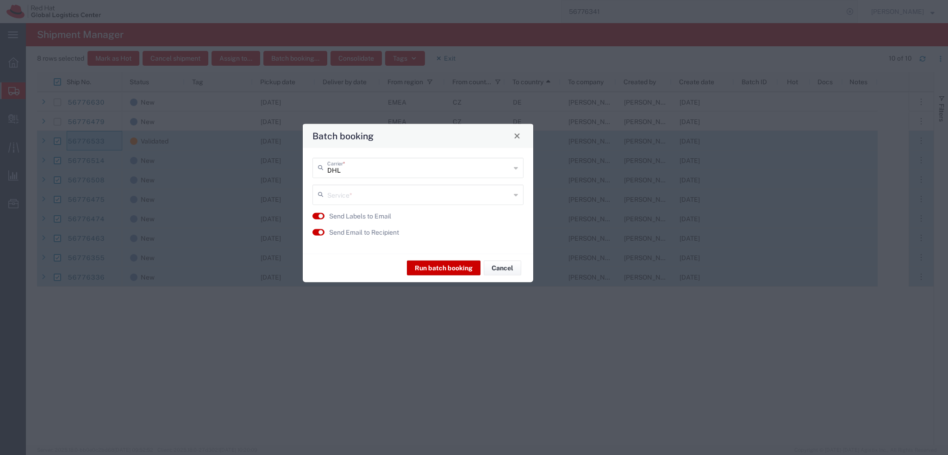
drag, startPoint x: 447, startPoint y: 155, endPoint x: 391, endPoint y: 130, distance: 61.1
click at [391, 130] on div "Batch booking" at bounding box center [418, 136] width 230 height 24
click at [366, 197] on input "text" at bounding box center [418, 194] width 183 height 16
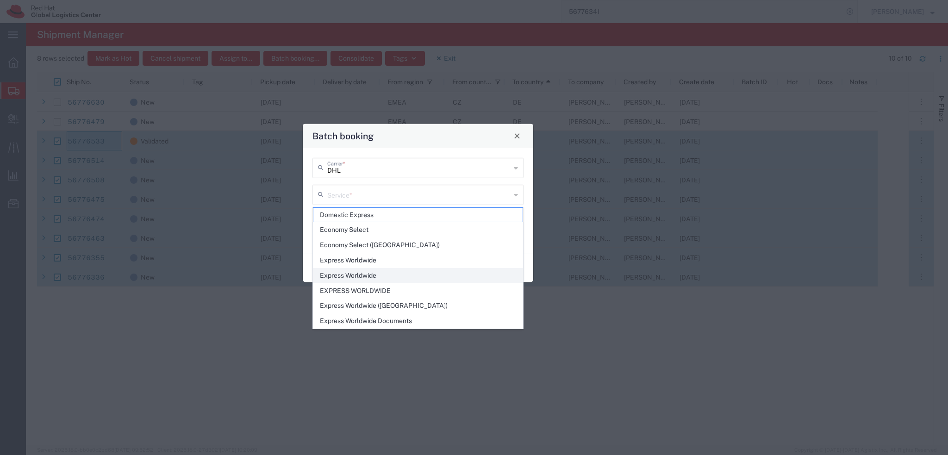
click at [387, 274] on span "Express Worldwide" at bounding box center [417, 275] width 209 height 14
type input "Express Worldwide"
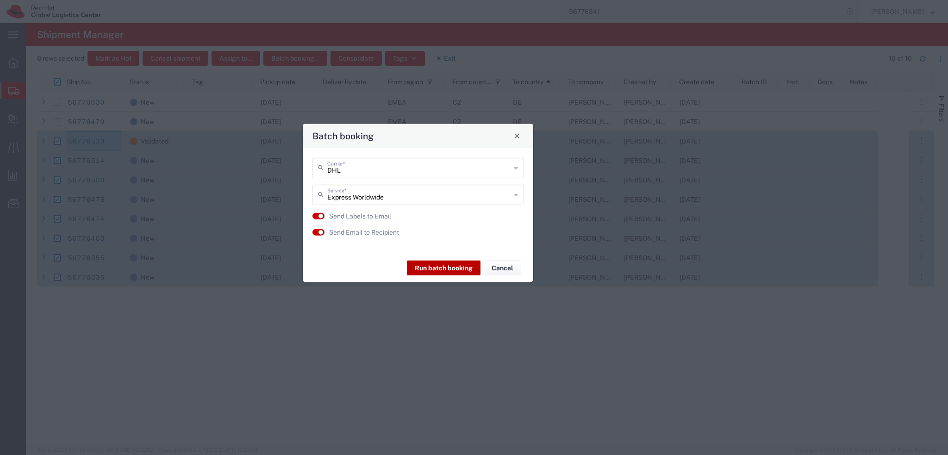
click at [441, 268] on button "Run batch booking" at bounding box center [444, 267] width 74 height 15
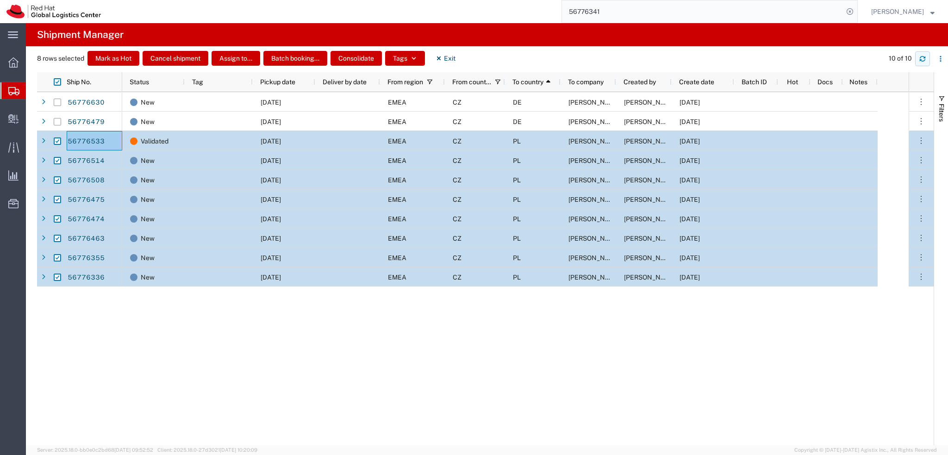
click at [923, 60] on icon "button" at bounding box center [922, 59] width 6 height 6
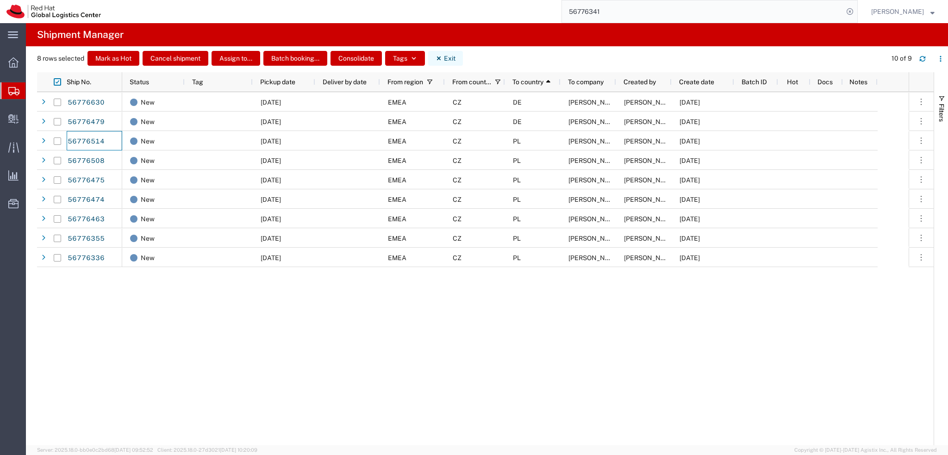
click at [449, 62] on button "Exit" at bounding box center [445, 58] width 35 height 15
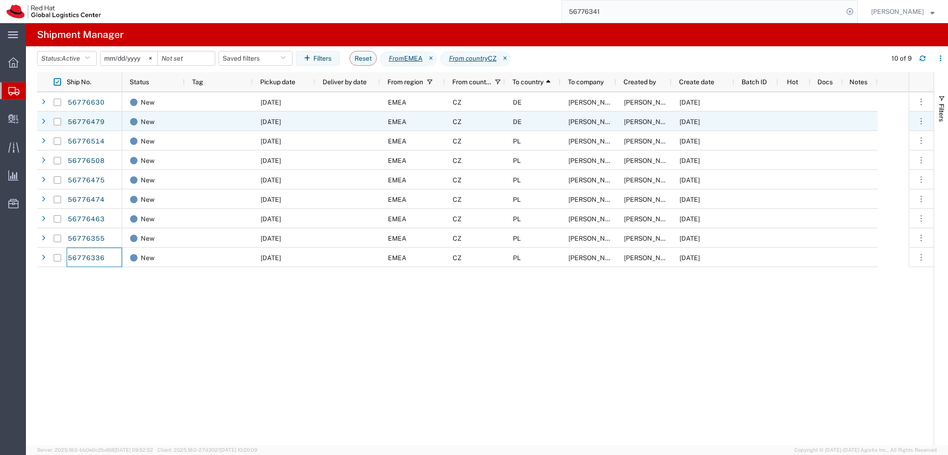
click at [211, 120] on div at bounding box center [219, 121] width 68 height 19
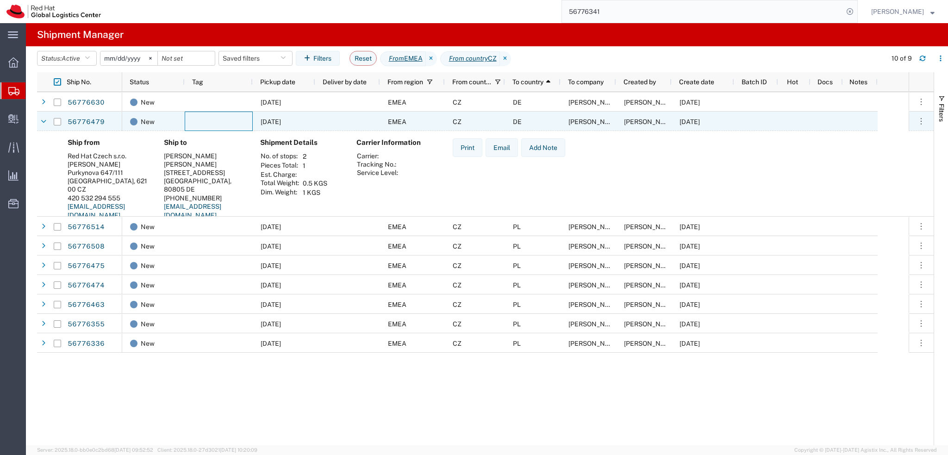
click at [211, 120] on div at bounding box center [219, 121] width 68 height 19
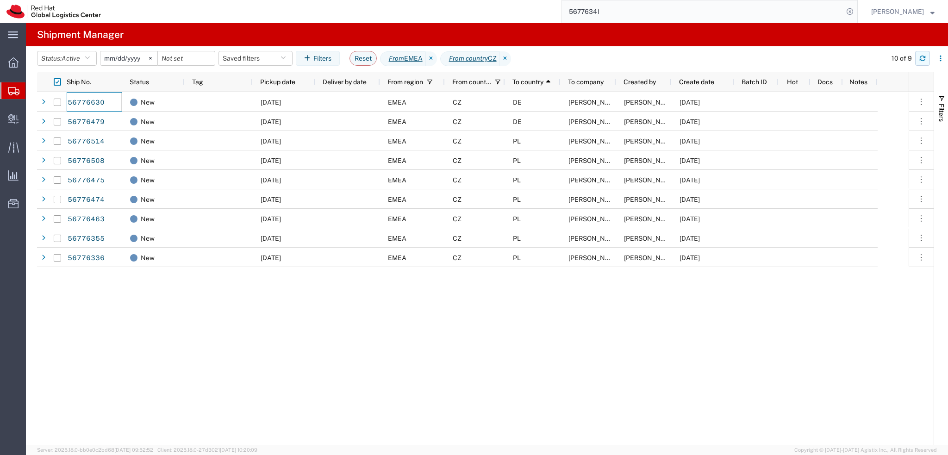
click at [927, 56] on button "button" at bounding box center [922, 58] width 15 height 15
click at [56, 83] on input "checkbox" at bounding box center [57, 81] width 7 height 7
checkbox input "true"
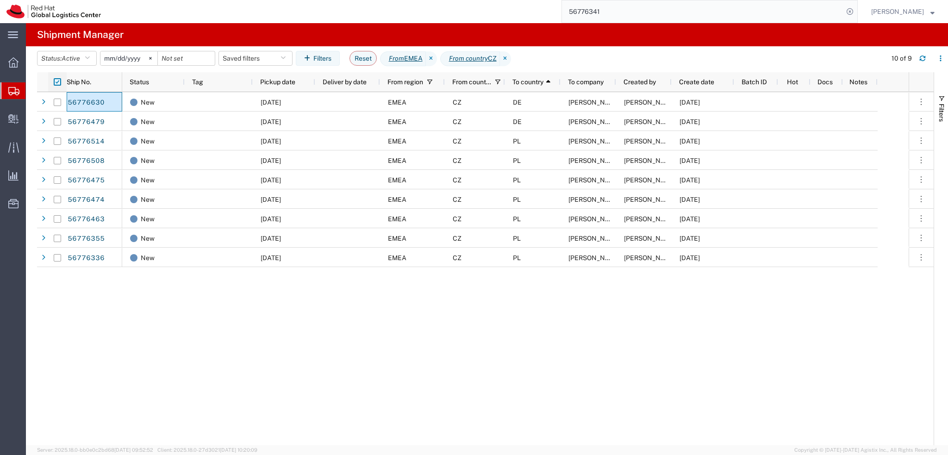
checkbox input "true"
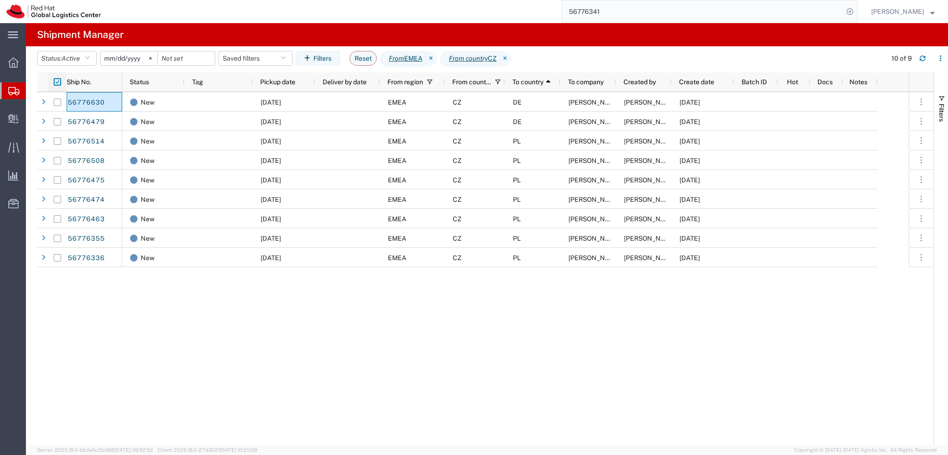
checkbox input "true"
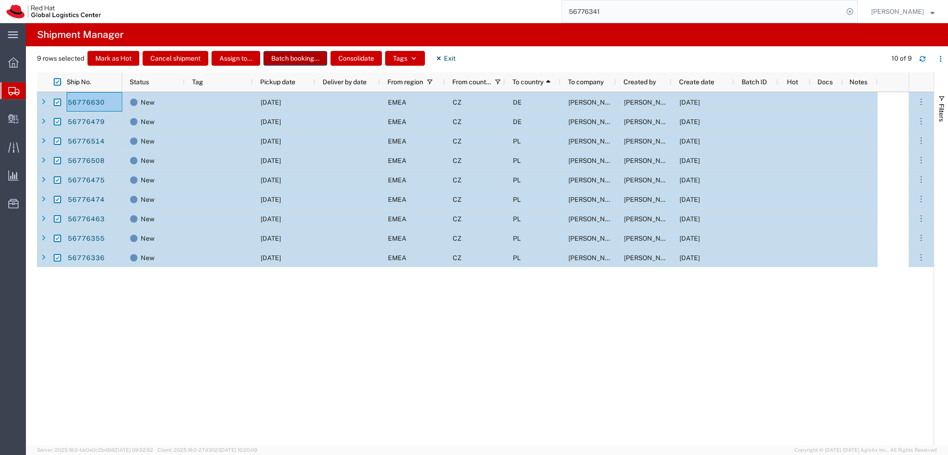
click at [291, 62] on button "Batch booking..." at bounding box center [295, 58] width 64 height 15
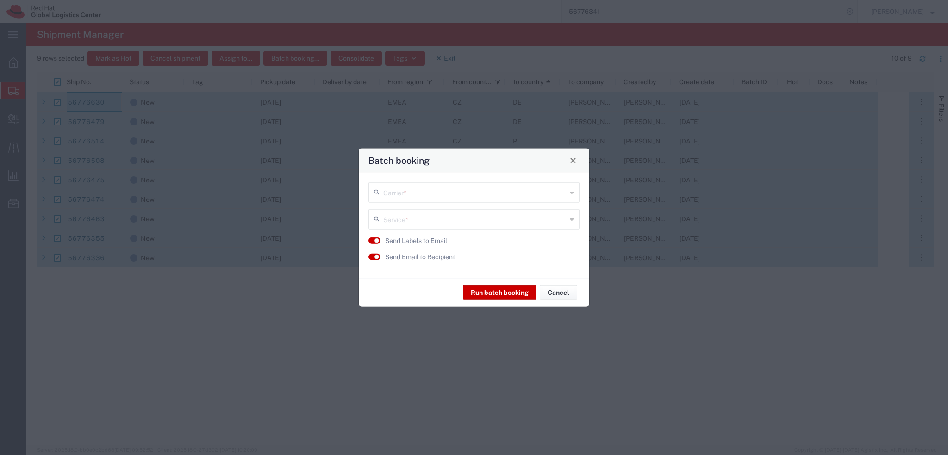
click at [412, 194] on input "text" at bounding box center [474, 191] width 183 height 16
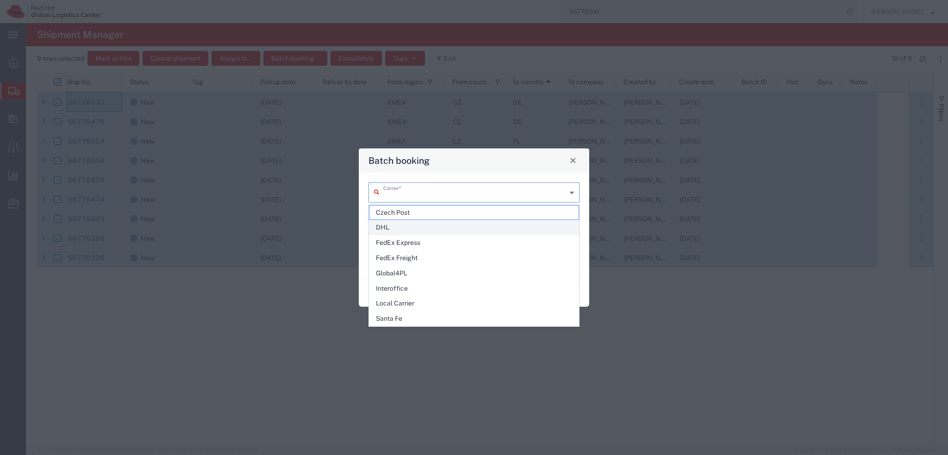
click at [417, 228] on span "DHL" at bounding box center [473, 227] width 209 height 14
type input "DHL"
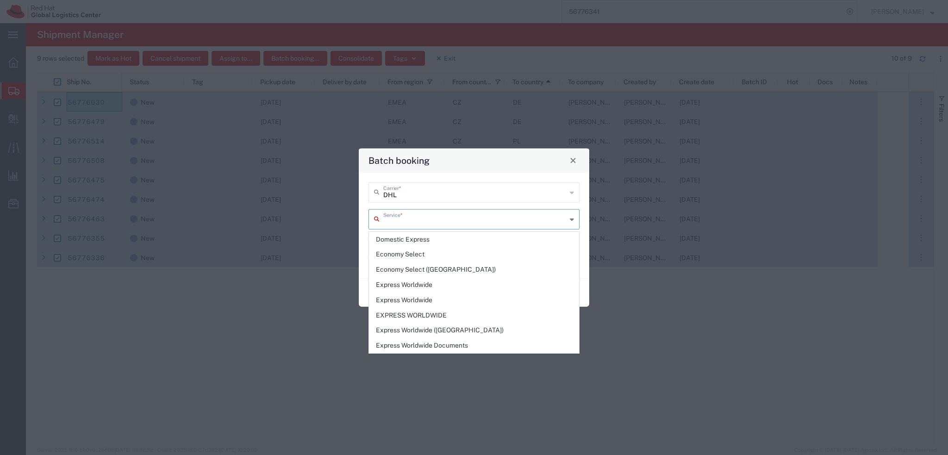
click at [412, 221] on input "text" at bounding box center [474, 218] width 183 height 16
click at [445, 299] on span "Express Worldwide" at bounding box center [473, 300] width 209 height 14
type input "Express Worldwide"
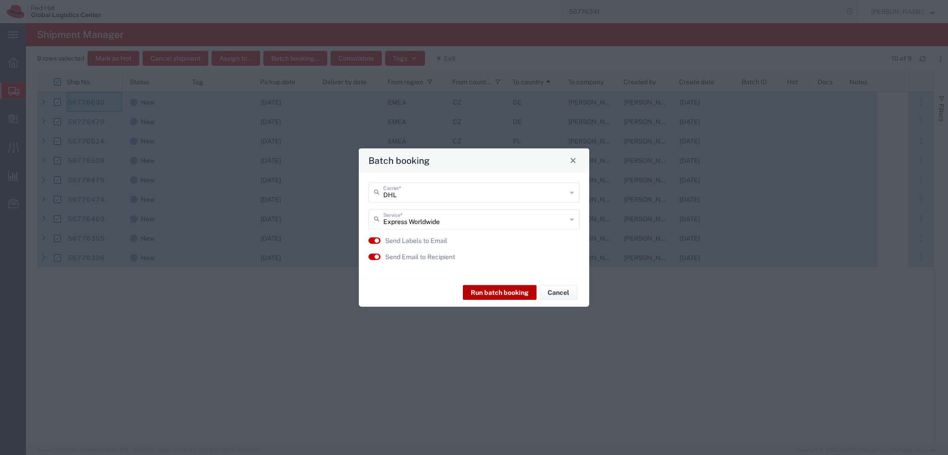
click at [497, 294] on button "Run batch booking" at bounding box center [500, 292] width 74 height 15
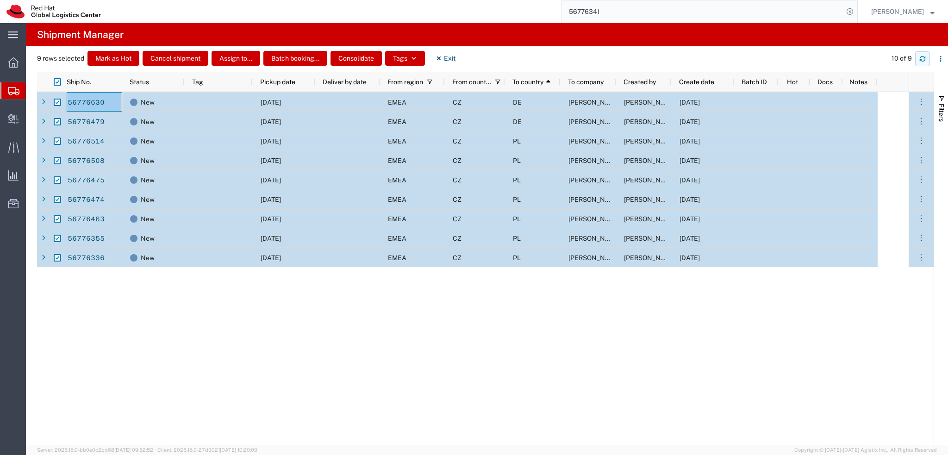
click at [919, 61] on icon "button" at bounding box center [922, 59] width 6 height 6
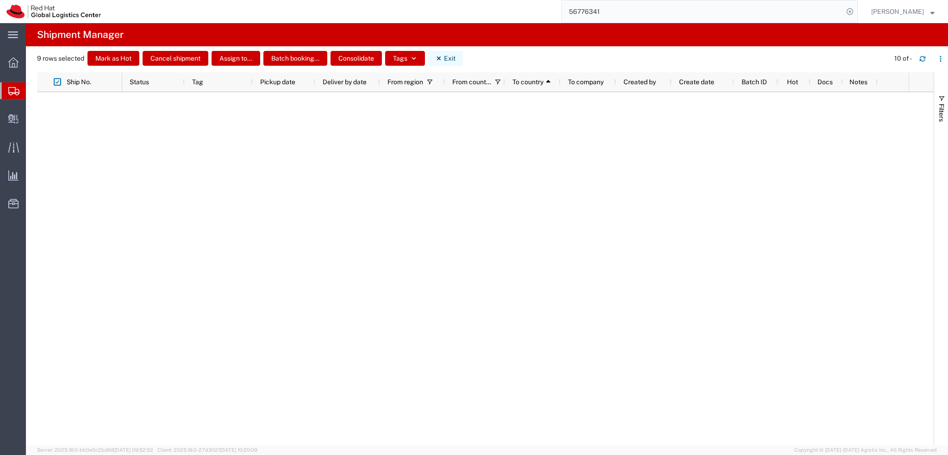
click at [447, 57] on button "Exit" at bounding box center [445, 58] width 35 height 15
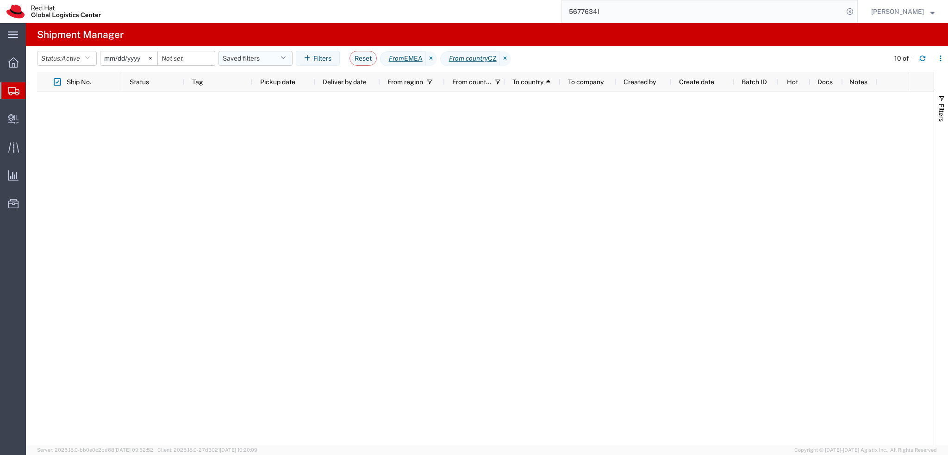
click at [260, 59] on button "Saved filters" at bounding box center [255, 58] width 74 height 15
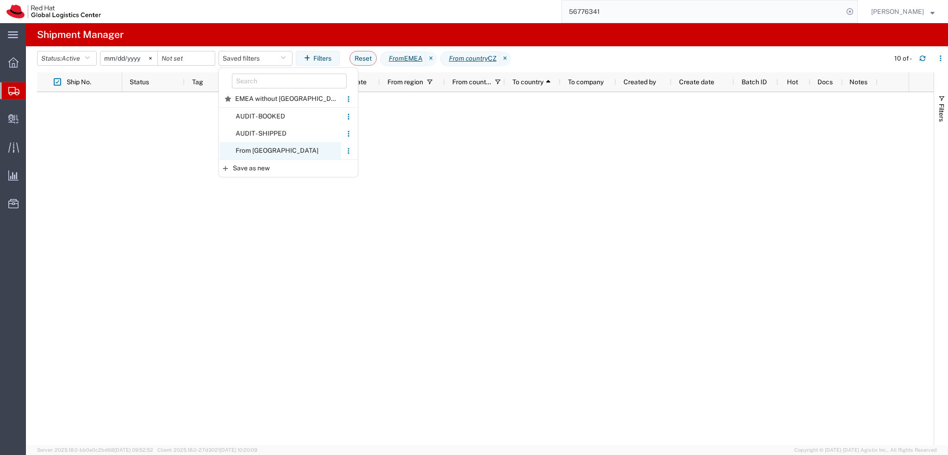
click at [274, 155] on span "From CZ" at bounding box center [280, 150] width 121 height 17
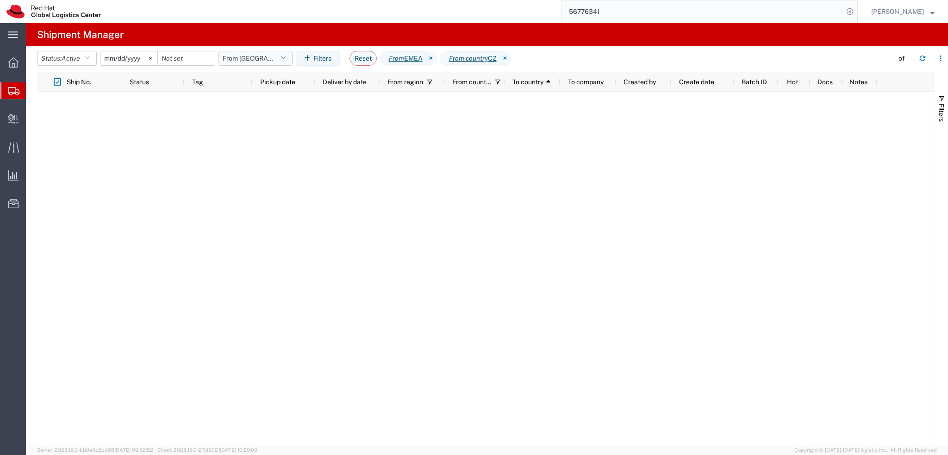
click at [275, 61] on button "From CZ" at bounding box center [255, 58] width 74 height 15
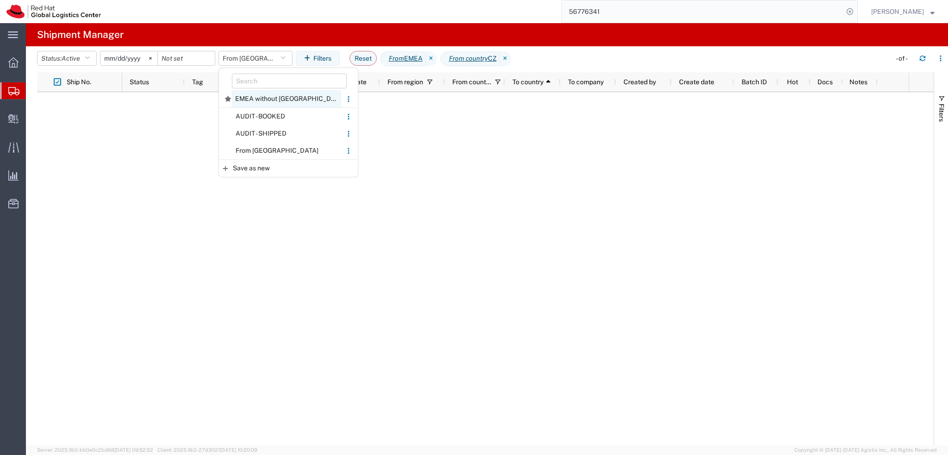
click at [275, 97] on span "EMEA without Brno" at bounding box center [286, 98] width 110 height 17
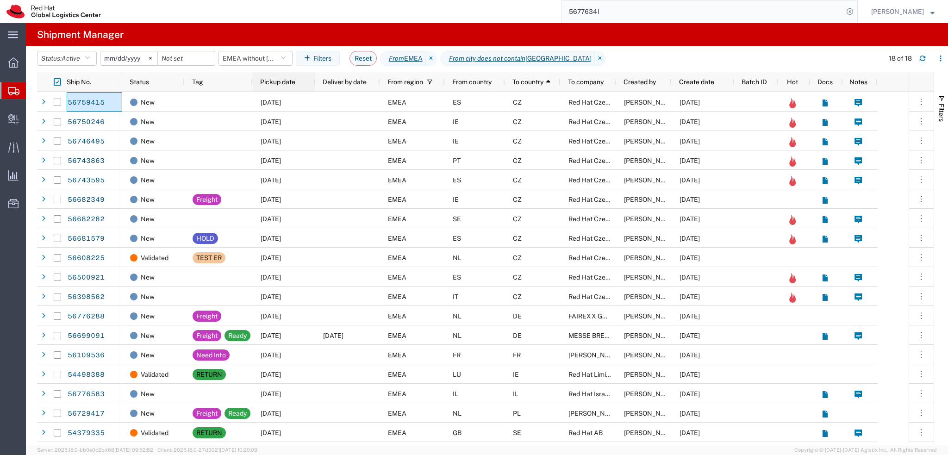
click at [287, 86] on div "Pickup date" at bounding box center [285, 81] width 51 height 15
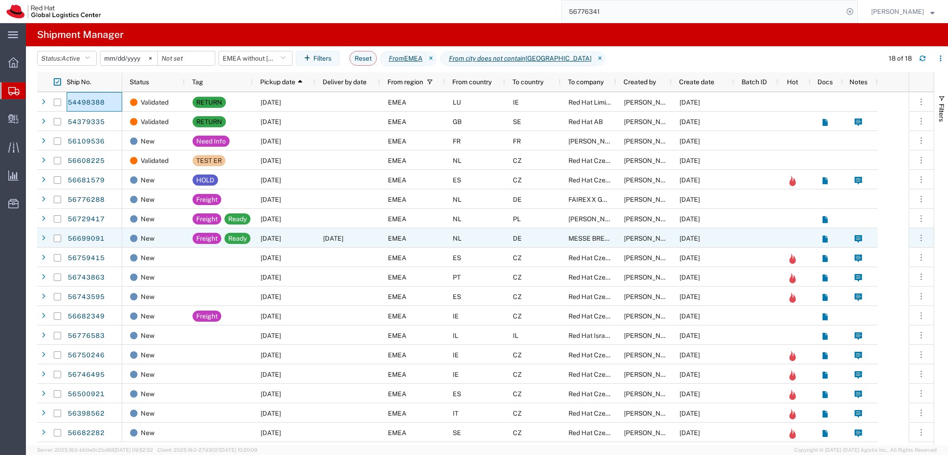
click at [356, 243] on div "09/13/2025" at bounding box center [347, 237] width 65 height 19
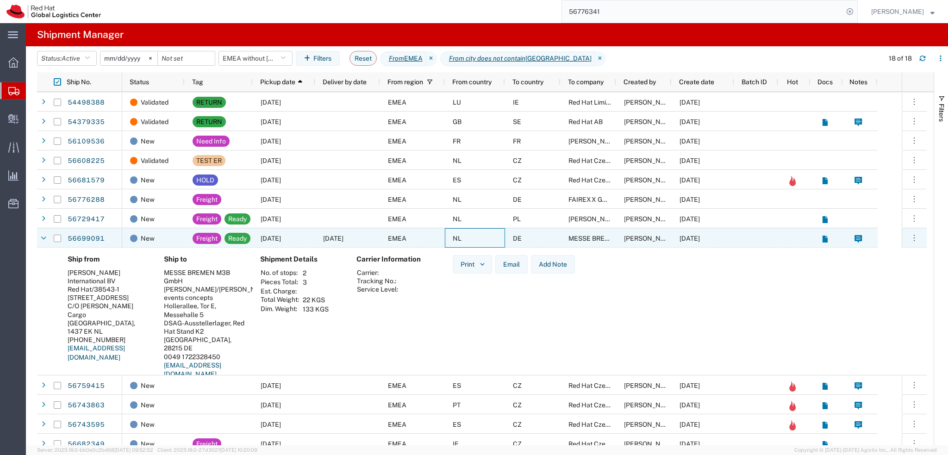
click at [473, 242] on div "NL" at bounding box center [475, 237] width 60 height 19
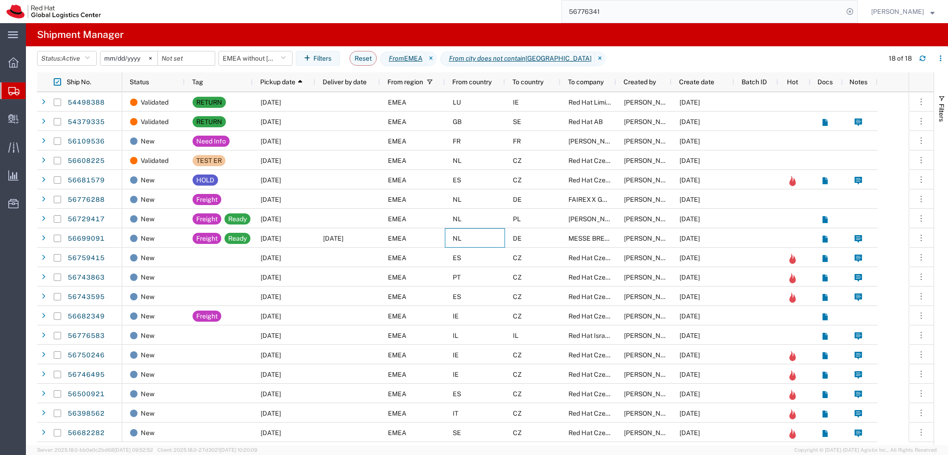
click at [735, 7] on input "56776341" at bounding box center [702, 11] width 281 height 22
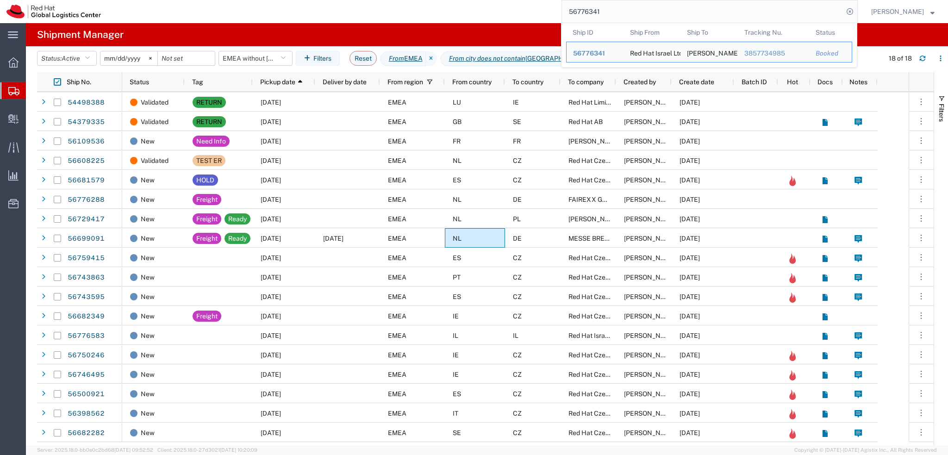
click at [735, 7] on input "56776341" at bounding box center [702, 11] width 281 height 22
paste input "607245"
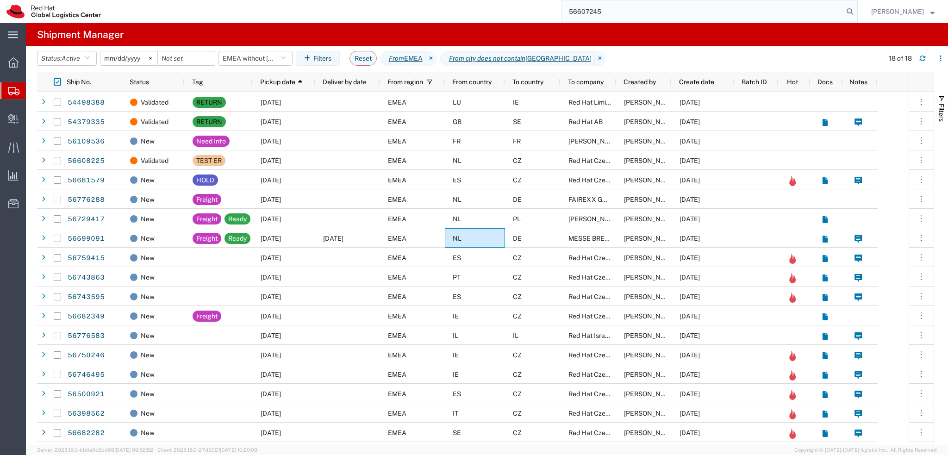
type input "56607245"
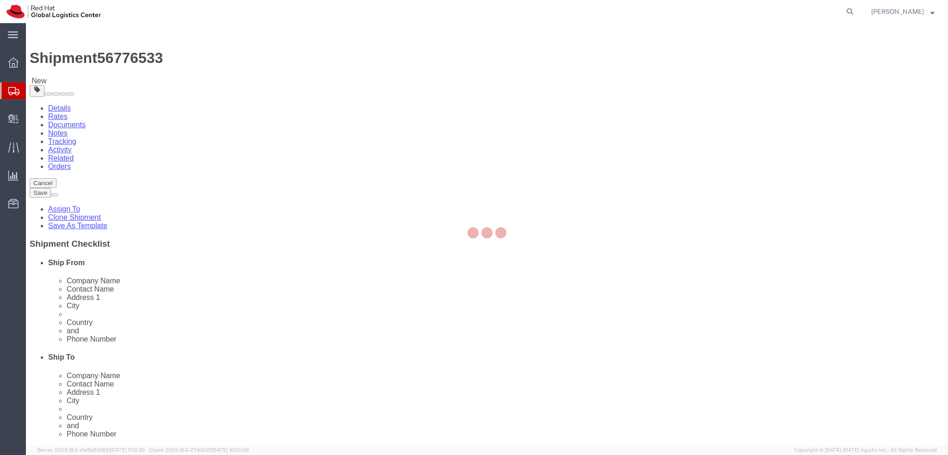
select select "38036"
select select
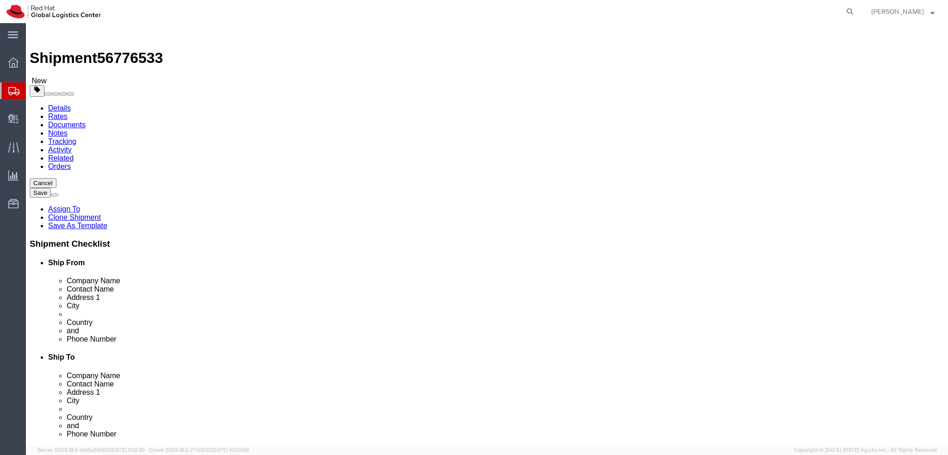
click icon
click button "Rate Shipment"
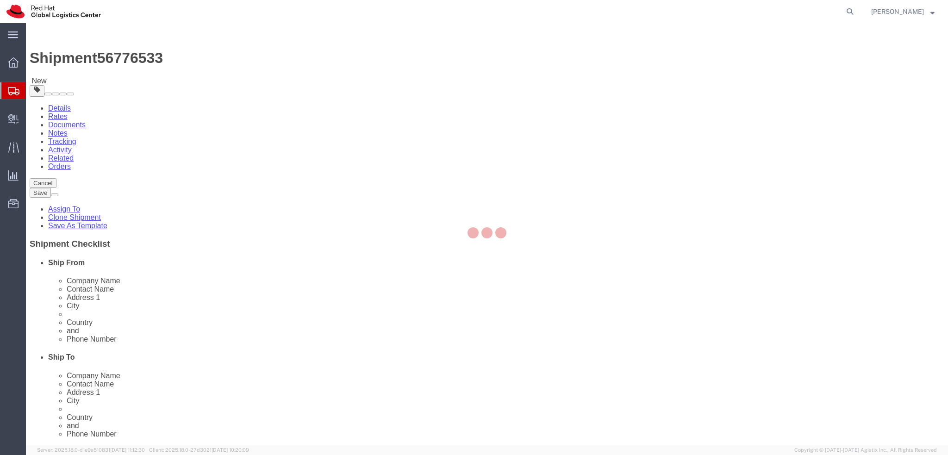
select select "ENV"
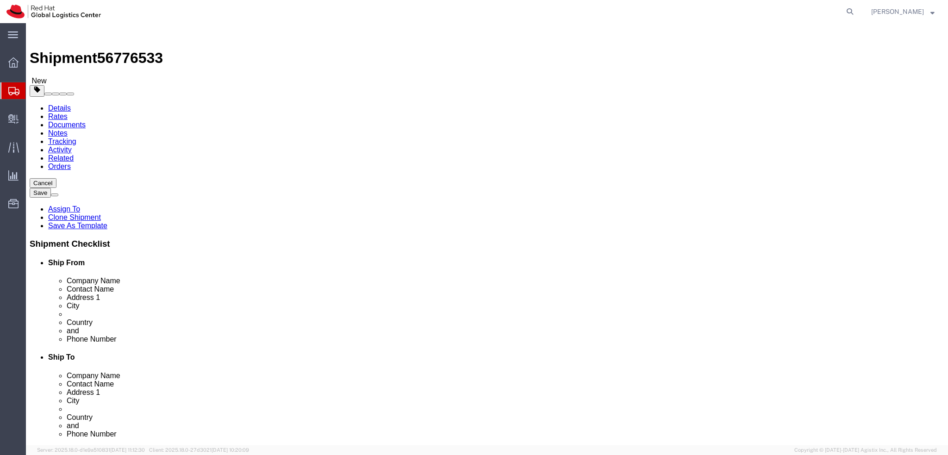
click dd "2.00 CZK"
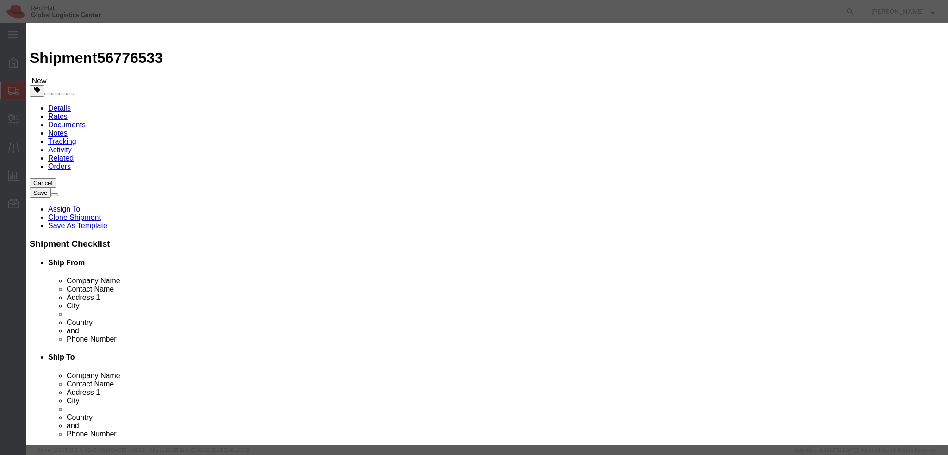
click textarea
type textarea "Documents"
click button "Save & Close"
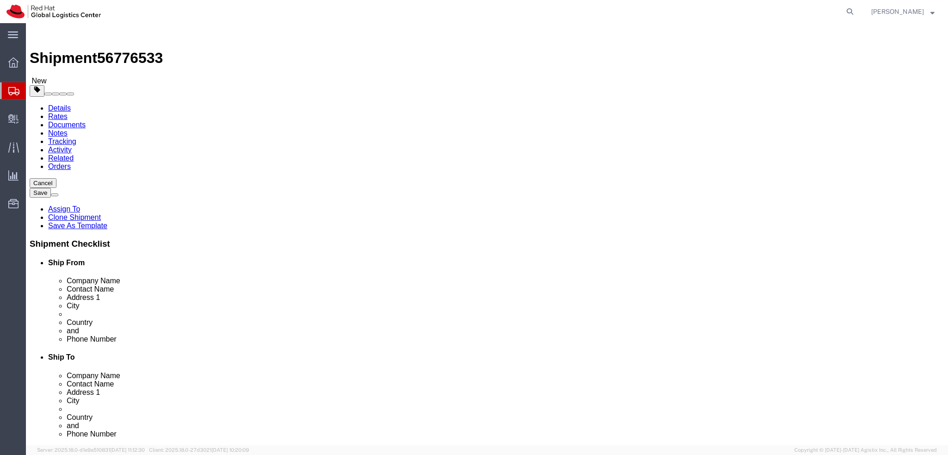
click button "Rate Shipment"
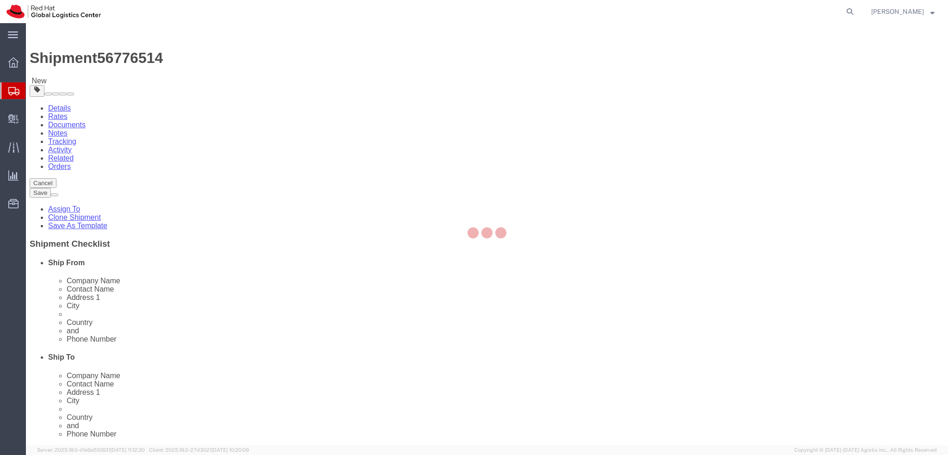
select select "38036"
select select
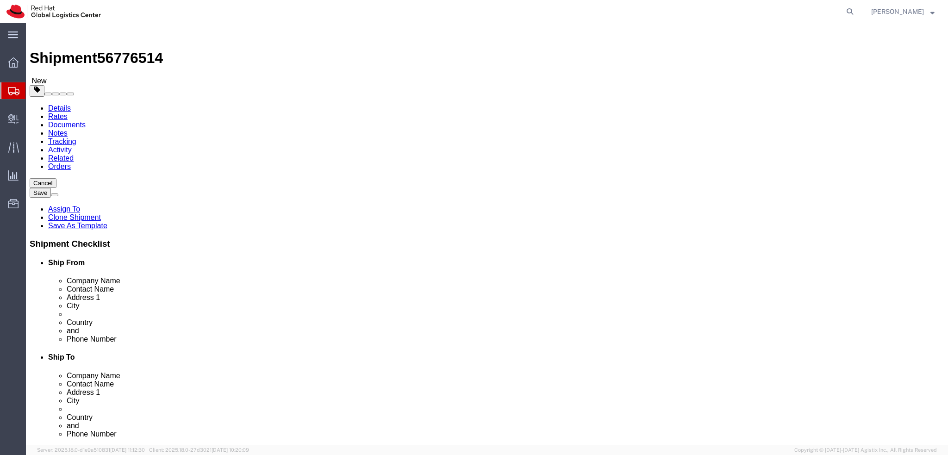
click icon
click dd "2.00 CZK"
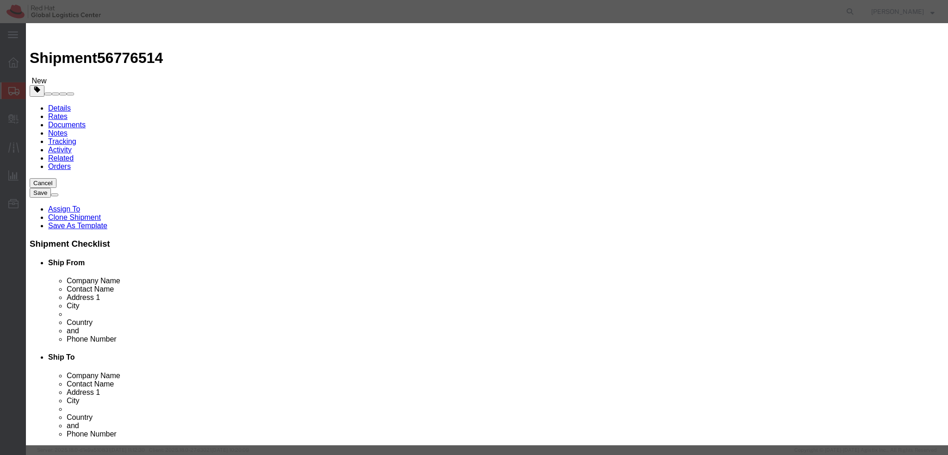
click textarea
type textarea "Documents"
click button "Save & Close"
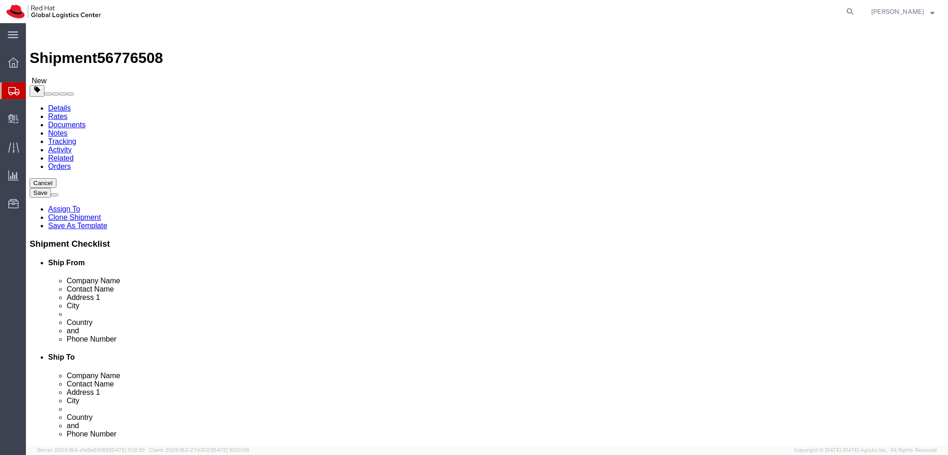
select select "38036"
select select
click icon
click div "Pieces: 2.00 Each Total value: 2.00 CZK"
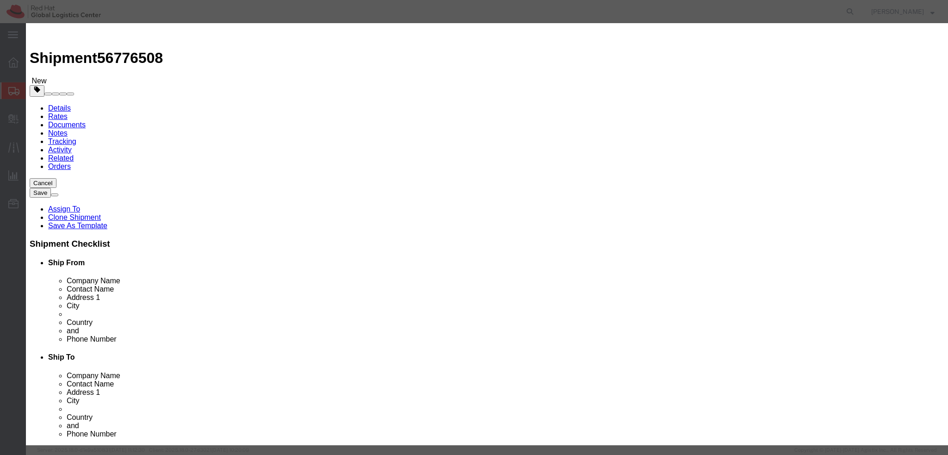
click textarea
type textarea "Documents"
click button "Save & Close"
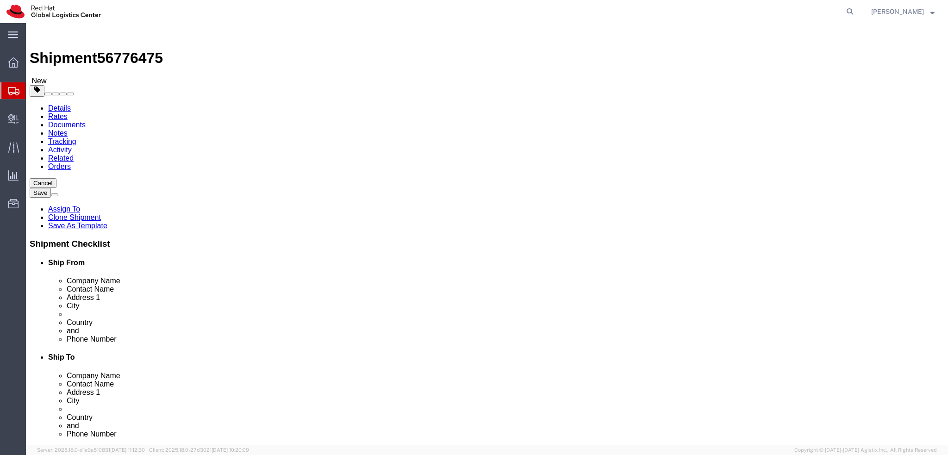
select select "38036"
select select
click div "Shipment Information Package Information Special Services"
click icon
click dd "2.00 CZK"
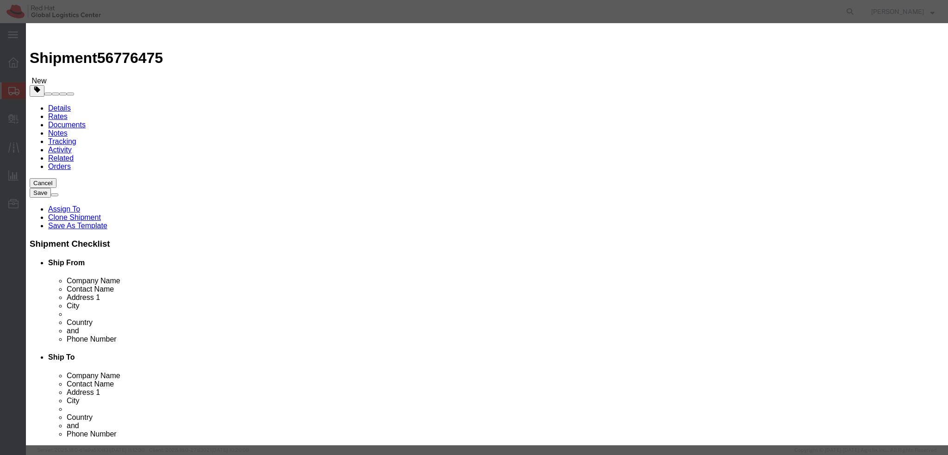
click textarea
type textarea "Documents"
click button "Save & Close"
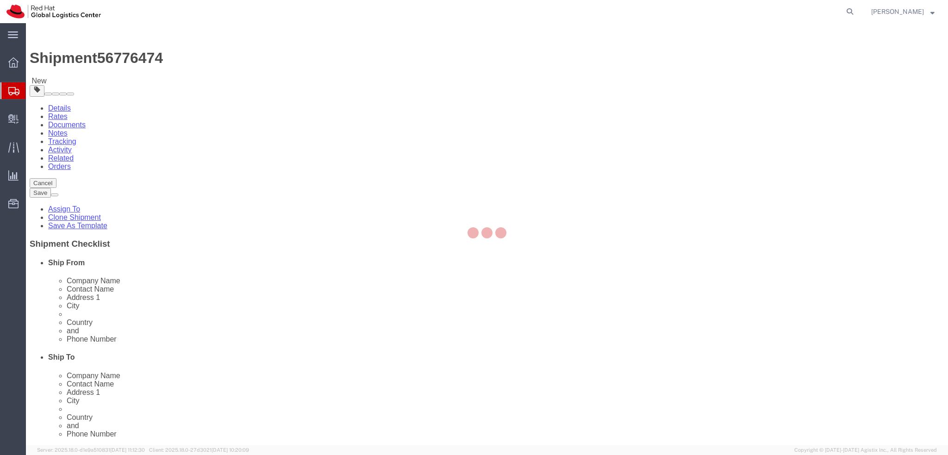
select select "38036"
select select
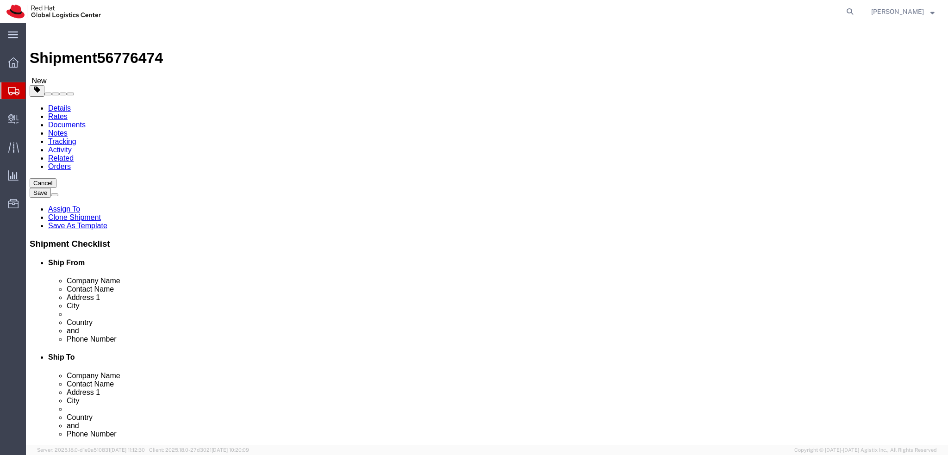
click link "Package Information"
click dd "2.00 Each"
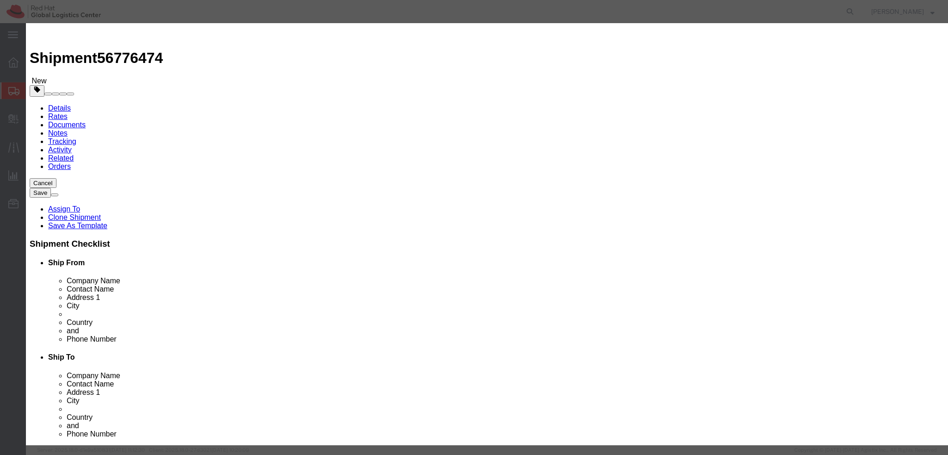
click textarea
click textarea "Documnets"
type textarea "Documents"
click button "Save & Close"
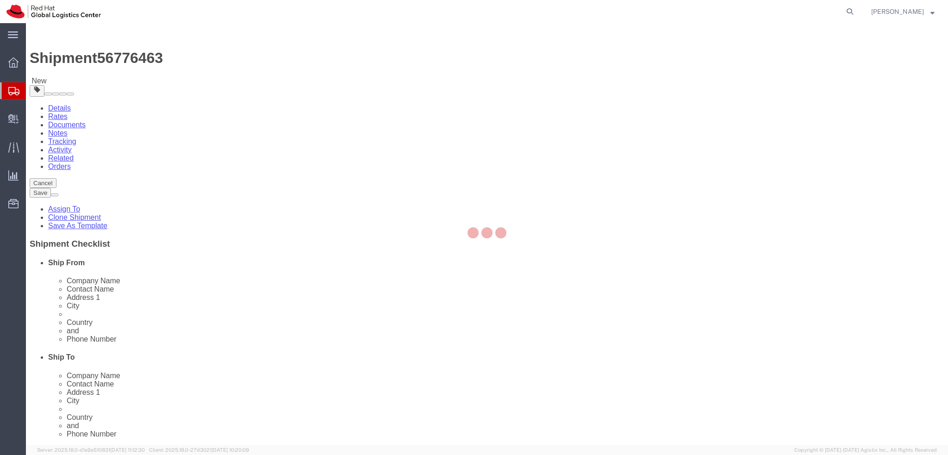
select select "38036"
select select
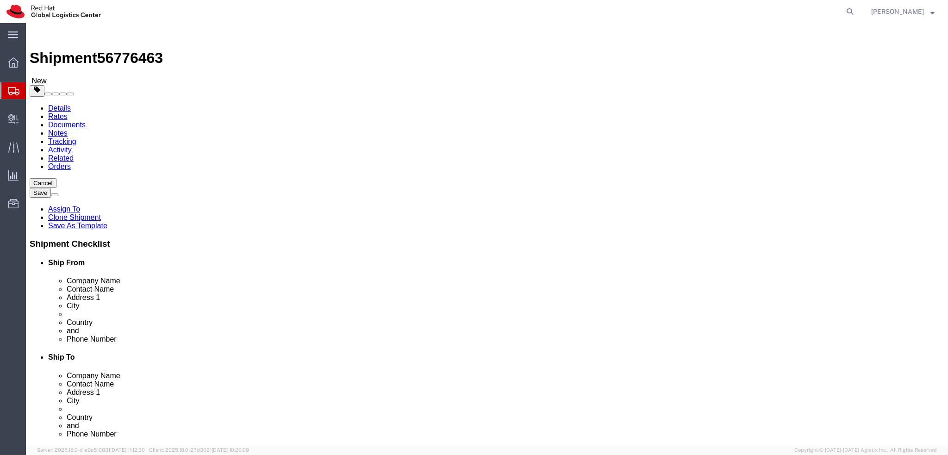
click icon
click dd "2.00 Each"
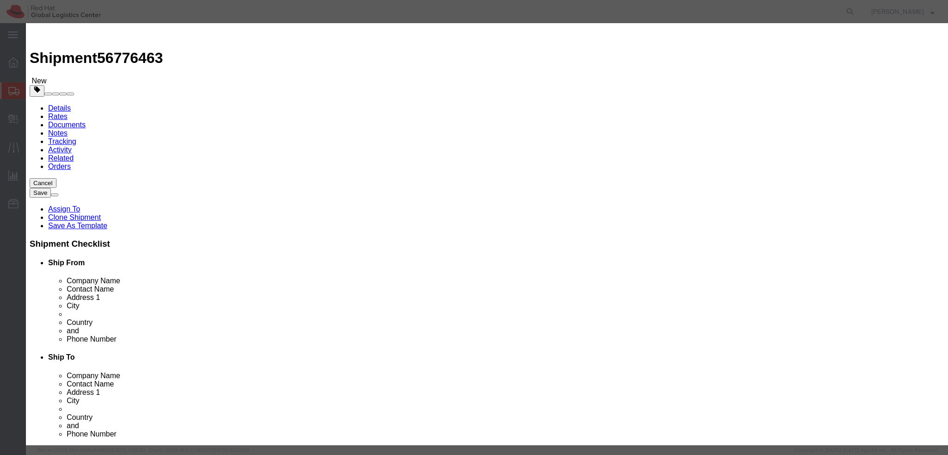
click textarea
type textarea "Documents"
click button "Save & Close"
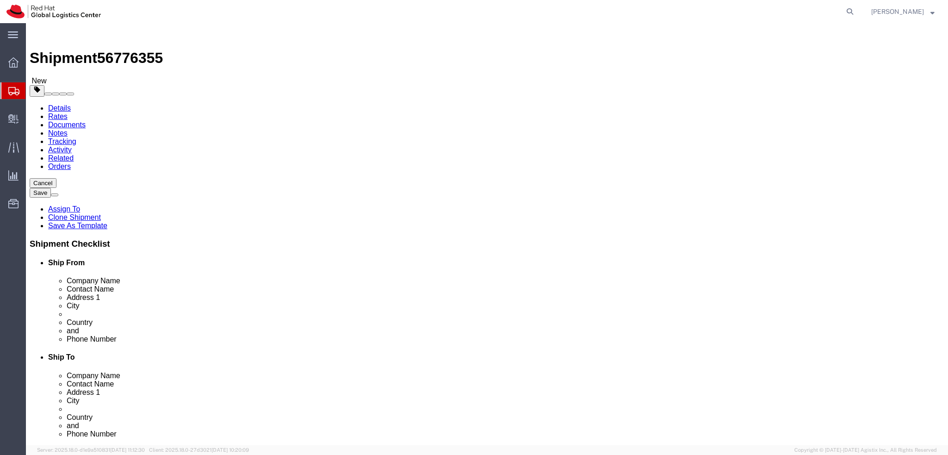
select select "38036"
select select
click icon
click dd "2.00 Each"
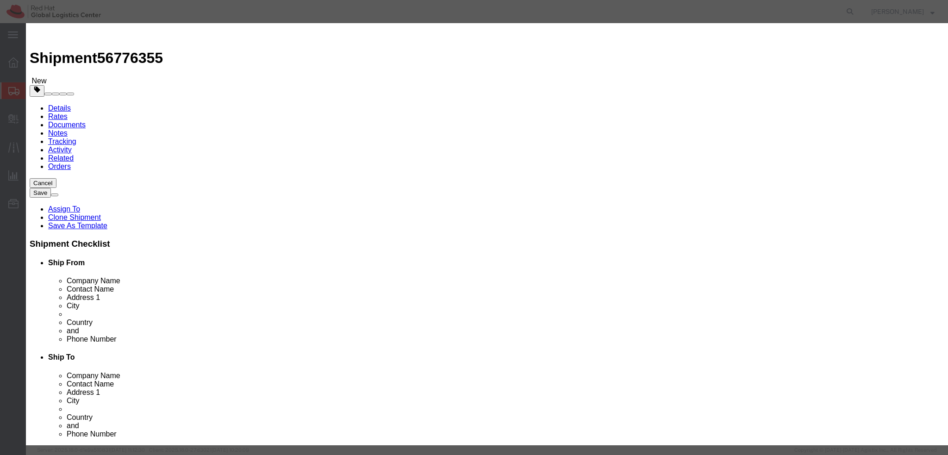
click textarea
type textarea "Documents"
click button "Save & Close"
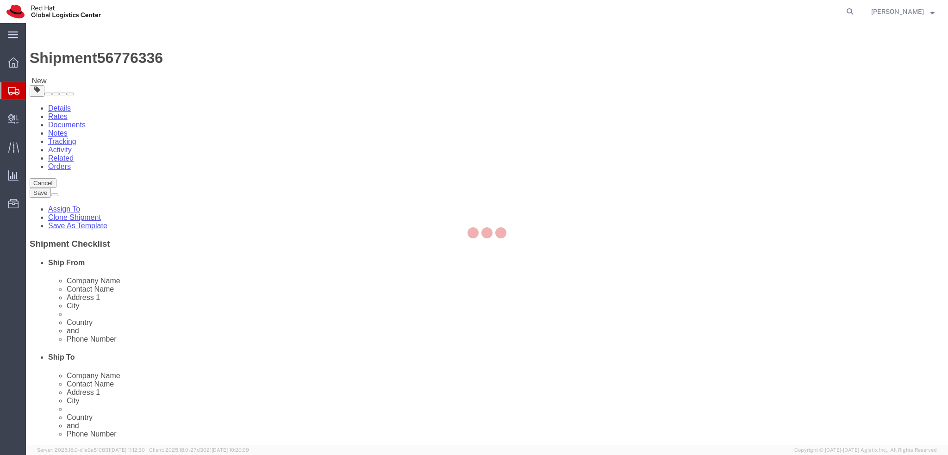
select select "38036"
select select
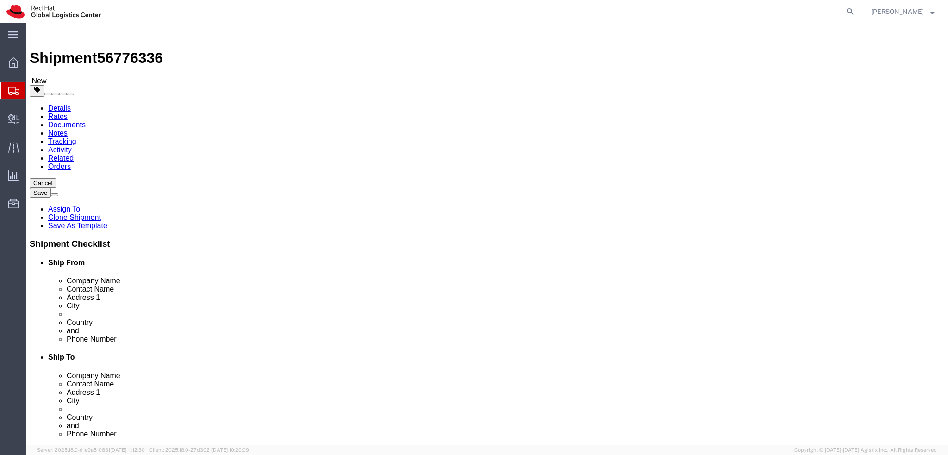
click icon
click div "Pieces: 2.00 Each Total value: 2.00 CZK"
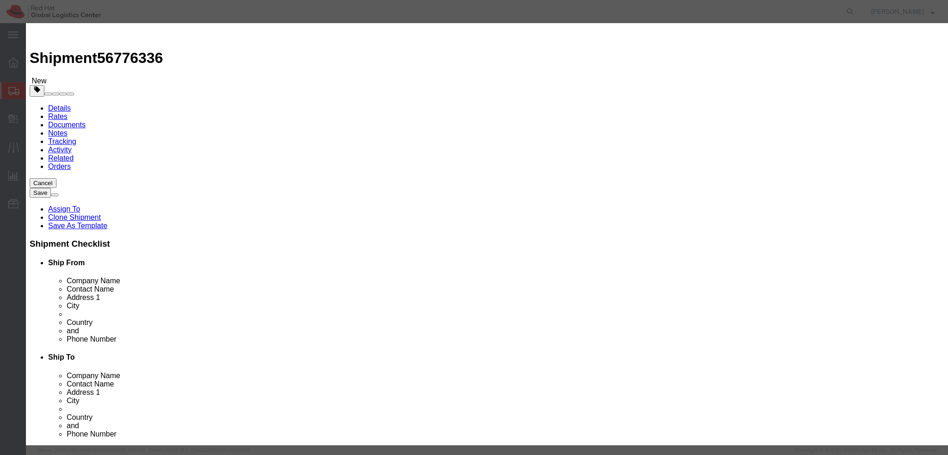
click textarea
type textarea "Documents"
click button "Save & Close"
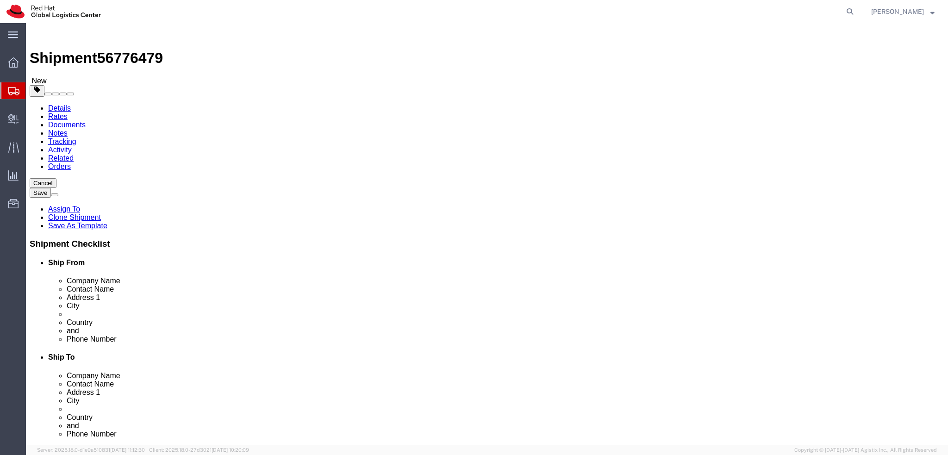
select select "38036"
select select
click icon
click dd "1.00 CZK"
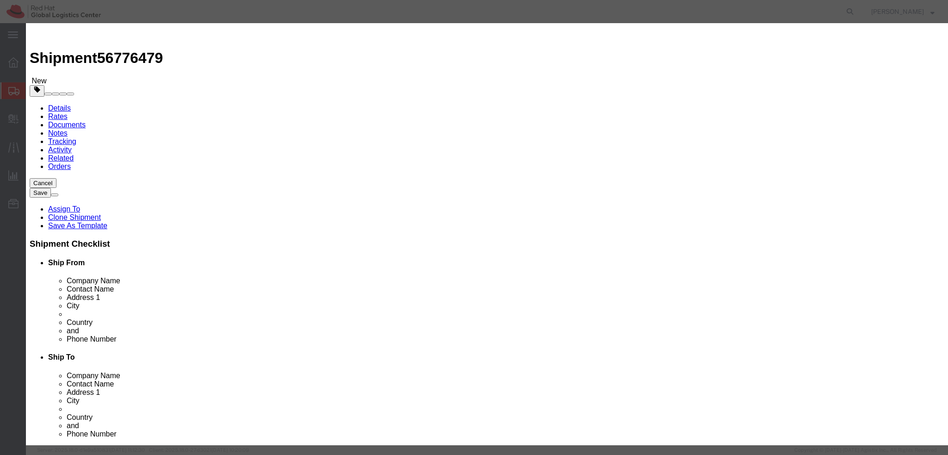
click textarea
type textarea "Documents"
click button "Save & Close"
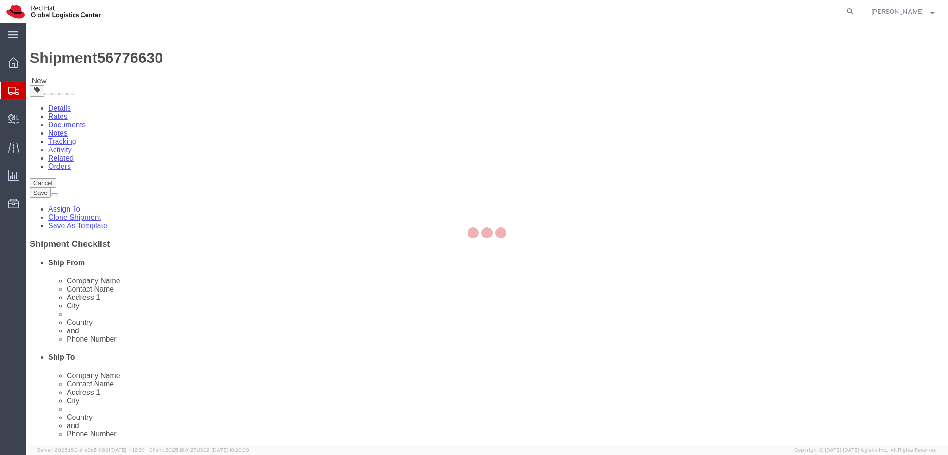
select select "38036"
select select
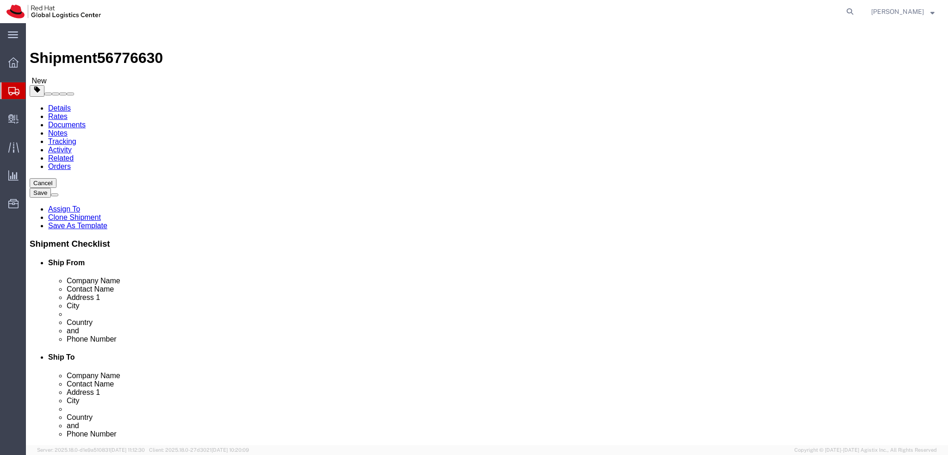
click icon
click dd "1.00 Each"
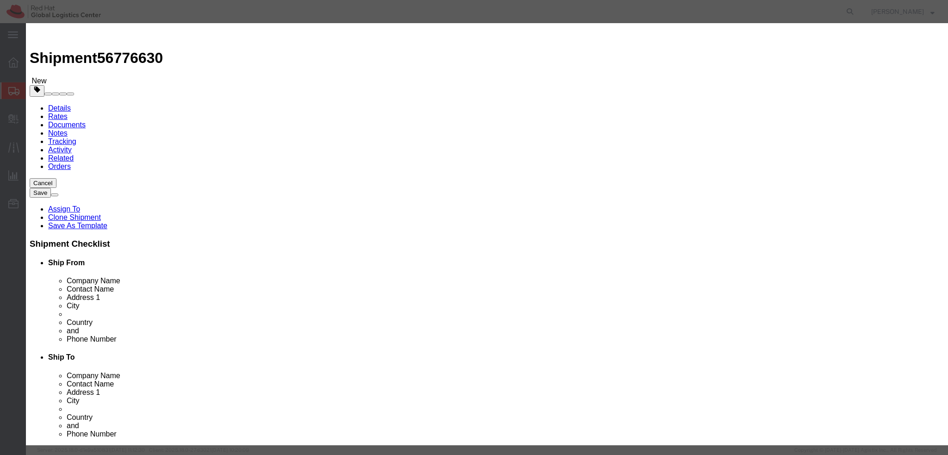
click textarea
click textarea "Doucments"
click textarea "Doucuments"
click textarea "Documents"
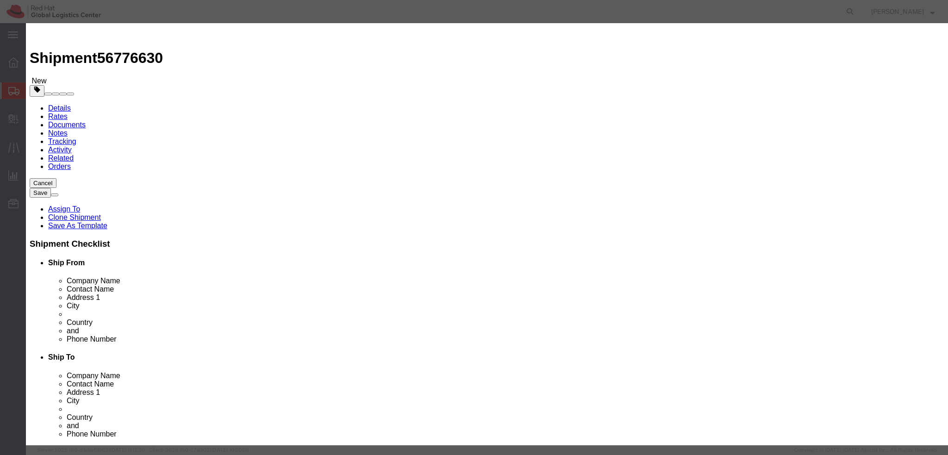
type textarea "Documents"
click button "Save & Close"
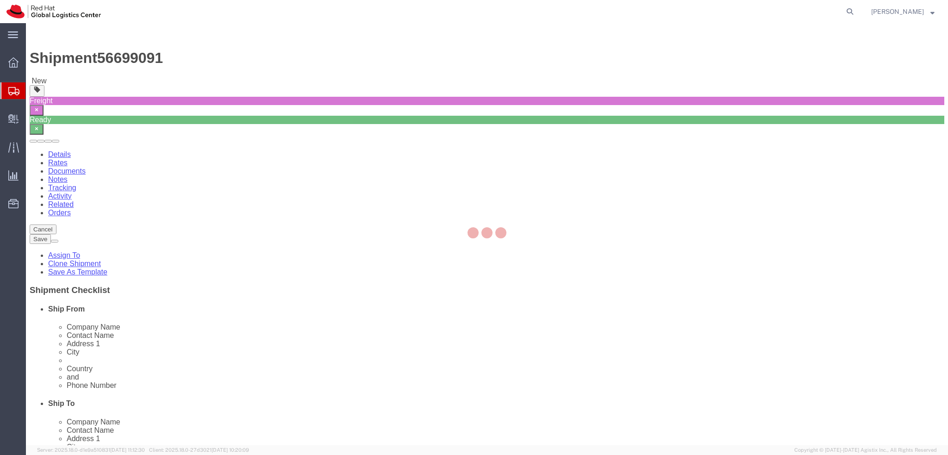
select select "70271"
select select
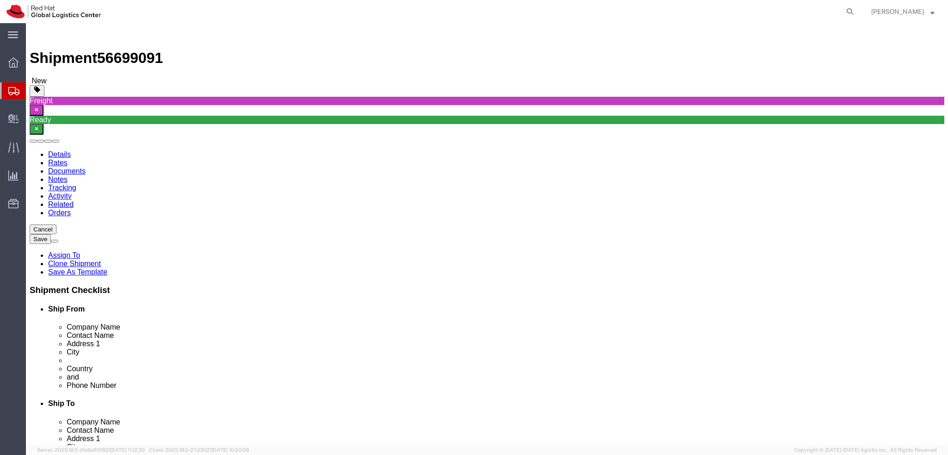
drag, startPoint x: 147, startPoint y: 81, endPoint x: 121, endPoint y: 58, distance: 34.7
click icon
